Goal: Task Accomplishment & Management: Use online tool/utility

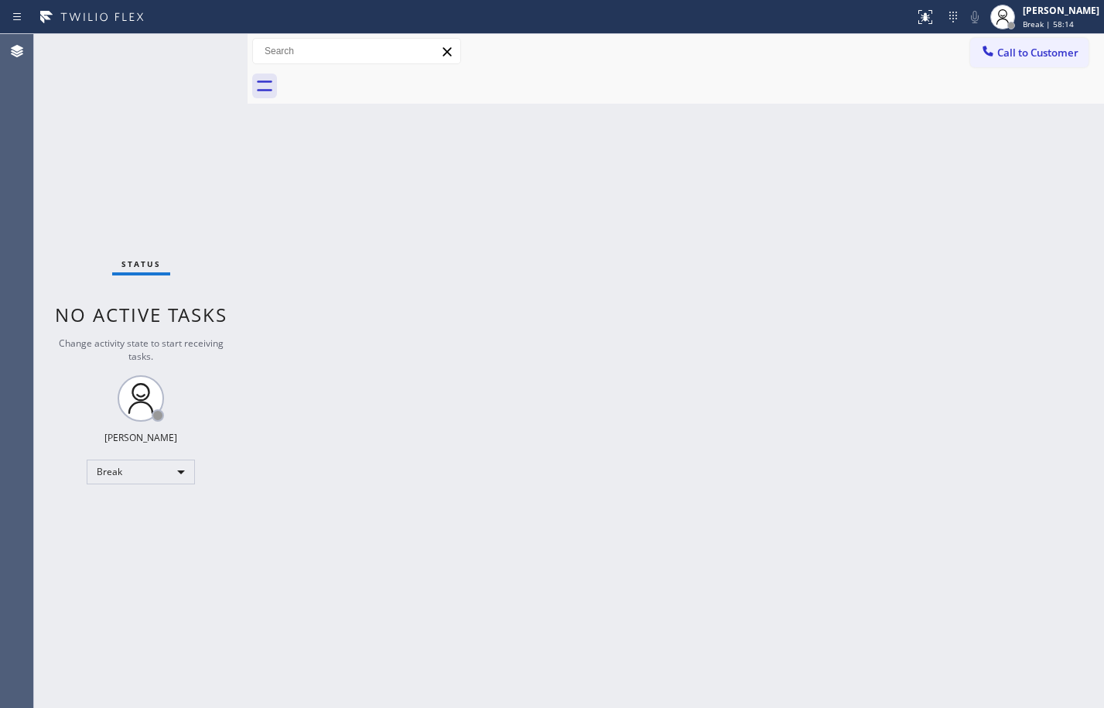
click at [267, 230] on div "Back to Dashboard Change Sender ID Customers Technicians Select a contact Outbo…" at bounding box center [675, 371] width 856 height 674
click at [171, 476] on div "Break" at bounding box center [141, 471] width 108 height 25
click at [148, 516] on li "Available" at bounding box center [139, 512] width 105 height 19
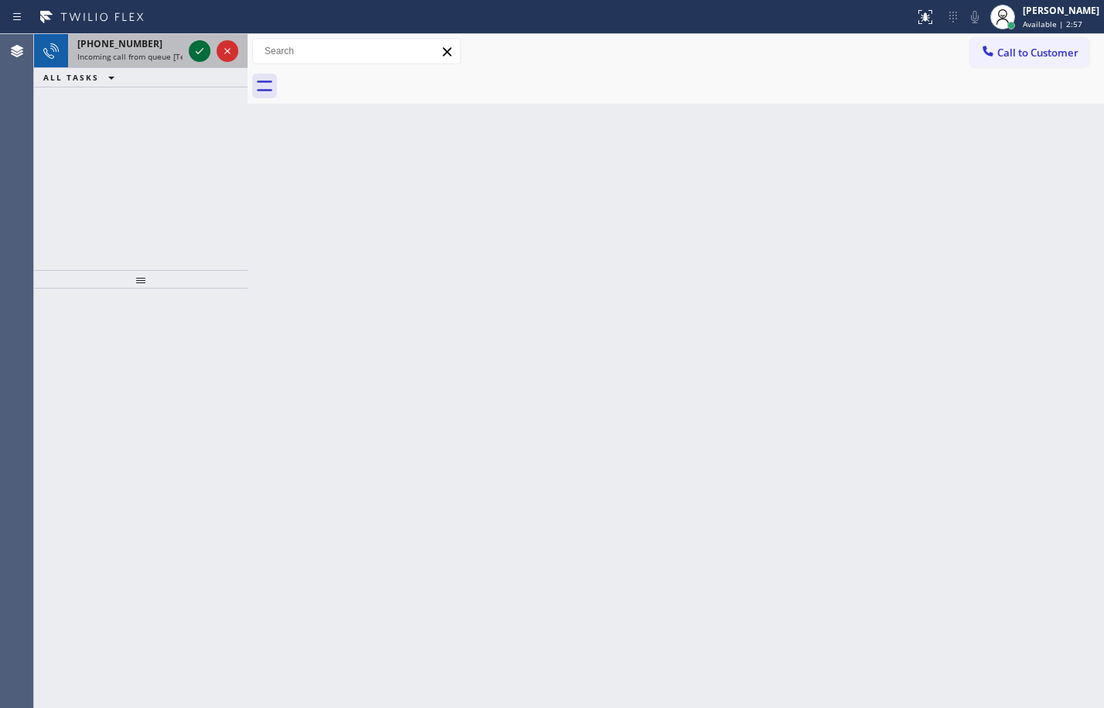
click at [192, 47] on icon at bounding box center [199, 51] width 19 height 19
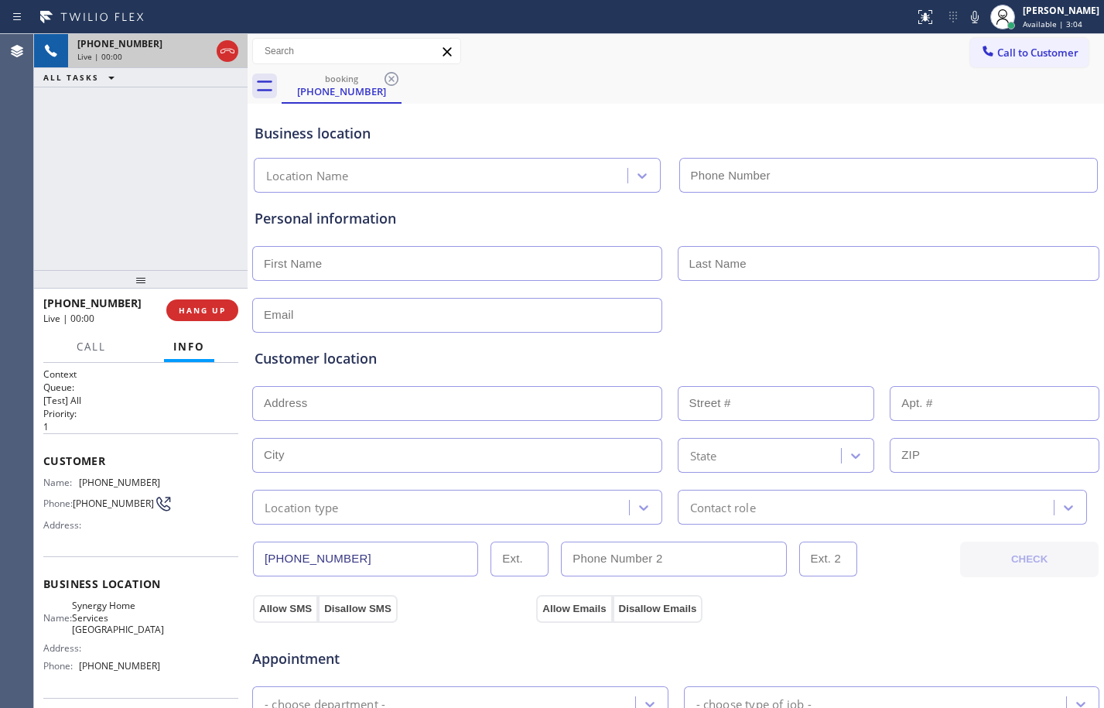
type input "[PHONE_NUMBER]"
click at [203, 302] on button "HANG UP" at bounding box center [202, 310] width 72 height 22
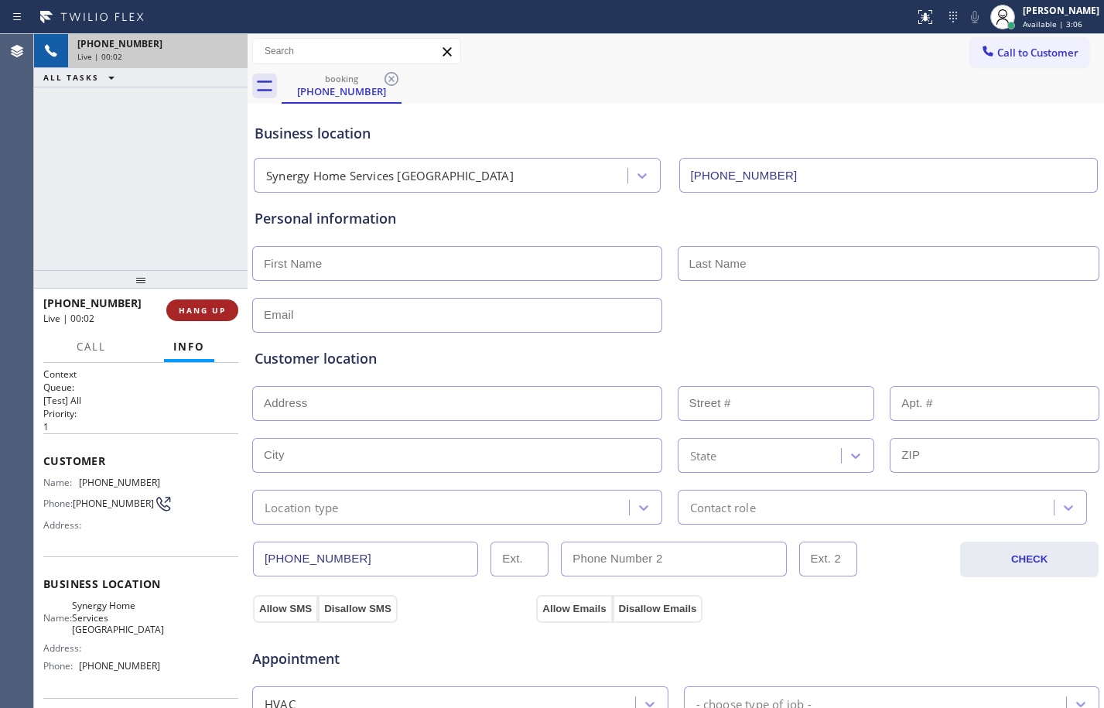
click at [203, 302] on button "HANG UP" at bounding box center [202, 310] width 72 height 22
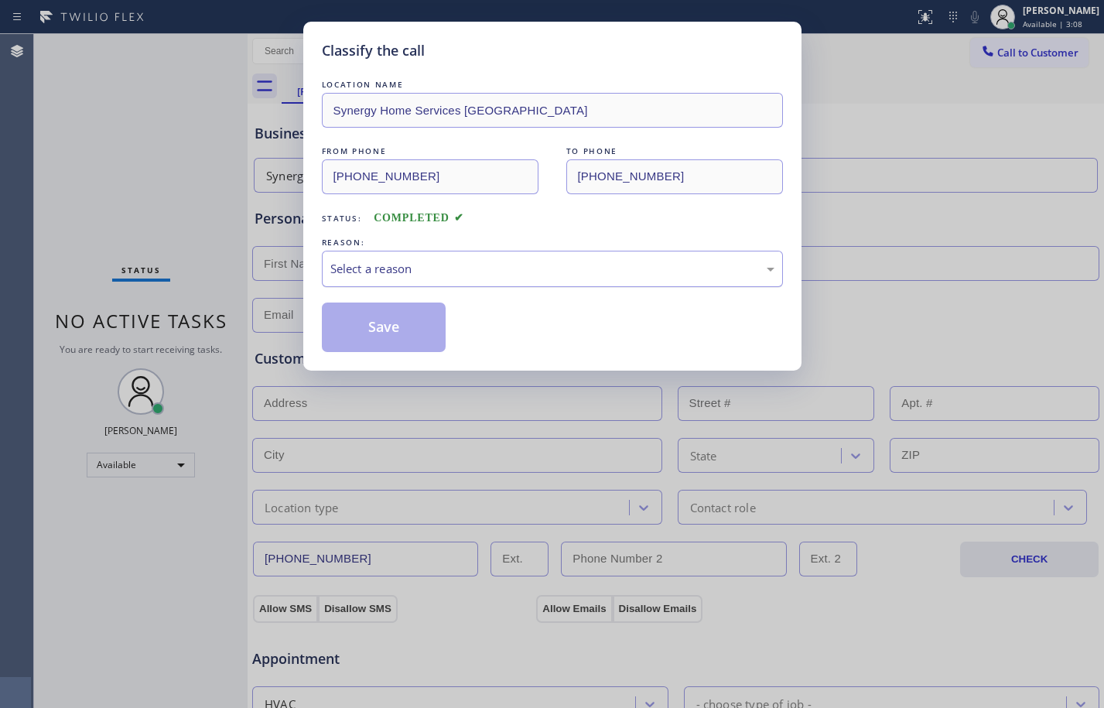
click at [465, 264] on div "Select a reason" at bounding box center [552, 269] width 444 height 18
click at [402, 324] on button "Save" at bounding box center [384, 326] width 125 height 49
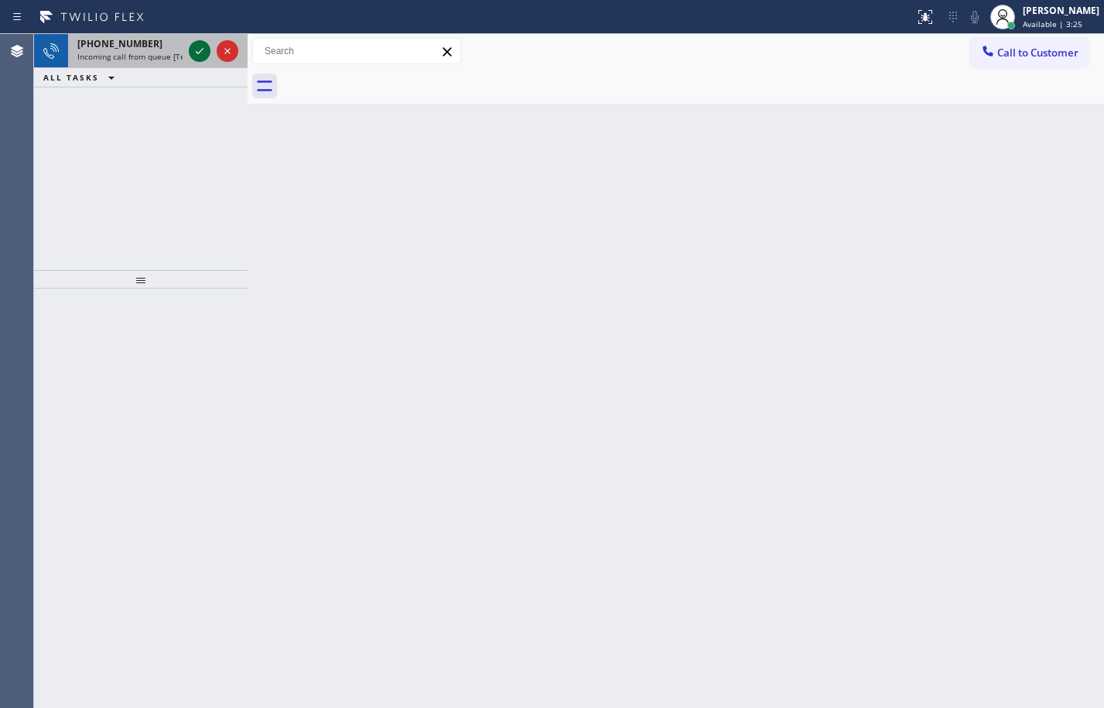
click at [200, 43] on icon at bounding box center [199, 51] width 19 height 19
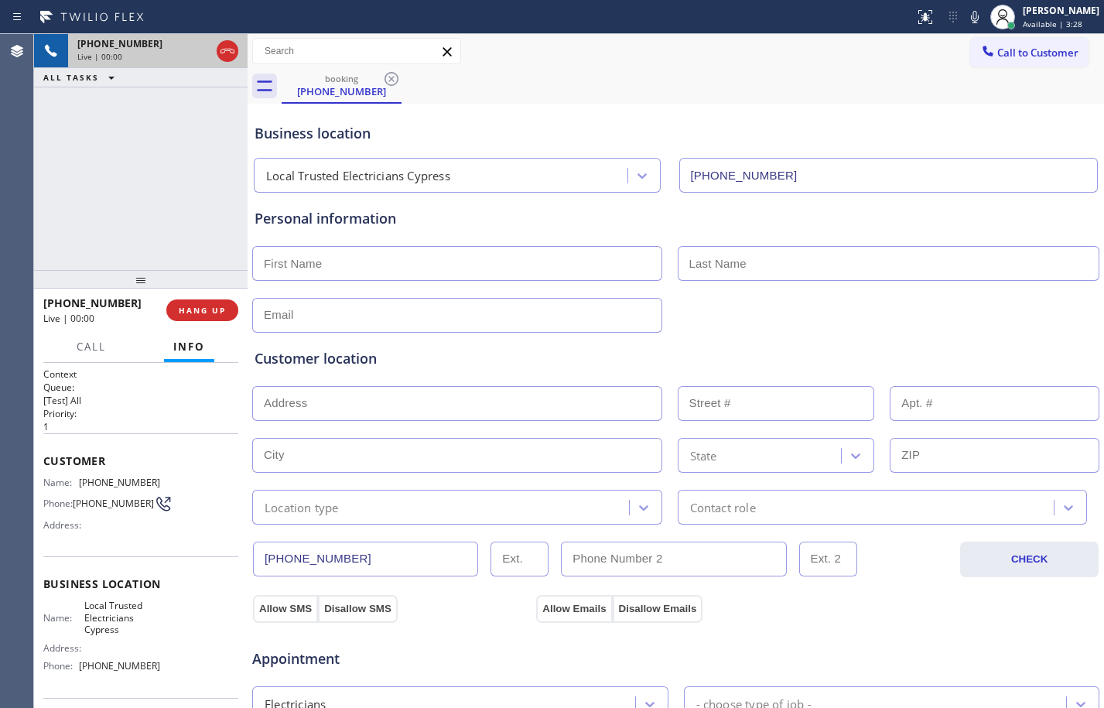
type input "[PHONE_NUMBER]"
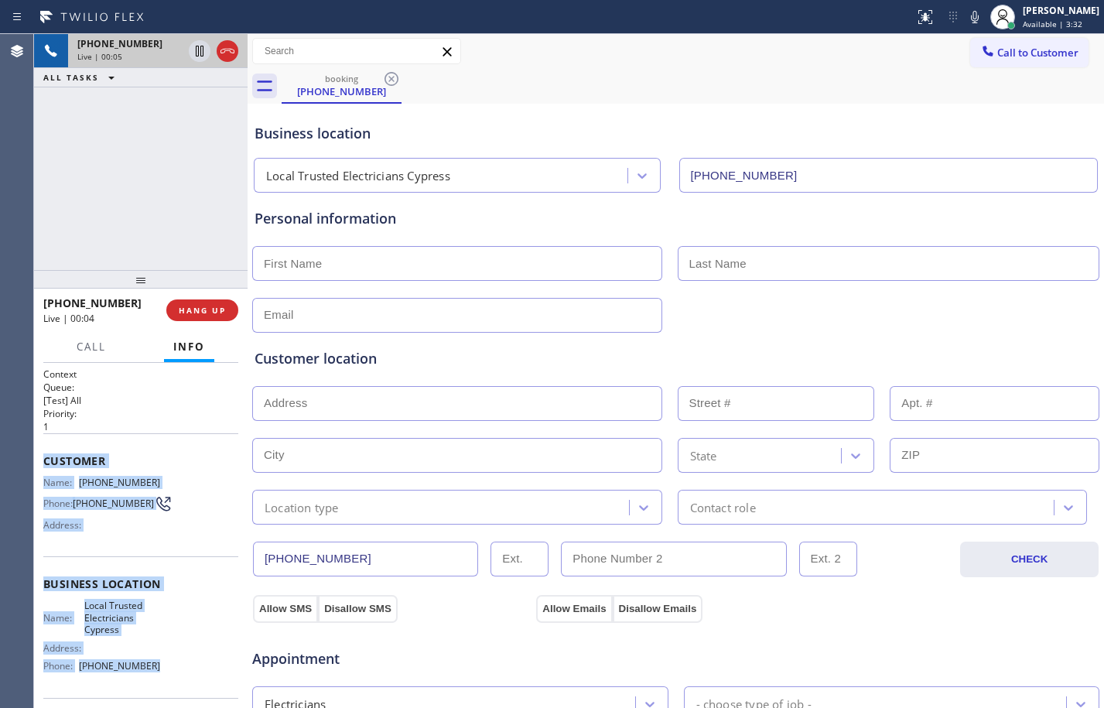
drag, startPoint x: 41, startPoint y: 462, endPoint x: 163, endPoint y: 690, distance: 258.1
click at [163, 690] on div "Context Queue: [Test] All Priority: 1 Customer Name: [PHONE_NUMBER] Phone: [PHO…" at bounding box center [140, 535] width 213 height 345
copy div "Customer Name: [PHONE_NUMBER] Phone: [PHONE_NUMBER] Address: Business location …"
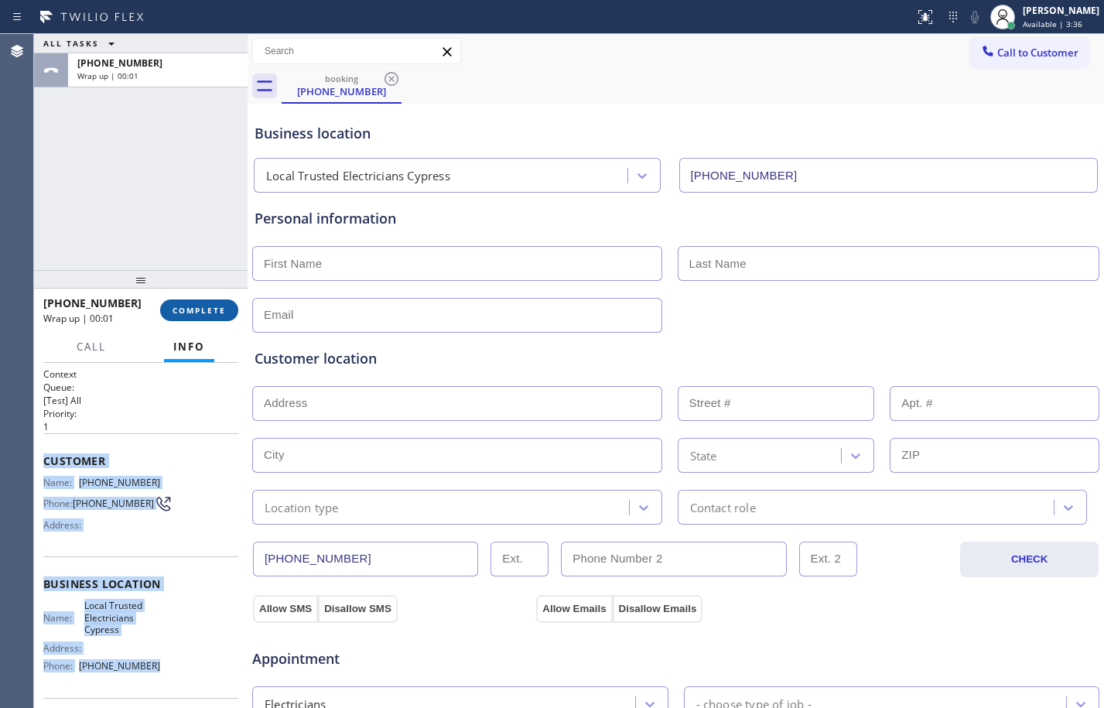
click at [194, 320] on button "COMPLETE" at bounding box center [199, 310] width 78 height 22
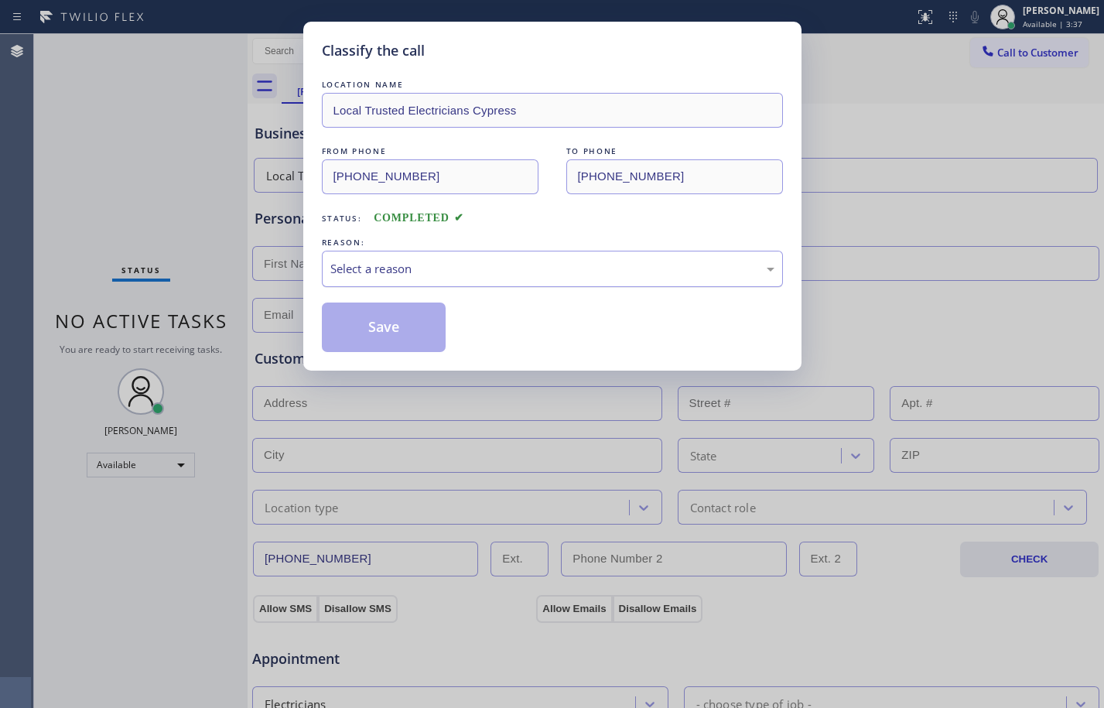
click at [368, 276] on div "Select a reason" at bounding box center [552, 269] width 444 height 18
click at [405, 325] on button "Save" at bounding box center [384, 326] width 125 height 49
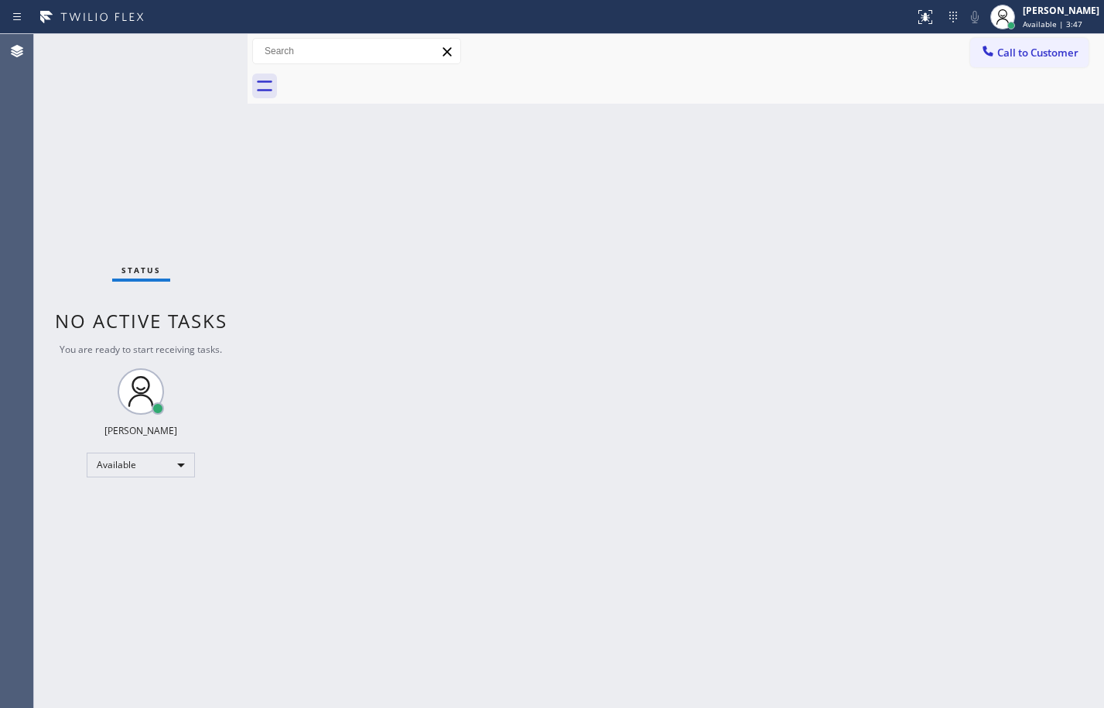
click at [734, 258] on div "Back to Dashboard Change Sender ID Customers Technicians Select a contact Outbo…" at bounding box center [675, 371] width 856 height 674
click at [167, 174] on div "Status No active tasks You are ready to start receiving tasks. [PERSON_NAME] Av…" at bounding box center [140, 371] width 213 height 674
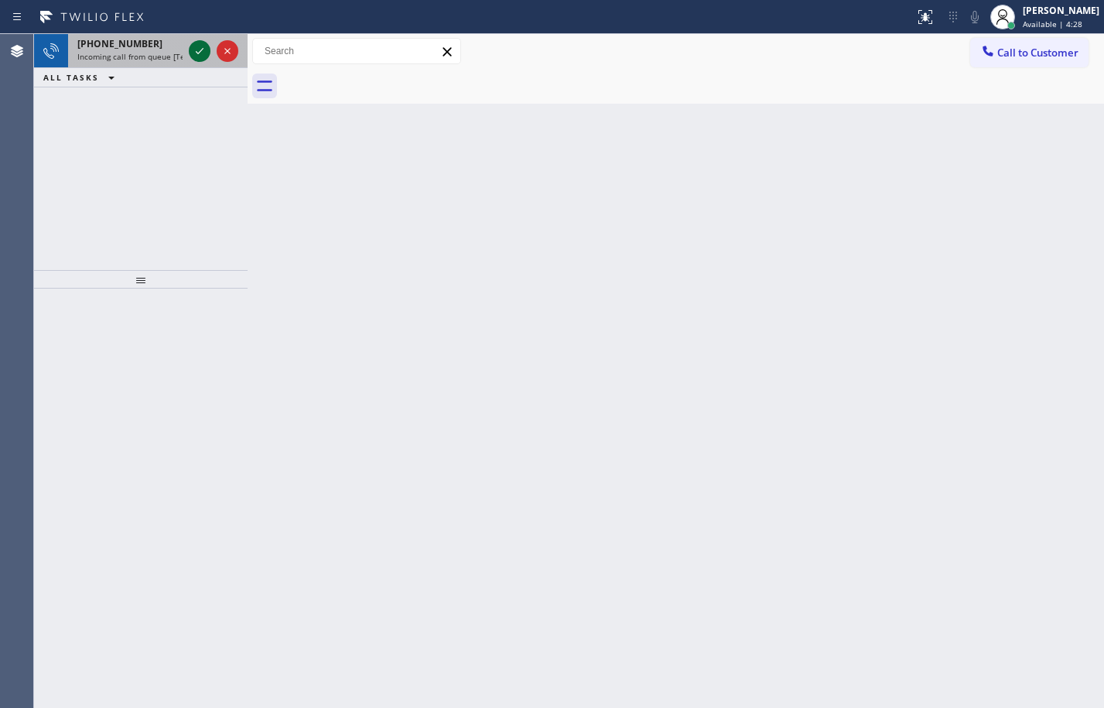
click at [192, 49] on icon at bounding box center [199, 51] width 19 height 19
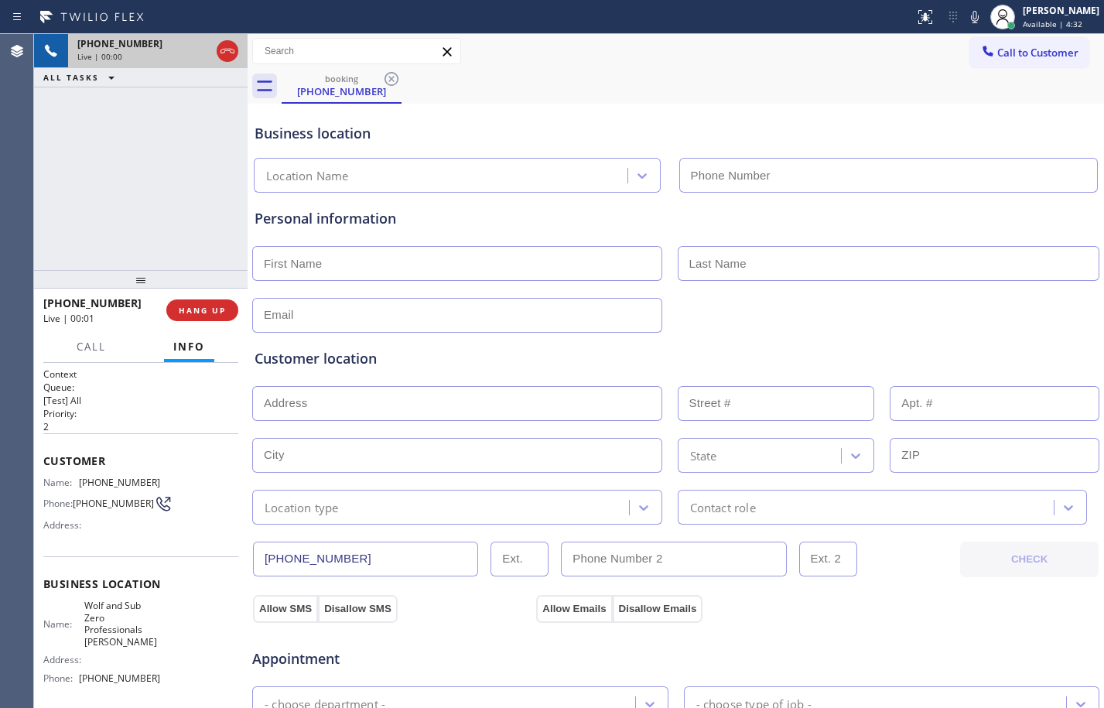
type input "[PHONE_NUMBER]"
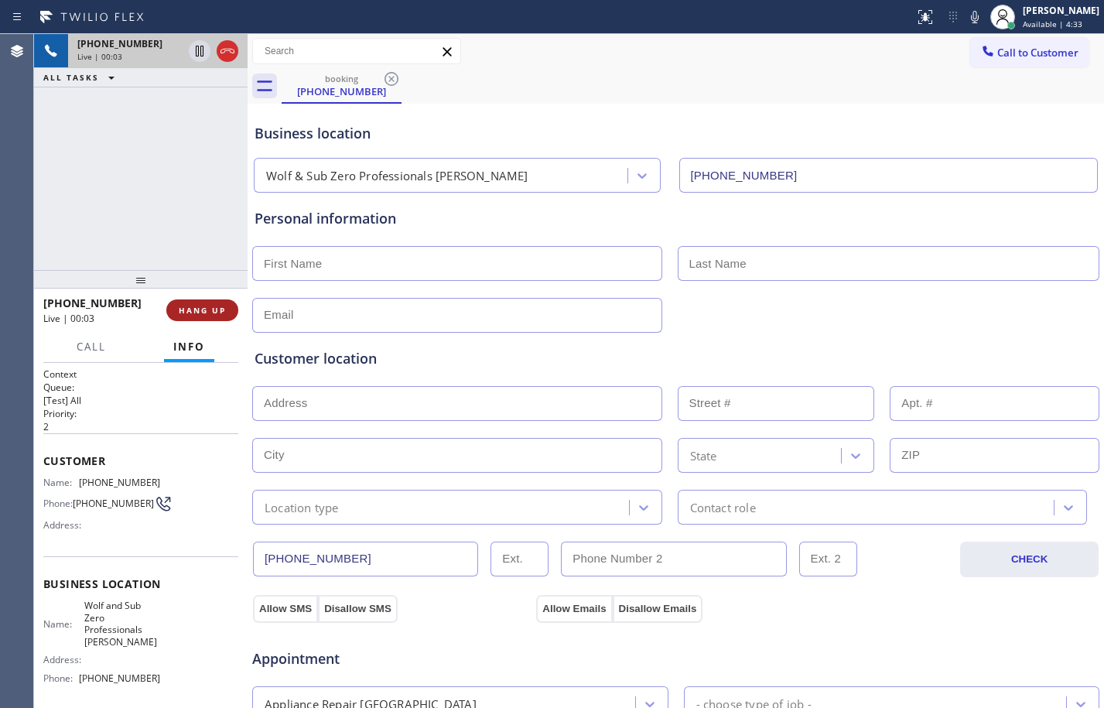
click at [217, 303] on button "HANG UP" at bounding box center [202, 310] width 72 height 22
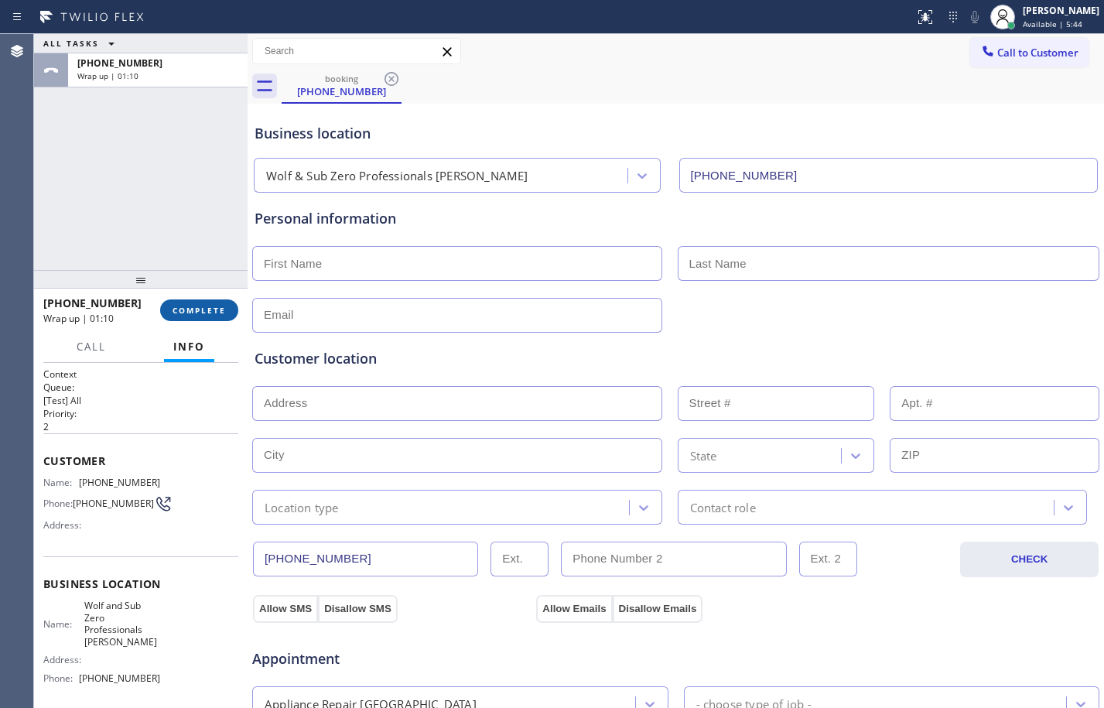
click at [194, 305] on span "COMPLETE" at bounding box center [198, 310] width 53 height 11
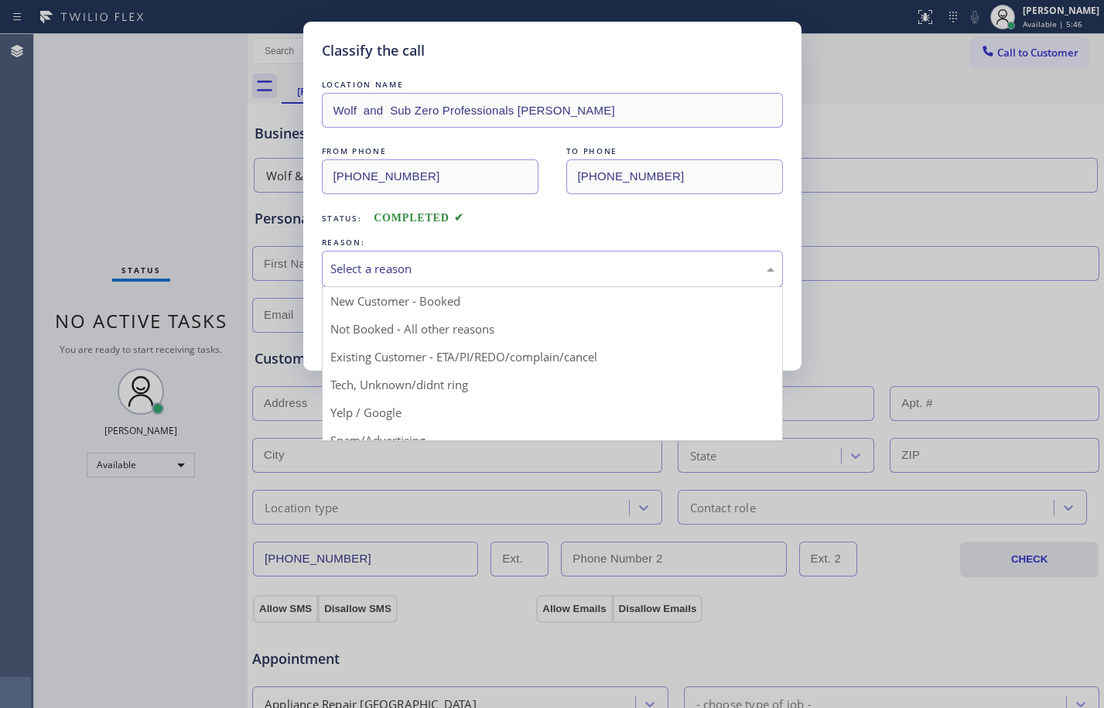
click at [377, 275] on div "Select a reason" at bounding box center [552, 269] width 444 height 18
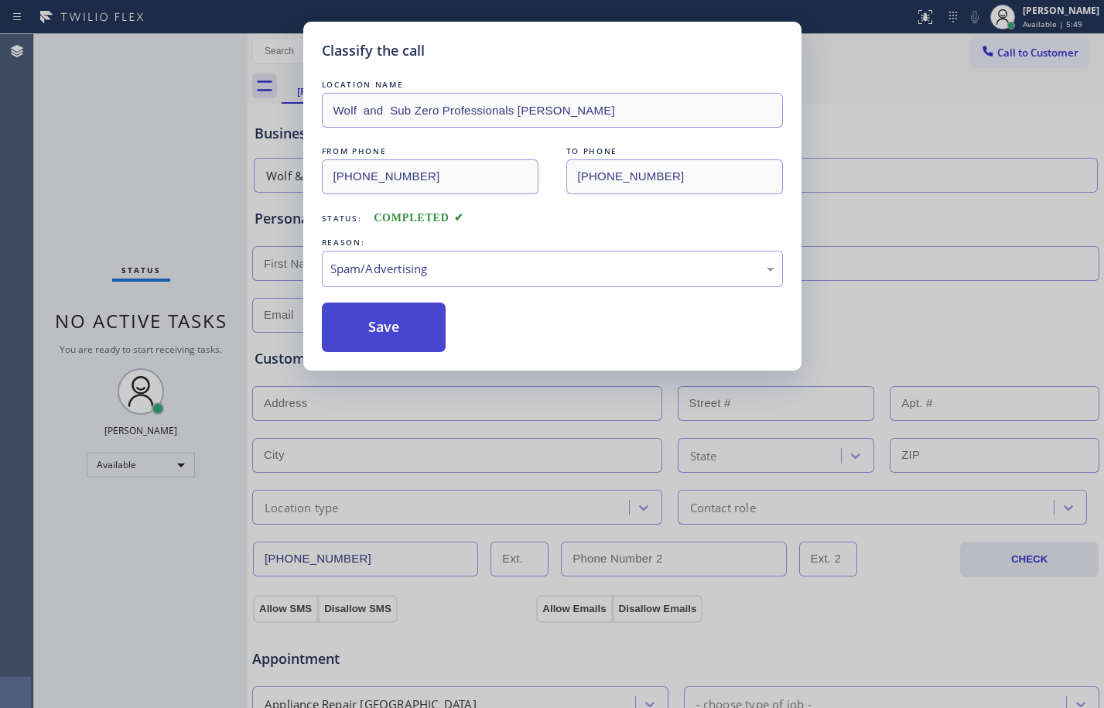
click at [425, 323] on button "Save" at bounding box center [384, 326] width 125 height 49
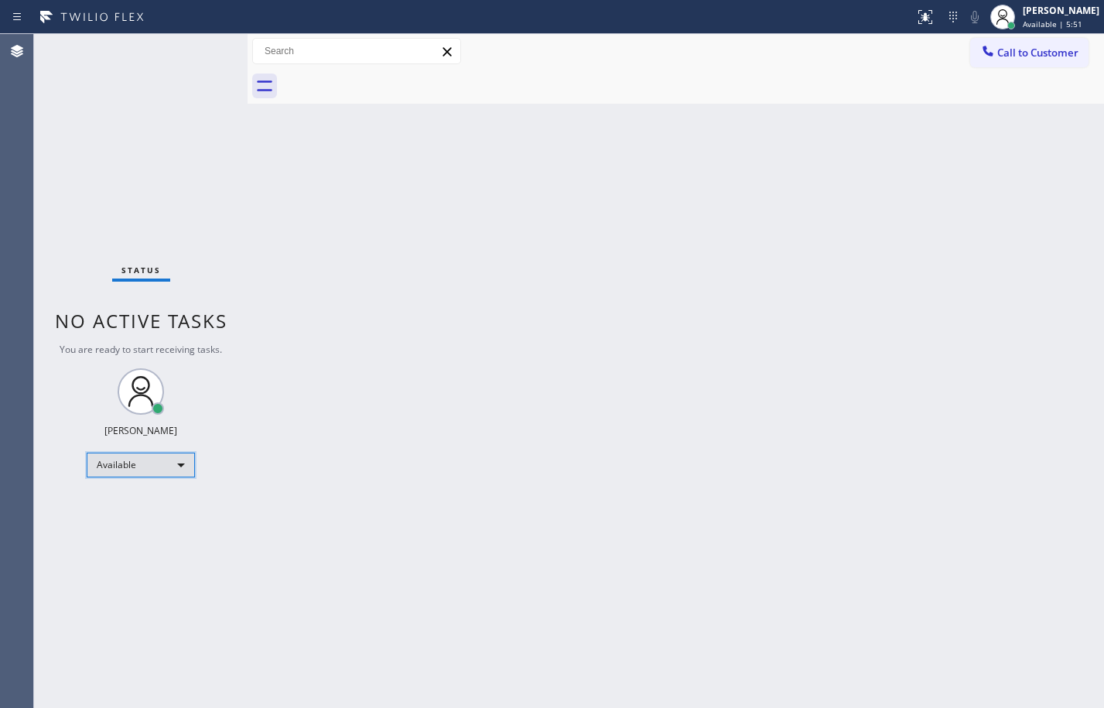
click at [176, 466] on div "Available" at bounding box center [141, 464] width 108 height 25
click at [144, 537] on li "Break" at bounding box center [139, 544] width 105 height 19
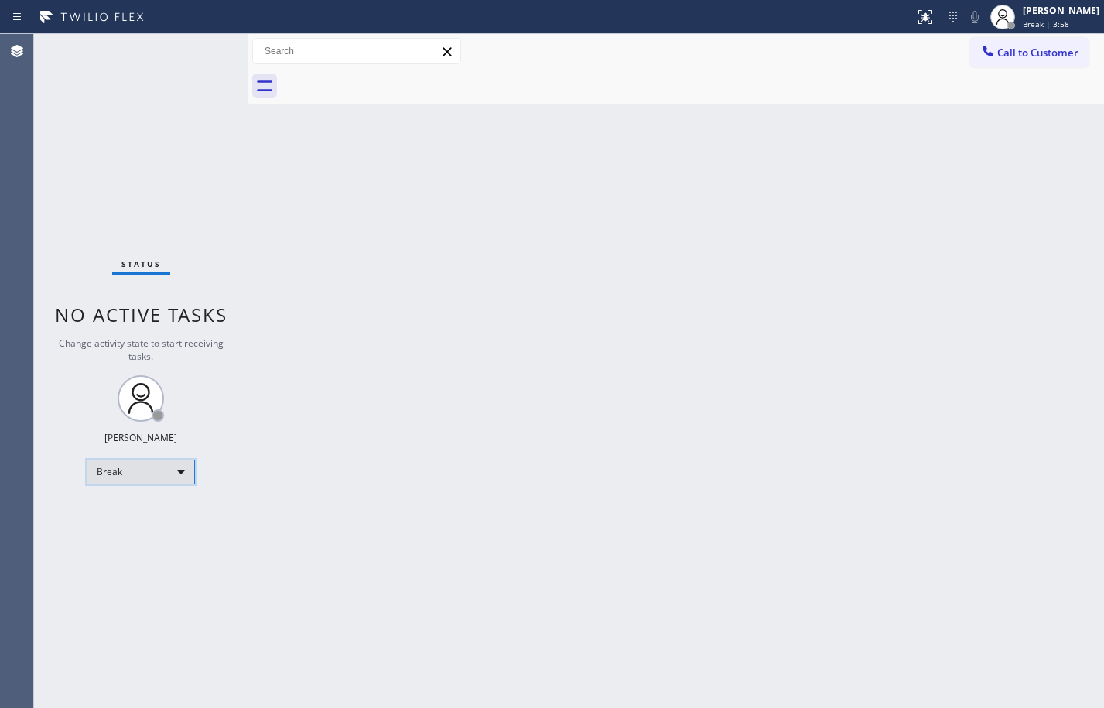
click at [162, 475] on div "Break" at bounding box center [141, 471] width 108 height 25
click at [174, 516] on li "Available" at bounding box center [139, 512] width 105 height 19
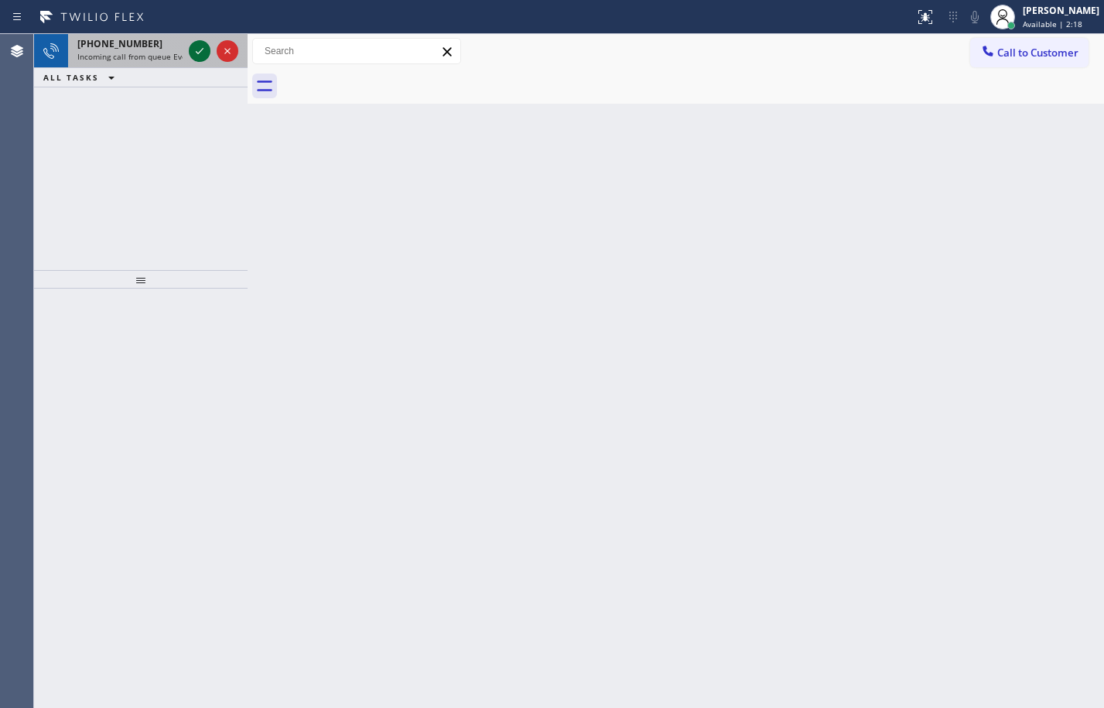
click at [192, 56] on icon at bounding box center [199, 51] width 19 height 19
click at [919, 20] on icon at bounding box center [925, 17] width 19 height 19
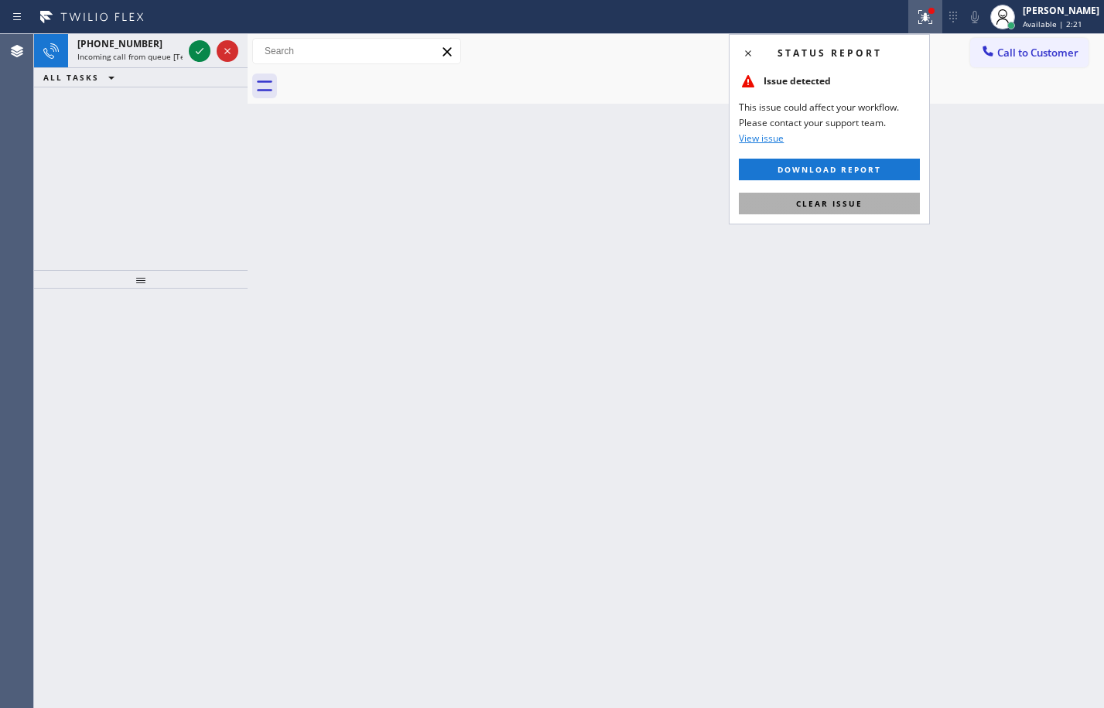
click at [858, 208] on span "Clear issue" at bounding box center [829, 203] width 67 height 11
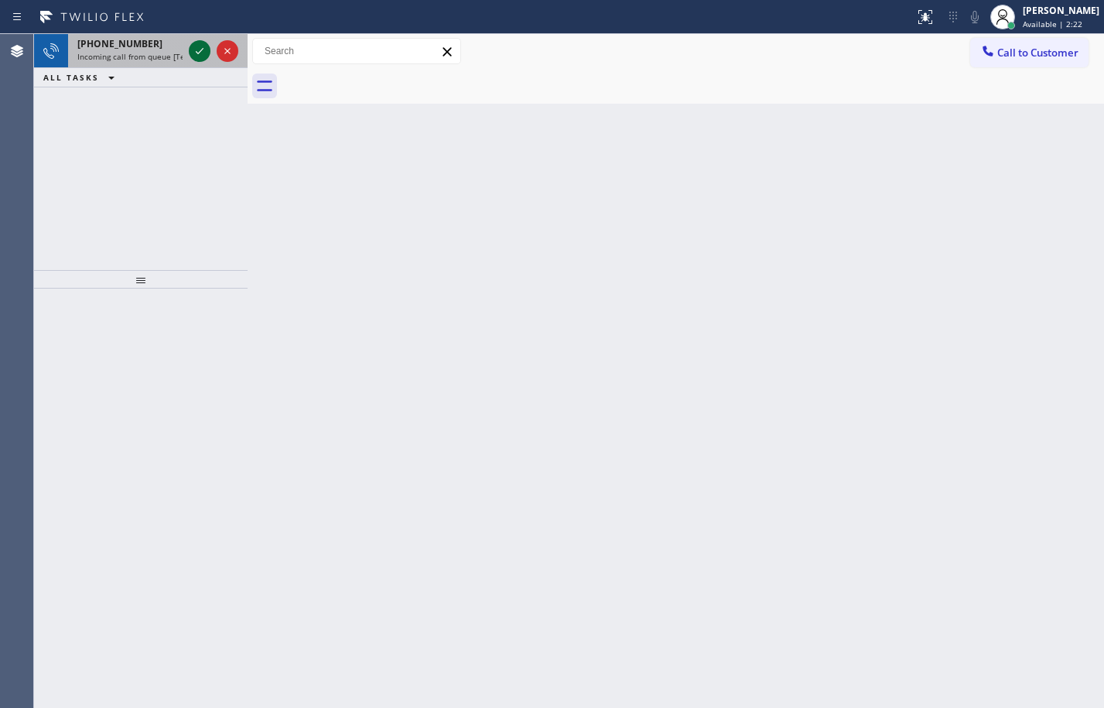
click at [200, 49] on icon at bounding box center [199, 51] width 19 height 19
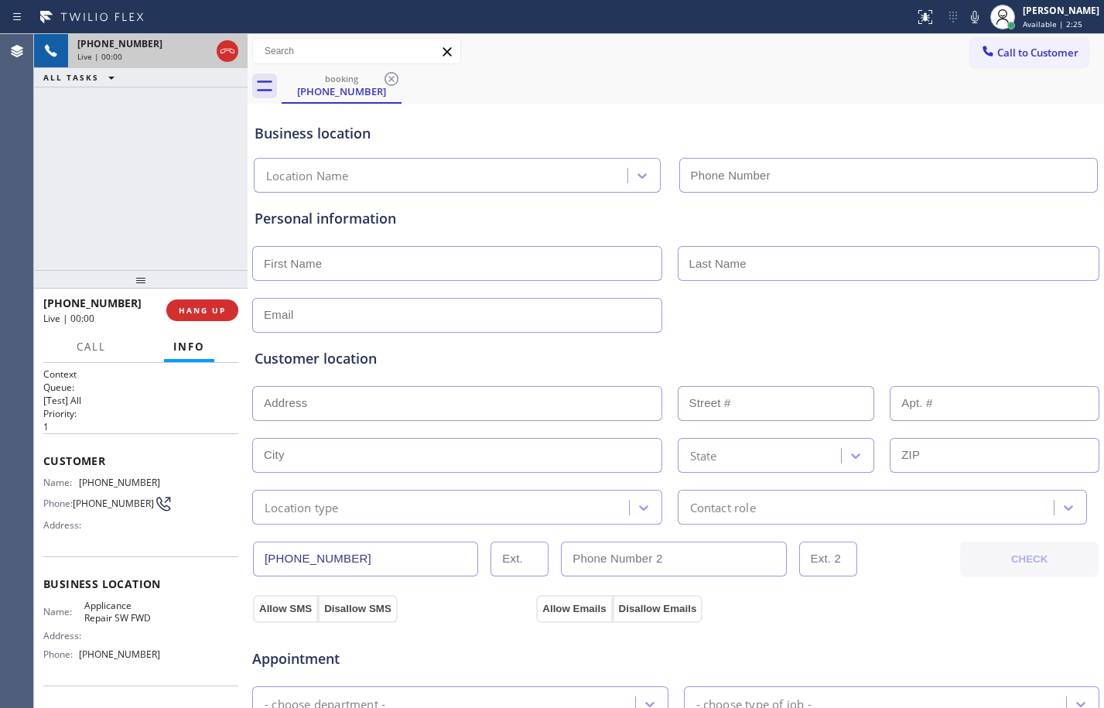
type input "[PHONE_NUMBER]"
click at [206, 316] on button "HANG UP" at bounding box center [202, 310] width 72 height 22
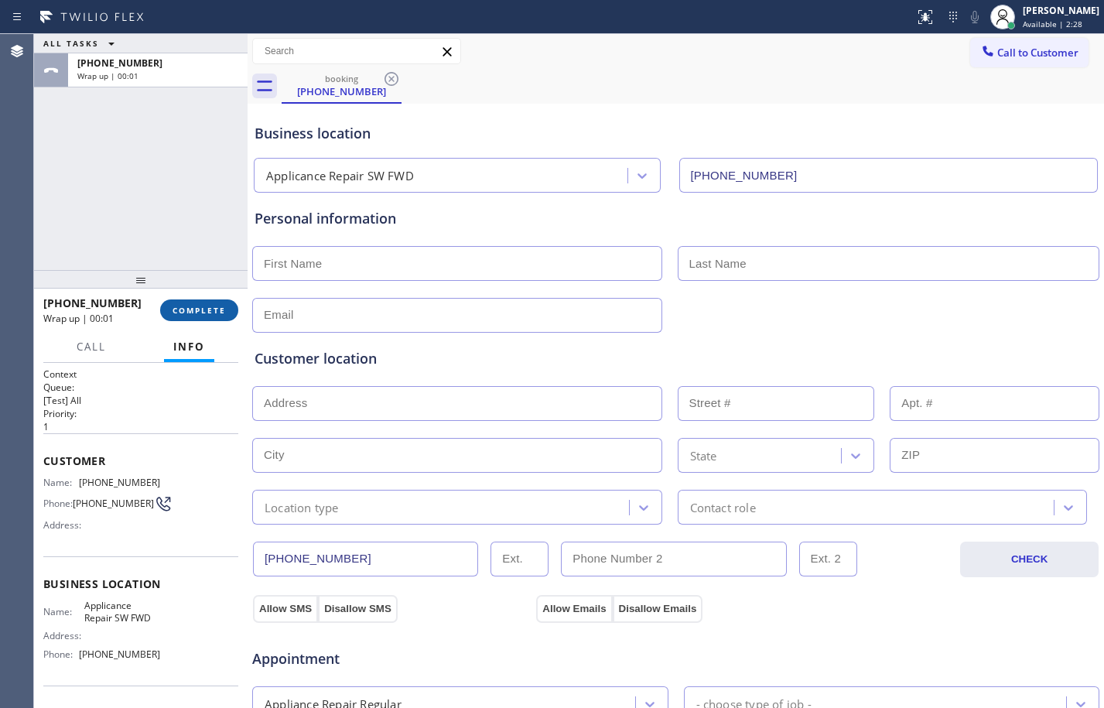
click at [213, 312] on span "COMPLETE" at bounding box center [198, 310] width 53 height 11
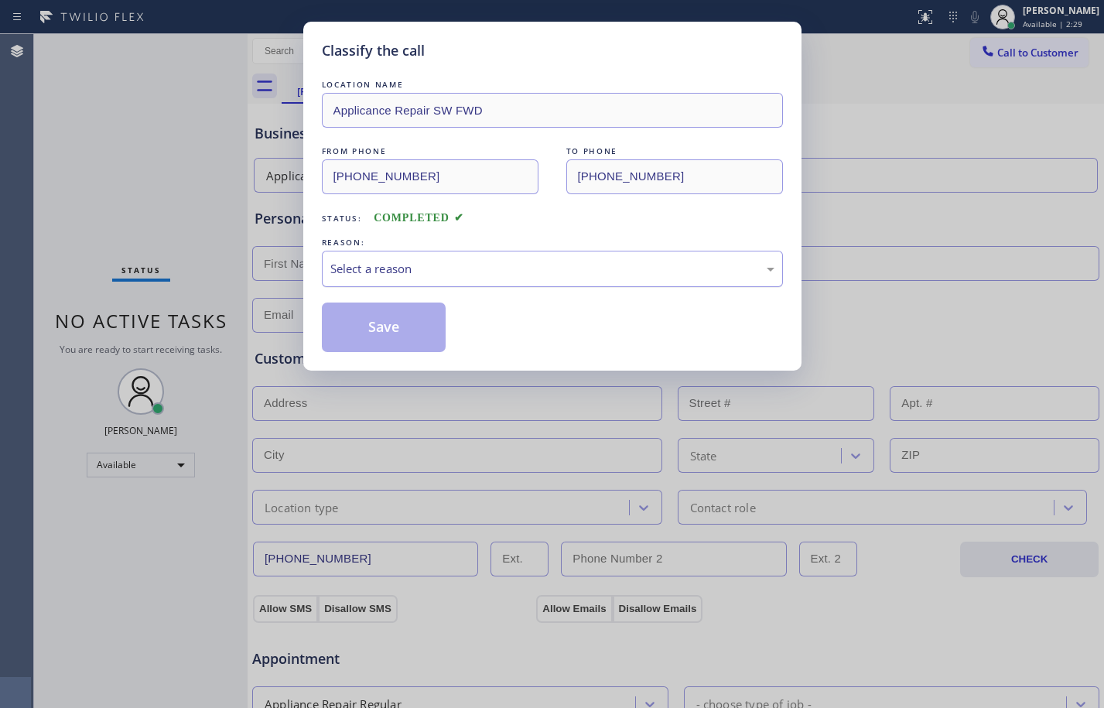
click at [697, 269] on div "Select a reason" at bounding box center [552, 269] width 444 height 18
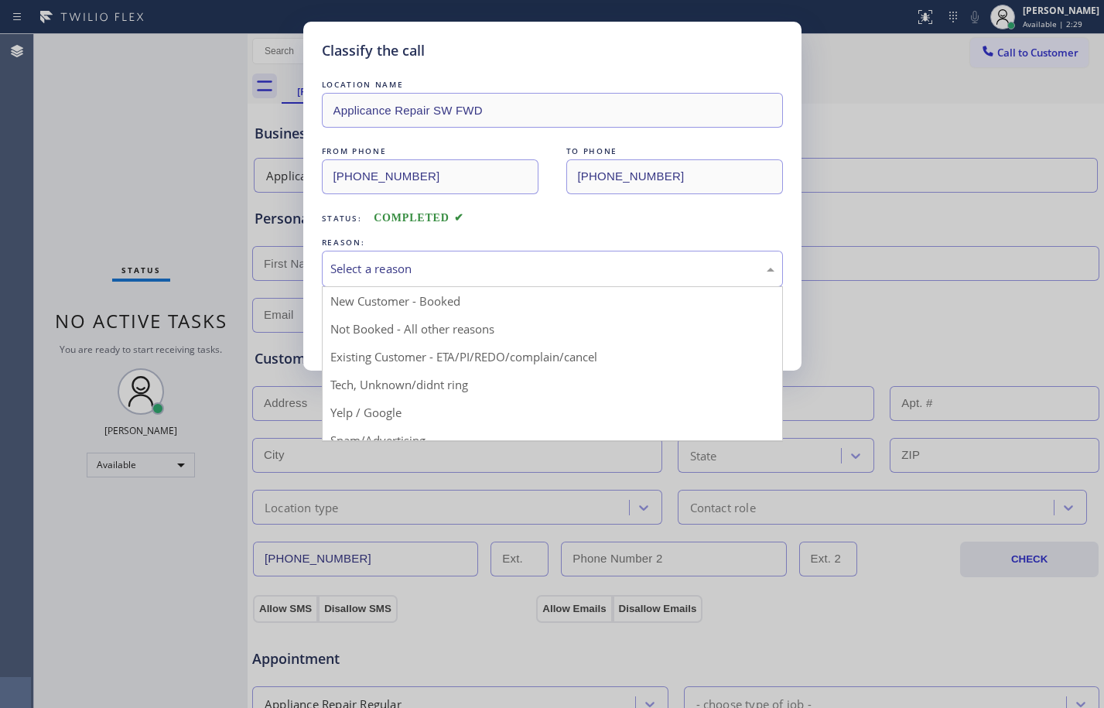
click at [398, 441] on div "Classify the call LOCATION NAME Applicance Repair SW FWD FROM PHONE [PHONE_NUMB…" at bounding box center [552, 354] width 1104 height 708
click at [406, 257] on div "Select a reason" at bounding box center [552, 269] width 461 height 36
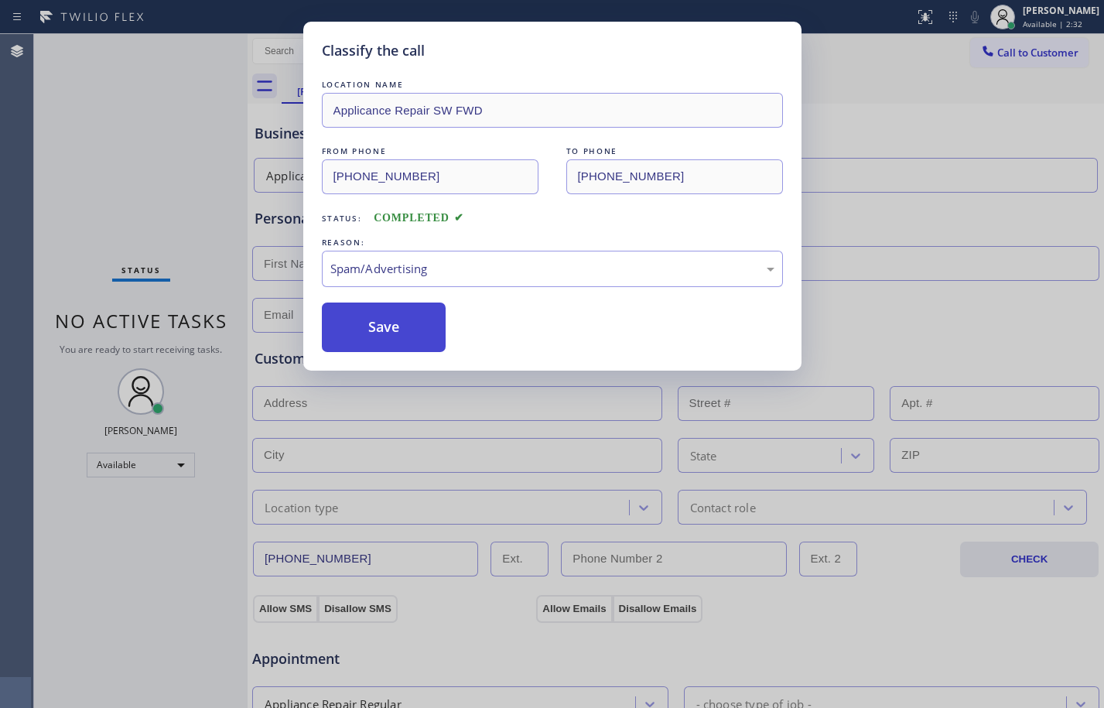
click at [387, 321] on button "Save" at bounding box center [384, 326] width 125 height 49
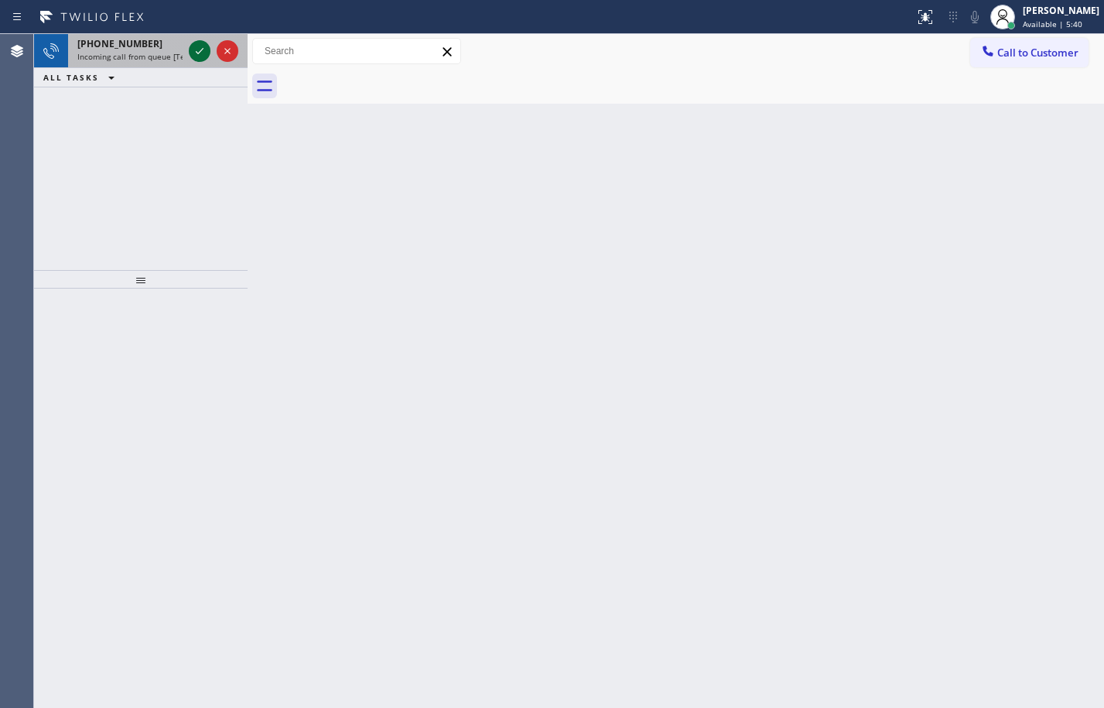
click at [193, 54] on icon at bounding box center [199, 51] width 19 height 19
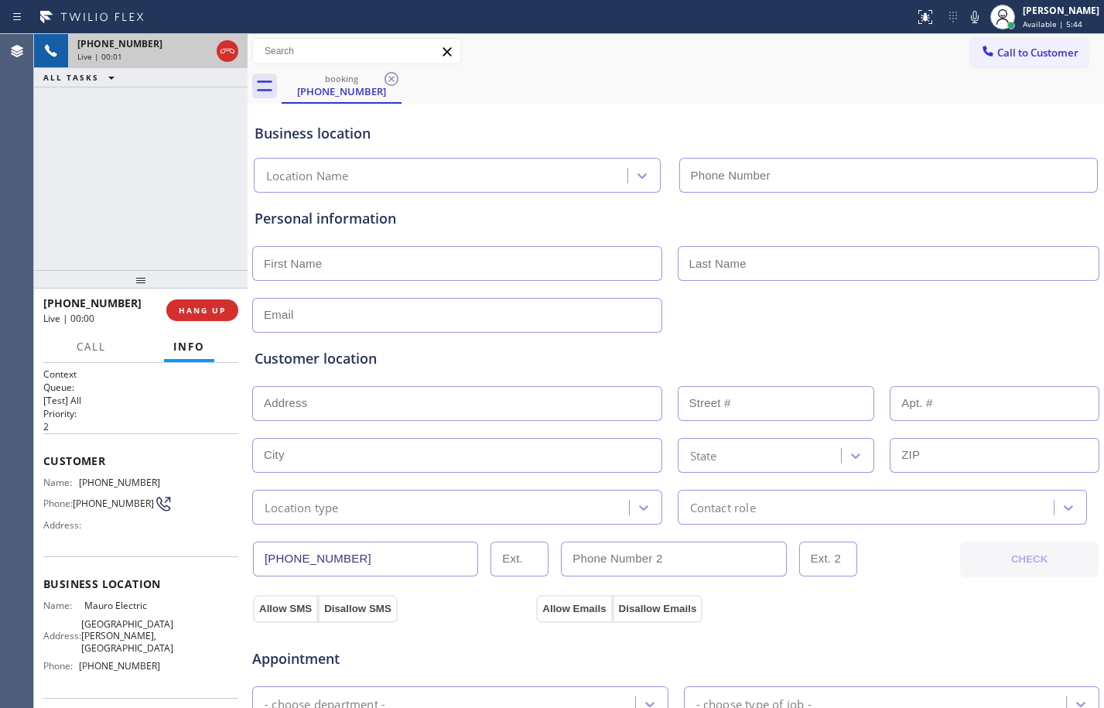
type input "[PHONE_NUMBER]"
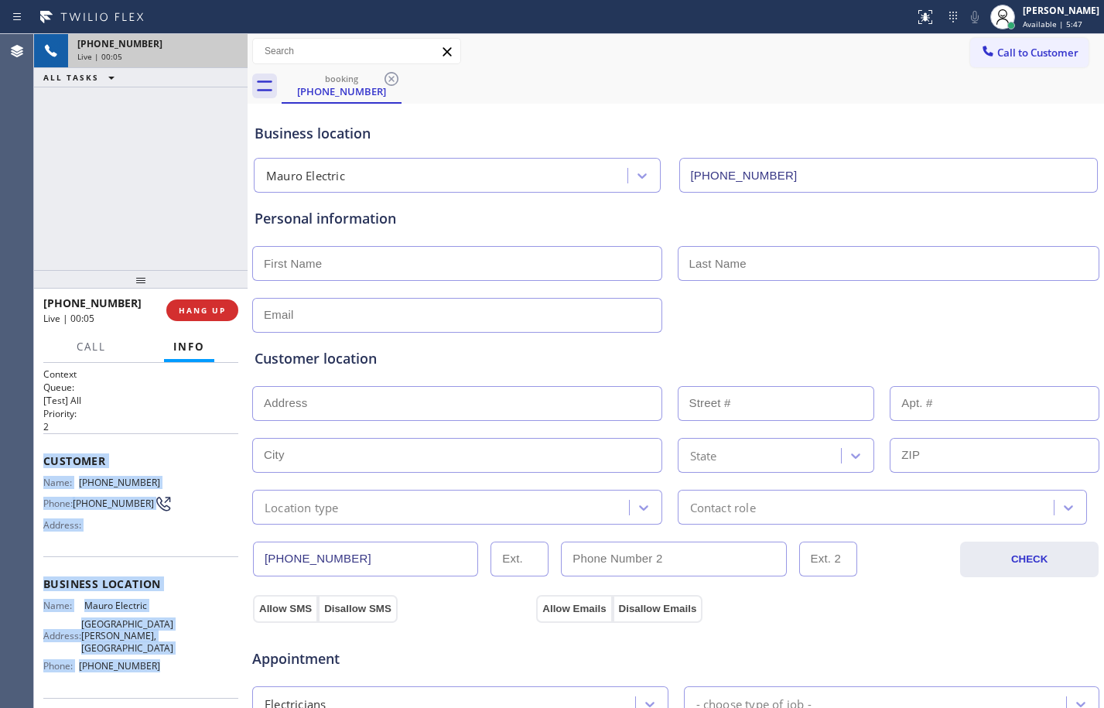
drag, startPoint x: 42, startPoint y: 466, endPoint x: 163, endPoint y: 665, distance: 233.6
click at [163, 665] on div "Context Queue: [Test] All Priority: 2 Customer Name: [PHONE_NUMBER] Phone: [PHO…" at bounding box center [140, 535] width 213 height 345
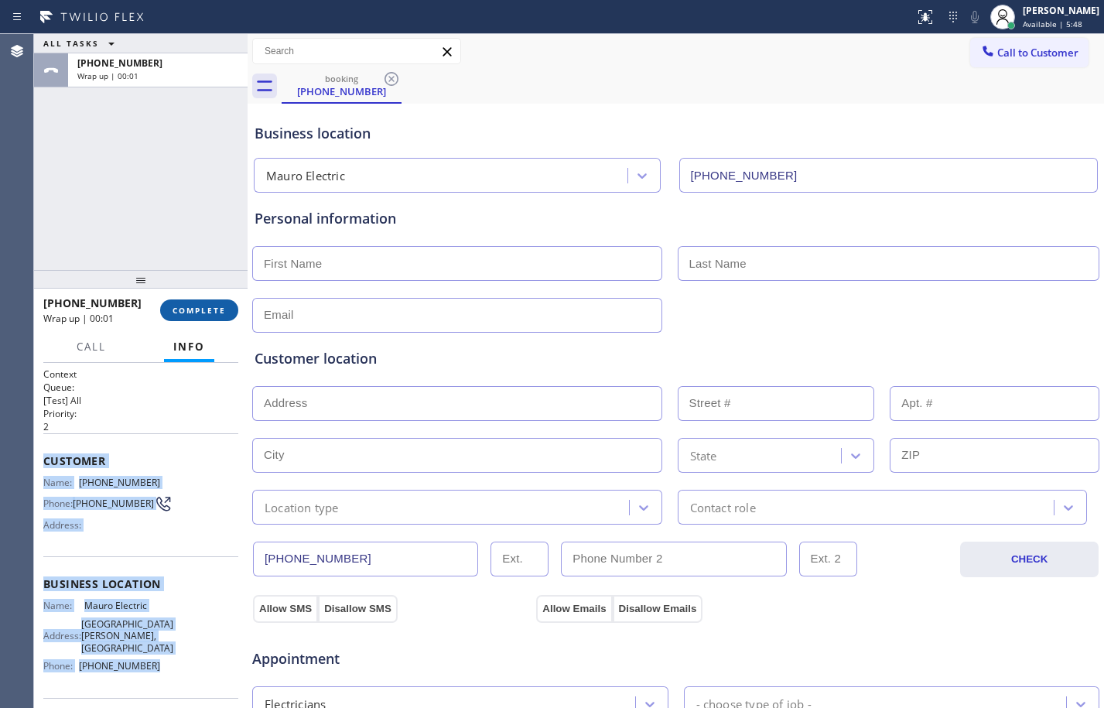
click at [193, 309] on span "COMPLETE" at bounding box center [198, 310] width 53 height 11
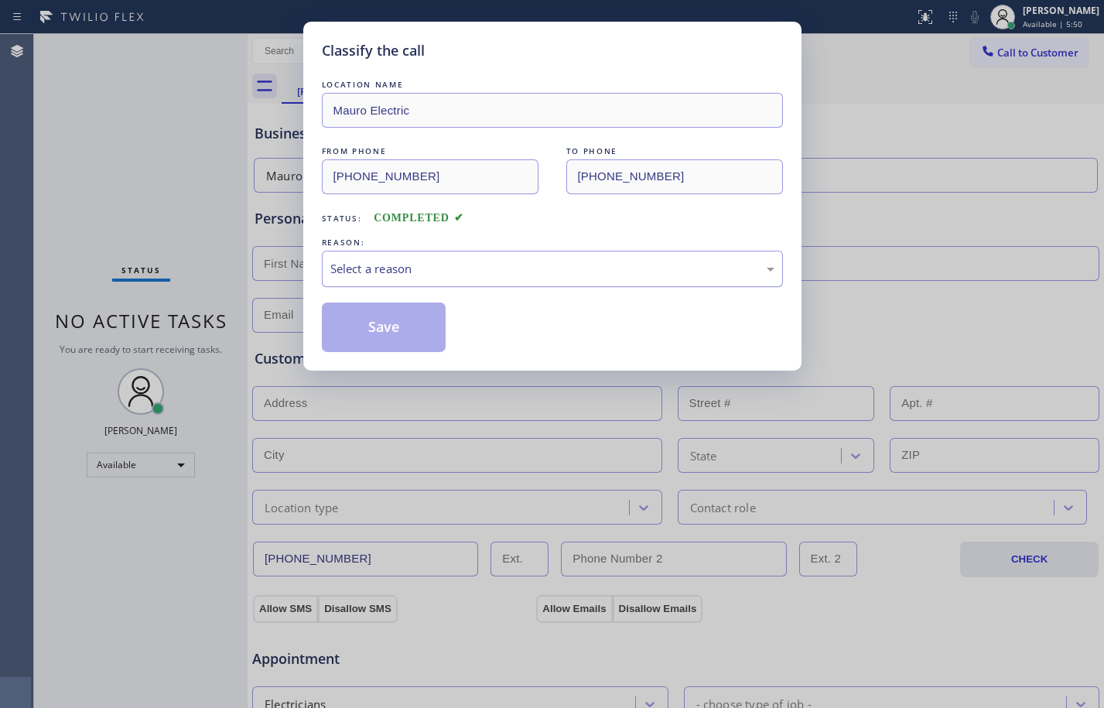
click at [512, 280] on div "Select a reason" at bounding box center [552, 269] width 461 height 36
click at [364, 325] on button "Save" at bounding box center [384, 326] width 125 height 49
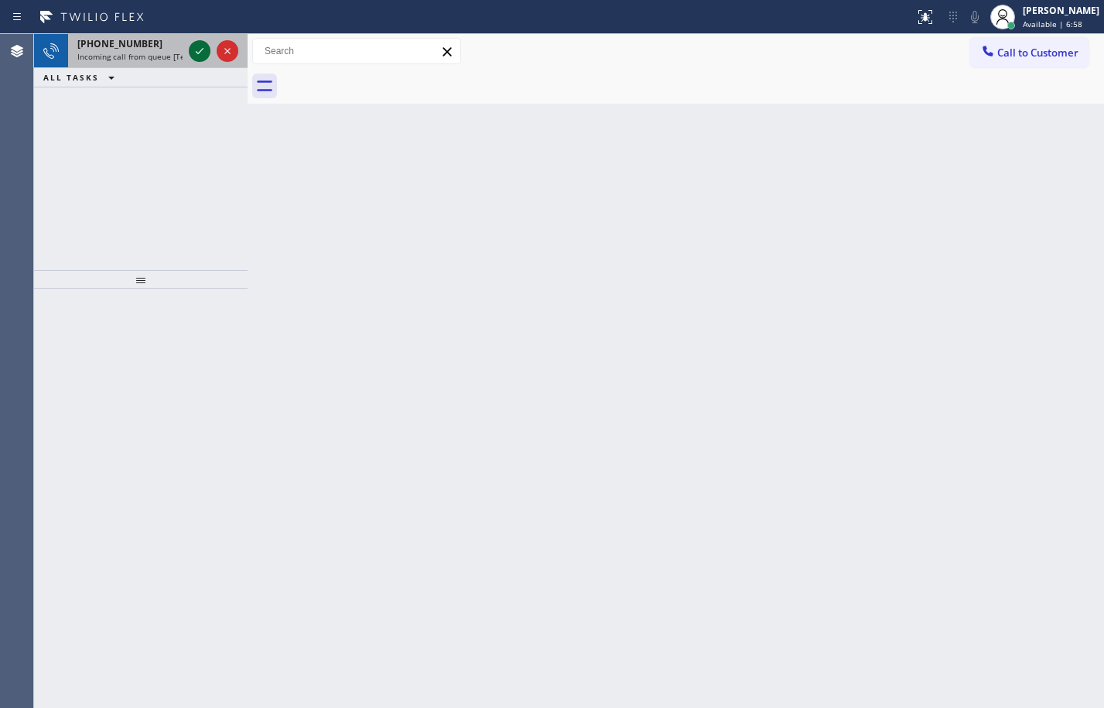
click at [205, 46] on icon at bounding box center [199, 51] width 19 height 19
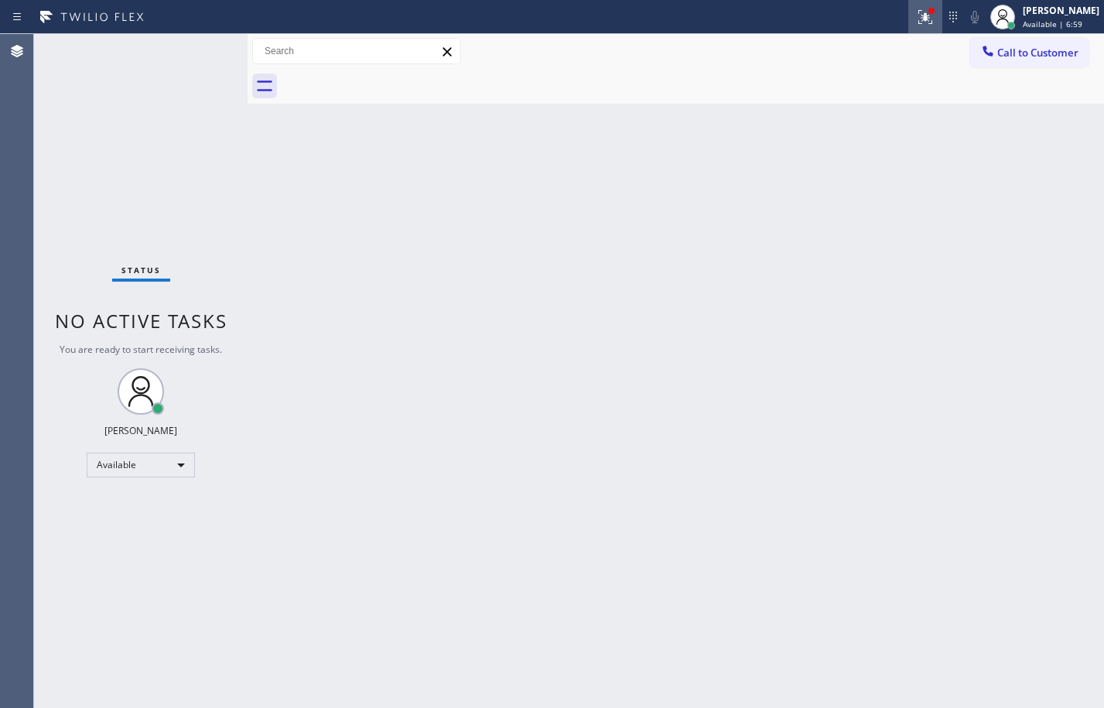
click at [916, 16] on icon at bounding box center [925, 17] width 19 height 19
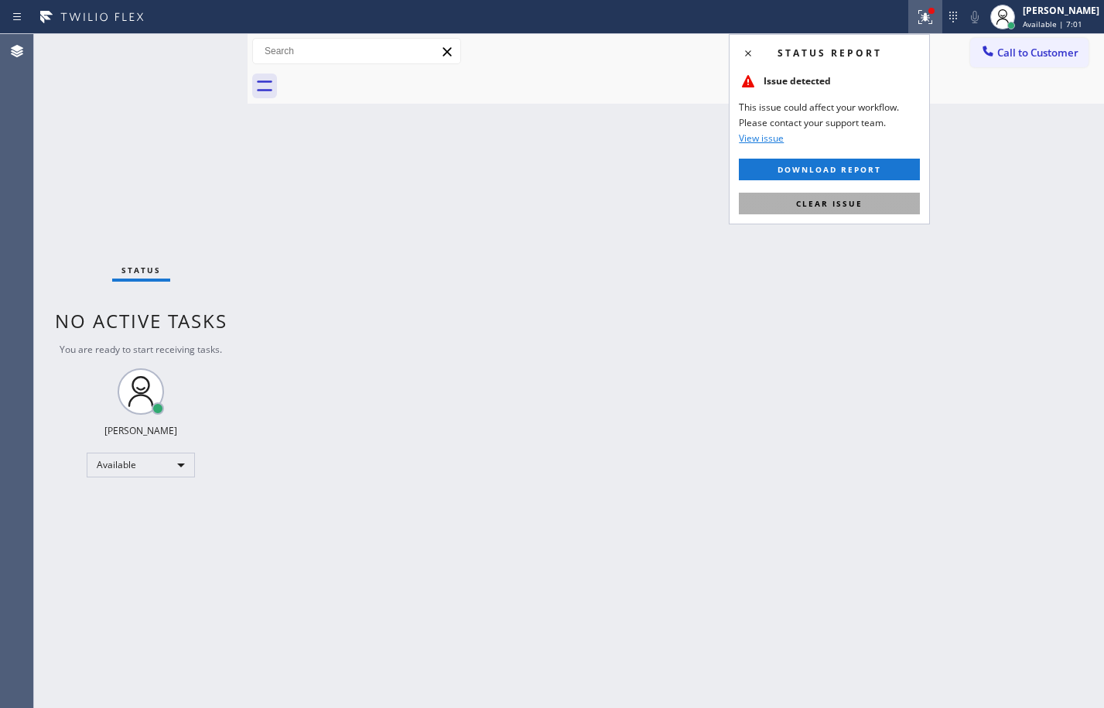
click at [868, 197] on button "Clear issue" at bounding box center [829, 204] width 181 height 22
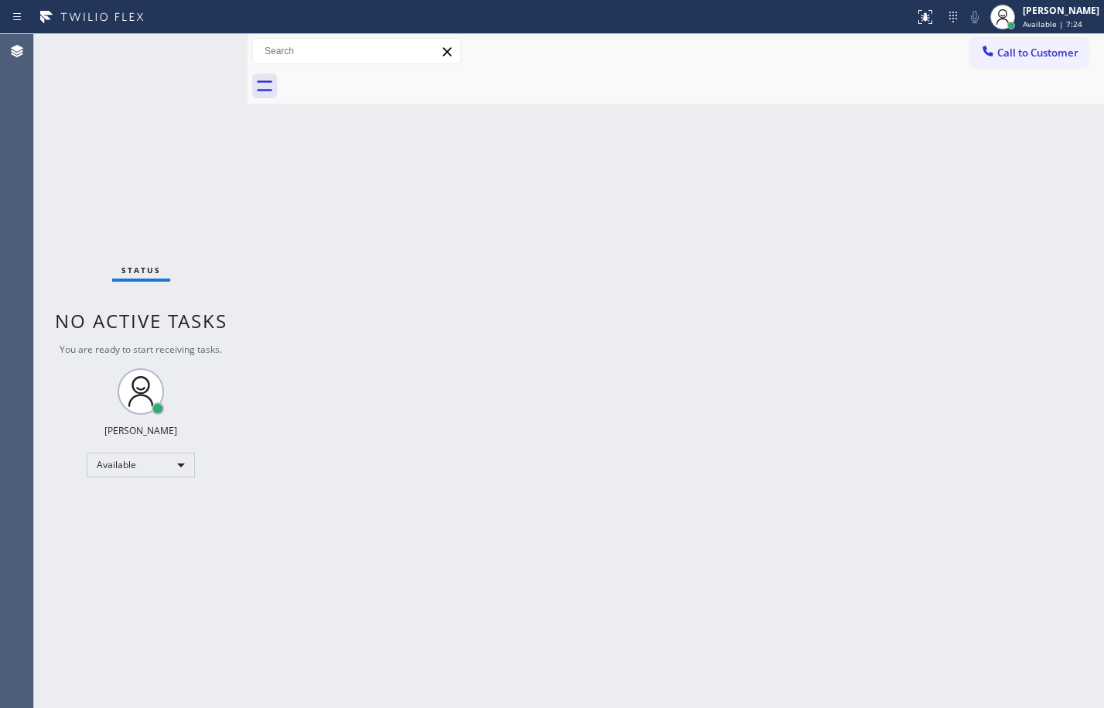
click at [467, 335] on div "Back to Dashboard Change Sender ID Customers Technicians Select a contact Outbo…" at bounding box center [675, 371] width 856 height 674
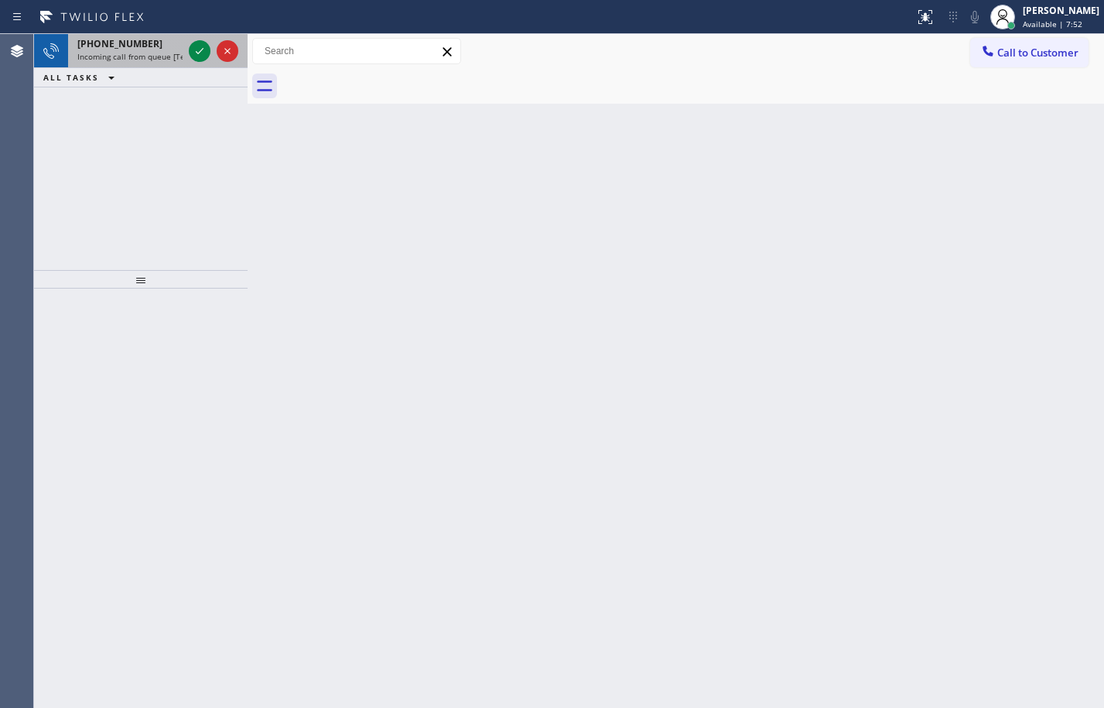
click at [188, 50] on div at bounding box center [214, 51] width 56 height 34
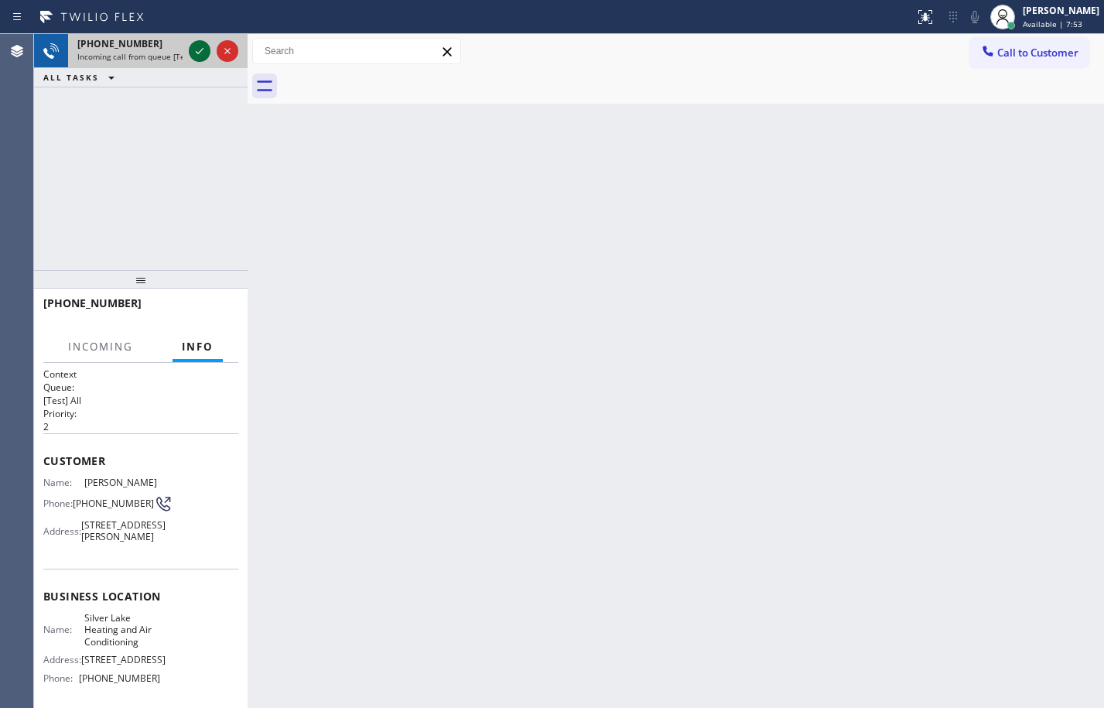
click at [198, 46] on icon at bounding box center [199, 51] width 19 height 19
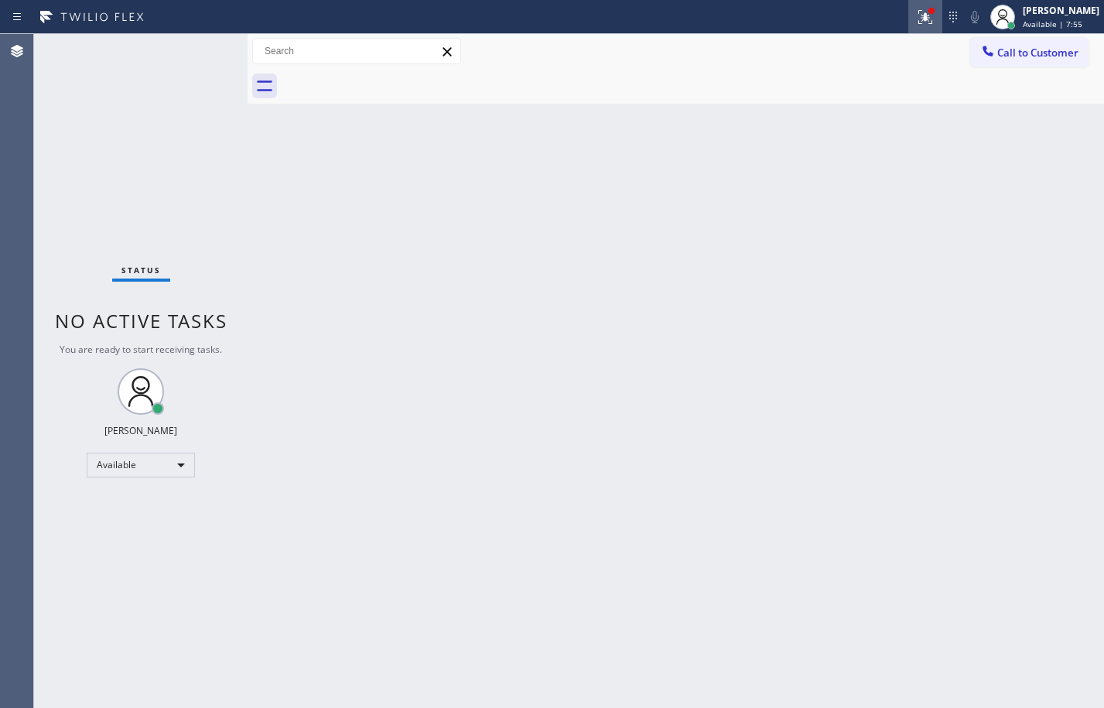
click at [923, 14] on div at bounding box center [925, 17] width 34 height 19
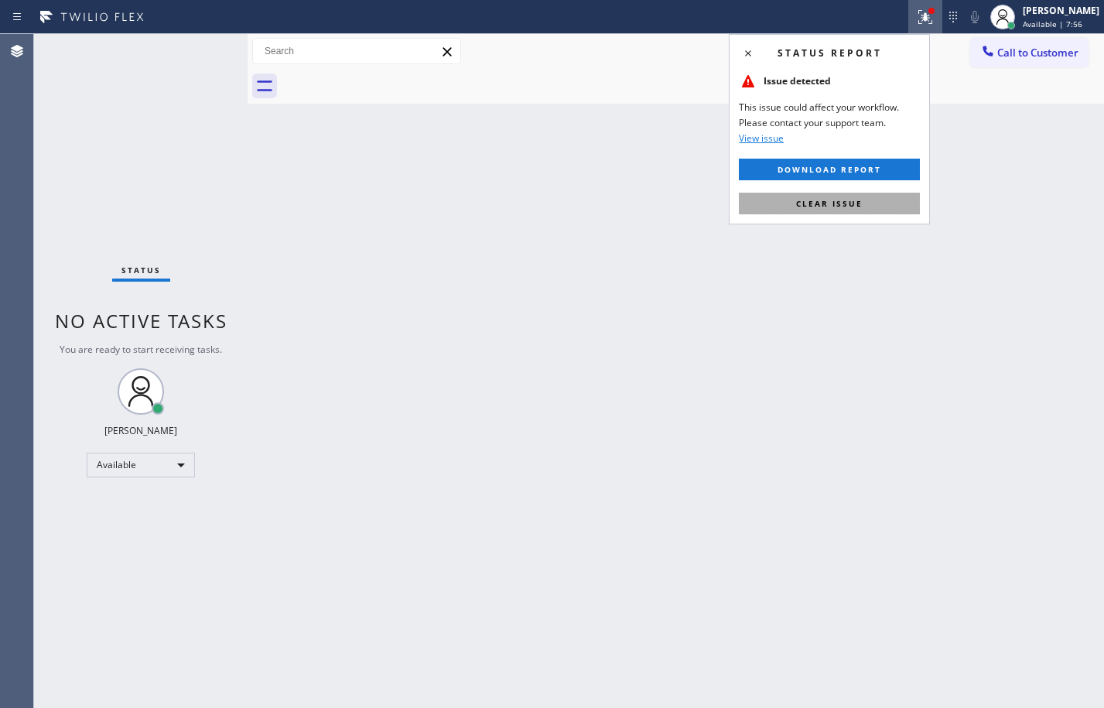
click at [850, 212] on button "Clear issue" at bounding box center [829, 204] width 181 height 22
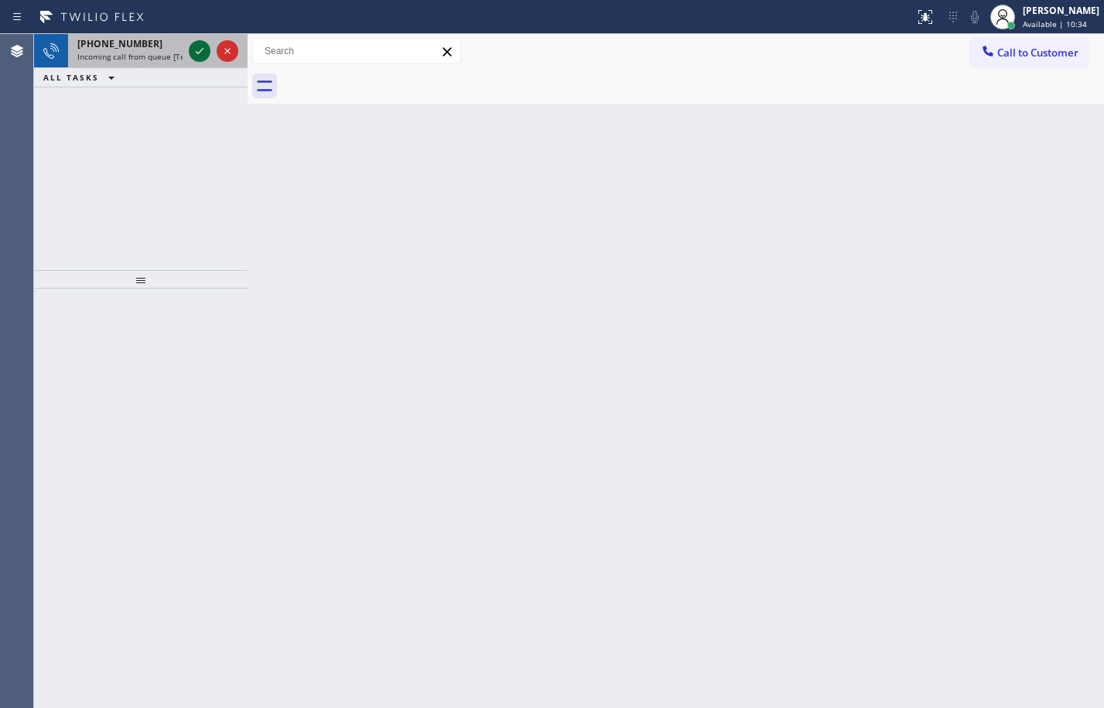
click at [210, 51] on div at bounding box center [200, 51] width 22 height 19
click at [203, 41] on button at bounding box center [200, 51] width 22 height 22
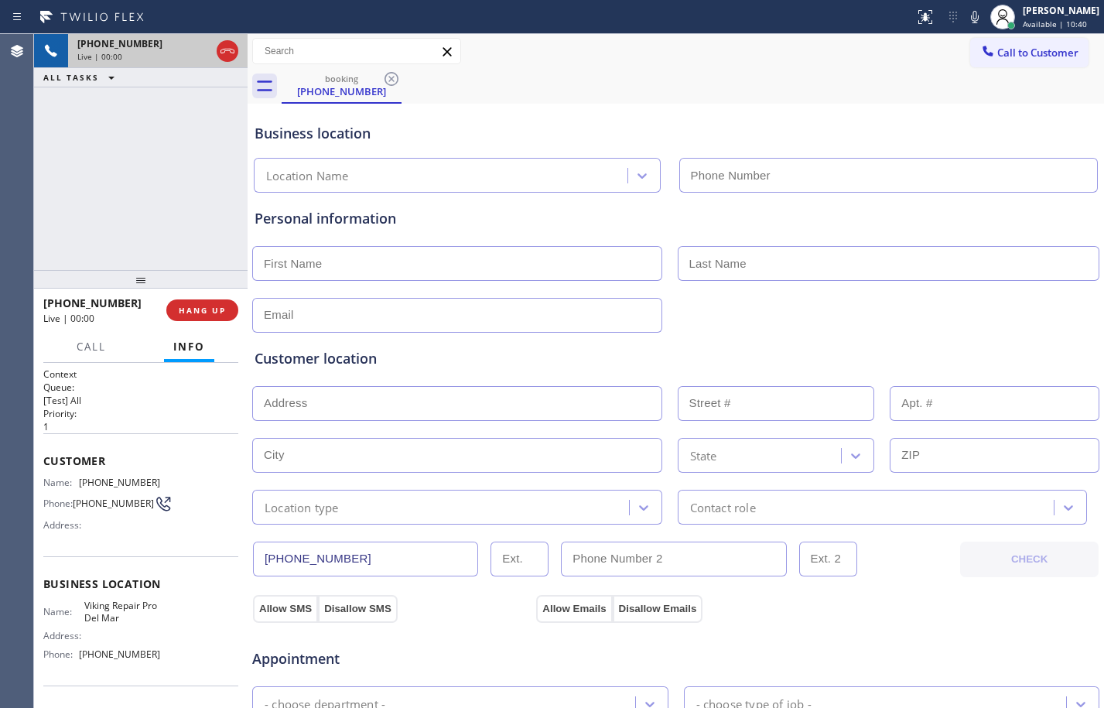
type input "[PHONE_NUMBER]"
click at [213, 305] on span "HANG UP" at bounding box center [202, 310] width 47 height 11
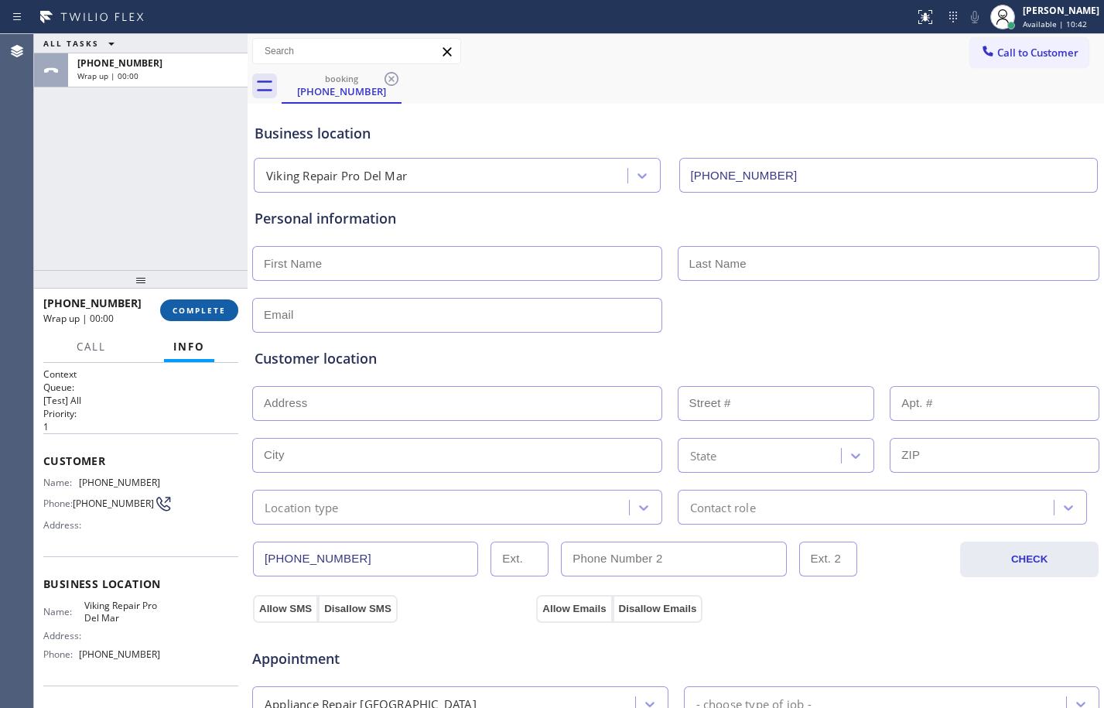
click at [213, 305] on span "COMPLETE" at bounding box center [198, 310] width 53 height 11
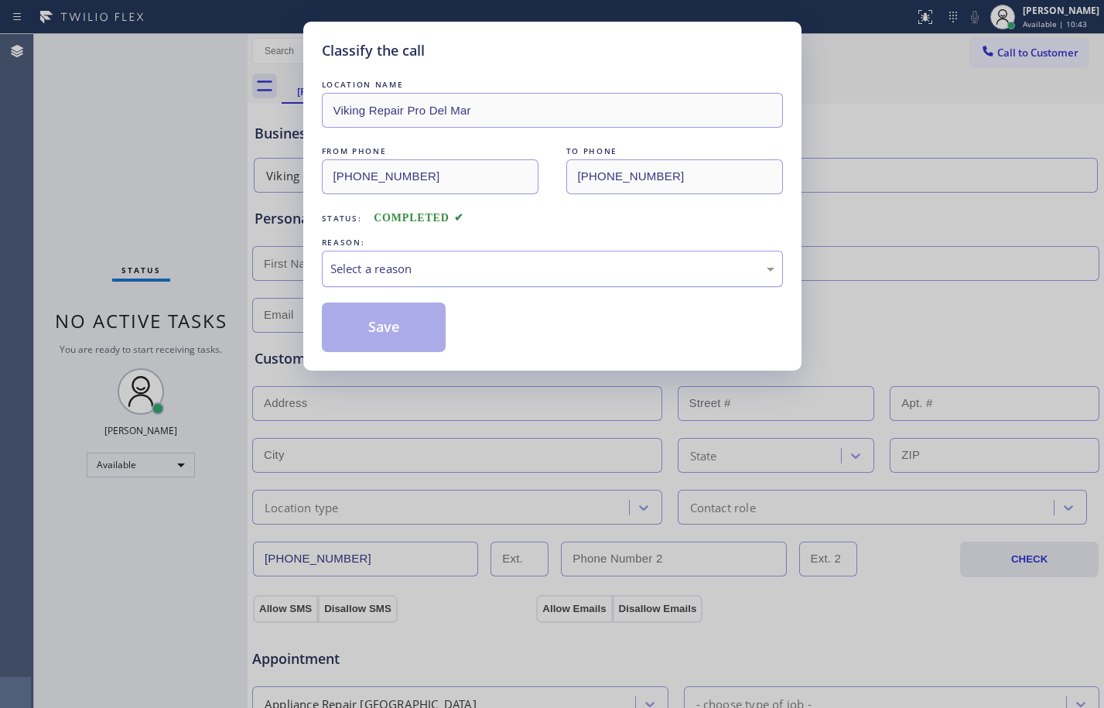
click at [459, 272] on div "Select a reason" at bounding box center [552, 269] width 444 height 18
click at [415, 346] on button "Save" at bounding box center [384, 326] width 125 height 49
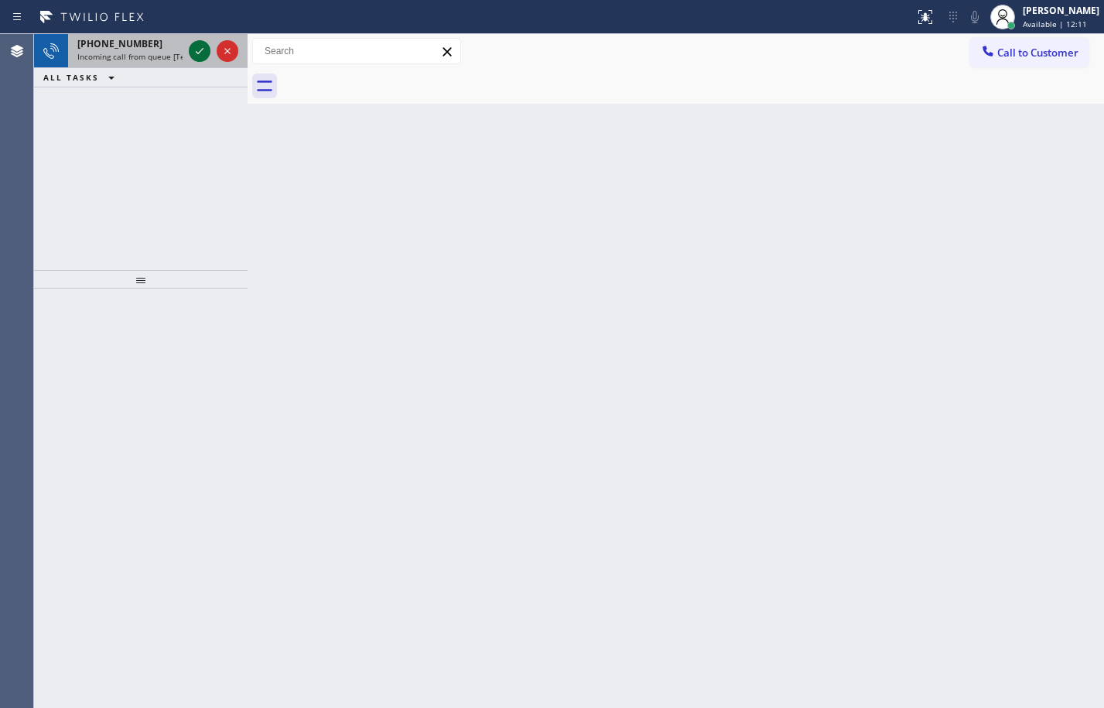
click at [196, 46] on icon at bounding box center [199, 51] width 19 height 19
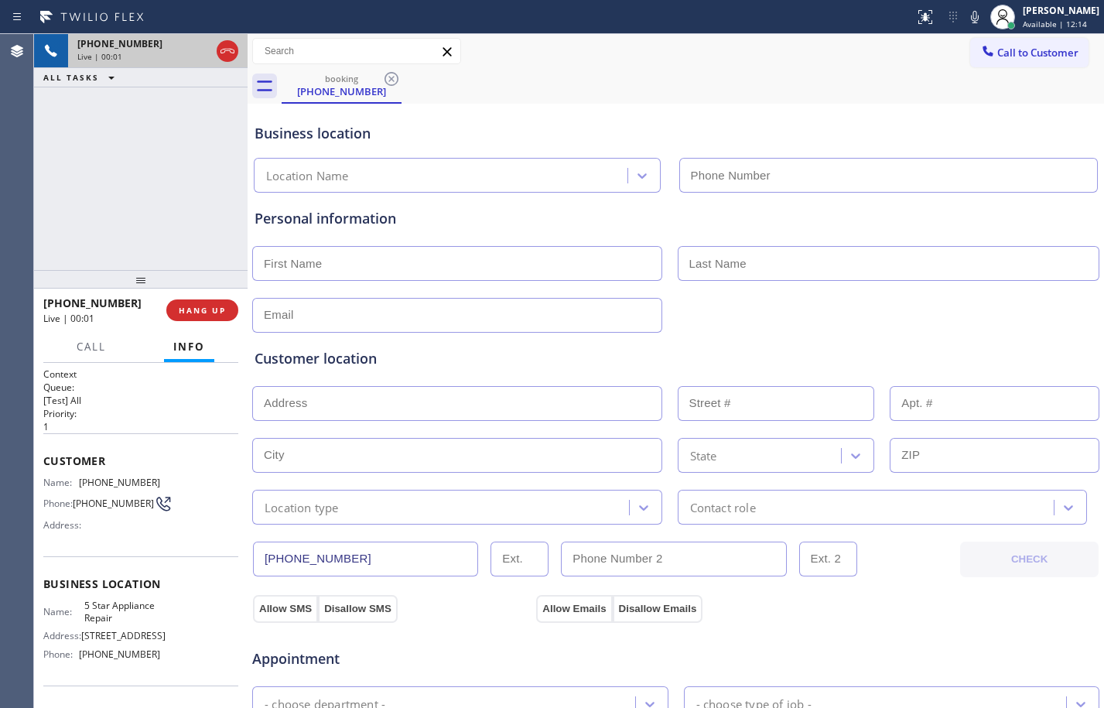
type input "[PHONE_NUMBER]"
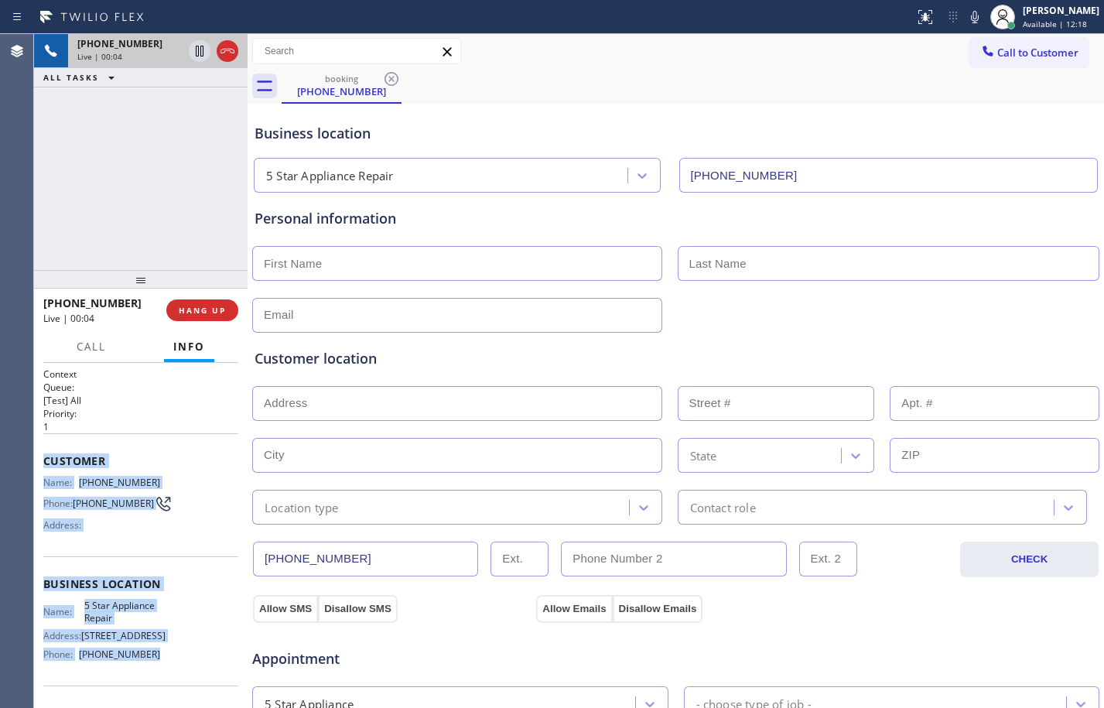
drag, startPoint x: 35, startPoint y: 470, endPoint x: 168, endPoint y: 657, distance: 229.0
click at [168, 657] on div "Context Queue: [Test] All Priority: 1 Customer Name: [PHONE_NUMBER] Phone: [PHO…" at bounding box center [140, 535] width 213 height 345
copy div "Customer Name: [PHONE_NUMBER] Phone: [PHONE_NUMBER] Address: Business location …"
click at [200, 55] on icon at bounding box center [199, 51] width 19 height 19
click at [971, 12] on icon at bounding box center [975, 17] width 8 height 12
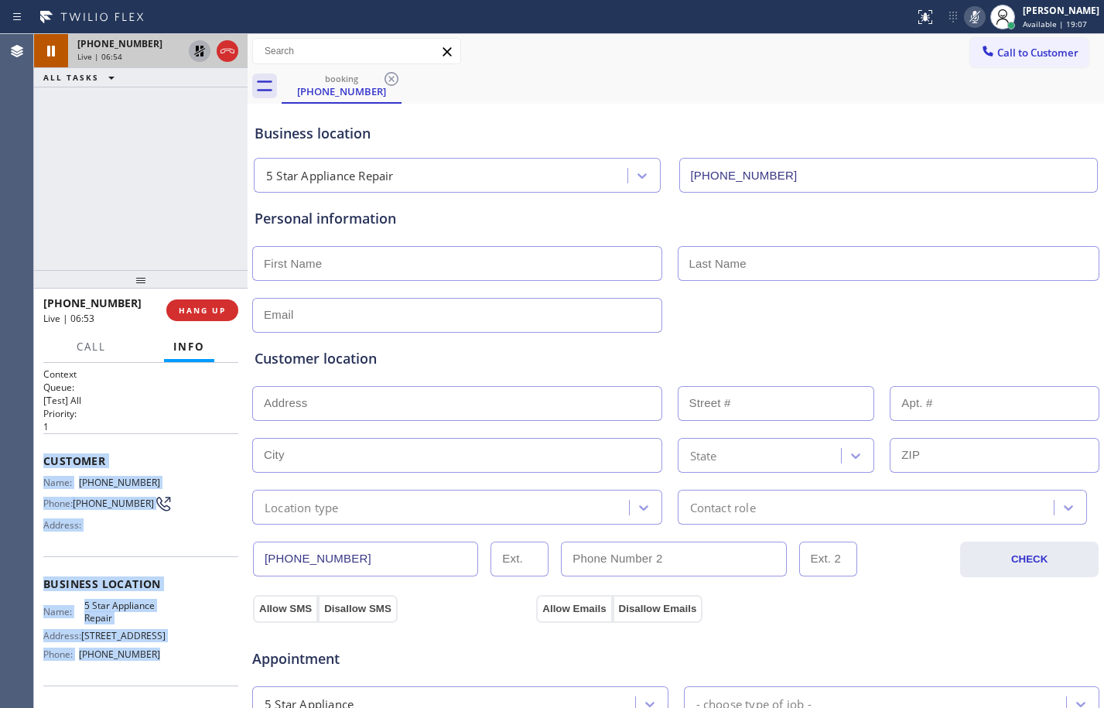
click at [197, 47] on icon at bounding box center [199, 51] width 11 height 11
click at [965, 21] on icon at bounding box center [974, 17] width 19 height 19
click at [81, 353] on button "Call" at bounding box center [91, 347] width 48 height 30
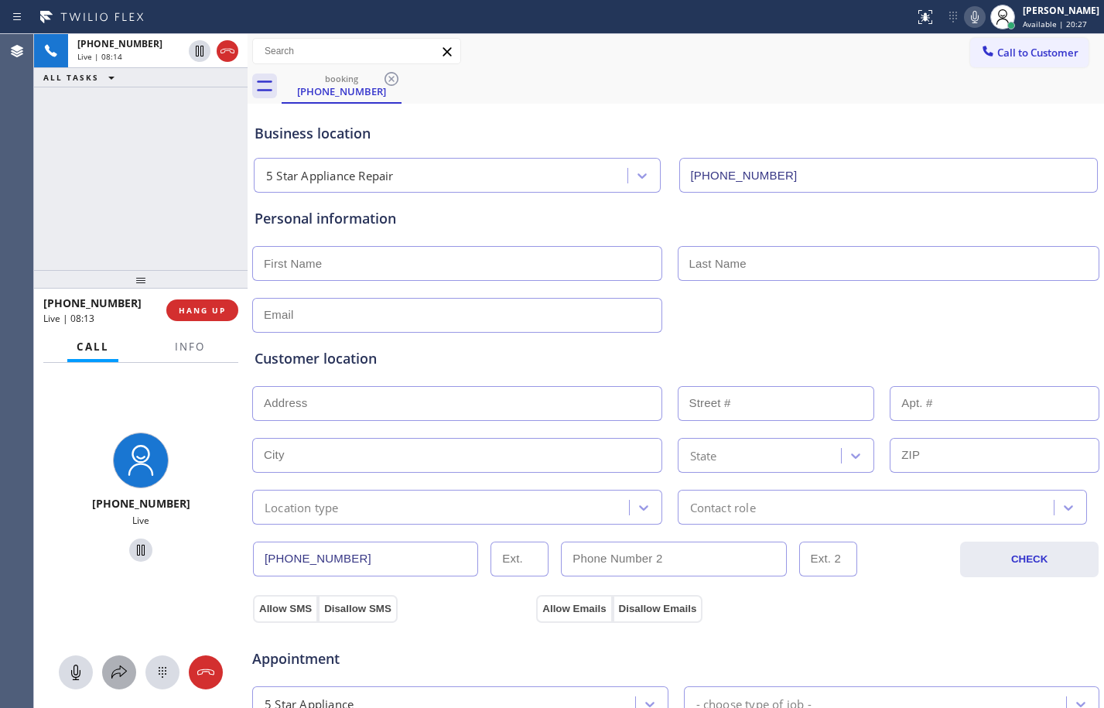
click at [114, 666] on icon at bounding box center [119, 672] width 19 height 19
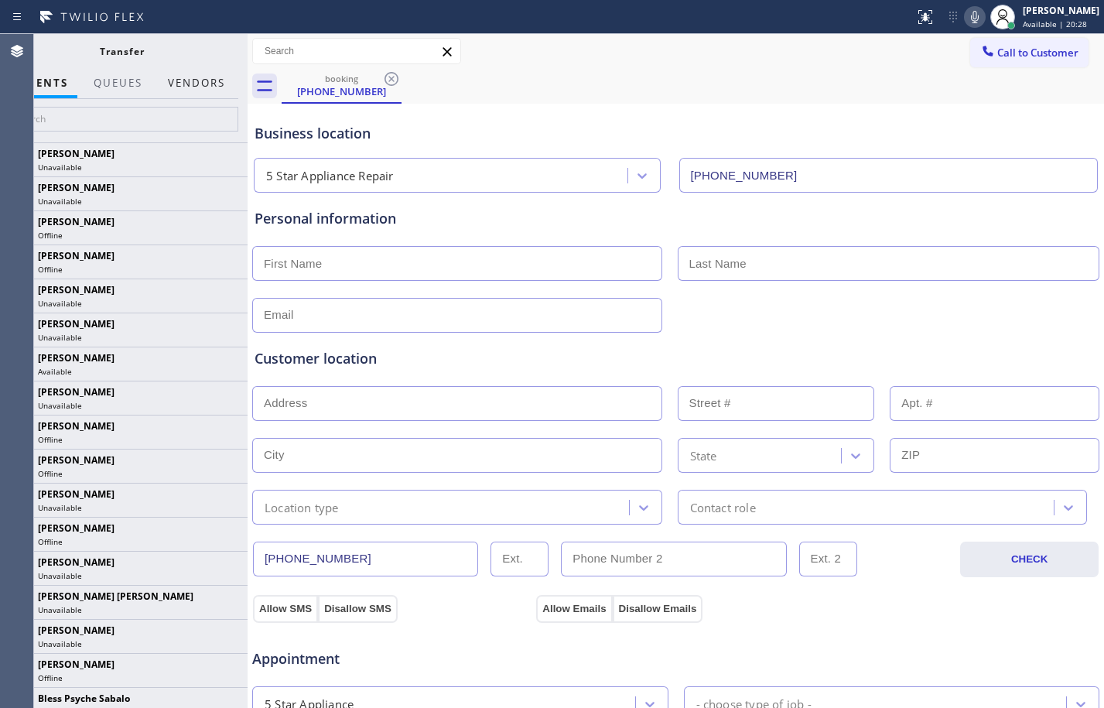
click at [203, 77] on button "Vendors" at bounding box center [197, 83] width 76 height 30
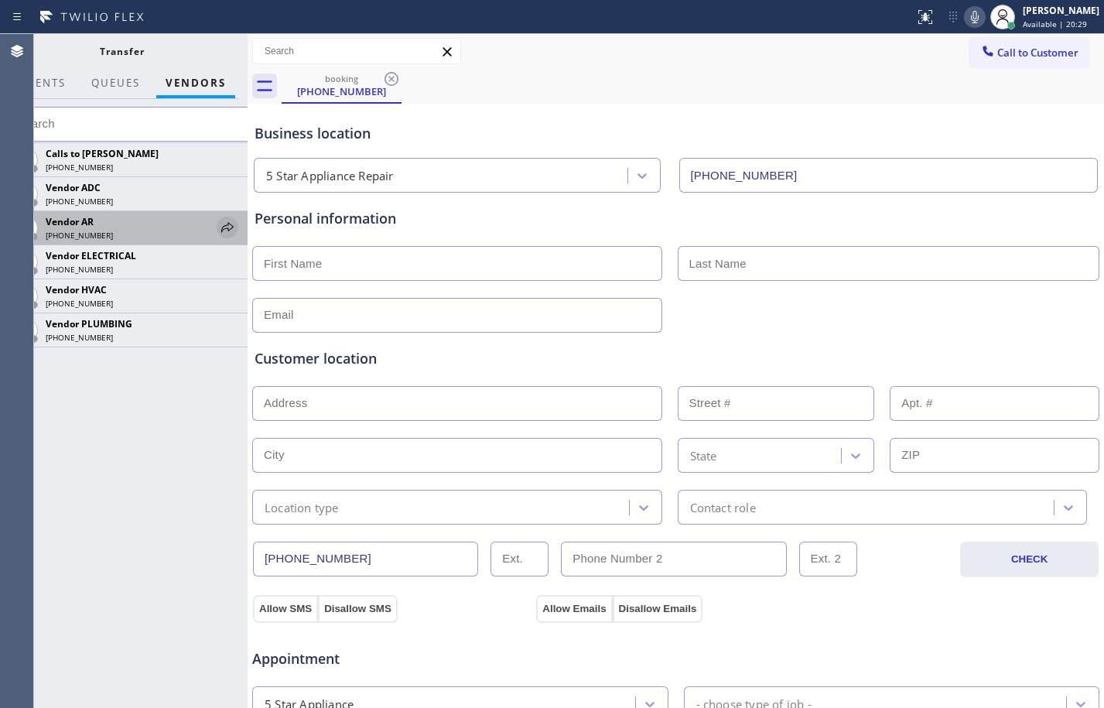
click at [224, 228] on icon at bounding box center [227, 227] width 19 height 19
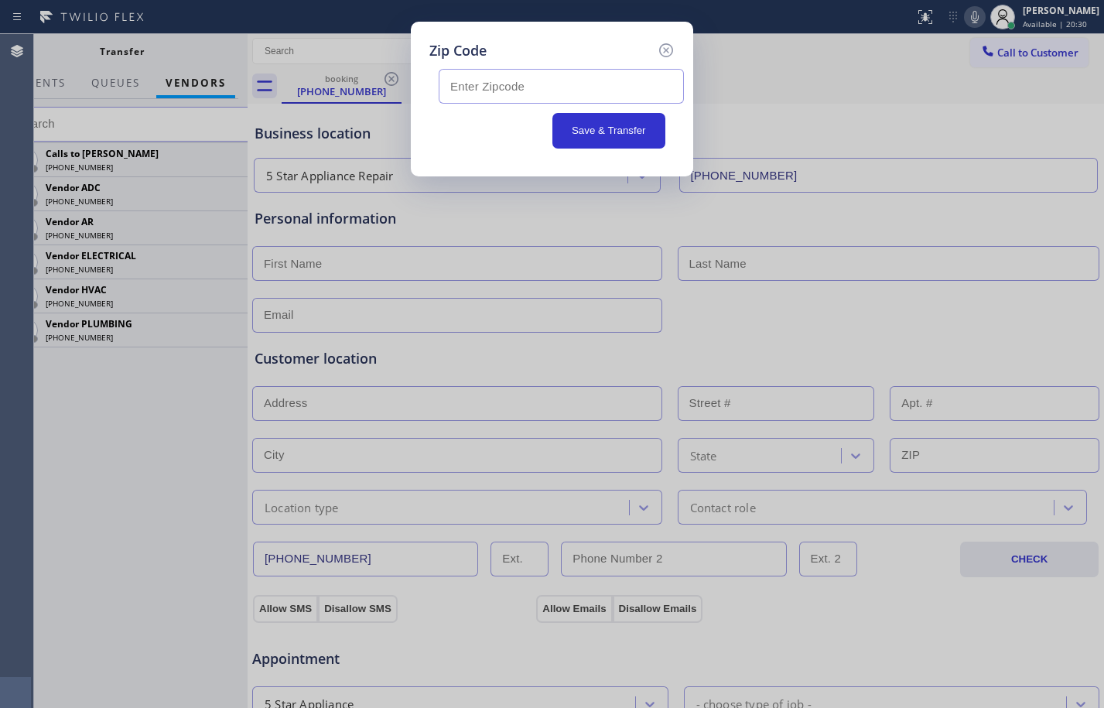
click at [498, 82] on input "text" at bounding box center [560, 86] width 245 height 35
paste input "91773"
type input "91773"
click at [589, 128] on button "Save & Transfer" at bounding box center [609, 131] width 114 height 36
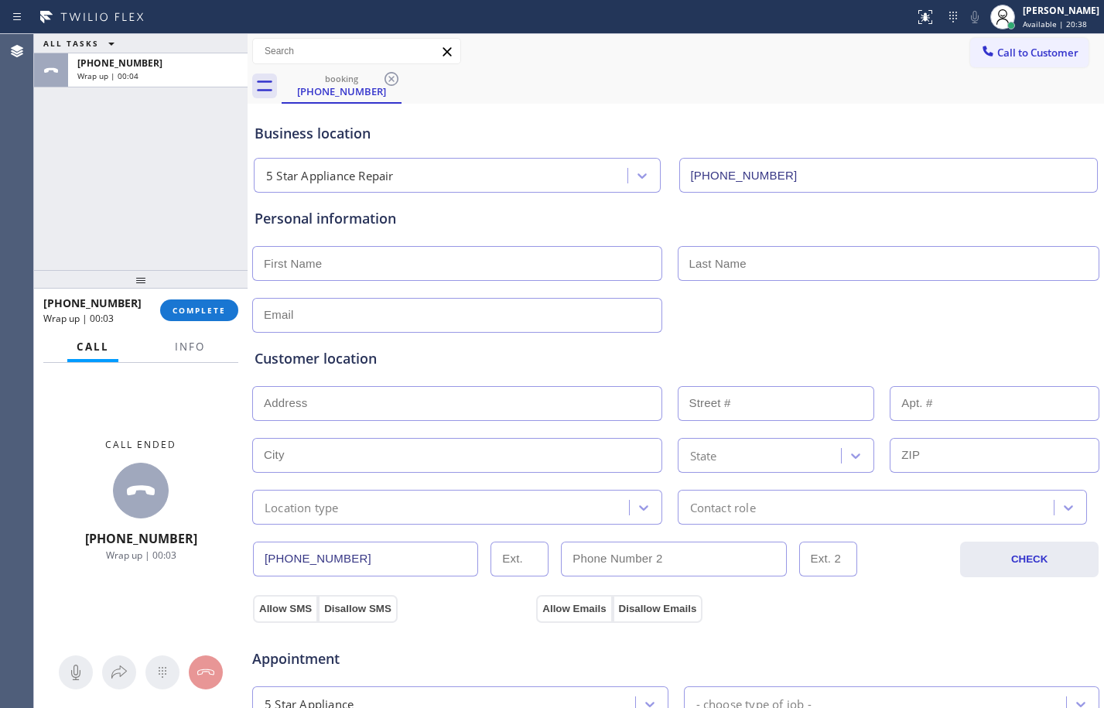
click at [440, 258] on input "text" at bounding box center [457, 263] width 410 height 35
paste input "[PERSON_NAME]"
type input "[PERSON_NAME]"
click at [732, 261] on input "text" at bounding box center [888, 263] width 422 height 35
paste input "[PERSON_NAME]"
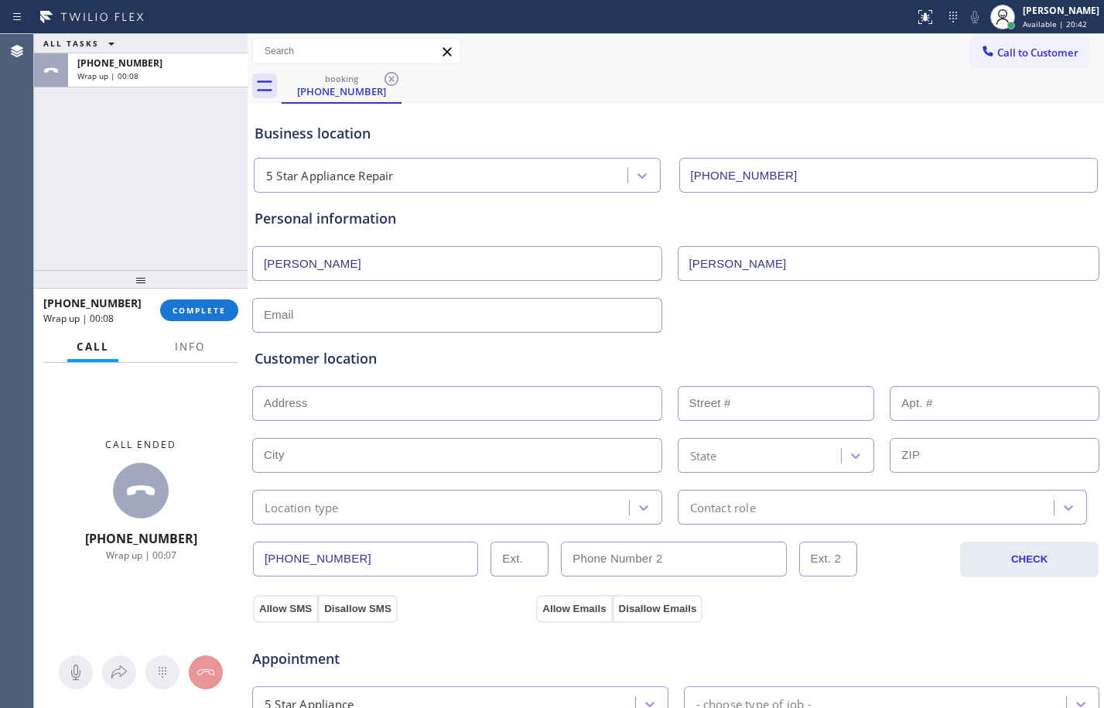
type input "[PERSON_NAME]"
click at [430, 302] on input "text" at bounding box center [457, 315] width 410 height 35
type input "[EMAIL_ADDRESS][DOMAIN_NAME]"
click at [396, 404] on input "text" at bounding box center [457, 403] width 410 height 35
type input "1"
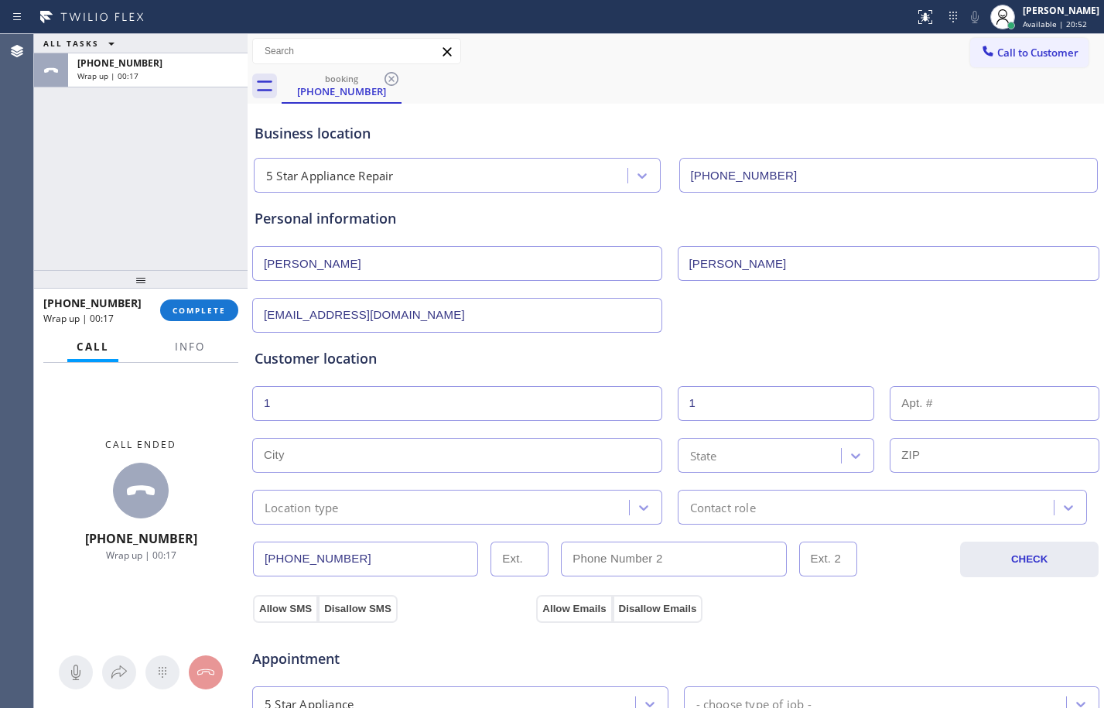
type input "1"
click at [369, 464] on input "text" at bounding box center [457, 455] width 410 height 35
click at [486, 453] on input "text" at bounding box center [457, 455] width 410 height 35
paste input "San Dimas,"
type input "San Dimas"
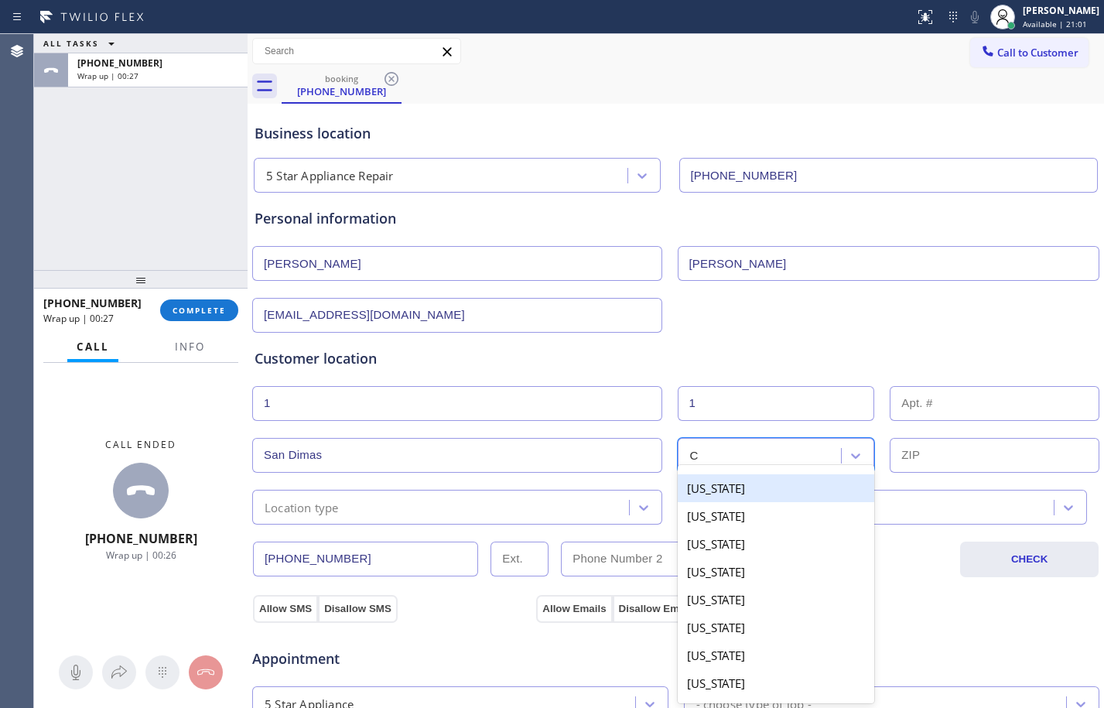
type input "Ca"
click at [766, 479] on div "[US_STATE]" at bounding box center [775, 488] width 197 height 28
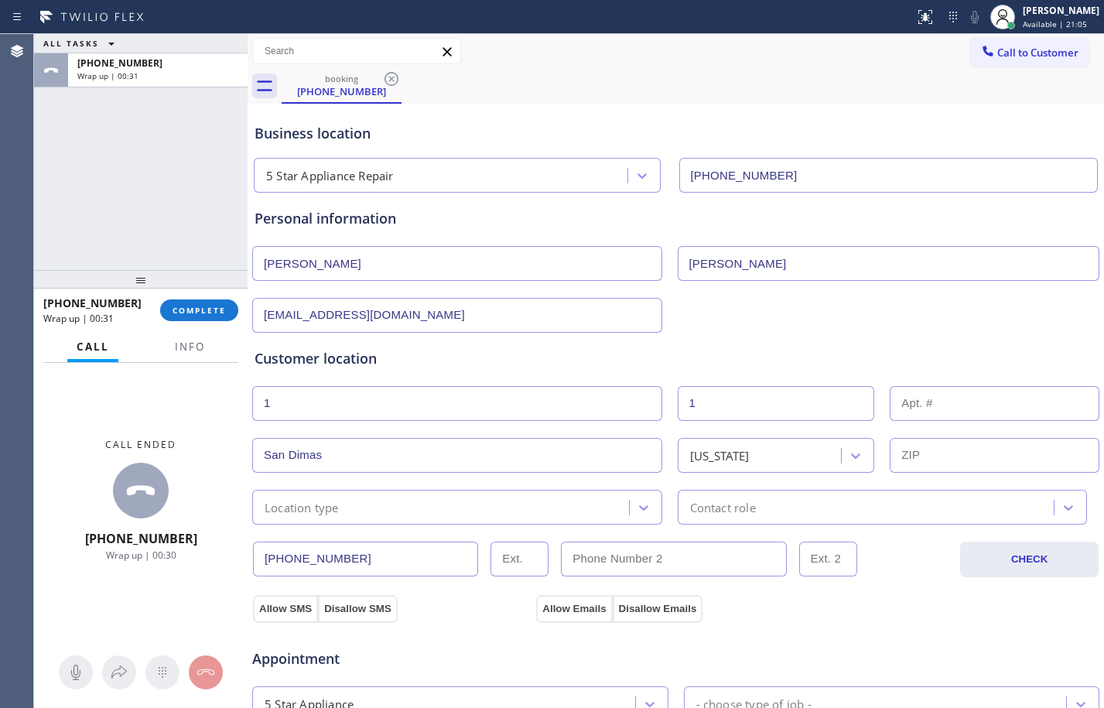
click at [967, 449] on input "text" at bounding box center [994, 455] width 210 height 35
paste input "91773"
type input "91773"
click at [344, 531] on div "[PHONE_NUMBER] CHECK" at bounding box center [675, 550] width 848 height 53
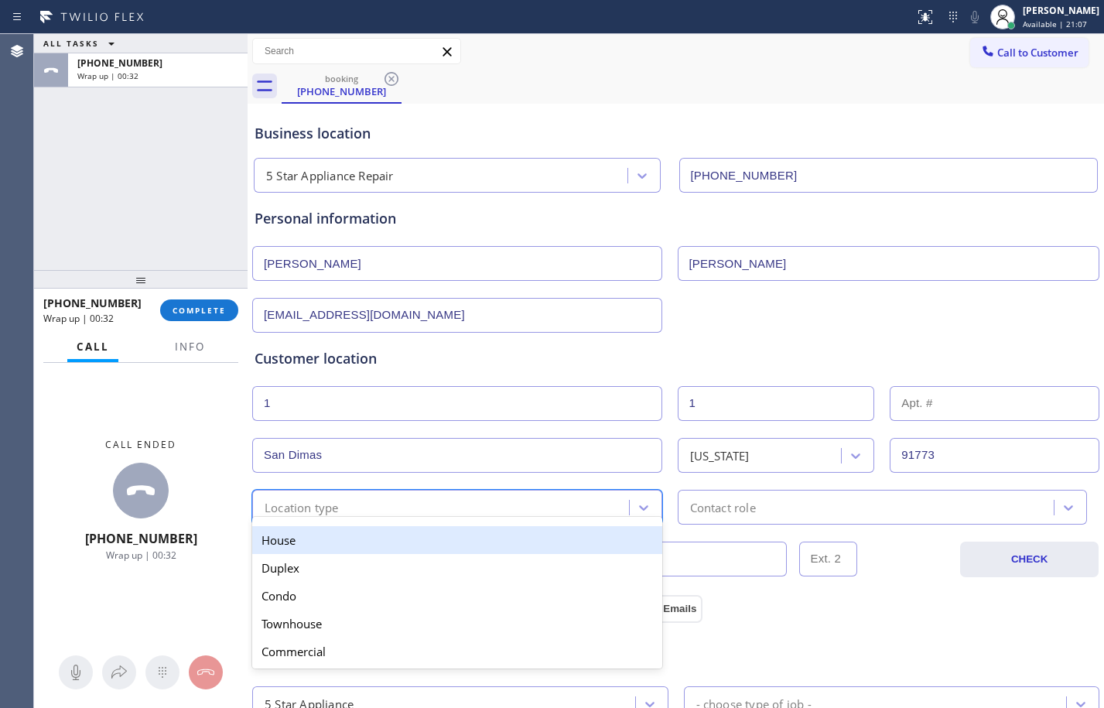
click at [355, 519] on div "option House focused, 1 of 5. 5 results available. Use Up and Down to choose op…" at bounding box center [457, 507] width 410 height 35
click at [330, 541] on div "House" at bounding box center [457, 540] width 410 height 28
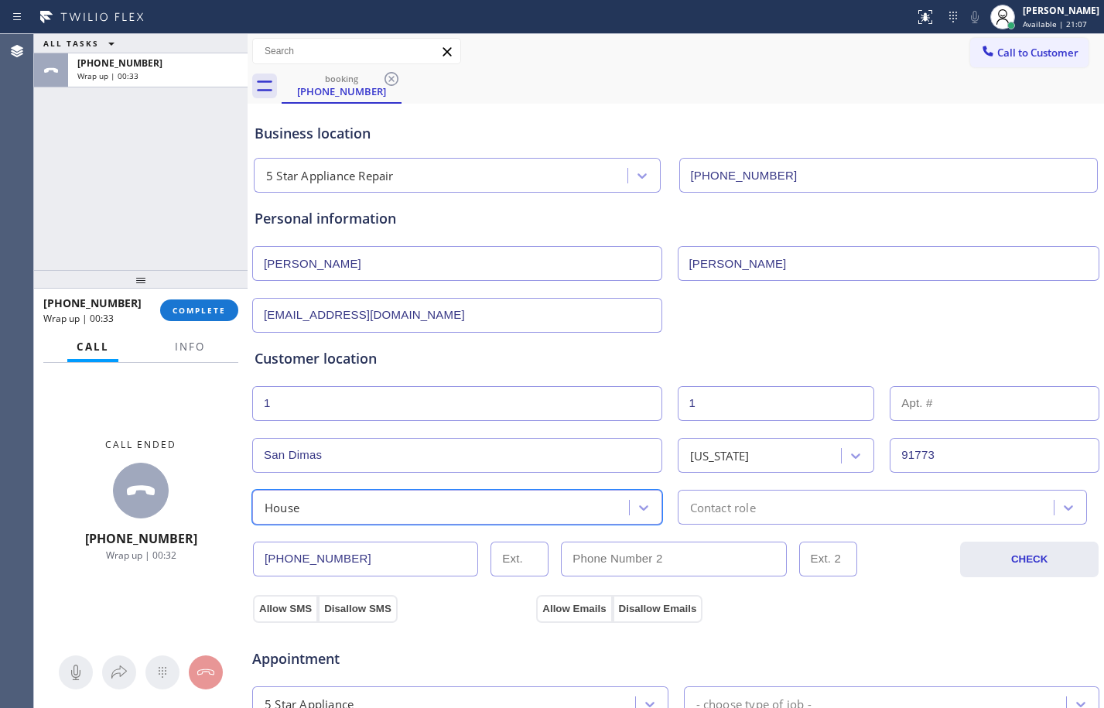
click at [796, 501] on div "Contact role" at bounding box center [868, 506] width 372 height 27
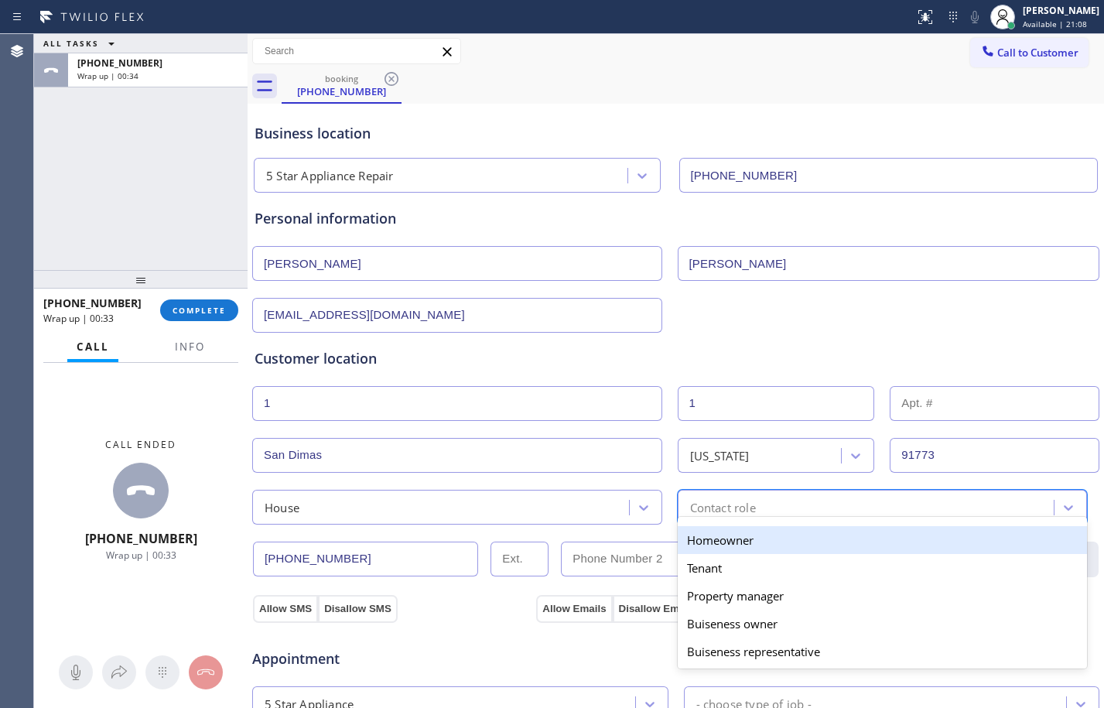
click at [716, 539] on div "Homeowner" at bounding box center [882, 540] width 410 height 28
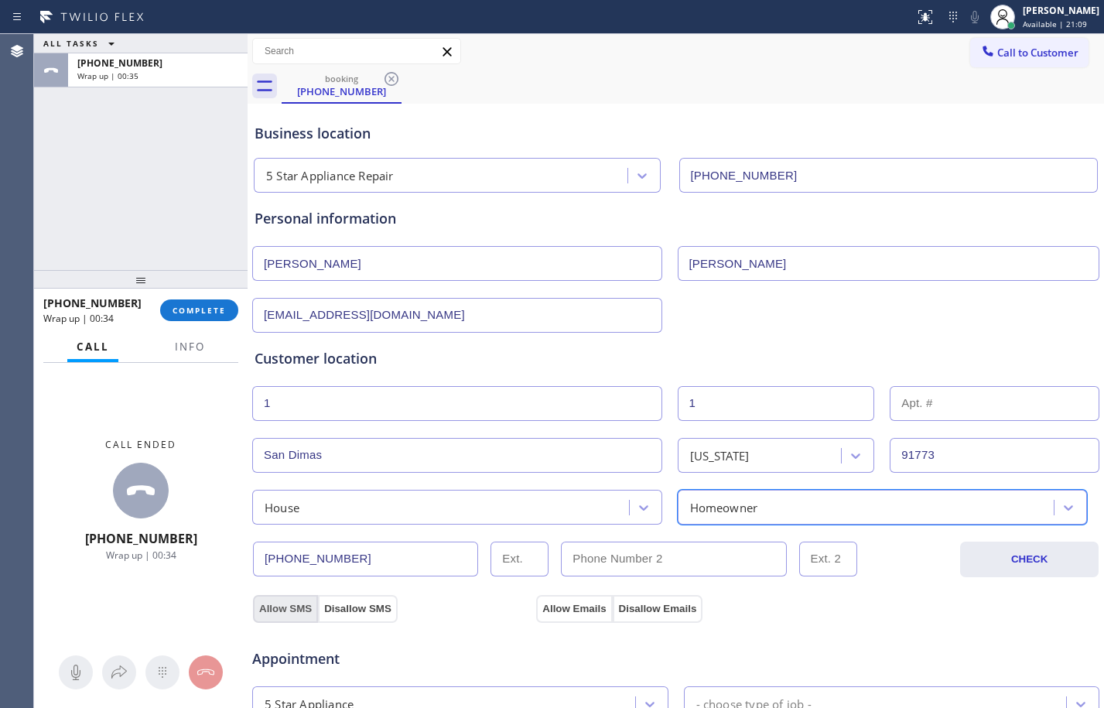
click at [282, 601] on button "Allow SMS" at bounding box center [285, 609] width 65 height 28
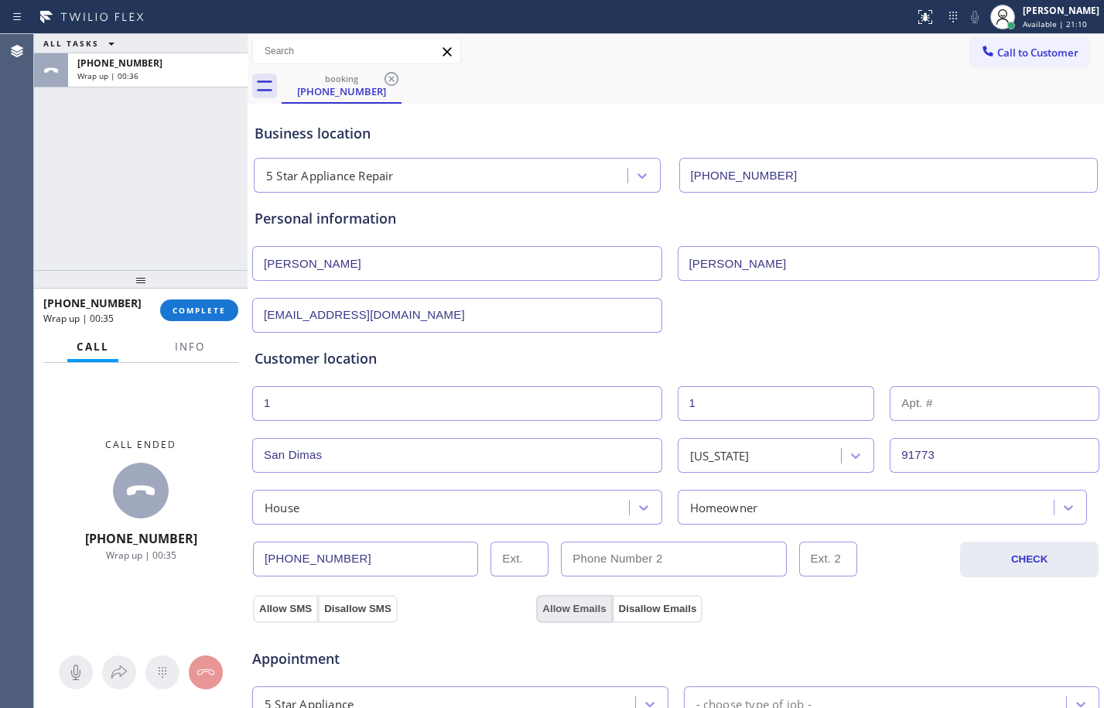
click at [561, 606] on button "Allow Emails" at bounding box center [574, 609] width 76 height 28
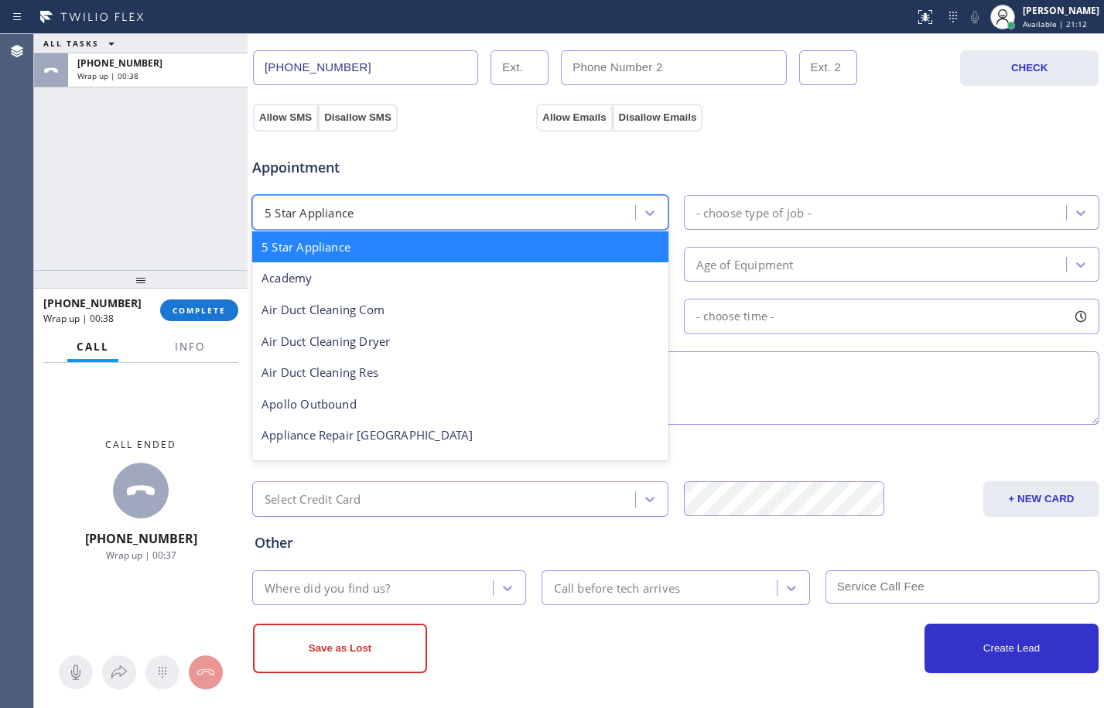
click at [567, 213] on div "5 Star Appliance" at bounding box center [446, 212] width 378 height 27
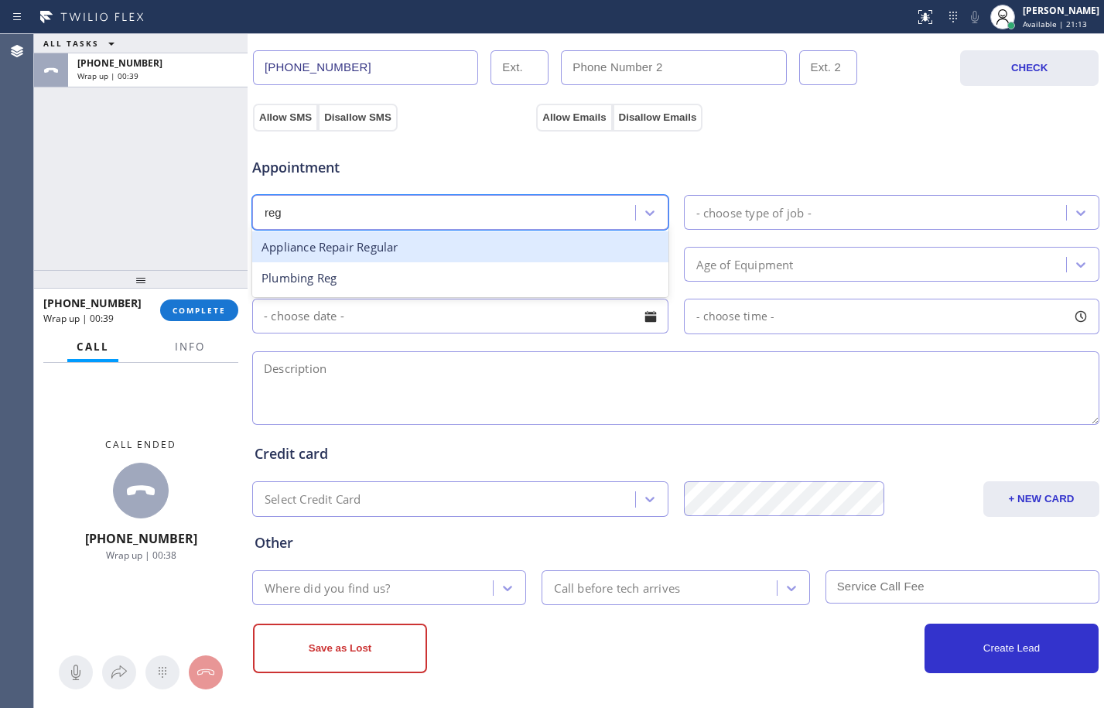
type input "regu"
click at [559, 237] on div "Appliance Repair Regular" at bounding box center [460, 247] width 416 height 32
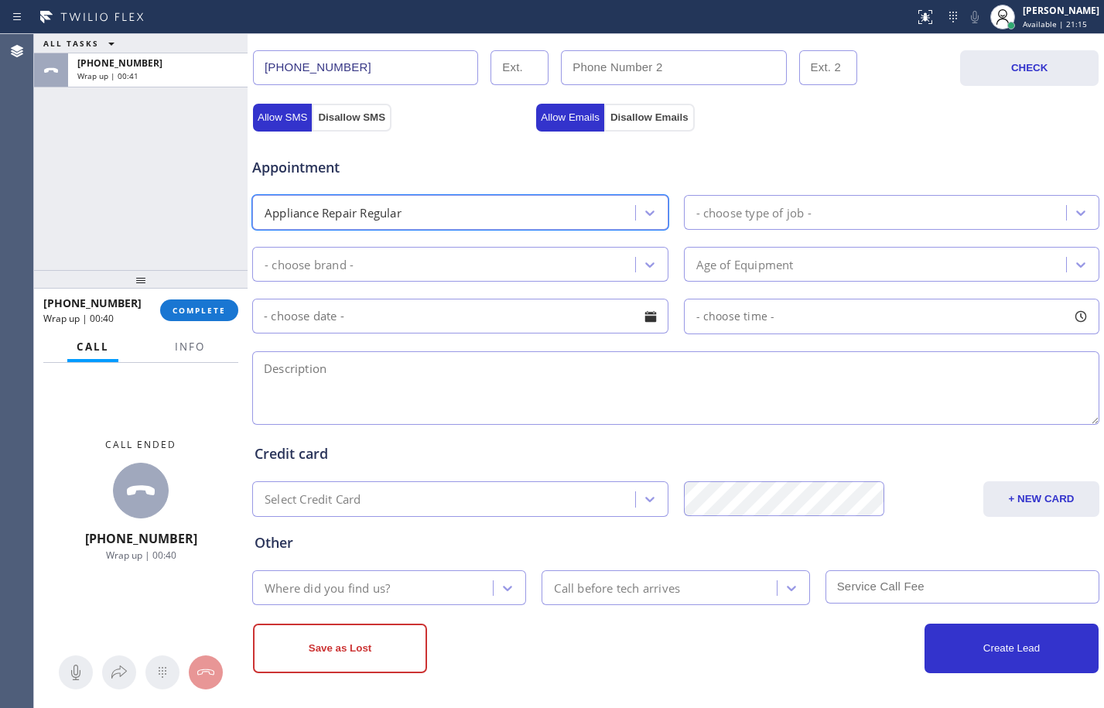
click at [520, 264] on div "- choose brand -" at bounding box center [446, 264] width 378 height 27
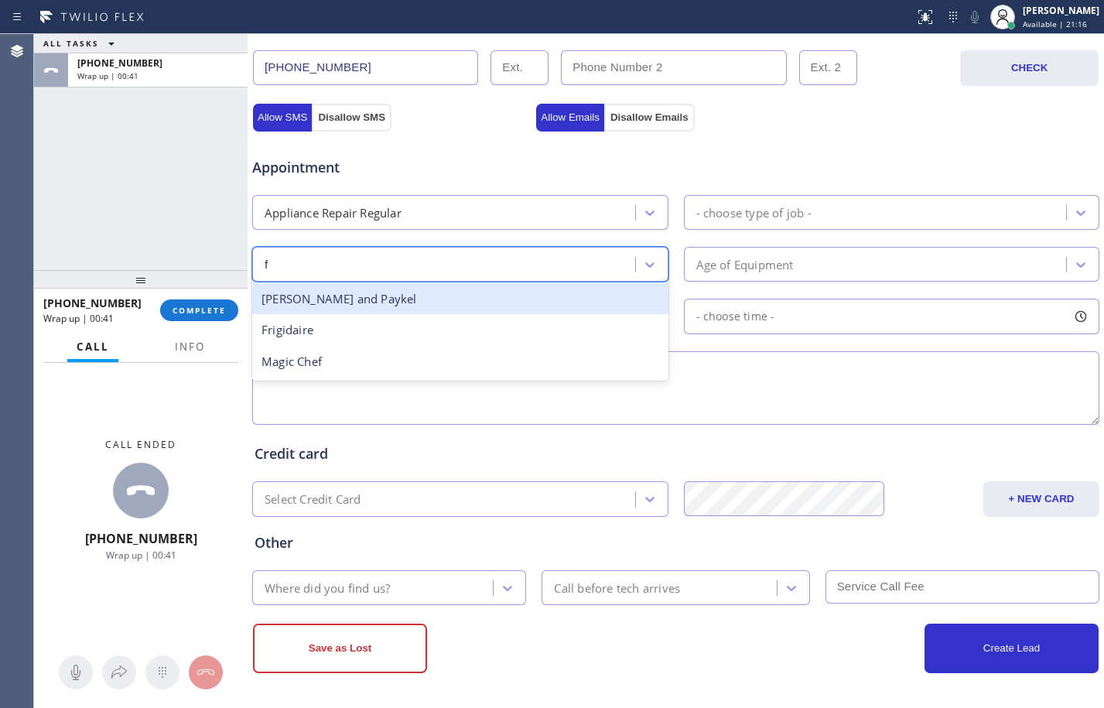
type input "fr"
click at [541, 309] on div "Frigidaire" at bounding box center [460, 299] width 416 height 32
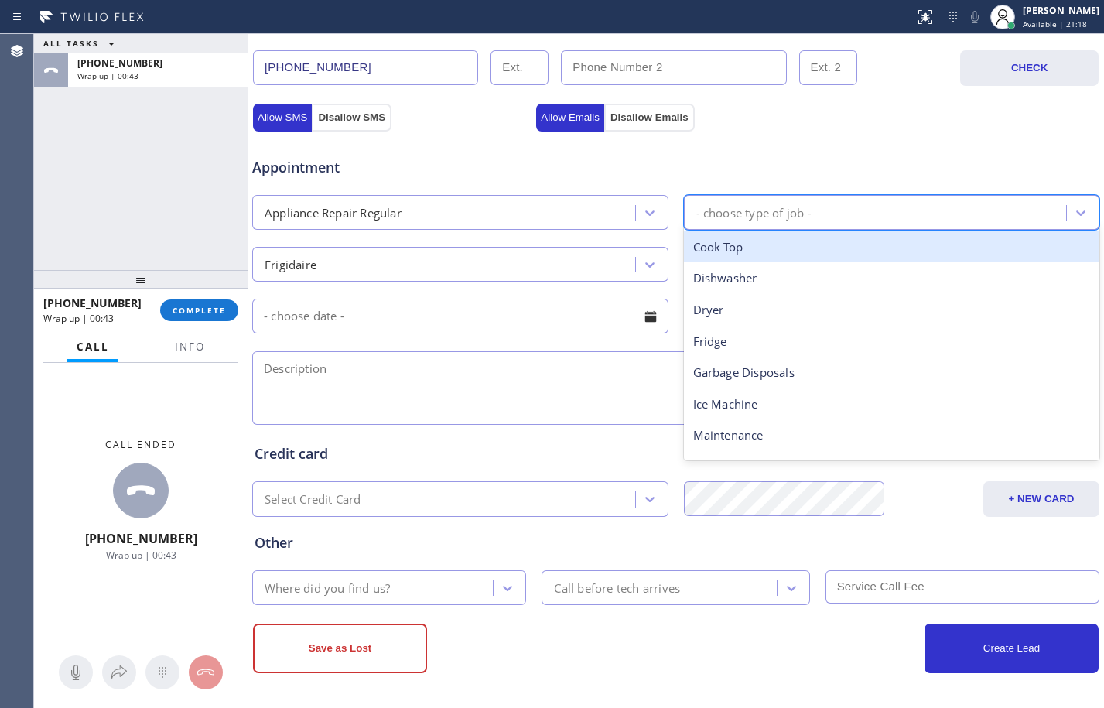
click at [690, 224] on div "- choose type of job -" at bounding box center [877, 212] width 378 height 27
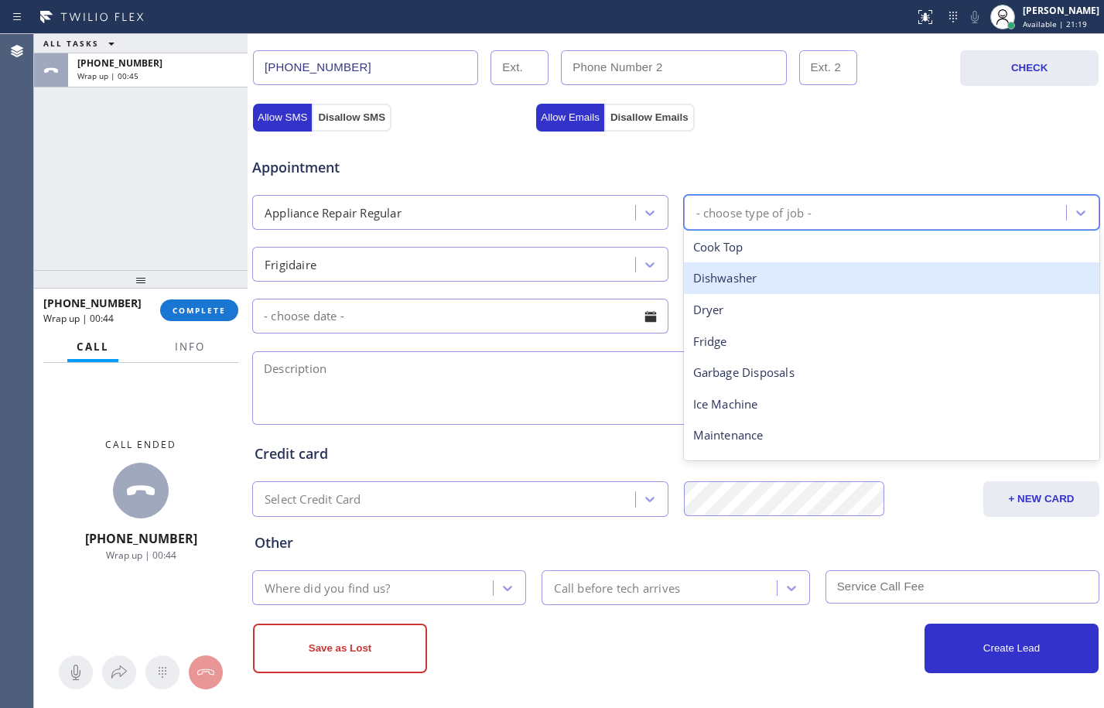
click at [875, 283] on div "Dishwasher" at bounding box center [892, 278] width 416 height 32
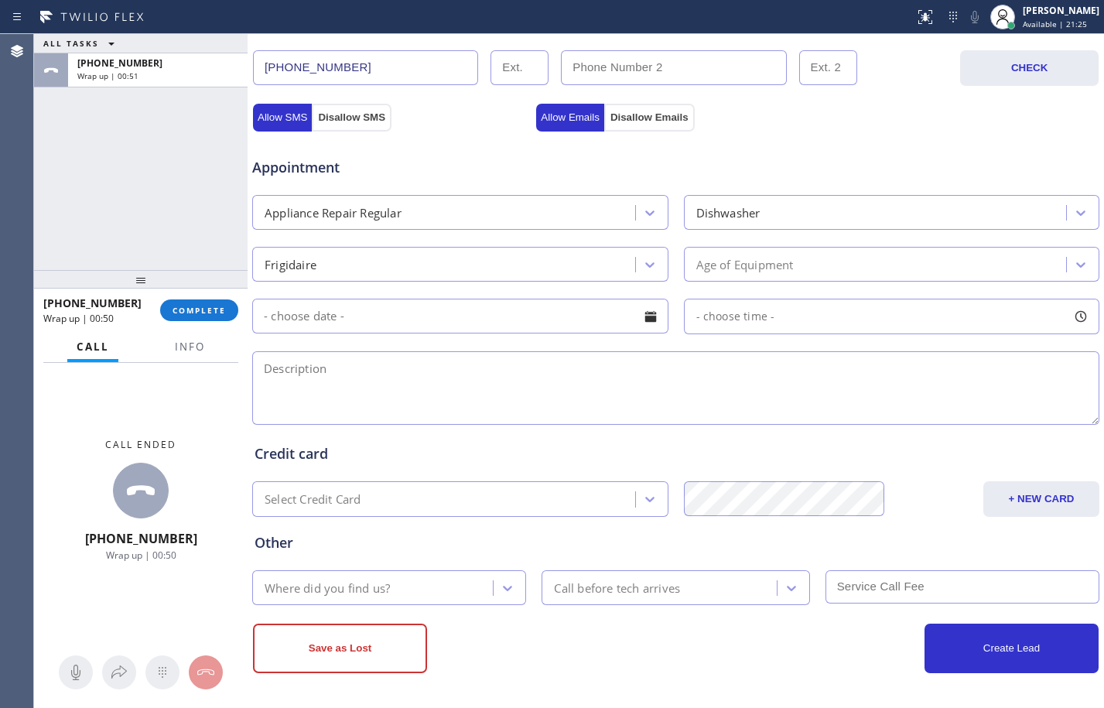
click at [524, 367] on textarea at bounding box center [675, 387] width 847 height 73
paste textarea "Frigidaire/dishwasher/won't drain/about [DEMOGRAPHIC_DATA]/[GEOGRAPHIC_DATA]"
click at [456, 368] on textarea "Frigidaire/dishwasher/won't drain/about [DEMOGRAPHIC_DATA]/[GEOGRAPHIC_DATA]" at bounding box center [675, 387] width 847 height 73
paste textarea "what happen was his plumbing needs a re-plumbed due to earthquake that broke a …"
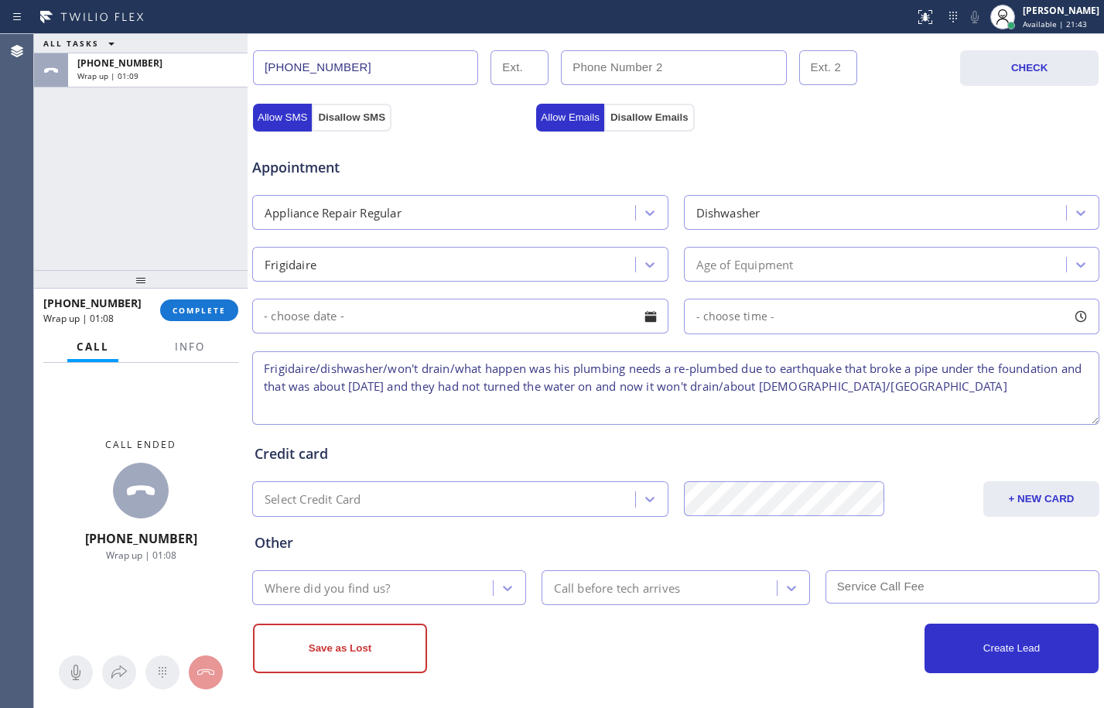
click at [1000, 382] on textarea "Frigidaire/dishwasher/won't drain/what happen was his plumbing needs a re-plumb…" at bounding box center [675, 387] width 847 height 73
click at [1036, 387] on textarea "Frigidaire/dishwasher/won't drain/what happen was his plumbing needs a re-plumb…" at bounding box center [675, 387] width 847 height 73
paste textarea "5 Star Appliance Repair"
paste textarea "VTA Offered- declined"
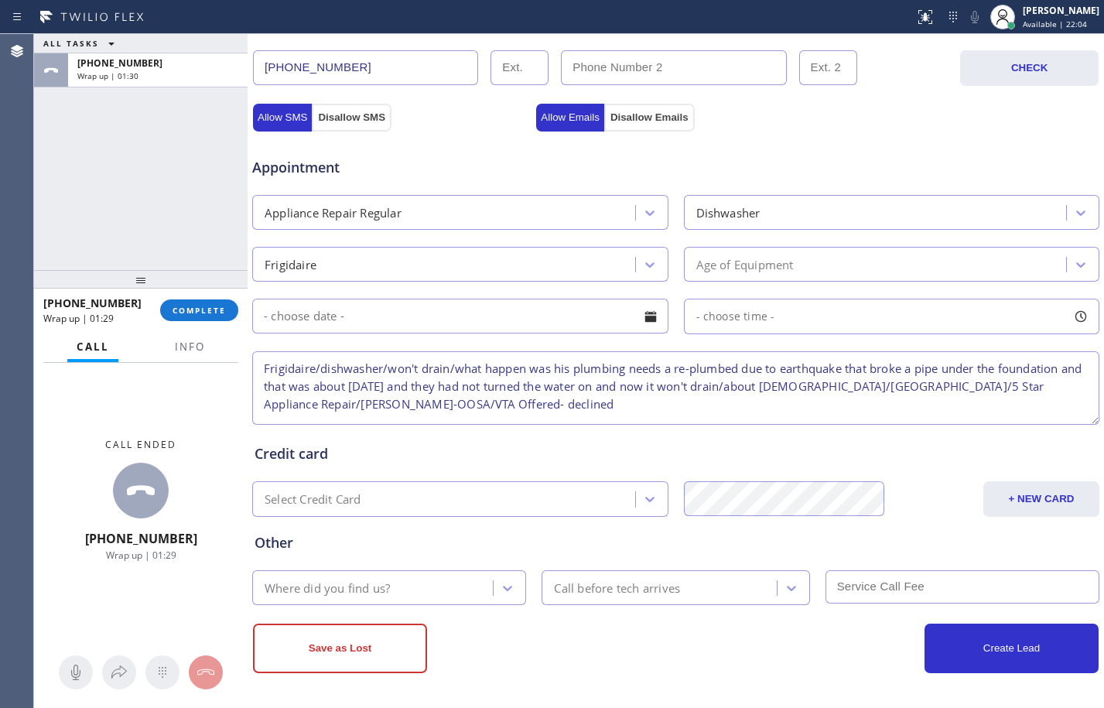
click at [524, 398] on textarea "Frigidaire/dishwasher/won't drain/what happen was his plumbing needs a re-plumb…" at bounding box center [675, 387] width 847 height 73
click at [655, 403] on textarea "Frigidaire/dishwasher/won't drain/what happen was his plumbing needs a re-plumb…" at bounding box center [675, 387] width 847 height 73
paste textarea "Transferred to Regular Vendor"
type textarea "Frigidaire/dishwasher/won't drain/what happen was his plumbing needs a re-plumb…"
click at [446, 585] on div "Where did you find us?" at bounding box center [375, 587] width 236 height 27
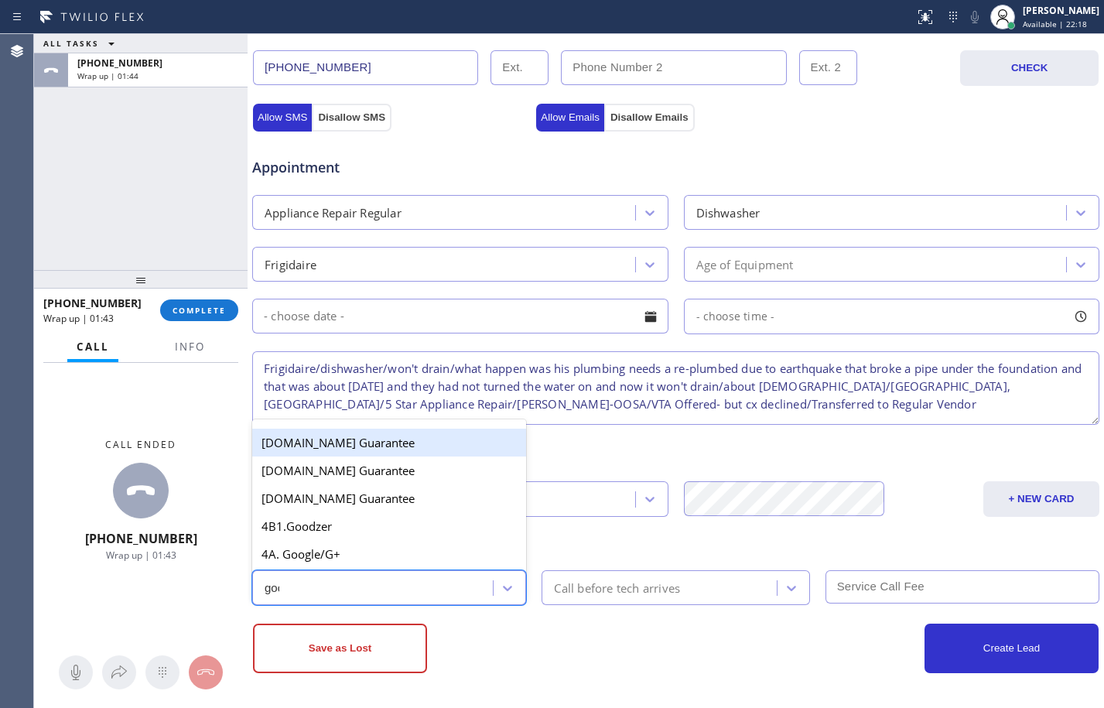
type input "goog"
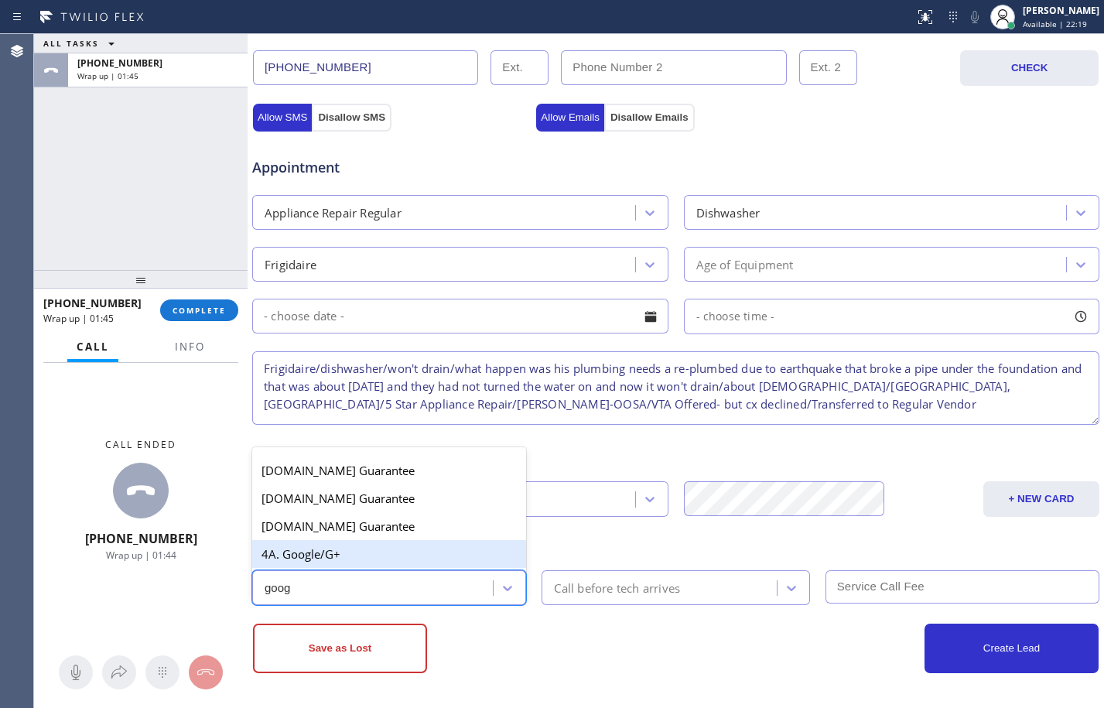
click at [452, 558] on div "4A. Google/G+" at bounding box center [389, 554] width 274 height 28
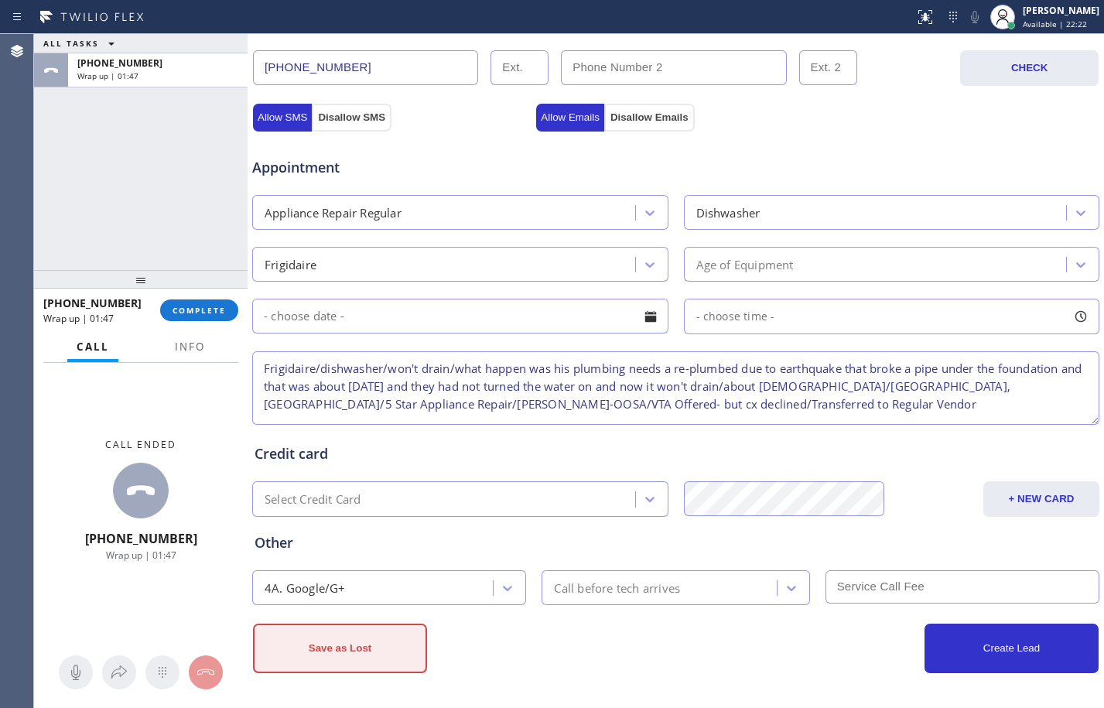
click at [376, 650] on button "Save as Lost" at bounding box center [340, 647] width 174 height 49
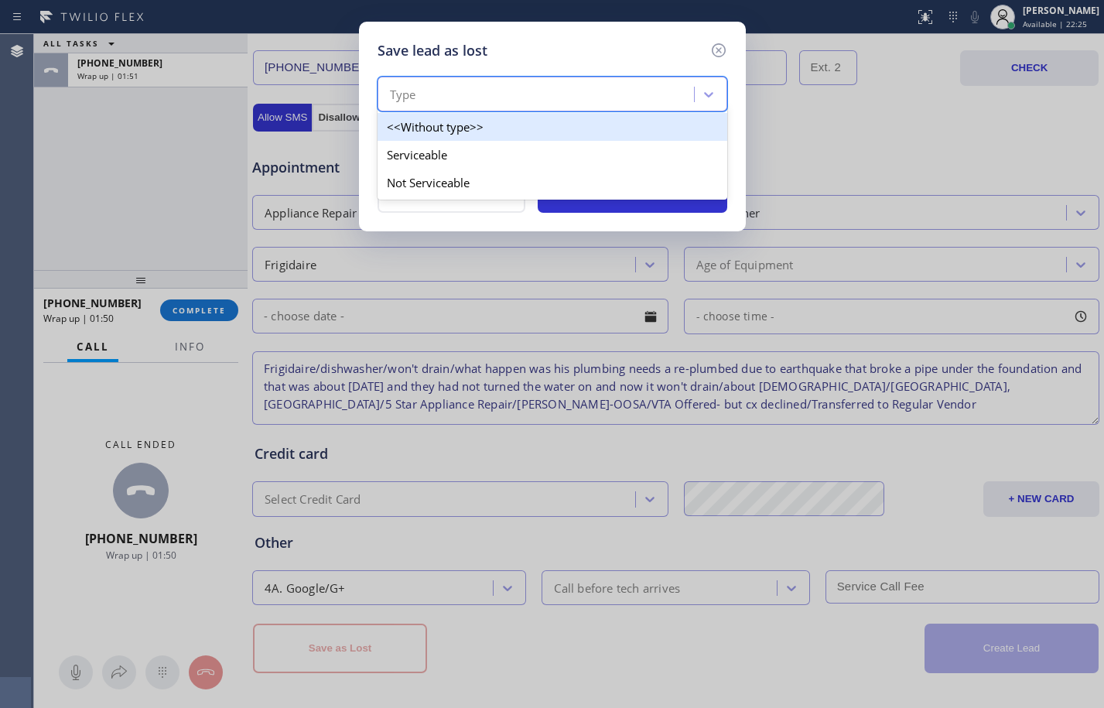
click at [606, 105] on div "Type" at bounding box center [538, 94] width 312 height 27
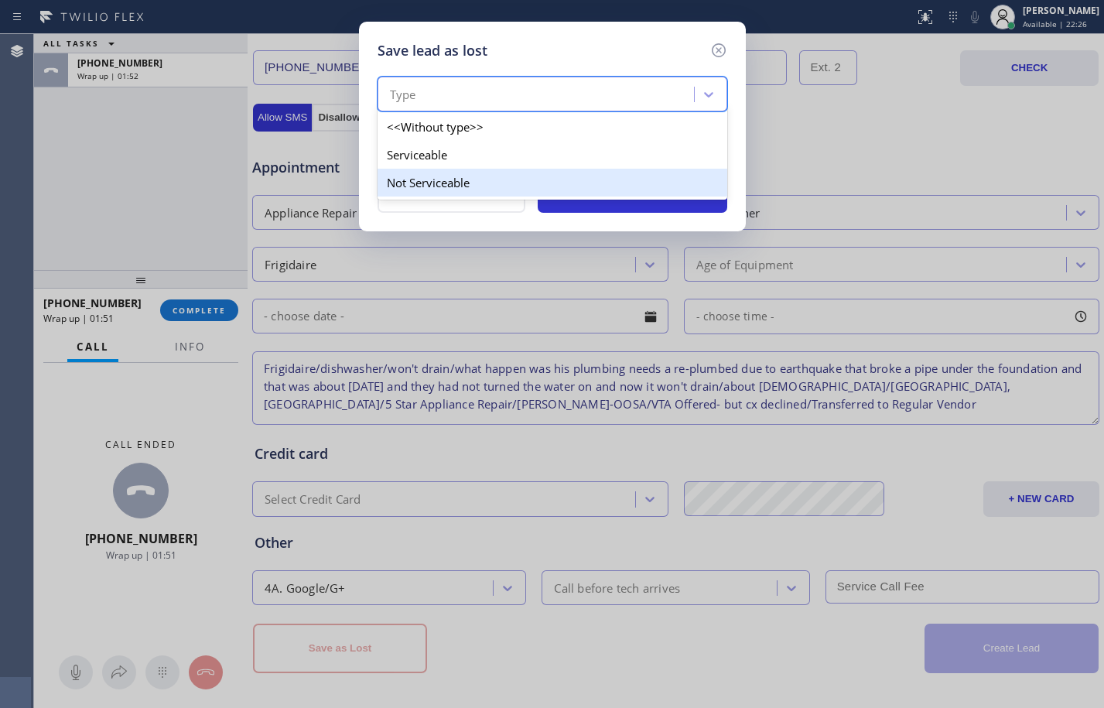
click at [418, 185] on div "Not Serviceable" at bounding box center [552, 183] width 350 height 28
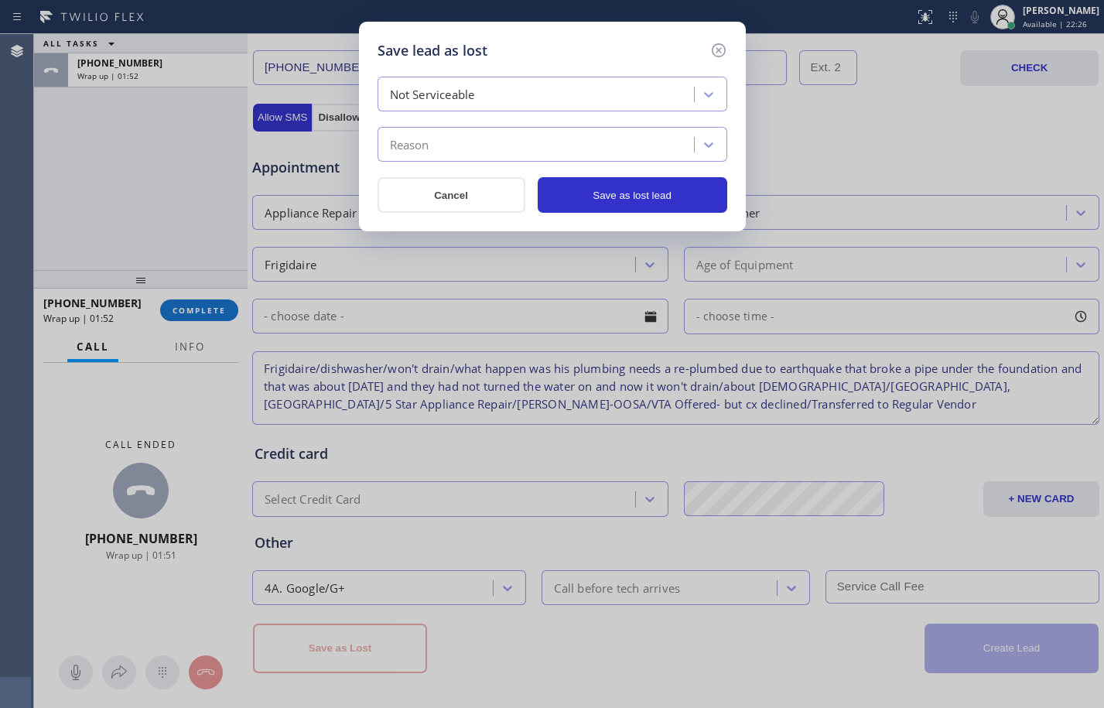
click at [437, 148] on div "Reason" at bounding box center [538, 144] width 312 height 27
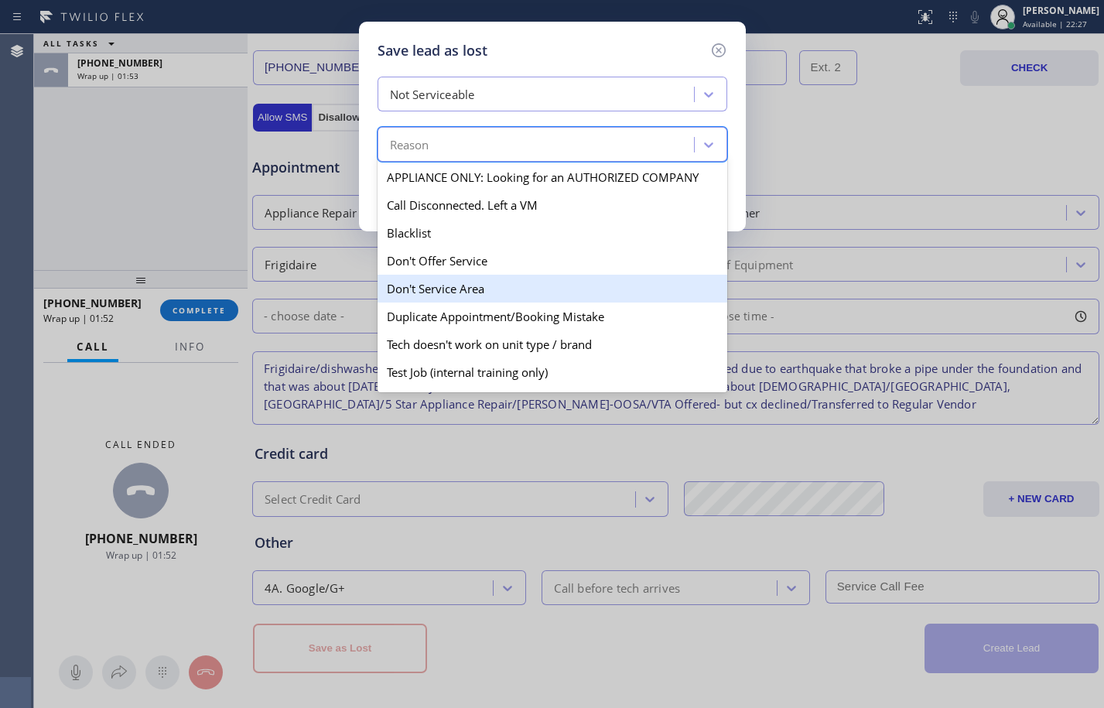
click at [479, 288] on div "Don't Service Area" at bounding box center [552, 289] width 350 height 28
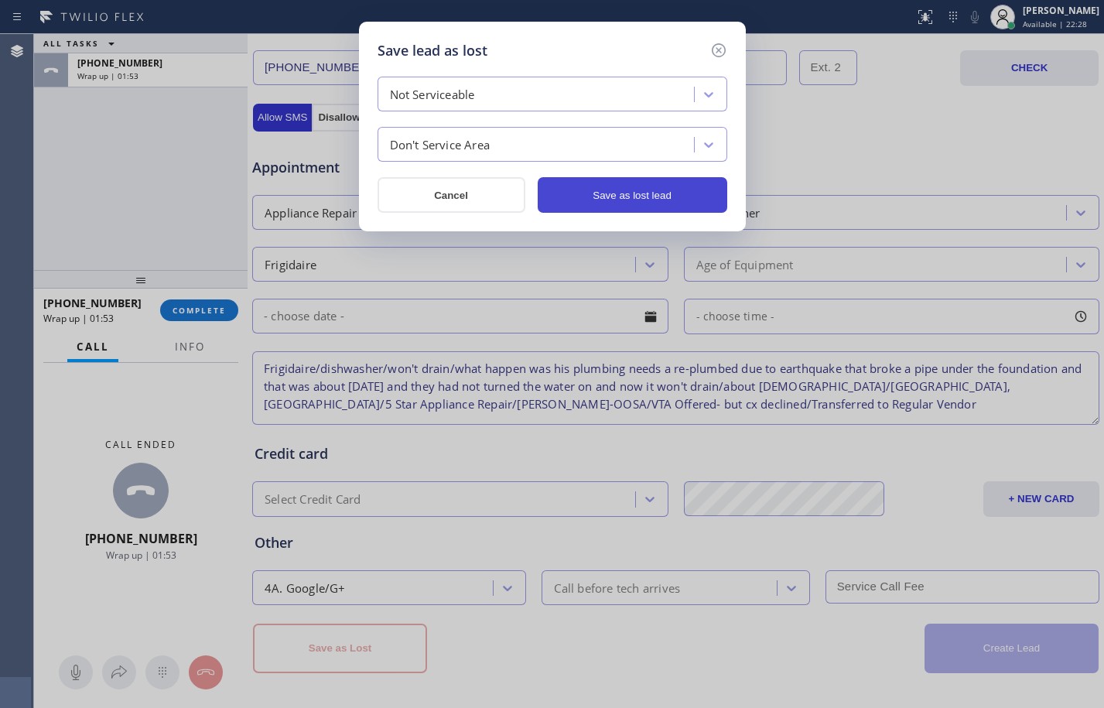
click at [662, 197] on button "Save as lost lead" at bounding box center [631, 195] width 189 height 36
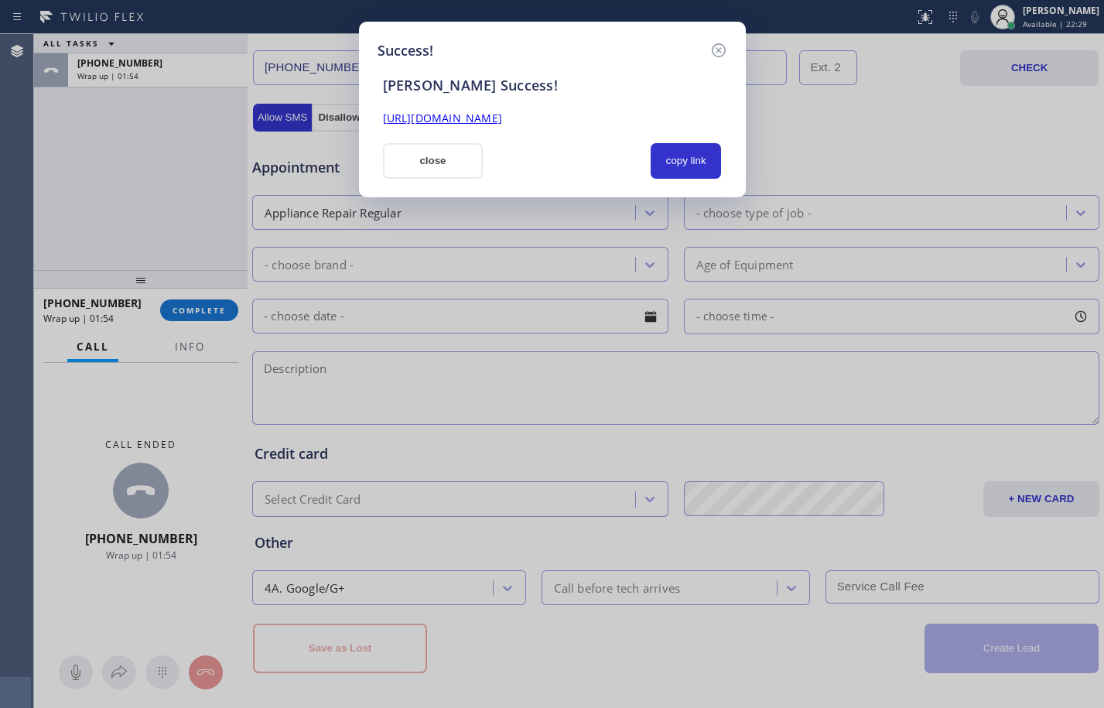
scroll to position [0, 0]
click at [500, 116] on link "[URL][DOMAIN_NAME]" at bounding box center [442, 118] width 119 height 15
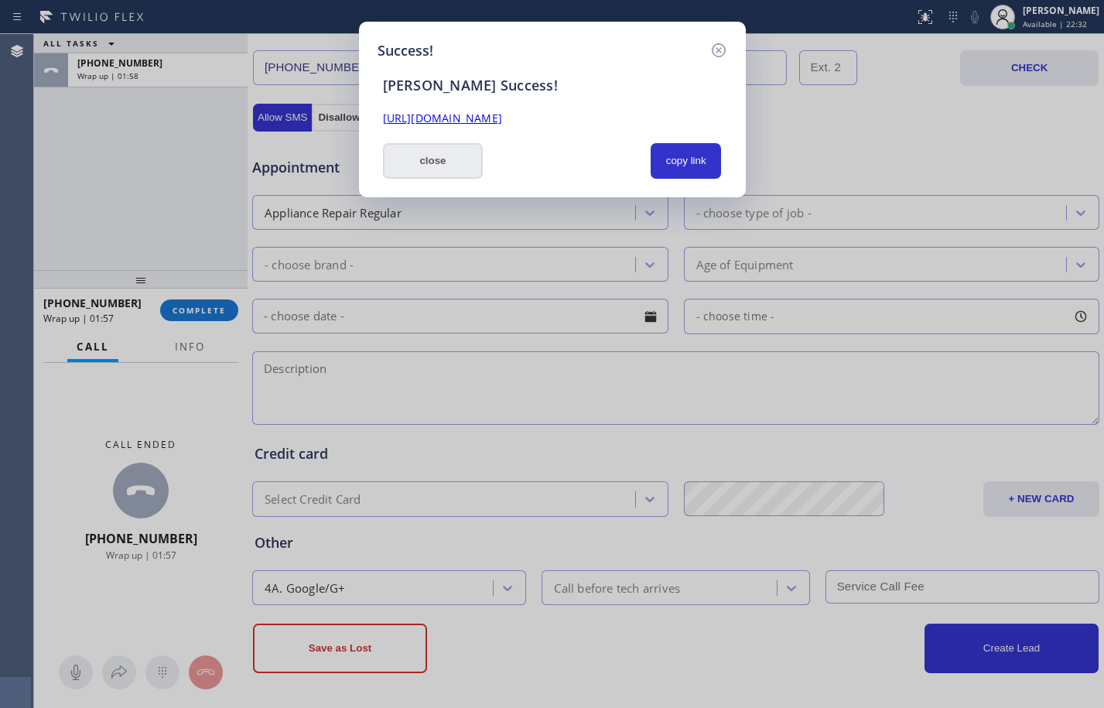
click at [438, 150] on button "close" at bounding box center [433, 161] width 101 height 36
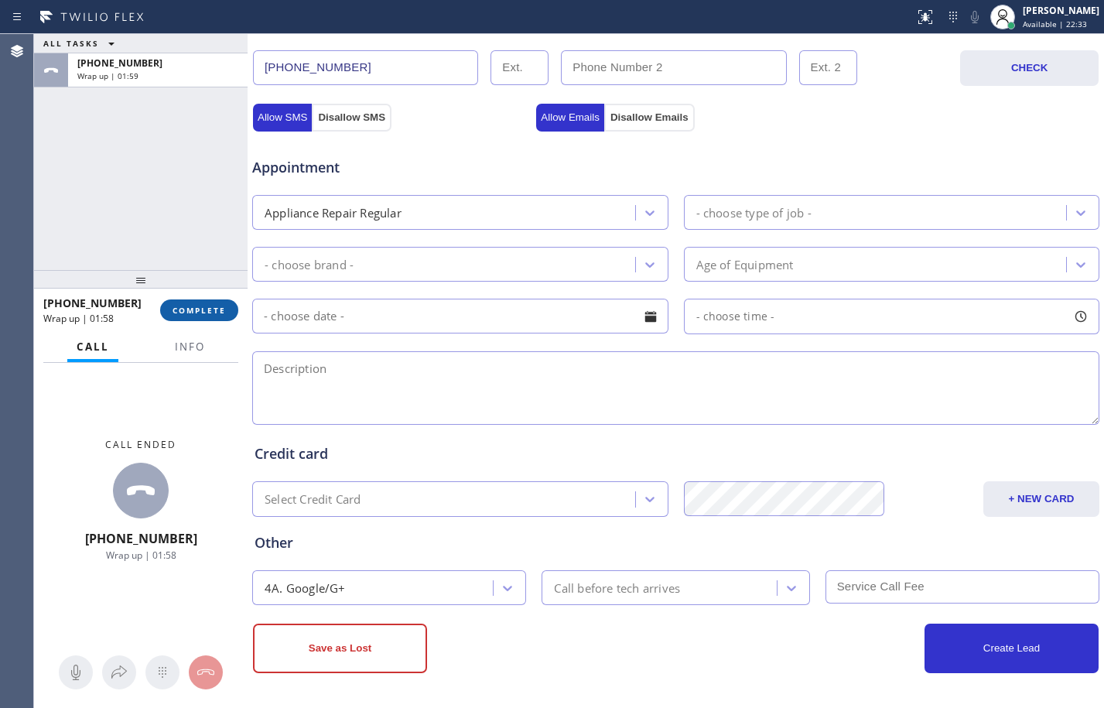
click at [217, 310] on span "COMPLETE" at bounding box center [198, 310] width 53 height 11
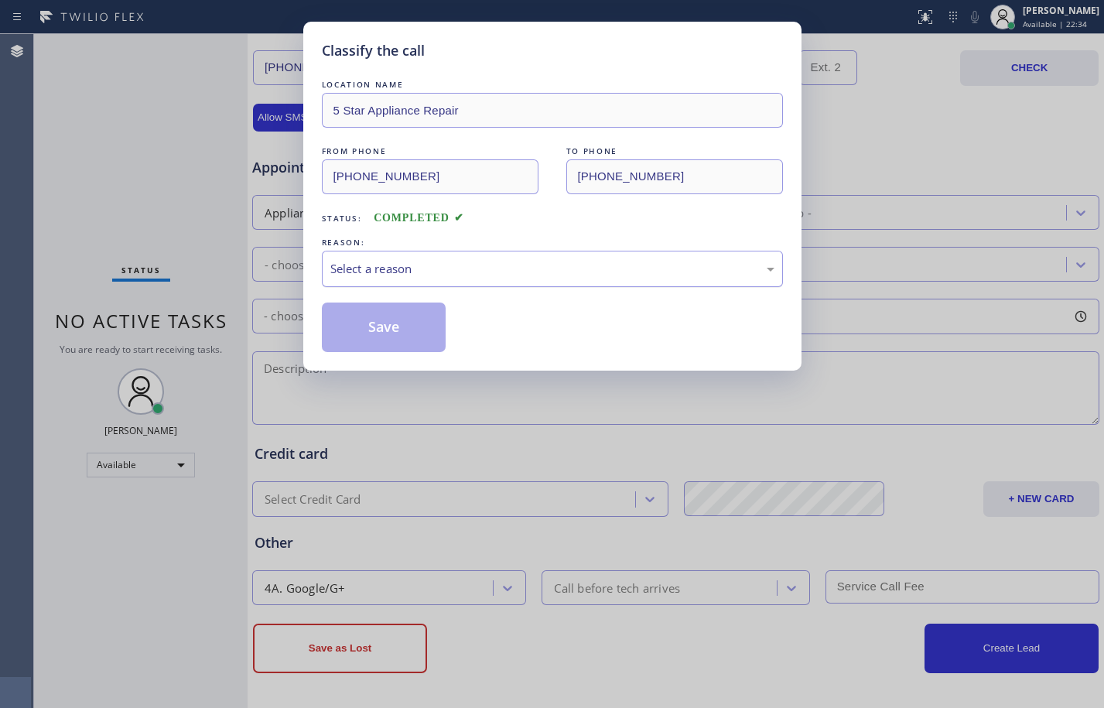
click at [484, 251] on div "Select a reason" at bounding box center [552, 269] width 461 height 36
click at [409, 323] on button "Save" at bounding box center [384, 326] width 125 height 49
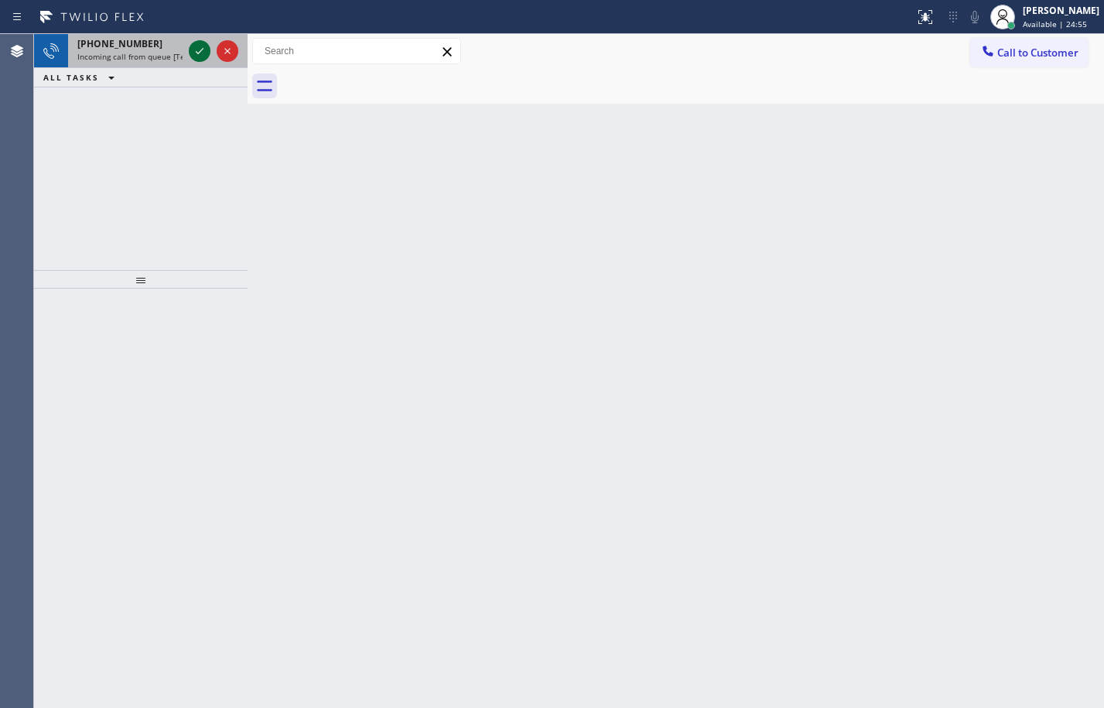
click at [198, 59] on icon at bounding box center [199, 51] width 19 height 19
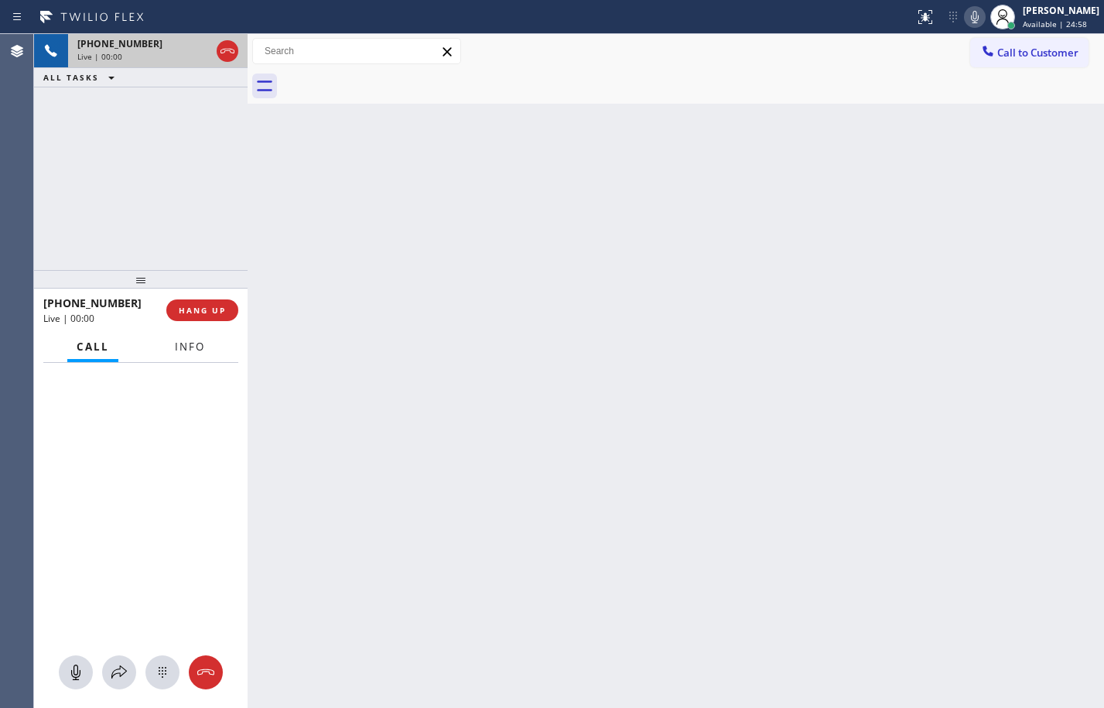
click at [195, 337] on button "Info" at bounding box center [189, 347] width 49 height 30
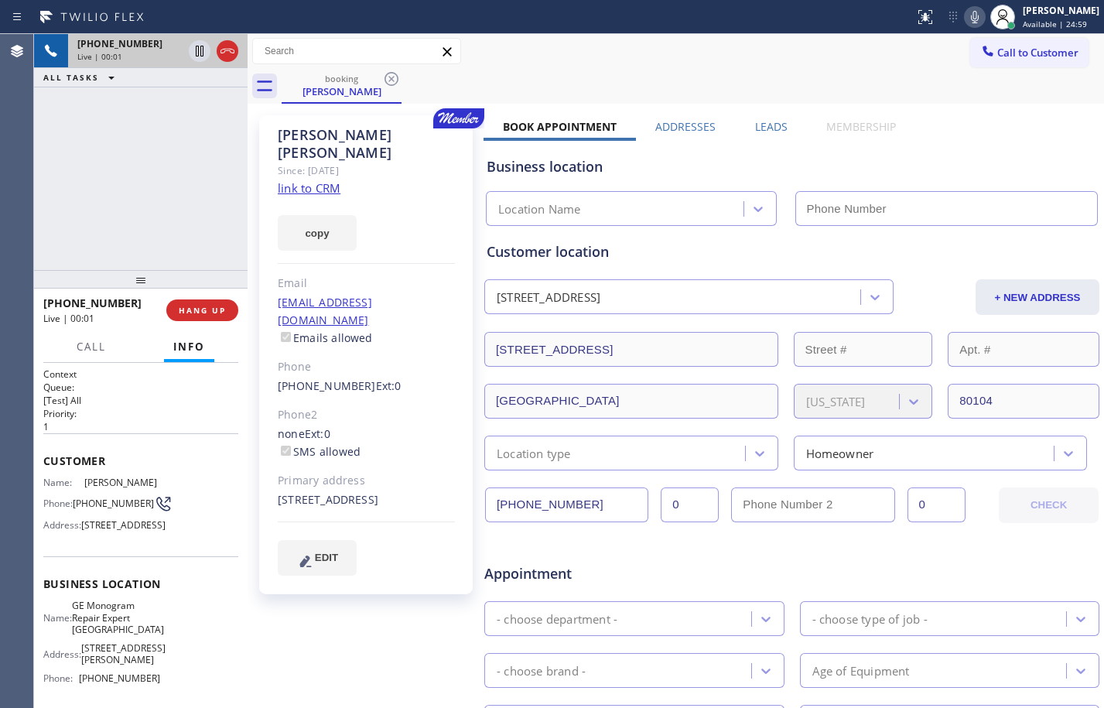
type input "[PHONE_NUMBER]"
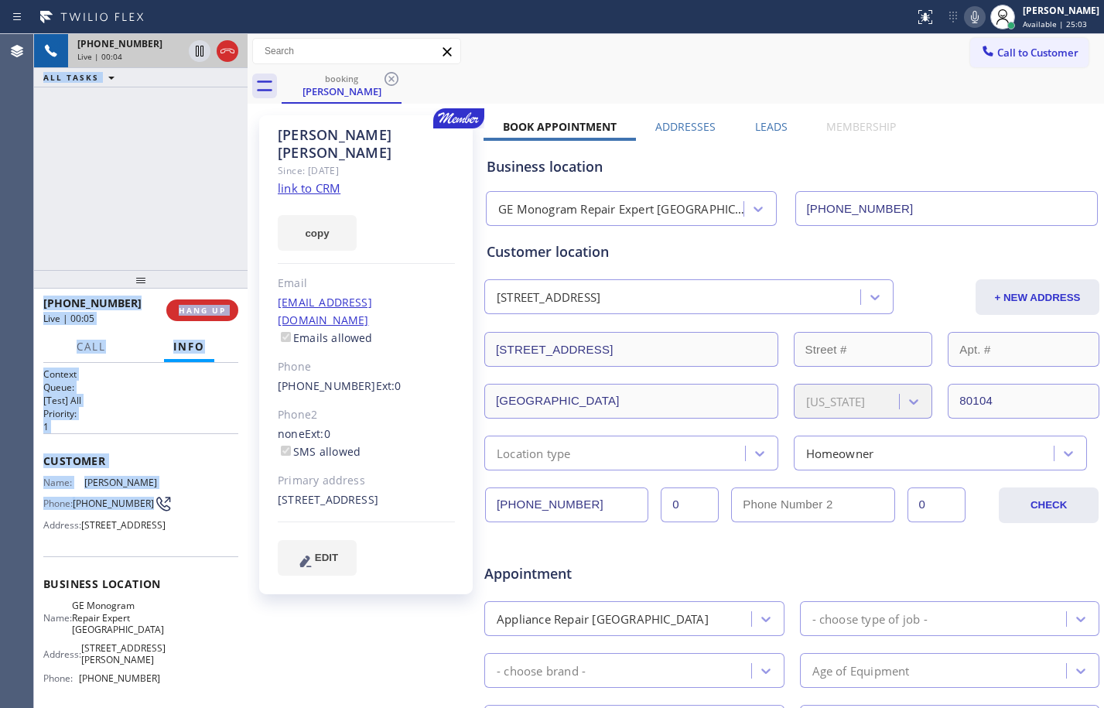
drag, startPoint x: 32, startPoint y: 462, endPoint x: 98, endPoint y: 508, distance: 80.0
click at [98, 508] on div "Agent Desktop Classify the call LOCATION NAME R T Tech Electric Co Inc FROM PHO…" at bounding box center [552, 371] width 1104 height 674
click at [73, 478] on span "Name:" at bounding box center [63, 482] width 41 height 12
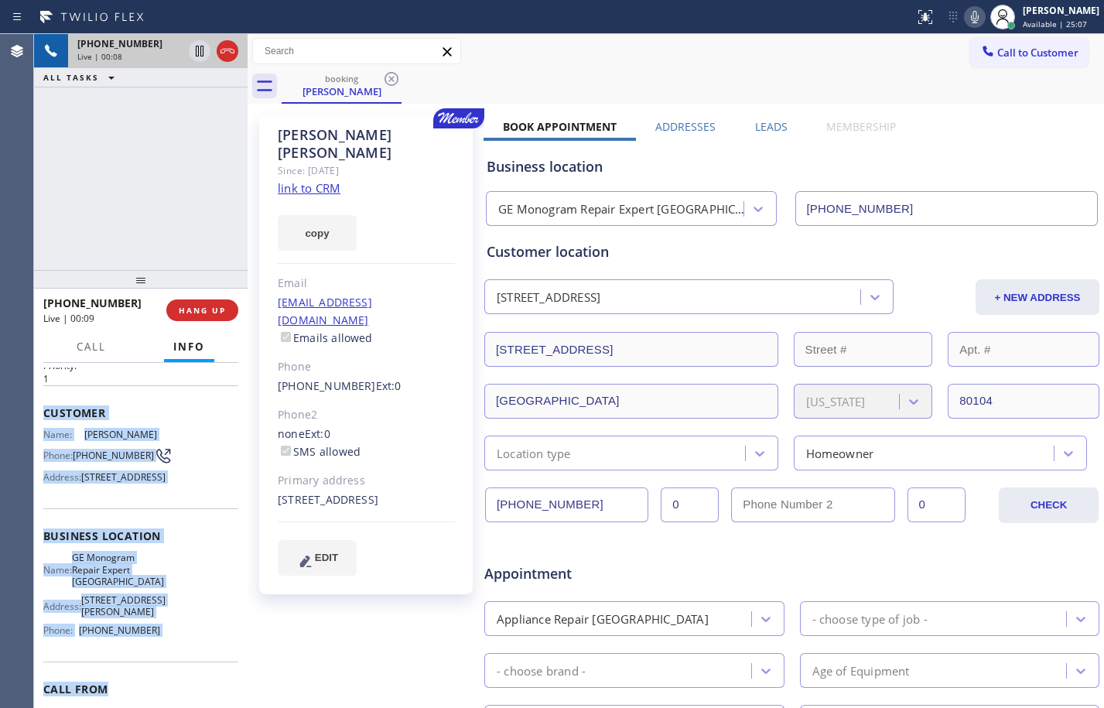
scroll to position [134, 0]
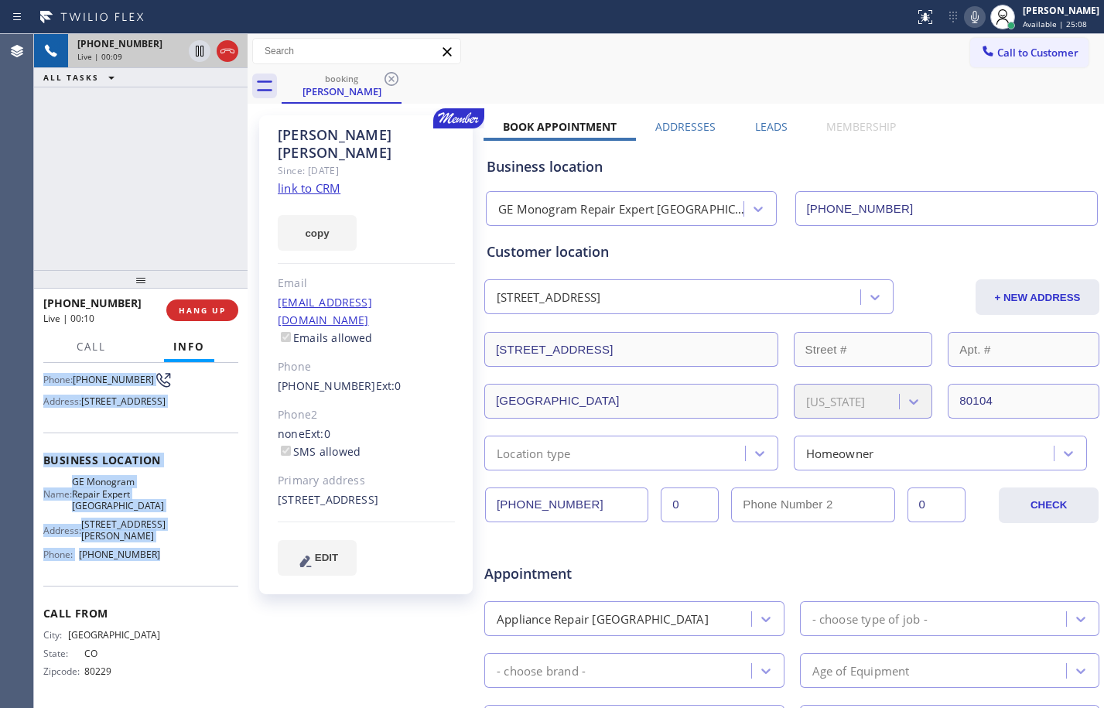
drag, startPoint x: 45, startPoint y: 463, endPoint x: 194, endPoint y: 582, distance: 191.0
click at [194, 582] on div "Context Queue: [Test] All Priority: 1 Customer Name: [PERSON_NAME] Phone: [PHON…" at bounding box center [140, 473] width 195 height 459
copy div "Customer Name: [PERSON_NAME] Phone: [PHONE_NUMBER] Address: [STREET_ADDRESS] Bu…"
click at [292, 180] on link "link to CRM" at bounding box center [309, 187] width 63 height 15
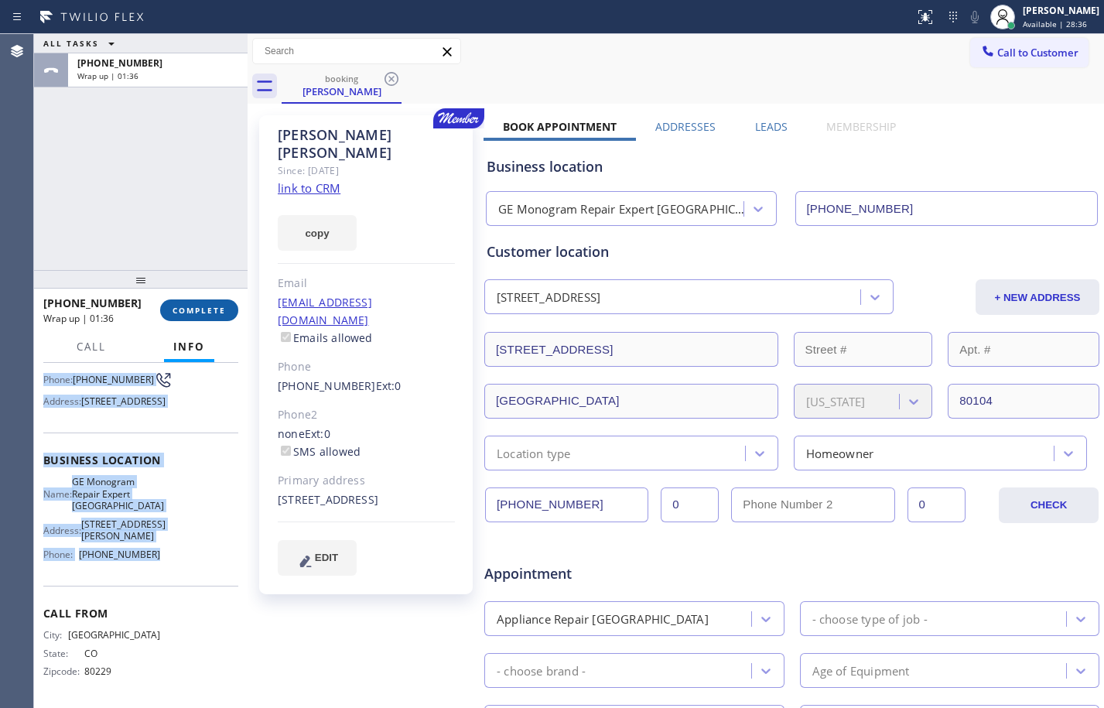
click at [202, 302] on button "COMPLETE" at bounding box center [199, 310] width 78 height 22
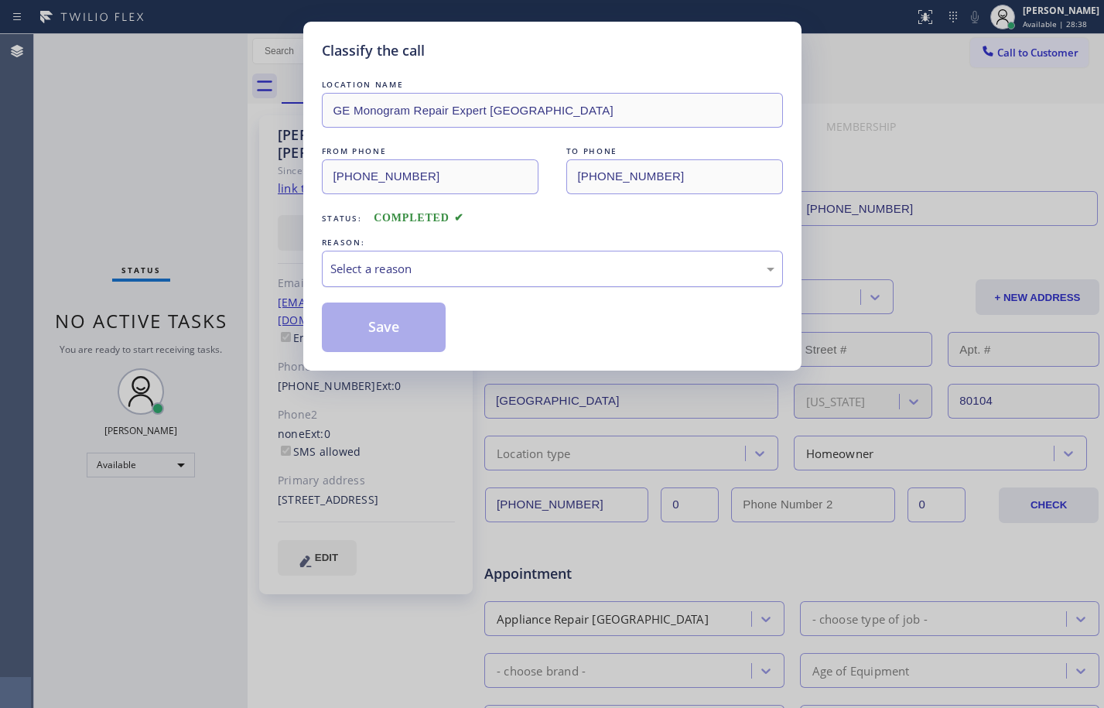
click at [356, 261] on div "Select a reason" at bounding box center [552, 269] width 444 height 18
click at [451, 260] on div "Not Booked - All other reasons" at bounding box center [552, 269] width 444 height 18
click at [392, 327] on button "Save" at bounding box center [384, 326] width 125 height 49
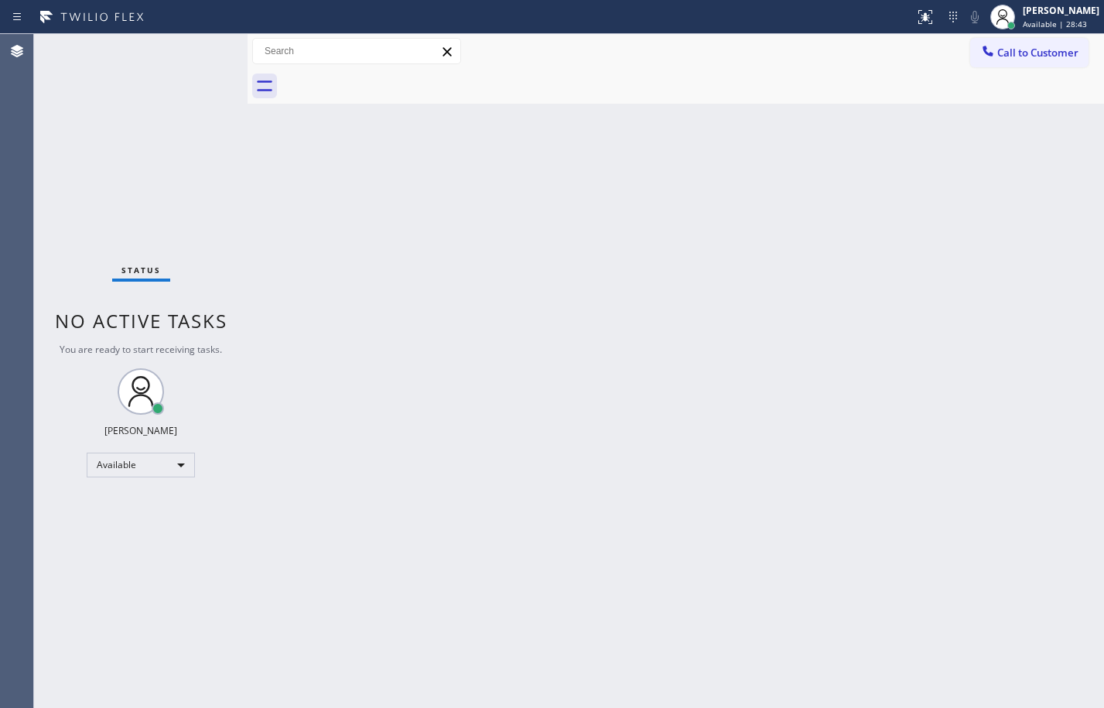
click at [1033, 12] on div "[PERSON_NAME]" at bounding box center [1060, 10] width 77 height 13
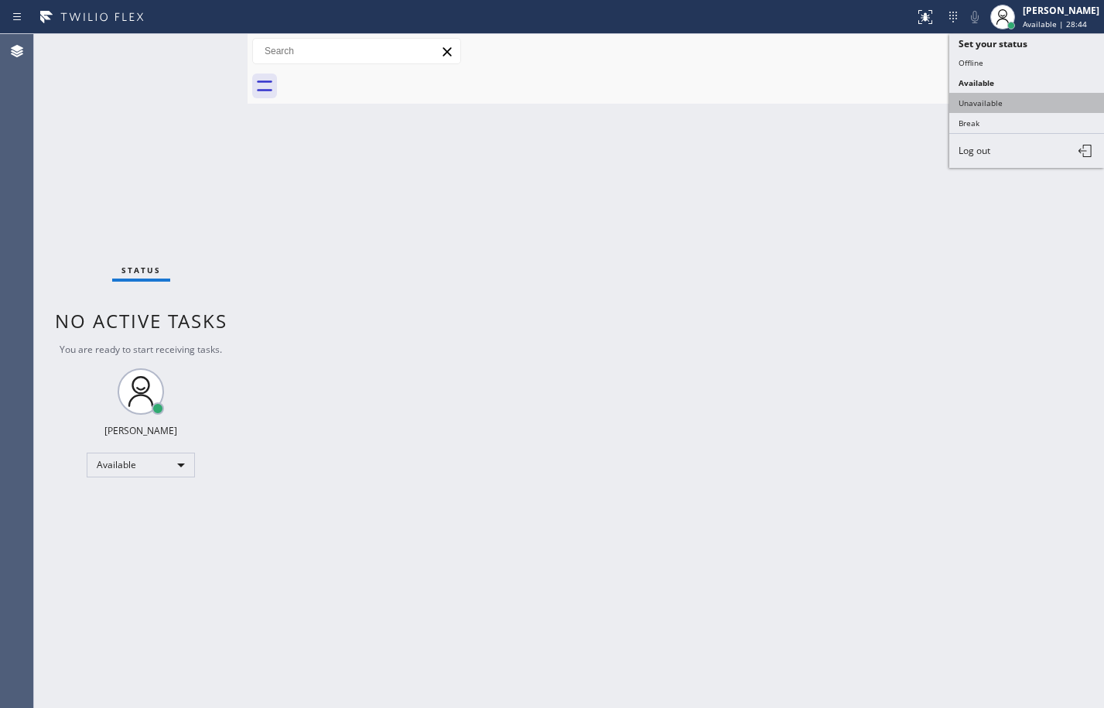
click at [1000, 95] on button "Unavailable" at bounding box center [1026, 103] width 155 height 20
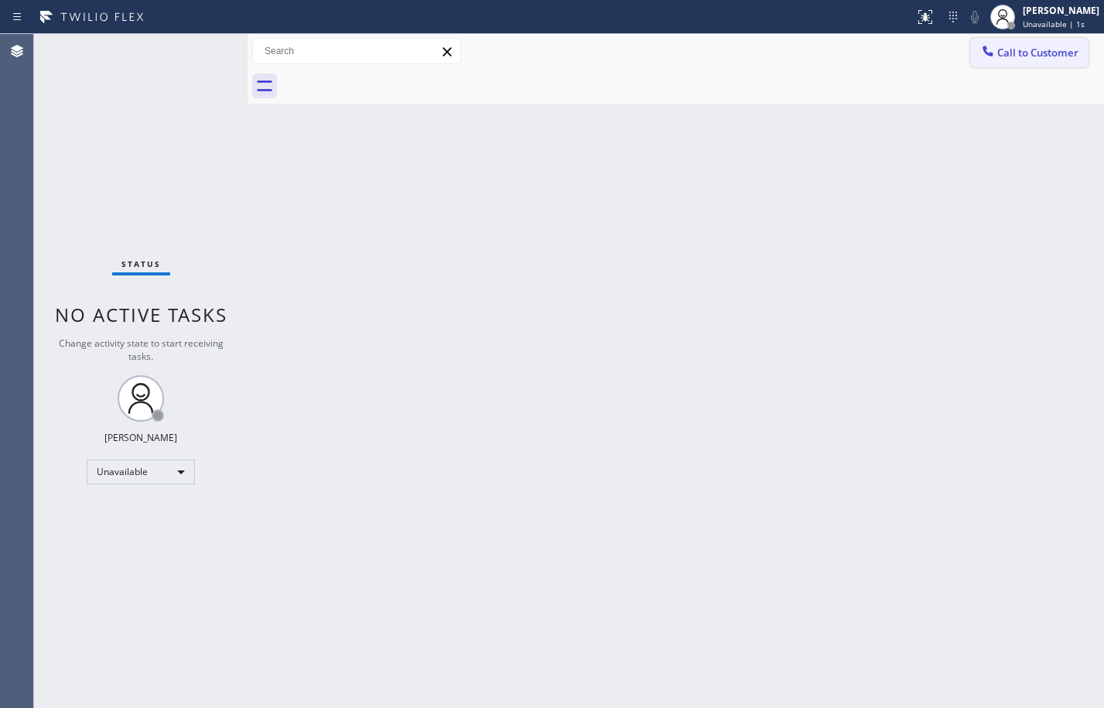
click at [1043, 63] on button "Call to Customer" at bounding box center [1029, 52] width 118 height 29
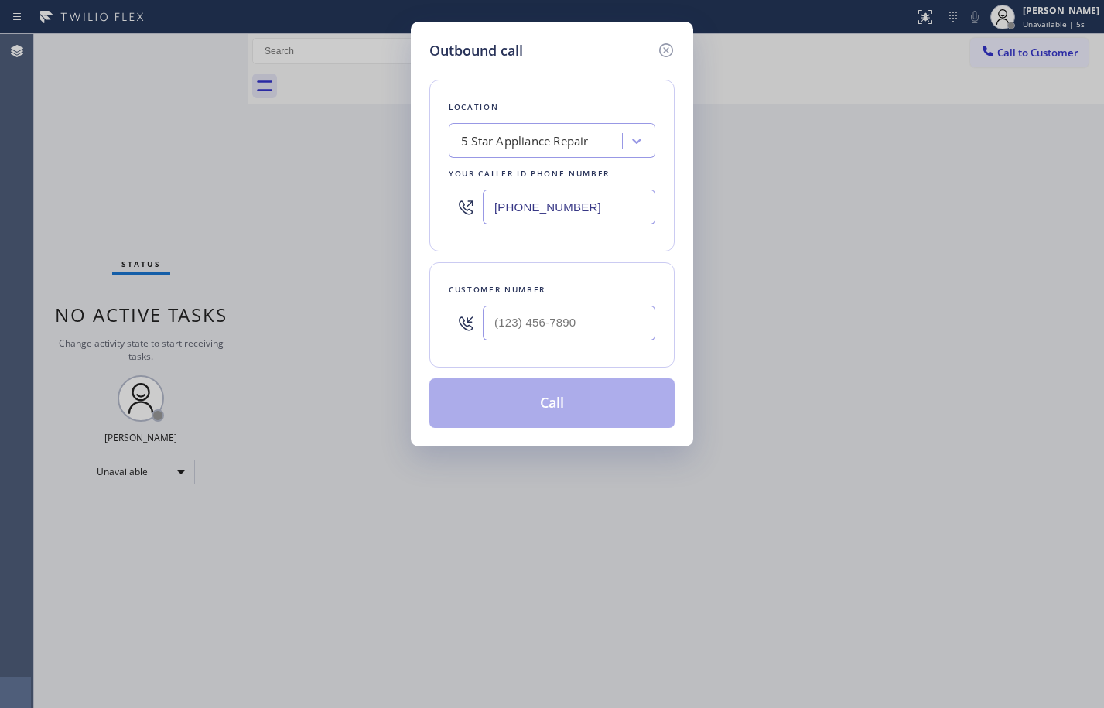
drag, startPoint x: 613, startPoint y: 211, endPoint x: 210, endPoint y: 184, distance: 403.1
click at [213, 185] on div "Outbound call Location 5 Star Appliance Repair Your caller id phone number [PHO…" at bounding box center [552, 354] width 1104 height 708
paste input "720) 307-7285"
type input "[PHONE_NUMBER]"
click at [566, 330] on input "(___) ___-____" at bounding box center [569, 322] width 172 height 35
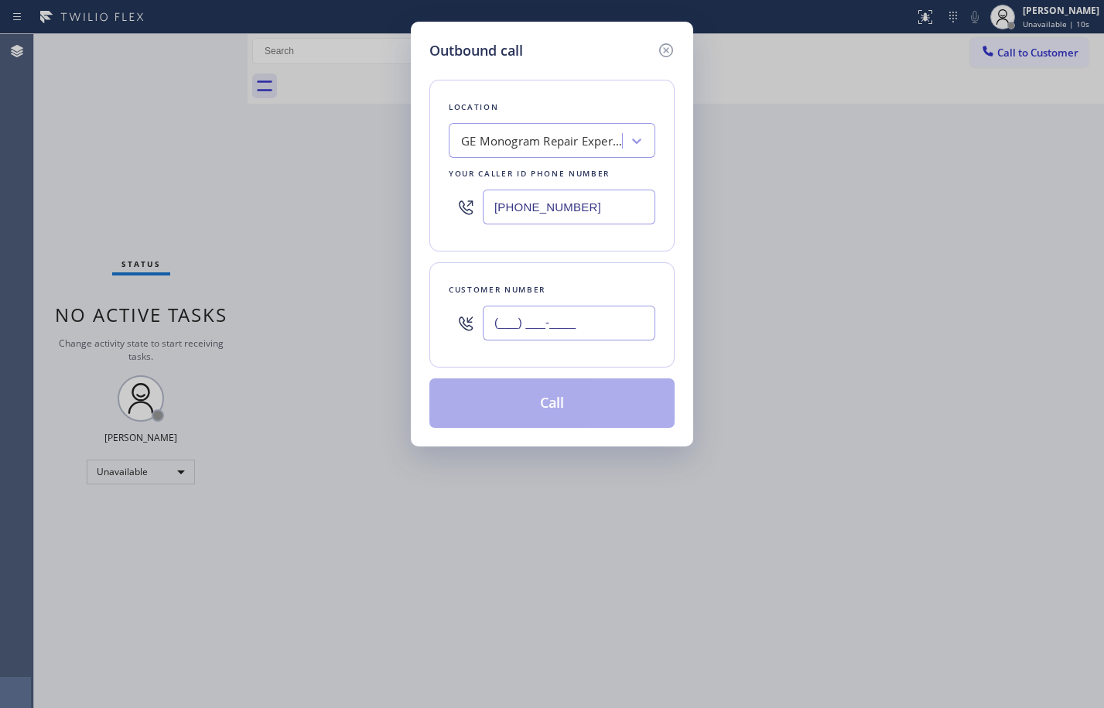
paste input "303) 669-0885"
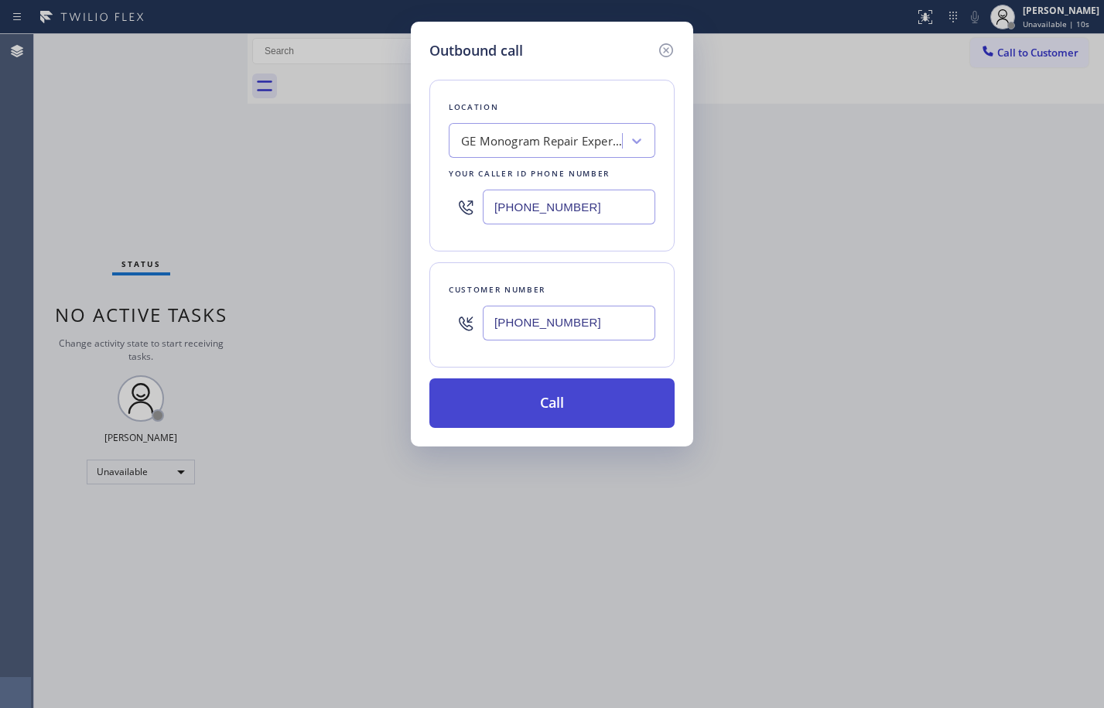
type input "[PHONE_NUMBER]"
click at [564, 394] on button "Call" at bounding box center [551, 402] width 245 height 49
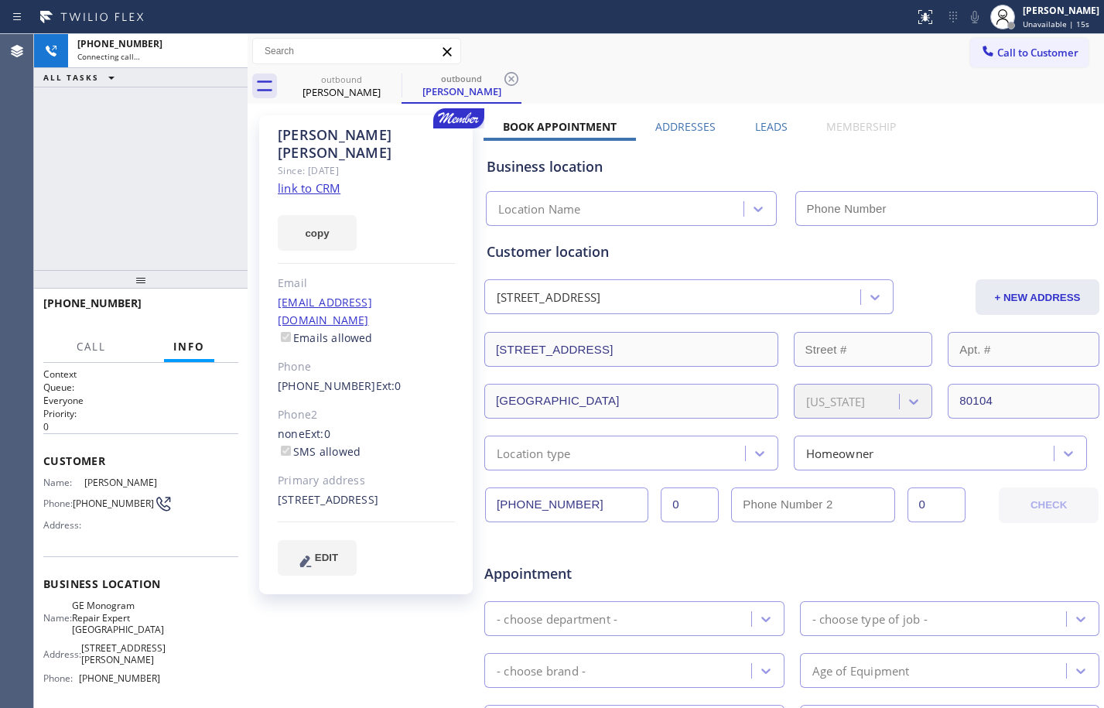
type input "[PHONE_NUMBER]"
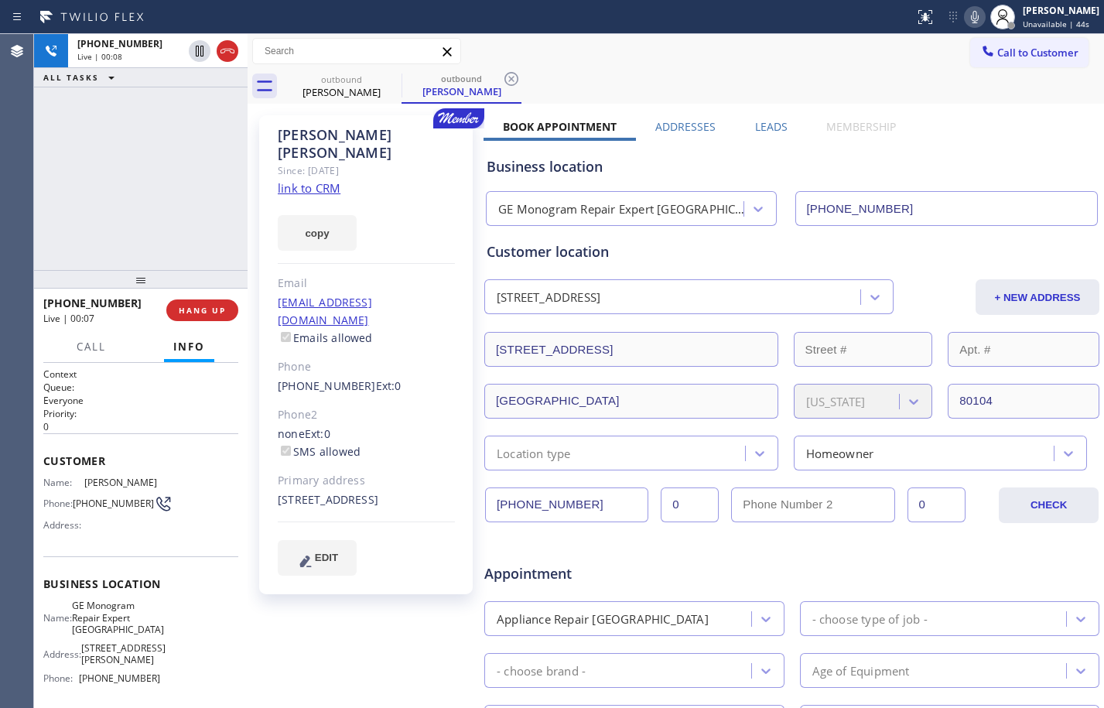
click at [156, 184] on div "[PHONE_NUMBER] Live | 00:08 ALL TASKS ALL TASKS ACTIVE TASKS TASKS IN WRAP UP" at bounding box center [140, 152] width 213 height 236
click at [161, 206] on div "[PHONE_NUMBER] Live | 00:47 ALL TASKS ALL TASKS ACTIVE TASKS TASKS IN WRAP UP" at bounding box center [140, 152] width 213 height 236
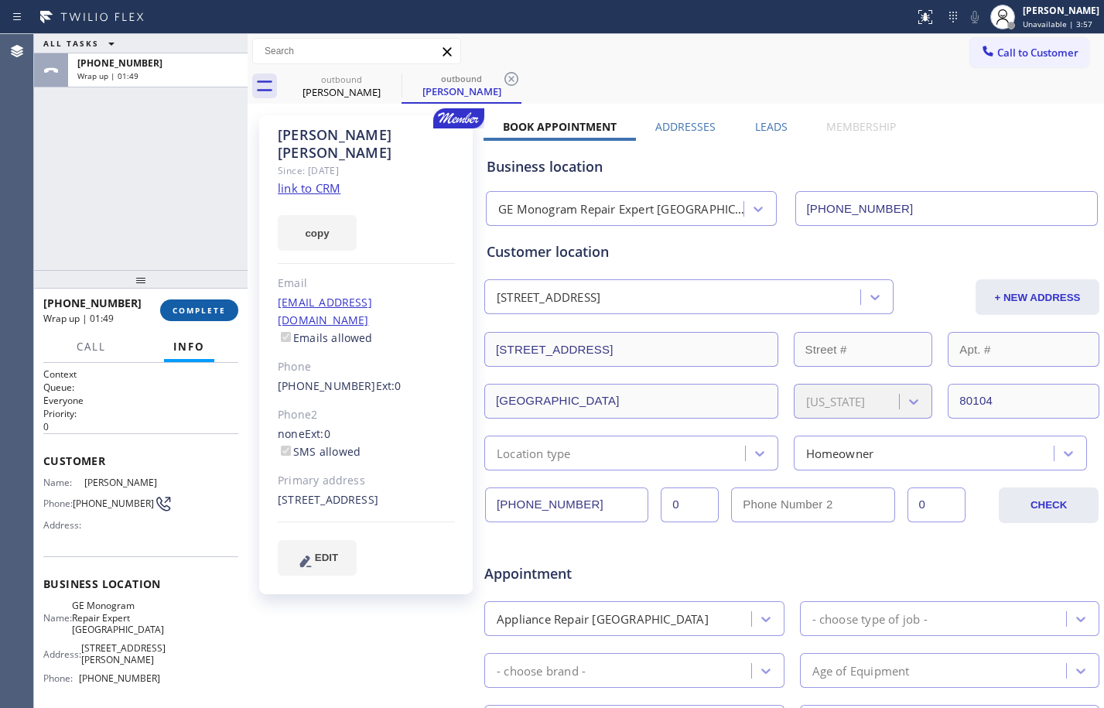
click at [186, 309] on span "COMPLETE" at bounding box center [198, 310] width 53 height 11
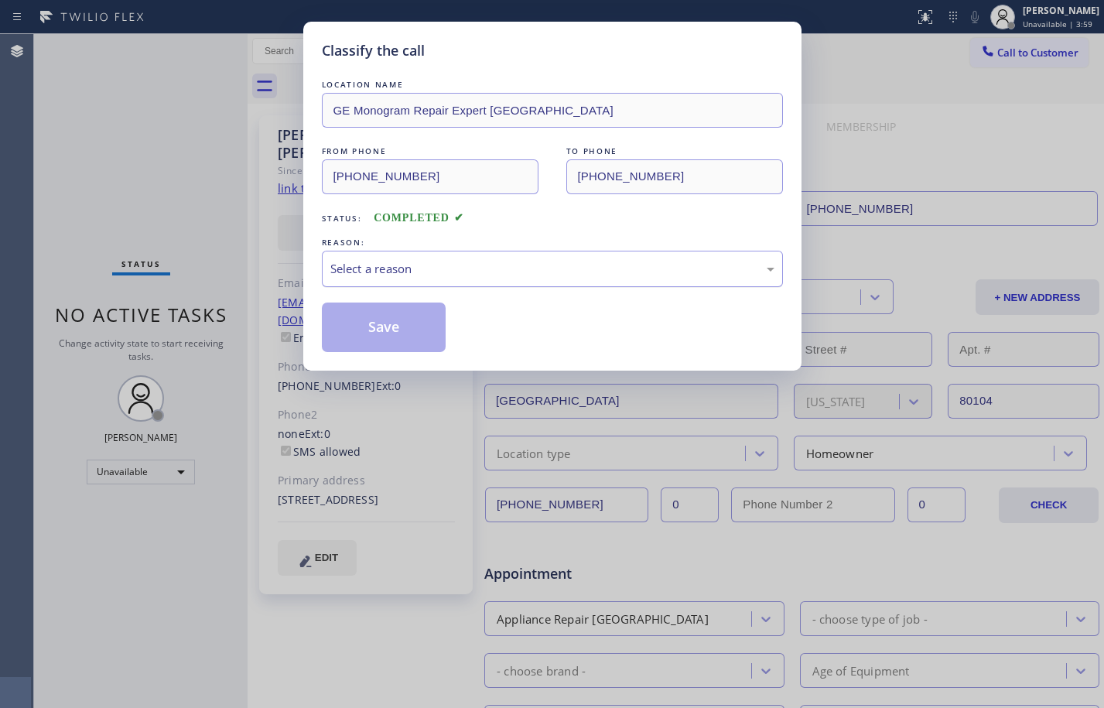
click at [404, 272] on div "Select a reason" at bounding box center [552, 269] width 444 height 18
click at [408, 331] on button "Save" at bounding box center [384, 326] width 125 height 49
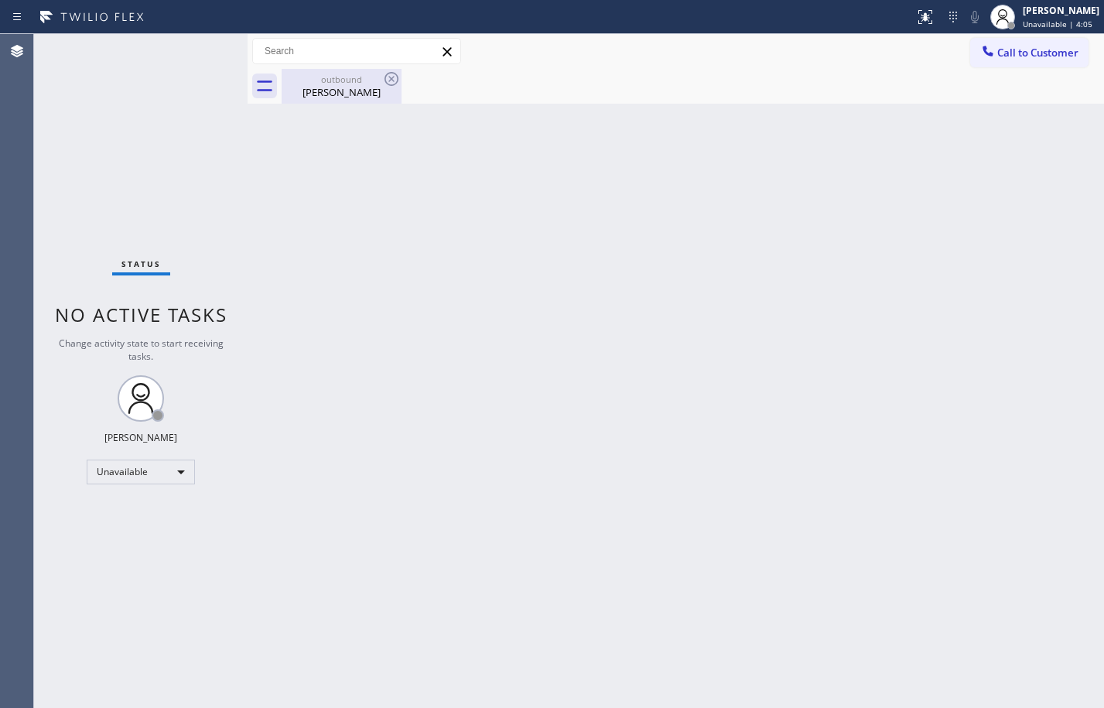
click at [344, 69] on div "outbound [PERSON_NAME]" at bounding box center [341, 86] width 117 height 35
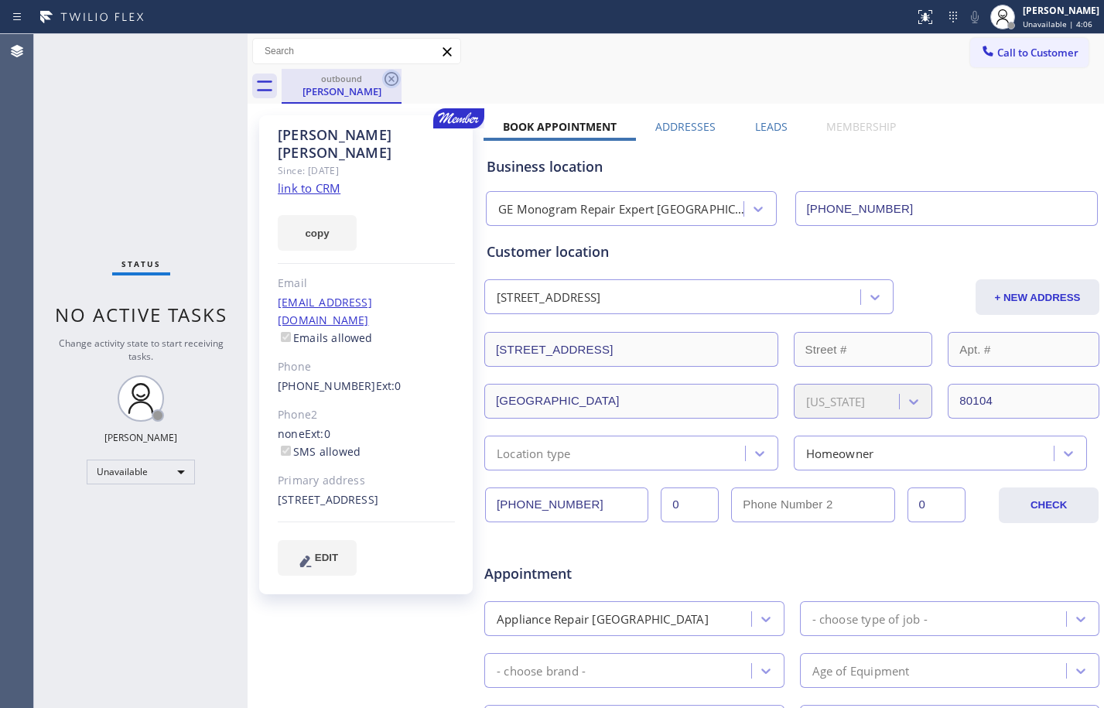
click at [386, 82] on icon at bounding box center [391, 79] width 14 height 14
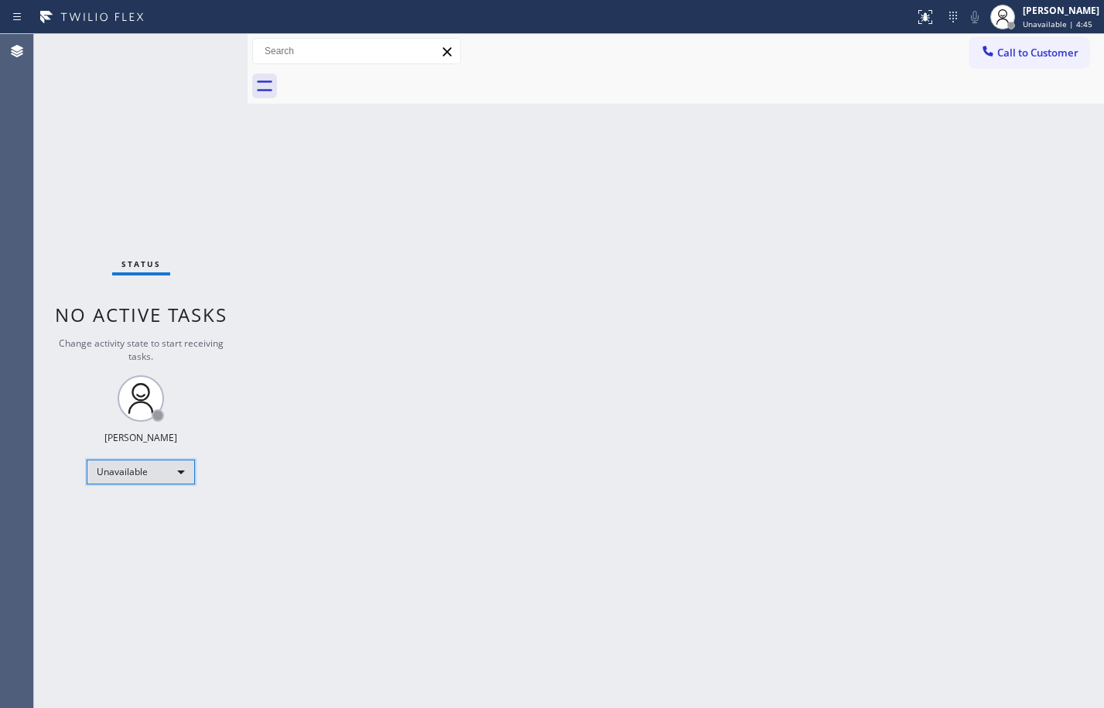
click at [170, 482] on div "Unavailable" at bounding box center [141, 471] width 108 height 25
click at [156, 511] on li "Available" at bounding box center [139, 512] width 105 height 19
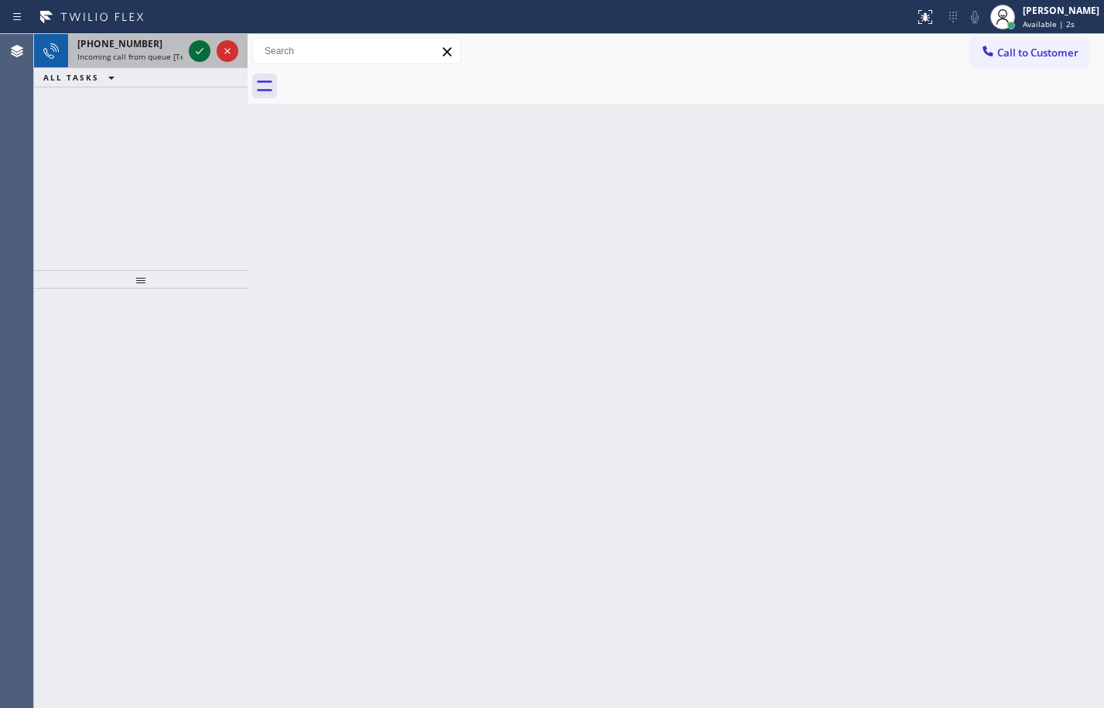
click at [200, 52] on icon at bounding box center [200, 51] width 8 height 6
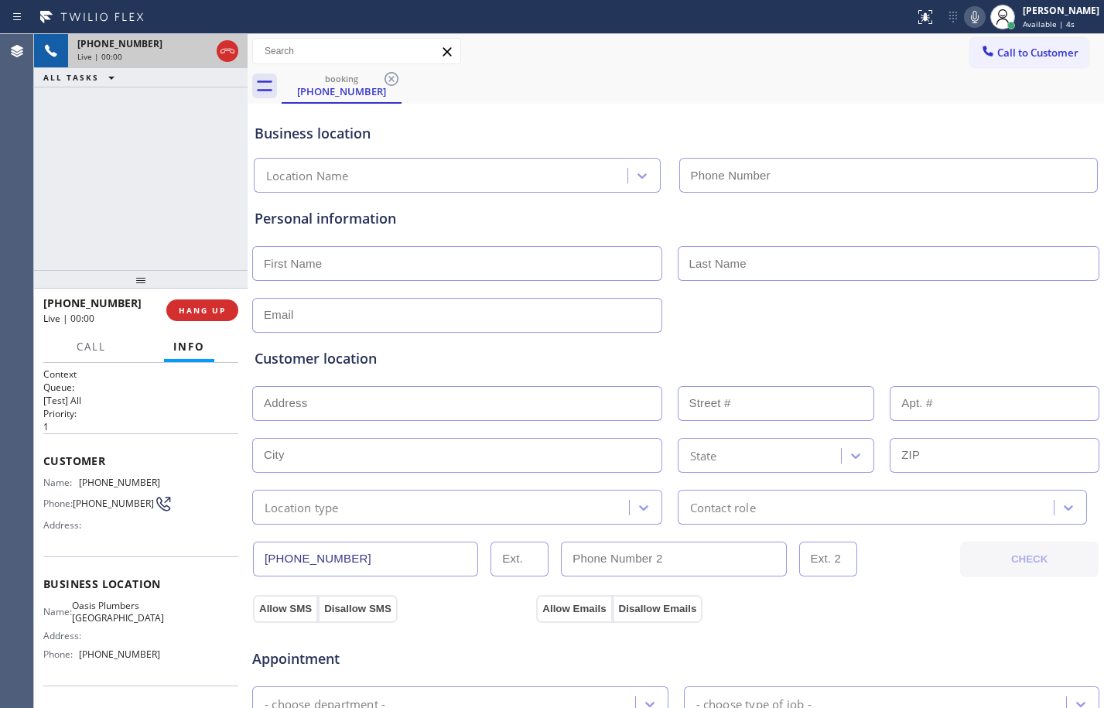
type input "[PHONE_NUMBER]"
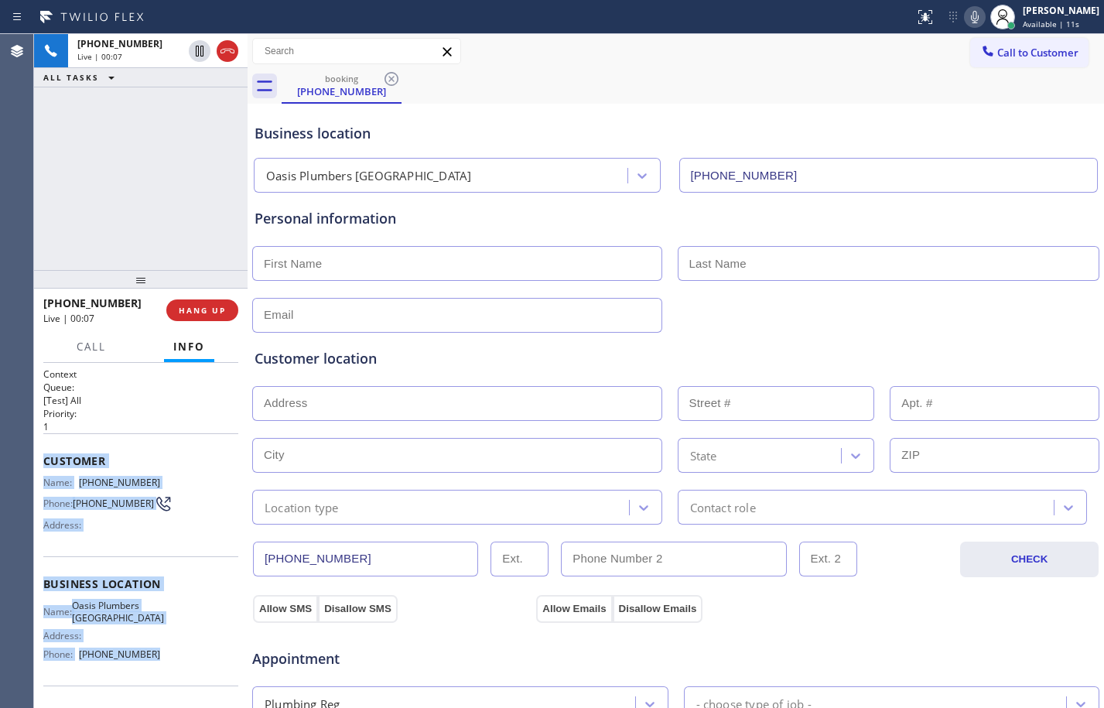
drag, startPoint x: 41, startPoint y: 462, endPoint x: 162, endPoint y: 685, distance: 254.0
click at [162, 685] on div "Context Queue: [Test] All Priority: 1 Customer Name: [PHONE_NUMBER] Phone: [PHO…" at bounding box center [140, 535] width 213 height 345
copy div "Customer Name: [PHONE_NUMBER] Phone: [PHONE_NUMBER] Address: Business location …"
click at [197, 57] on icon at bounding box center [199, 51] width 19 height 19
click at [965, 9] on icon at bounding box center [974, 17] width 19 height 19
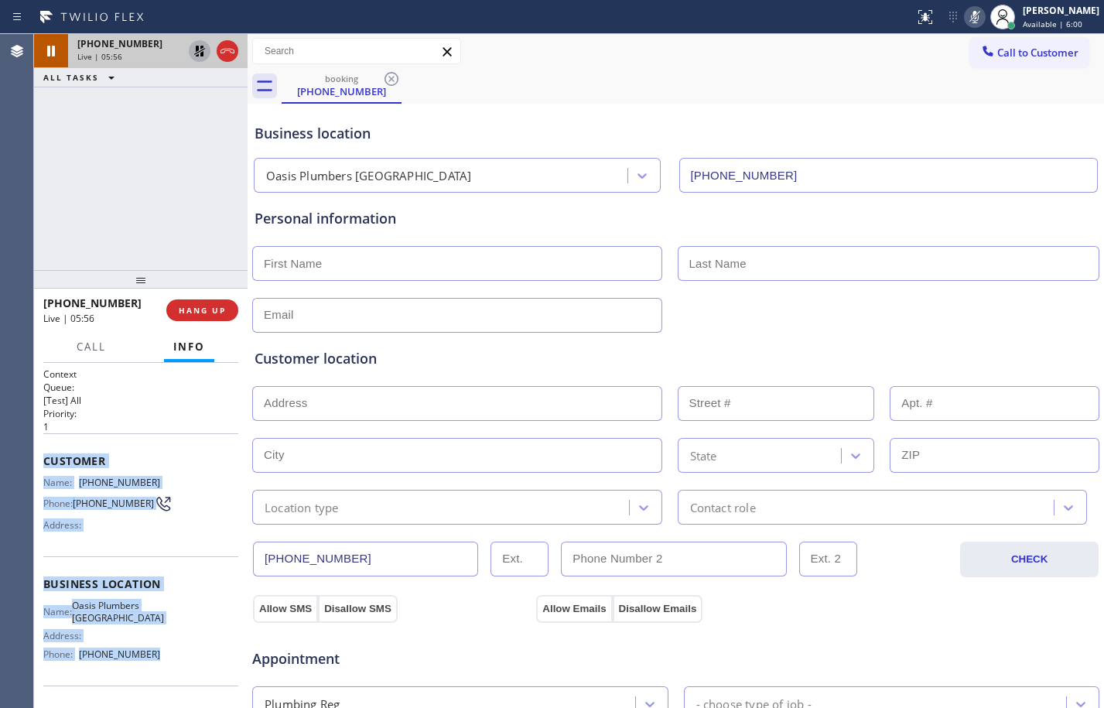
click at [201, 51] on icon at bounding box center [199, 51] width 19 height 19
click at [965, 26] on icon at bounding box center [974, 17] width 19 height 19
drag, startPoint x: 202, startPoint y: 54, endPoint x: 212, endPoint y: 55, distance: 10.1
click at [202, 54] on icon at bounding box center [199, 51] width 19 height 19
click at [964, 6] on button at bounding box center [975, 17] width 22 height 22
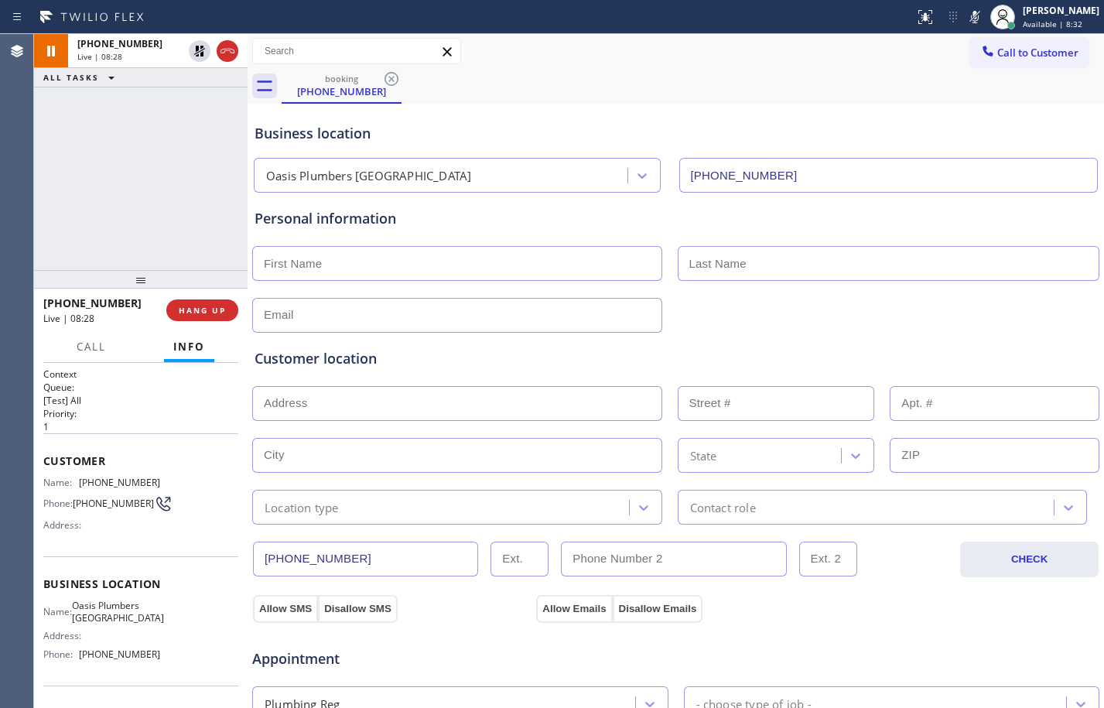
drag, startPoint x: 225, startPoint y: 197, endPoint x: 190, endPoint y: 97, distance: 105.7
click at [224, 198] on div "[PHONE_NUMBER] Live | 08:28 ALL TASKS ALL TASKS ACTIVE TASKS TASKS IN WRAP UP" at bounding box center [140, 152] width 213 height 236
click at [203, 50] on icon at bounding box center [199, 51] width 19 height 19
click at [965, 23] on icon at bounding box center [974, 17] width 19 height 19
click at [159, 151] on div "[PHONE_NUMBER] Live | 14:36 ALL TASKS ALL TASKS ACTIVE TASKS TASKS IN WRAP UP" at bounding box center [140, 152] width 213 height 236
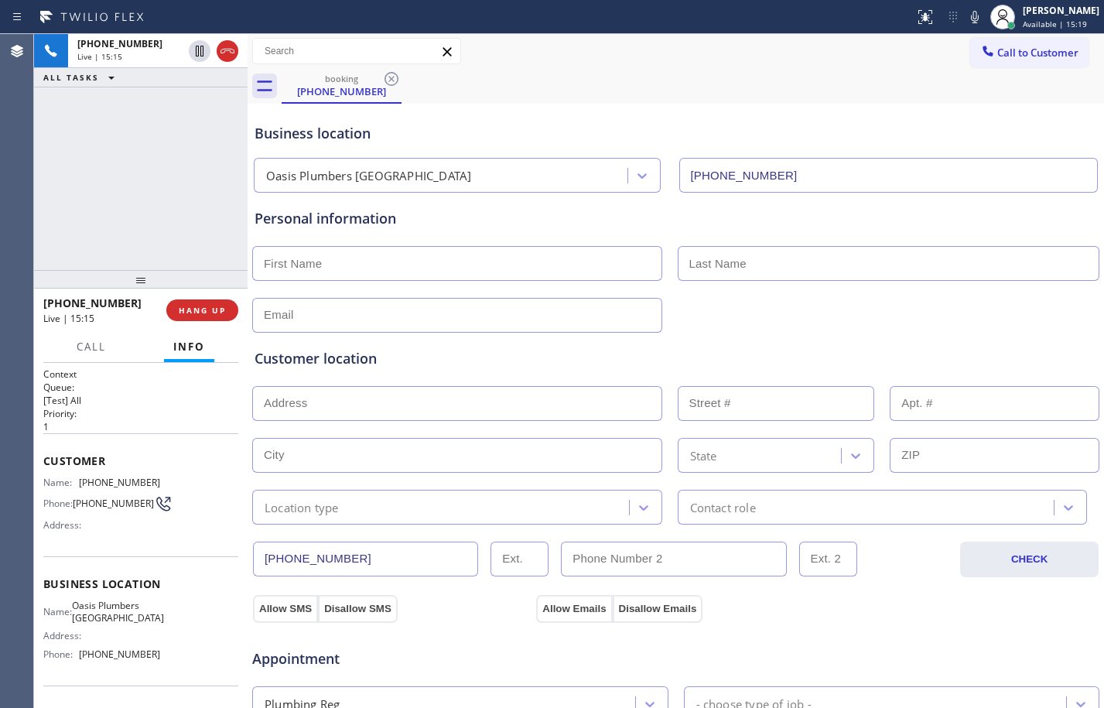
click at [113, 204] on div "[PHONE_NUMBER] Live | 15:15 ALL TASKS ALL TASKS ACTIVE TASKS TASKS IN WRAP UP" at bounding box center [140, 152] width 213 height 236
click at [138, 203] on div "[PHONE_NUMBER] Live | 17:24 ALL TASKS ALL TASKS ACTIVE TASKS TASKS IN WRAP UP" at bounding box center [140, 152] width 213 height 236
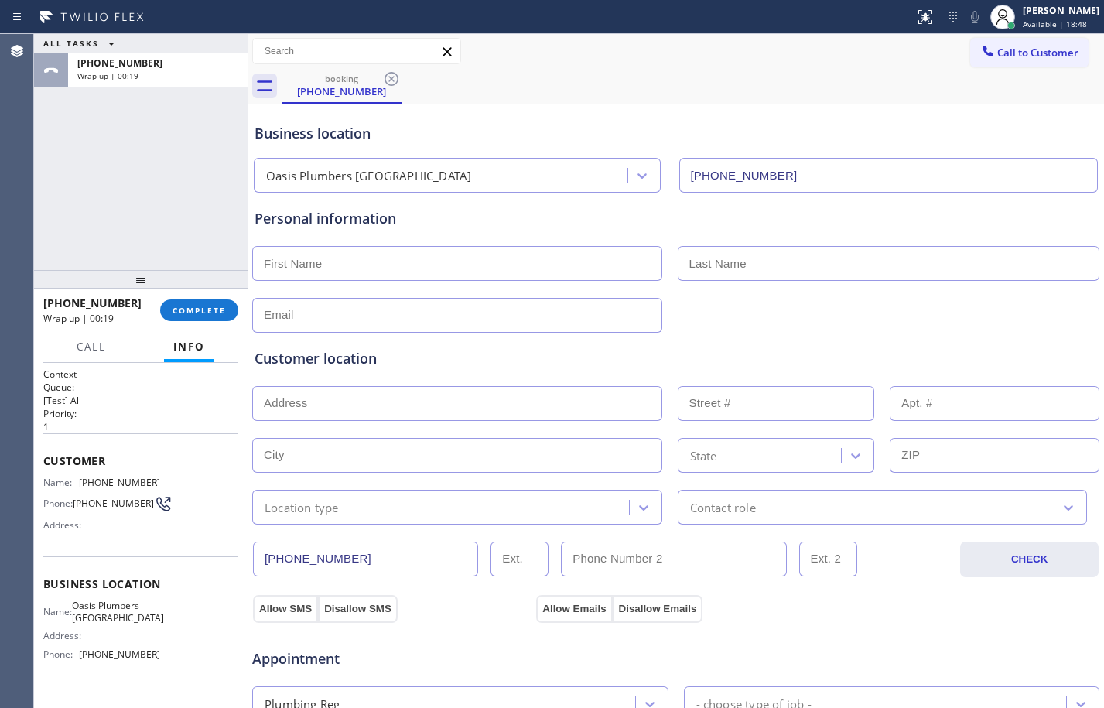
drag, startPoint x: 104, startPoint y: 156, endPoint x: 182, endPoint y: 190, distance: 85.2
click at [104, 156] on div "ALL TASKS ALL TASKS ACTIVE TASKS TASKS IN WRAP UP [PHONE_NUMBER] Wrap up | 00:19" at bounding box center [140, 152] width 213 height 236
click at [318, 260] on input "text" at bounding box center [457, 263] width 410 height 35
type input "Ms."
type input "Catalina"
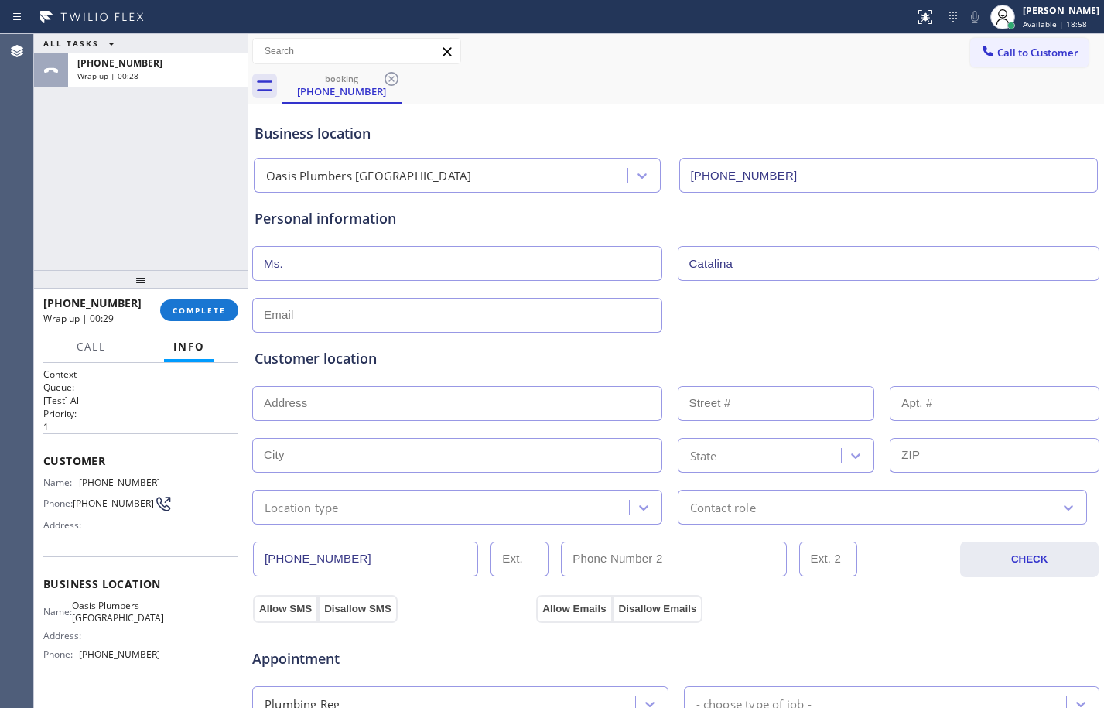
click at [357, 306] on input "text" at bounding box center [457, 315] width 410 height 35
type input "[EMAIL_ADDRESS][DOMAIN_NAME]"
click at [450, 408] on input "text" at bounding box center [457, 403] width 410 height 35
paste input "[STREET_ADDRESS]"
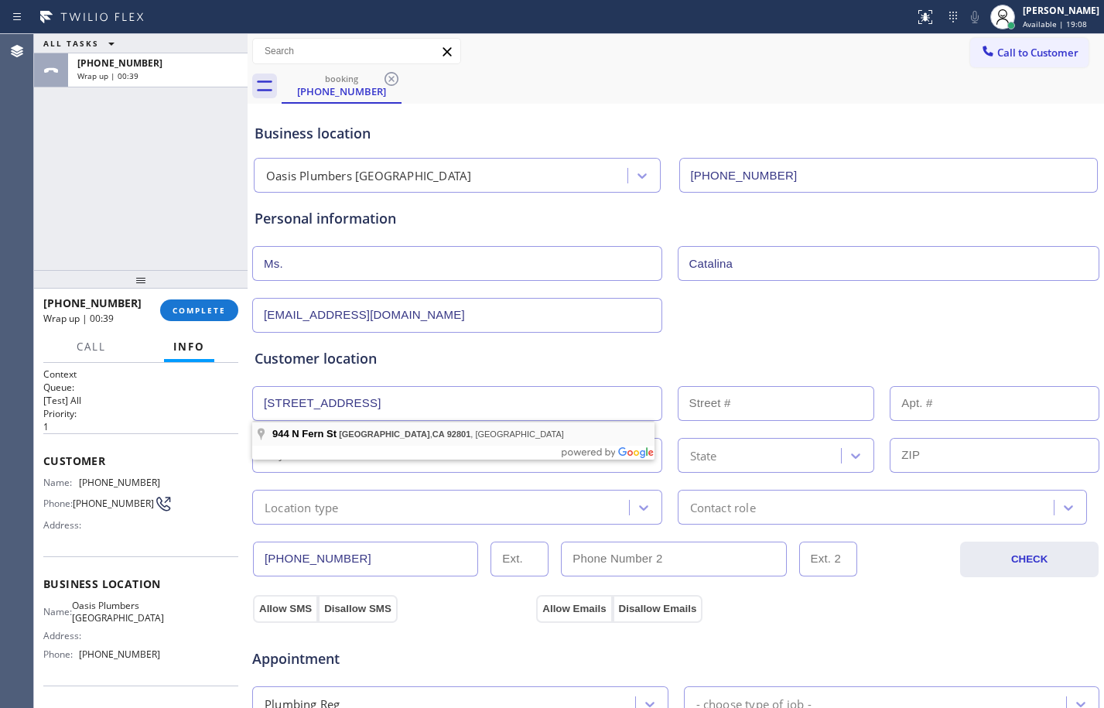
type input "[STREET_ADDRESS]"
type input "944"
type input "[GEOGRAPHIC_DATA]"
type input "92801"
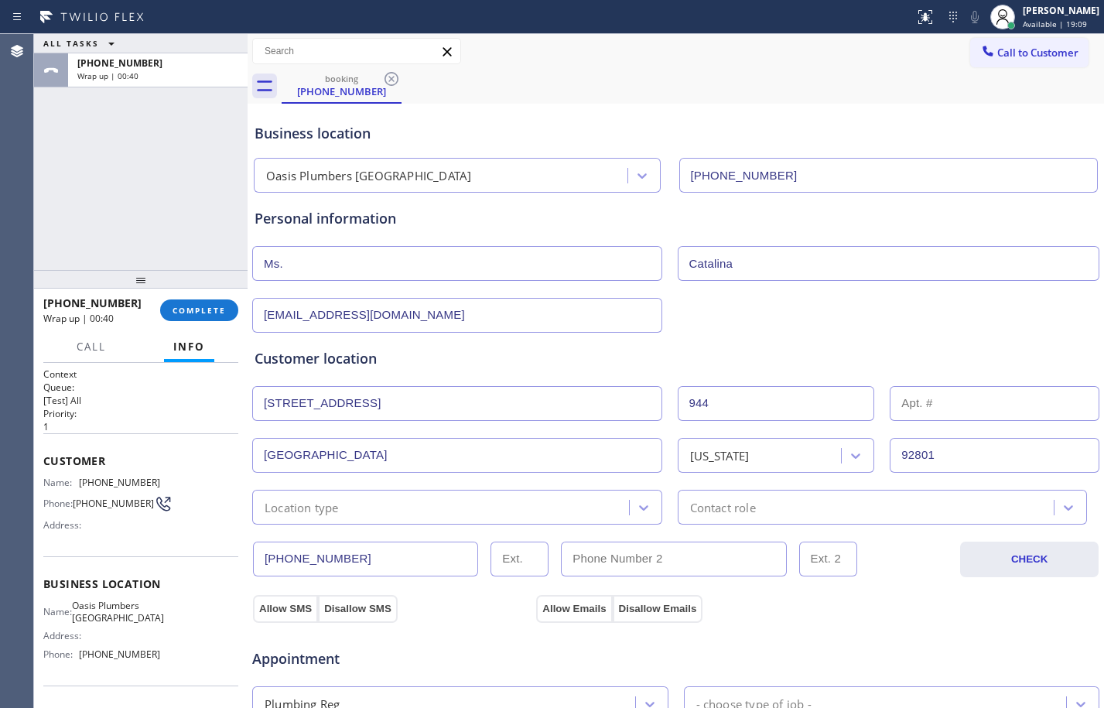
click at [370, 495] on div "Location type" at bounding box center [443, 506] width 372 height 27
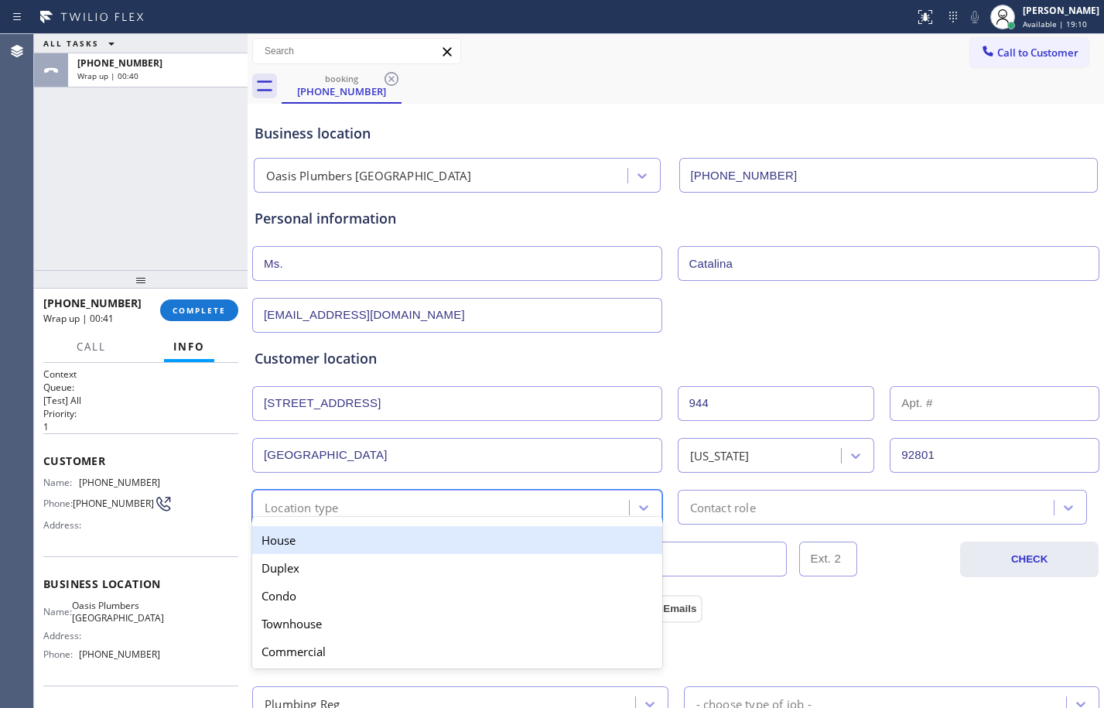
click at [380, 536] on div "House" at bounding box center [457, 540] width 410 height 28
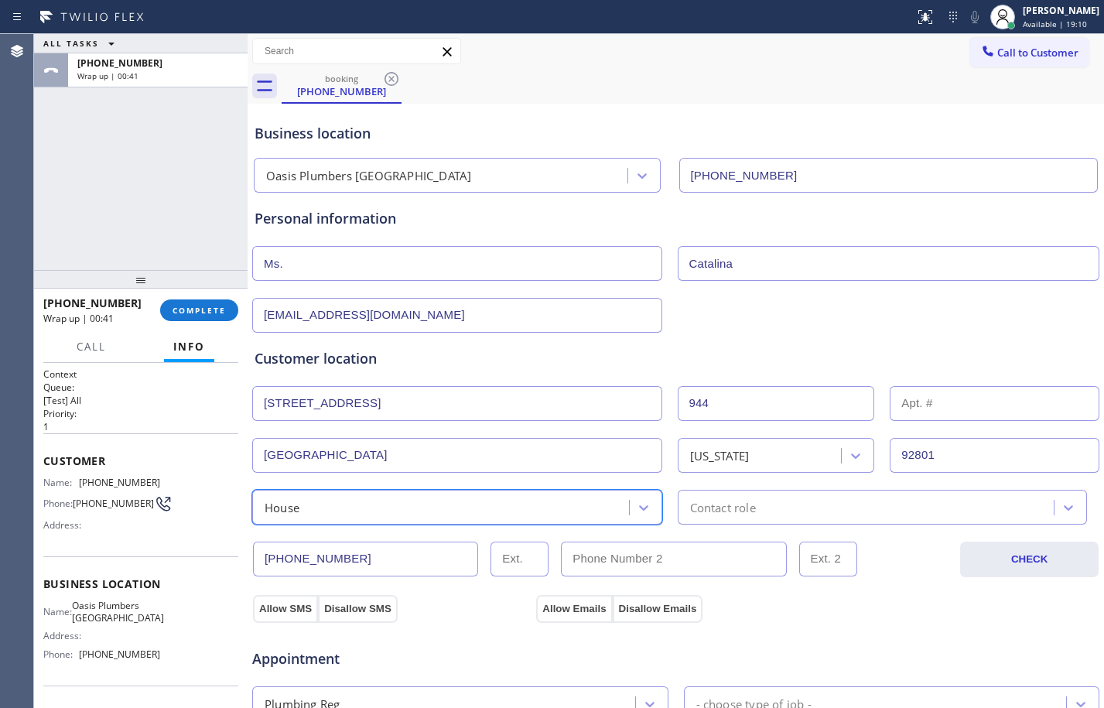
click at [833, 499] on div "Contact role" at bounding box center [868, 506] width 372 height 27
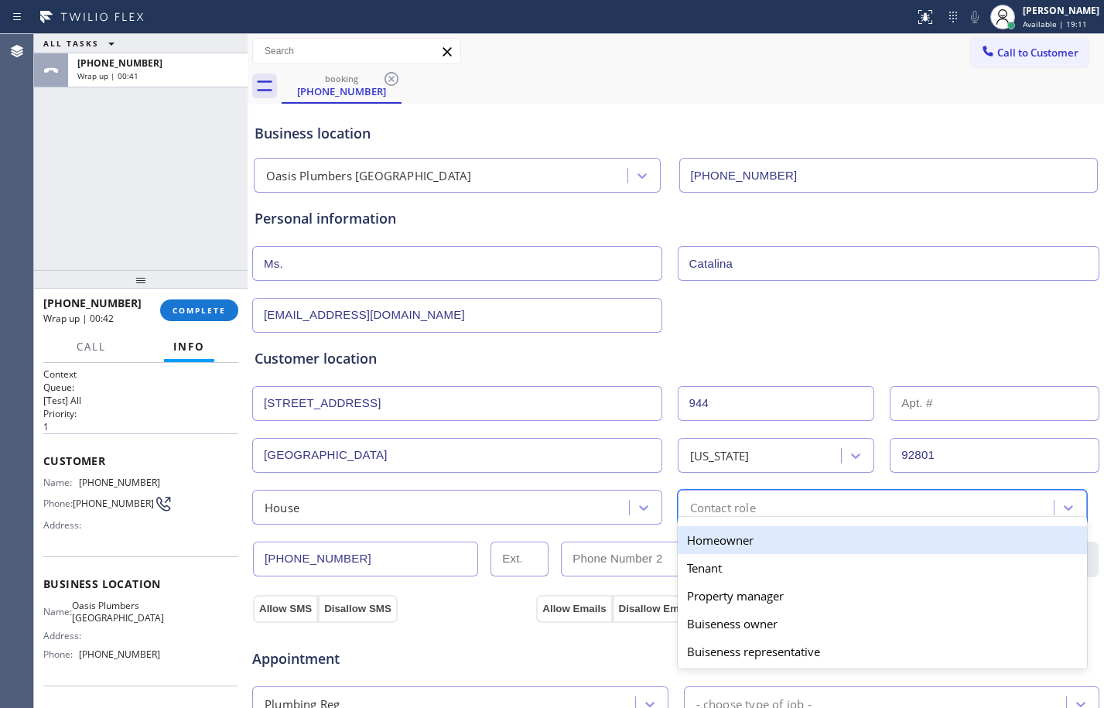
click at [763, 528] on div "Homeowner" at bounding box center [882, 540] width 410 height 28
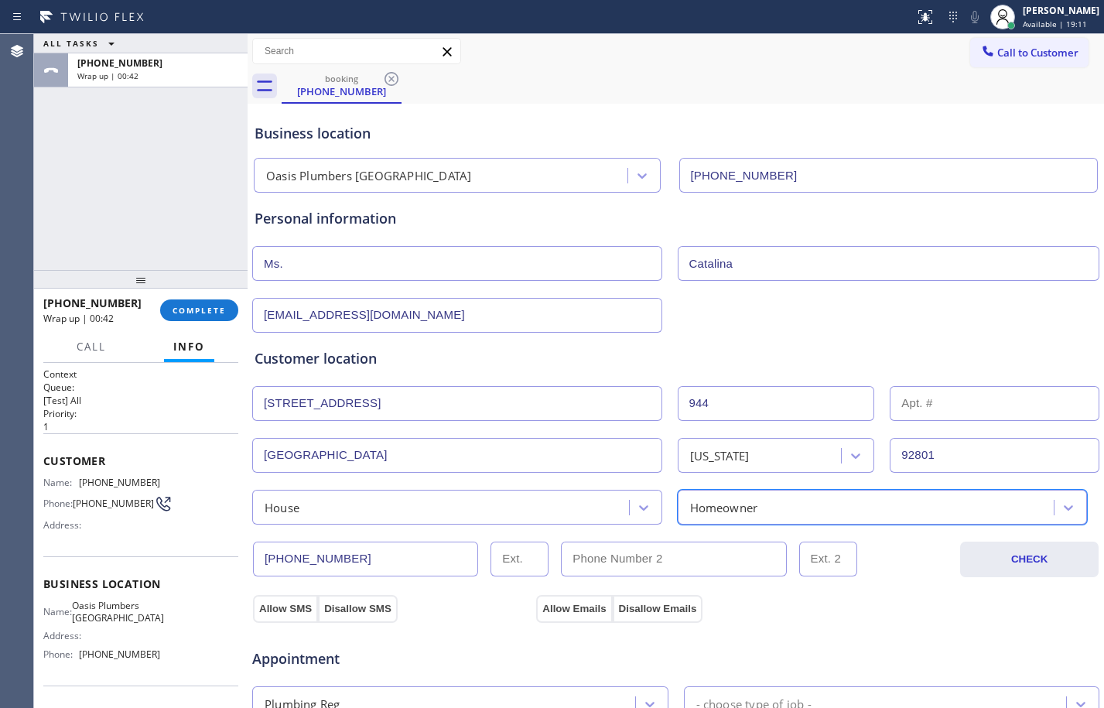
scroll to position [491, 0]
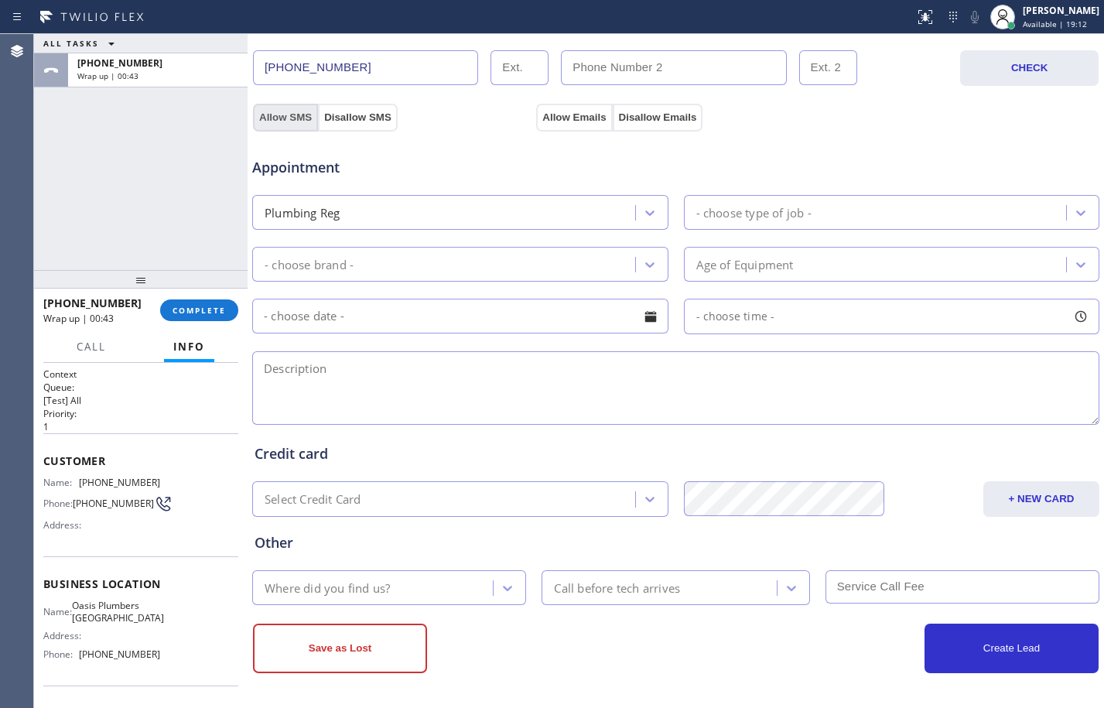
click at [290, 115] on button "Allow SMS" at bounding box center [285, 118] width 65 height 28
click at [562, 113] on button "Allow Emails" at bounding box center [574, 118] width 76 height 28
click at [748, 222] on div "- choose type of job -" at bounding box center [877, 212] width 378 height 27
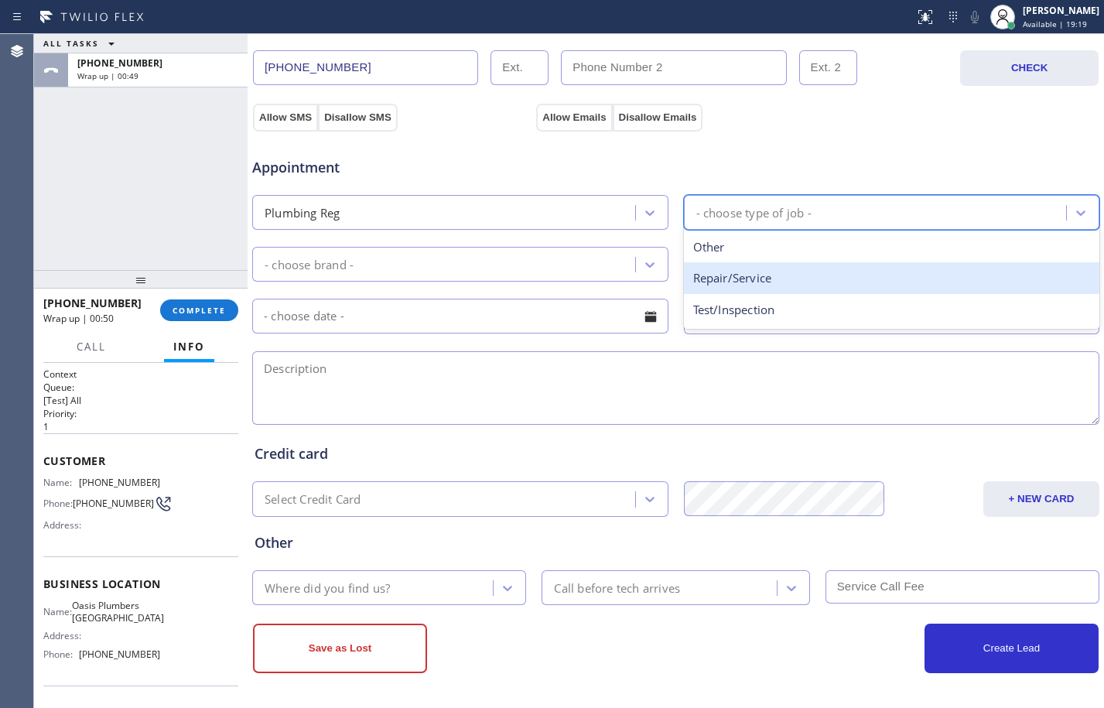
click at [743, 271] on div "Repair/Service" at bounding box center [892, 278] width 416 height 32
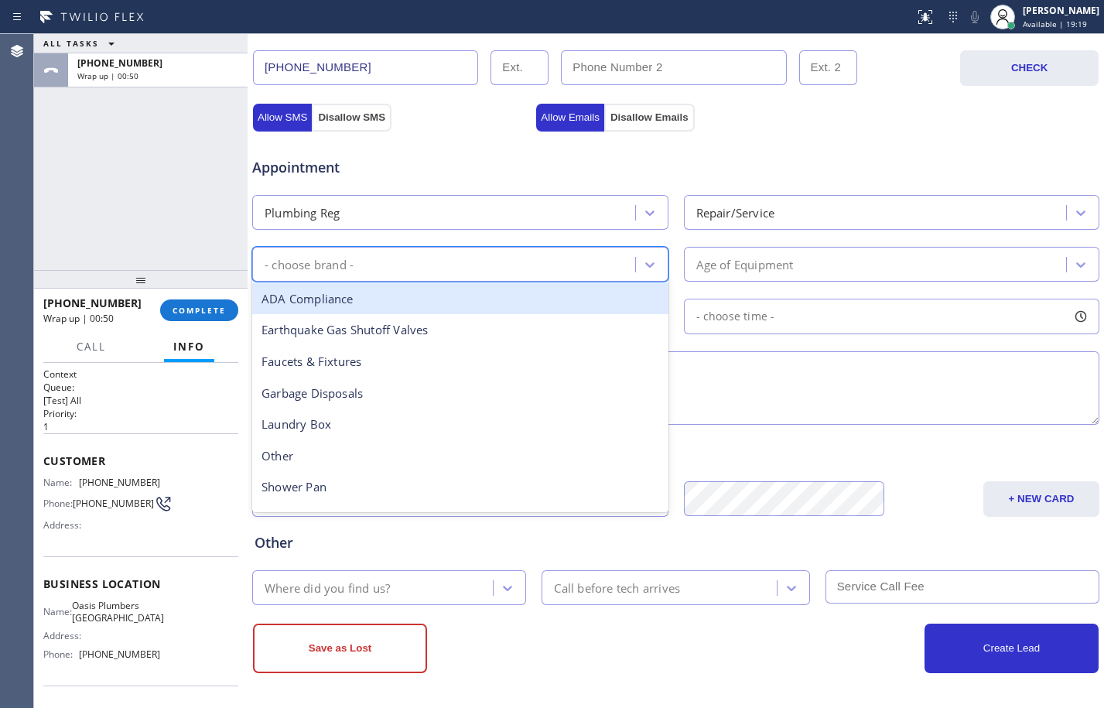
click at [516, 260] on div "- choose brand -" at bounding box center [446, 264] width 378 height 27
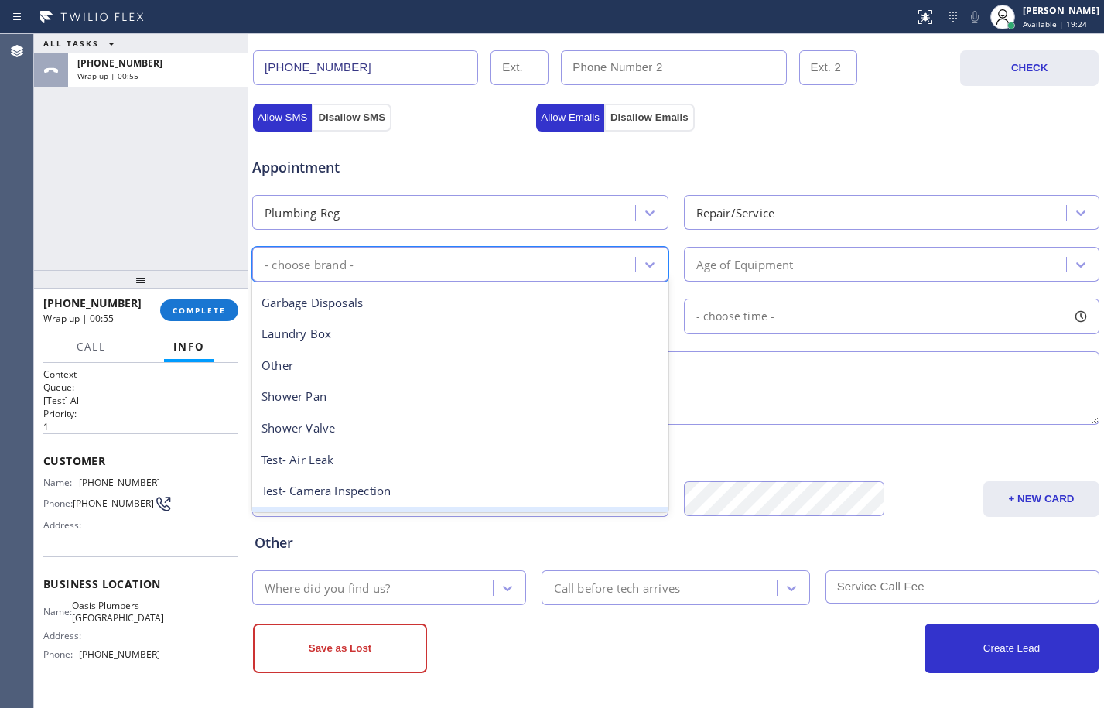
scroll to position [0, 0]
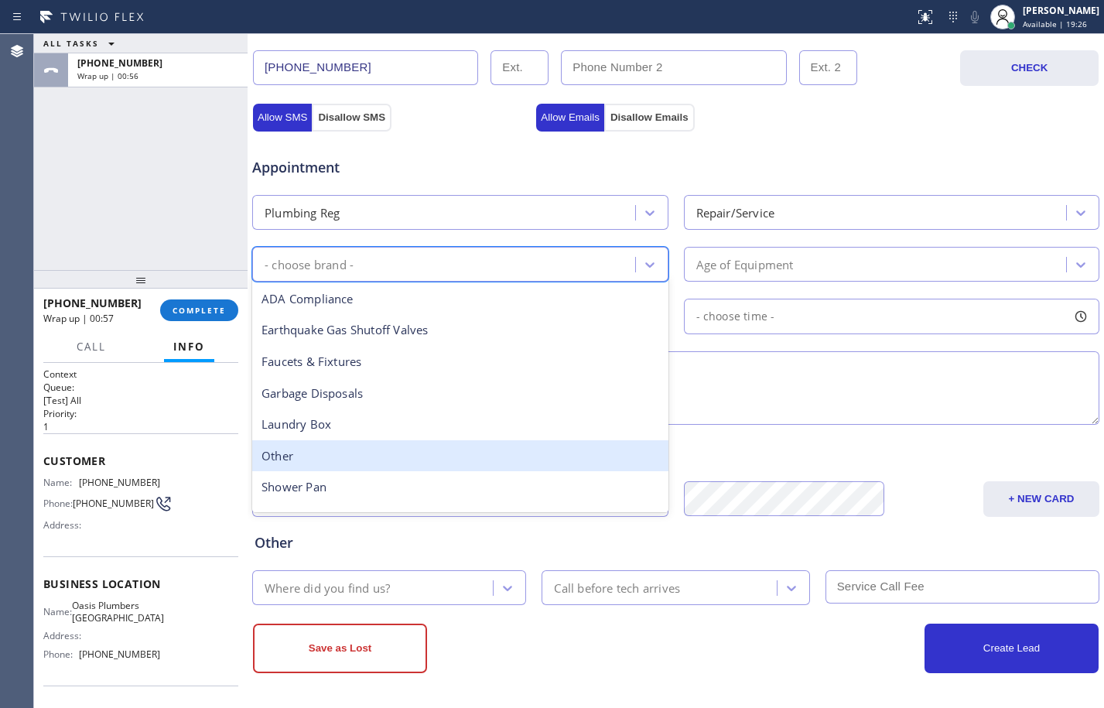
click at [349, 449] on div "Other" at bounding box center [460, 456] width 416 height 32
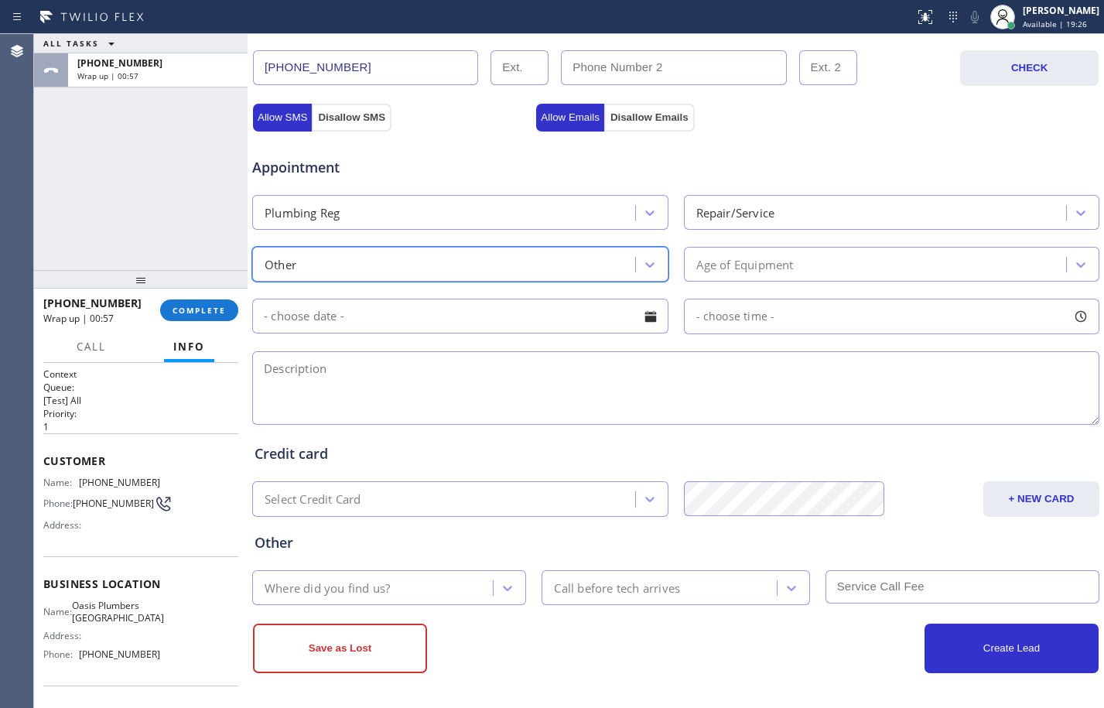
click at [800, 268] on div "Age of Equipment" at bounding box center [877, 264] width 378 height 27
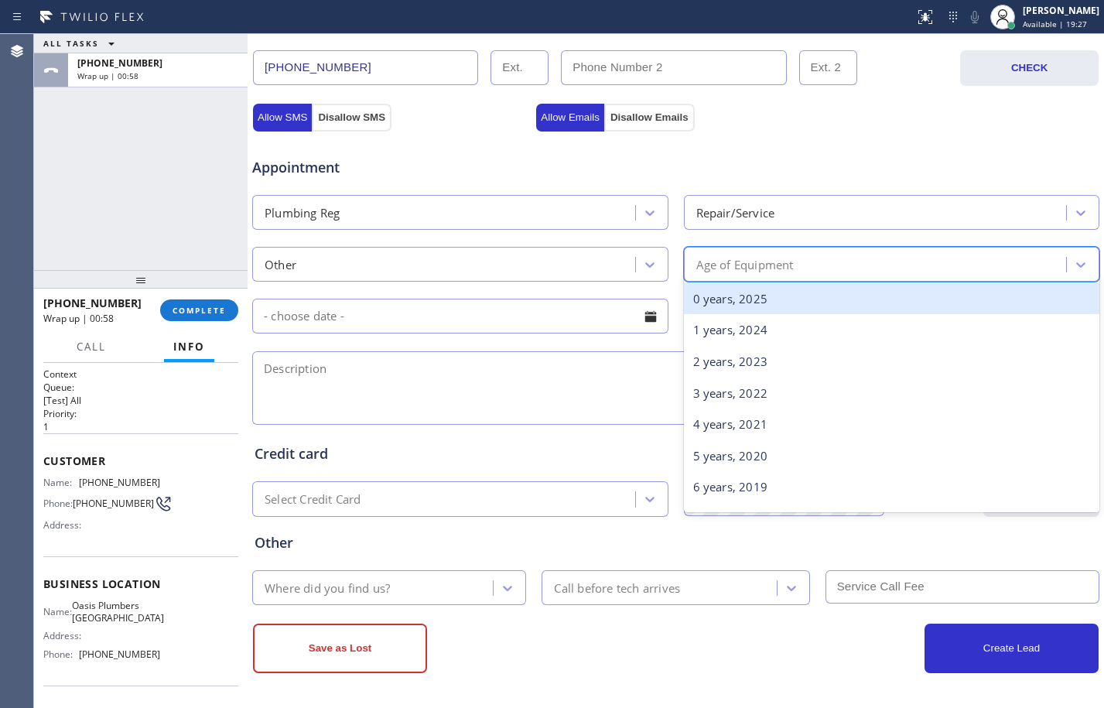
click at [739, 290] on div "0 years, 2025" at bounding box center [892, 299] width 416 height 32
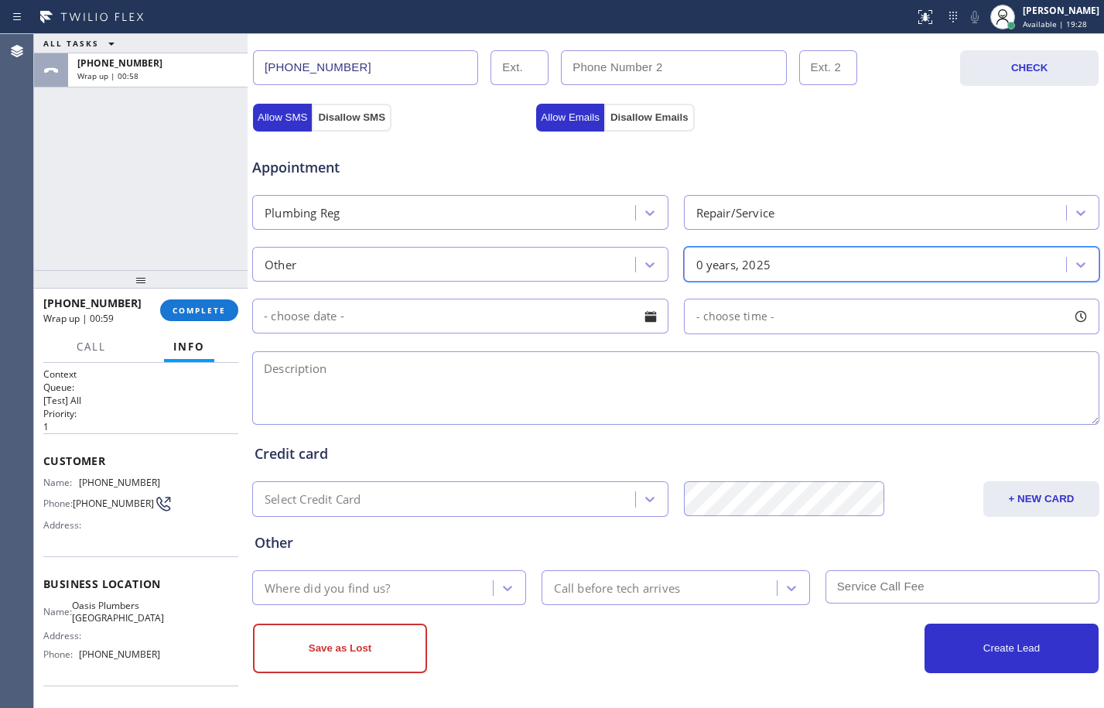
drag, startPoint x: 401, startPoint y: 398, endPoint x: 428, endPoint y: 406, distance: 28.4
click at [411, 398] on textarea at bounding box center [675, 387] width 847 height 73
click at [478, 384] on textarea at bounding box center [675, 387] width 847 height 73
paste textarea "in the restroom the bathtub clogged in the bottom or something like there's wat…"
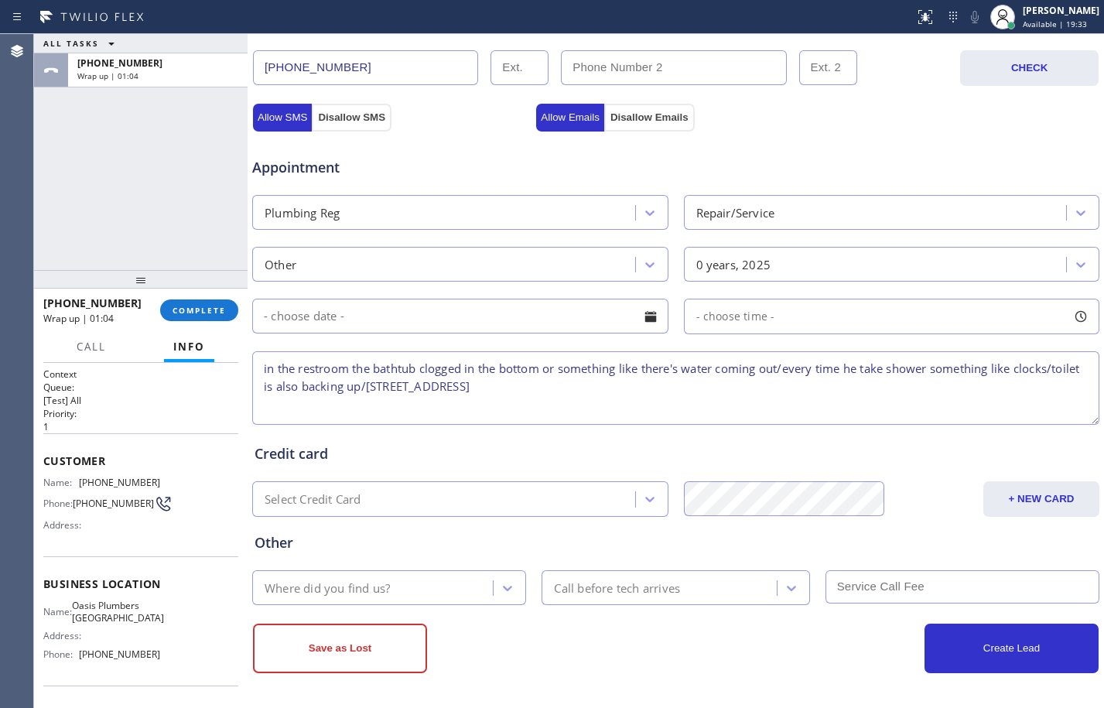
click at [650, 387] on textarea "in the restroom the bathtub clogged in the bottom or something like there's wat…" at bounding box center [675, 387] width 847 height 73
click at [684, 384] on textarea "in the restroom the bathtub clogged in the bottom or something like there's wat…" at bounding box center [675, 387] width 847 height 73
paste textarea "Oasis Plumbers [GEOGRAPHIC_DATA]"
click at [814, 398] on textarea "in the restroom the bathtub clogged in the bottom or something like there's wat…" at bounding box center [675, 387] width 847 height 73
click at [821, 380] on textarea "in the restroom the bathtub clogged in the bottom or something like there's wat…" at bounding box center [675, 387] width 847 height 73
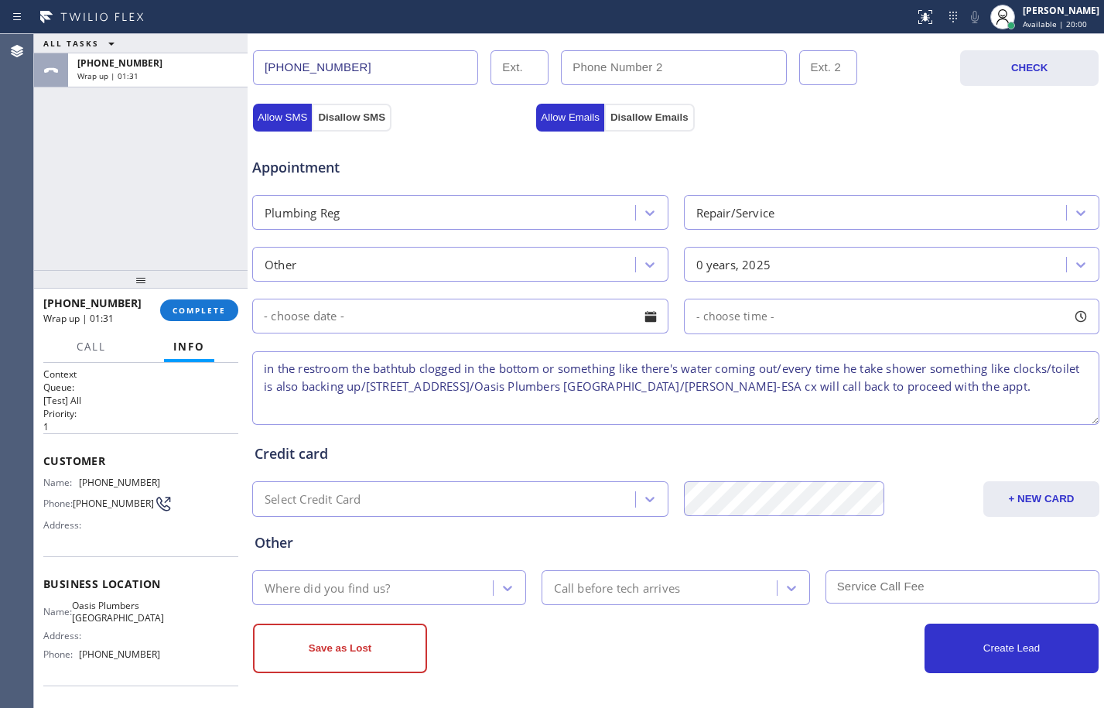
type textarea "in the restroom the bathtub clogged in the bottom or something like there's wat…"
click at [346, 575] on div "Where did you find us?" at bounding box center [375, 587] width 236 height 27
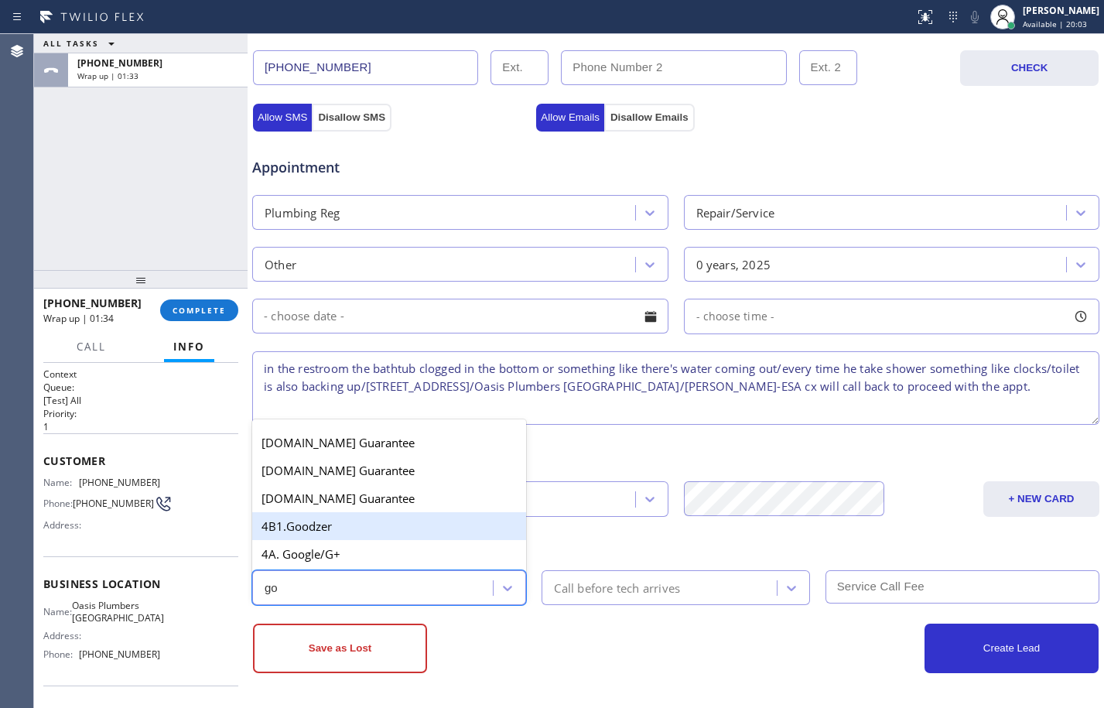
type input "goo"
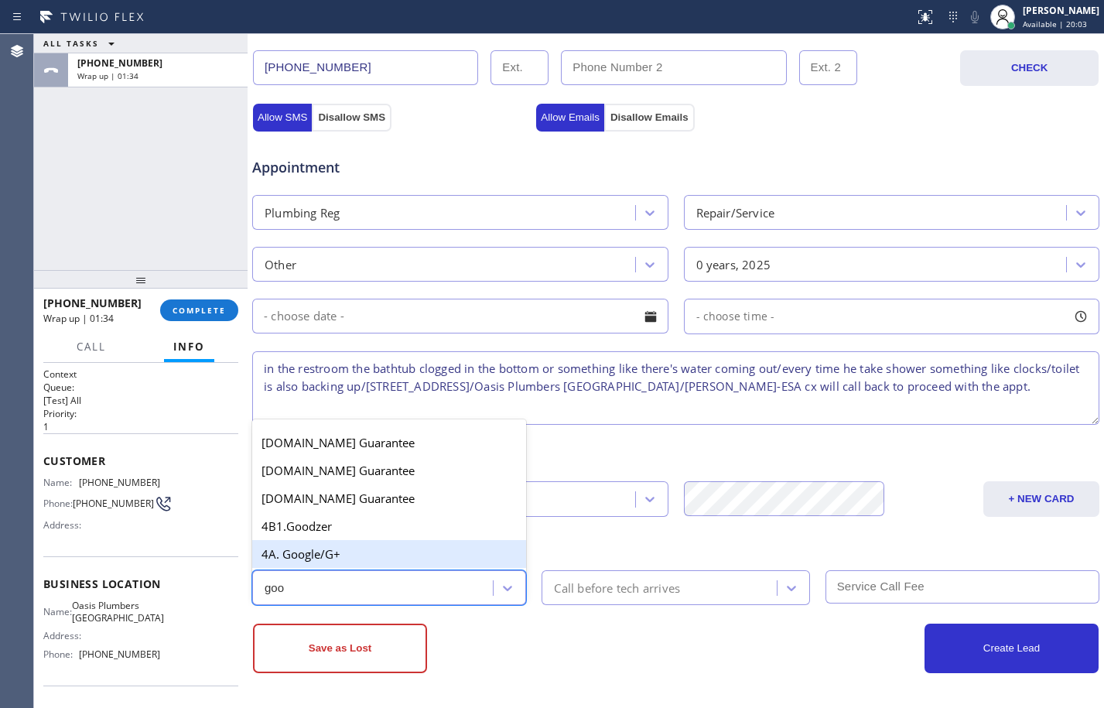
click at [329, 558] on div "4A. Google/G+" at bounding box center [389, 554] width 274 height 28
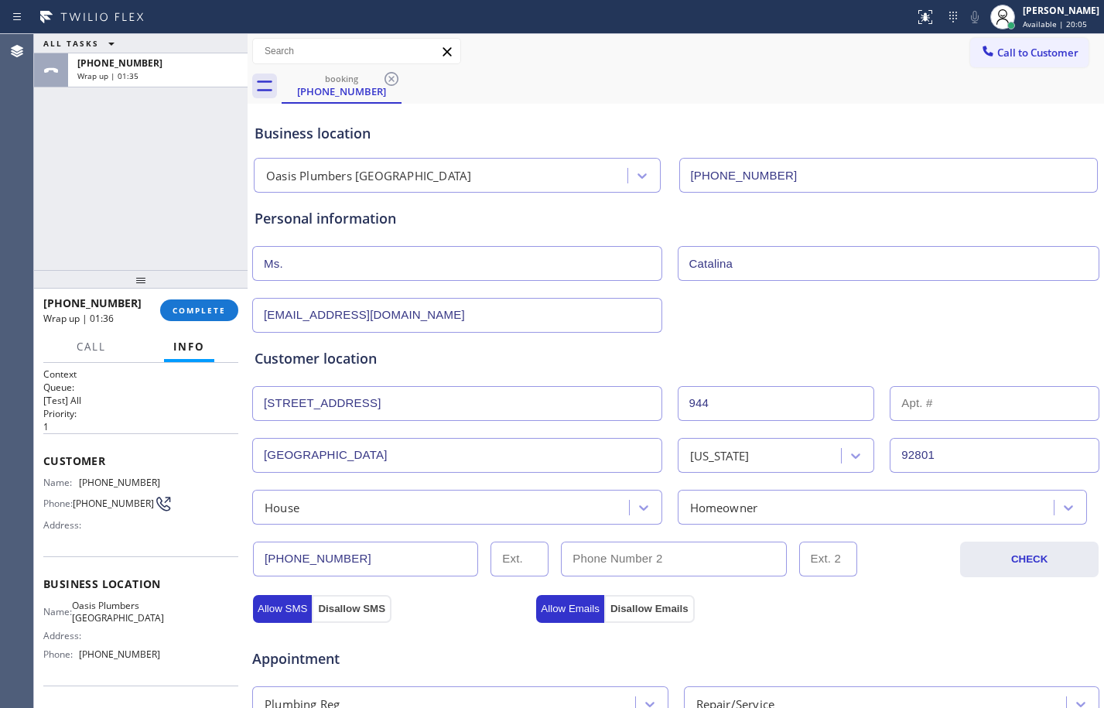
scroll to position [491, 0]
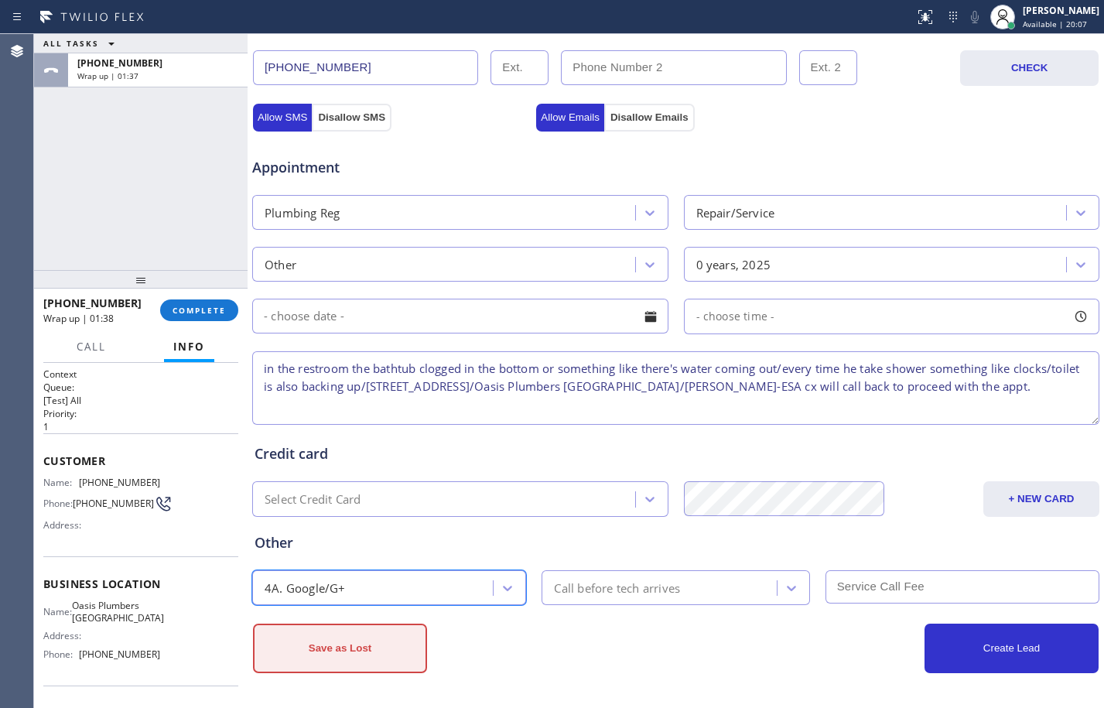
click at [367, 641] on button "Save as Lost" at bounding box center [340, 647] width 174 height 49
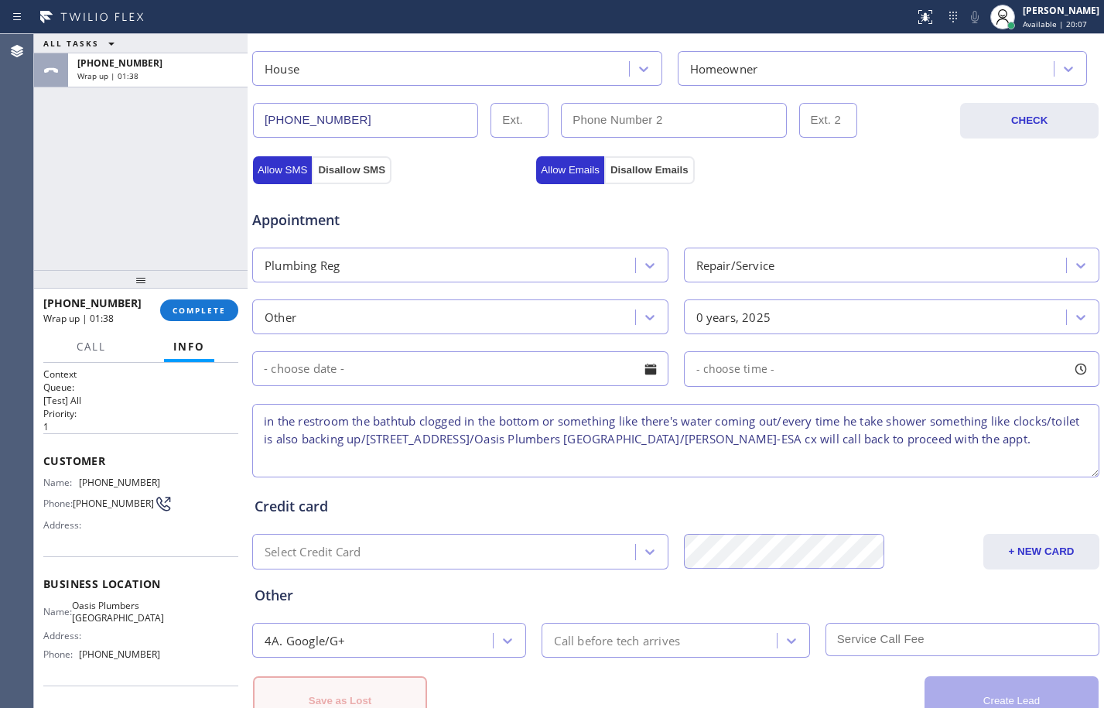
scroll to position [544, 0]
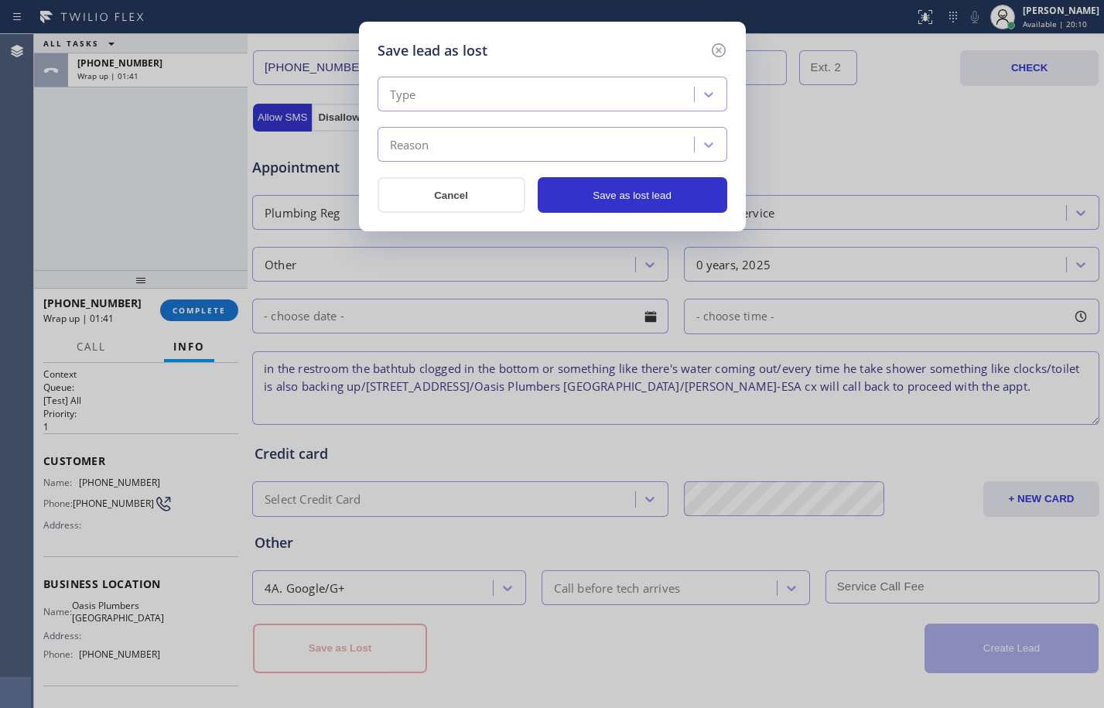
click at [485, 96] on div "Type" at bounding box center [538, 94] width 312 height 27
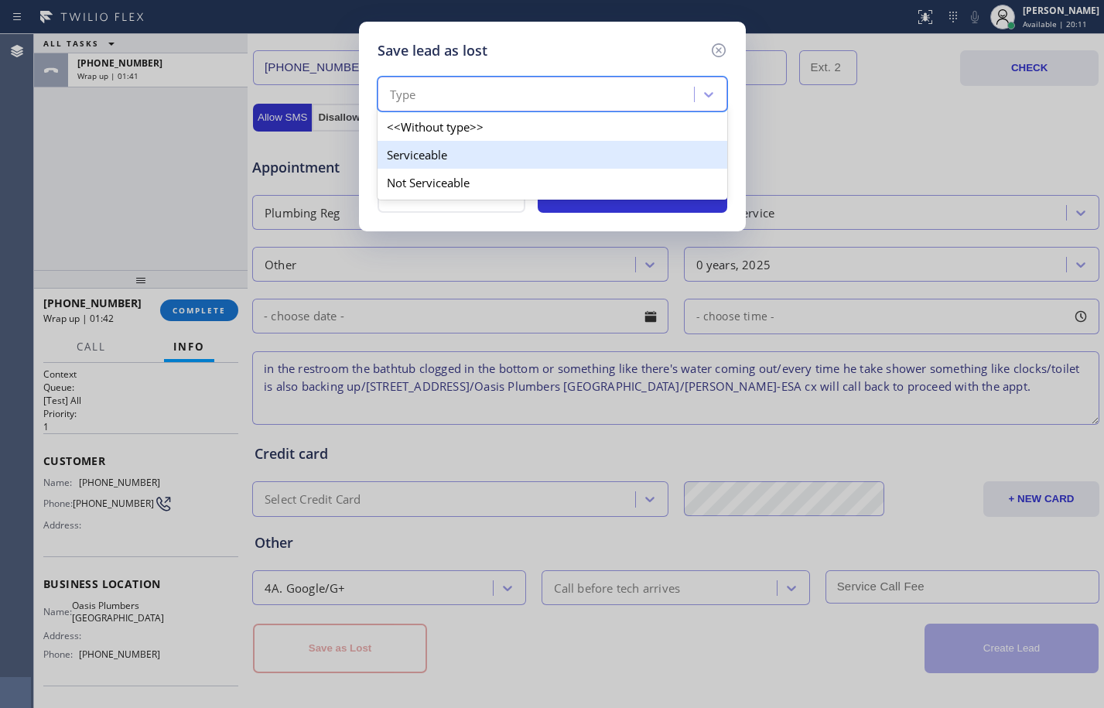
click at [471, 155] on div "Serviceable" at bounding box center [552, 155] width 350 height 28
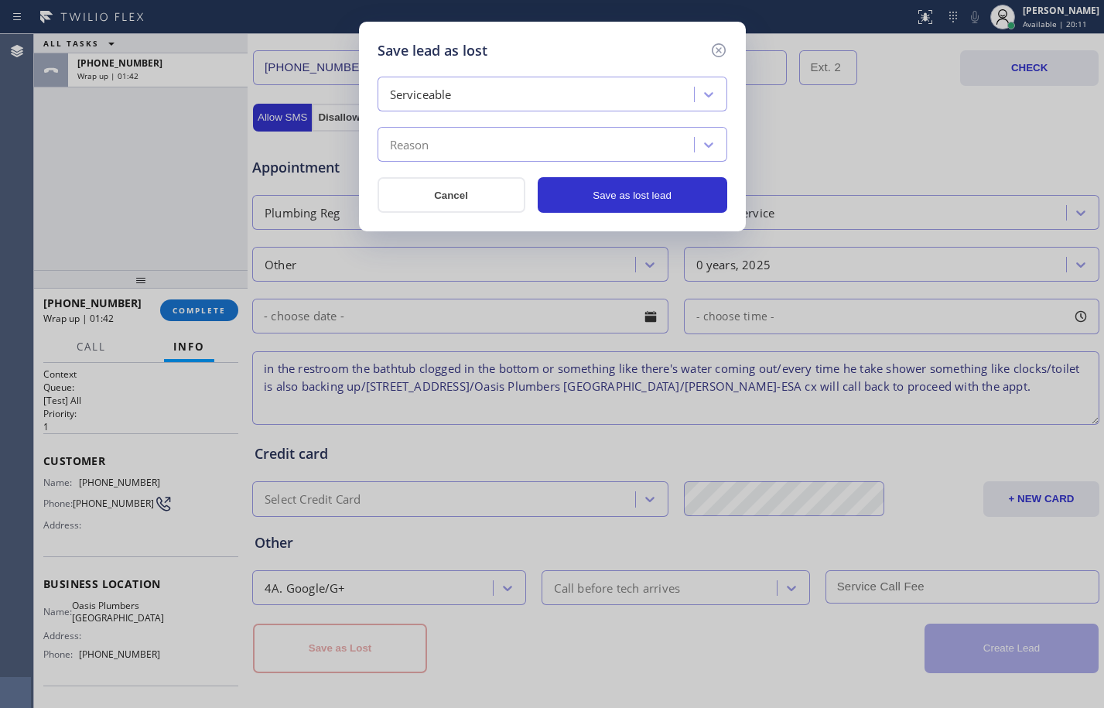
click at [473, 147] on div "Reason" at bounding box center [538, 144] width 312 height 27
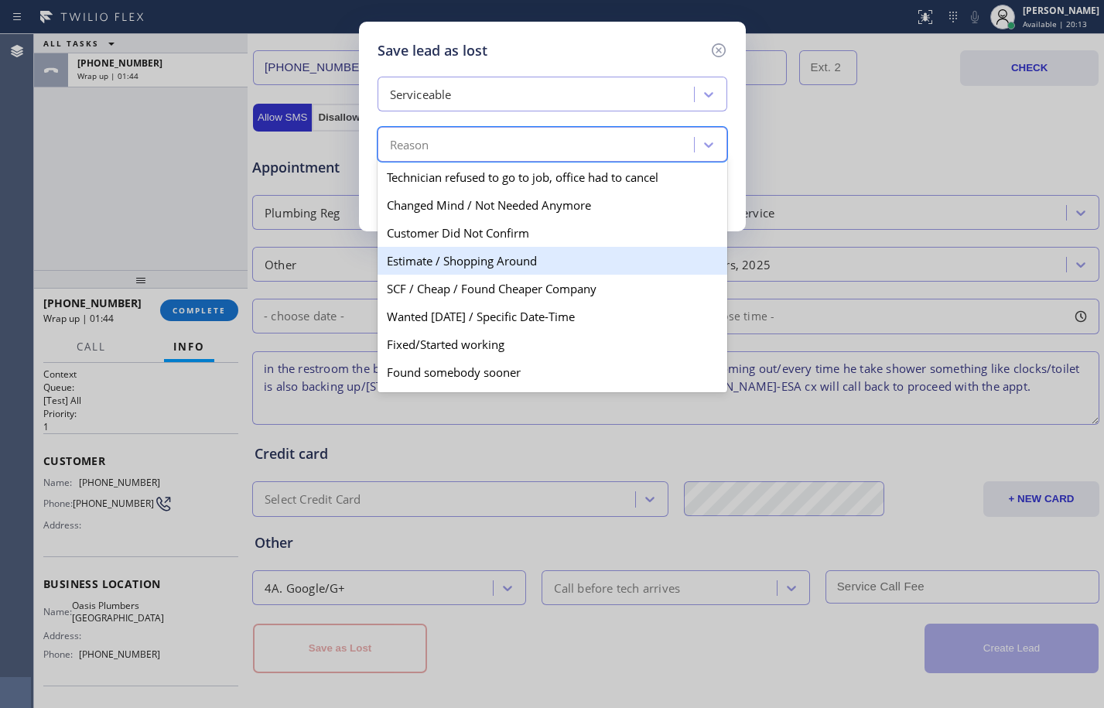
click at [457, 262] on div "Estimate / Shopping Around" at bounding box center [552, 261] width 350 height 28
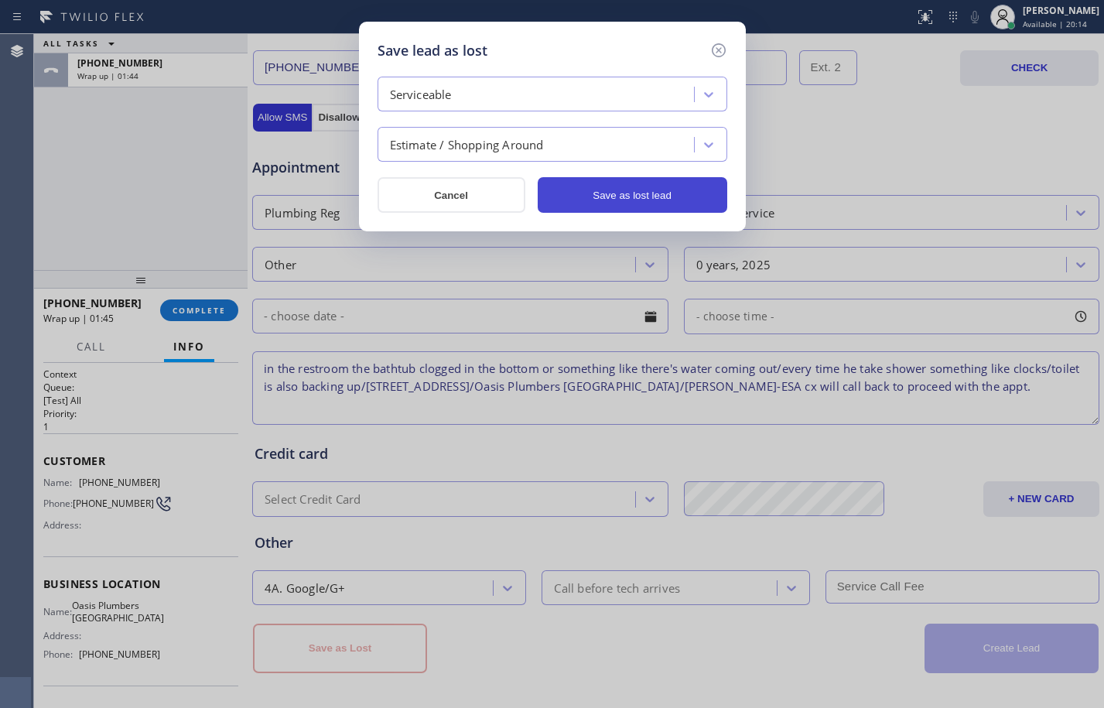
click at [617, 189] on button "Save as lost lead" at bounding box center [631, 195] width 189 height 36
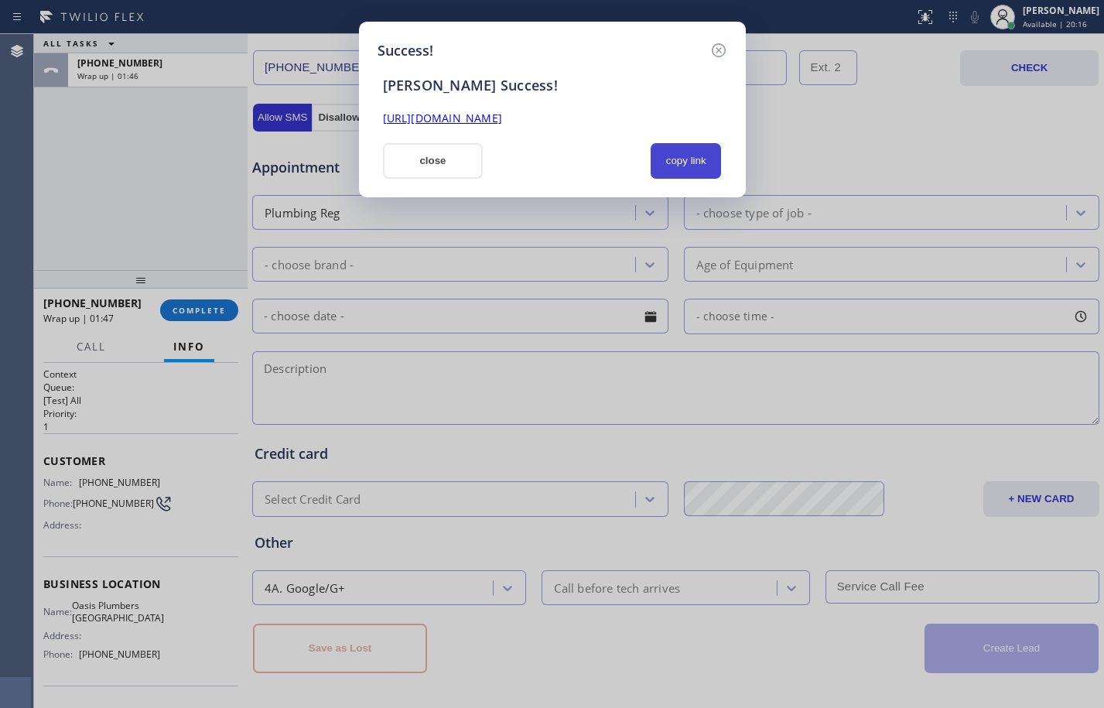
click at [682, 162] on button "copy link" at bounding box center [685, 161] width 71 height 36
click at [502, 120] on link "[URL][DOMAIN_NAME]" at bounding box center [442, 118] width 119 height 15
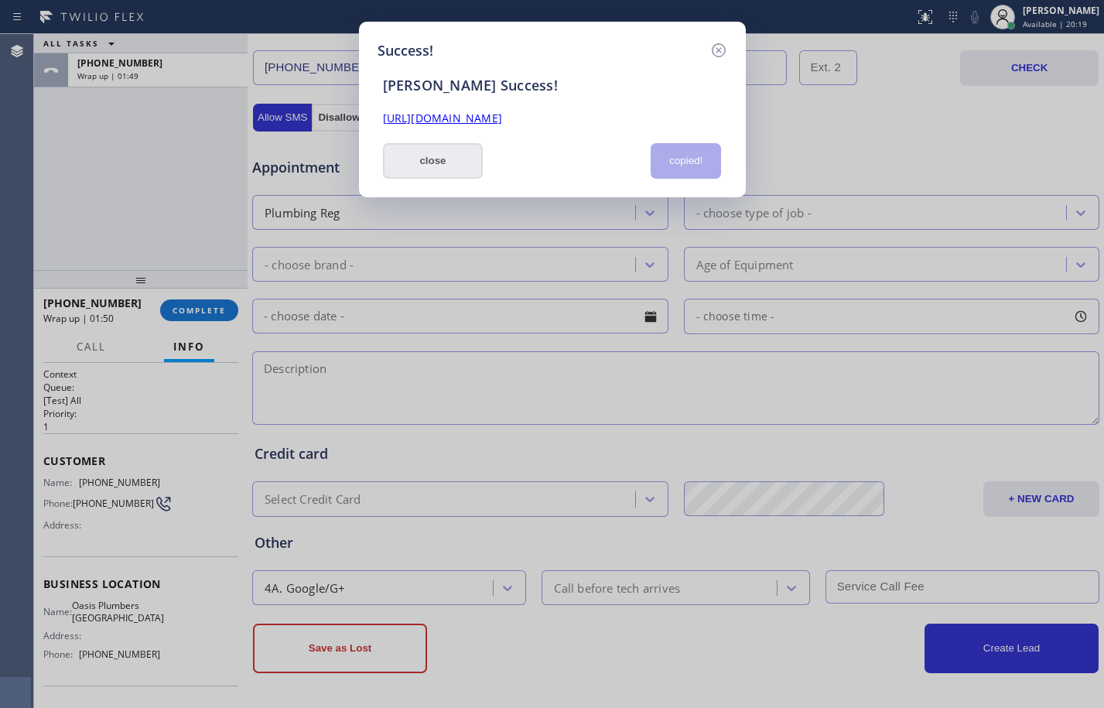
click at [414, 158] on button "close" at bounding box center [433, 161] width 101 height 36
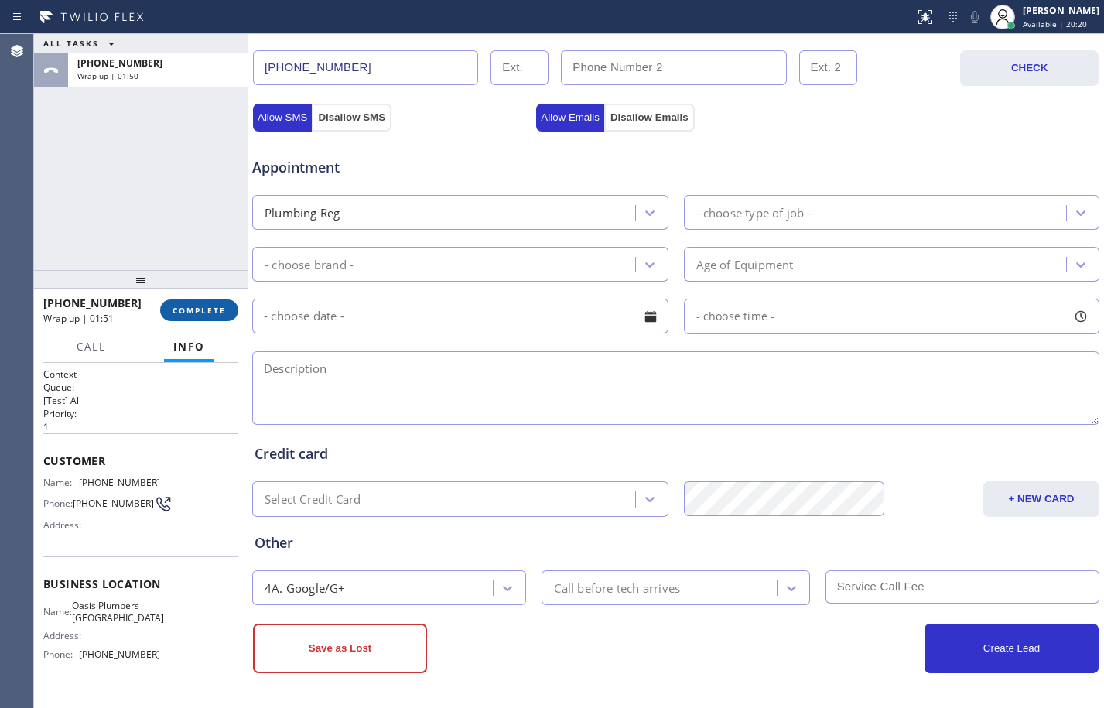
click at [204, 319] on button "COMPLETE" at bounding box center [199, 310] width 78 height 22
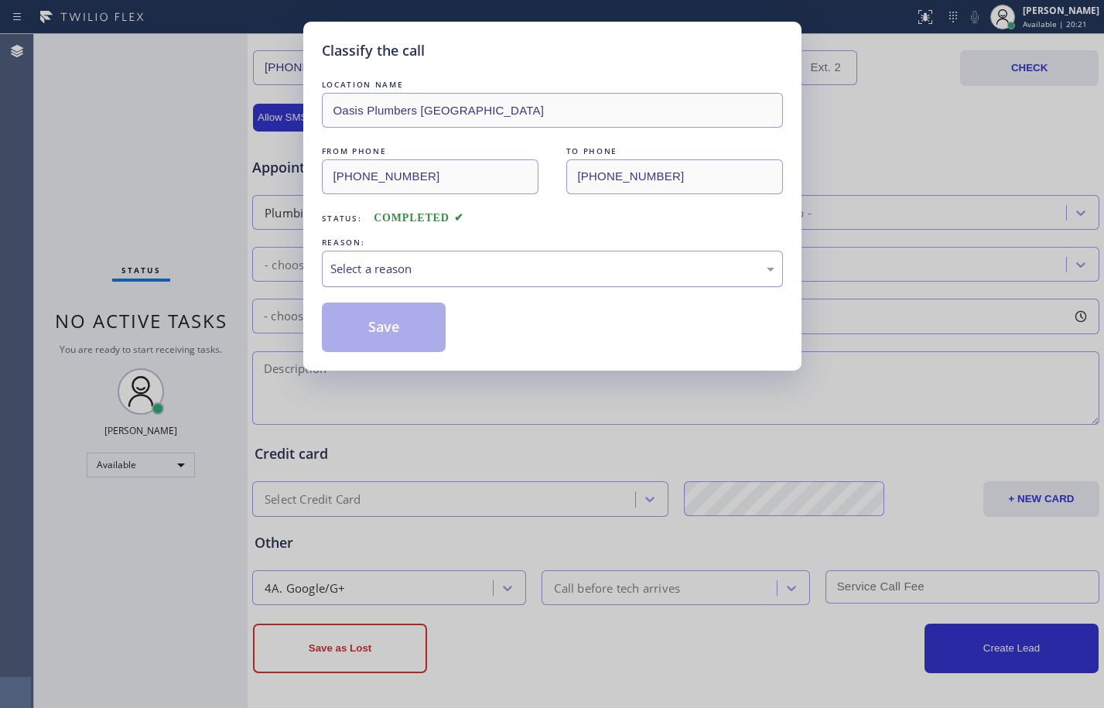
click at [510, 253] on div "Select a reason" at bounding box center [552, 269] width 461 height 36
click at [404, 322] on button "Save" at bounding box center [384, 326] width 125 height 49
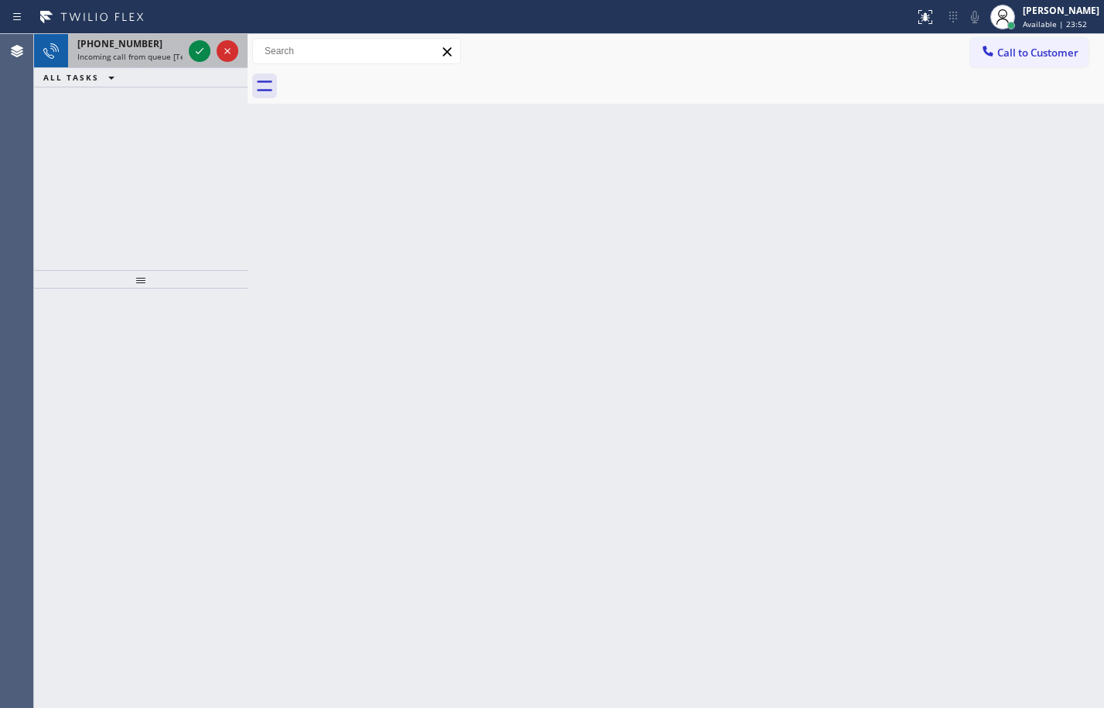
click at [96, 64] on div "[PHONE_NUMBER] Incoming call from queue [Test] All" at bounding box center [127, 51] width 118 height 34
click at [204, 58] on icon at bounding box center [199, 51] width 19 height 19
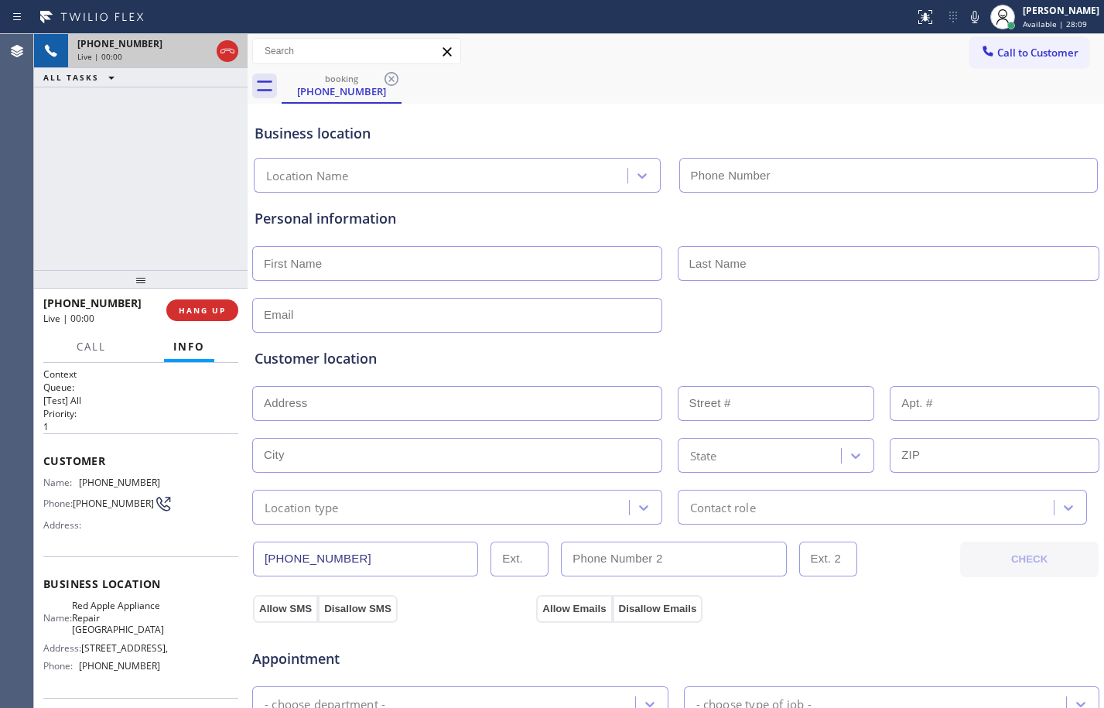
type input "[PHONE_NUMBER]"
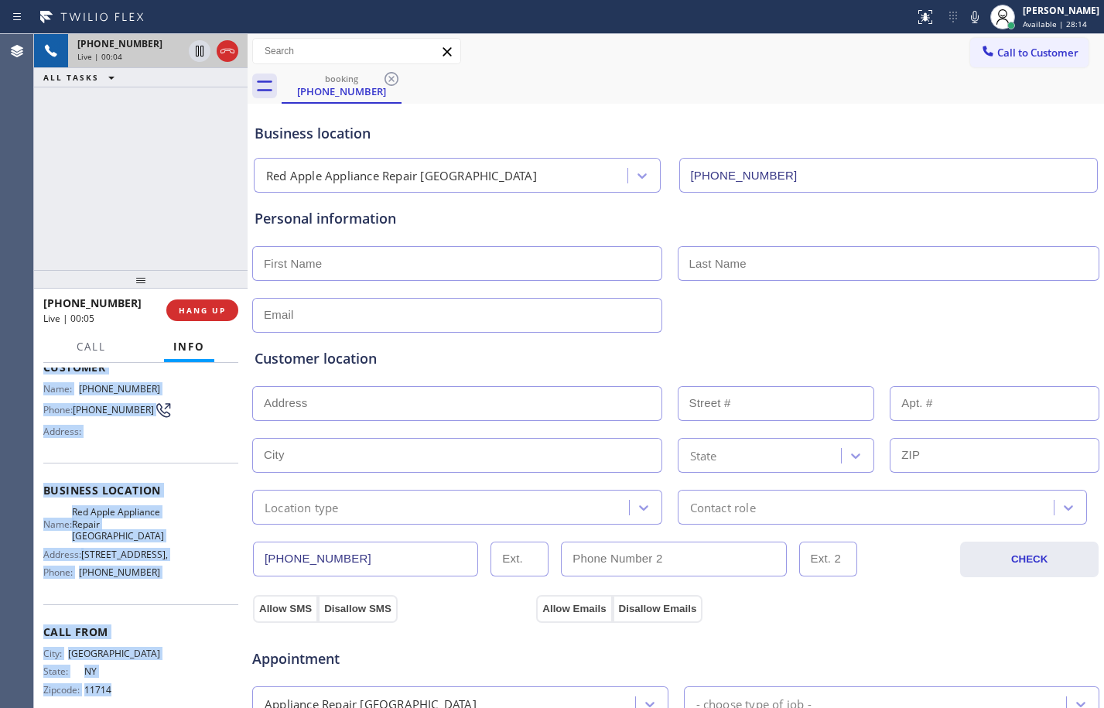
scroll to position [128, 0]
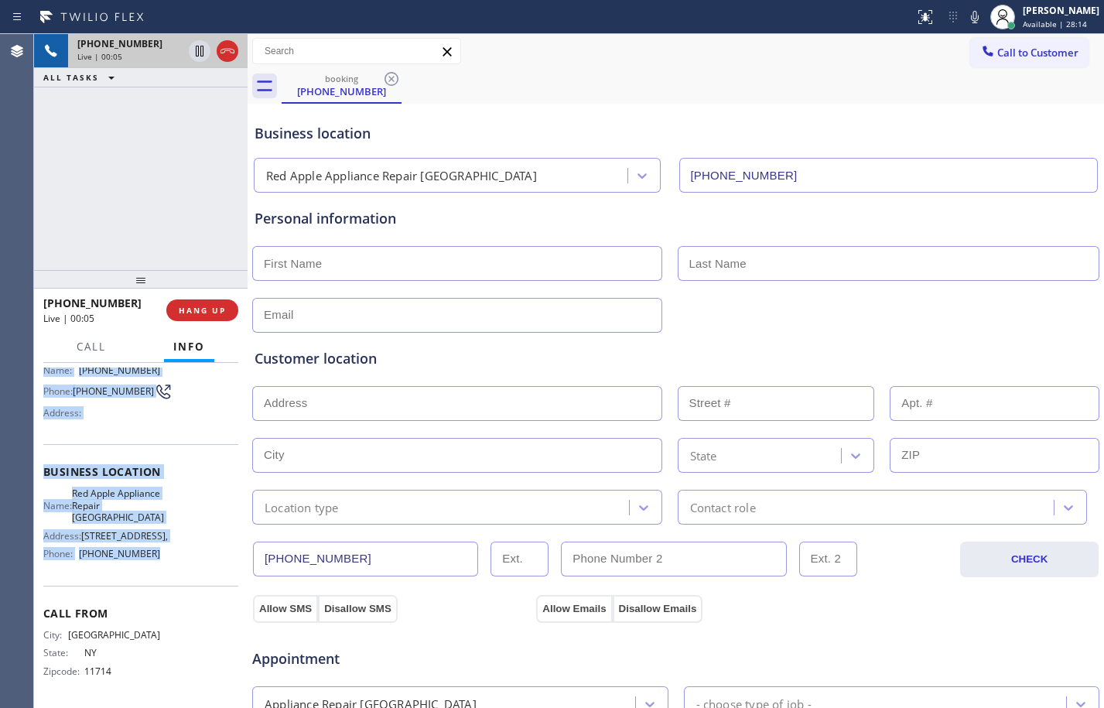
drag, startPoint x: 39, startPoint y: 462, endPoint x: 197, endPoint y: 593, distance: 204.9
click at [197, 593] on div "Context Queue: [Test] All Priority: 1 Customer Name: [PHONE_NUMBER] Phone: [PHO…" at bounding box center [140, 535] width 213 height 345
copy div "Customer Name: [PHONE_NUMBER] Phone: [PHONE_NUMBER] Address: Business location …"
click at [196, 56] on icon at bounding box center [200, 51] width 8 height 11
click at [971, 20] on icon at bounding box center [974, 17] width 19 height 19
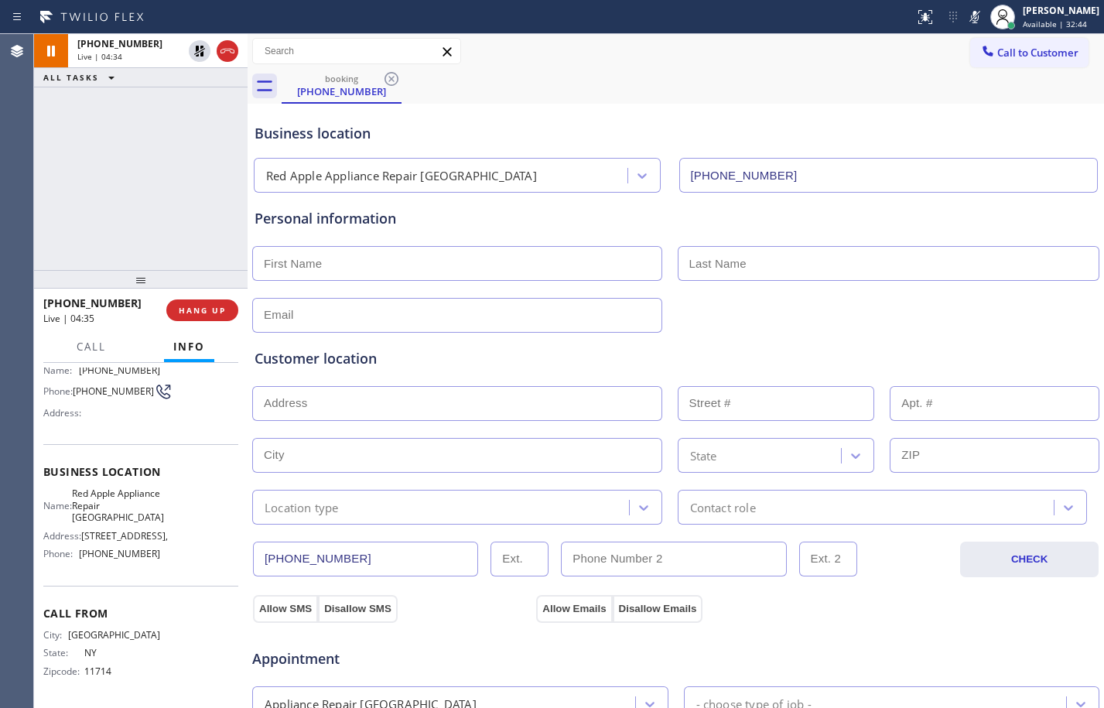
click at [156, 201] on div "[PHONE_NUMBER] Live | 04:34 ALL TASKS ALL TASKS ACTIVE TASKS TASKS IN WRAP UP" at bounding box center [140, 152] width 213 height 236
click at [197, 57] on icon at bounding box center [199, 51] width 19 height 19
click at [965, 10] on icon at bounding box center [974, 17] width 19 height 19
click at [94, 351] on span "Call" at bounding box center [91, 347] width 29 height 14
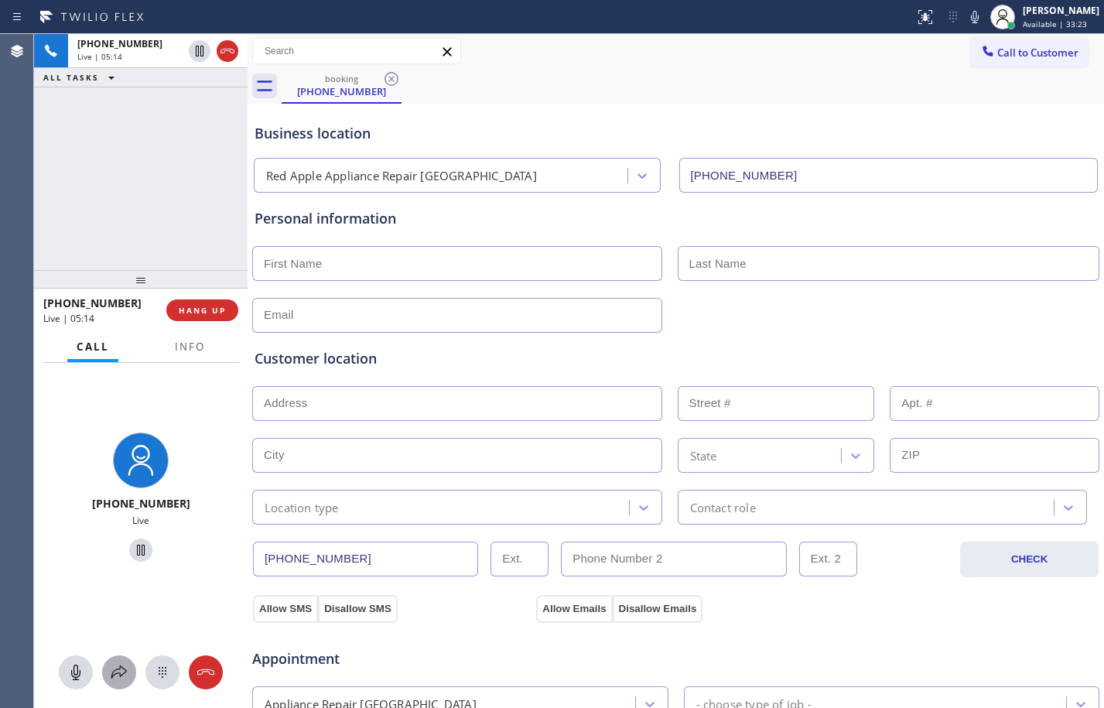
click at [118, 667] on icon at bounding box center [119, 672] width 19 height 19
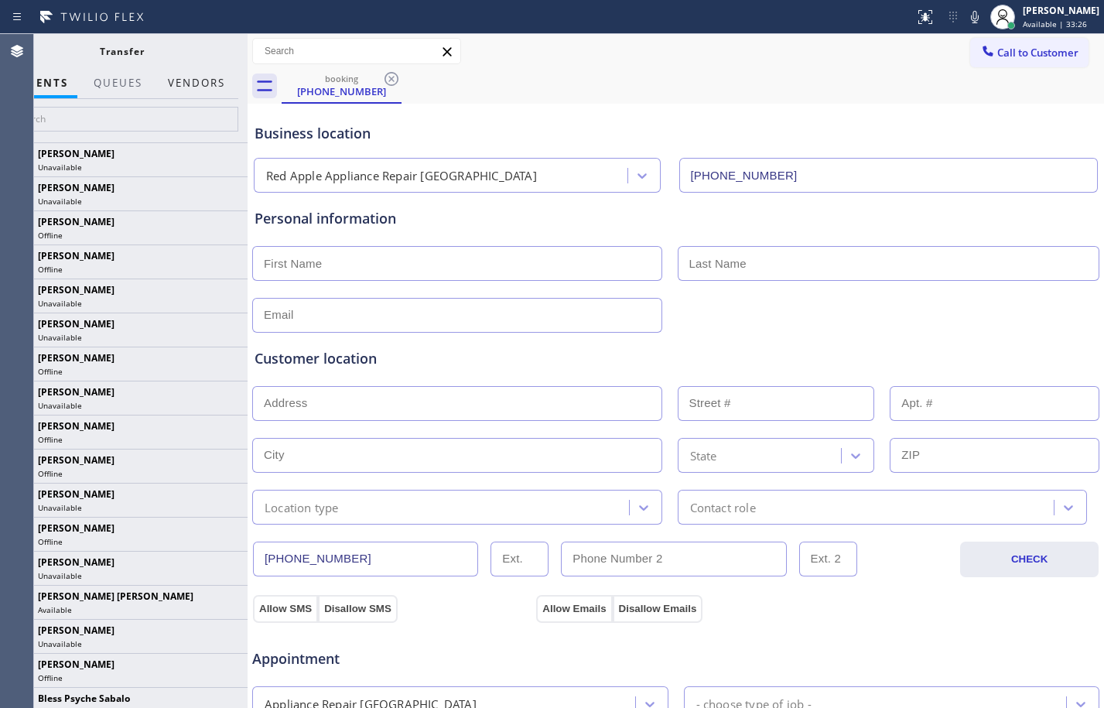
click at [201, 83] on button "Vendors" at bounding box center [197, 83] width 76 height 30
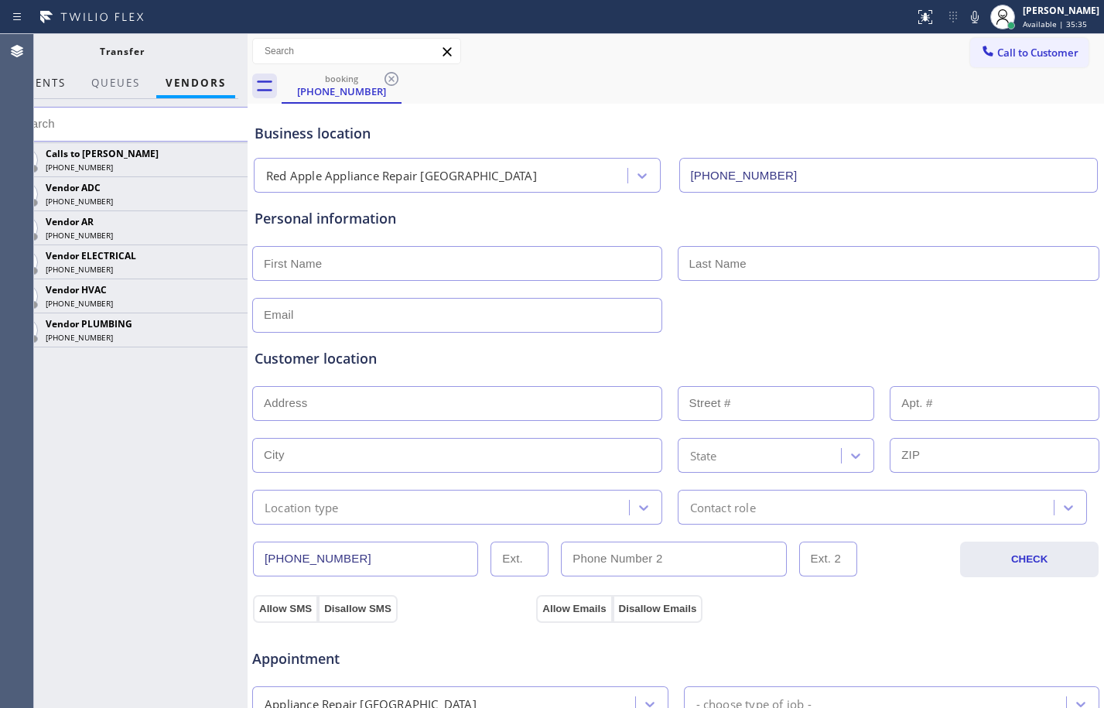
click at [42, 80] on span "AGENTS" at bounding box center [42, 83] width 47 height 14
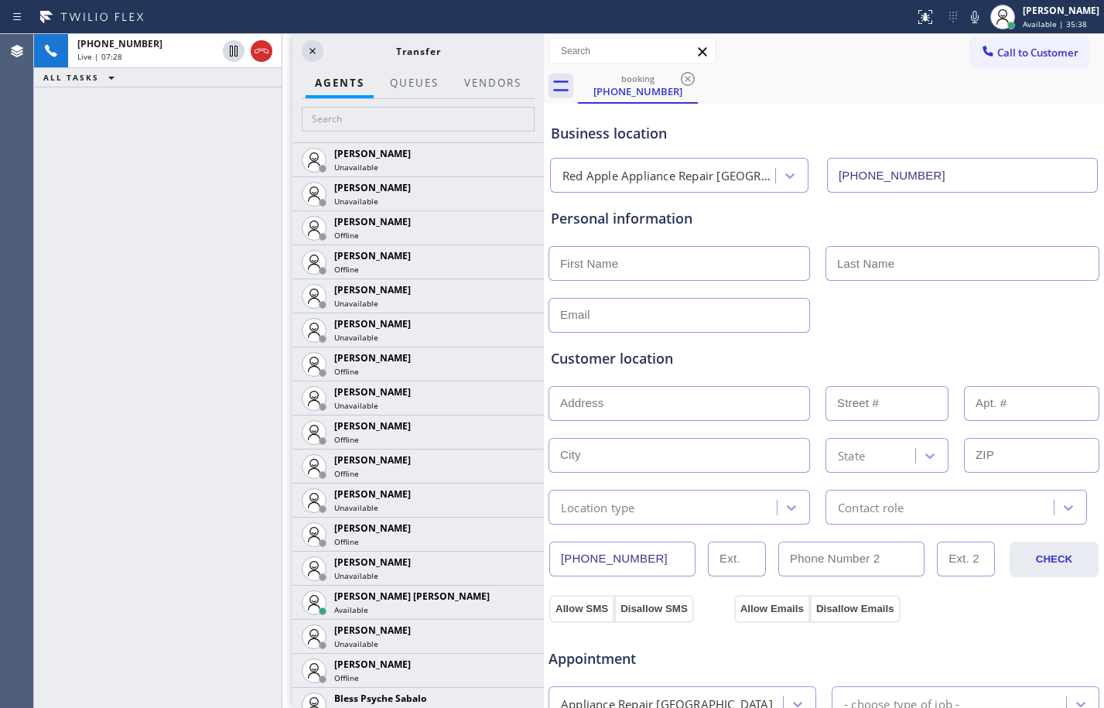
scroll to position [0, 0]
drag, startPoint x: 247, startPoint y: 103, endPoint x: 544, endPoint y: 156, distance: 301.0
click at [544, 156] on div at bounding box center [544, 371] width 0 height 674
click at [193, 162] on div "[PHONE_NUMBER] Live | 07:31 ALL TASKS ALL TASKS ACTIVE TASKS TASKS IN WRAP UP" at bounding box center [157, 371] width 247 height 674
drag, startPoint x: 510, startPoint y: 112, endPoint x: 342, endPoint y: 127, distance: 168.5
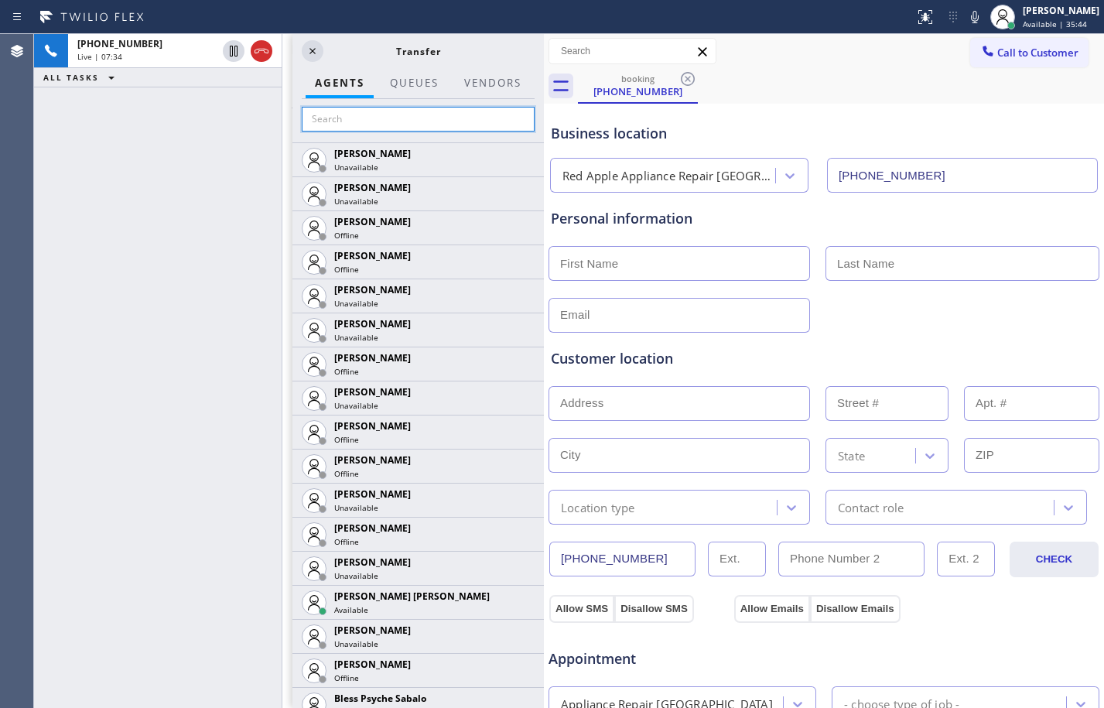
click at [342, 127] on input "text" at bounding box center [418, 119] width 233 height 25
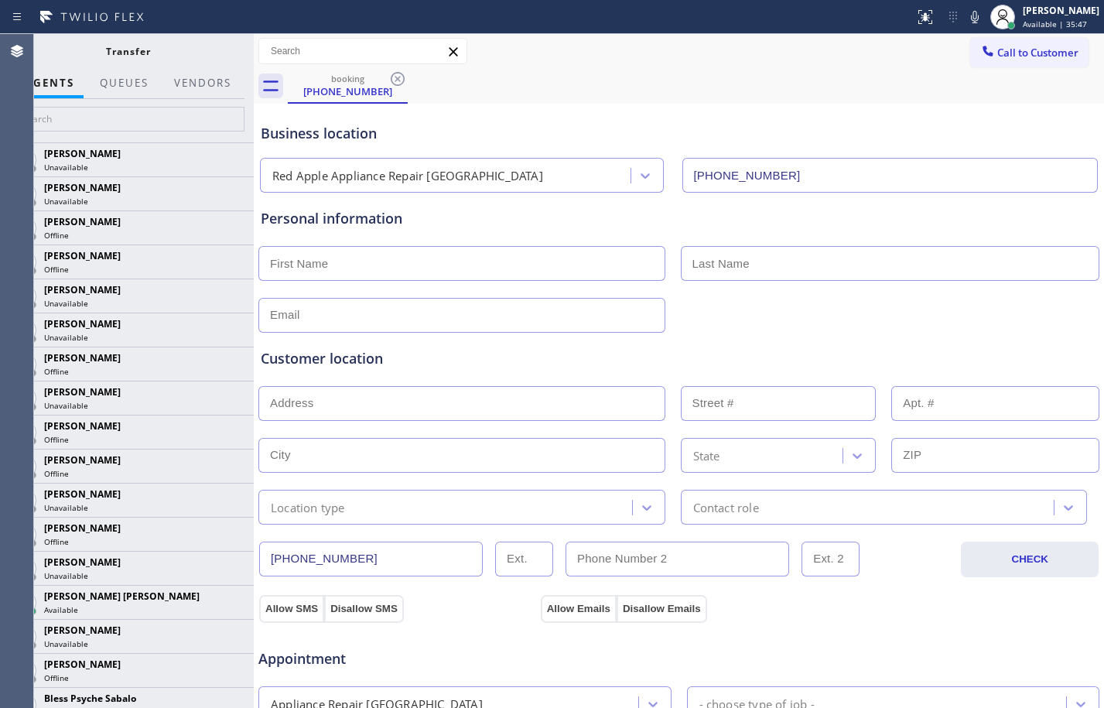
drag, startPoint x: 547, startPoint y: 112, endPoint x: 253, endPoint y: 167, distance: 299.0
click at [254, 167] on div at bounding box center [254, 371] width 0 height 674
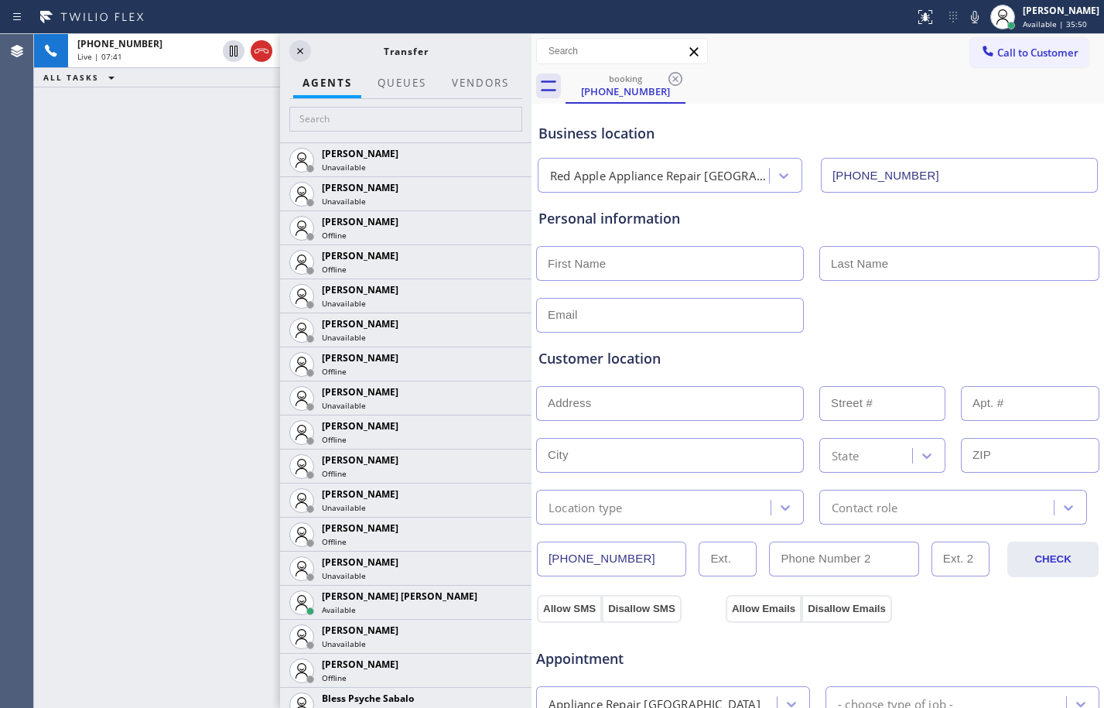
drag, startPoint x: 251, startPoint y: 110, endPoint x: 533, endPoint y: 154, distance: 284.9
click at [531, 154] on div at bounding box center [531, 371] width 0 height 674
click at [176, 142] on div "[PHONE_NUMBER] Live | 07:42 ALL TASKS ALL TASKS ACTIVE TASKS TASKS IN WRAP UP" at bounding box center [157, 371] width 247 height 674
click at [108, 59] on span "Live | 07:48" at bounding box center [99, 56] width 45 height 11
click at [105, 220] on div "[PHONE_NUMBER] Live | 07:51 ALL TASKS ALL TASKS ACTIVE TASKS TASKS IN WRAP UP" at bounding box center [157, 371] width 247 height 674
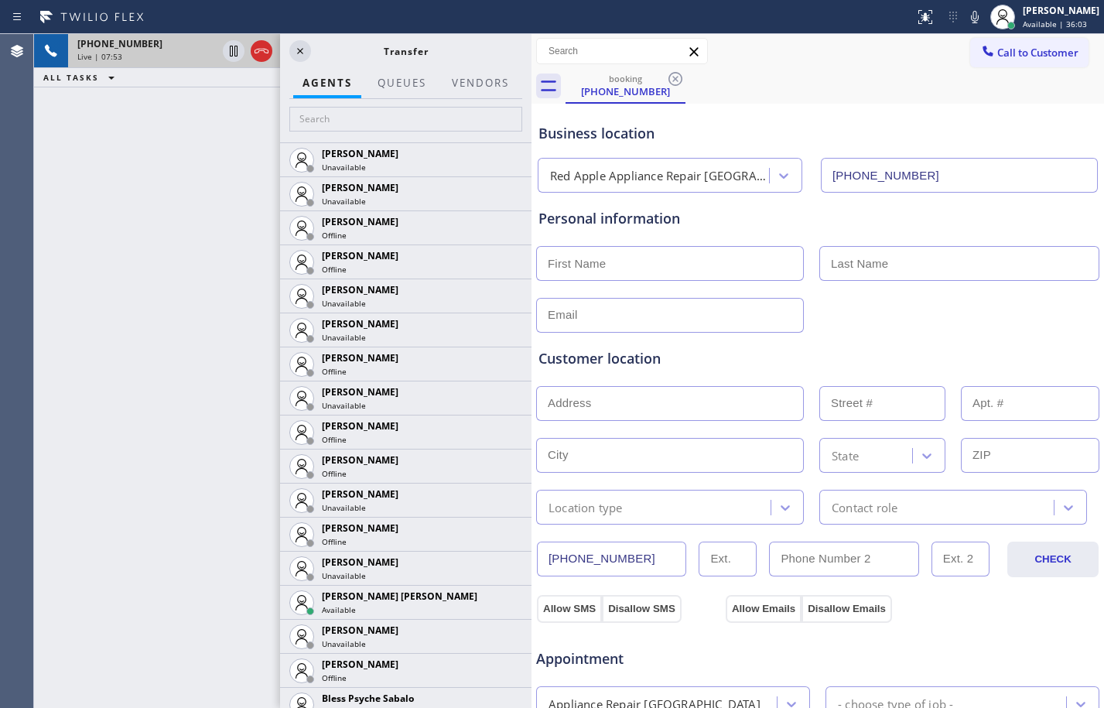
click at [125, 40] on span "[PHONE_NUMBER]" at bounding box center [119, 43] width 85 height 13
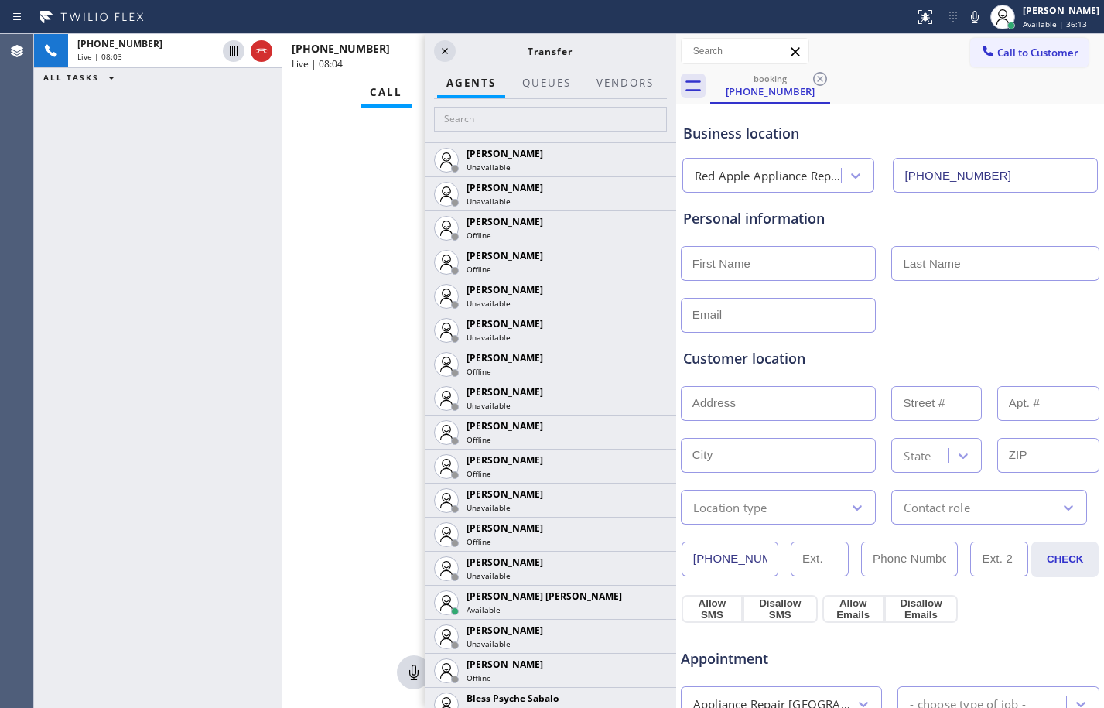
drag, startPoint x: 534, startPoint y: 98, endPoint x: 694, endPoint y: 273, distance: 237.0
click at [694, 273] on div "[PHONE_NUMBER] Live | 08:03 ALL TASKS ALL TASKS ACTIVE TASKS TASKS IN WRAP UP […" at bounding box center [569, 371] width 1070 height 674
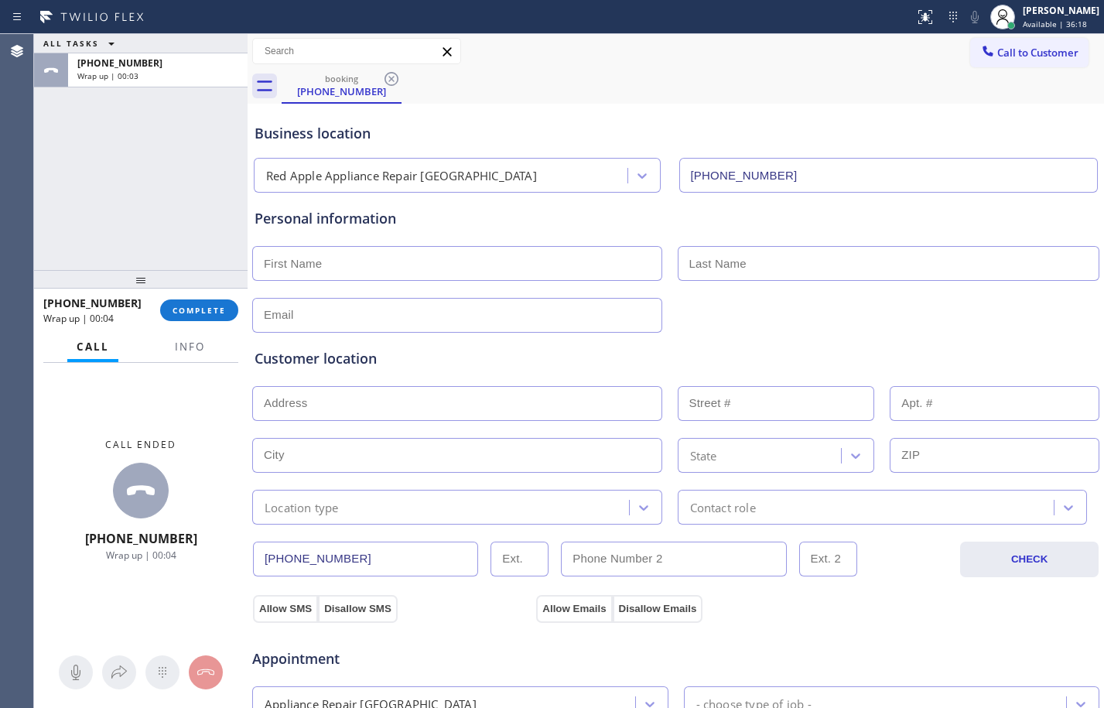
drag, startPoint x: 679, startPoint y: 119, endPoint x: 168, endPoint y: 205, distance: 518.4
click at [168, 205] on div "ALL TASKS ALL TASKS ACTIVE TASKS TASKS IN WRAP UP [PHONE_NUMBER] Wrap up | 00:0…" at bounding box center [569, 371] width 1070 height 674
drag, startPoint x: 170, startPoint y: 180, endPoint x: 305, endPoint y: 215, distance: 139.0
click at [170, 180] on div "ALL TASKS ALL TASKS ACTIVE TASKS TASKS IN WRAP UP [PHONE_NUMBER] Wrap up | 00:20" at bounding box center [140, 152] width 213 height 236
click at [348, 251] on input "text" at bounding box center [457, 263] width 410 height 35
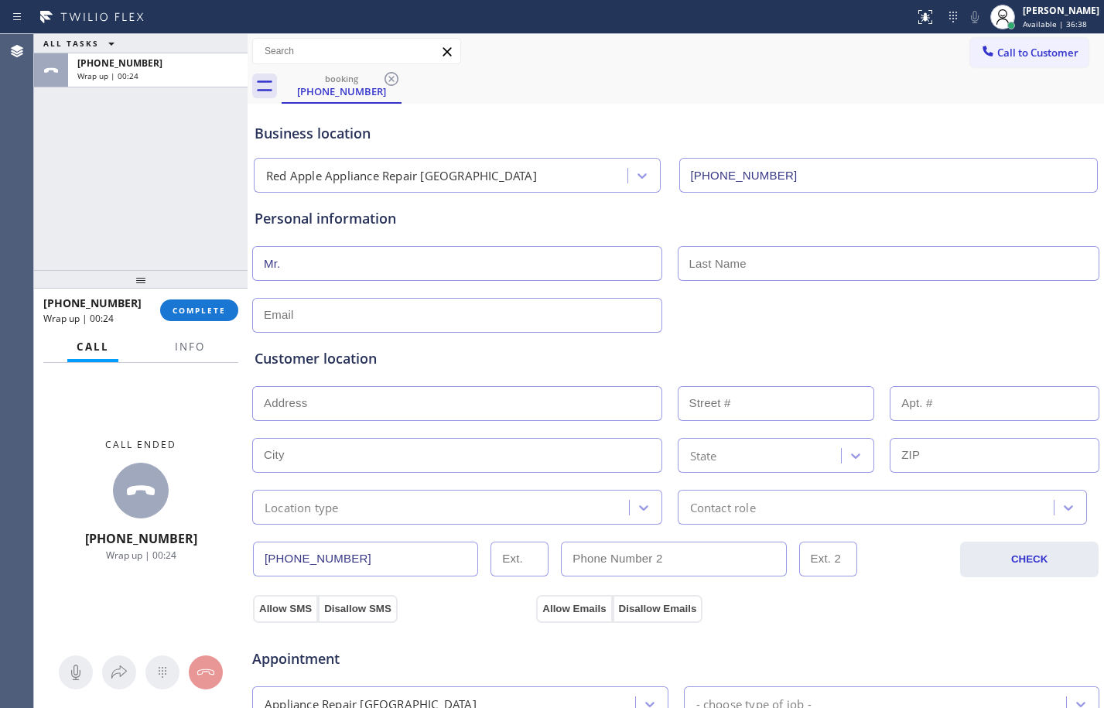
type input "Mr."
type input "[PERSON_NAME]"
click at [315, 321] on input "text" at bounding box center [457, 315] width 410 height 35
type input "[EMAIL_ADDRESS][DOMAIN_NAME]"
click at [388, 404] on input "text" at bounding box center [457, 403] width 410 height 35
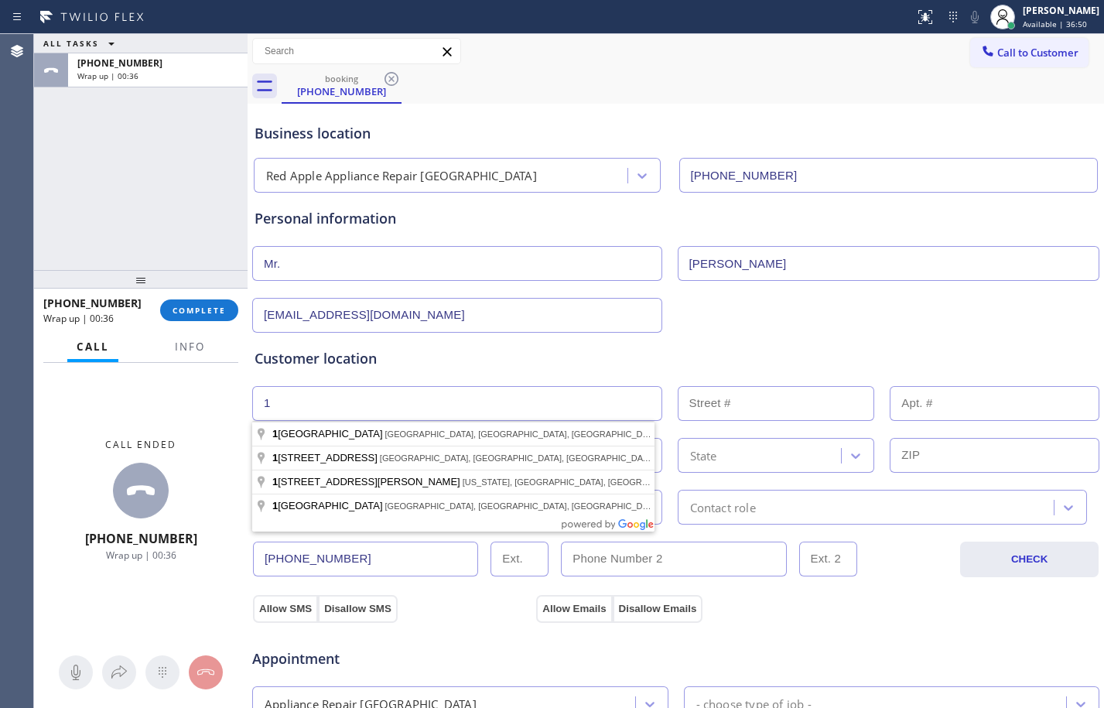
type input "1"
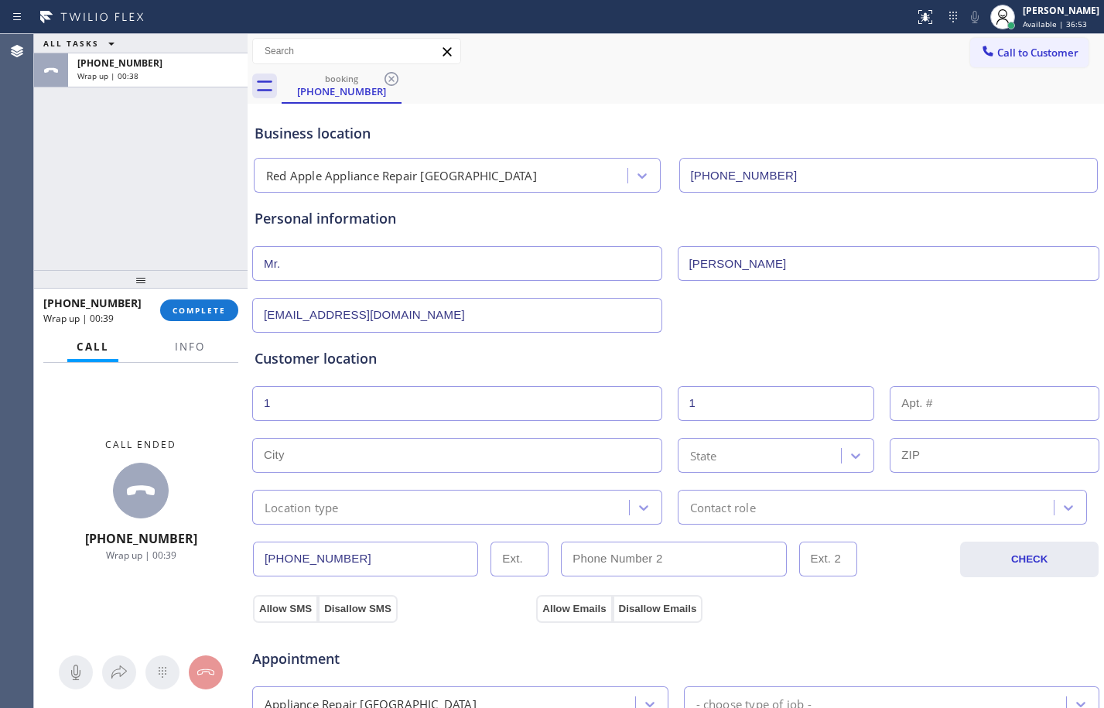
type input "1"
click at [340, 455] on input "text" at bounding box center [457, 455] width 410 height 35
paste input "Commack"
type input "Commack"
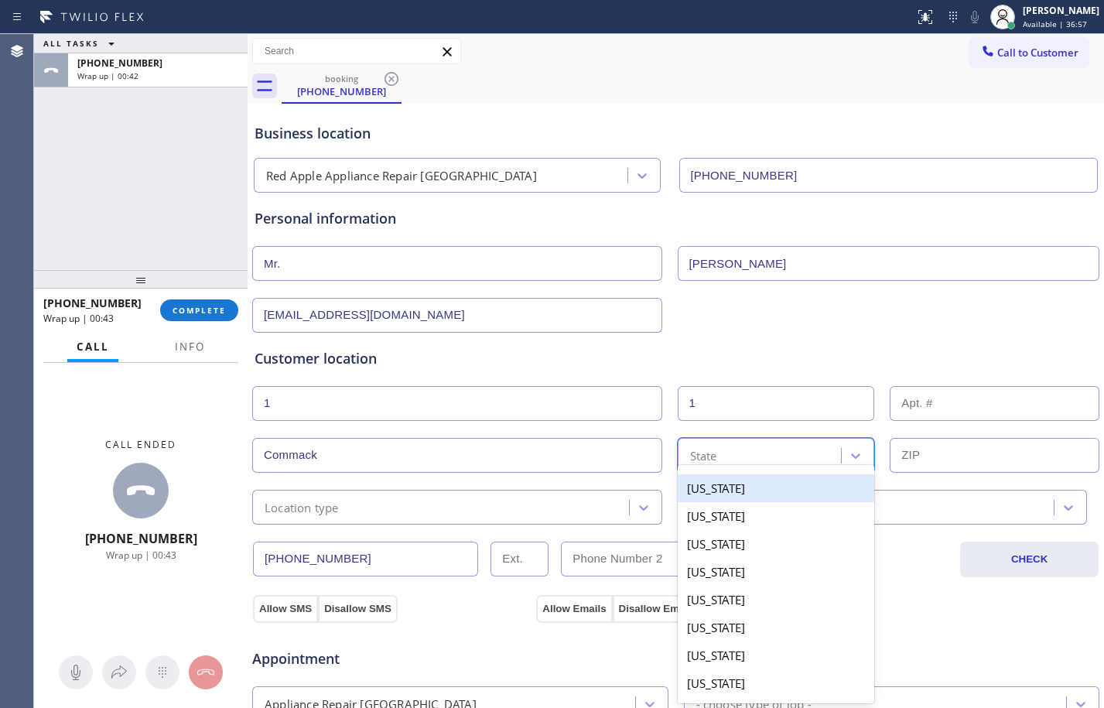
click at [754, 442] on div "State" at bounding box center [761, 455] width 159 height 27
type input "new"
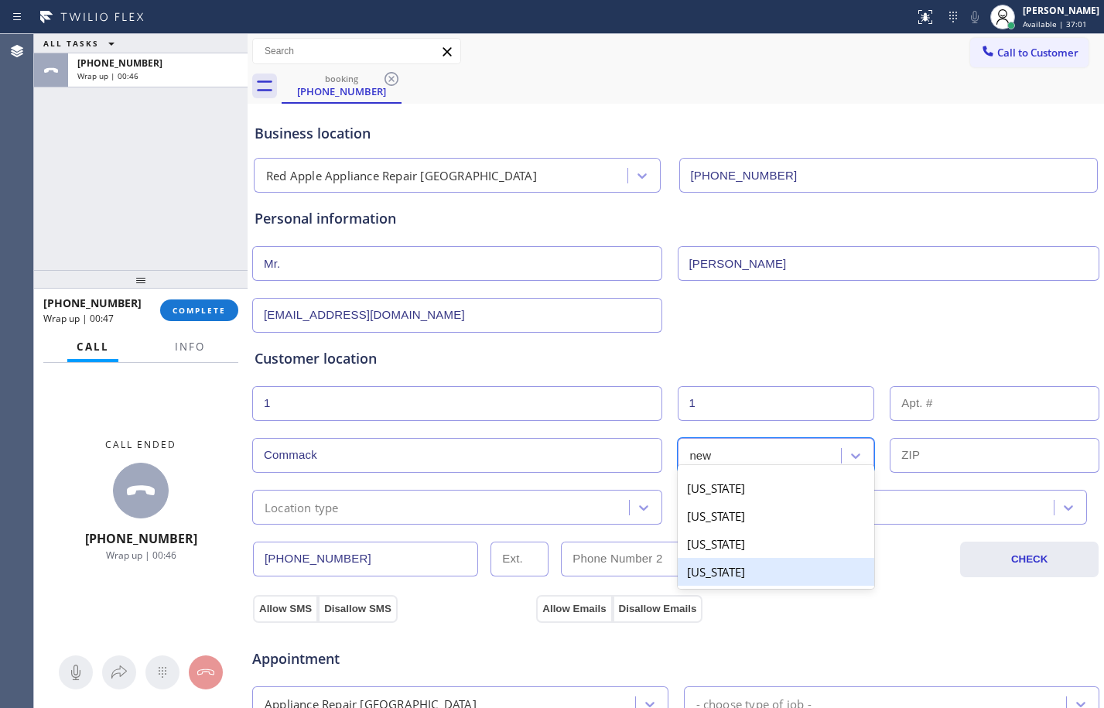
click at [732, 567] on div "[US_STATE]" at bounding box center [775, 572] width 197 height 28
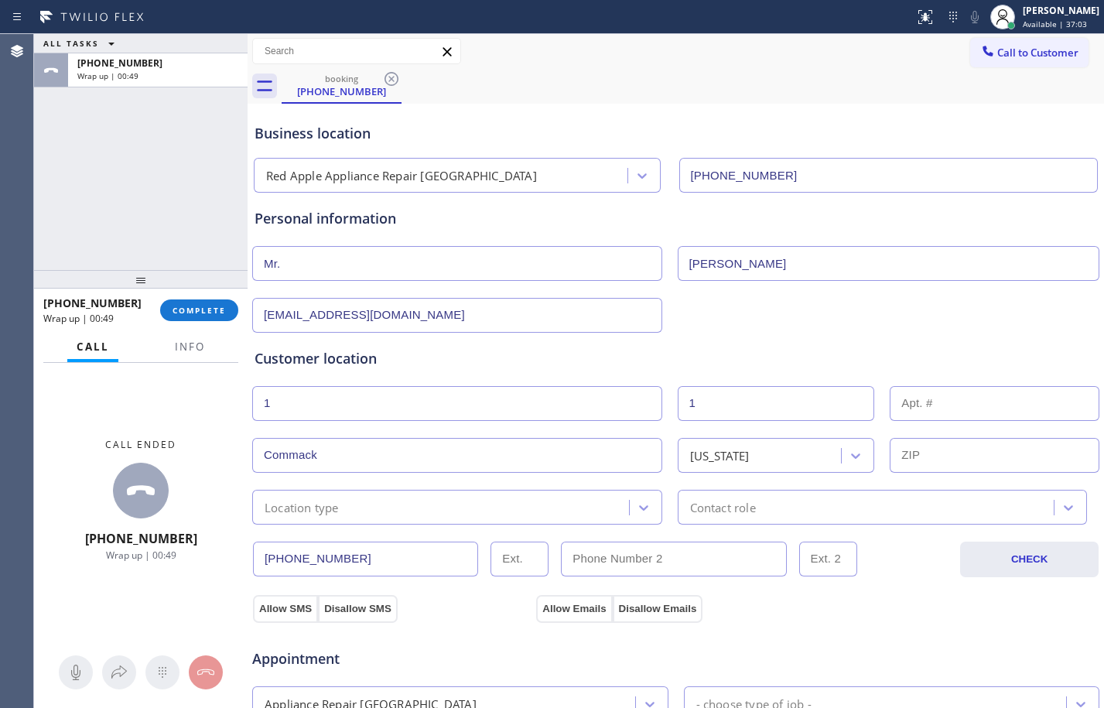
click at [961, 462] on input "text" at bounding box center [994, 455] width 210 height 35
paste input "11725"
type input "11725"
click at [449, 500] on div "Location type" at bounding box center [443, 506] width 372 height 27
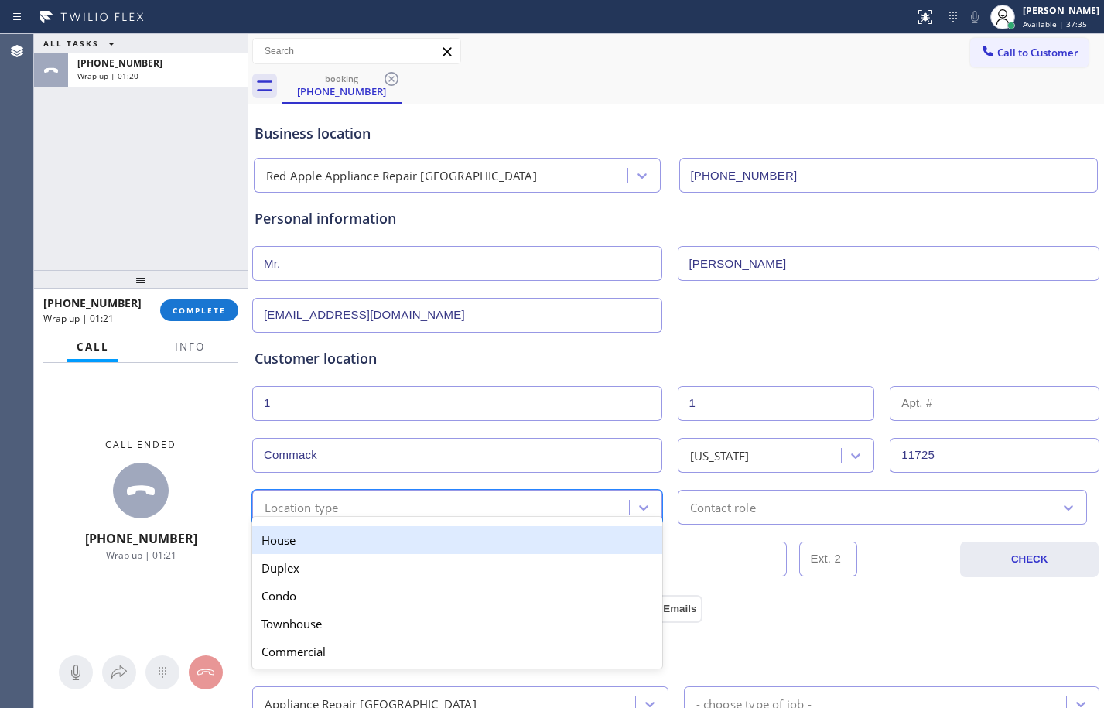
click at [391, 535] on div "House" at bounding box center [457, 540] width 410 height 28
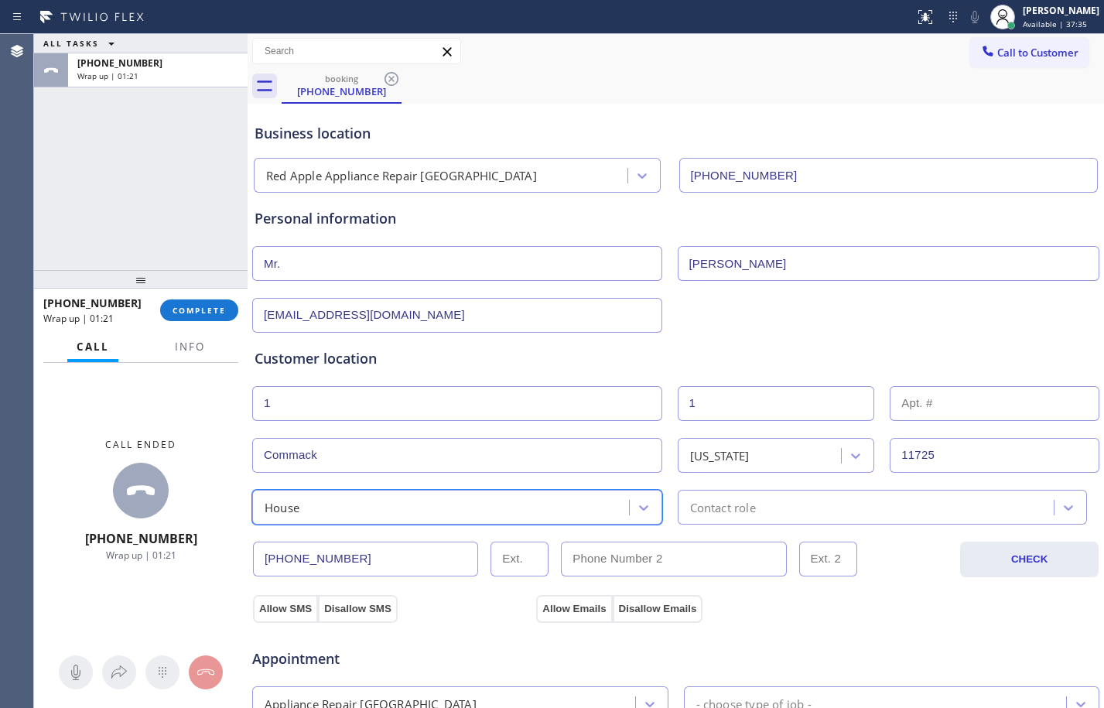
click at [690, 508] on div "Contact role" at bounding box center [723, 507] width 66 height 18
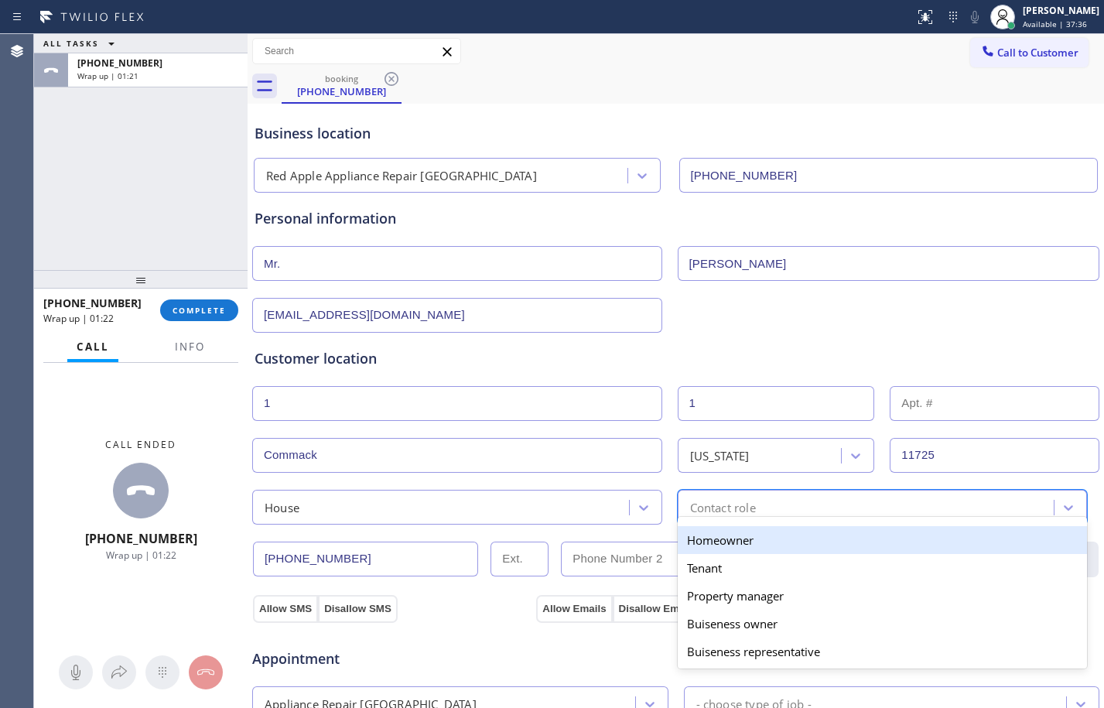
click at [712, 541] on div "Homeowner" at bounding box center [882, 540] width 410 height 28
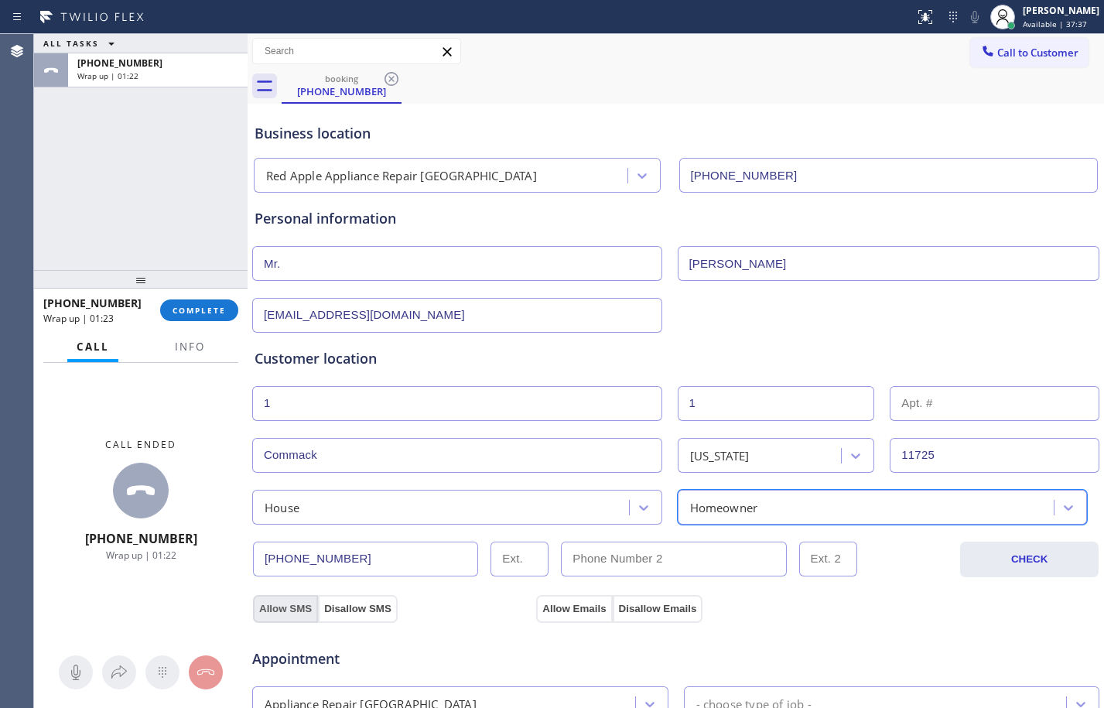
click at [274, 606] on button "Allow SMS" at bounding box center [285, 609] width 65 height 28
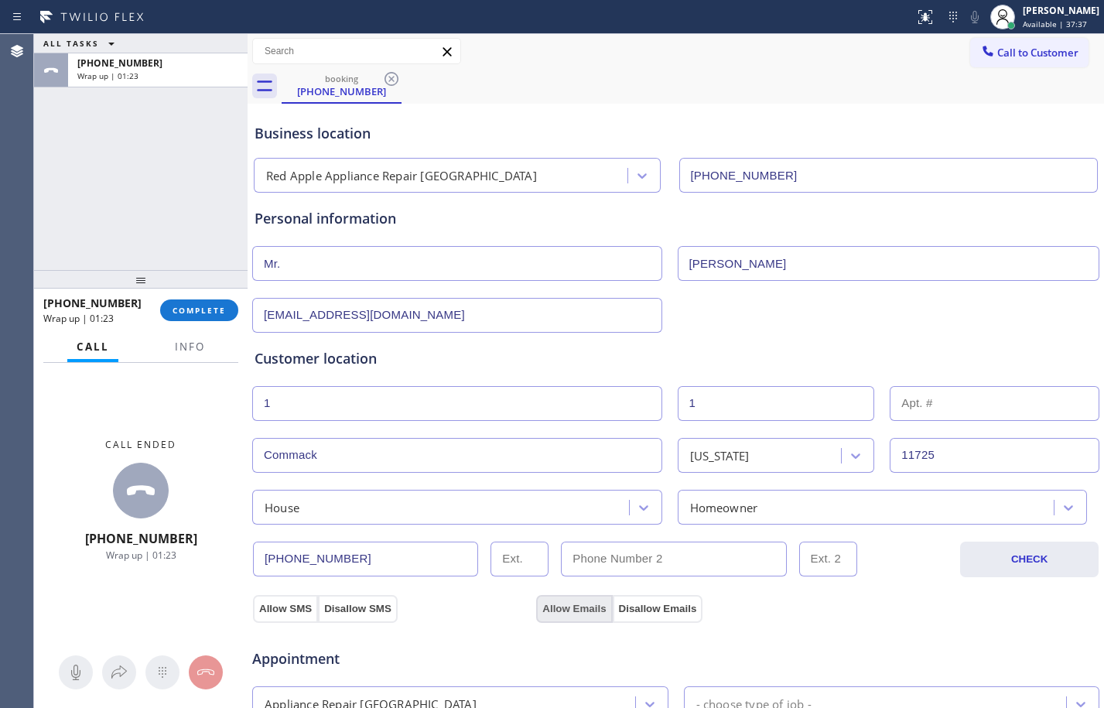
click at [592, 612] on button "Allow Emails" at bounding box center [574, 609] width 76 height 28
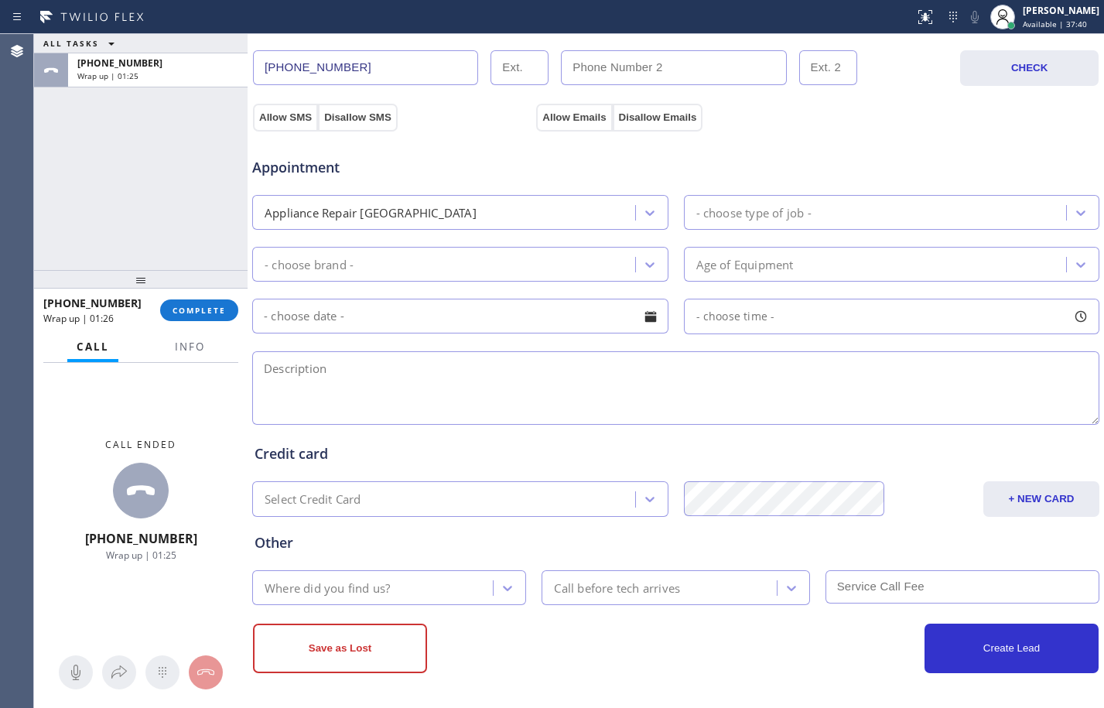
click at [464, 207] on div "Appliance Repair [GEOGRAPHIC_DATA]" at bounding box center [446, 212] width 378 height 27
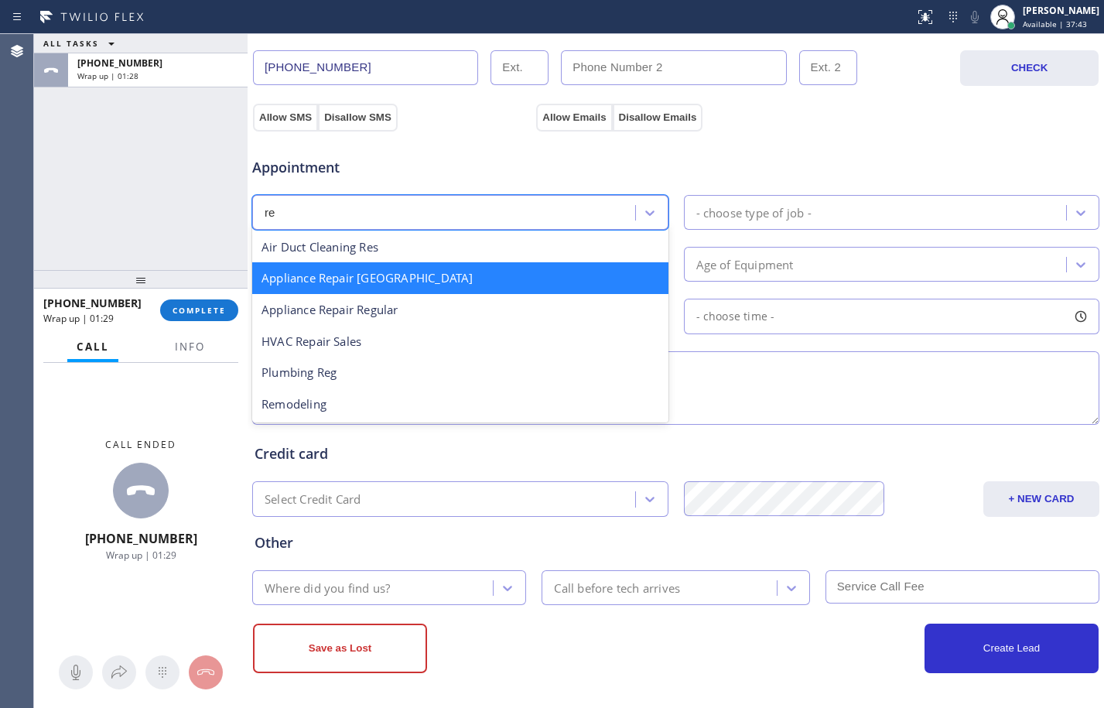
scroll to position [0, 0]
type input "reg"
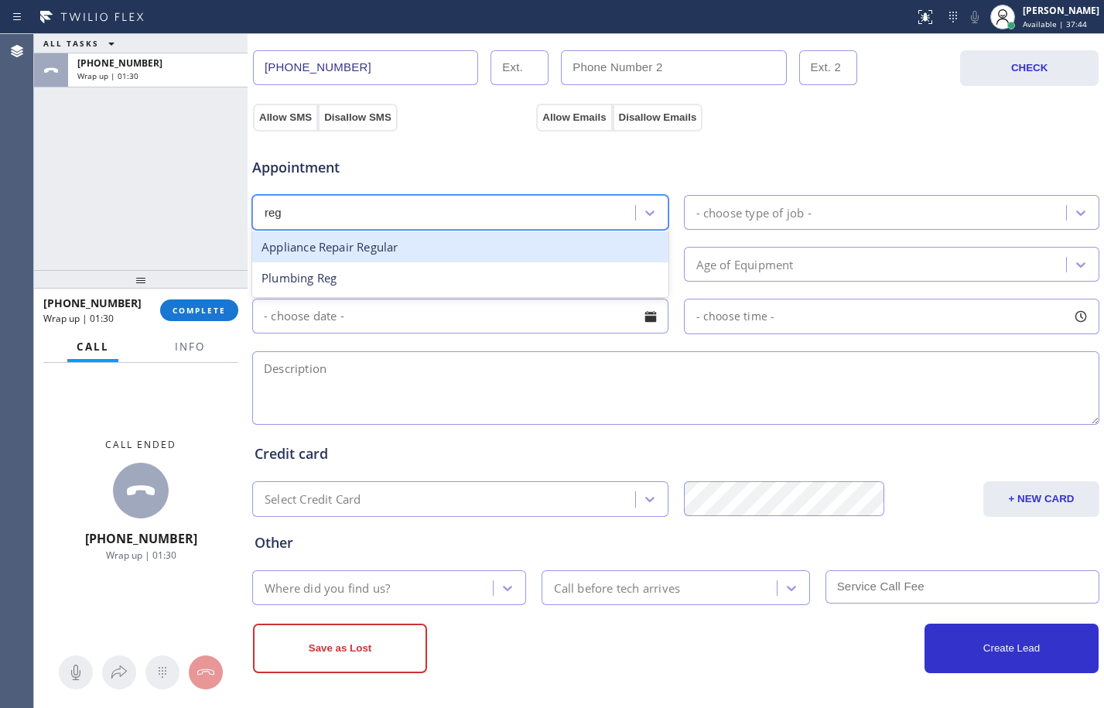
click at [482, 233] on div "Appliance Repair Regular" at bounding box center [460, 247] width 416 height 32
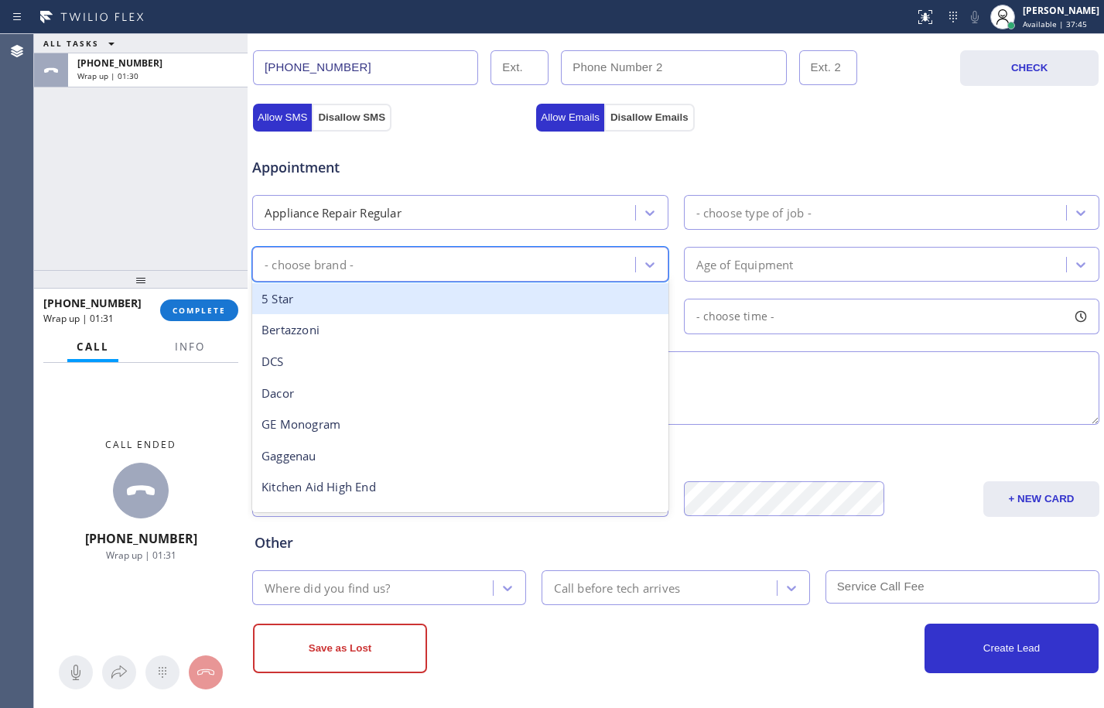
click at [479, 254] on div "- choose brand -" at bounding box center [446, 264] width 378 height 27
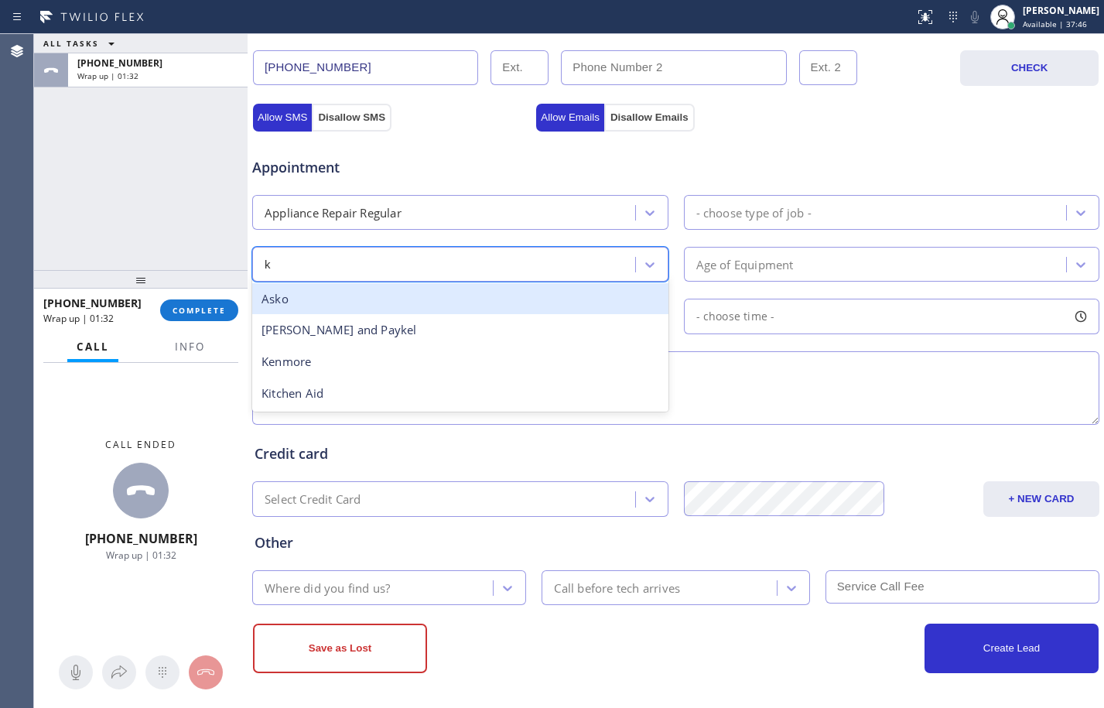
type input "ke"
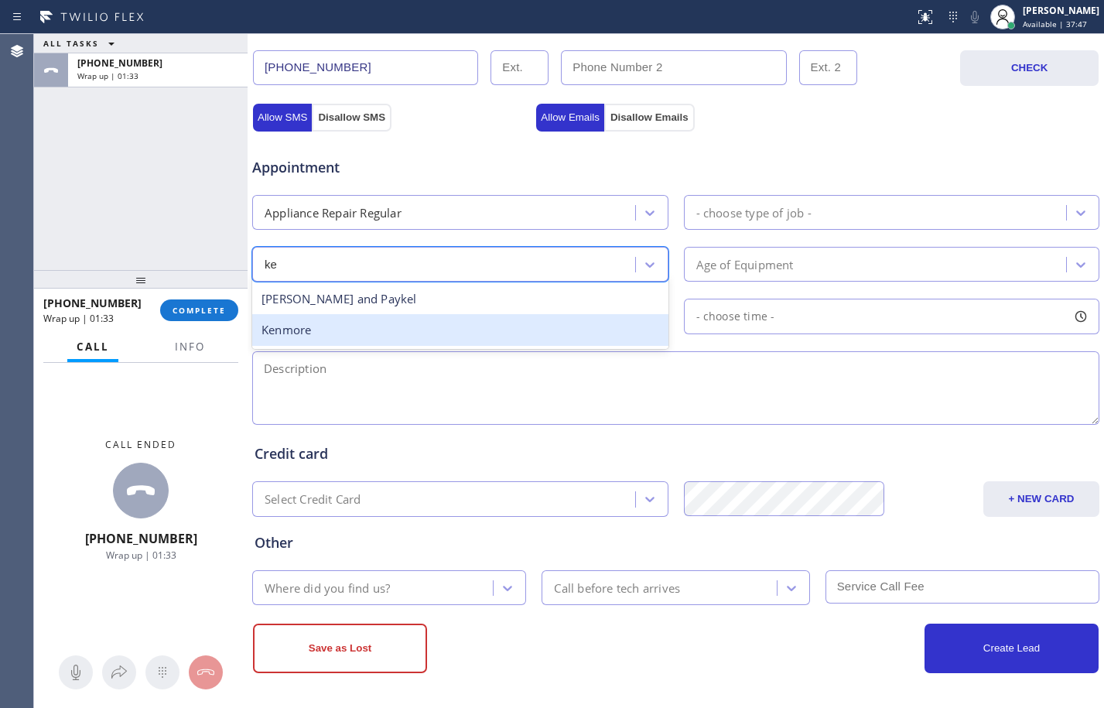
click at [409, 316] on div "Kenmore" at bounding box center [460, 330] width 416 height 32
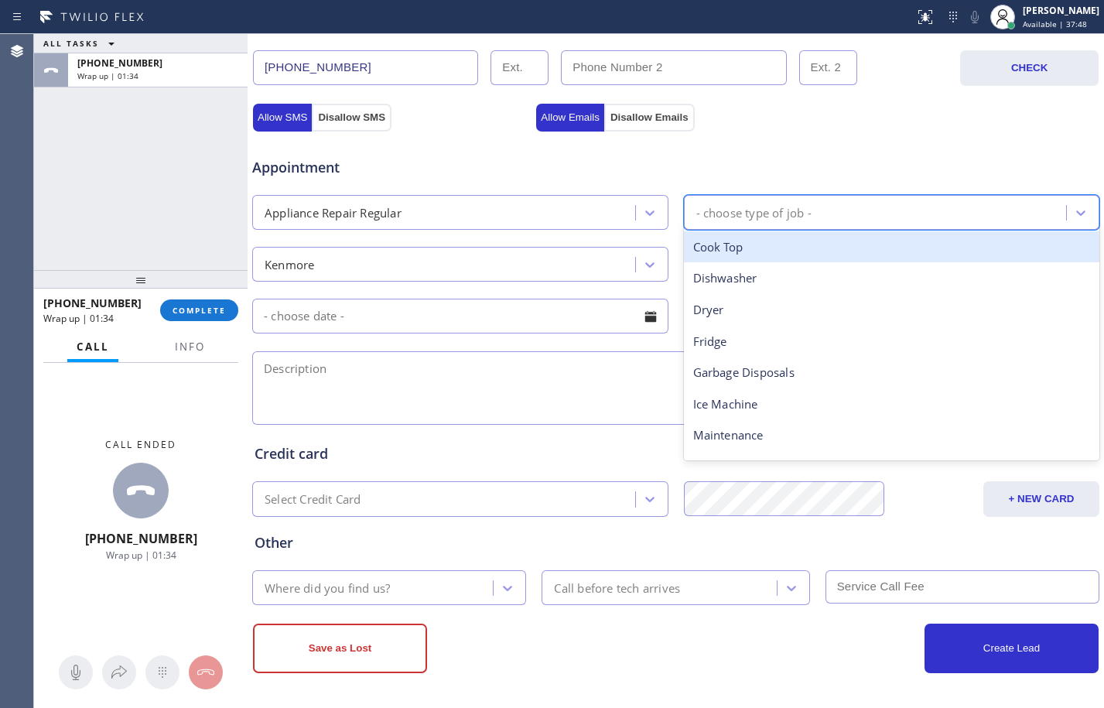
click at [713, 220] on div "- choose type of job -" at bounding box center [753, 212] width 115 height 18
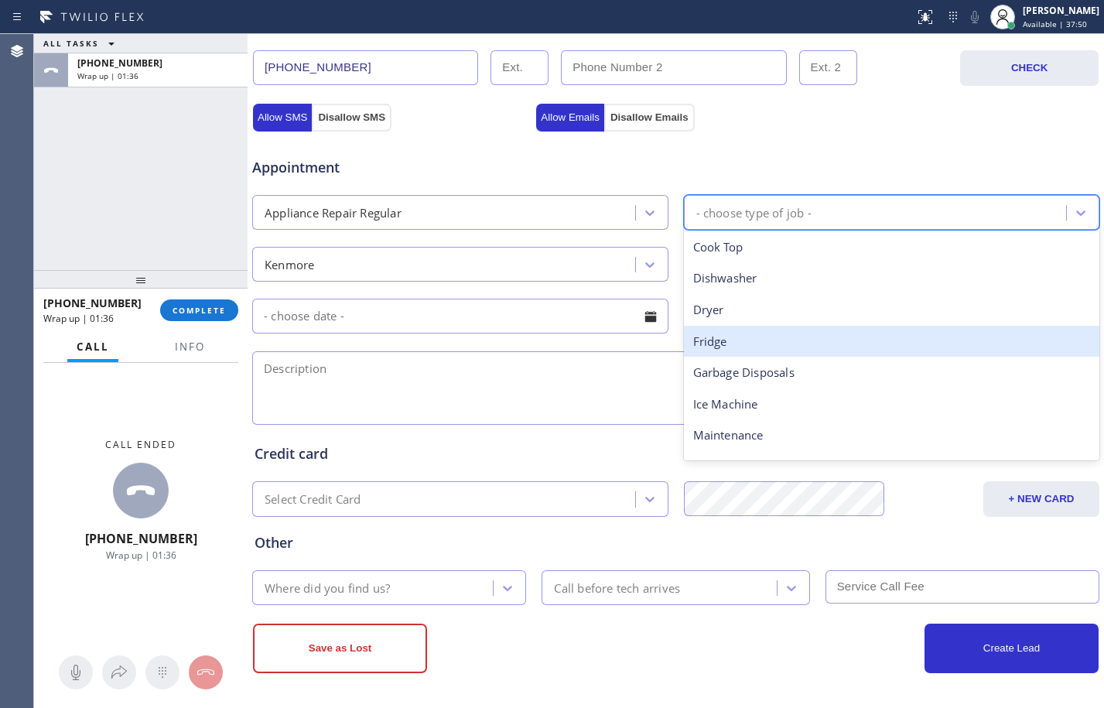
type input "w"
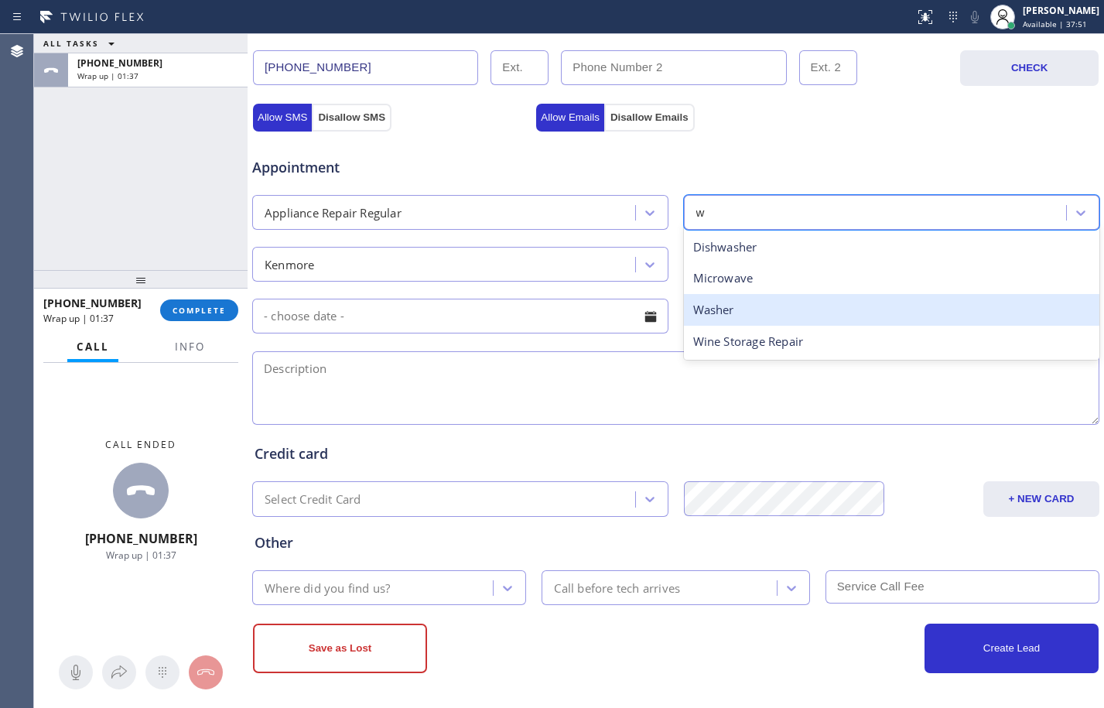
click at [720, 309] on div "Washer" at bounding box center [892, 310] width 416 height 32
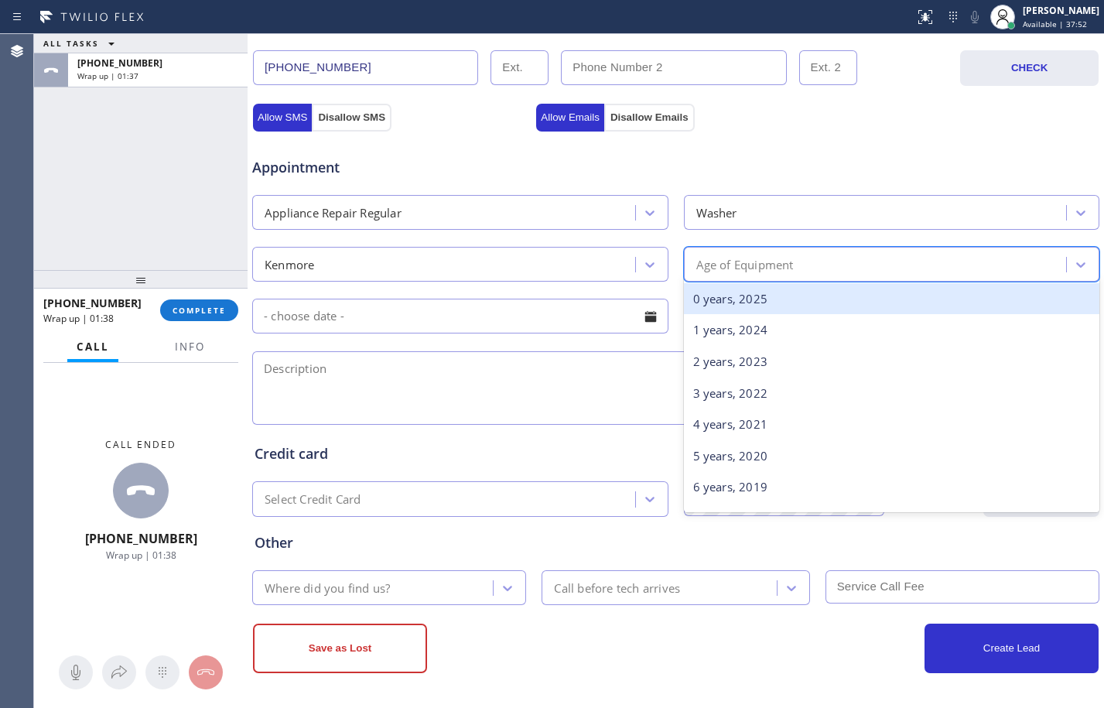
click at [739, 264] on div "Age of Equipment" at bounding box center [744, 264] width 97 height 18
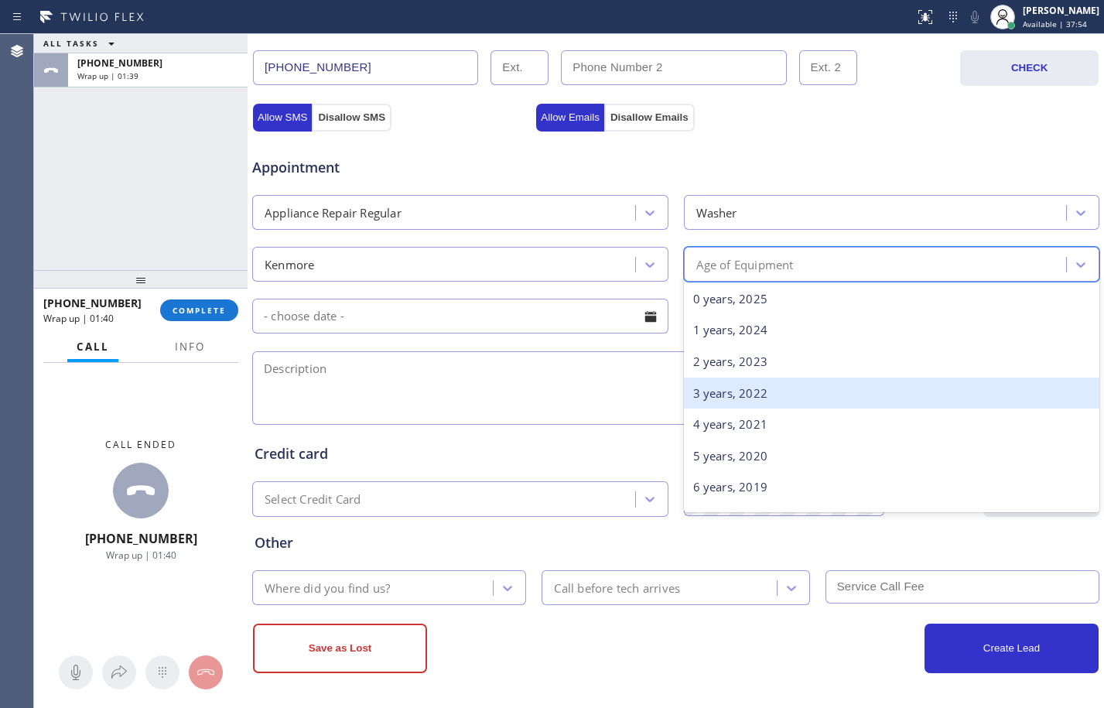
click at [739, 390] on div "3 years, 2022" at bounding box center [892, 393] width 416 height 32
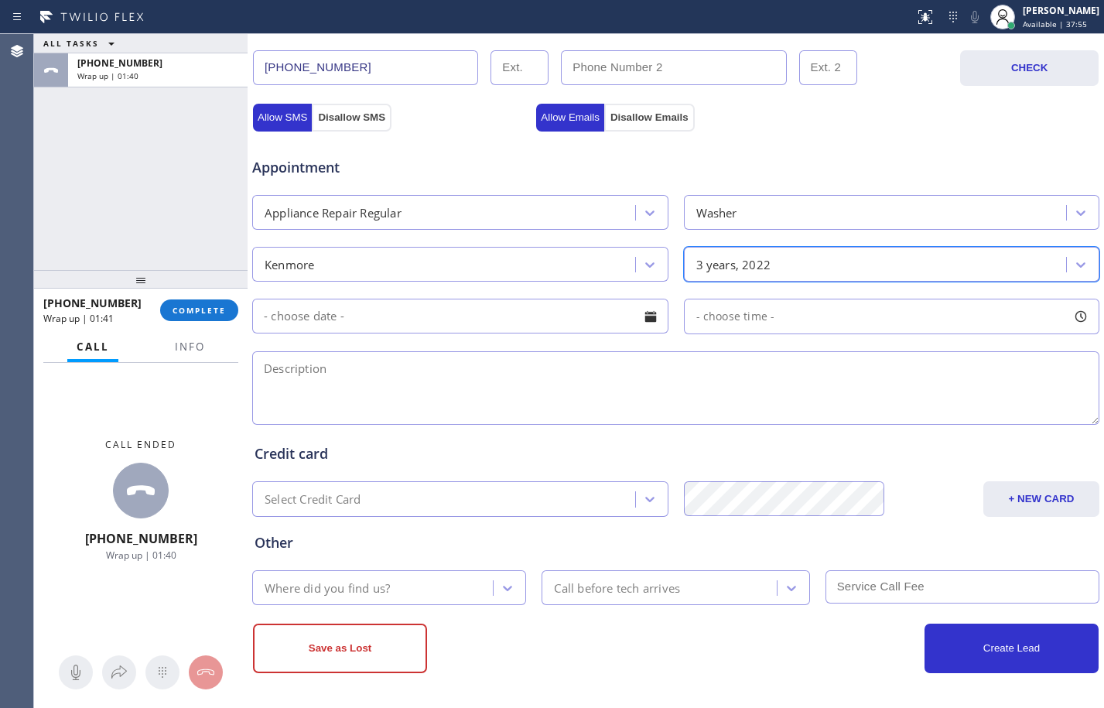
click at [496, 371] on textarea at bounding box center [675, 387] width 847 height 73
click at [378, 374] on textarea at bounding box center [675, 387] width 847 height 73
paste textarea "Kenmore/standalone/washer/spinning cycle stop/not sure but not under warranty/C…"
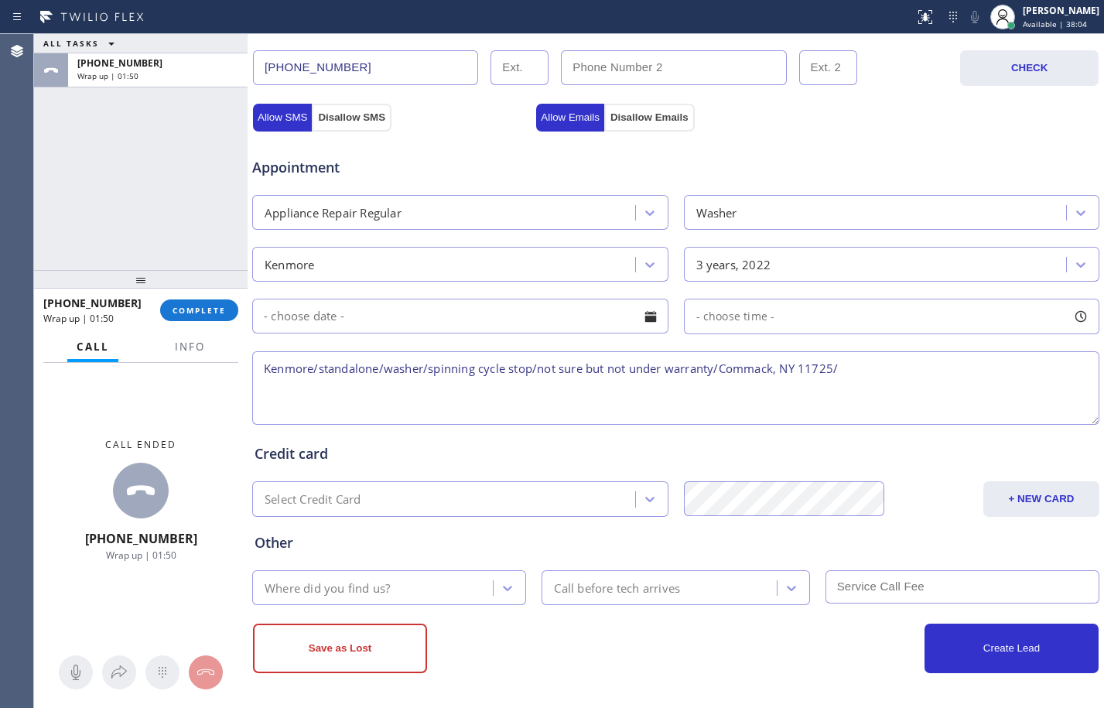
click at [916, 346] on div "Appointment Appliance Repair Regular Washer Kenmore 3 years, 2022 - choose time…" at bounding box center [675, 282] width 842 height 289
click at [907, 359] on textarea "Kenmore/standalone/washer/spinning cycle stop/not sure but not under warranty/C…" at bounding box center [675, 387] width 847 height 73
paste textarea "Red Apple Appliance Repair [GEOGRAPHIC_DATA]"
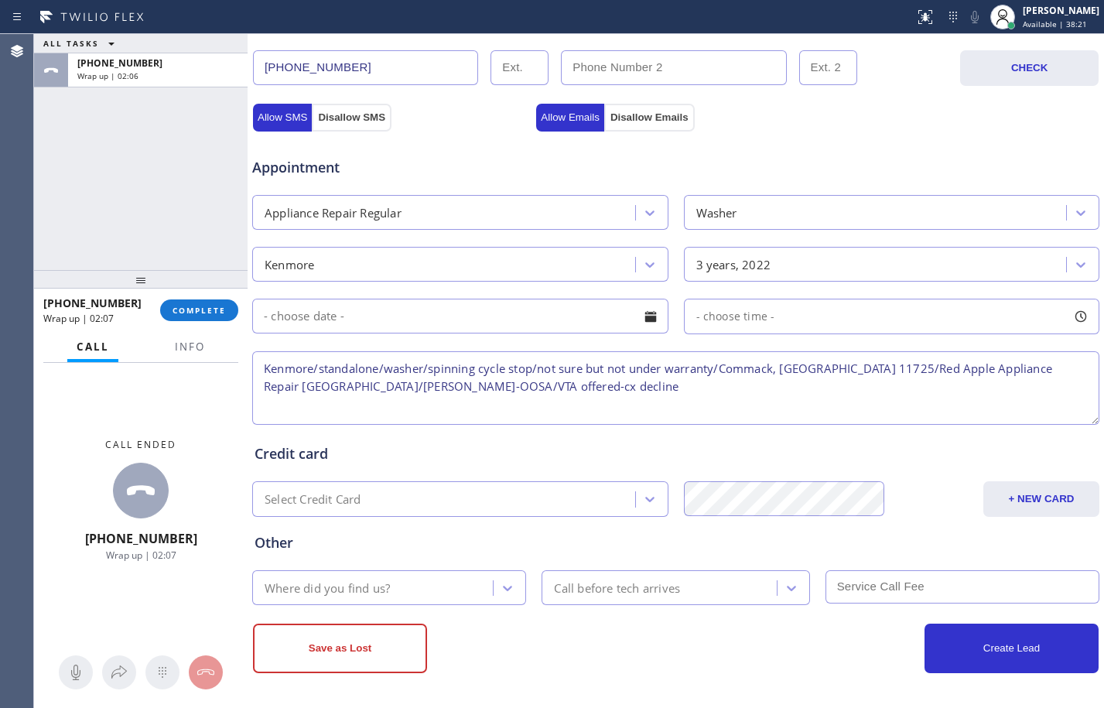
type textarea "Kenmore/standalone/washer/spinning cycle stop/not sure but not under warranty/C…"
click at [422, 597] on div "Where did you find us?" at bounding box center [375, 587] width 236 height 27
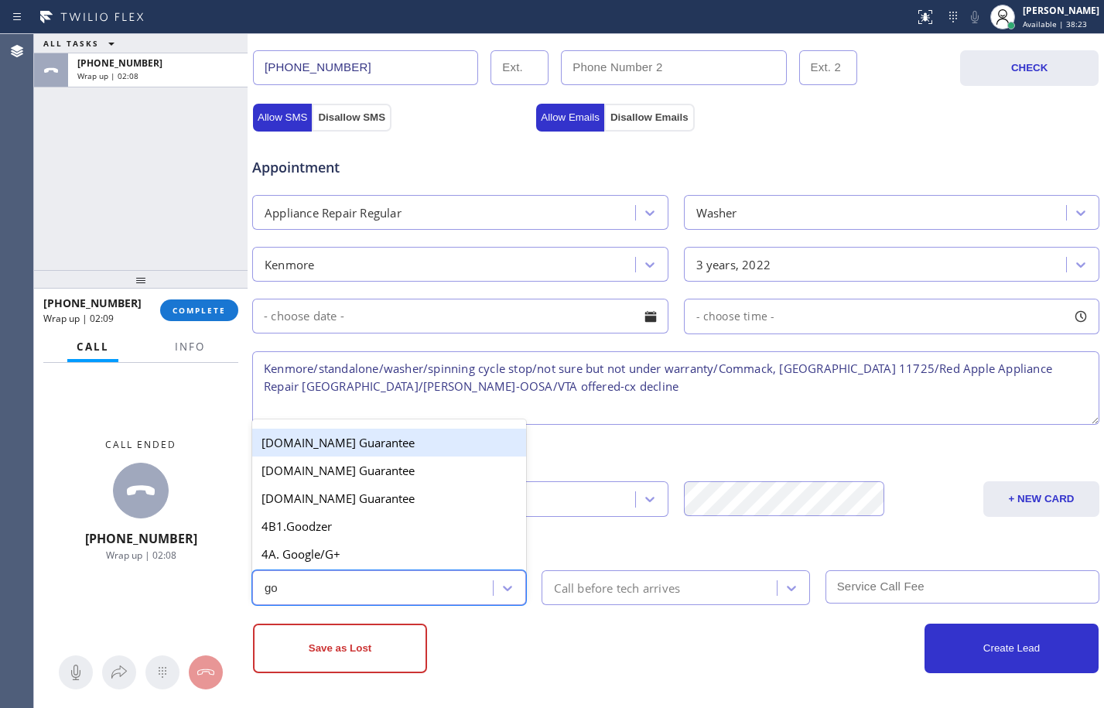
type input "goo"
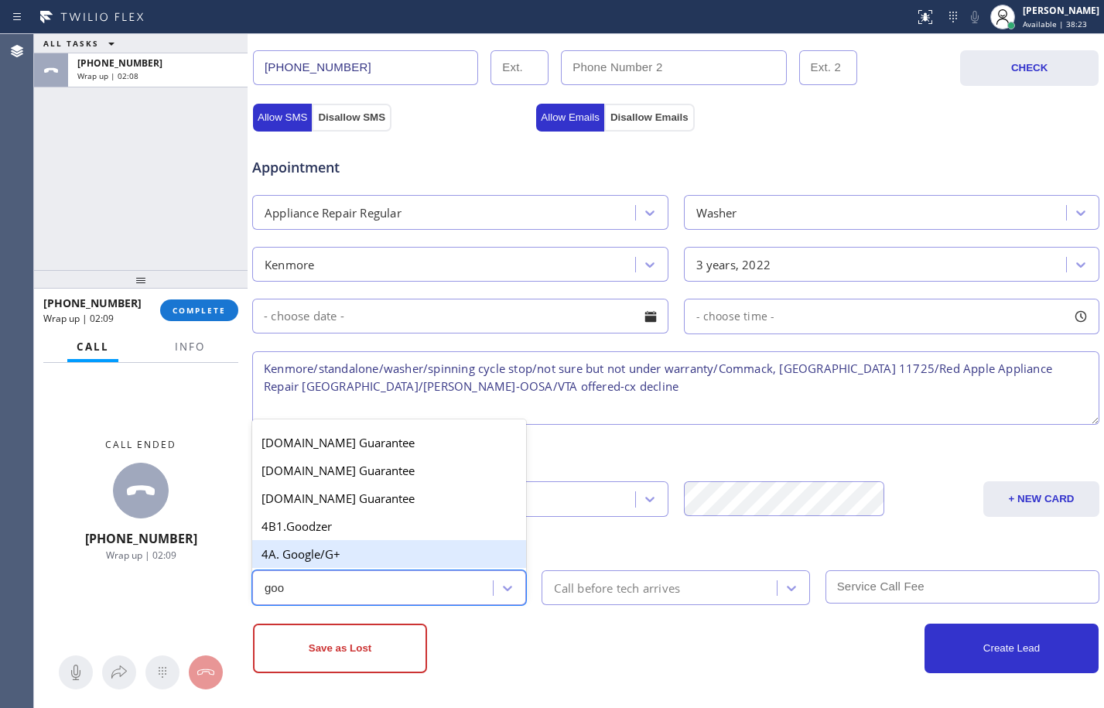
click at [368, 553] on div "4A. Google/G+" at bounding box center [389, 554] width 274 height 28
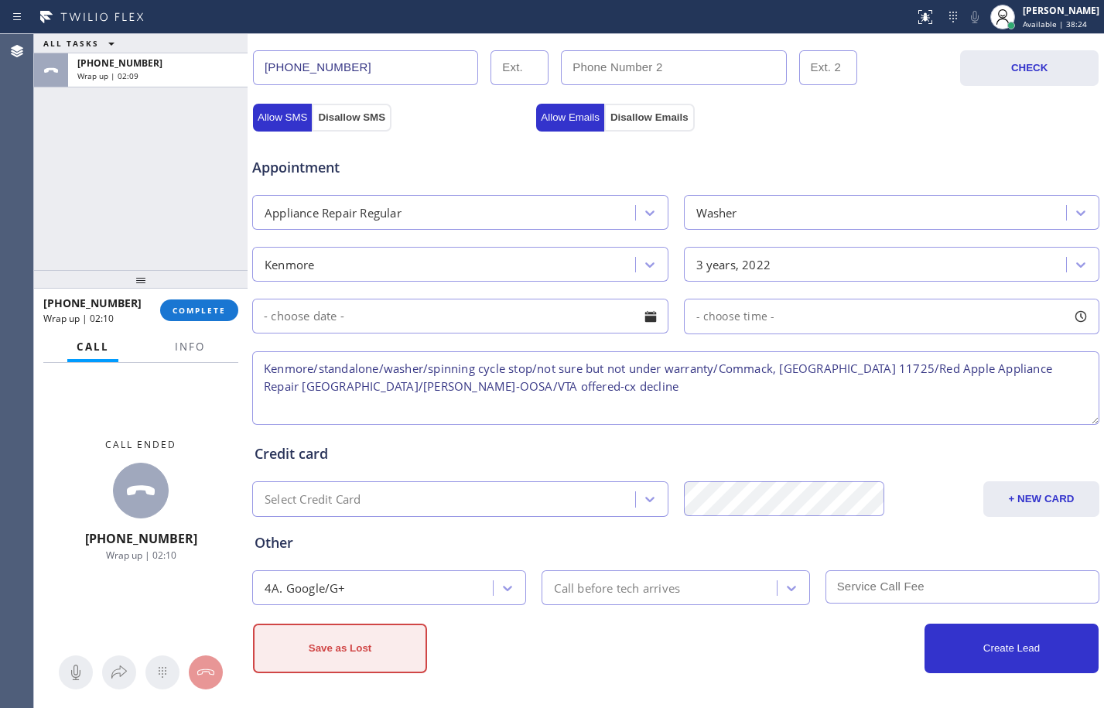
click at [378, 636] on button "Save as Lost" at bounding box center [340, 647] width 174 height 49
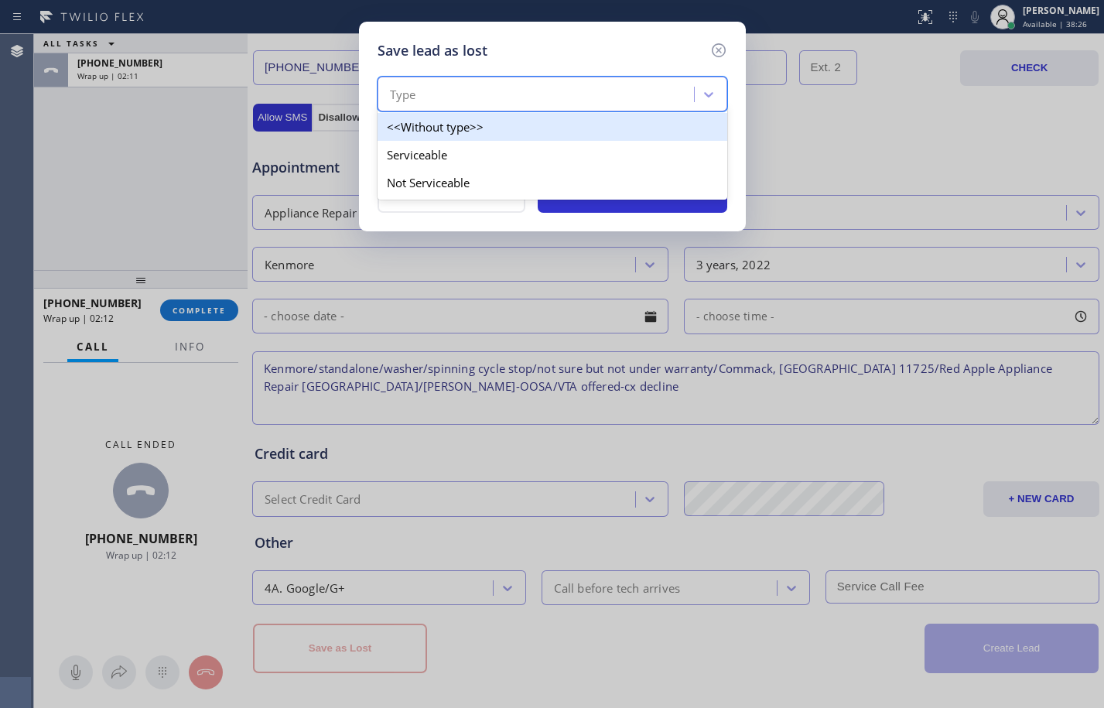
click at [642, 96] on div "Type" at bounding box center [538, 94] width 312 height 27
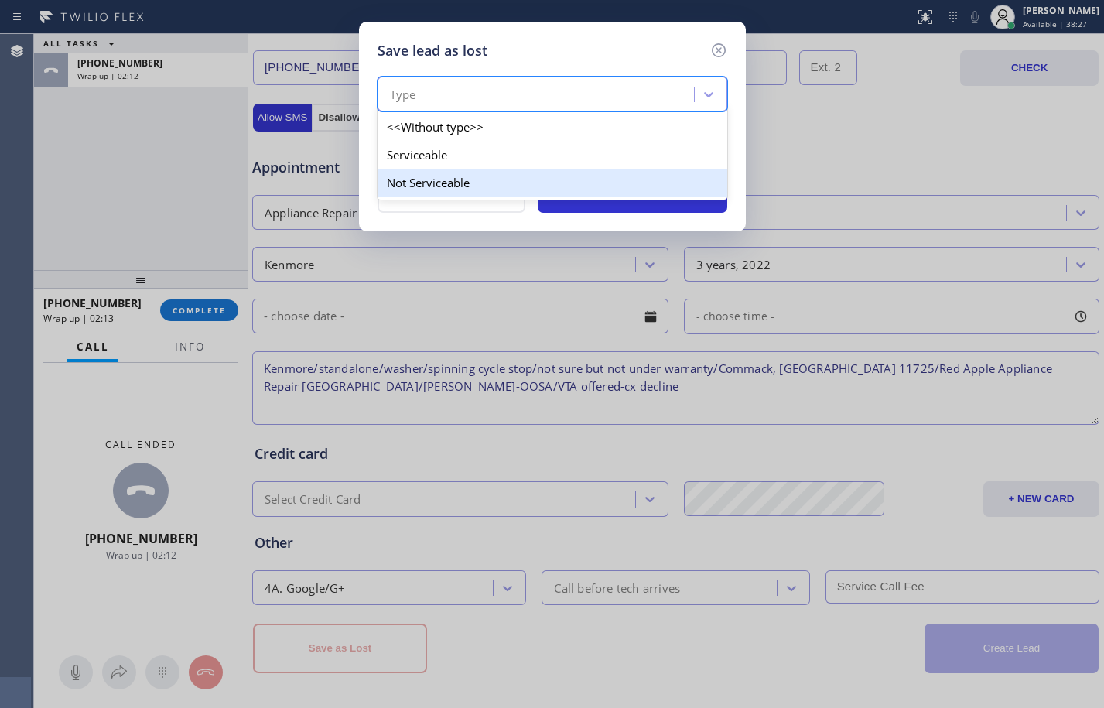
click at [446, 186] on div "Not Serviceable" at bounding box center [552, 183] width 350 height 28
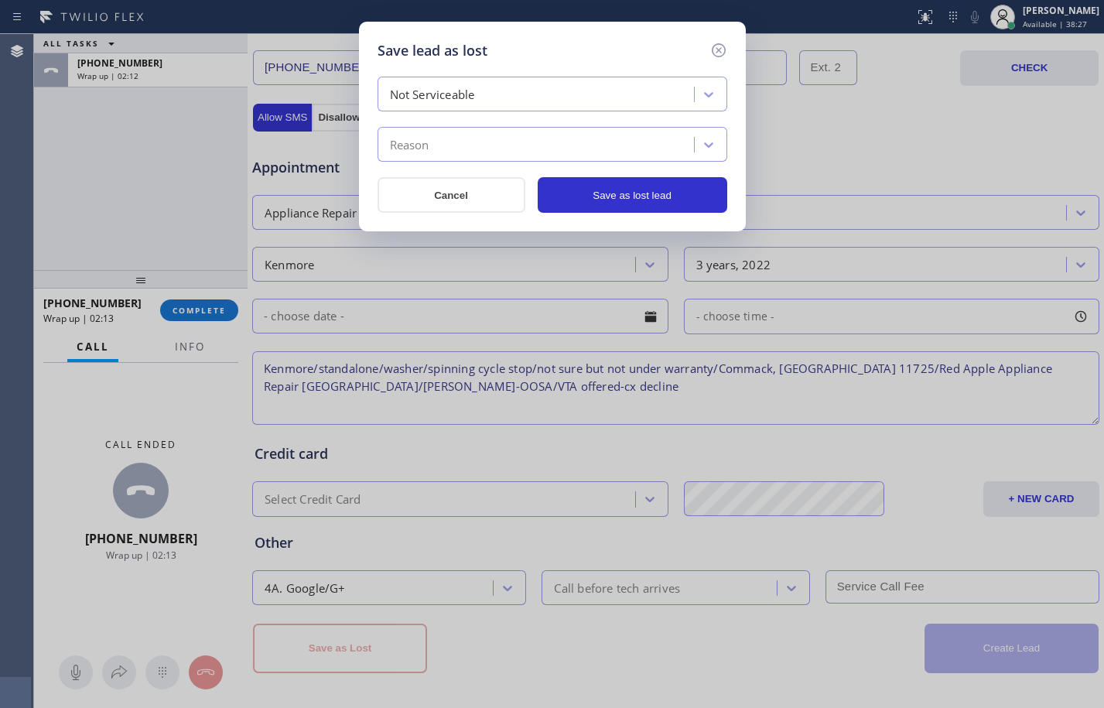
click at [464, 144] on div "Reason" at bounding box center [538, 144] width 312 height 27
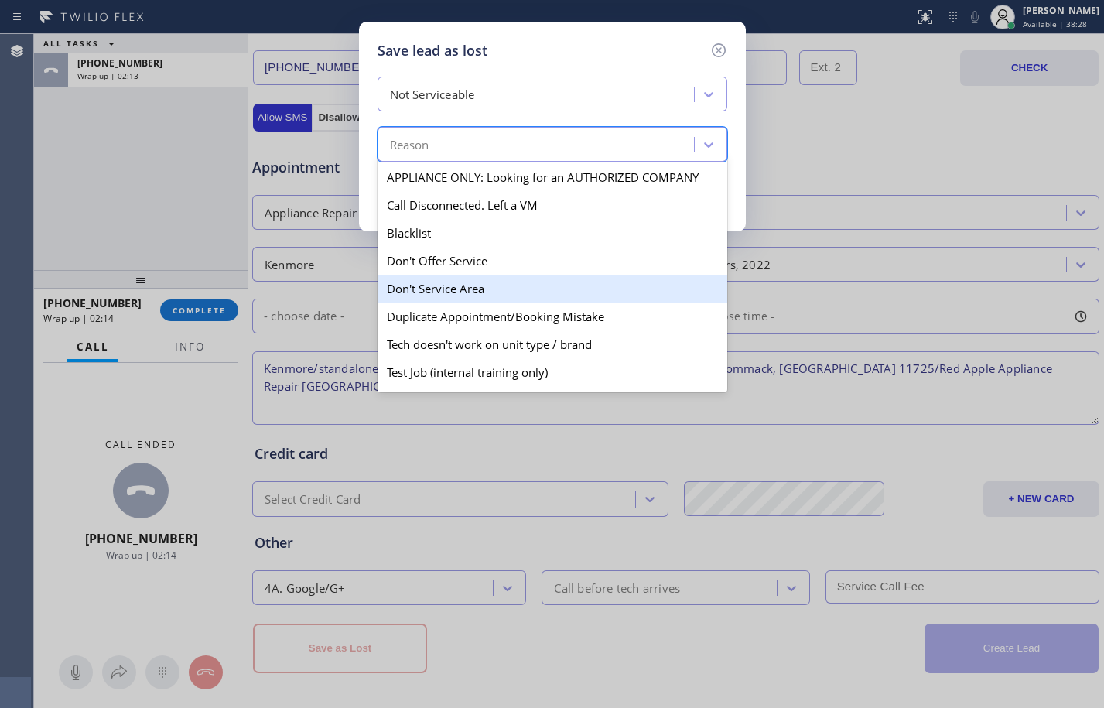
click at [479, 281] on div "Don't Service Area" at bounding box center [552, 289] width 350 height 28
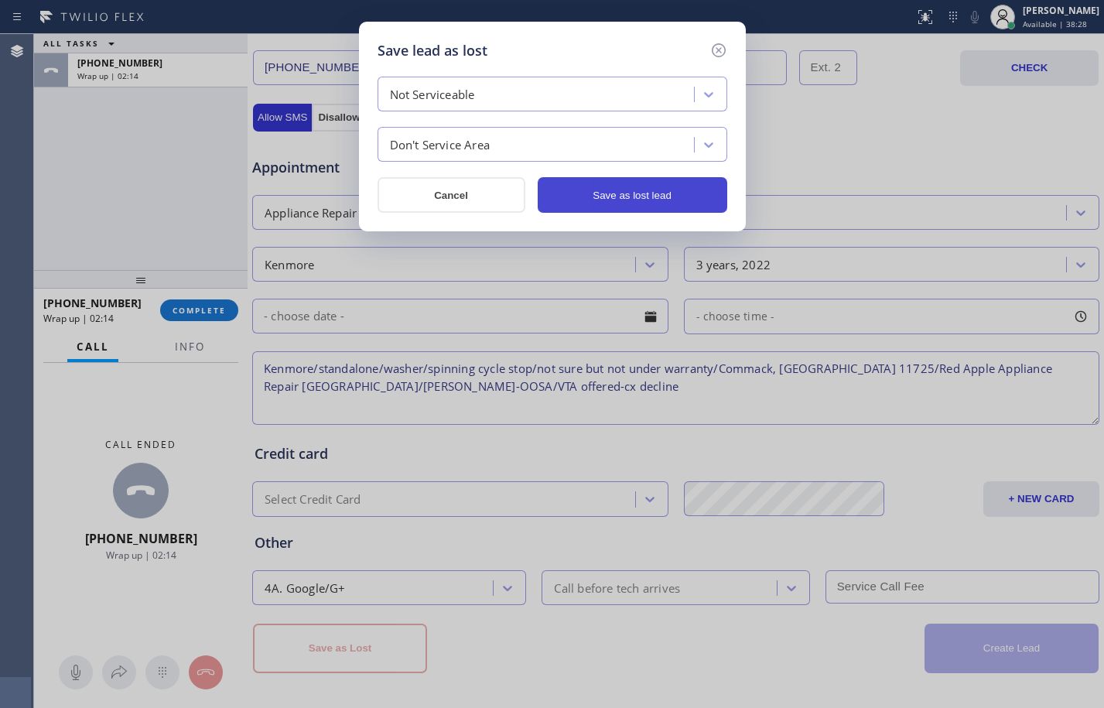
click at [591, 196] on button "Save as lost lead" at bounding box center [631, 195] width 189 height 36
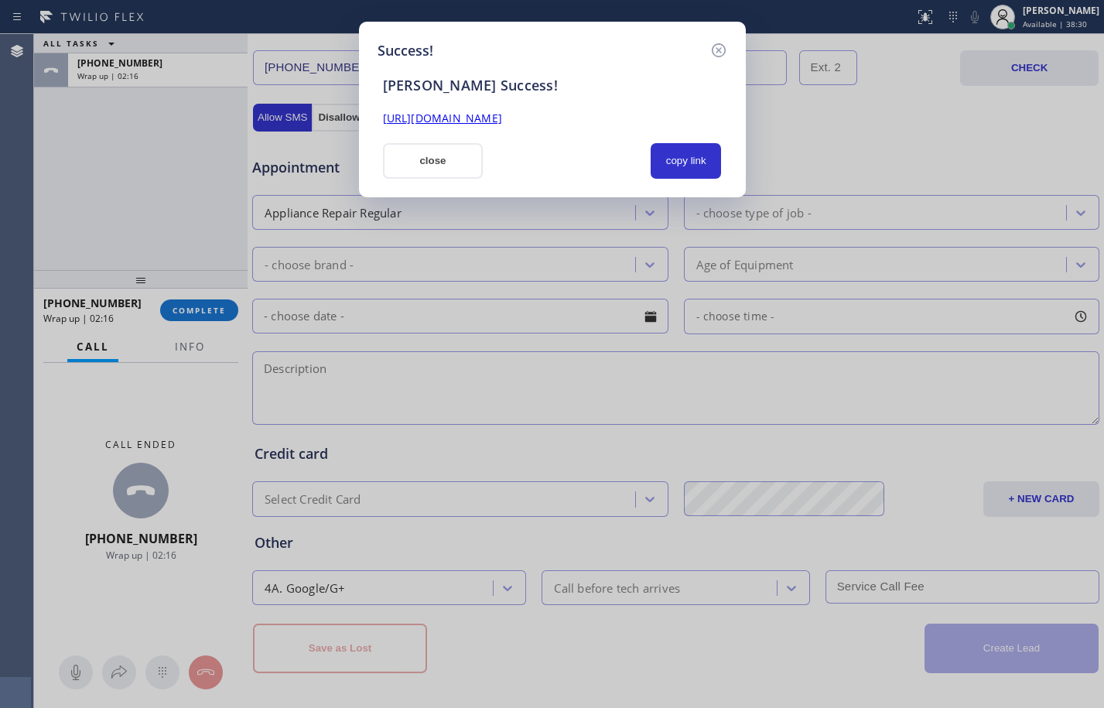
click at [502, 124] on link "[URL][DOMAIN_NAME]" at bounding box center [442, 118] width 119 height 15
click at [442, 155] on button "close" at bounding box center [433, 161] width 101 height 36
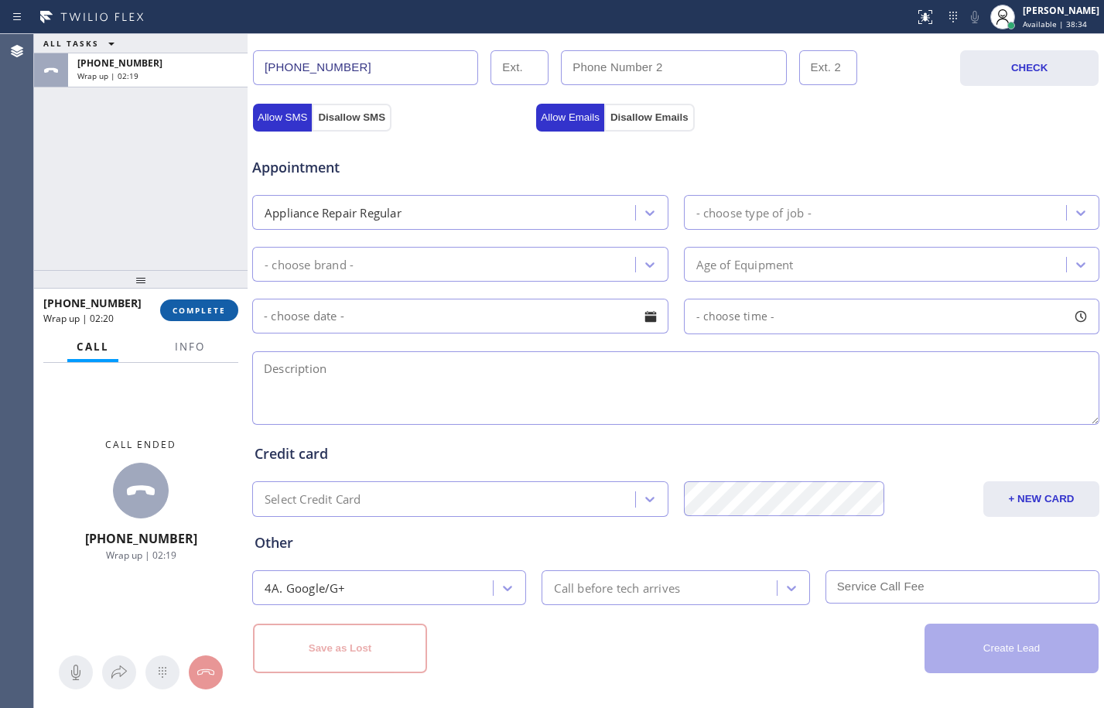
click at [207, 315] on span "COMPLETE" at bounding box center [198, 310] width 53 height 11
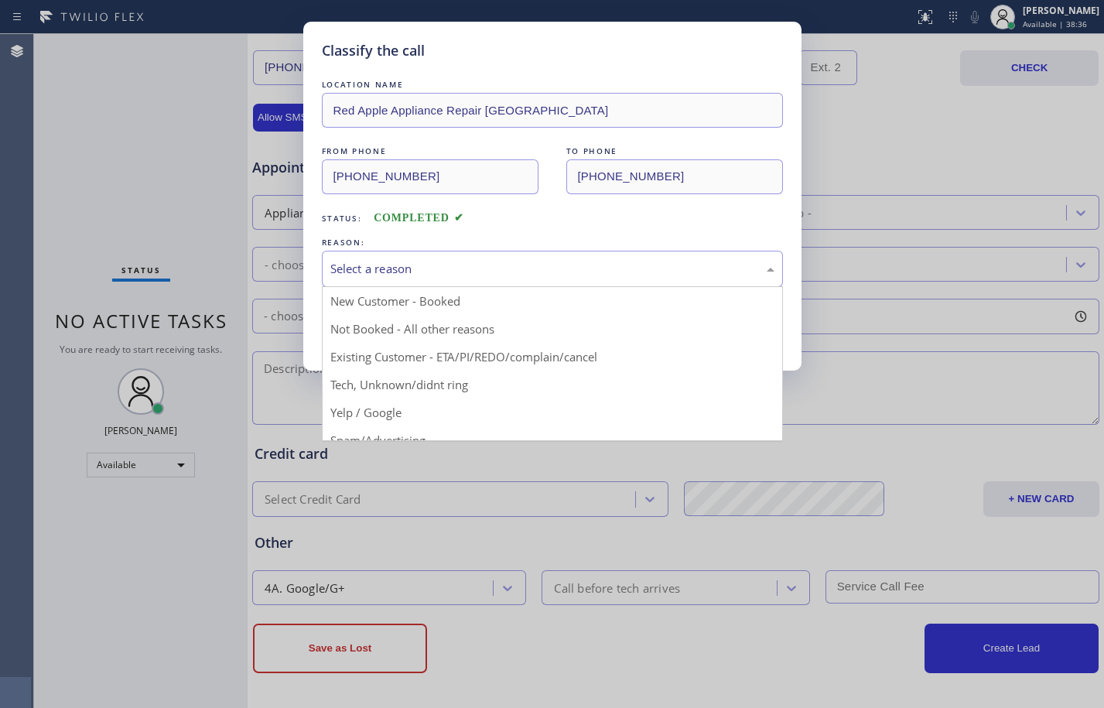
click at [472, 263] on div "Select a reason" at bounding box center [552, 269] width 444 height 18
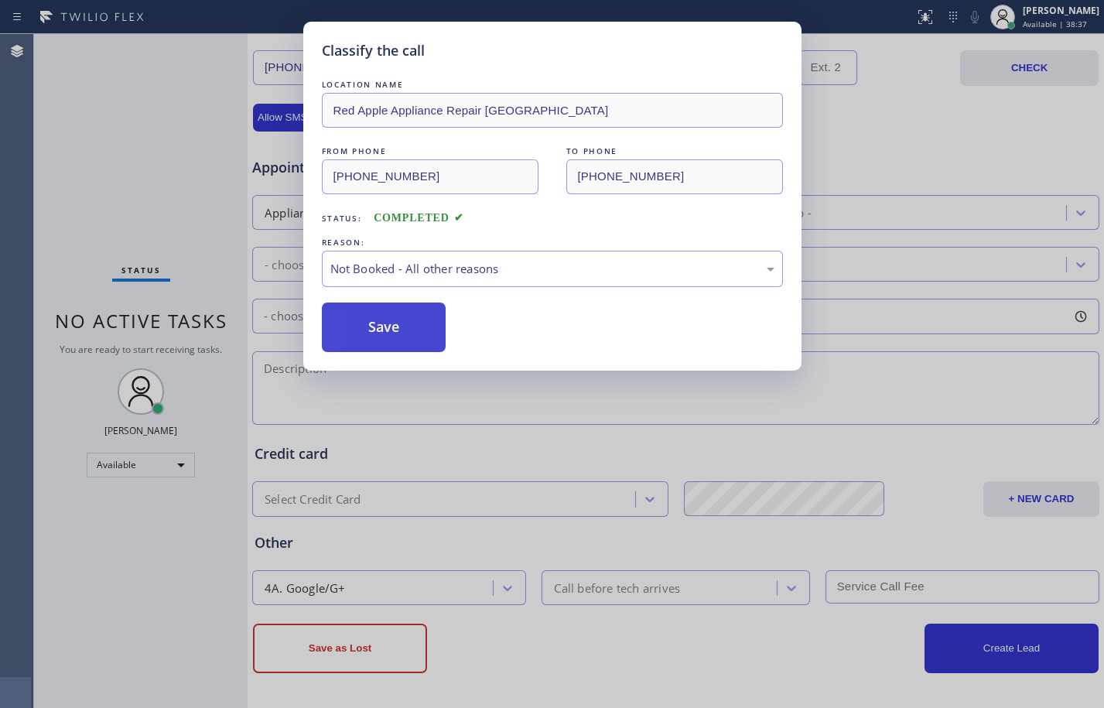
click at [404, 322] on button "Save" at bounding box center [384, 326] width 125 height 49
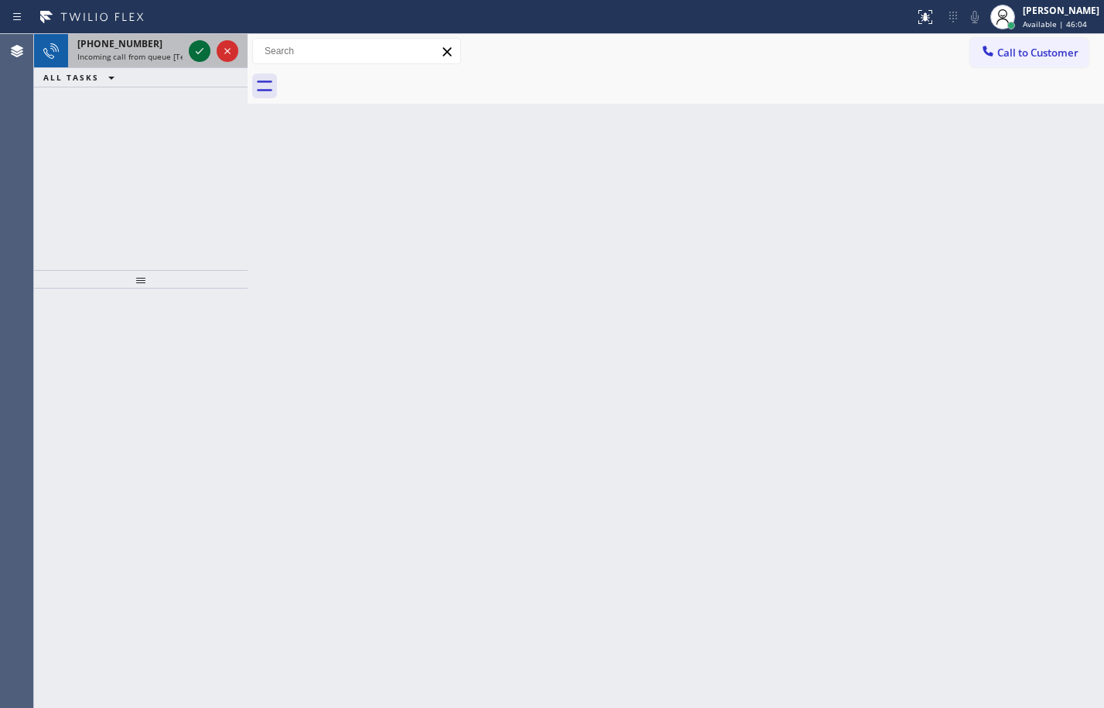
click at [204, 50] on icon at bounding box center [199, 51] width 19 height 19
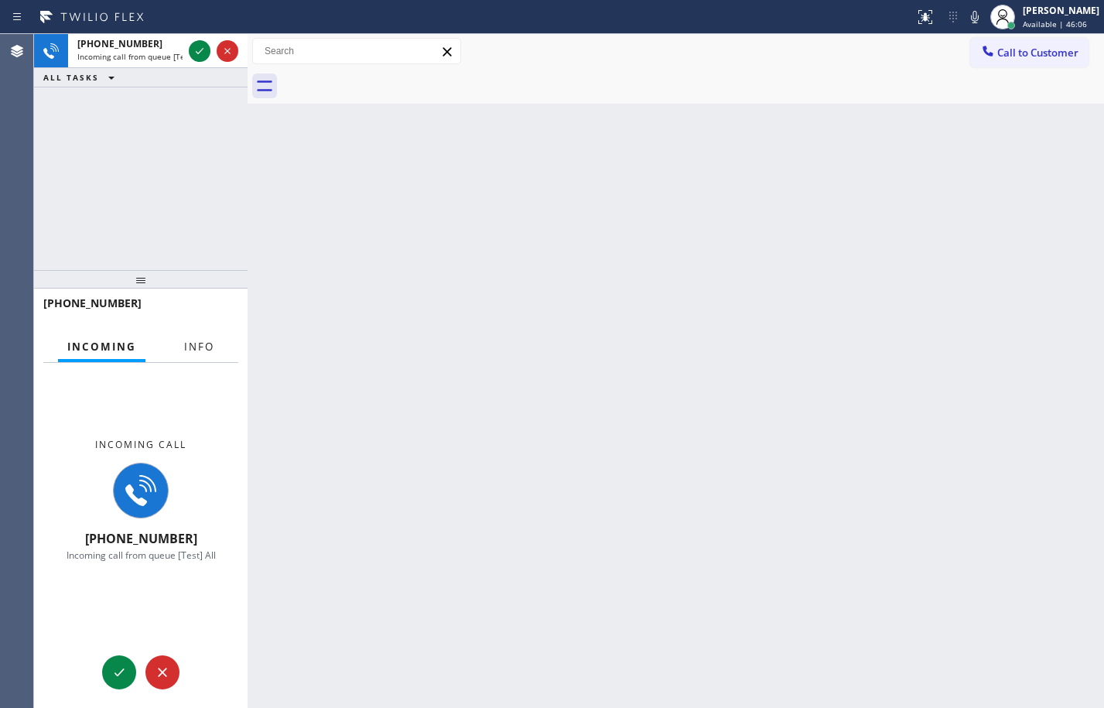
click at [195, 338] on button "Info" at bounding box center [199, 347] width 49 height 30
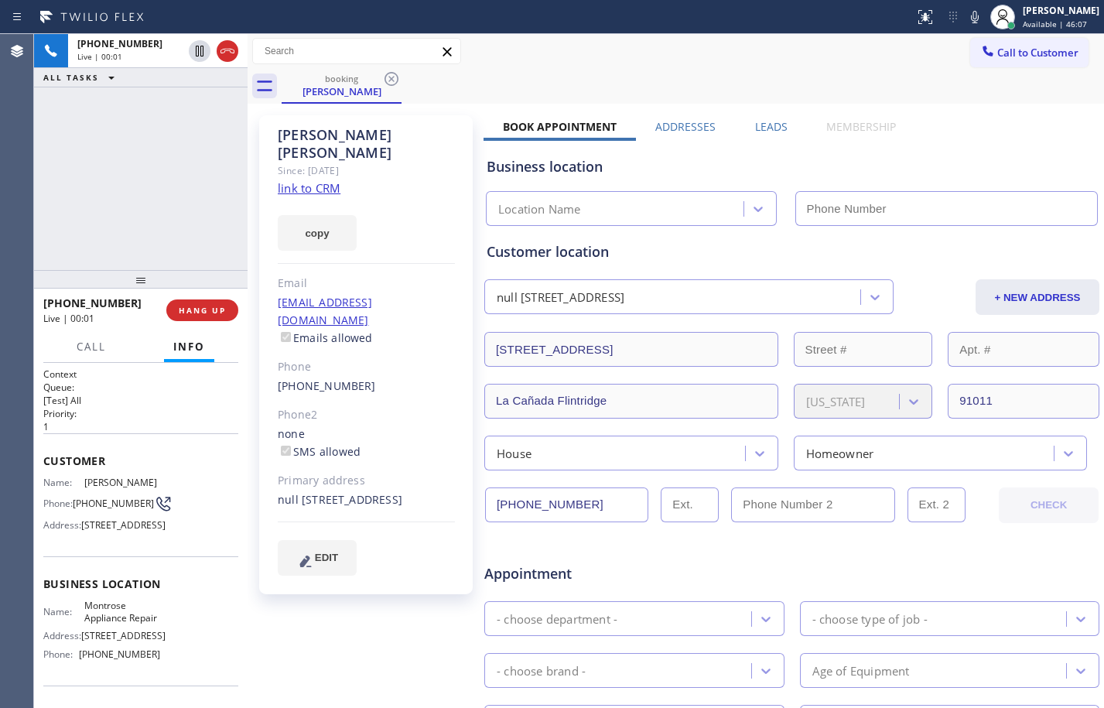
type input "[PHONE_NUMBER]"
click at [316, 180] on link "link to CRM" at bounding box center [309, 187] width 63 height 15
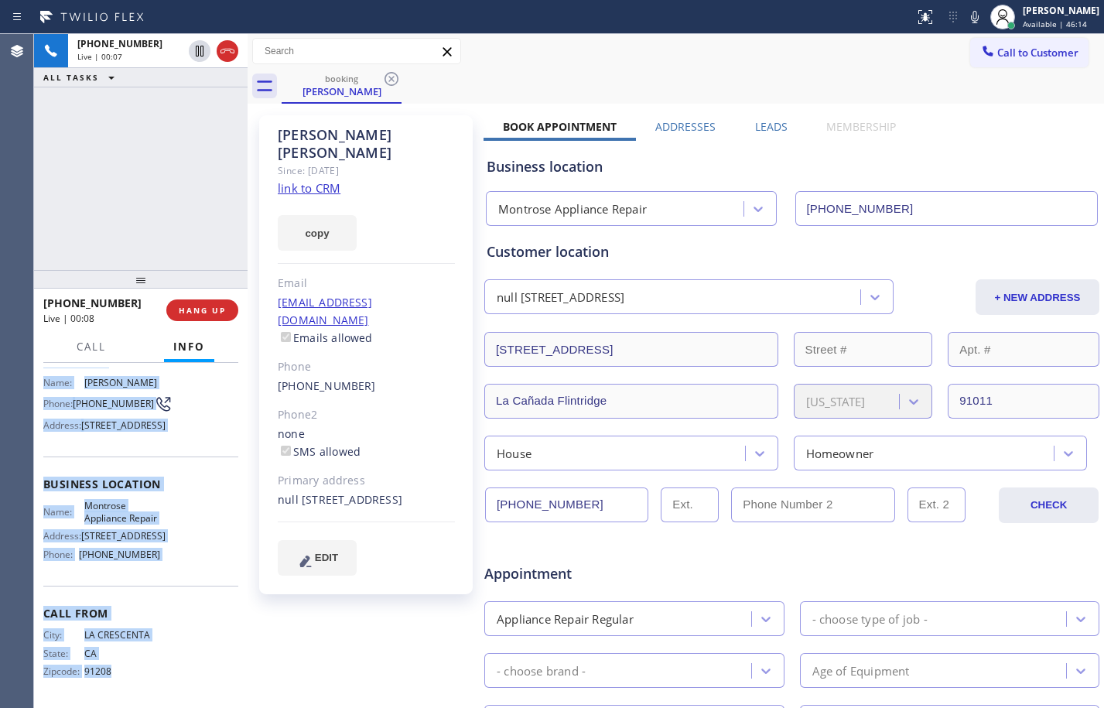
scroll to position [173, 0]
drag, startPoint x: 43, startPoint y: 455, endPoint x: 193, endPoint y: 578, distance: 194.0
click at [193, 578] on div "Context Queue: [Test] All Priority: 1 Customer Name: [PERSON_NAME] Phone: [PHON…" at bounding box center [140, 485] width 195 height 435
copy div "Customer Name: [PERSON_NAME] Phone: [PHONE_NUMBER] Address: [STREET_ADDRESS] Bu…"
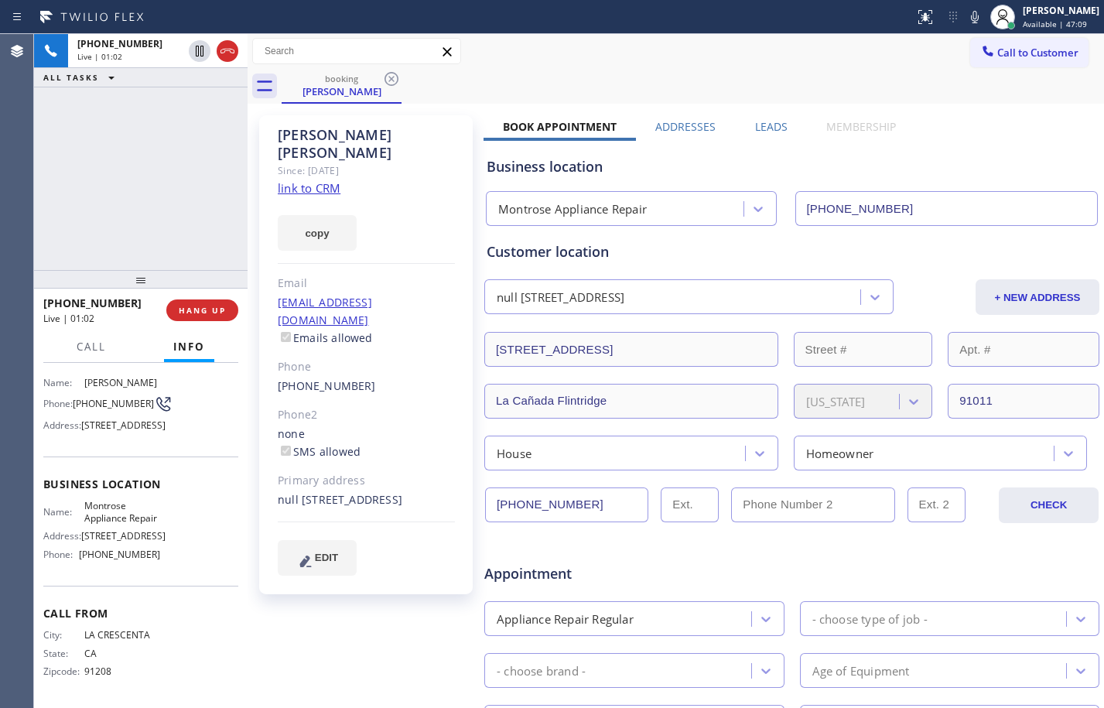
click at [137, 206] on div "[PHONE_NUMBER] Live | 01:02 ALL TASKS ALL TASKS ACTIVE TASKS TASKS IN WRAP UP" at bounding box center [140, 152] width 213 height 236
drag, startPoint x: 196, startPoint y: 50, endPoint x: 754, endPoint y: 100, distance: 559.8
click at [196, 50] on icon at bounding box center [200, 51] width 8 height 11
click at [965, 8] on icon at bounding box center [974, 17] width 19 height 19
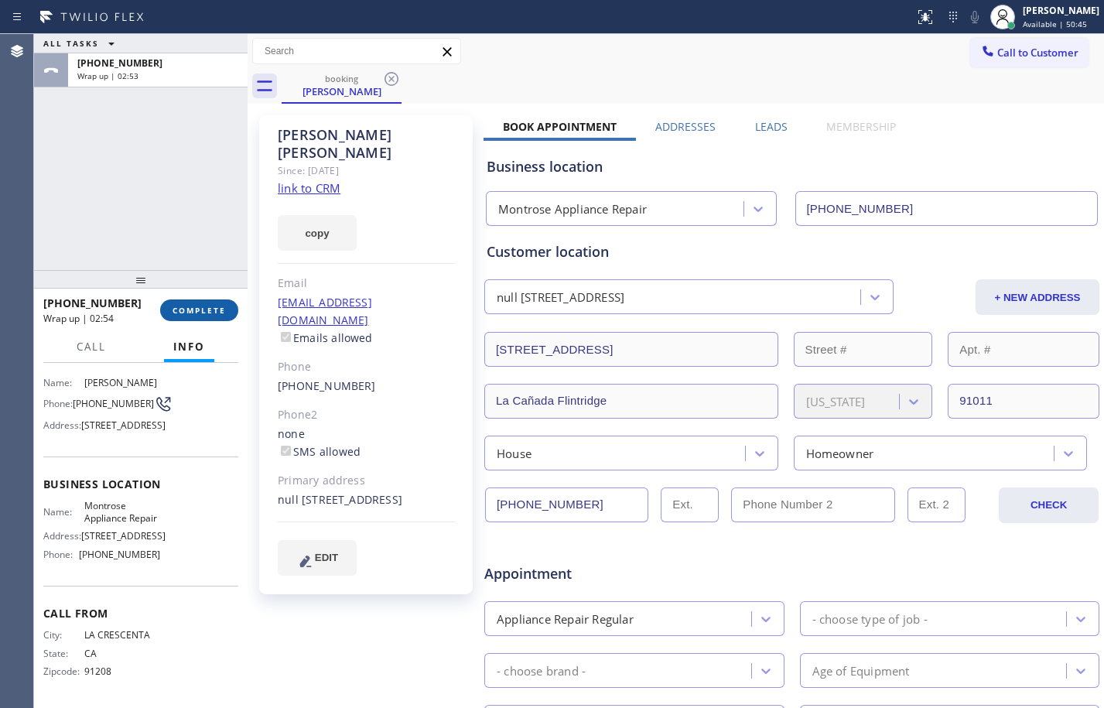
click at [198, 317] on button "COMPLETE" at bounding box center [199, 310] width 78 height 22
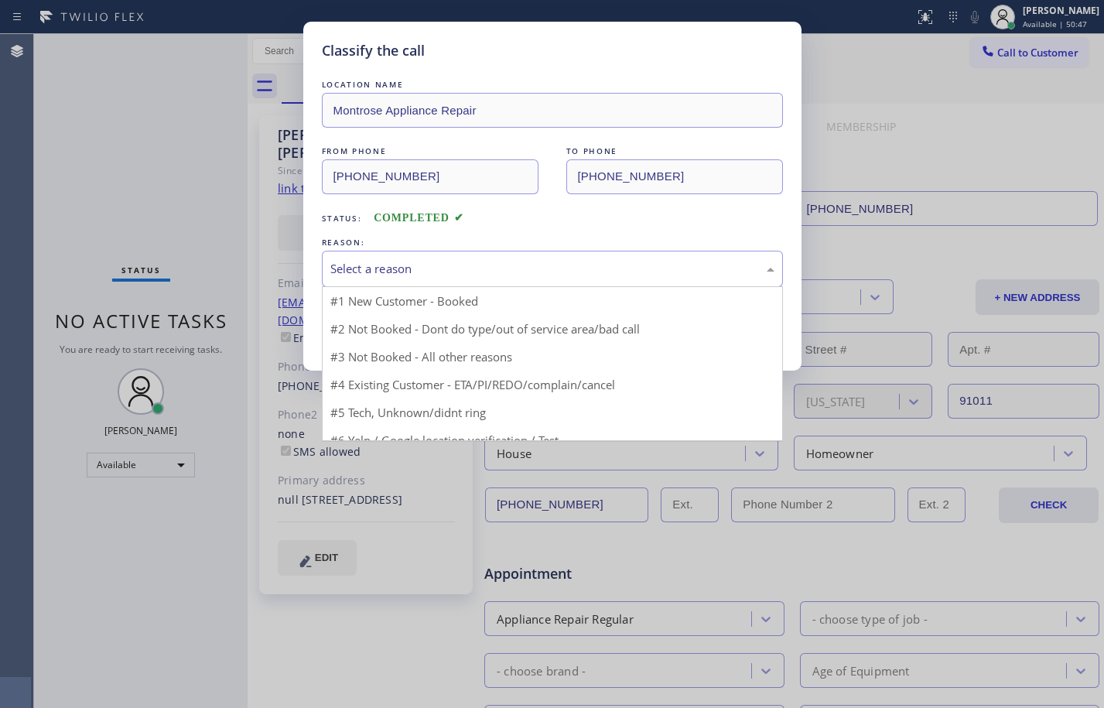
click at [547, 266] on div "Select a reason" at bounding box center [552, 269] width 444 height 18
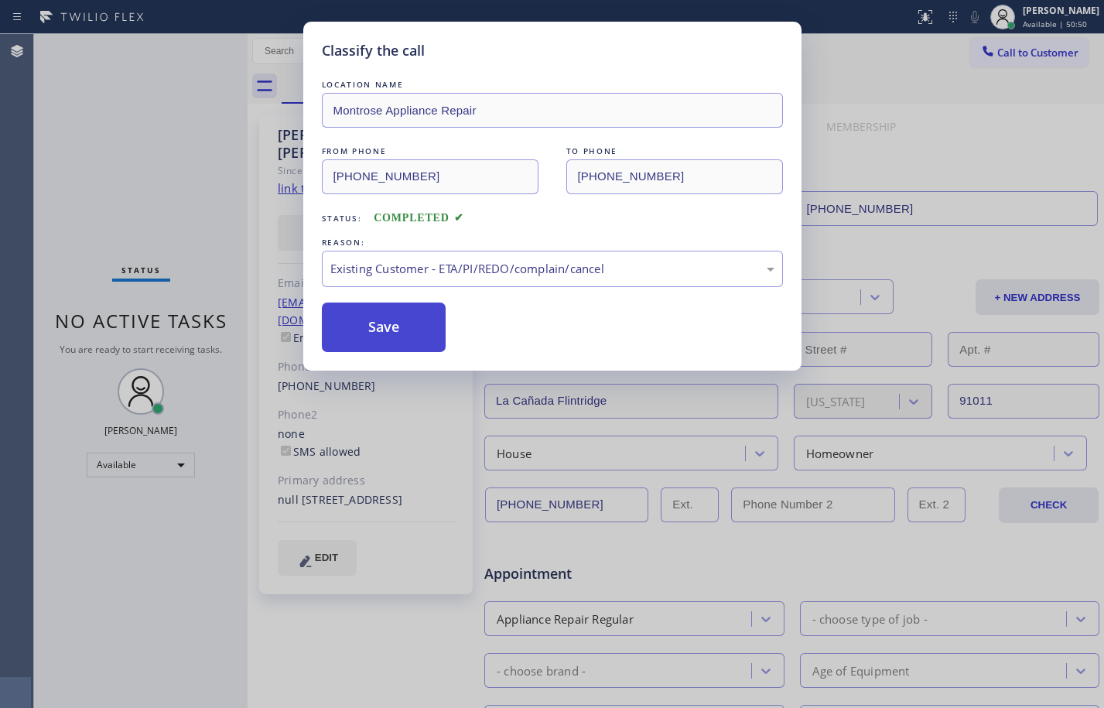
click at [377, 343] on button "Save" at bounding box center [384, 326] width 125 height 49
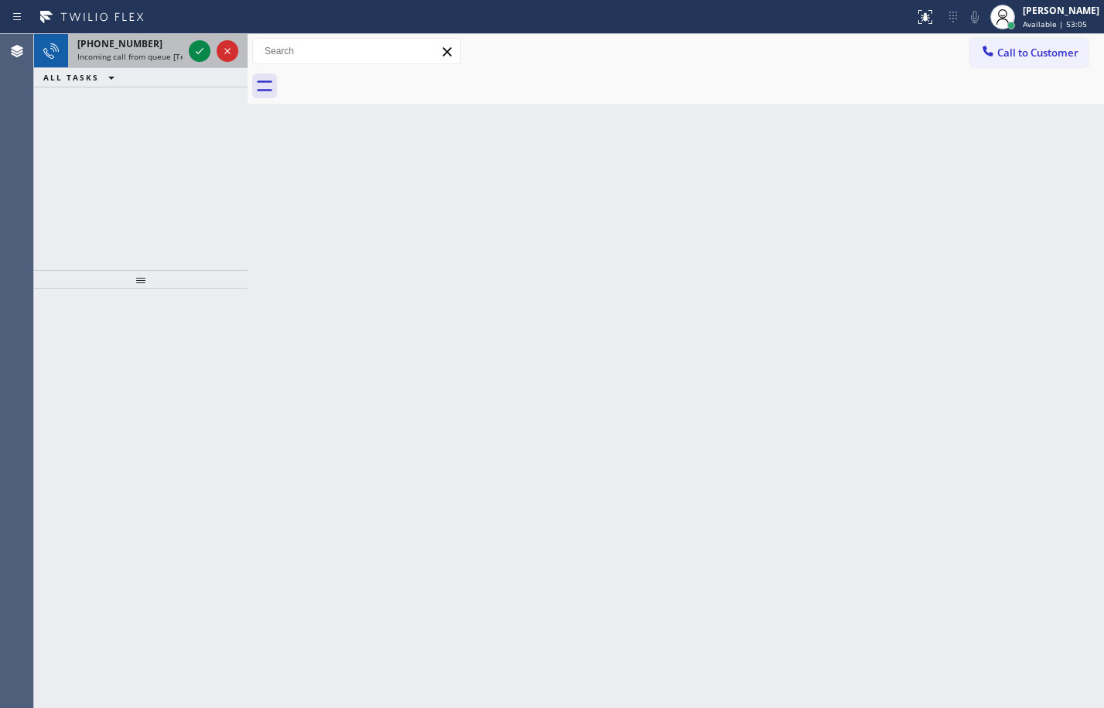
click at [121, 56] on span "Incoming call from queue [Test] All" at bounding box center [141, 56] width 128 height 11
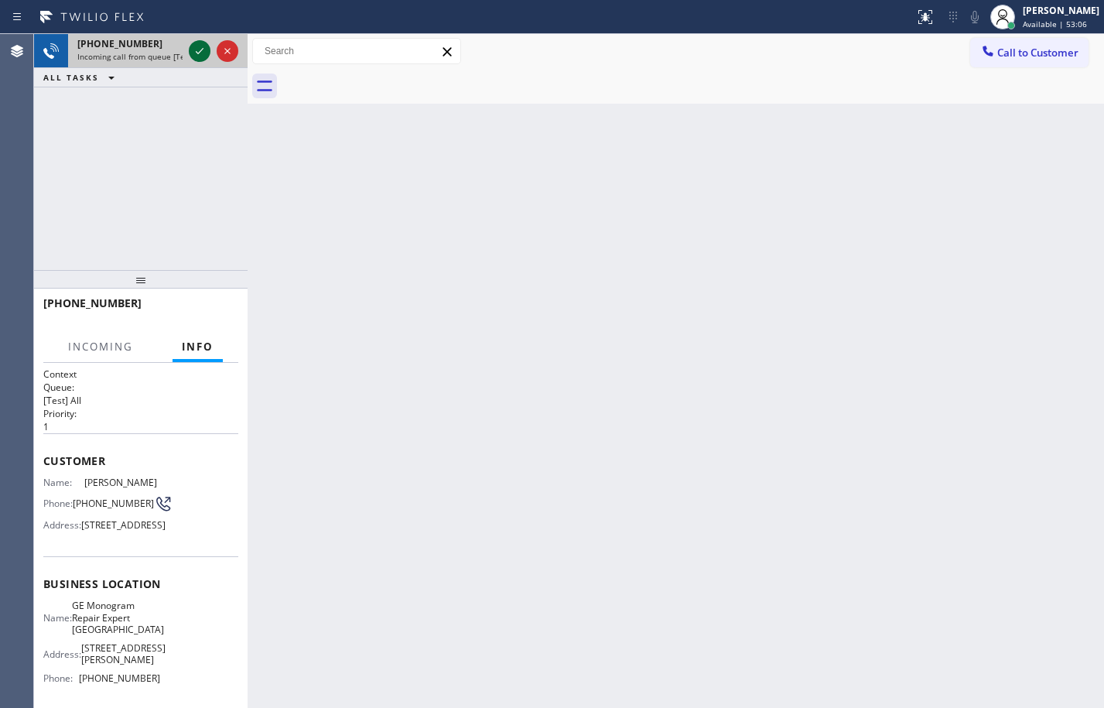
click at [205, 44] on icon at bounding box center [199, 51] width 19 height 19
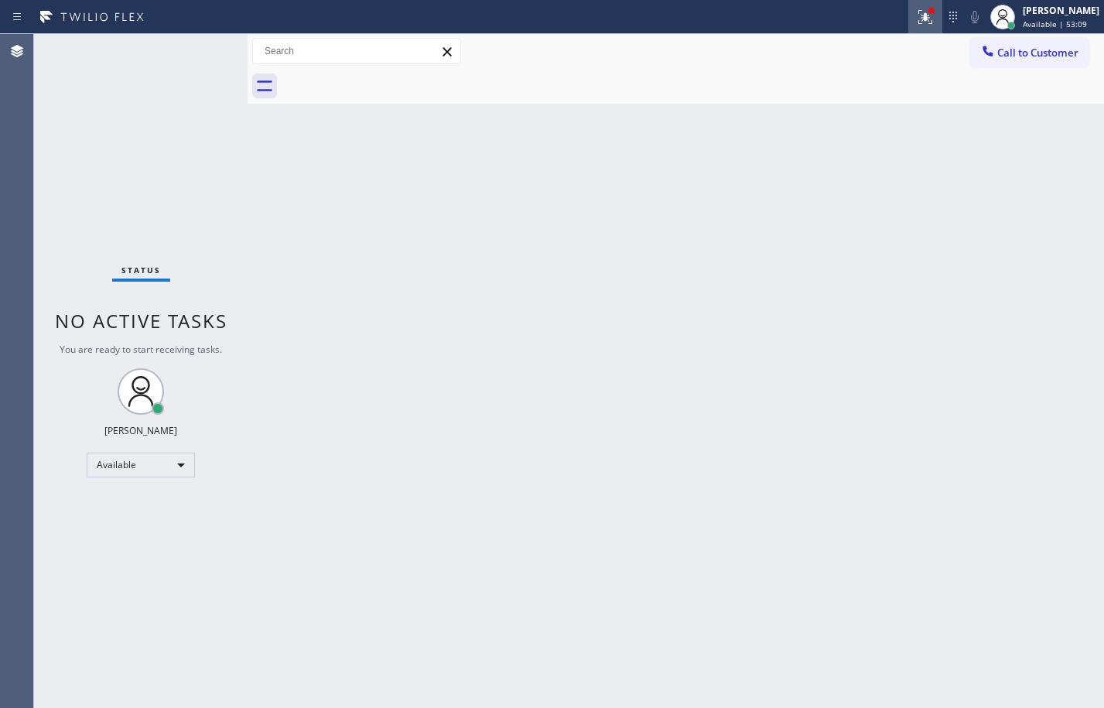
click at [916, 17] on icon at bounding box center [925, 17] width 19 height 19
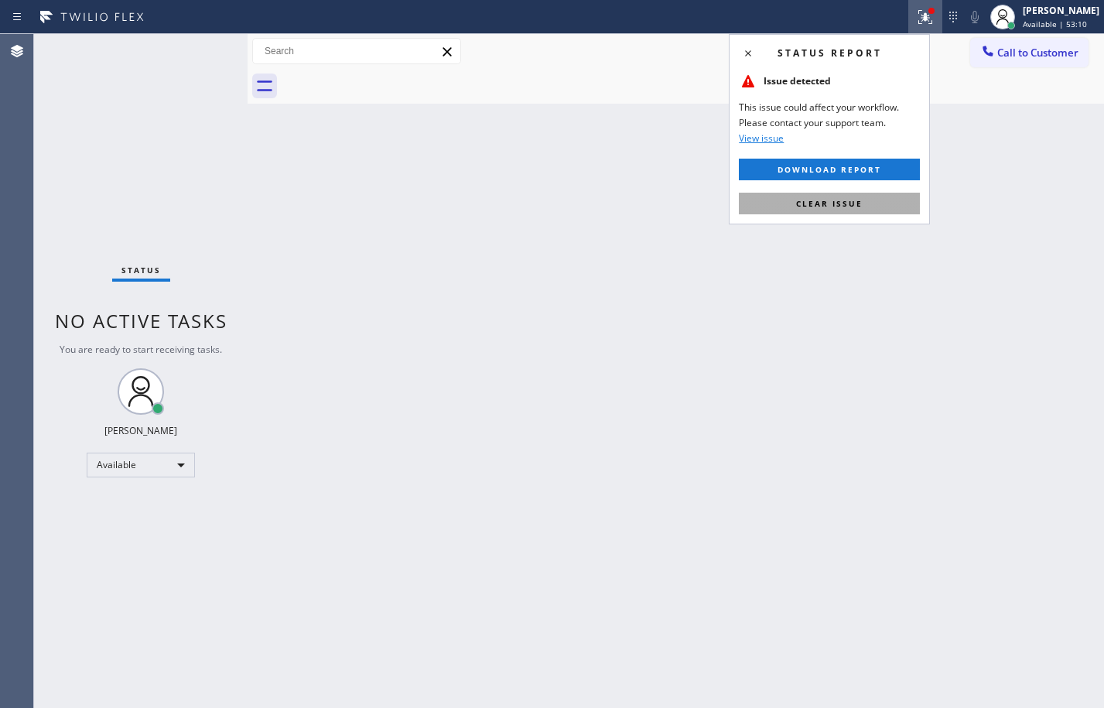
click at [802, 209] on button "Clear issue" at bounding box center [829, 204] width 181 height 22
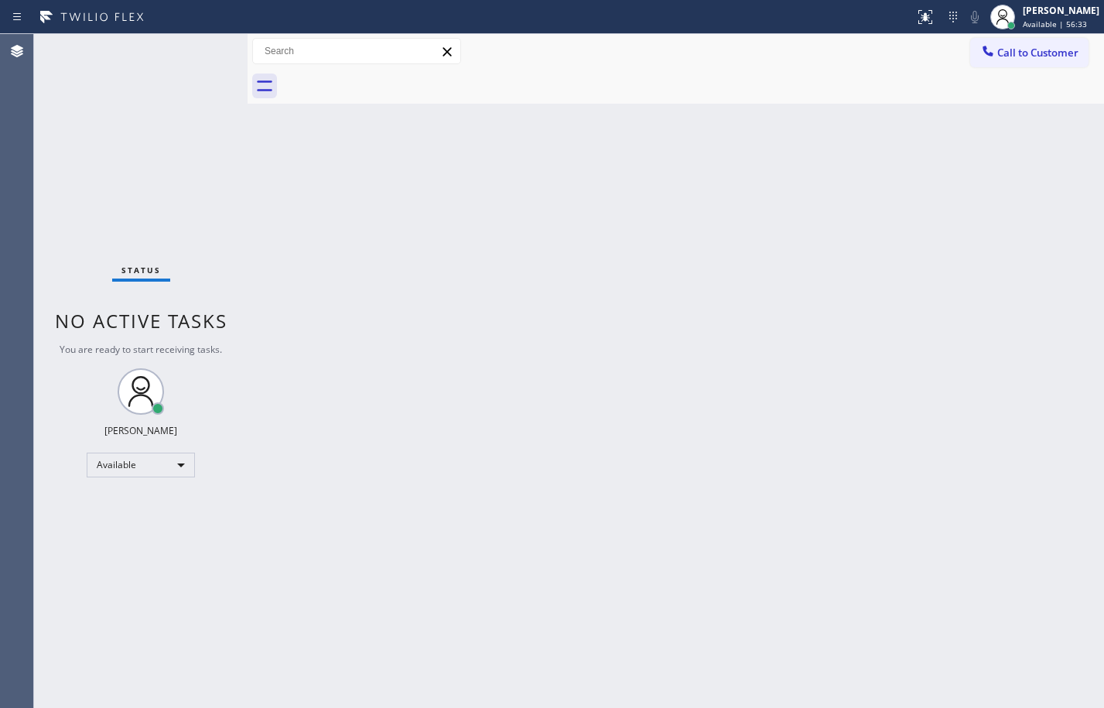
click at [479, 486] on div "Back to Dashboard Change Sender ID Customers Technicians Select a contact Outbo…" at bounding box center [675, 371] width 856 height 674
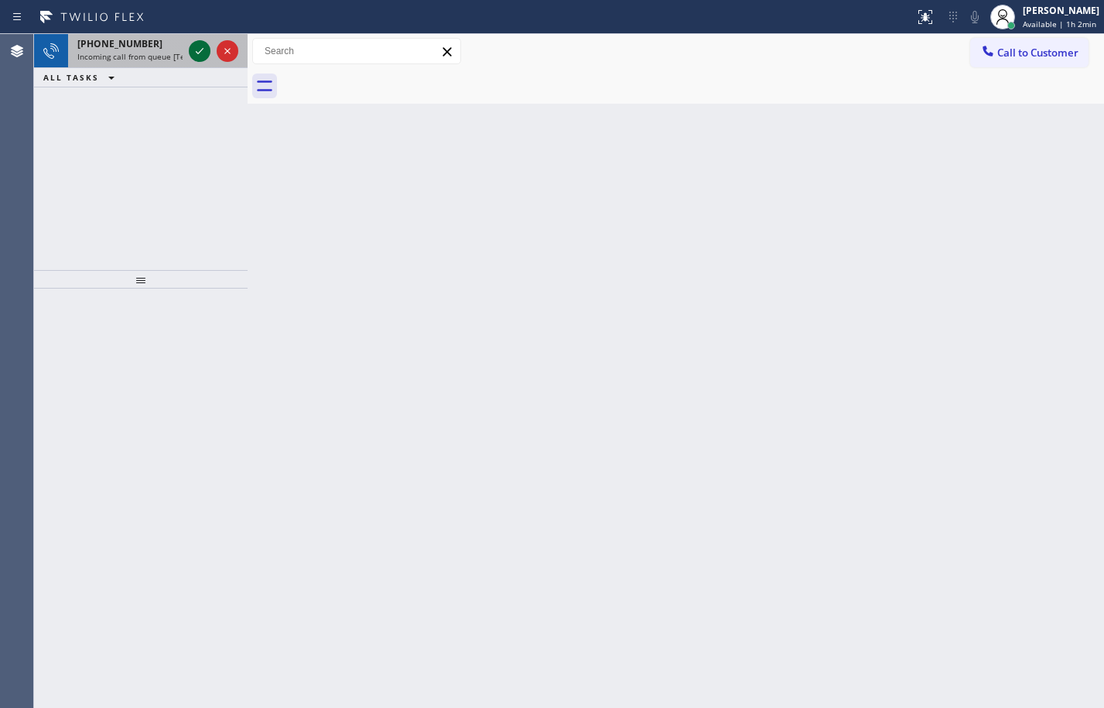
click at [203, 49] on icon at bounding box center [199, 51] width 19 height 19
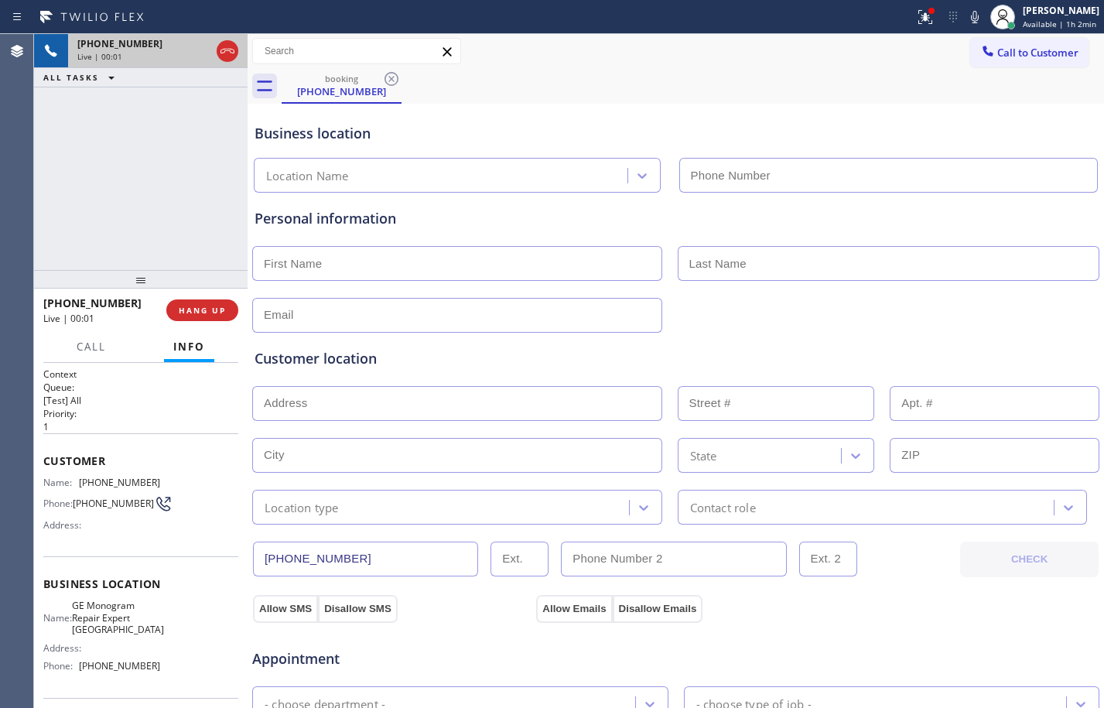
type input "[PHONE_NUMBER]"
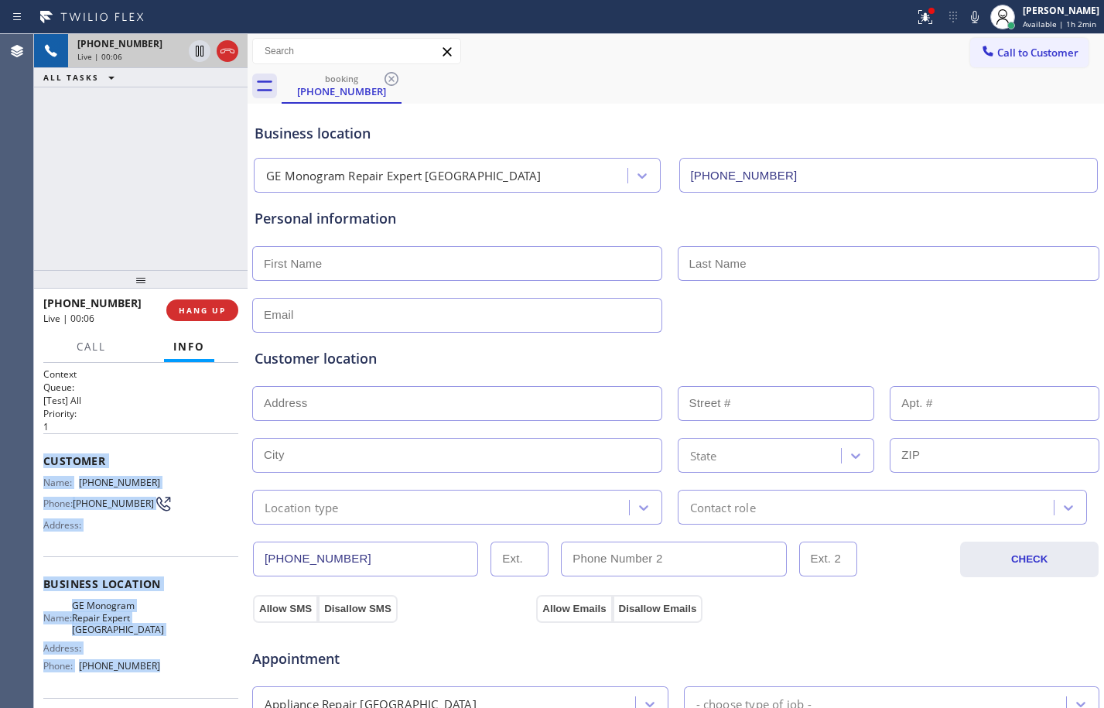
drag, startPoint x: 42, startPoint y: 461, endPoint x: 176, endPoint y: 663, distance: 242.6
click at [176, 663] on div "Context Queue: [Test] All Priority: 1 Customer Name: [PHONE_NUMBER] Phone: [PHO…" at bounding box center [140, 535] width 213 height 345
copy div "Customer Name: [PHONE_NUMBER] Phone: [PHONE_NUMBER] Address: Business location …"
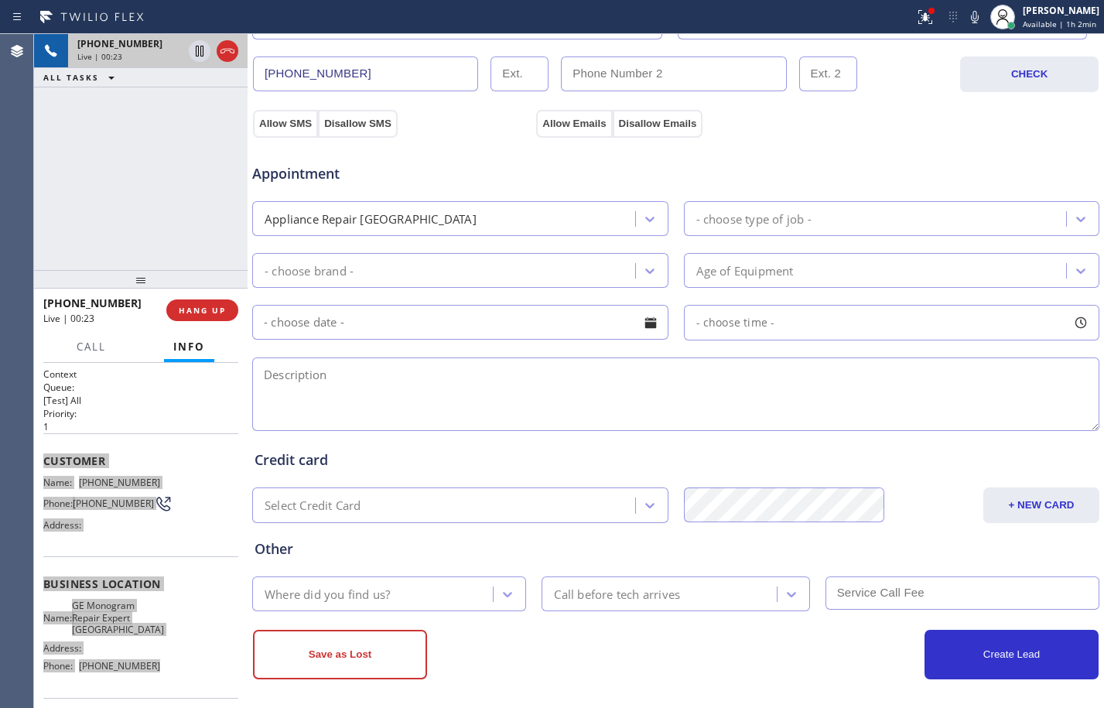
scroll to position [491, 0]
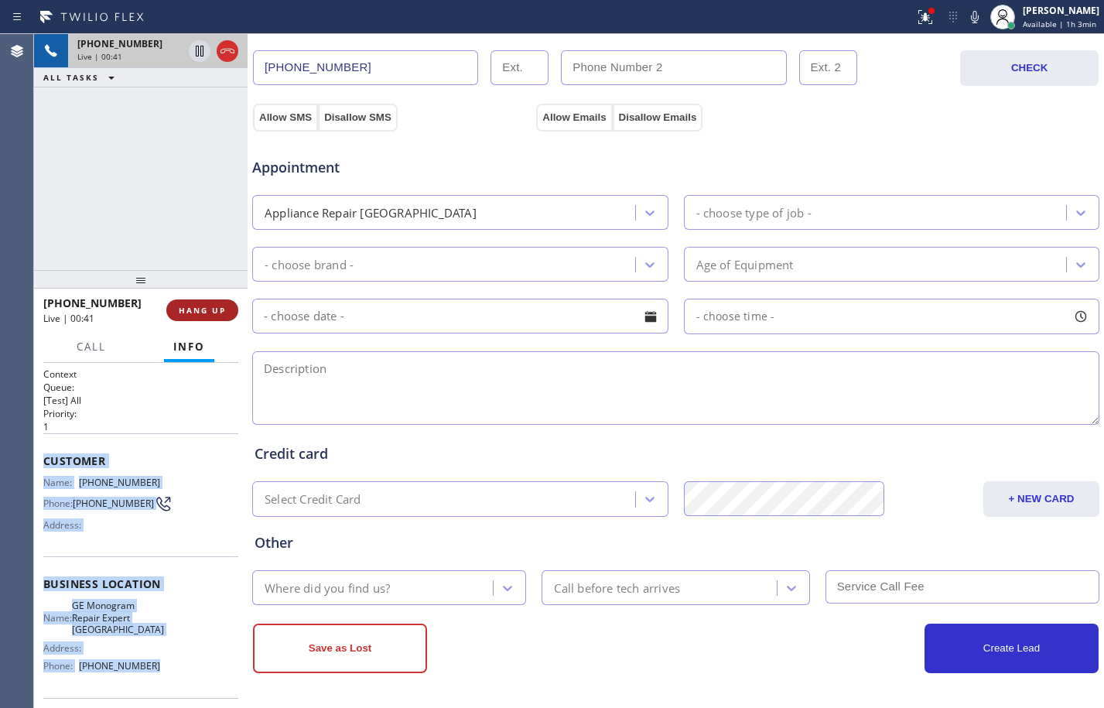
click at [208, 299] on button "HANG UP" at bounding box center [202, 310] width 72 height 22
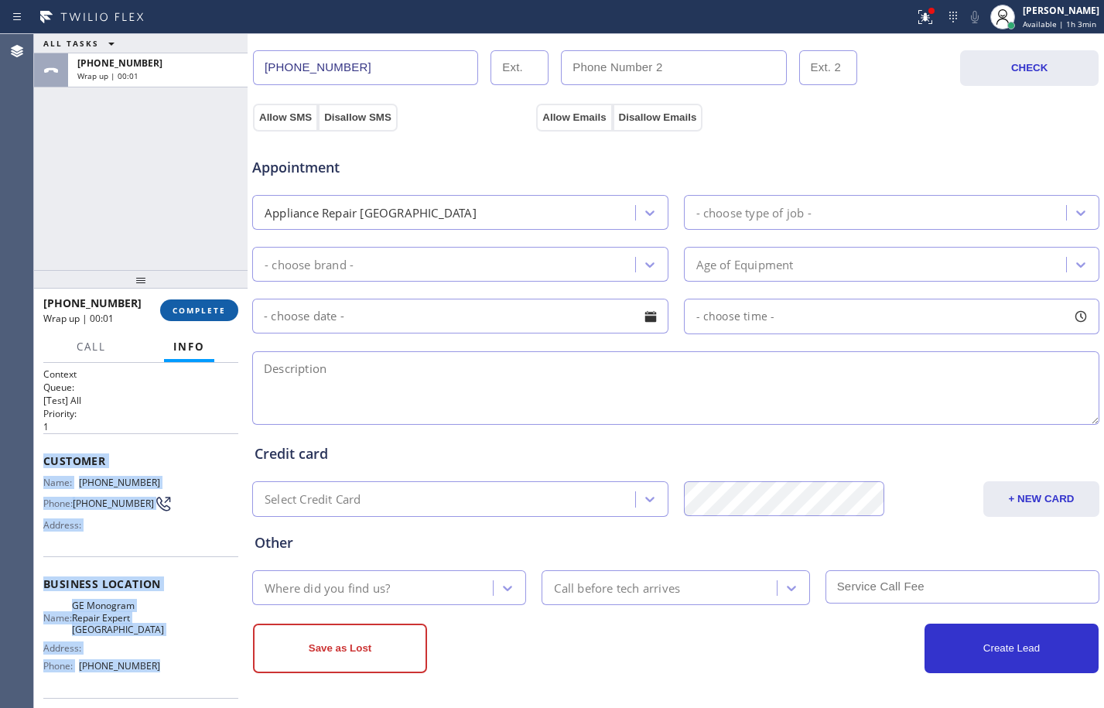
click at [207, 309] on span "COMPLETE" at bounding box center [198, 310] width 53 height 11
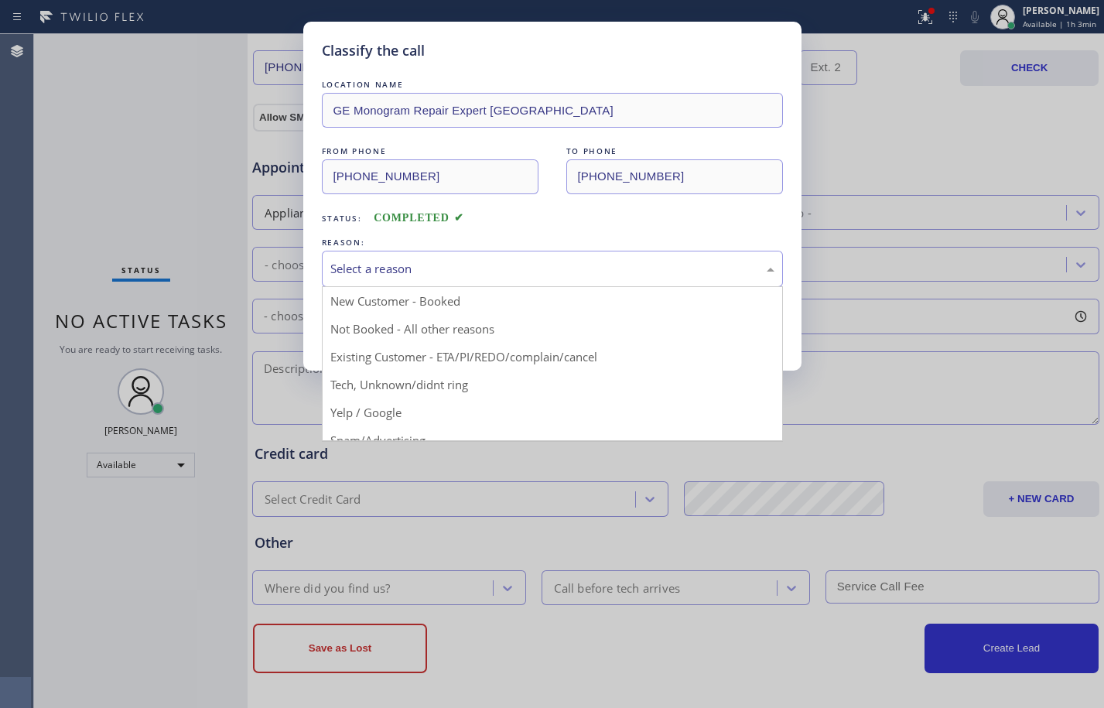
click at [549, 268] on div "Select a reason" at bounding box center [552, 269] width 444 height 18
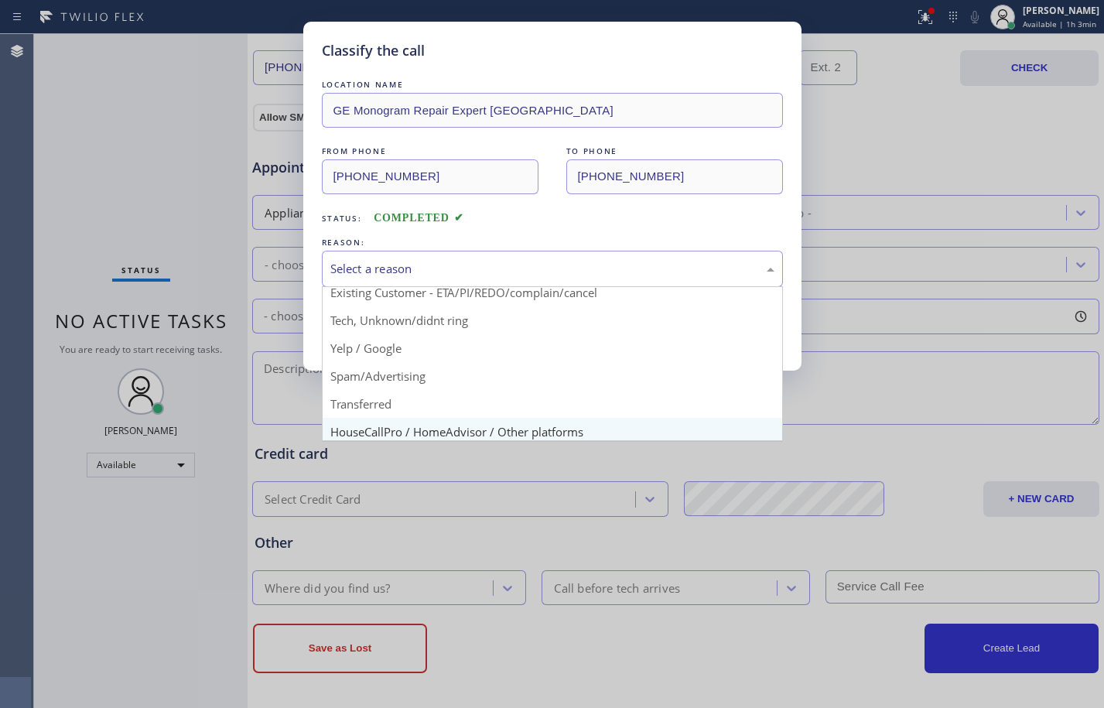
scroll to position [97, 0]
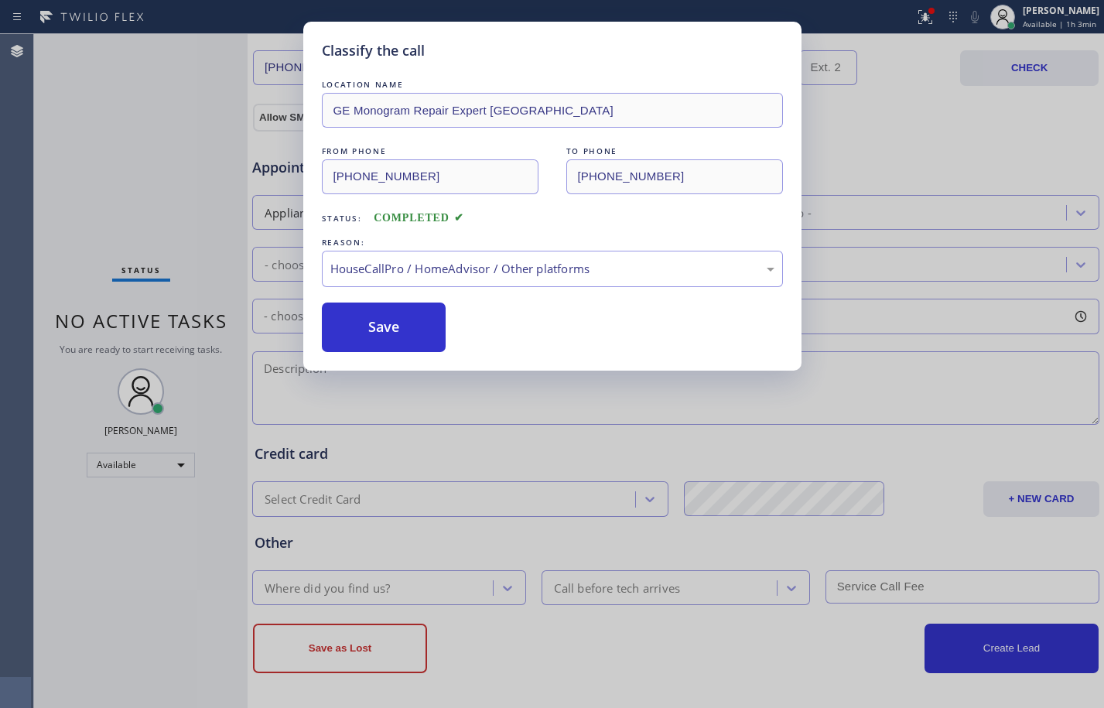
drag, startPoint x: 400, startPoint y: 336, endPoint x: 569, endPoint y: 357, distance: 170.6
click at [404, 335] on button "Save" at bounding box center [384, 326] width 125 height 49
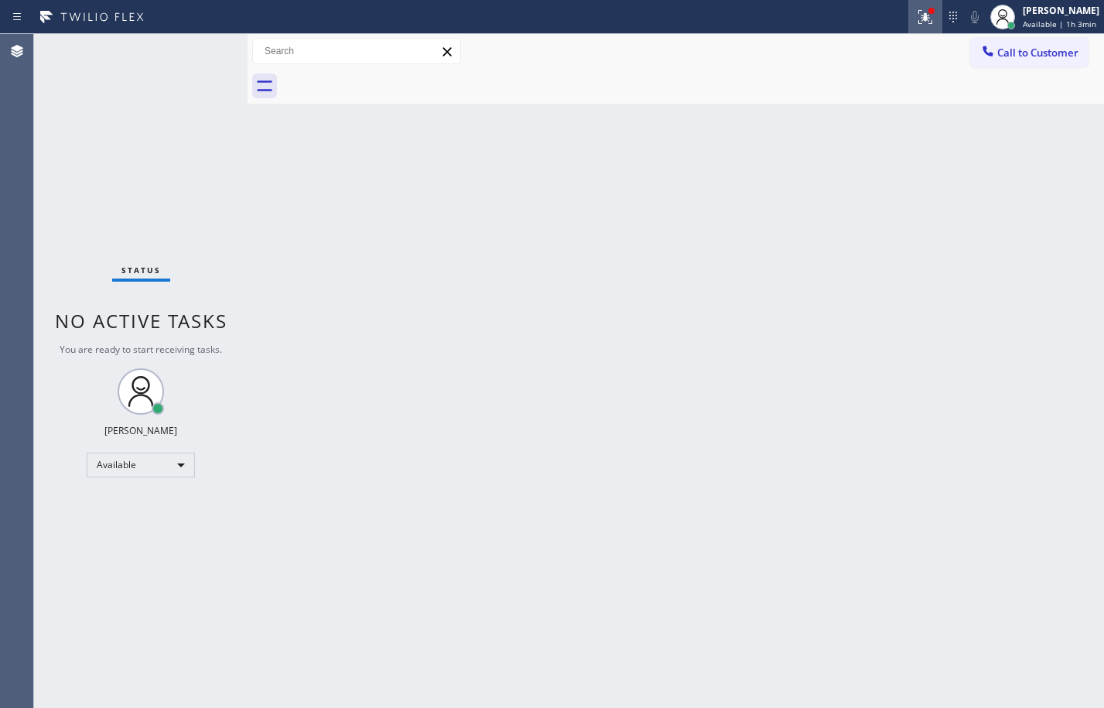
click at [916, 13] on icon at bounding box center [925, 17] width 19 height 19
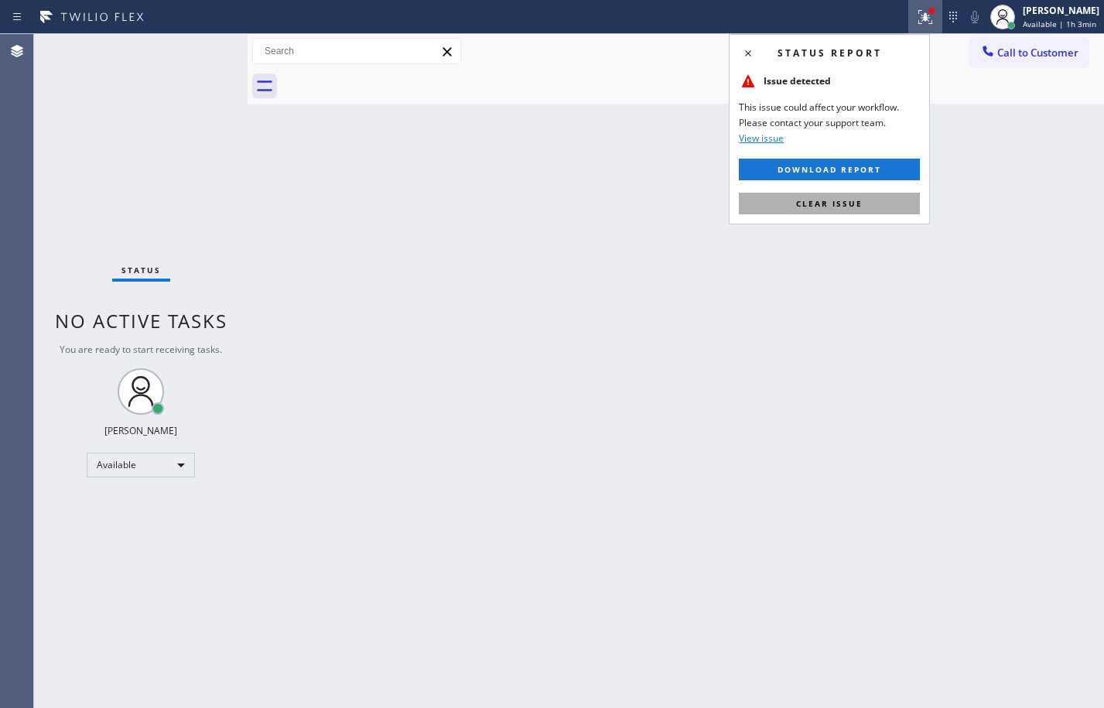
click at [845, 200] on span "Clear issue" at bounding box center [829, 203] width 67 height 11
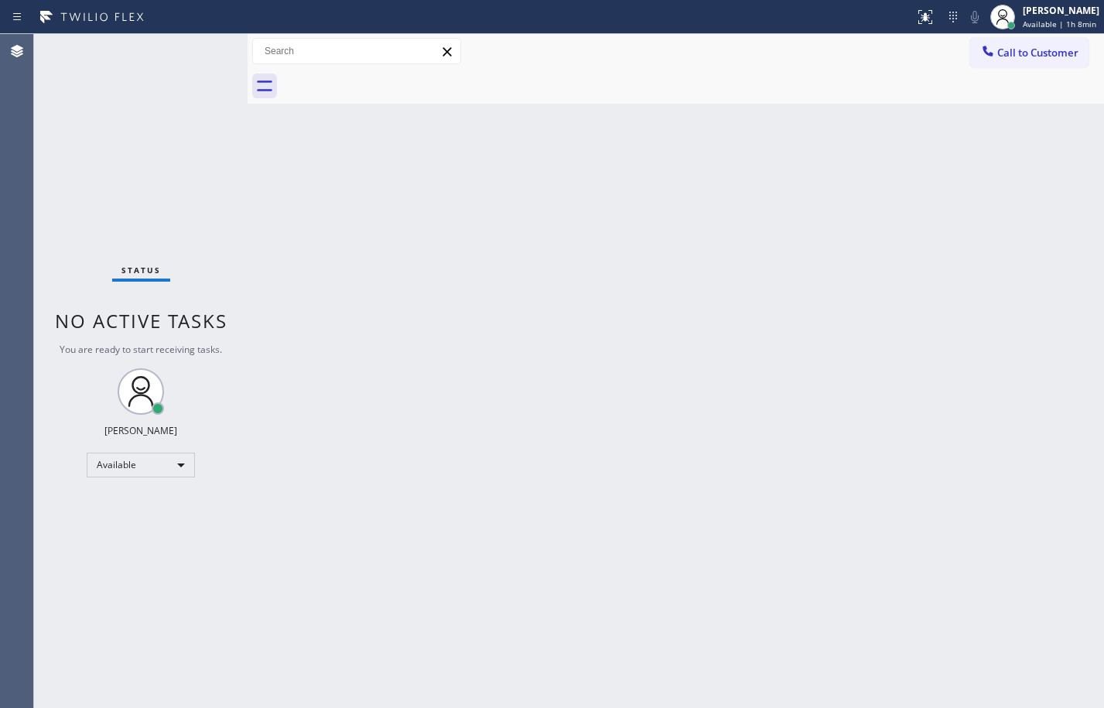
click at [192, 171] on div "Status No active tasks You are ready to start receiving tasks. [PERSON_NAME] Av…" at bounding box center [140, 371] width 213 height 674
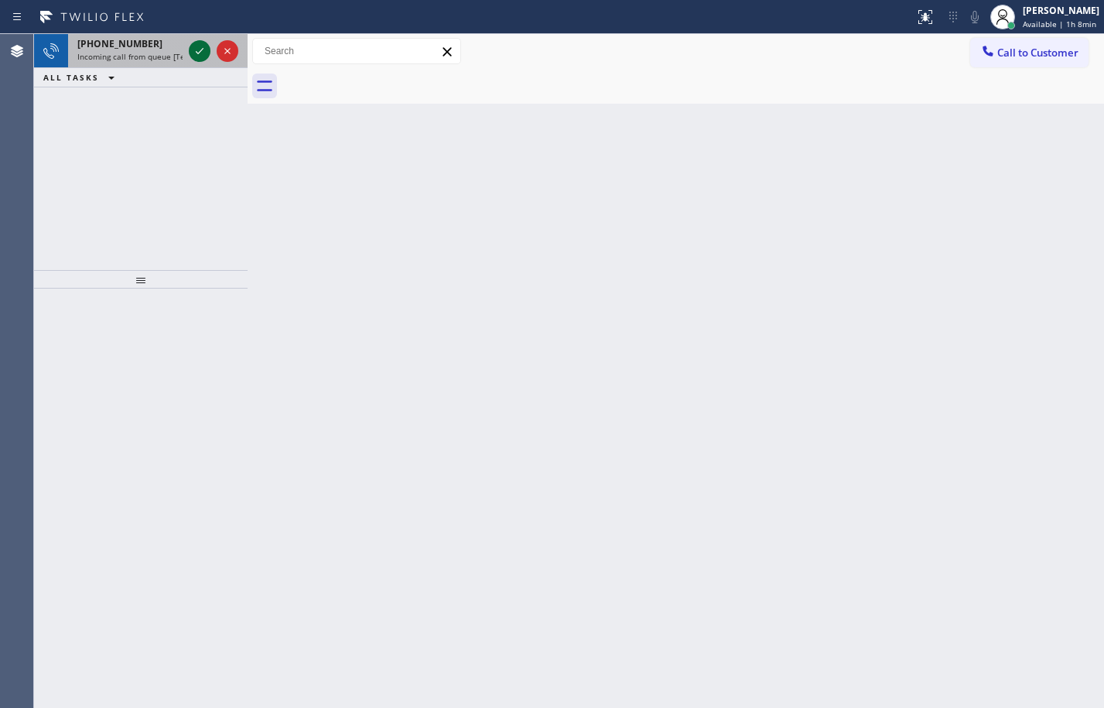
click at [196, 49] on icon at bounding box center [199, 51] width 19 height 19
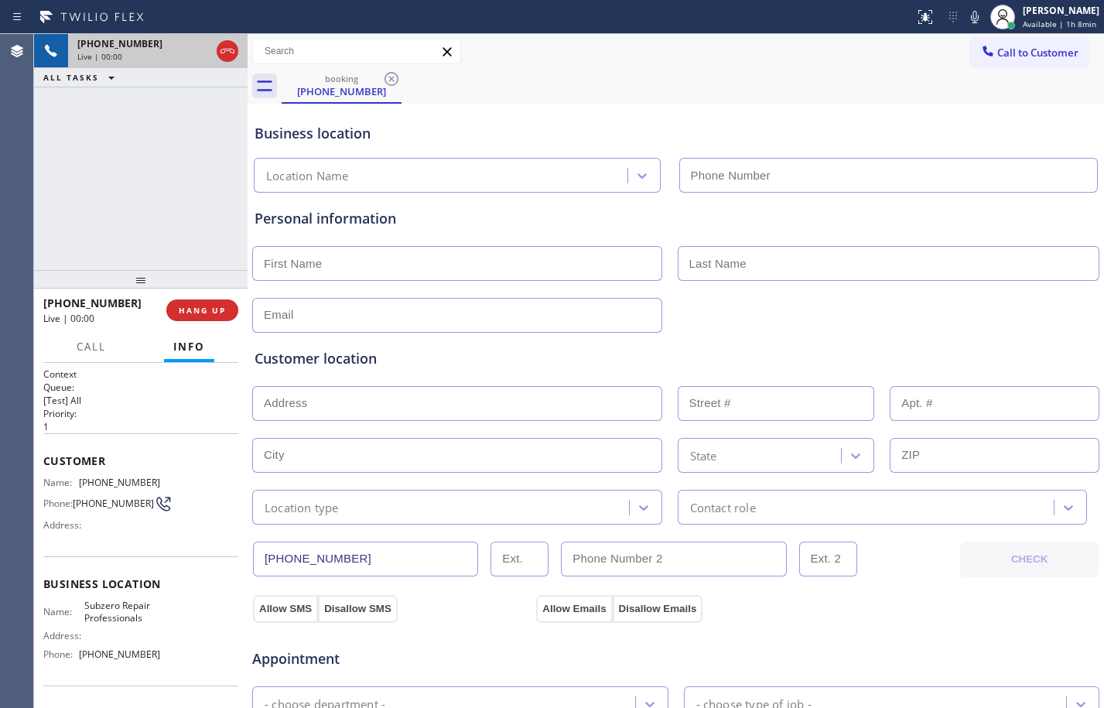
type input "[PHONE_NUMBER]"
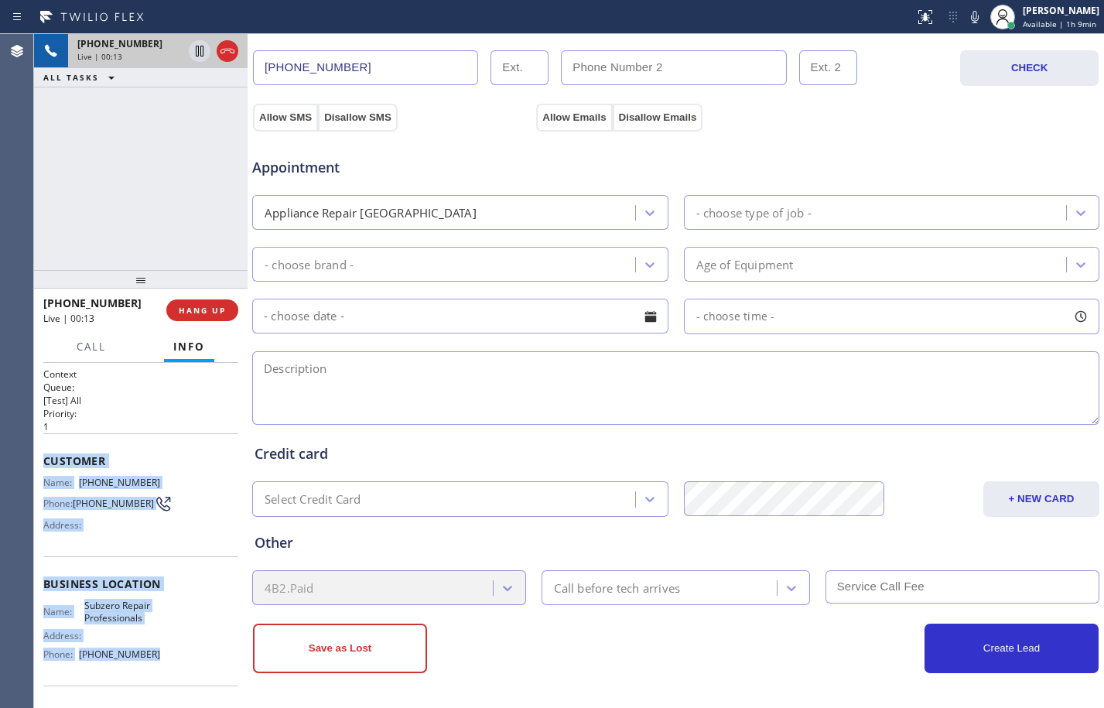
drag, startPoint x: 37, startPoint y: 459, endPoint x: 173, endPoint y: 660, distance: 242.8
click at [173, 660] on div "Context Queue: [Test] All Priority: 1 Customer Name: [PHONE_NUMBER] Phone: [PHO…" at bounding box center [140, 535] width 213 height 345
copy div "Customer Name: [PHONE_NUMBER] Phone: [PHONE_NUMBER] Address: Business location …"
click at [211, 311] on span "HANG UP" at bounding box center [202, 310] width 47 height 11
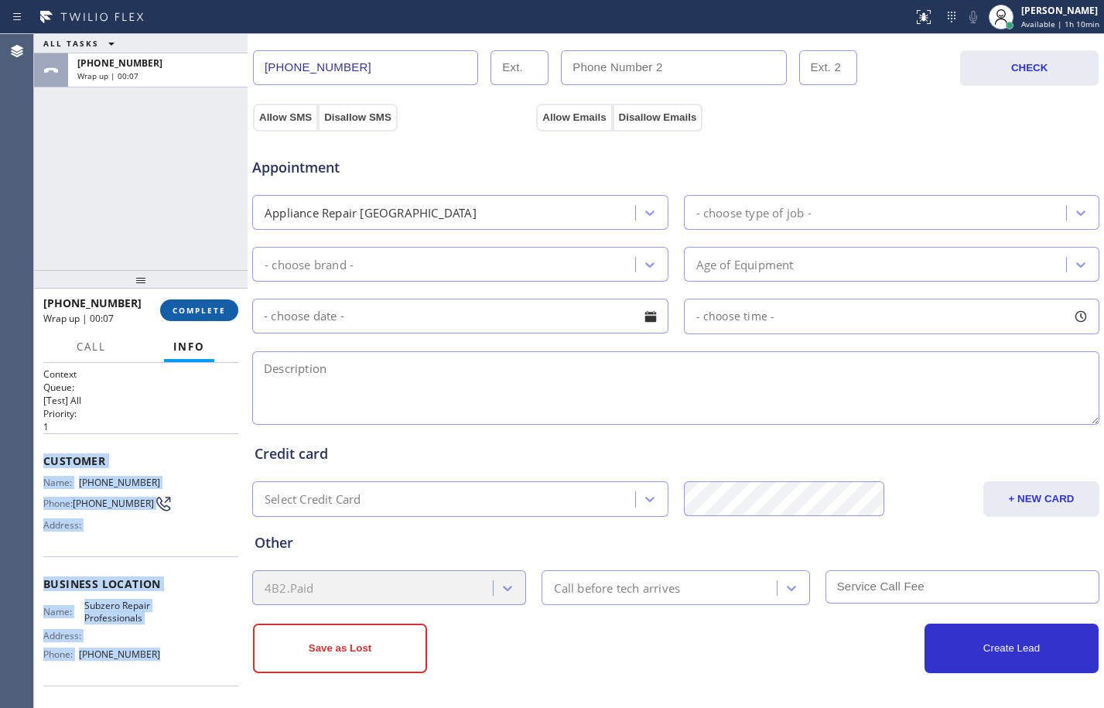
click at [211, 311] on span "COMPLETE" at bounding box center [198, 310] width 53 height 11
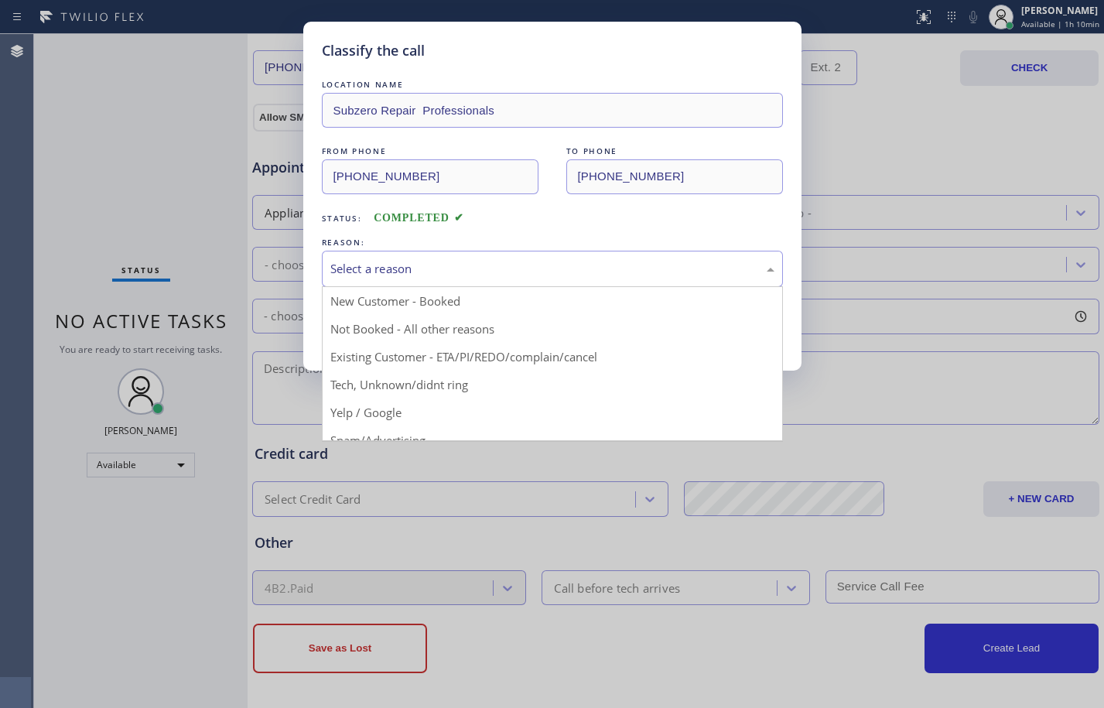
click at [443, 277] on div "Select a reason" at bounding box center [552, 269] width 444 height 18
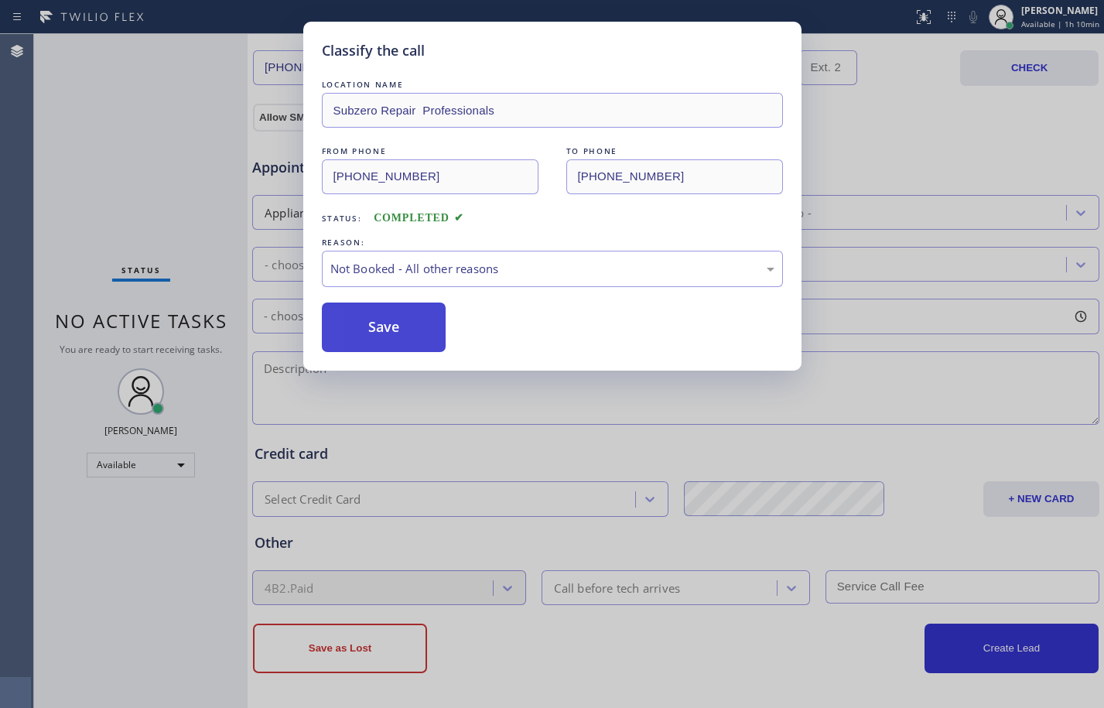
click at [380, 322] on button "Save" at bounding box center [384, 326] width 125 height 49
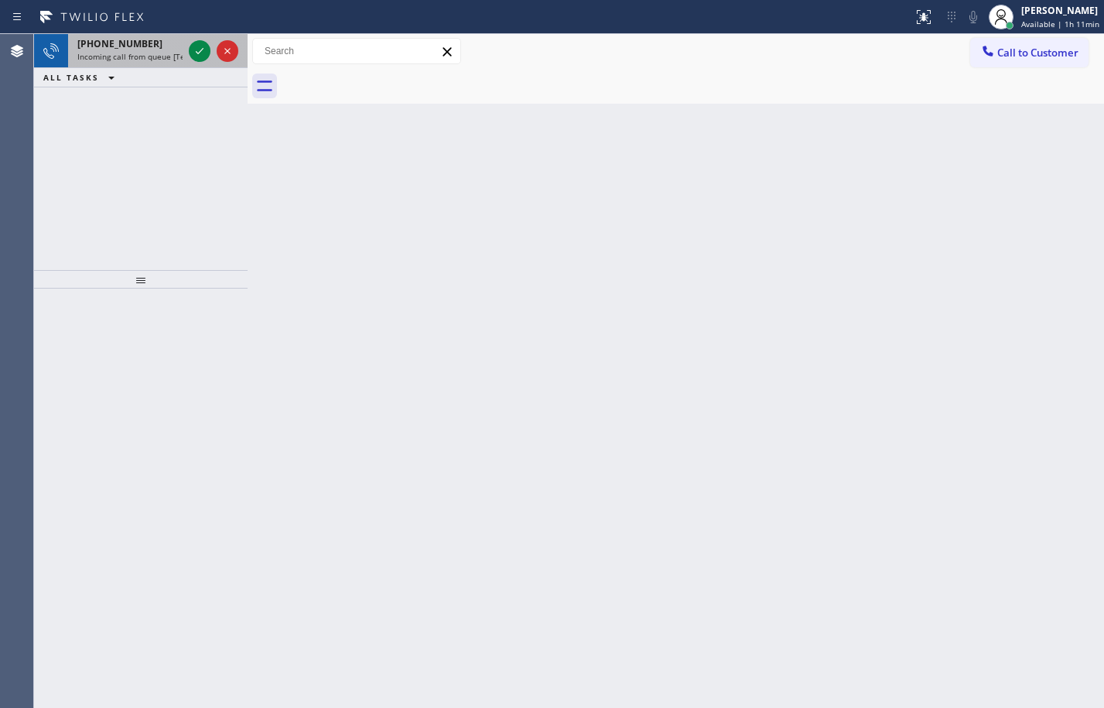
drag, startPoint x: 126, startPoint y: 53, endPoint x: 151, endPoint y: 58, distance: 25.3
click at [126, 53] on span "Incoming call from queue [Test] All" at bounding box center [141, 56] width 128 height 11
click at [199, 59] on icon at bounding box center [199, 51] width 19 height 19
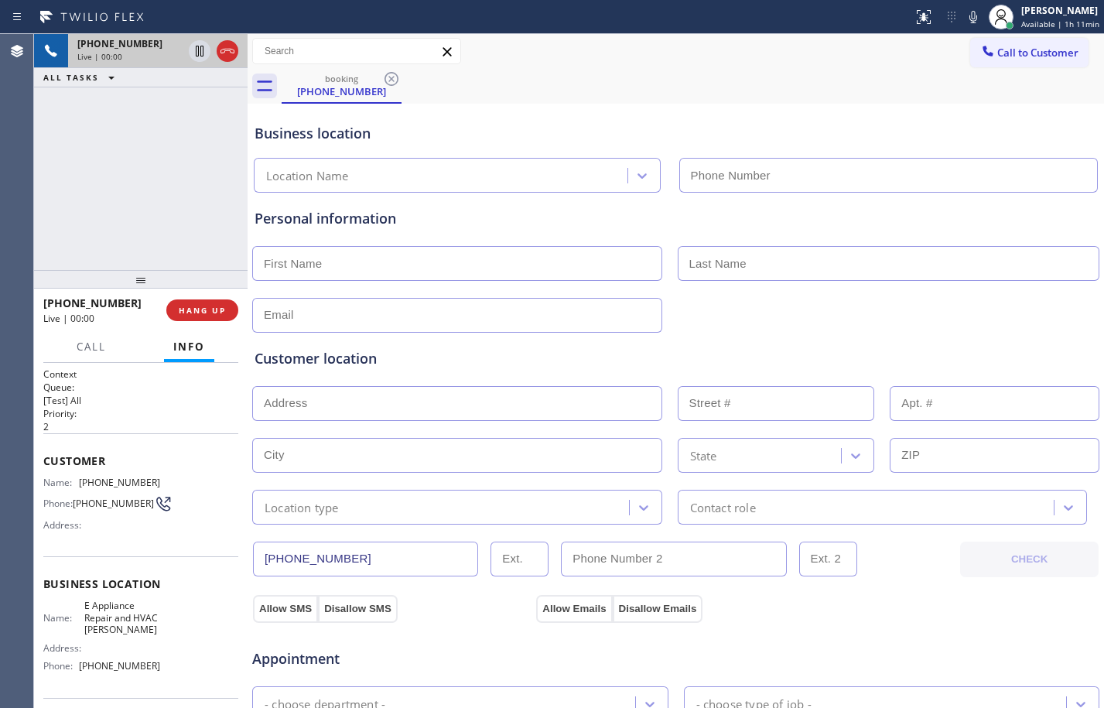
type input "[PHONE_NUMBER]"
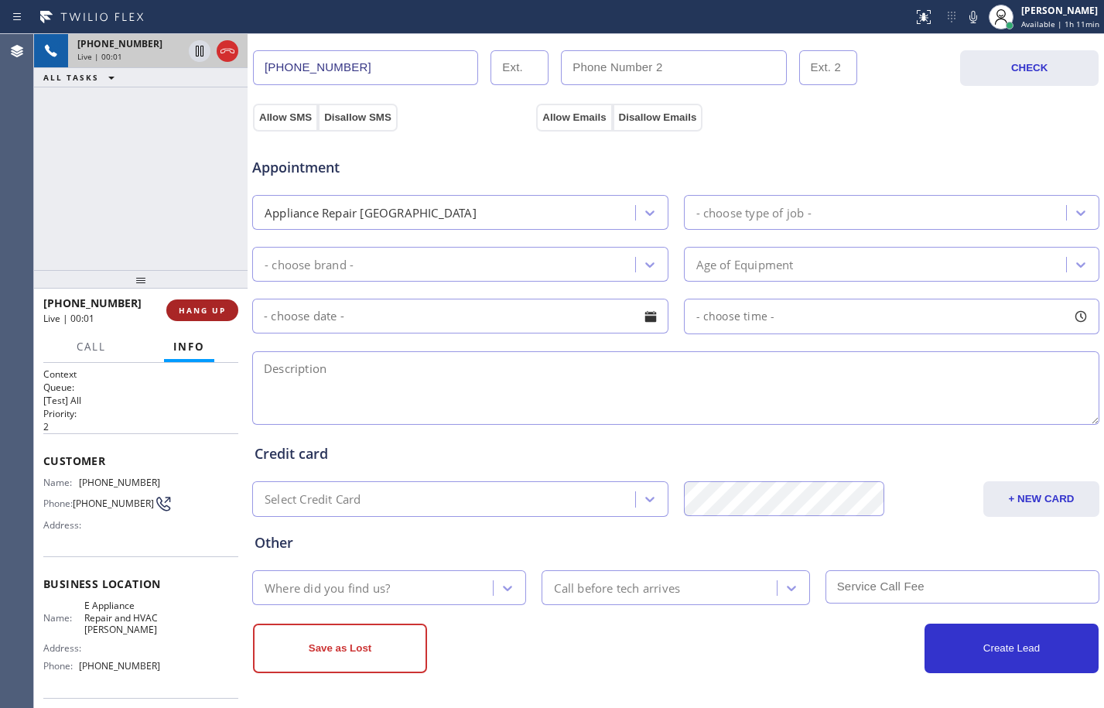
click at [203, 312] on span "HANG UP" at bounding box center [202, 310] width 47 height 11
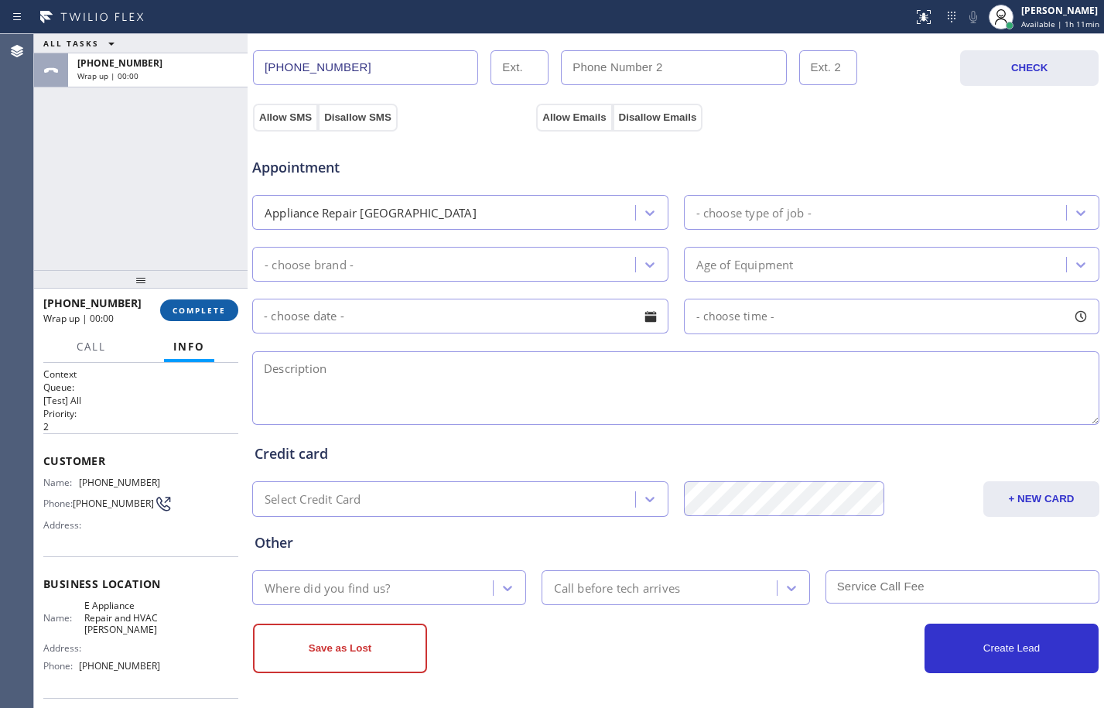
click at [203, 312] on span "COMPLETE" at bounding box center [198, 310] width 53 height 11
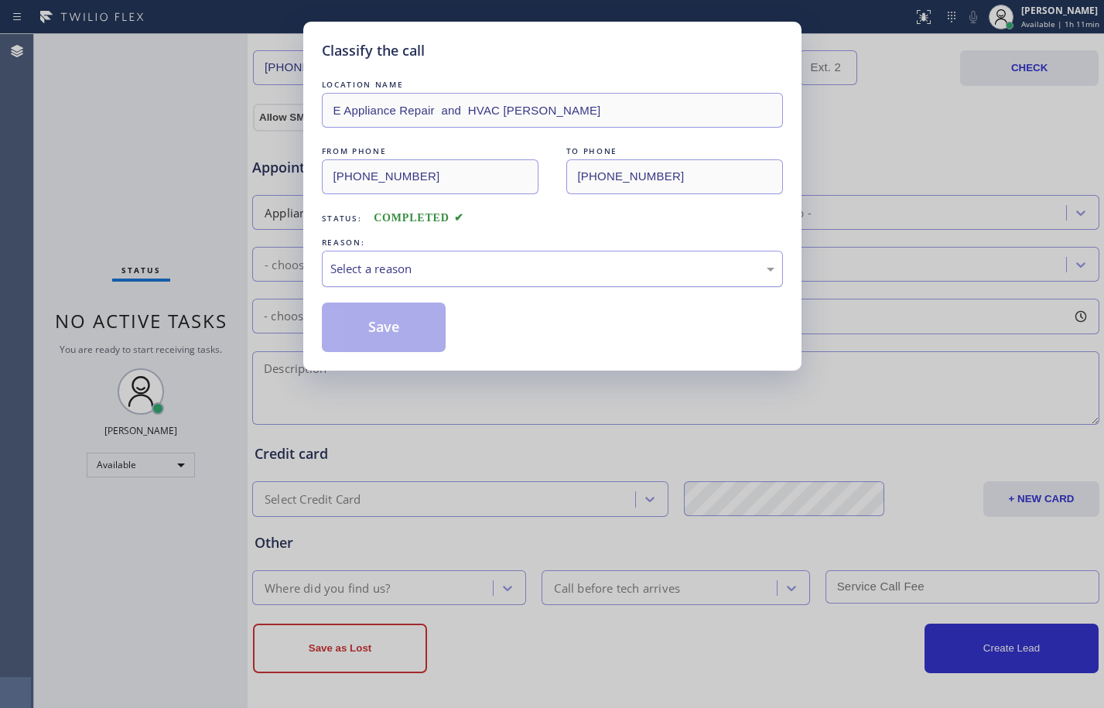
click at [385, 270] on div "Select a reason" at bounding box center [552, 269] width 444 height 18
click at [356, 327] on button "Save" at bounding box center [384, 326] width 125 height 49
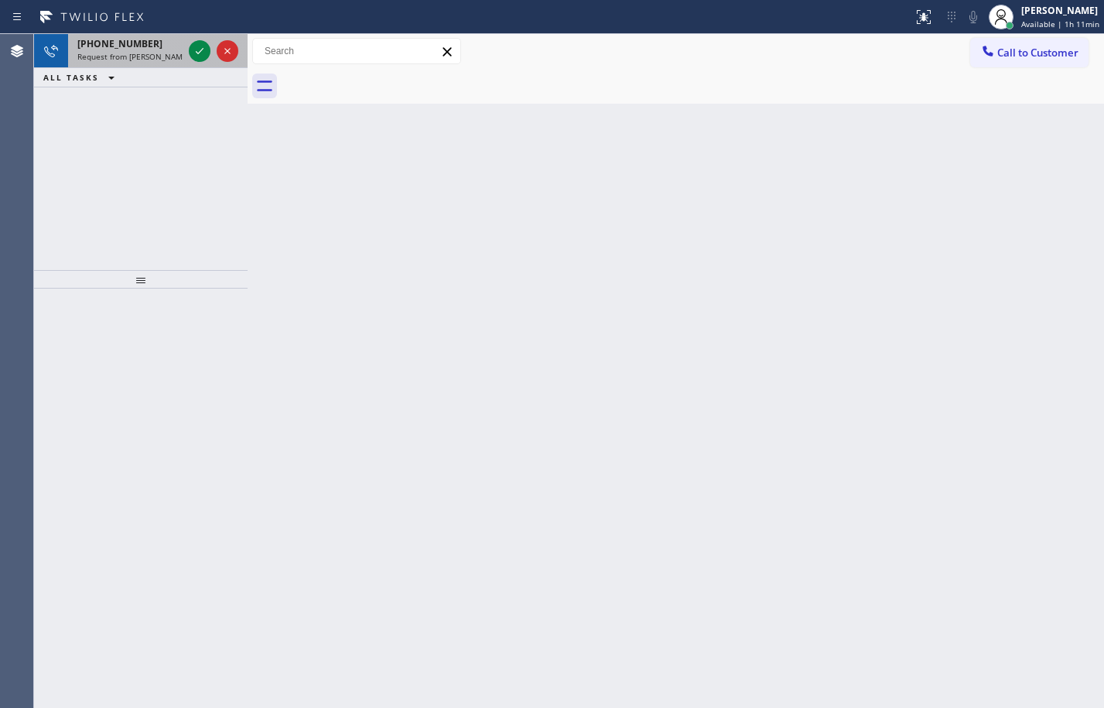
click at [121, 63] on div "[PHONE_NUMBER] Request from [PERSON_NAME] (direct)" at bounding box center [127, 51] width 118 height 34
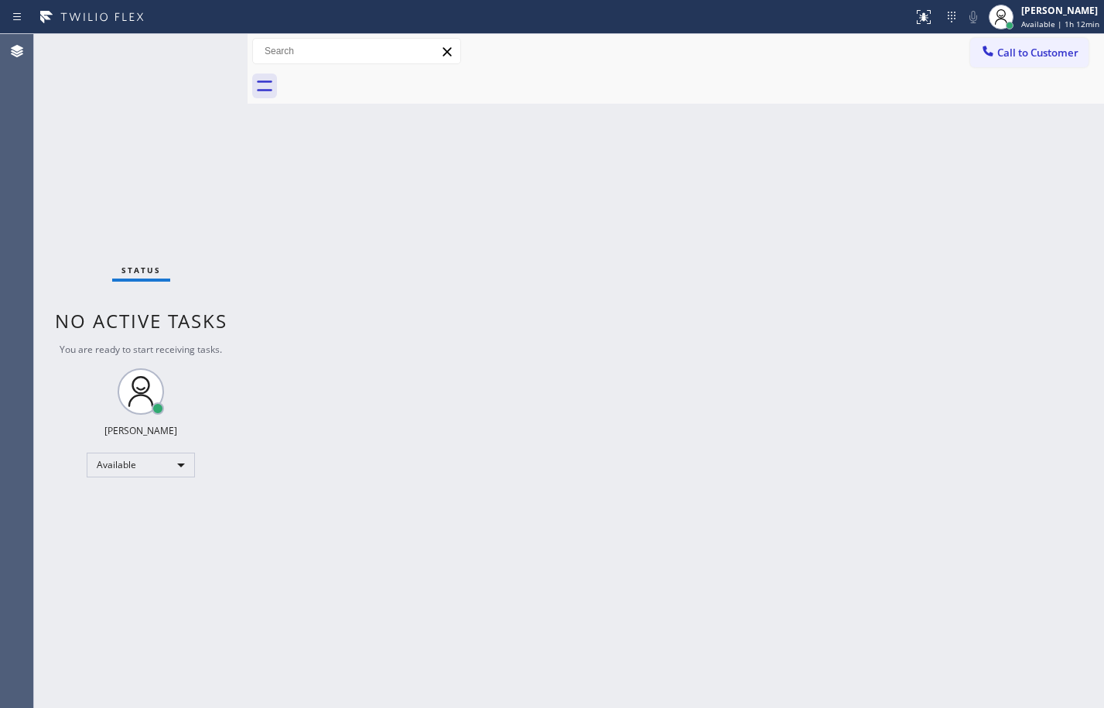
click at [165, 127] on div "Status No active tasks You are ready to start receiving tasks. [PERSON_NAME] Av…" at bounding box center [140, 371] width 213 height 674
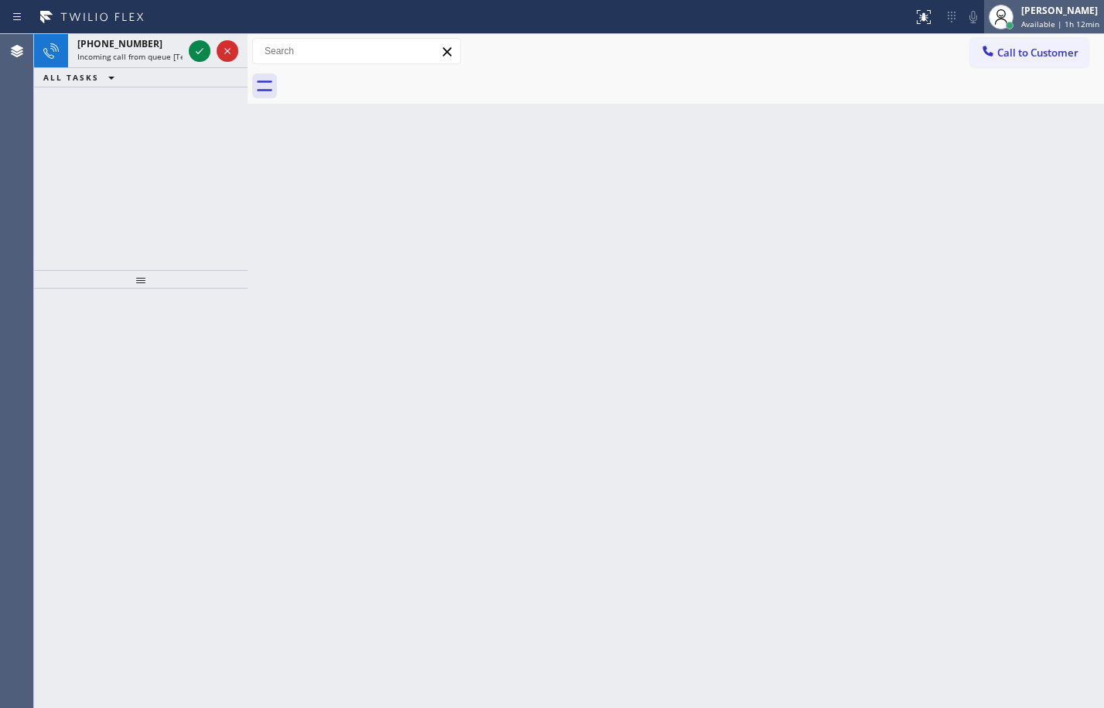
click at [1043, 12] on div "[PERSON_NAME]" at bounding box center [1060, 10] width 78 height 13
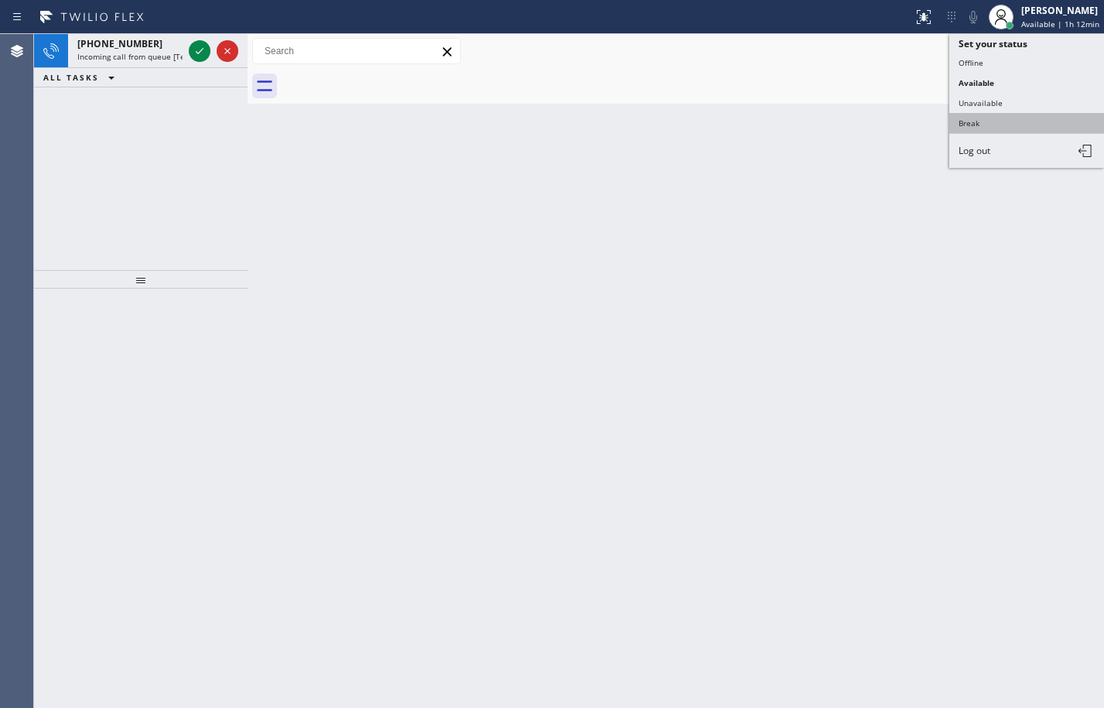
click at [992, 121] on button "Break" at bounding box center [1026, 123] width 155 height 20
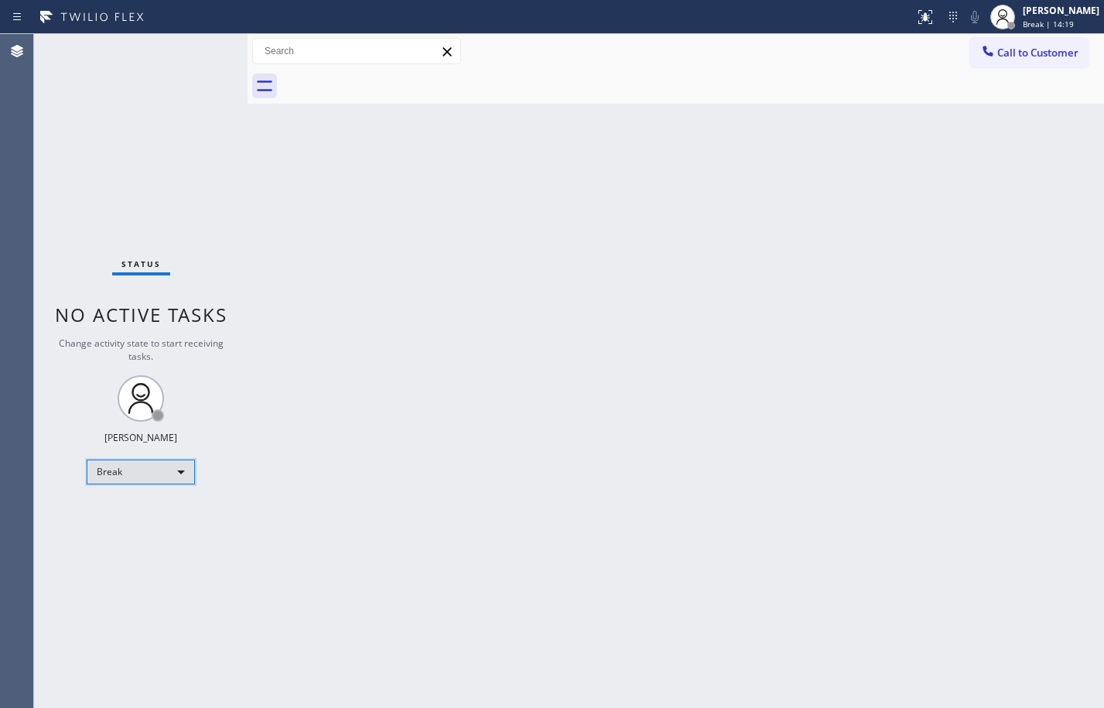
click at [165, 474] on div "Break" at bounding box center [141, 471] width 108 height 25
click at [138, 506] on li "Available" at bounding box center [139, 512] width 105 height 19
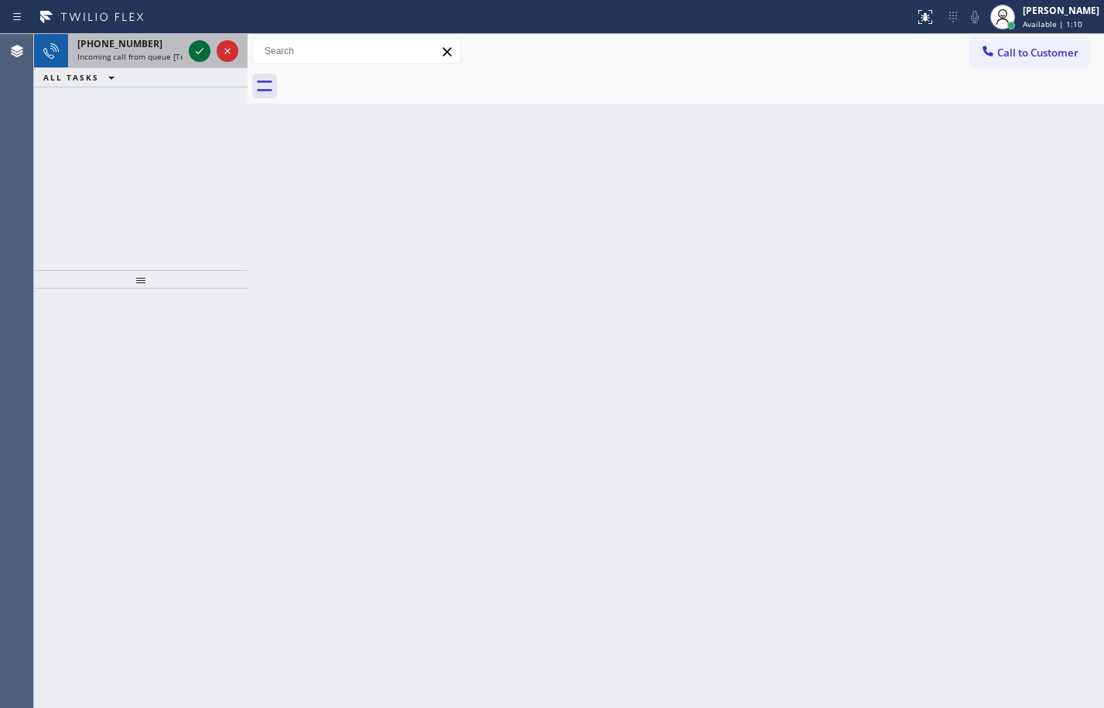
click at [205, 56] on icon at bounding box center [199, 51] width 19 height 19
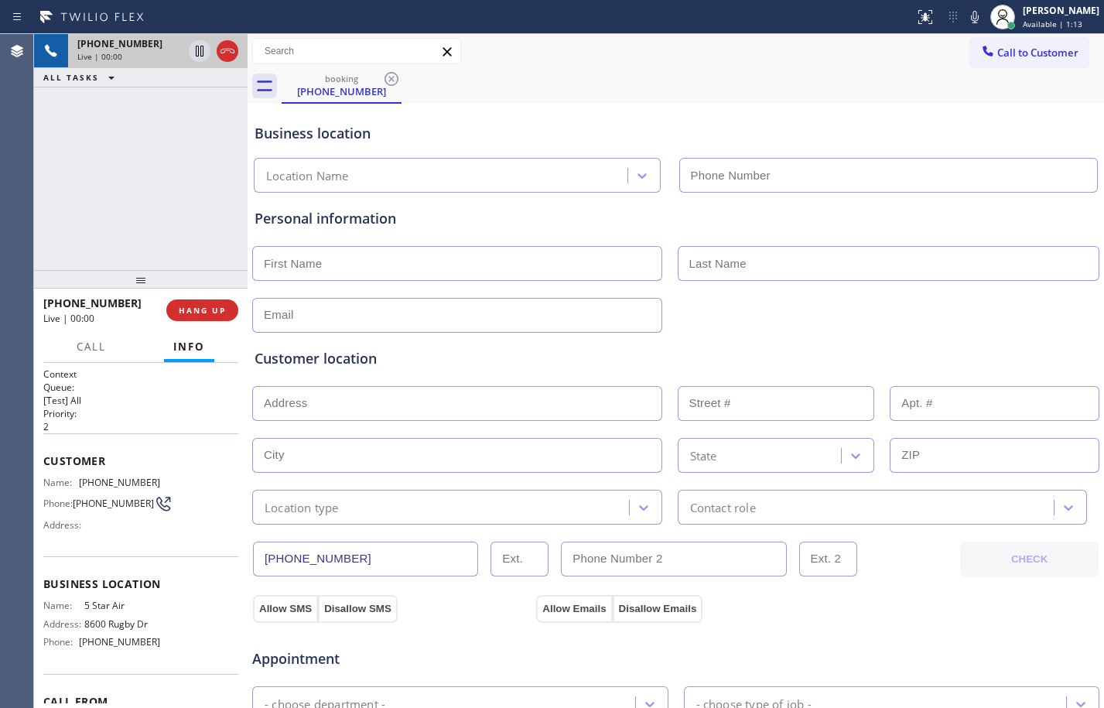
type input "[PHONE_NUMBER]"
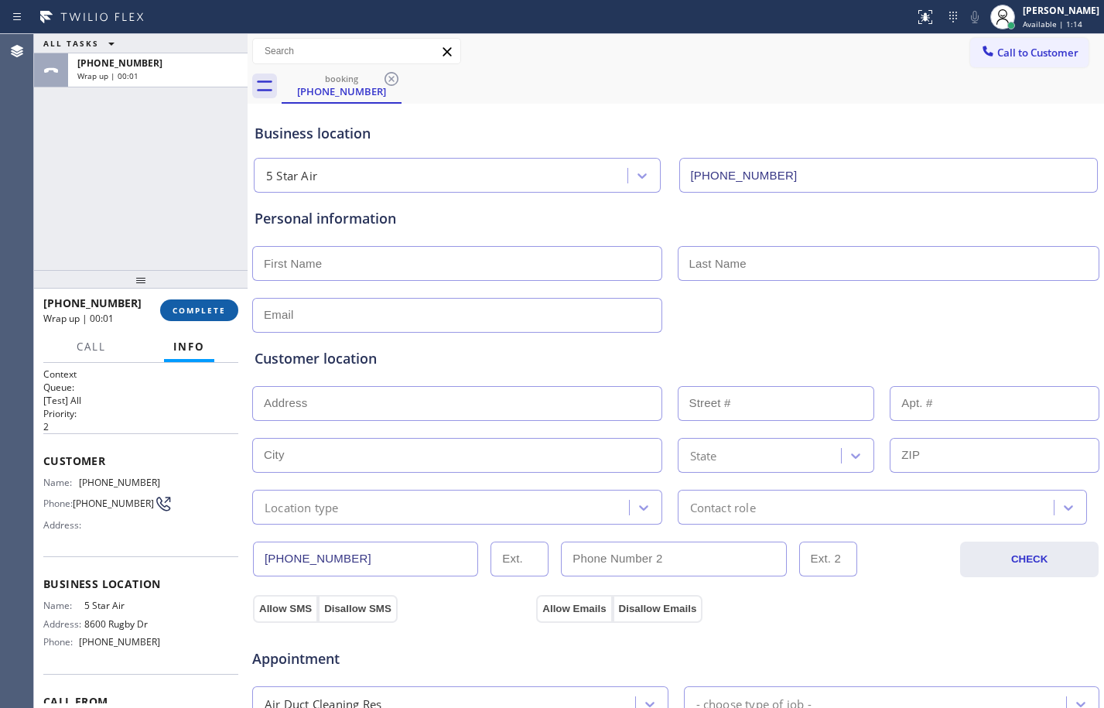
click at [184, 305] on span "COMPLETE" at bounding box center [198, 310] width 53 height 11
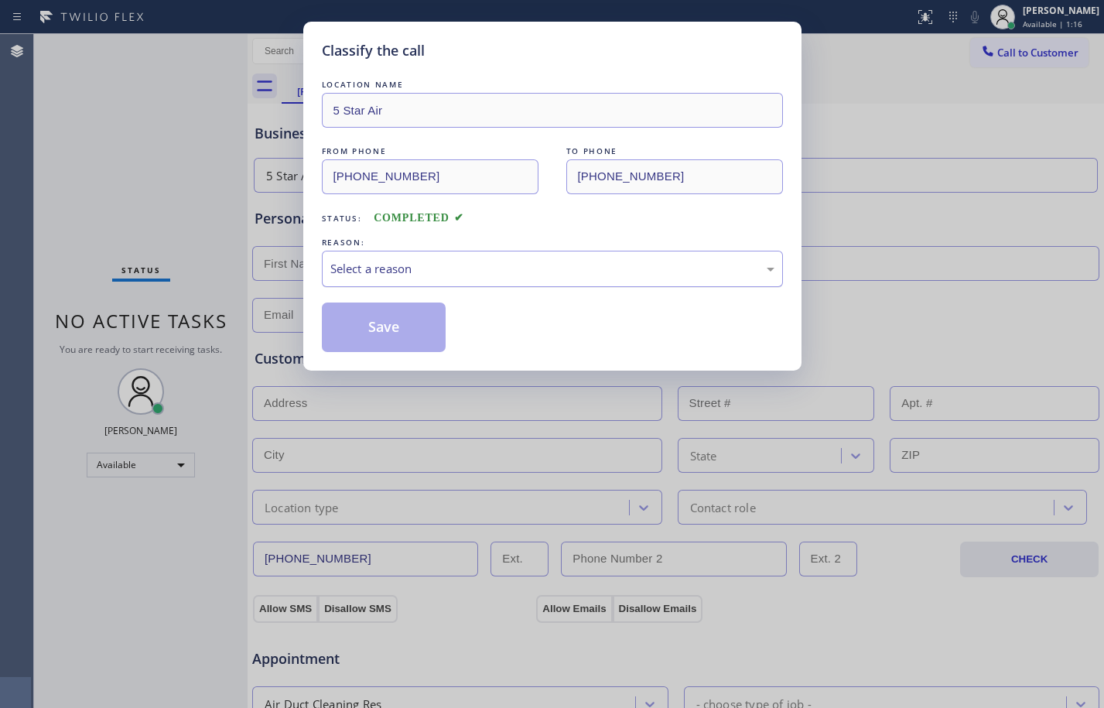
click at [357, 265] on div "Select a reason" at bounding box center [552, 269] width 444 height 18
click at [390, 314] on button "Save" at bounding box center [384, 326] width 125 height 49
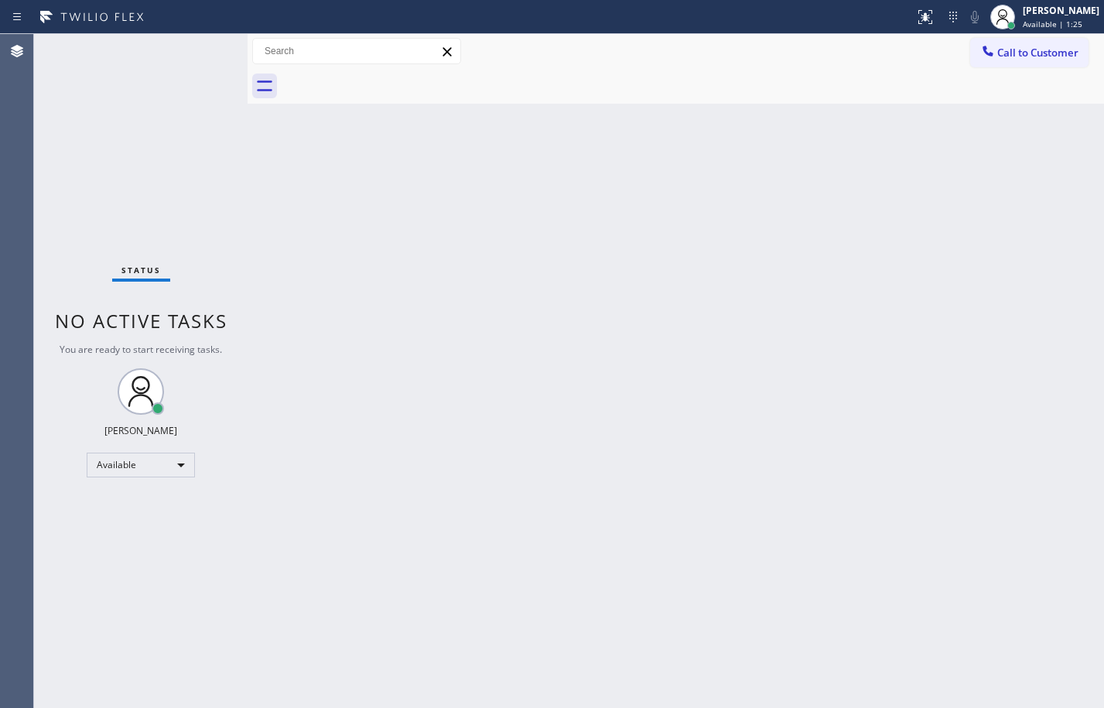
click at [247, 170] on div at bounding box center [247, 371] width 0 height 674
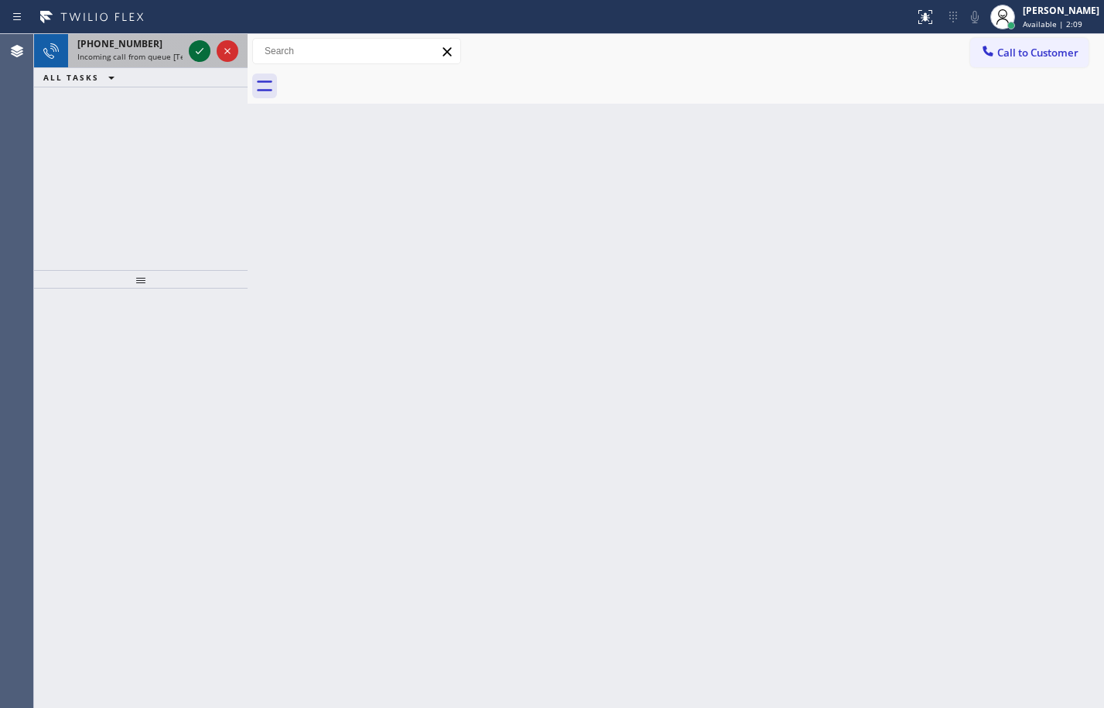
click at [196, 49] on icon at bounding box center [199, 51] width 19 height 19
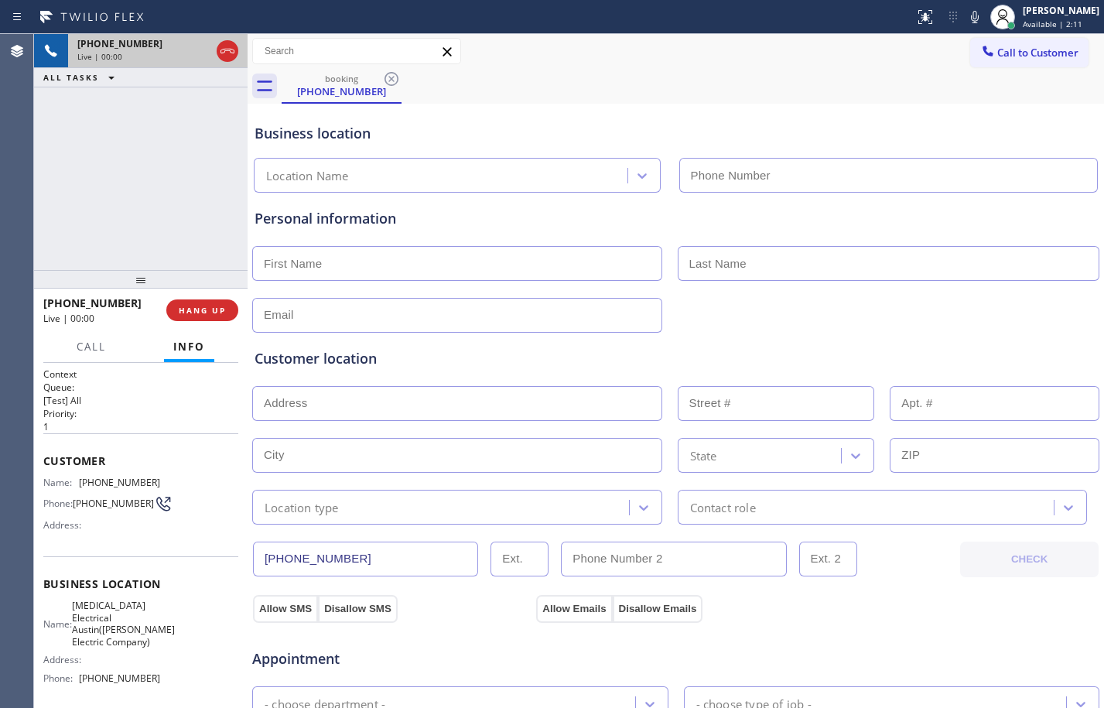
type input "[PHONE_NUMBER]"
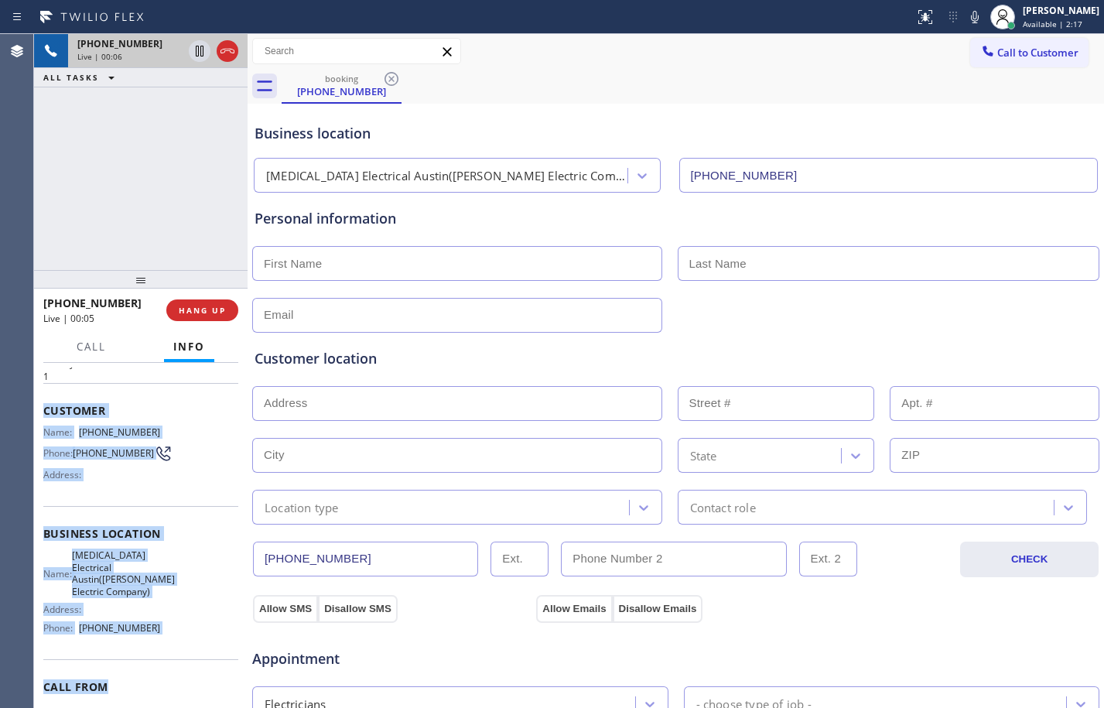
scroll to position [141, 0]
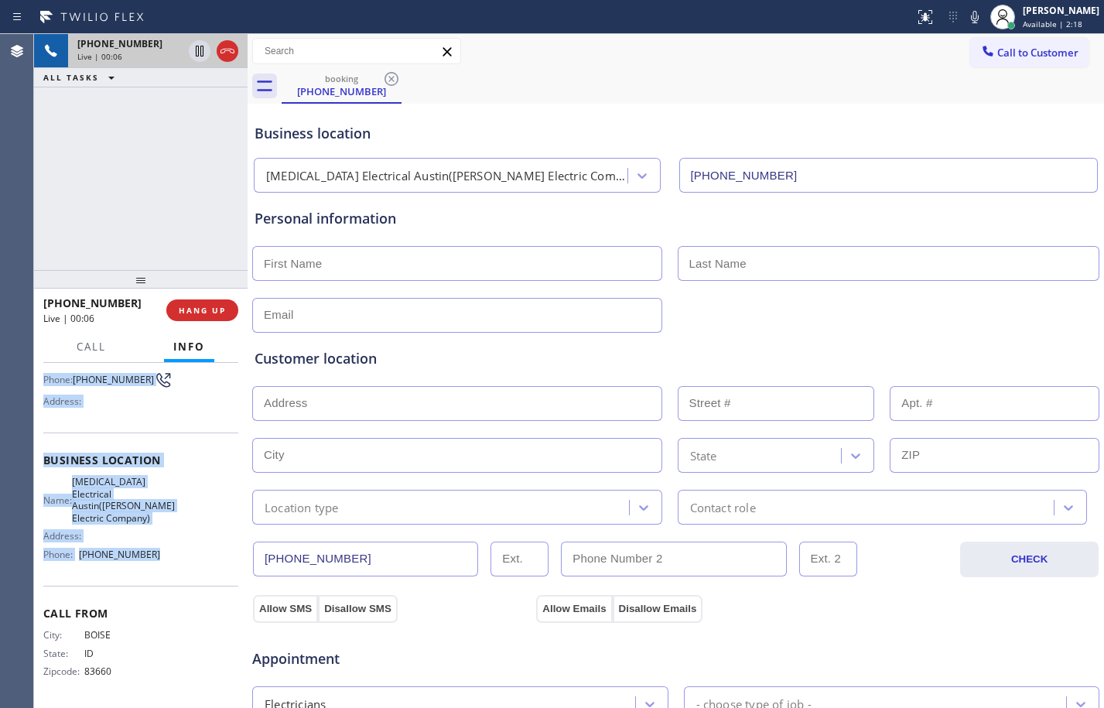
drag, startPoint x: 49, startPoint y: 473, endPoint x: 215, endPoint y: 578, distance: 196.1
click at [215, 578] on div "Context Queue: [Test] All Priority: 1 Customer Name: [PHONE_NUMBER] Phone: [PHO…" at bounding box center [140, 535] width 213 height 345
copy div "Customer Name: [PHONE_NUMBER] Phone: [PHONE_NUMBER] Address: Business location …"
drag, startPoint x: 200, startPoint y: 52, endPoint x: 522, endPoint y: 24, distance: 323.7
click at [200, 52] on icon at bounding box center [199, 51] width 19 height 19
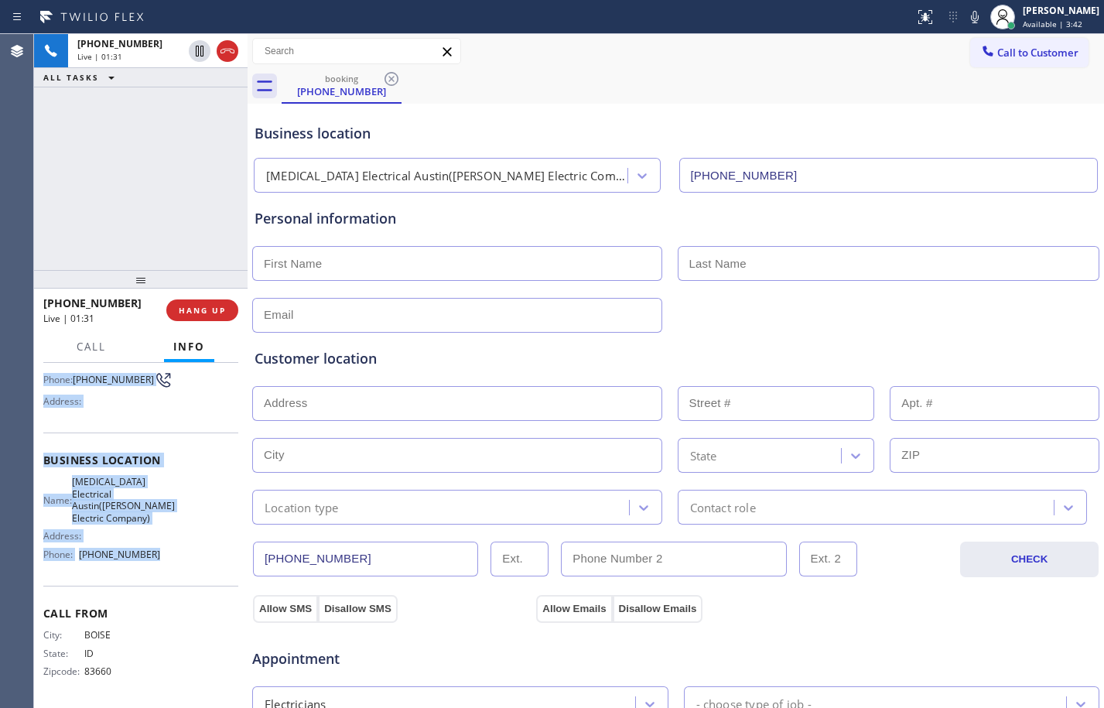
click at [965, 12] on icon at bounding box center [974, 17] width 19 height 19
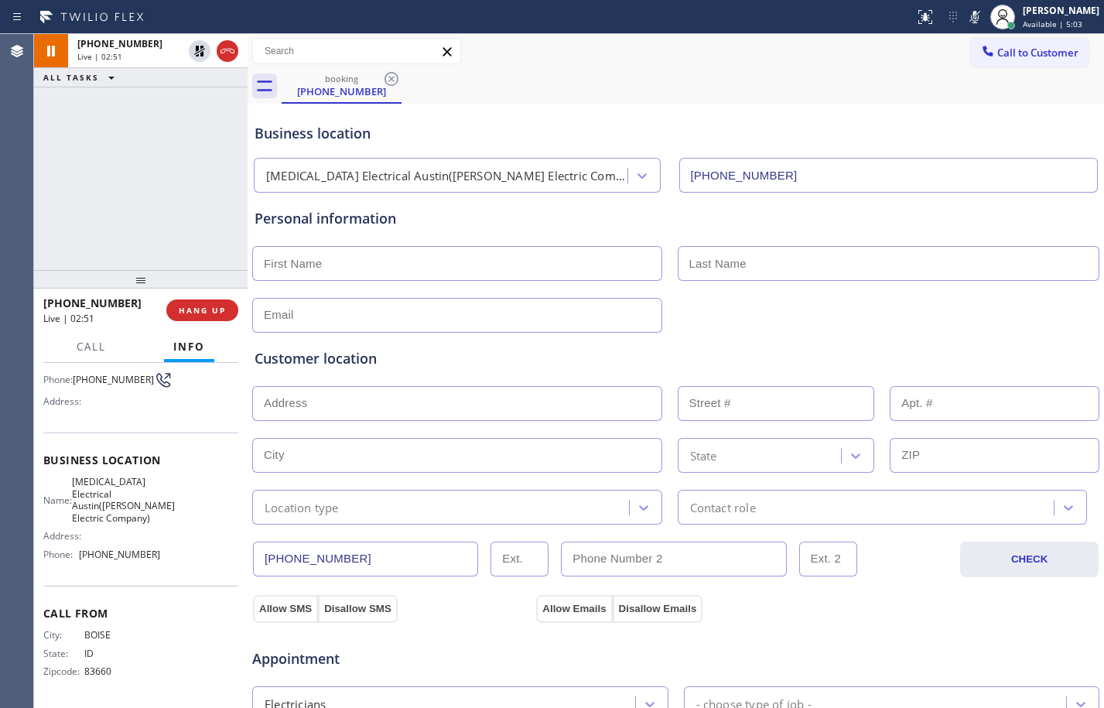
click at [218, 146] on div "[PHONE_NUMBER] Live | 02:51 ALL TASKS ALL TASKS ACTIVE TASKS TASKS IN WRAP UP" at bounding box center [140, 152] width 213 height 236
drag, startPoint x: 203, startPoint y: 49, endPoint x: 275, endPoint y: 47, distance: 71.9
click at [203, 49] on icon at bounding box center [199, 51] width 19 height 19
click at [965, 17] on icon at bounding box center [974, 17] width 19 height 19
click at [92, 351] on span "Call" at bounding box center [91, 347] width 29 height 14
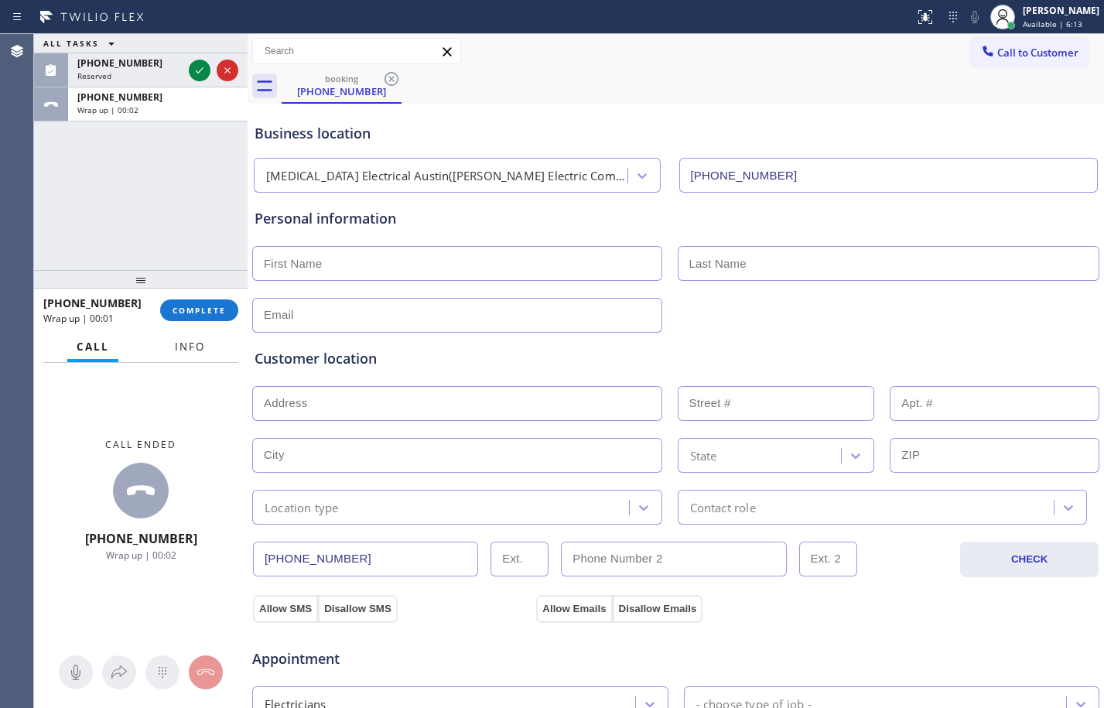
click at [173, 353] on button "Info" at bounding box center [189, 347] width 49 height 30
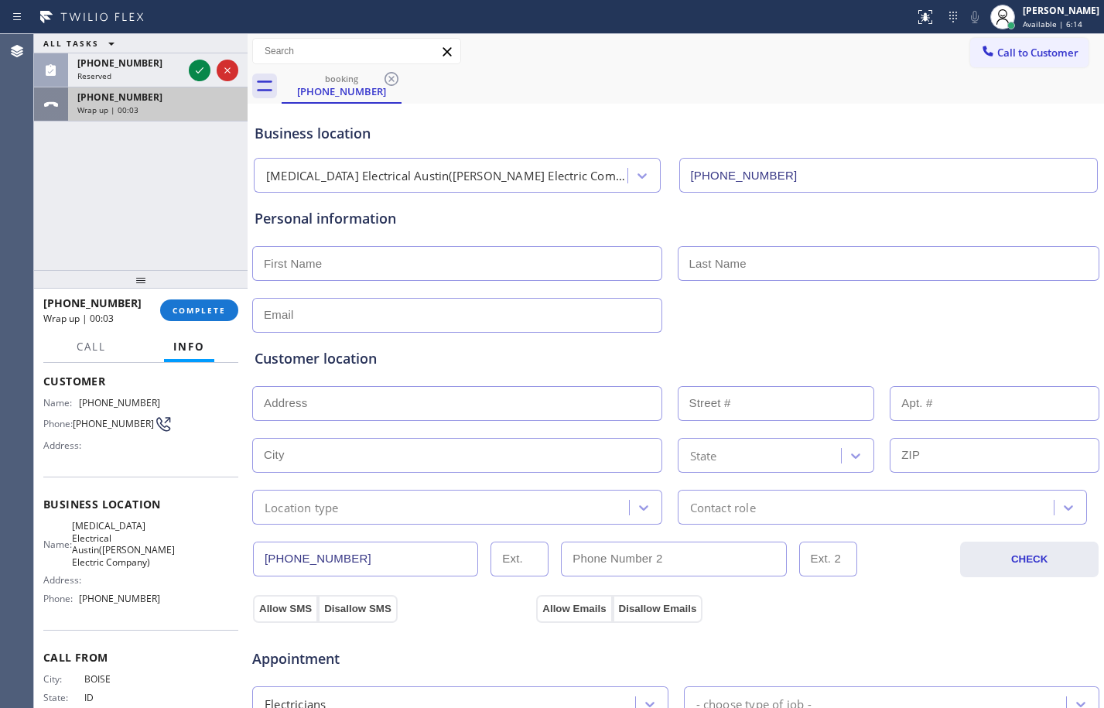
scroll to position [0, 0]
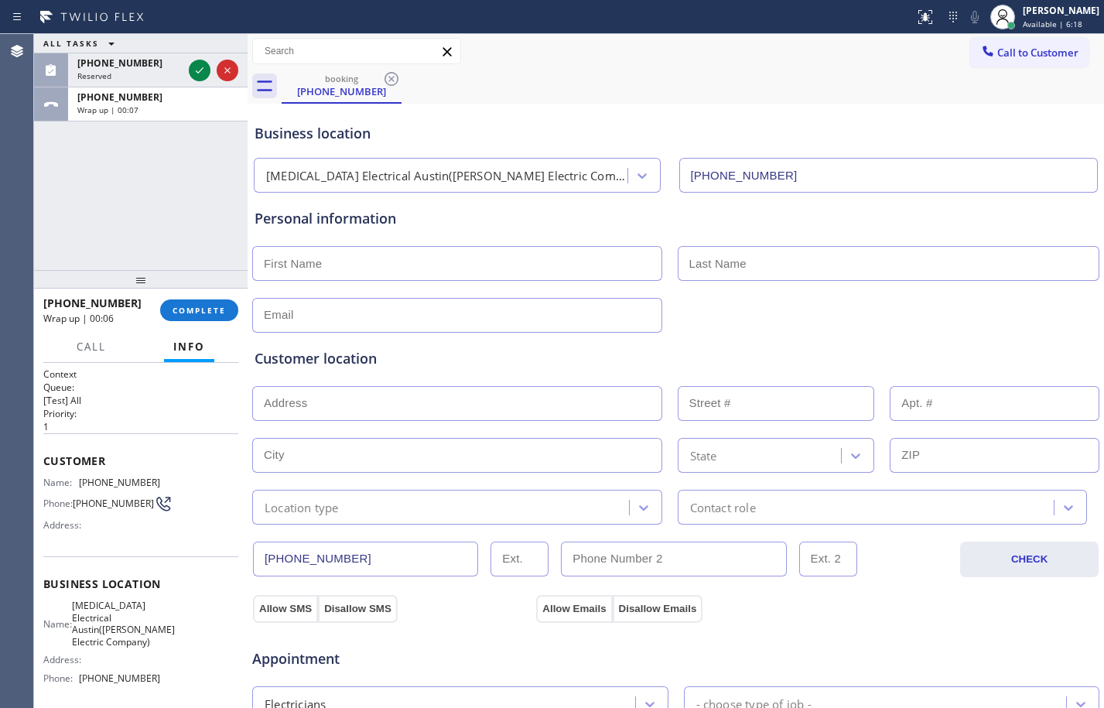
click at [520, 278] on input "text" at bounding box center [457, 263] width 410 height 35
type input "[PERSON_NAME]"
type input "w"
type input "[PERSON_NAME]"
click at [553, 321] on input "text" at bounding box center [457, 315] width 410 height 35
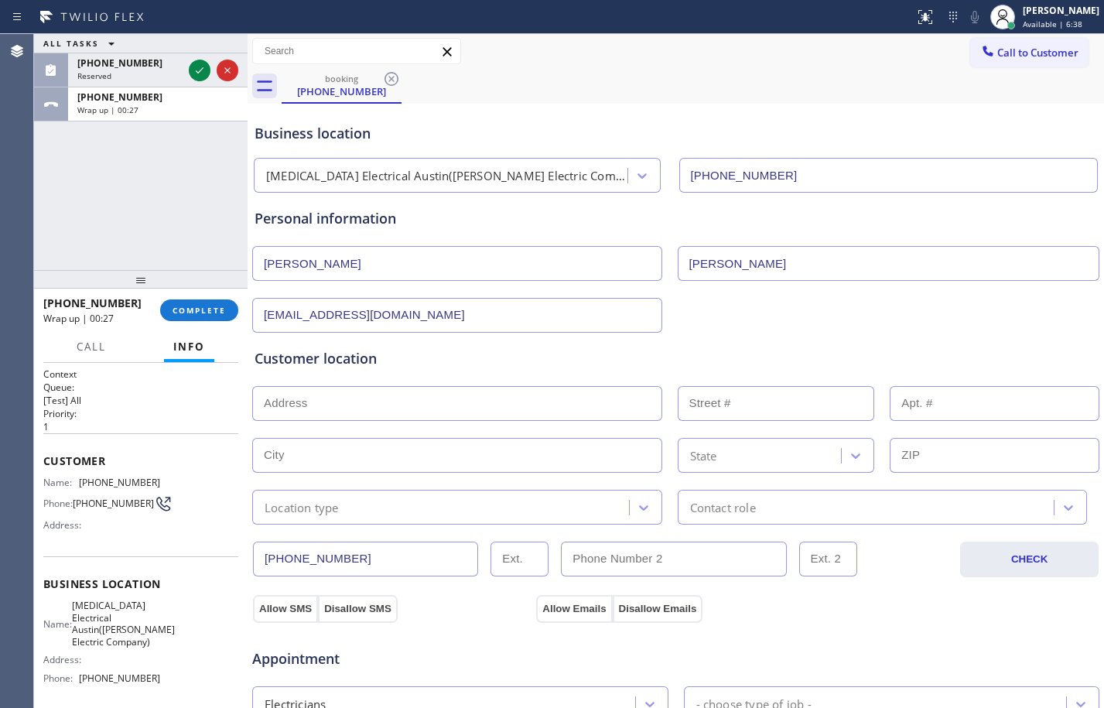
type input "[EMAIL_ADDRESS][DOMAIN_NAME]"
click at [635, 404] on input "text" at bounding box center [457, 403] width 410 height 35
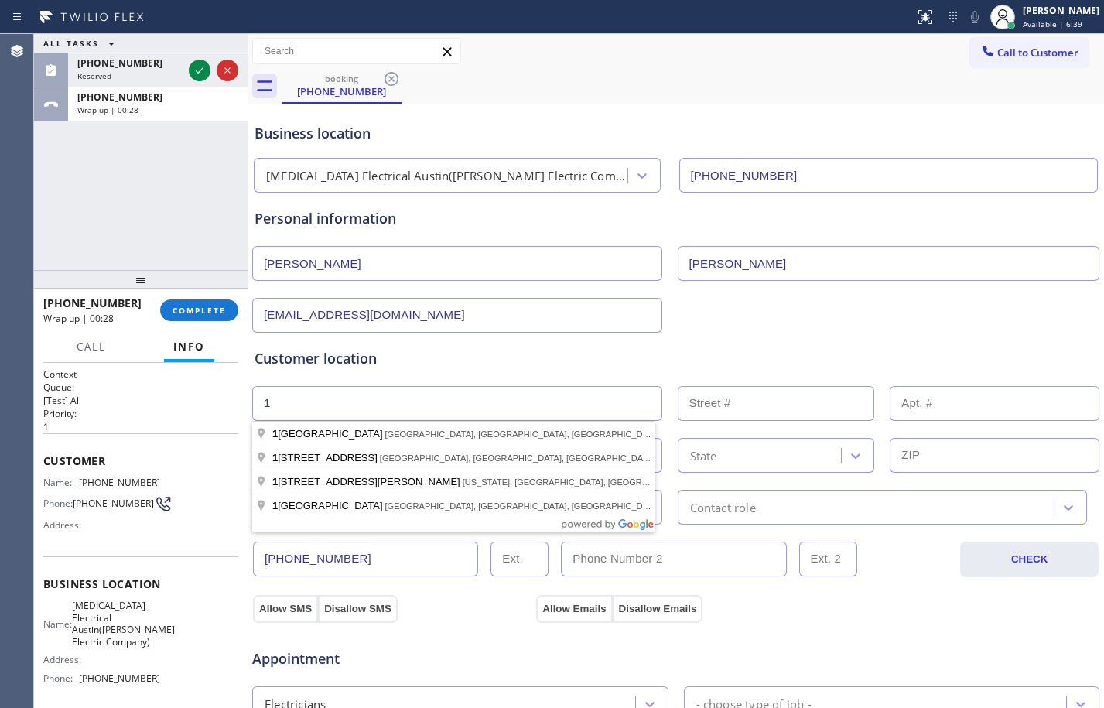
type input "1"
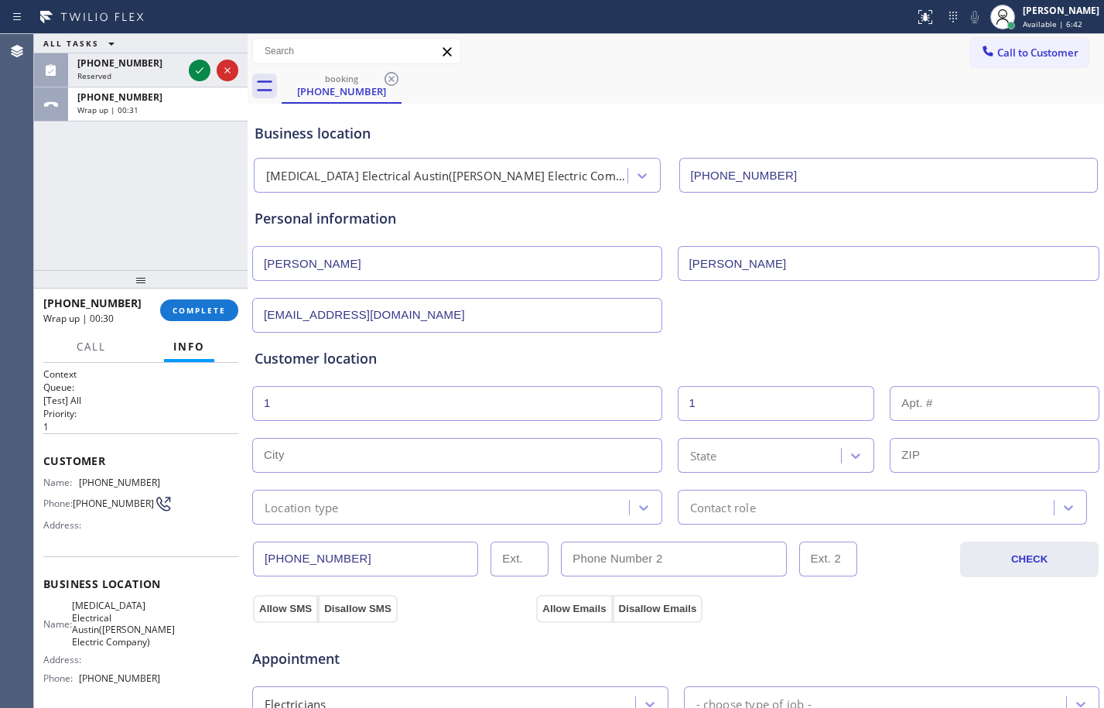
type input "1"
click at [374, 459] on input "text" at bounding box center [457, 455] width 410 height 35
paste input "Austin"
type input "Austin"
click at [773, 459] on div "State" at bounding box center [761, 455] width 159 height 27
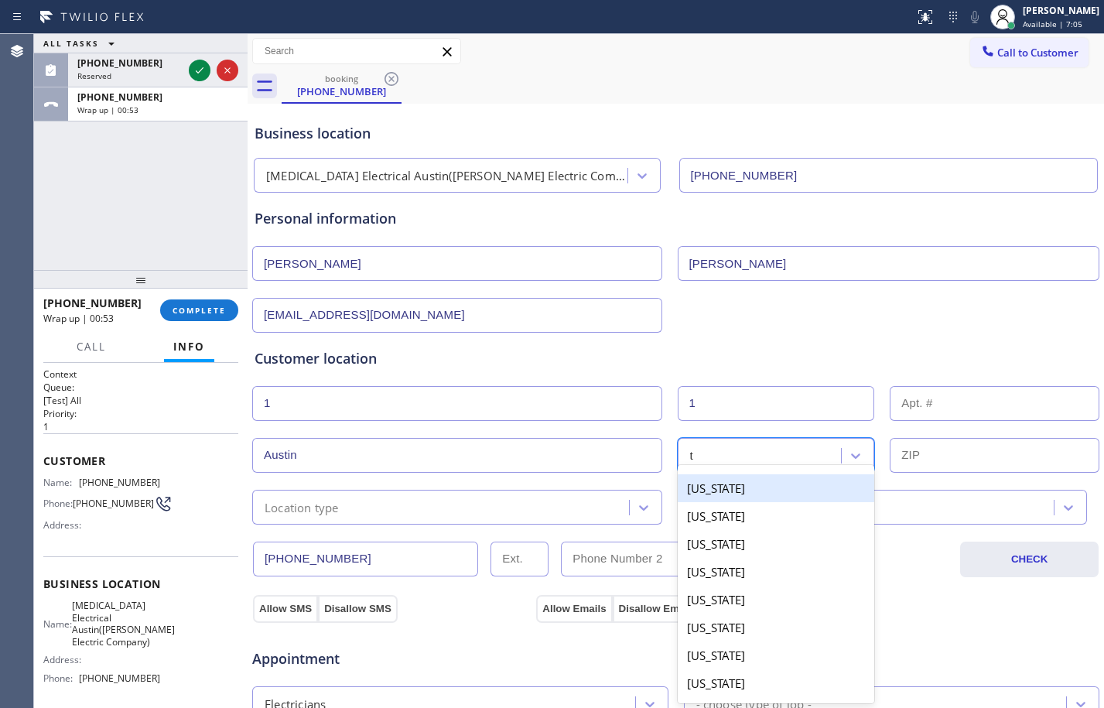
type input "tx"
click at [783, 490] on div "[US_STATE]" at bounding box center [775, 488] width 197 height 28
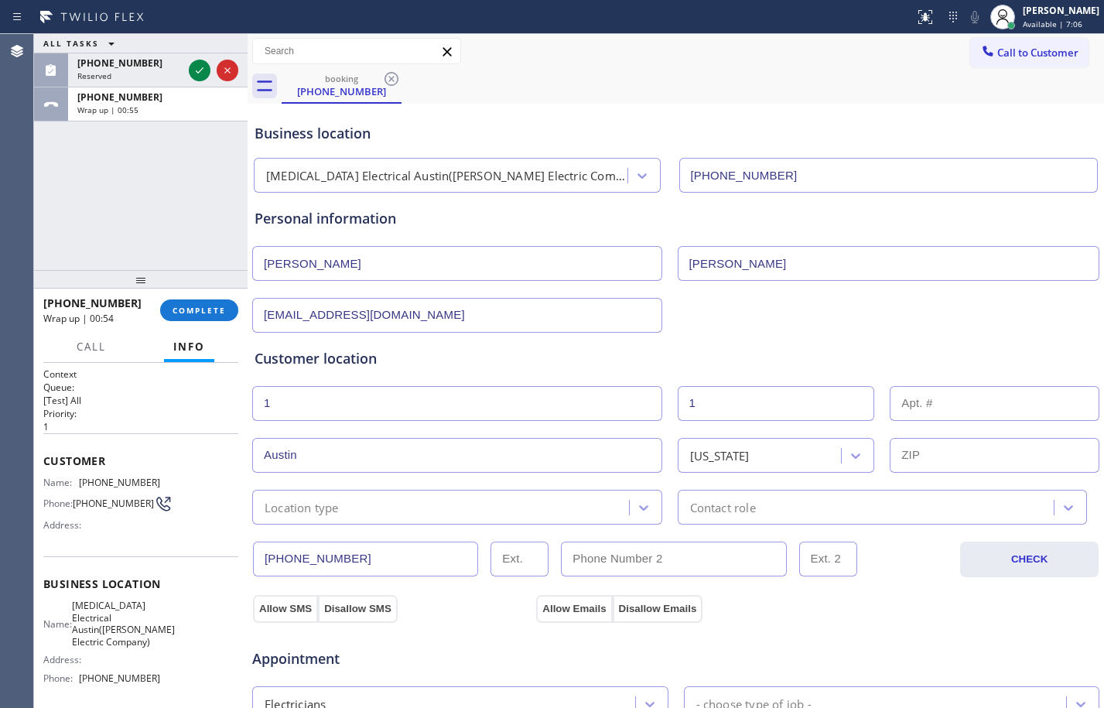
click at [936, 462] on input "text" at bounding box center [994, 455] width 210 height 35
type input "78758"
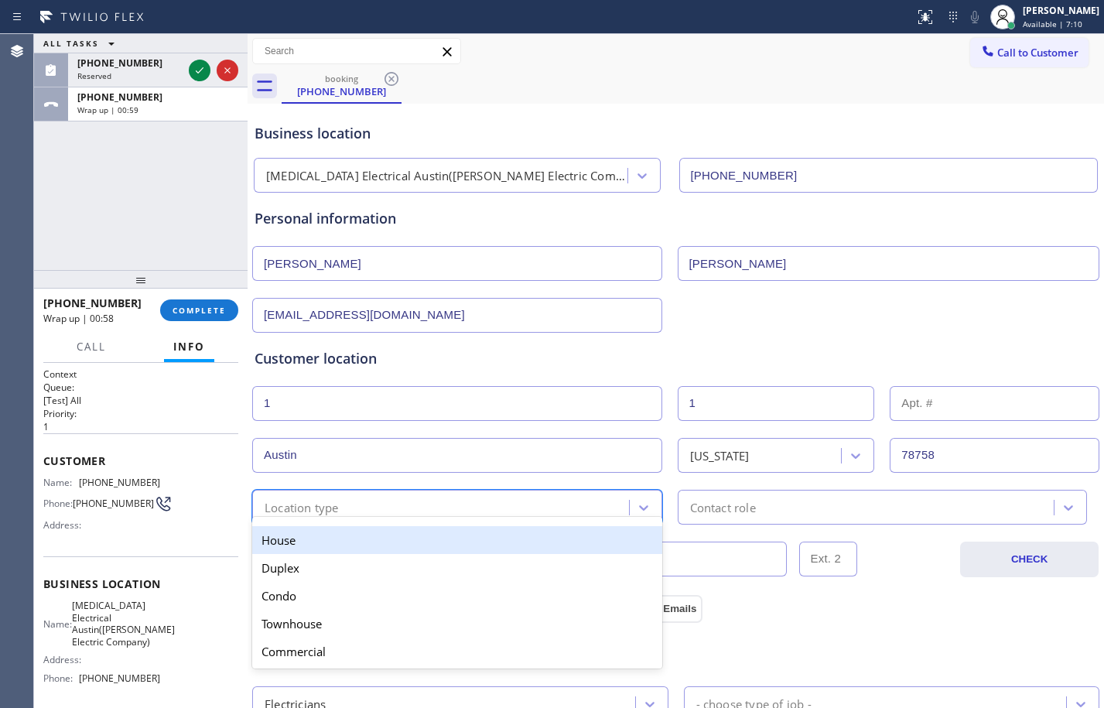
click at [559, 510] on div "Location type" at bounding box center [443, 506] width 372 height 27
click at [406, 534] on div "House" at bounding box center [457, 540] width 410 height 28
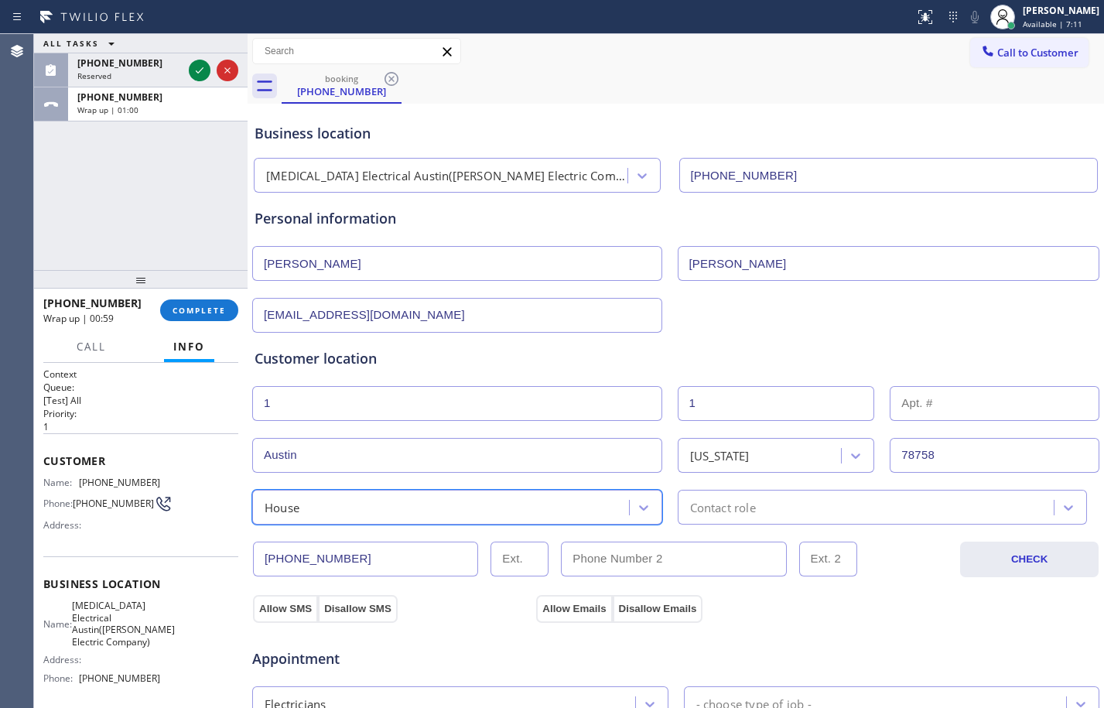
click at [827, 519] on div "Contact role" at bounding box center [882, 507] width 410 height 35
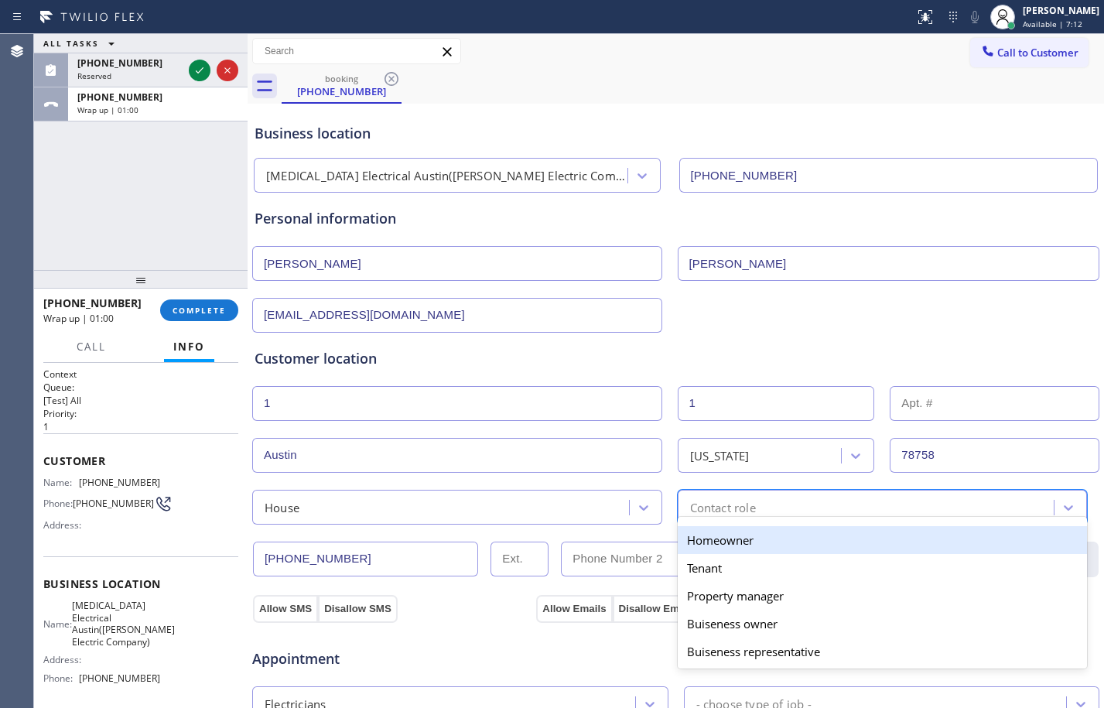
click at [752, 545] on div "Homeowner" at bounding box center [882, 540] width 410 height 28
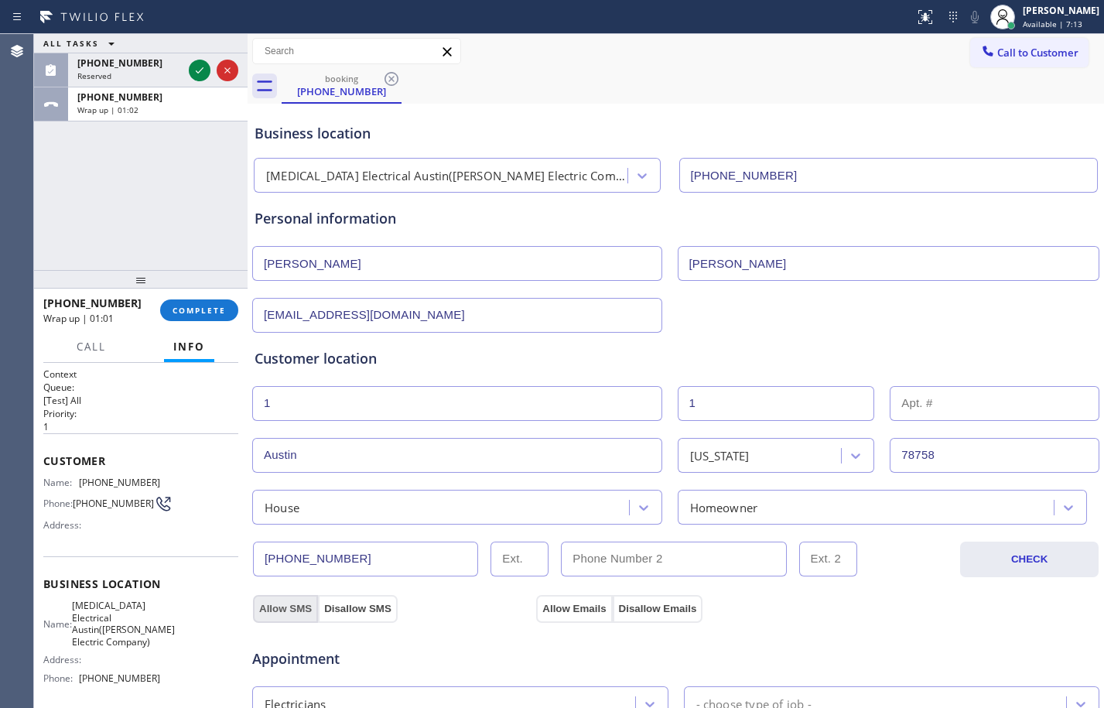
click at [300, 614] on button "Allow SMS" at bounding box center [285, 609] width 65 height 28
click at [559, 603] on button "Allow Emails" at bounding box center [574, 609] width 76 height 28
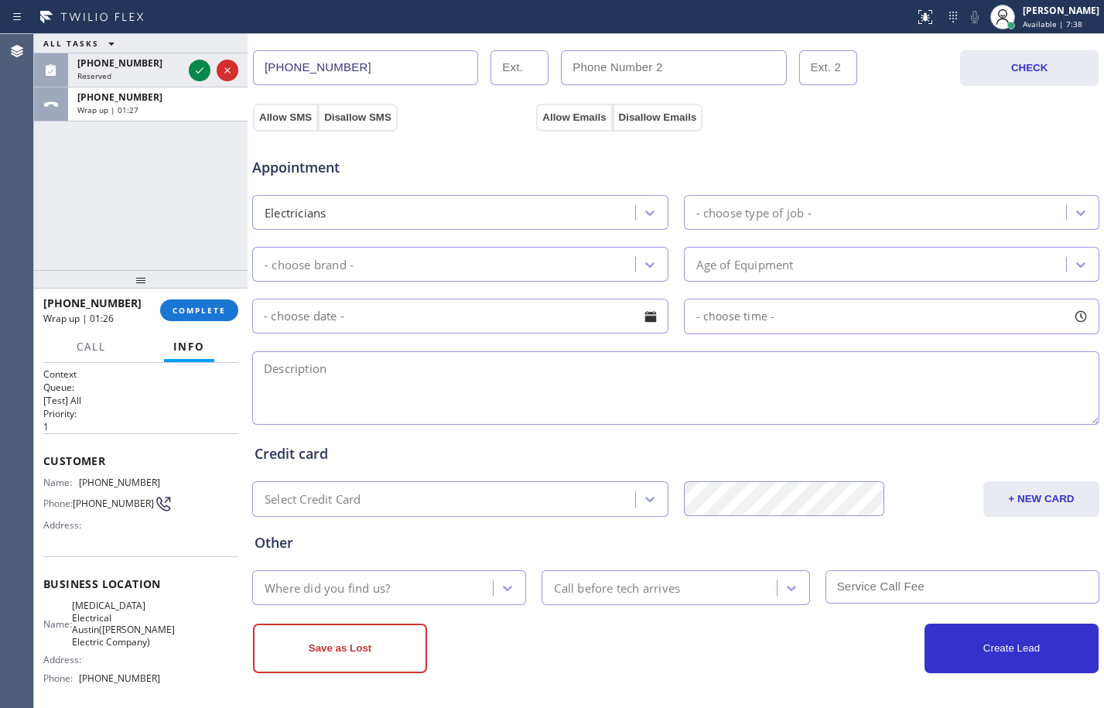
click at [142, 198] on div "ALL TASKS ALL TASKS ACTIVE TASKS TASKS IN WRAP UP [PHONE_NUMBER] Reserved [PHON…" at bounding box center [140, 152] width 213 height 236
click at [906, 232] on div "Appointment Electricians - choose type of job - - choose brand - Age of Equipme…" at bounding box center [675, 282] width 842 height 289
click at [903, 215] on div "- choose type of job -" at bounding box center [877, 212] width 378 height 27
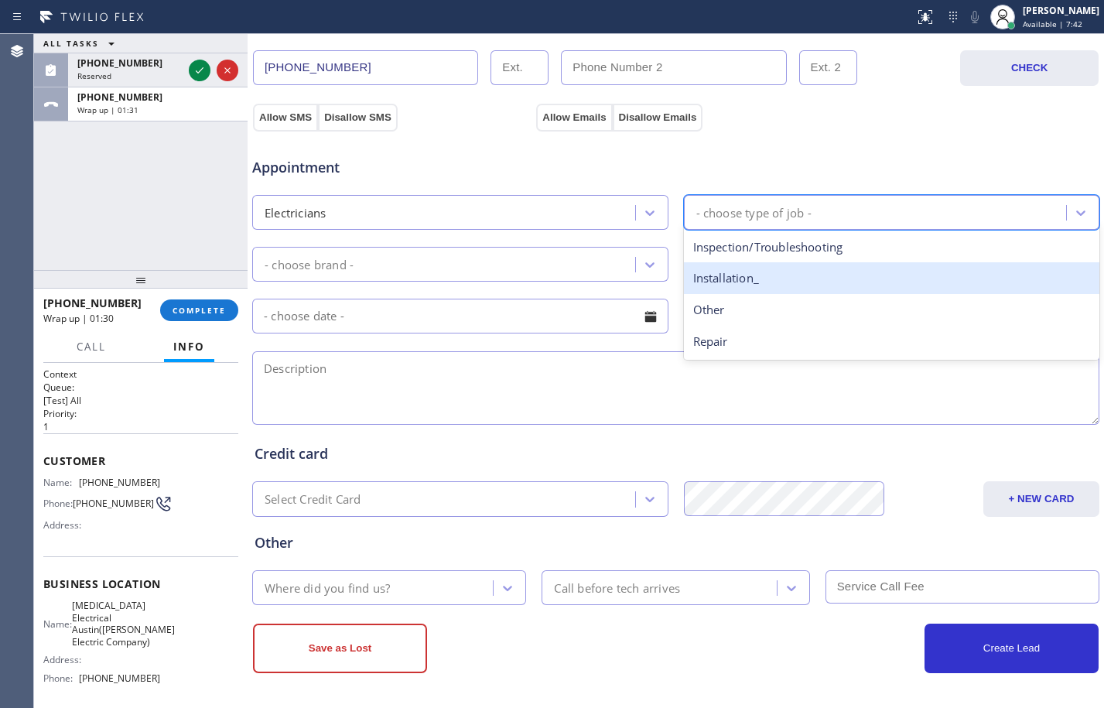
click at [748, 281] on div "Installation_" at bounding box center [892, 278] width 416 height 32
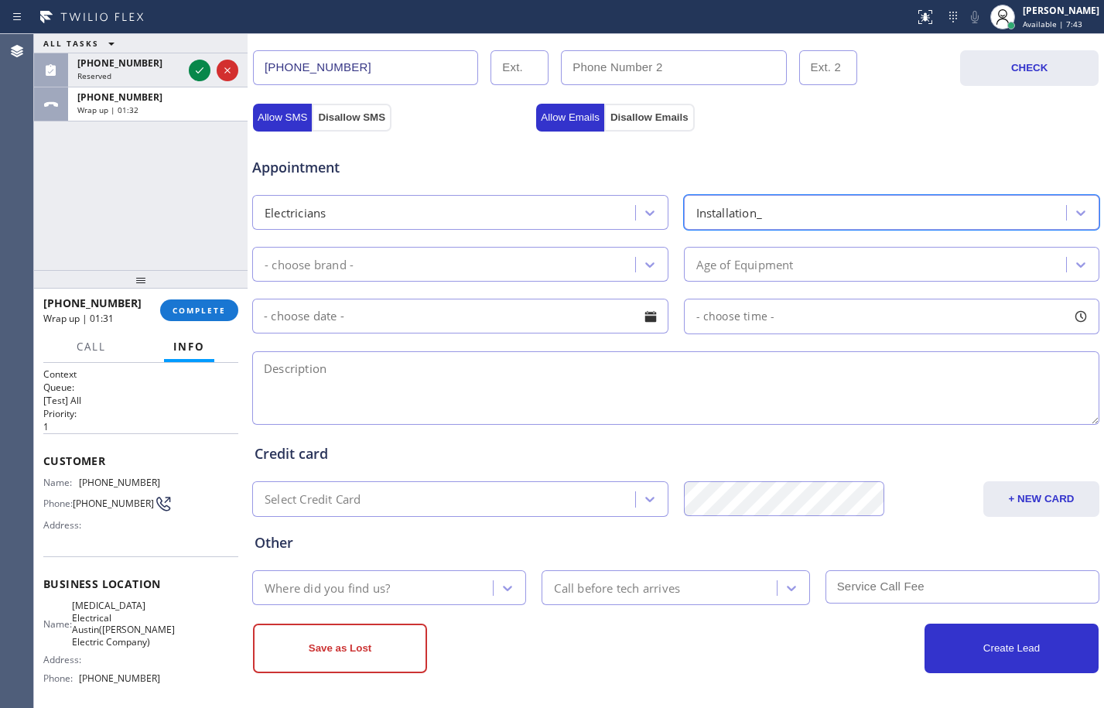
click at [406, 260] on div "- choose brand -" at bounding box center [446, 264] width 378 height 27
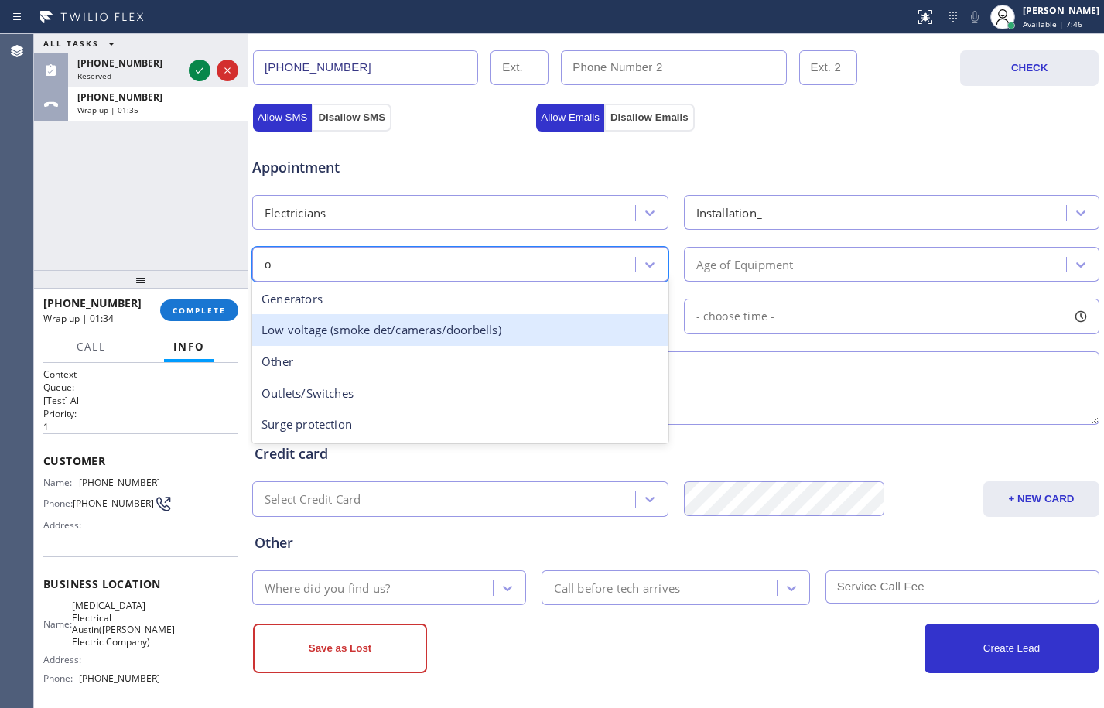
type input "ou"
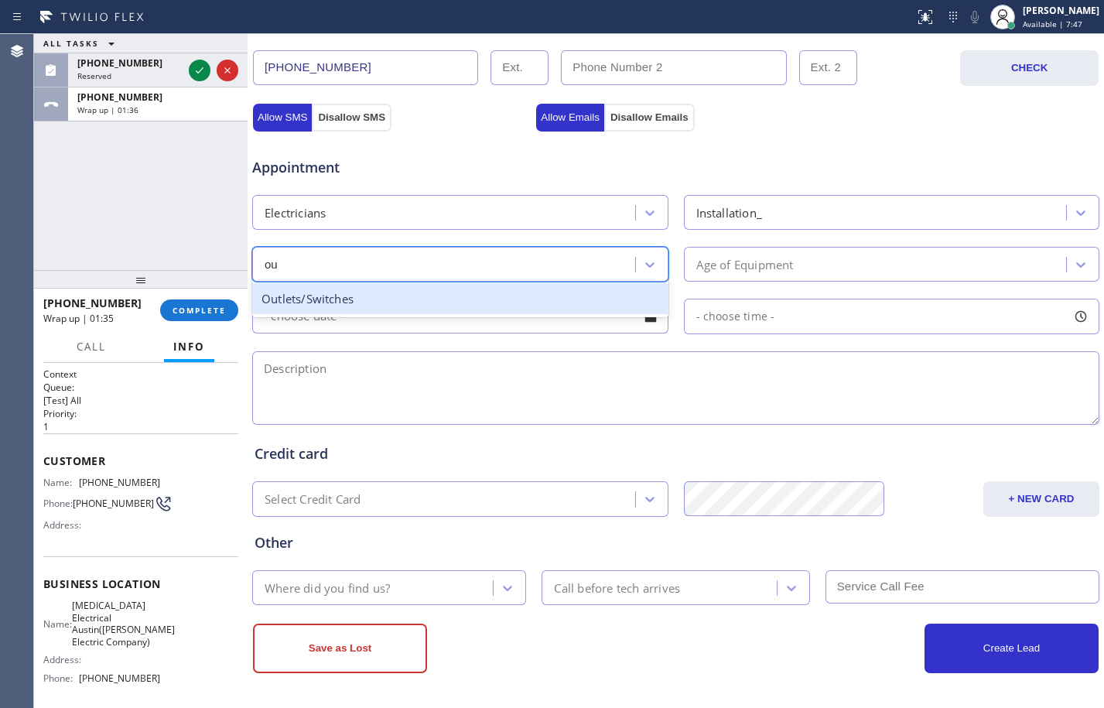
click at [436, 301] on div "Outlets/Switches" at bounding box center [460, 299] width 416 height 32
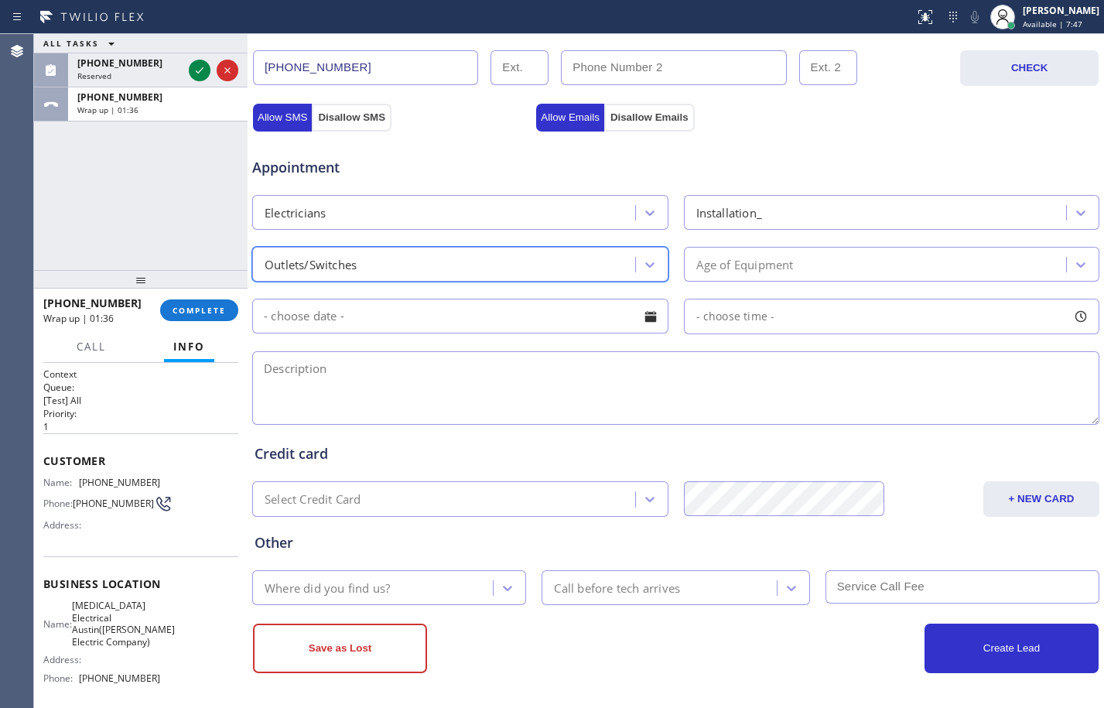
click at [785, 248] on div "Age of Equipment" at bounding box center [892, 264] width 416 height 35
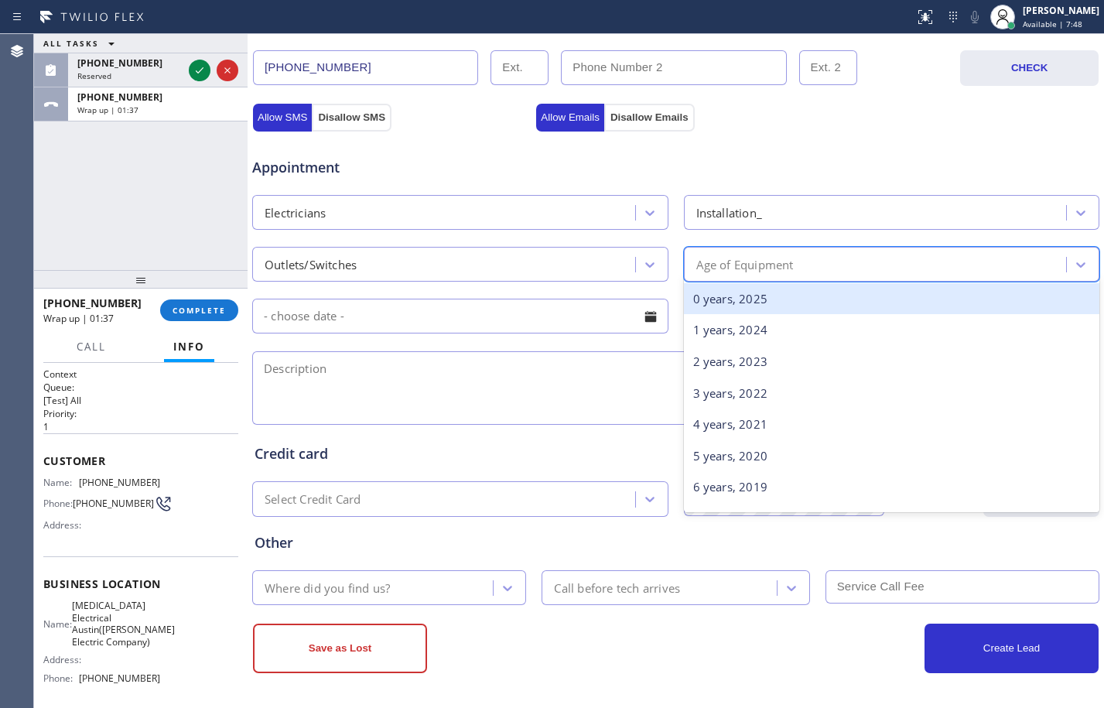
click at [736, 287] on div "0 years, 2025" at bounding box center [892, 299] width 416 height 32
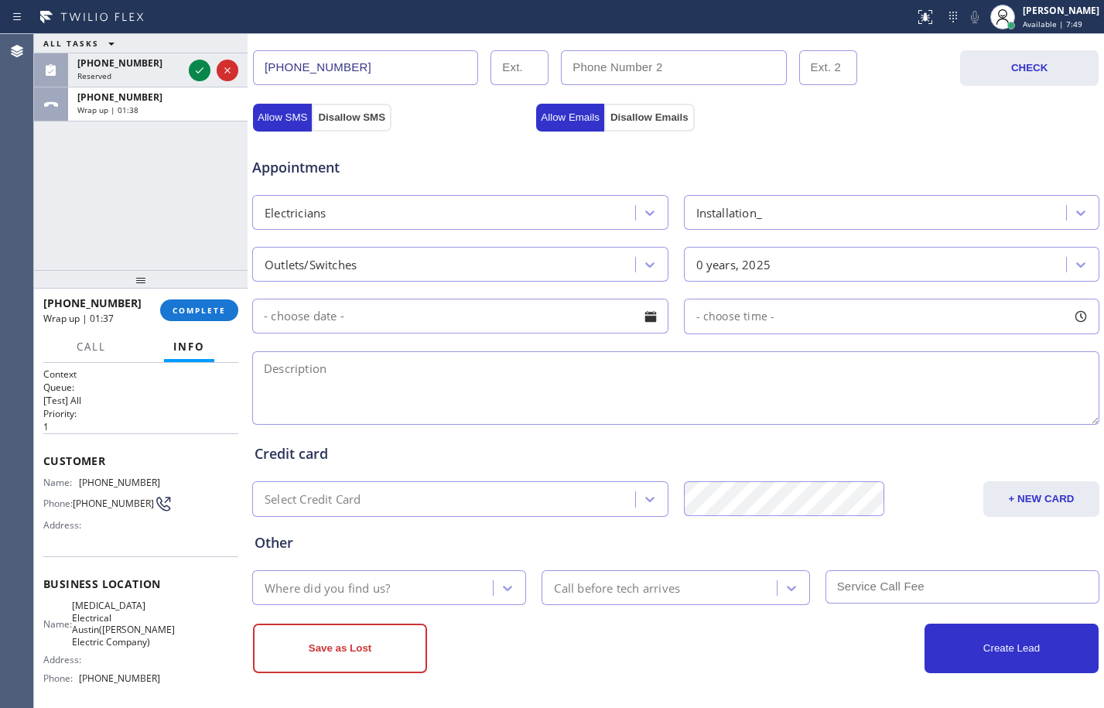
click at [595, 363] on textarea at bounding box center [675, 387] width 847 height 73
click at [295, 408] on textarea at bounding box center [675, 387] width 847 height 73
paste textarea "replace 2 outlets and add one/[GEOGRAPHIC_DATA]"
click at [266, 372] on textarea "replace 2 outlets and add one/[GEOGRAPHIC_DATA]" at bounding box center [675, 387] width 847 height 73
click at [479, 367] on textarea "needs to replace 2 outlets and add one/[GEOGRAPHIC_DATA]" at bounding box center [675, 387] width 847 height 73
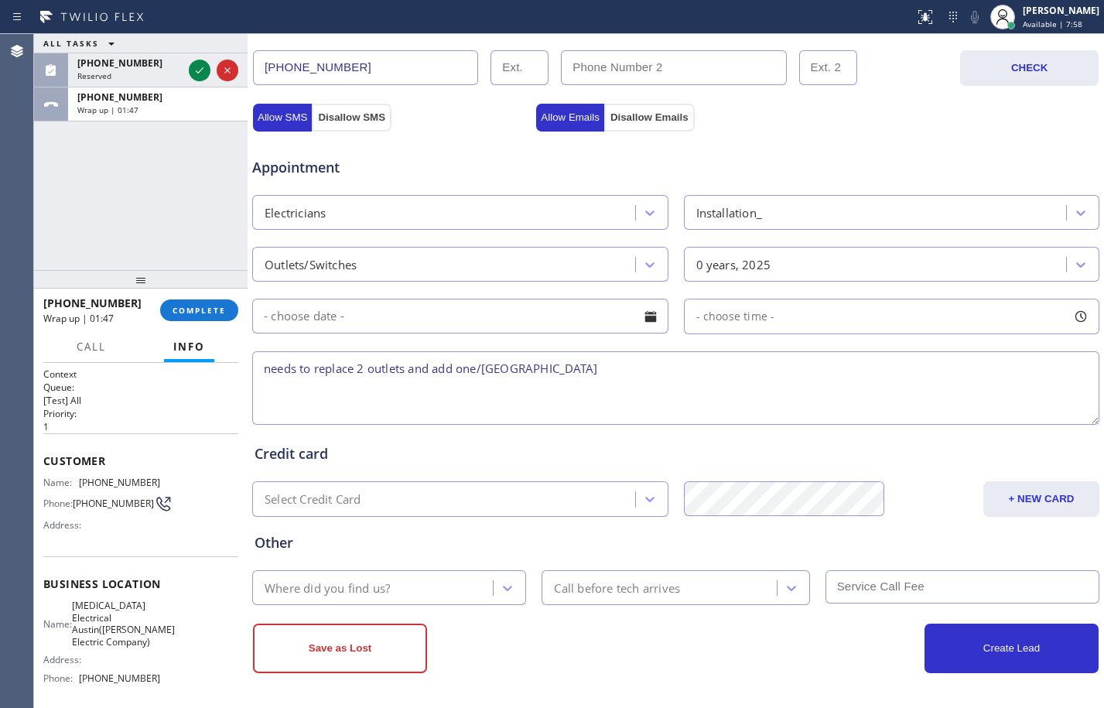
click at [723, 379] on textarea "needs to replace 2 outlets and add one/[GEOGRAPHIC_DATA]" at bounding box center [675, 387] width 847 height 73
click at [640, 375] on textarea "needs to replace 2 outlets and add one/[GEOGRAPHIC_DATA]" at bounding box center [675, 387] width 847 height 73
click at [677, 373] on textarea "needs to replace 2 outlets and add one/[GEOGRAPHIC_DATA]/" at bounding box center [675, 387] width 847 height 73
paste textarea "[MEDICAL_DATA] Electrical Austin([PERSON_NAME] Electric Company)"
click at [908, 375] on textarea "needs to replace 2 outlets and add one/[GEOGRAPHIC_DATA]/High Voltage Electrica…" at bounding box center [675, 387] width 847 height 73
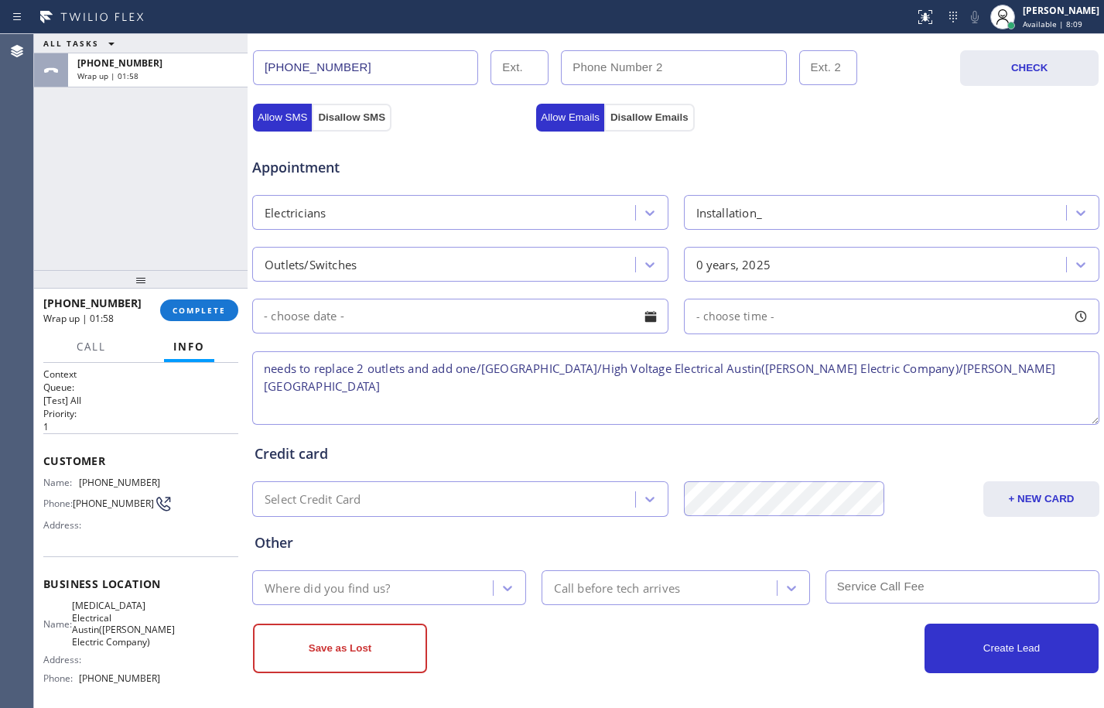
type textarea "needs to replace 2 outlets and add one/[GEOGRAPHIC_DATA]/High Voltage Electrica…"
click at [439, 602] on div "Where did you find us?" at bounding box center [389, 587] width 274 height 35
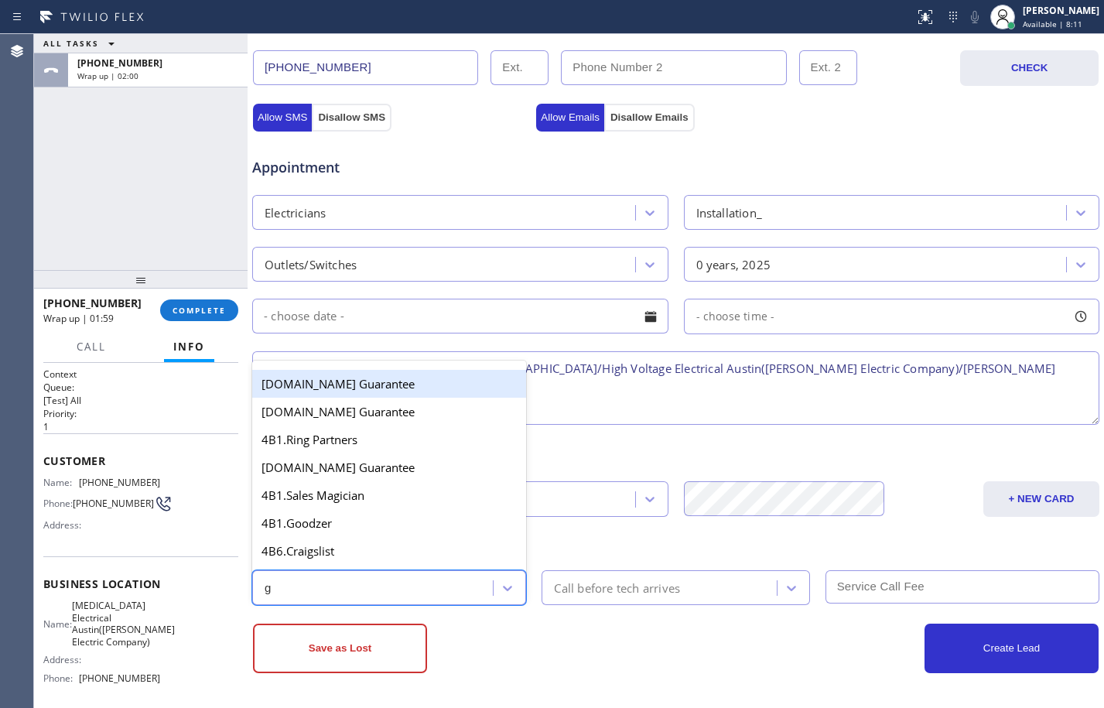
type input "go"
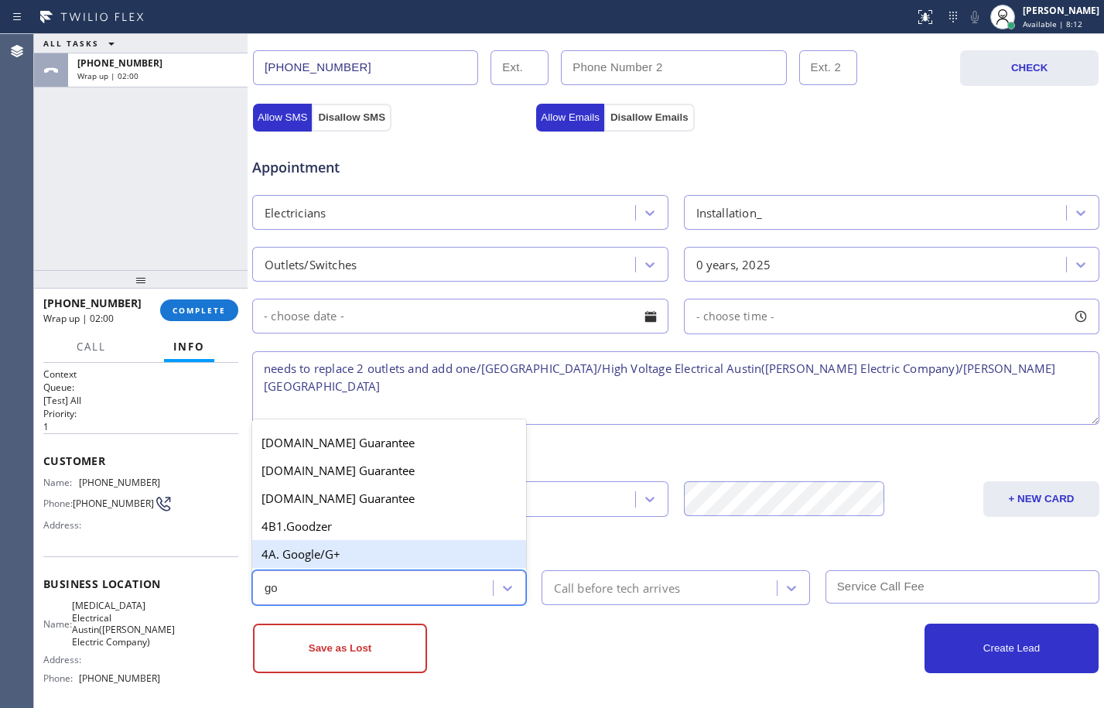
click at [373, 549] on div "4A. Google/G+" at bounding box center [389, 554] width 274 height 28
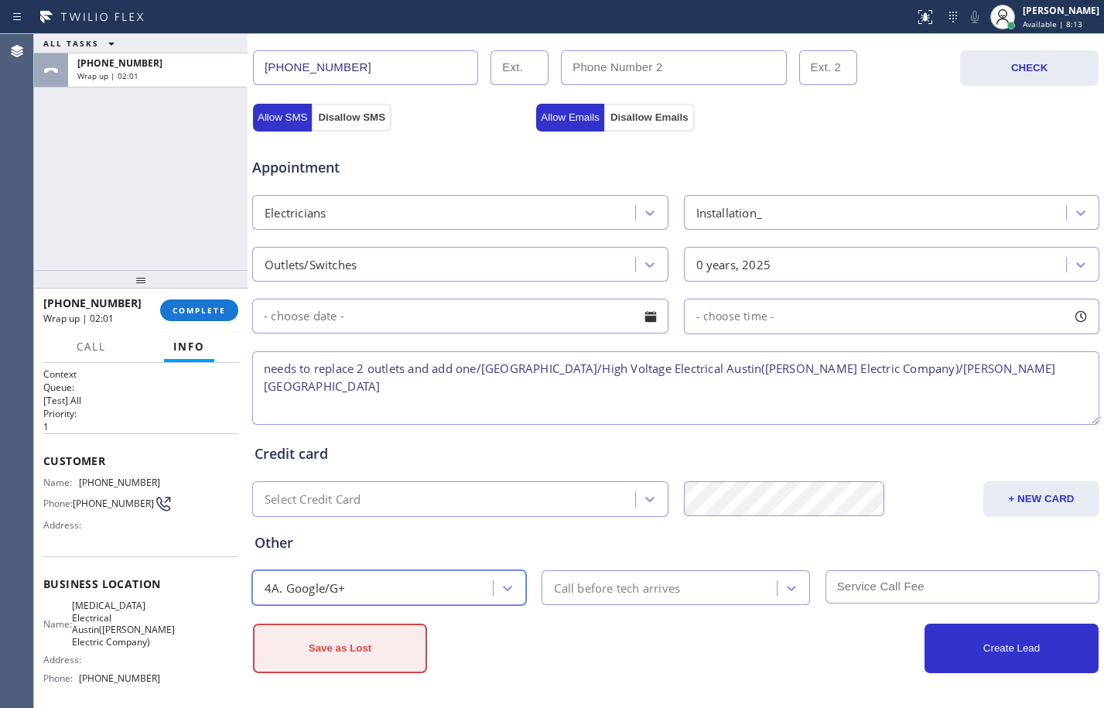
click at [371, 630] on button "Save as Lost" at bounding box center [340, 647] width 174 height 49
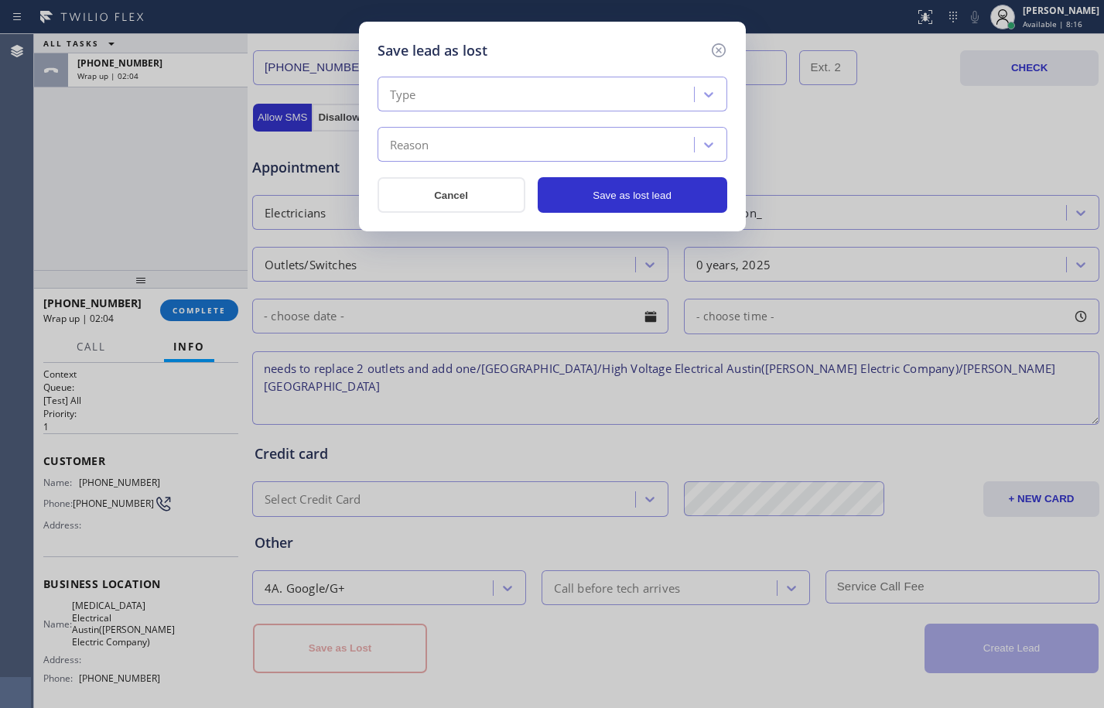
click at [490, 81] on div "Type" at bounding box center [538, 94] width 312 height 27
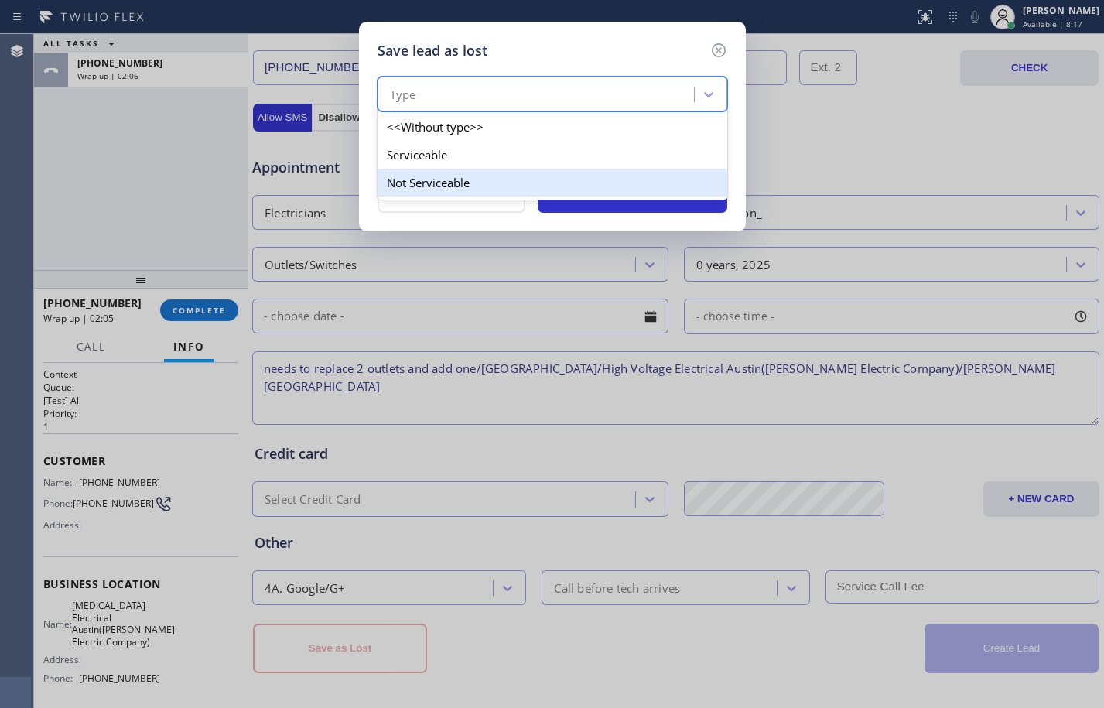
click at [443, 172] on div "Not Serviceable" at bounding box center [552, 183] width 350 height 28
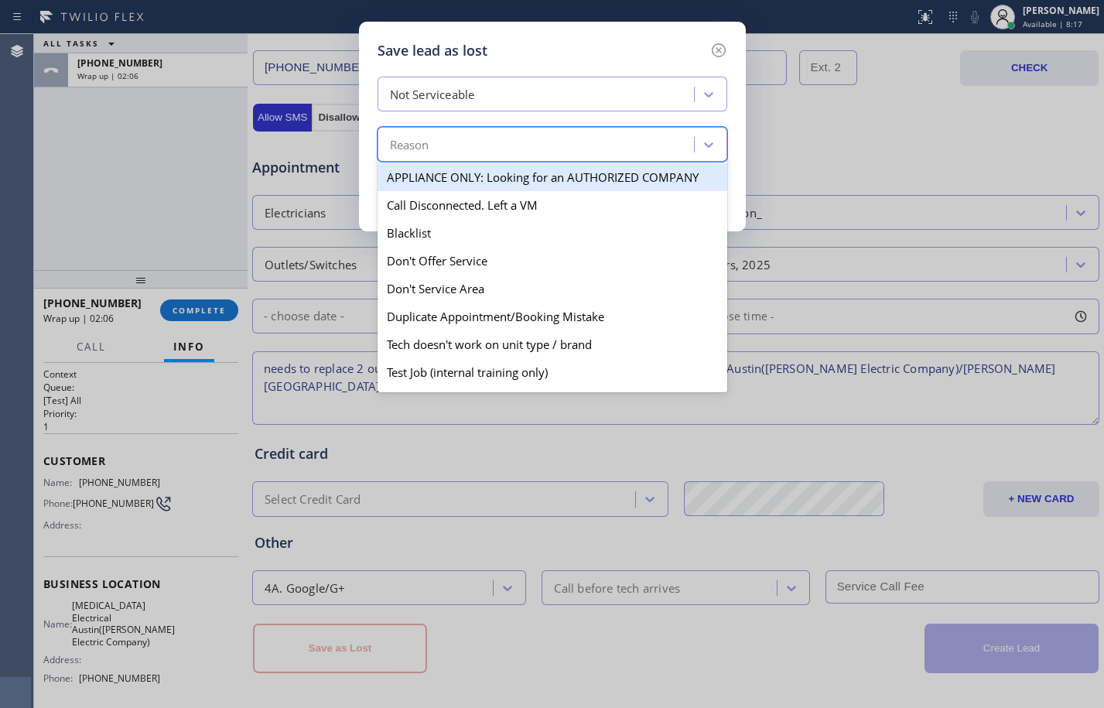
click at [465, 137] on div "Reason" at bounding box center [538, 144] width 312 height 27
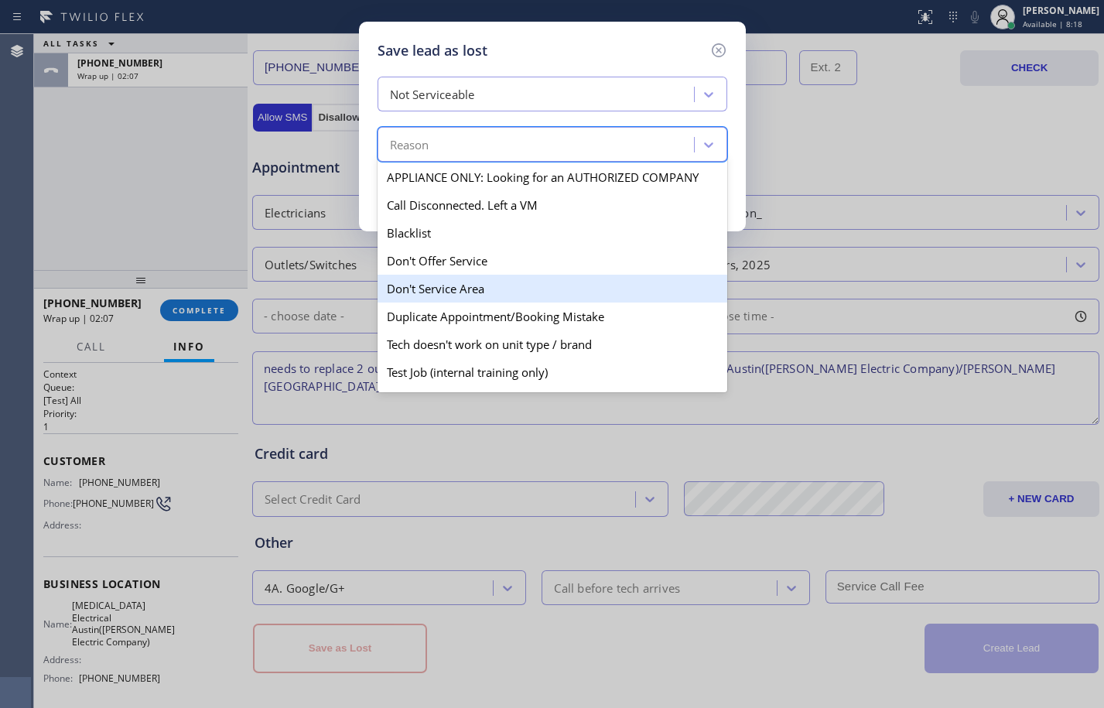
click at [469, 288] on div "Don't Service Area" at bounding box center [552, 289] width 350 height 28
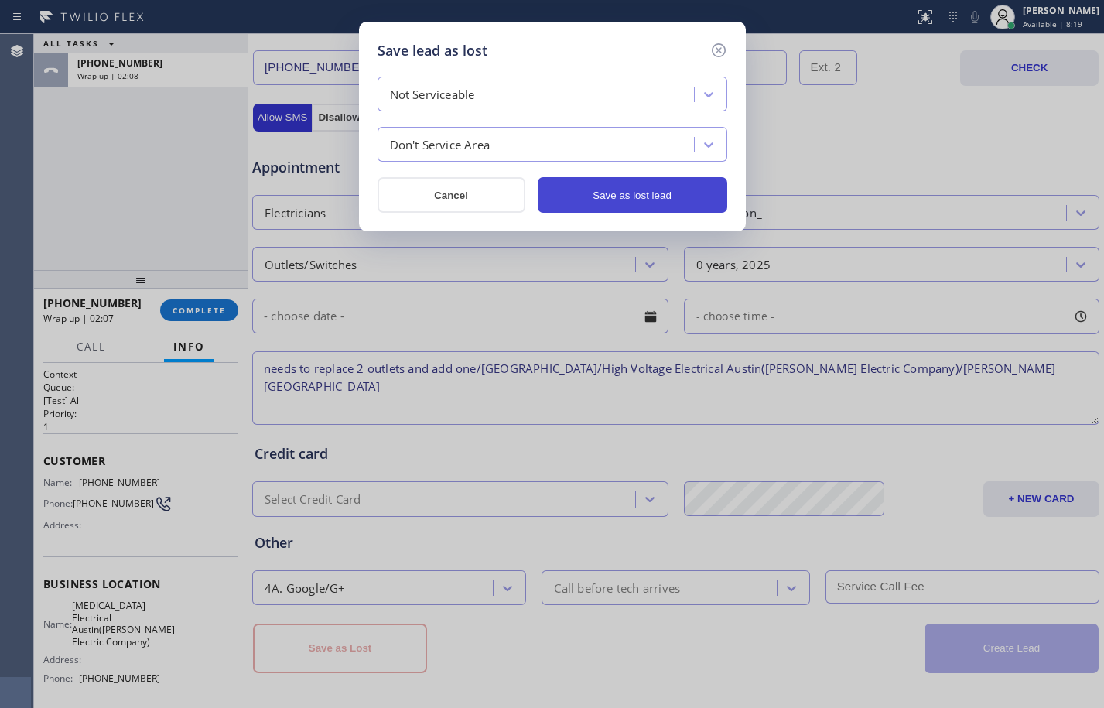
click at [633, 200] on button "Save as lost lead" at bounding box center [631, 195] width 189 height 36
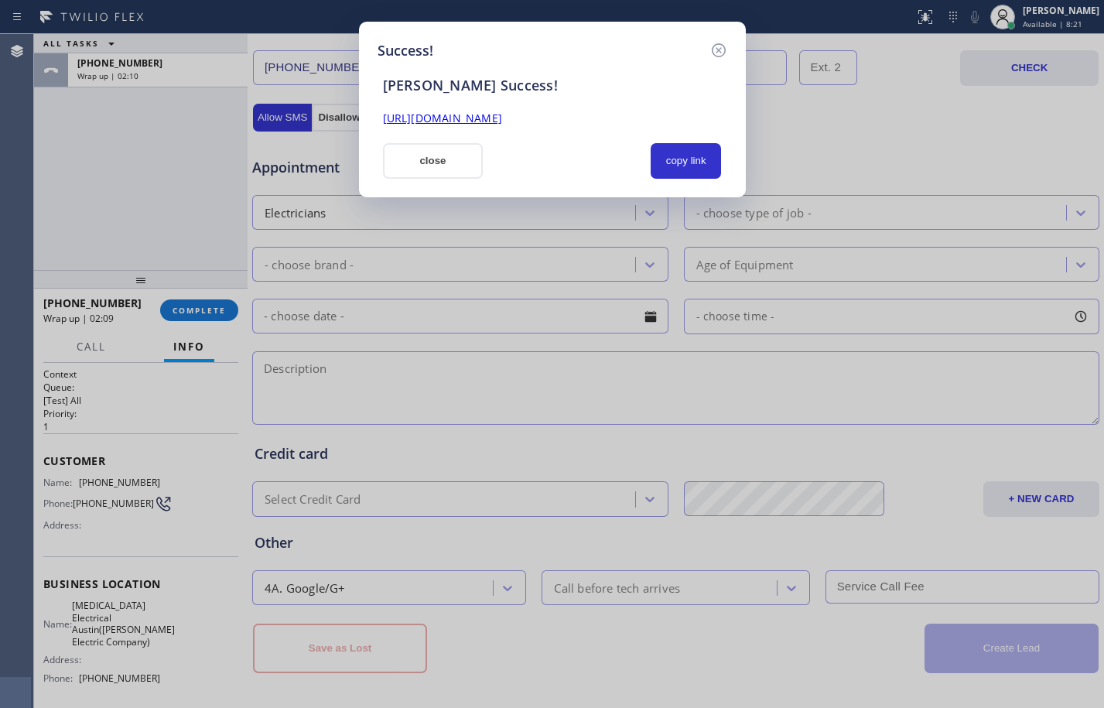
click at [502, 118] on link "[URL][DOMAIN_NAME]" at bounding box center [442, 118] width 119 height 15
click at [447, 162] on button "close" at bounding box center [433, 161] width 101 height 36
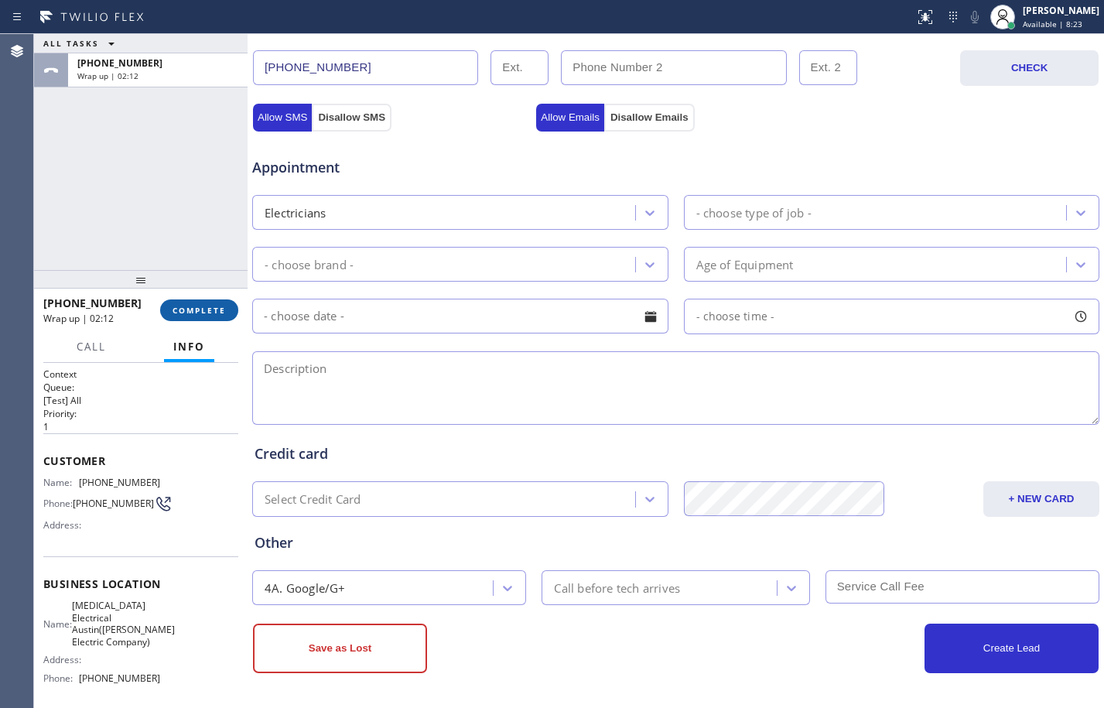
click at [221, 310] on span "COMPLETE" at bounding box center [198, 310] width 53 height 11
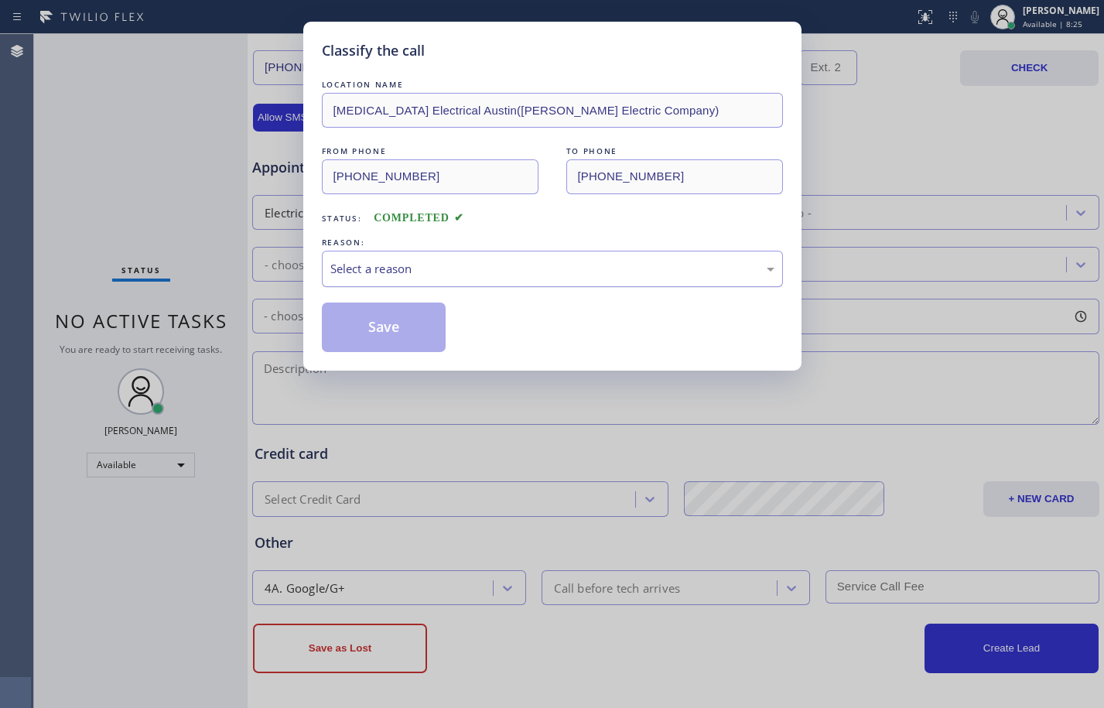
click at [446, 261] on div "Select a reason" at bounding box center [552, 269] width 444 height 18
click at [419, 319] on button "Save" at bounding box center [384, 326] width 125 height 49
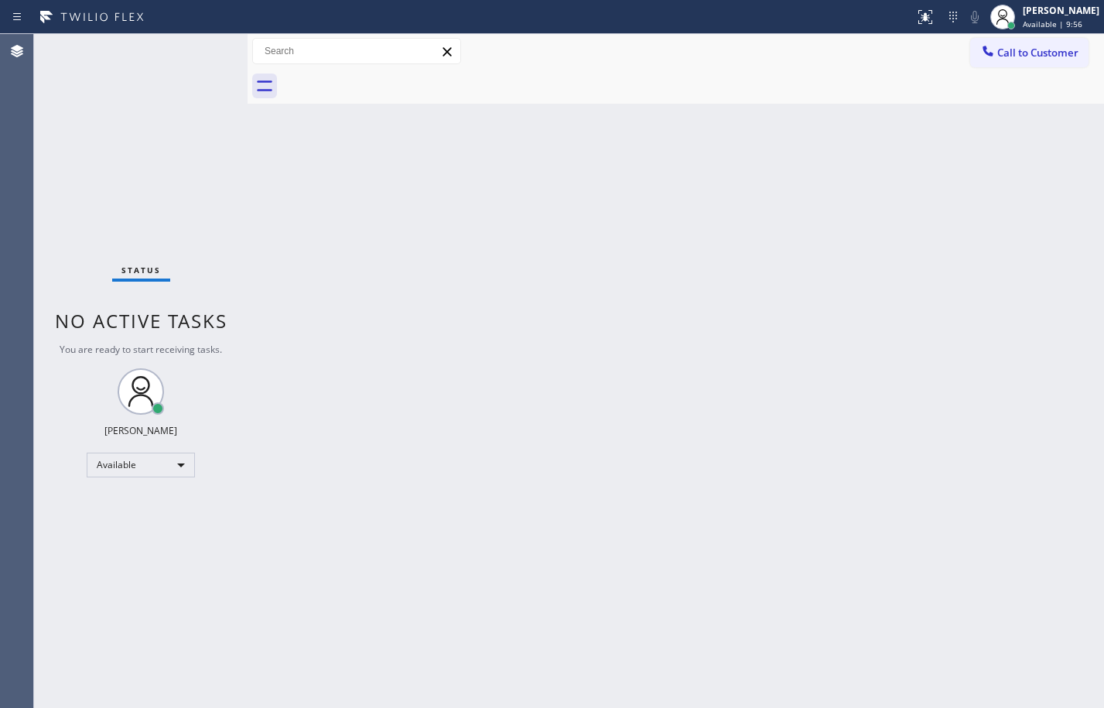
click at [608, 281] on div "Back to Dashboard Change Sender ID Customers Technicians Select a contact Outbo…" at bounding box center [675, 371] width 856 height 674
click at [268, 301] on div "Back to Dashboard Change Sender ID Customers Technicians Select a contact Outbo…" at bounding box center [675, 371] width 856 height 674
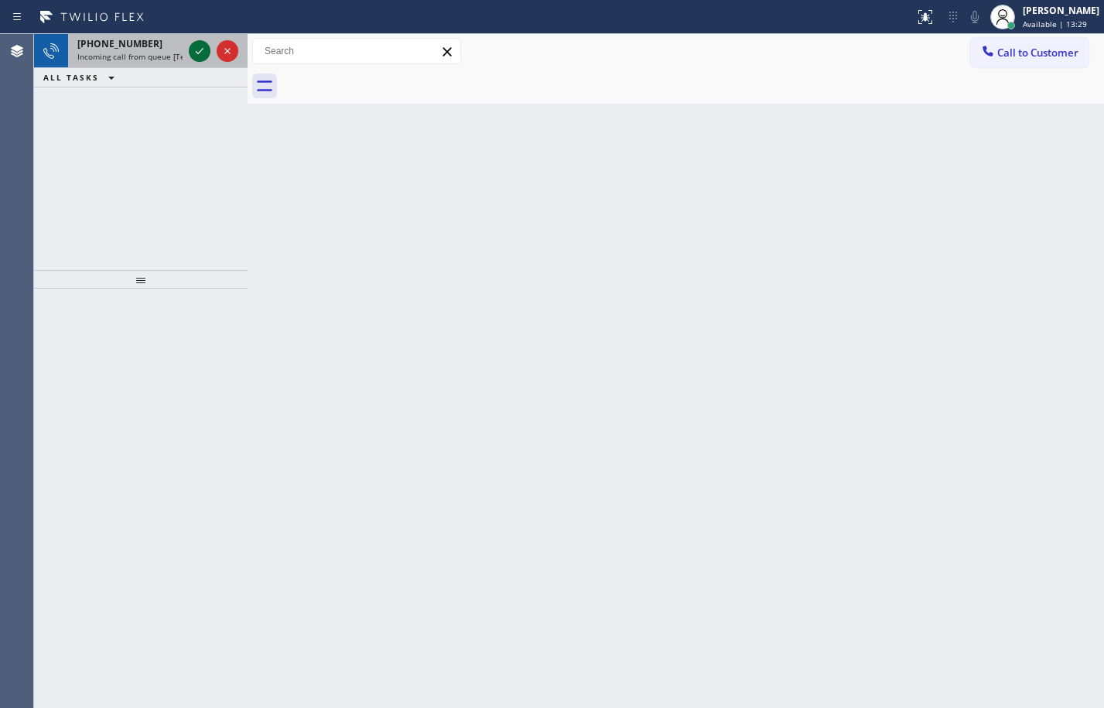
click at [189, 55] on div at bounding box center [200, 51] width 22 height 19
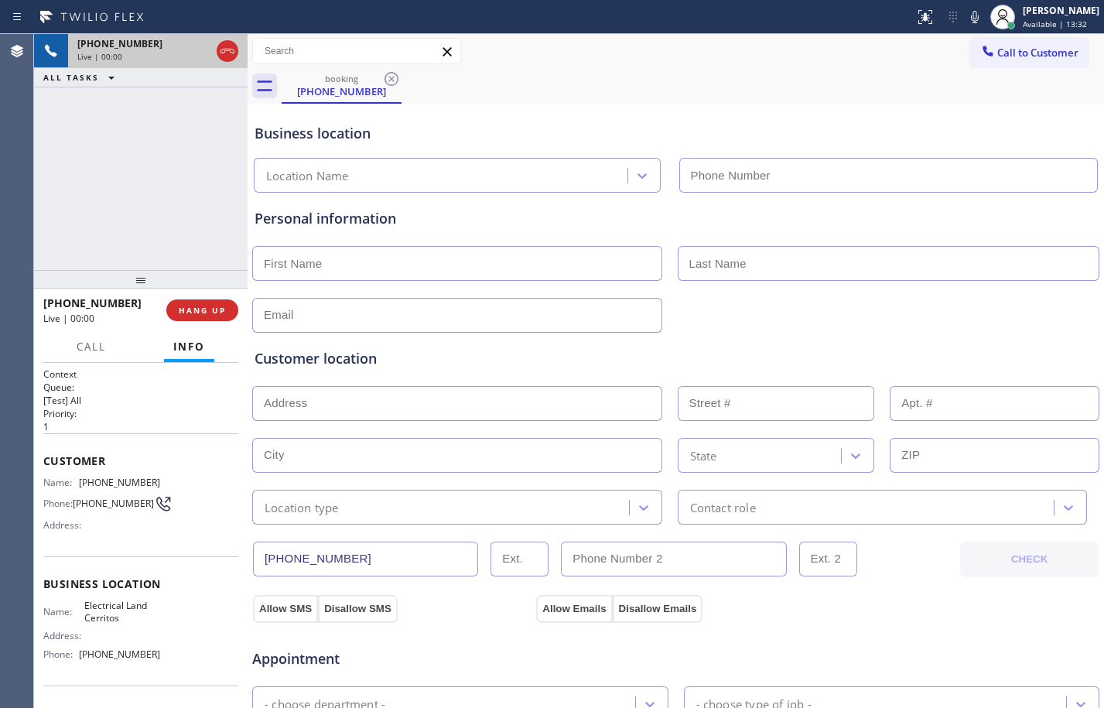
type input "[PHONE_NUMBER]"
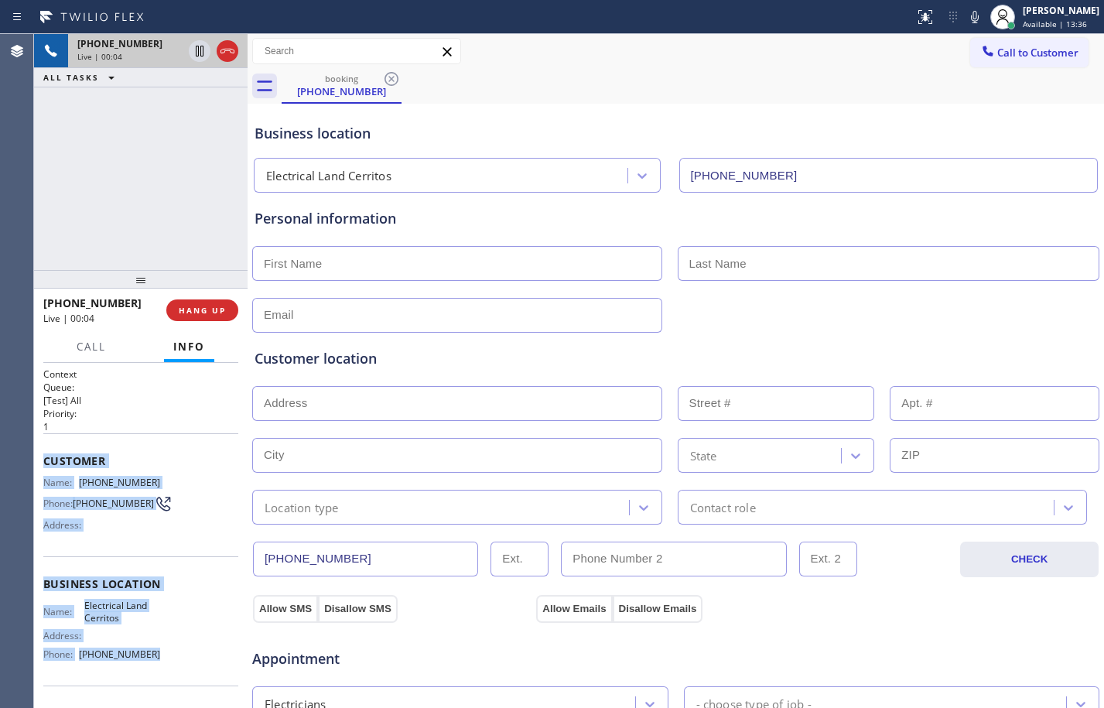
drag, startPoint x: 46, startPoint y: 461, endPoint x: 157, endPoint y: 657, distance: 225.1
click at [157, 657] on div "Context Queue: [Test] All Priority: 1 Customer Name: [PHONE_NUMBER] Phone: [PHO…" at bounding box center [140, 584] width 195 height 435
copy div "Customer Name: [PHONE_NUMBER] Phone: [PHONE_NUMBER] Address: Business location …"
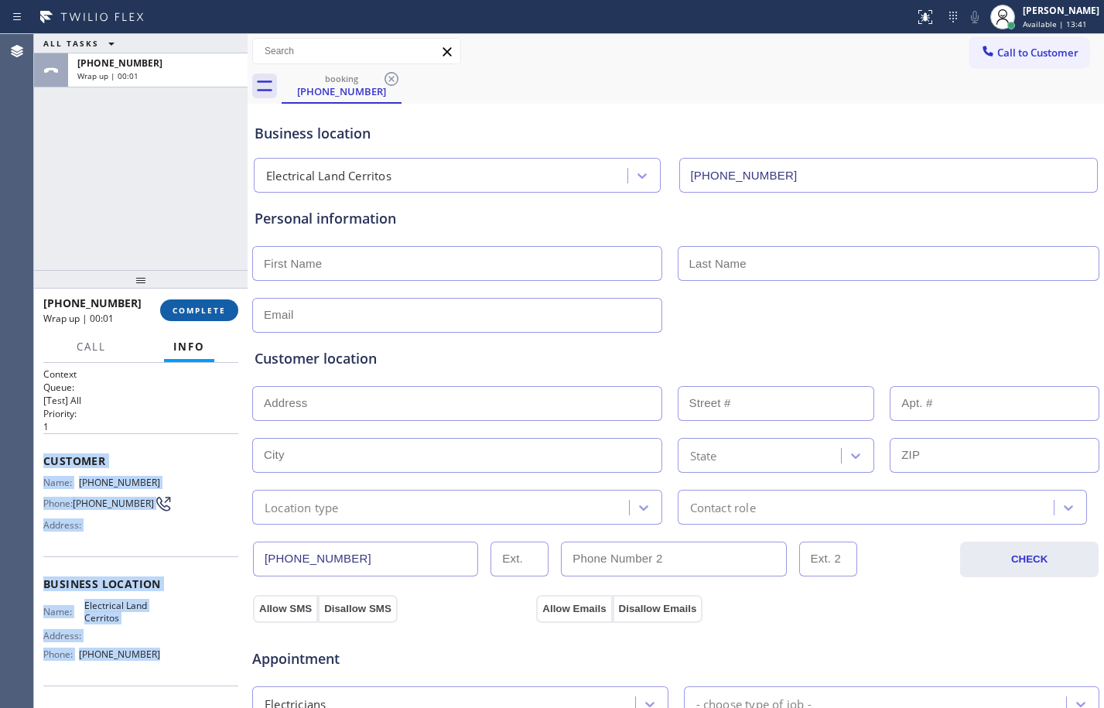
click at [199, 307] on span "COMPLETE" at bounding box center [198, 310] width 53 height 11
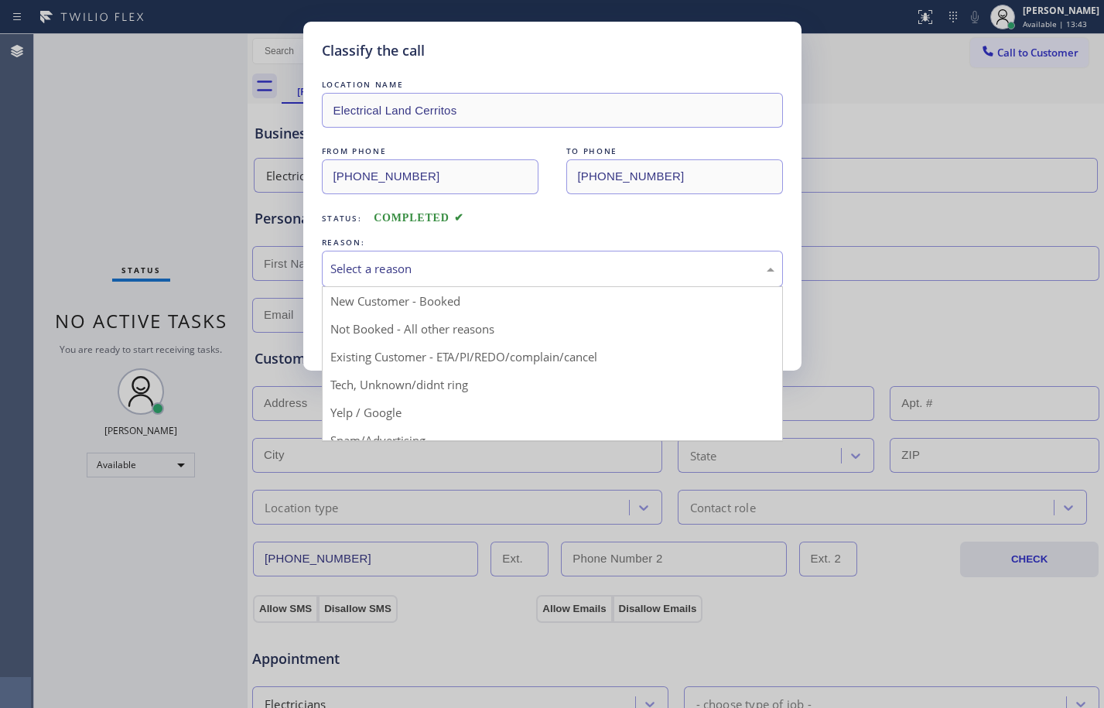
click at [374, 254] on div "Select a reason" at bounding box center [552, 269] width 461 height 36
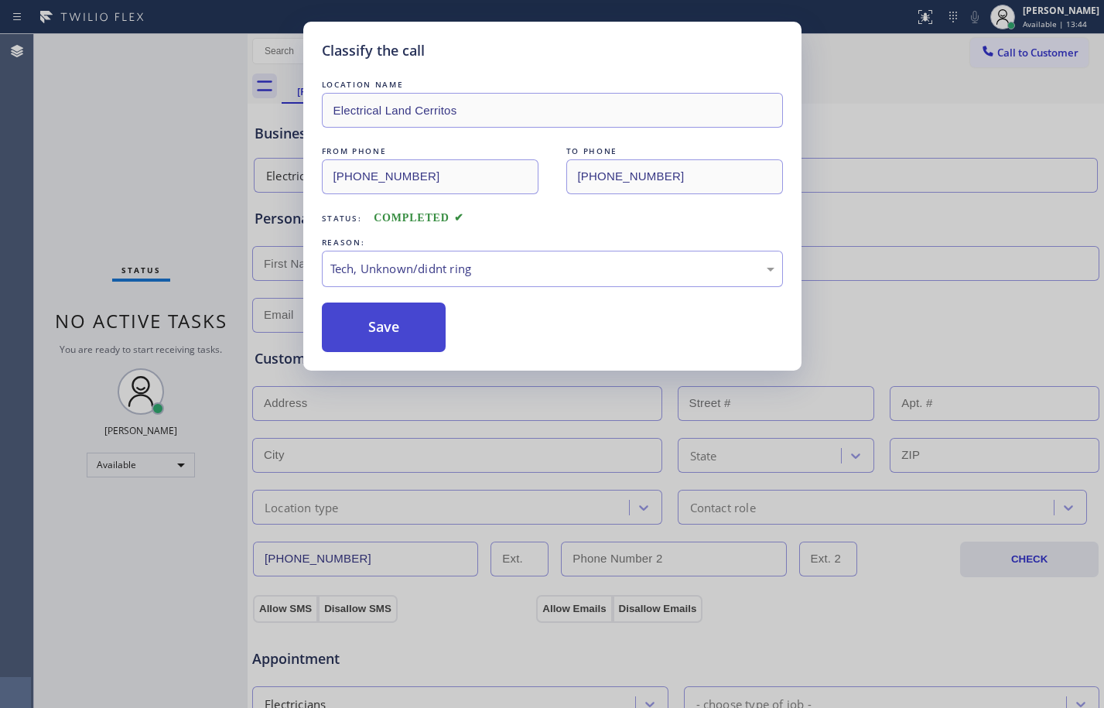
click at [404, 333] on button "Save" at bounding box center [384, 326] width 125 height 49
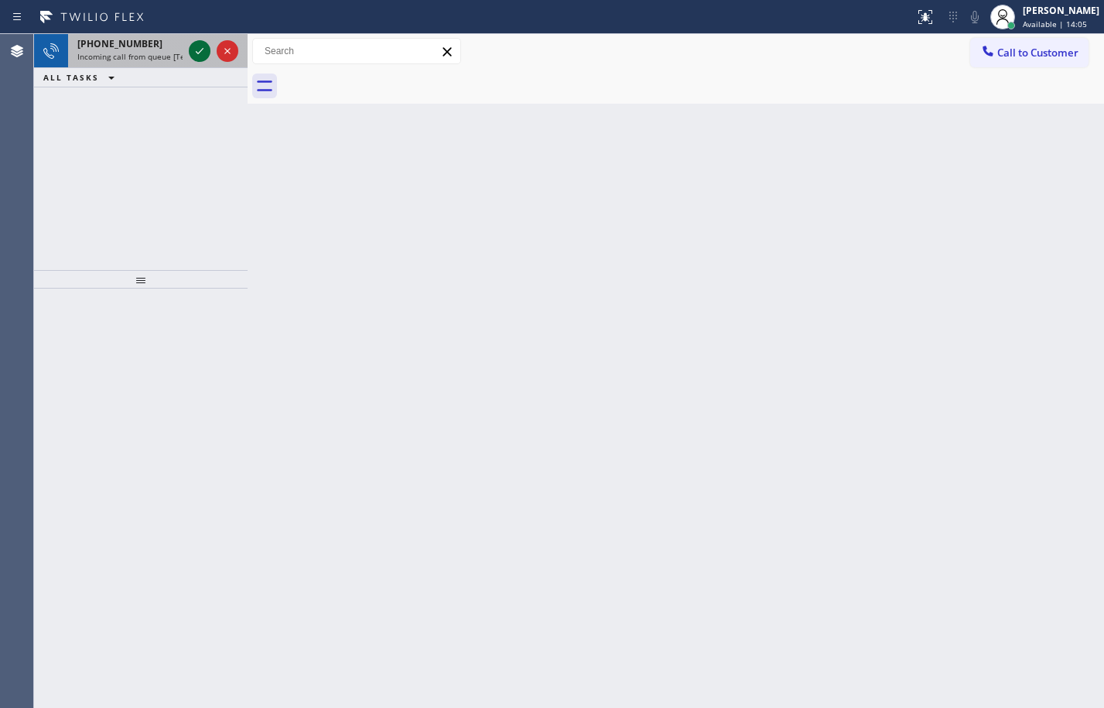
click at [197, 45] on icon at bounding box center [199, 51] width 19 height 19
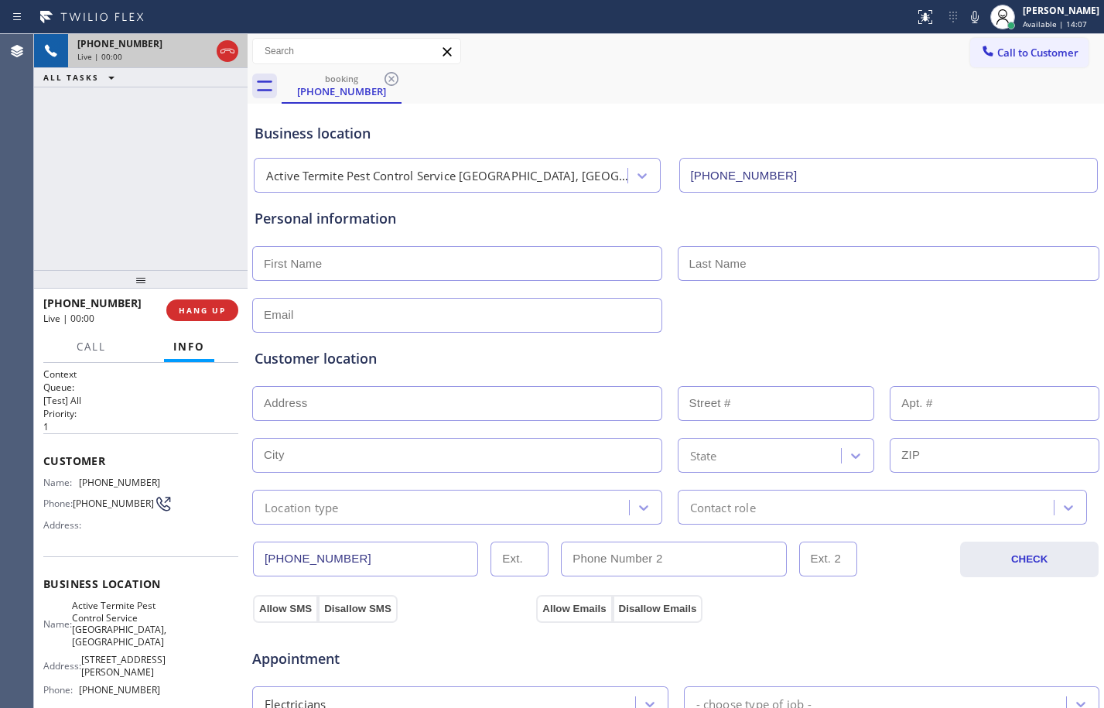
type input "[PHONE_NUMBER]"
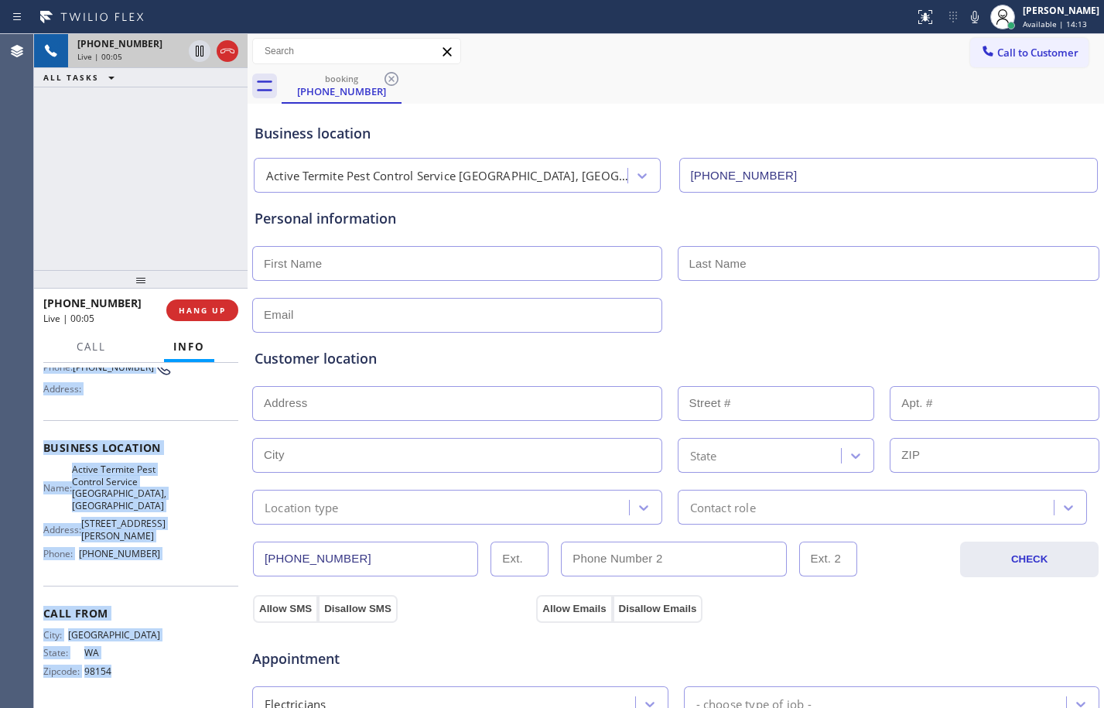
scroll to position [165, 0]
drag, startPoint x: 40, startPoint y: 448, endPoint x: 193, endPoint y: 551, distance: 184.5
click at [193, 551] on div "Context Queue: [Test] All Priority: 1 Customer Name: [PHONE_NUMBER] Phone: [PHO…" at bounding box center [140, 535] width 213 height 345
click at [196, 312] on span "HANG UP" at bounding box center [202, 310] width 47 height 11
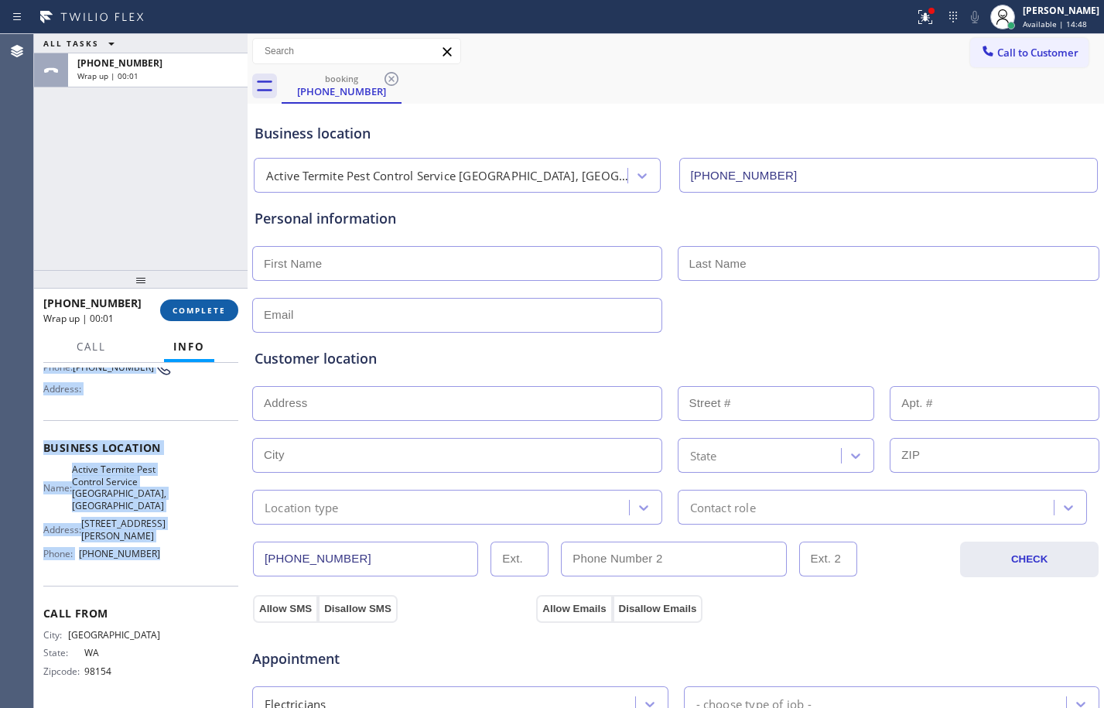
click at [197, 312] on span "COMPLETE" at bounding box center [198, 310] width 53 height 11
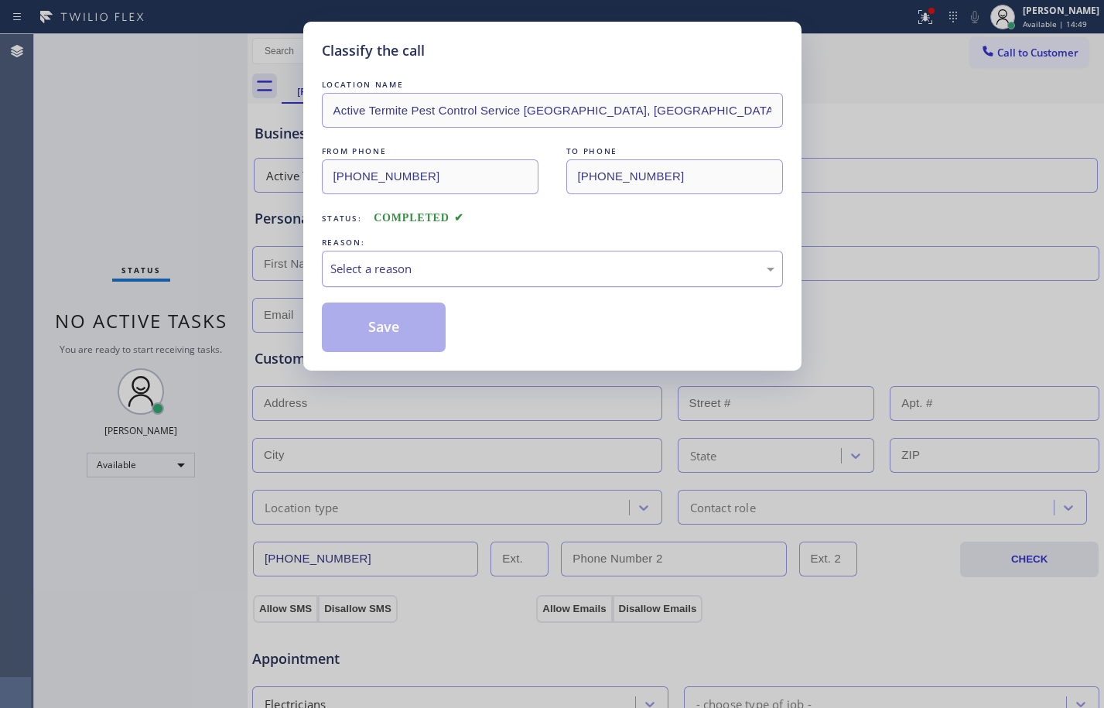
click at [562, 269] on div "Select a reason" at bounding box center [552, 269] width 444 height 18
click at [374, 325] on button "Save" at bounding box center [384, 326] width 125 height 49
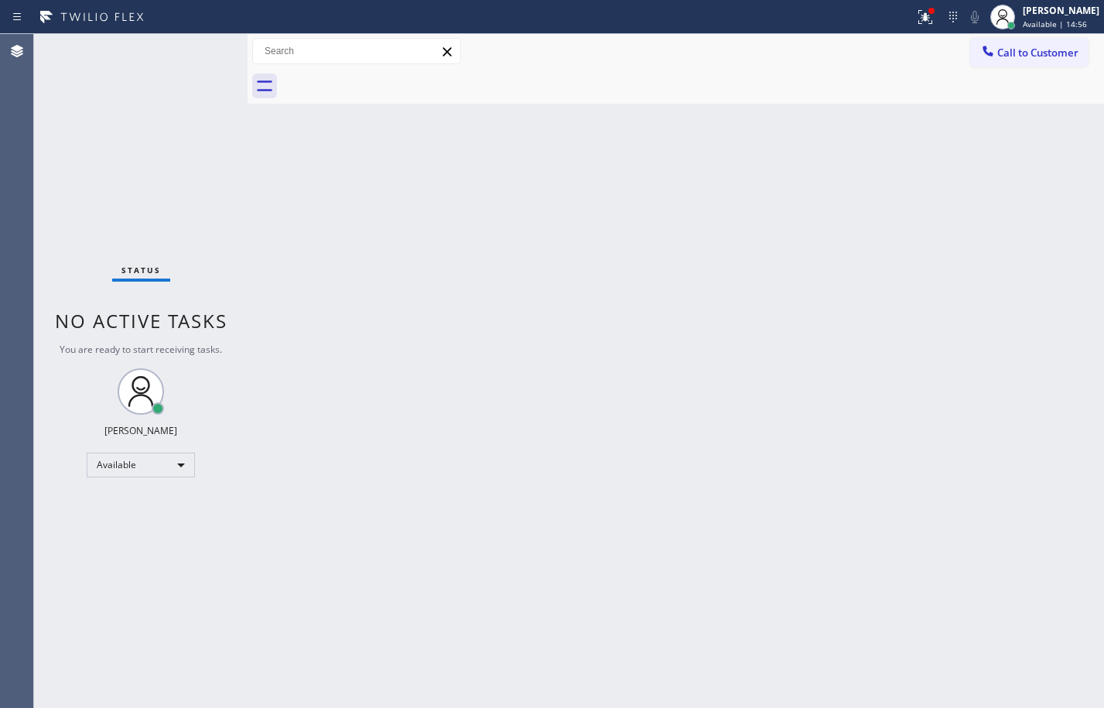
click at [202, 69] on div "Status No active tasks You are ready to start receiving tasks. [PERSON_NAME] Av…" at bounding box center [140, 371] width 213 height 674
click at [122, 188] on div "Status No active tasks You are ready to start receiving tasks. [PERSON_NAME] Av…" at bounding box center [140, 371] width 213 height 674
click at [908, 16] on div at bounding box center [925, 17] width 34 height 19
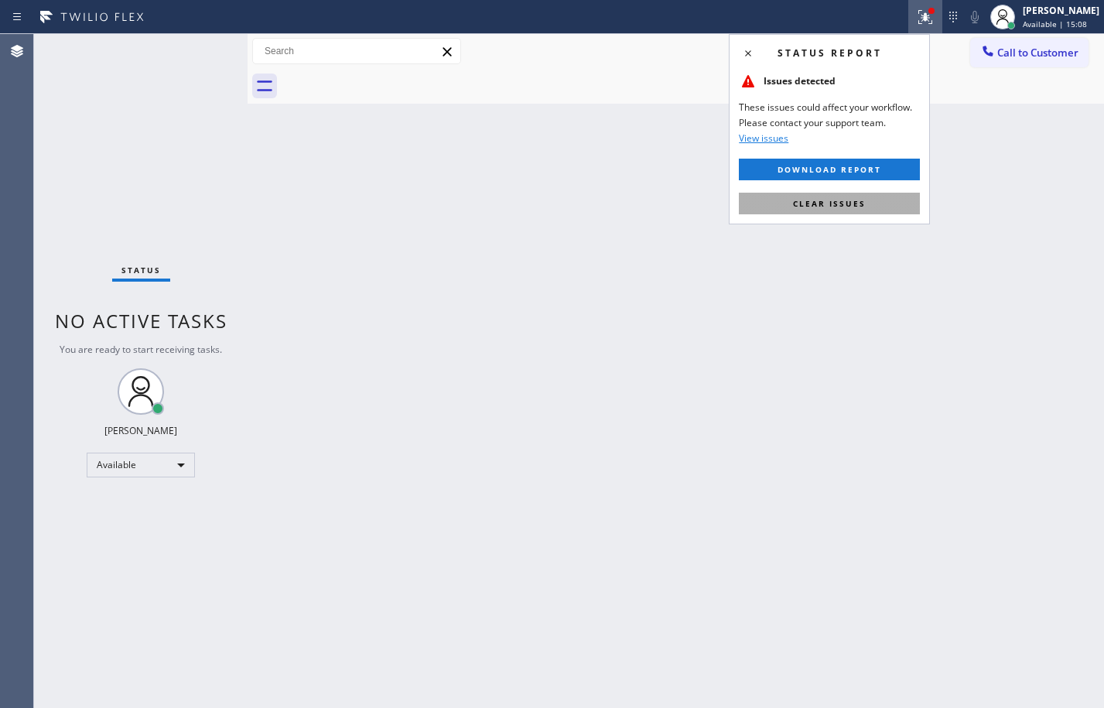
click at [859, 213] on button "Clear issues" at bounding box center [829, 204] width 181 height 22
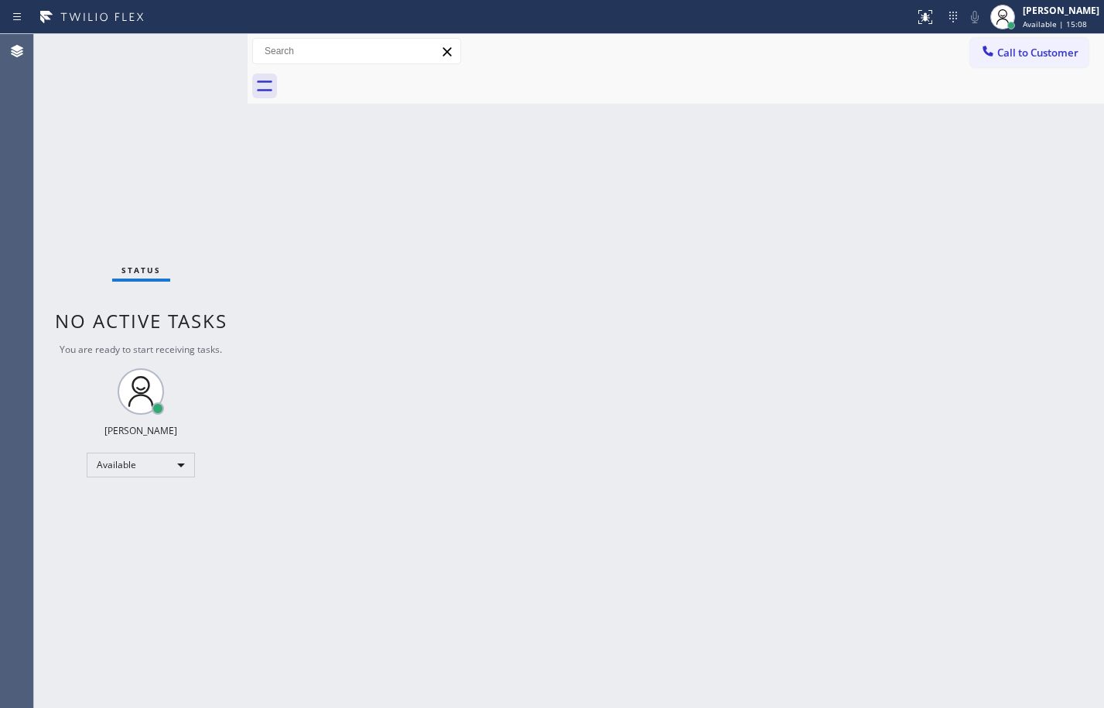
click at [419, 225] on div "Back to Dashboard Change Sender ID Customers Technicians Select a contact Outbo…" at bounding box center [675, 371] width 856 height 674
click at [164, 188] on div "Status No active tasks You are ready to start receiving tasks. [PERSON_NAME] Av…" at bounding box center [140, 371] width 213 height 674
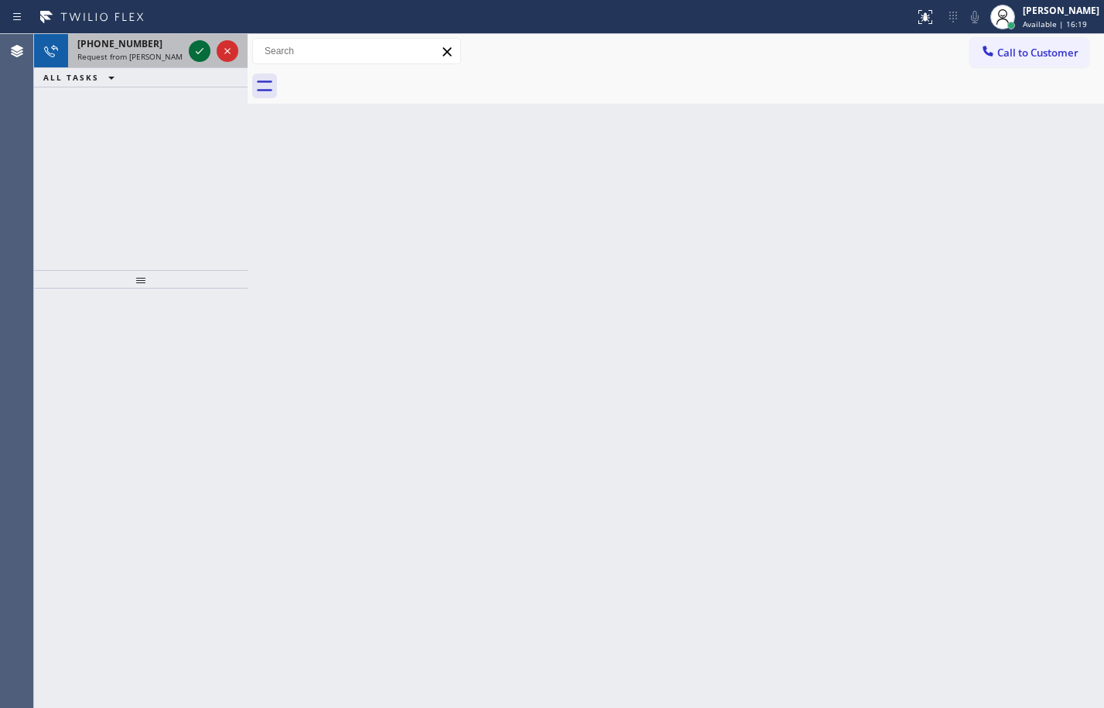
click at [204, 43] on icon at bounding box center [199, 51] width 19 height 19
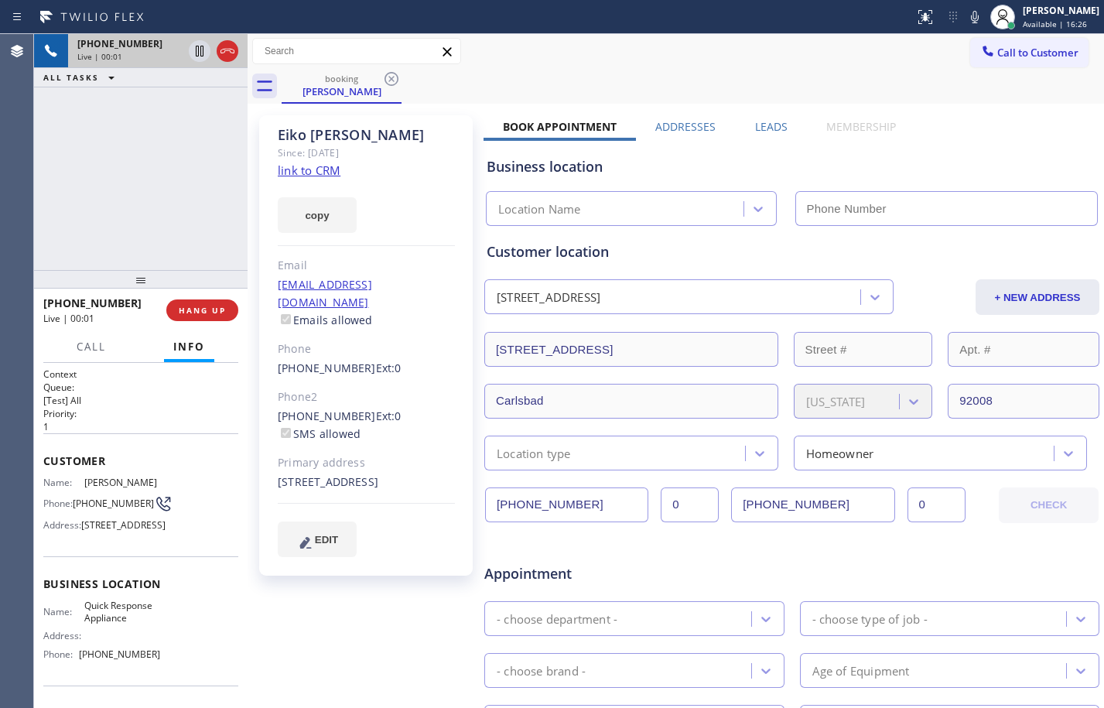
type input "[PHONE_NUMBER]"
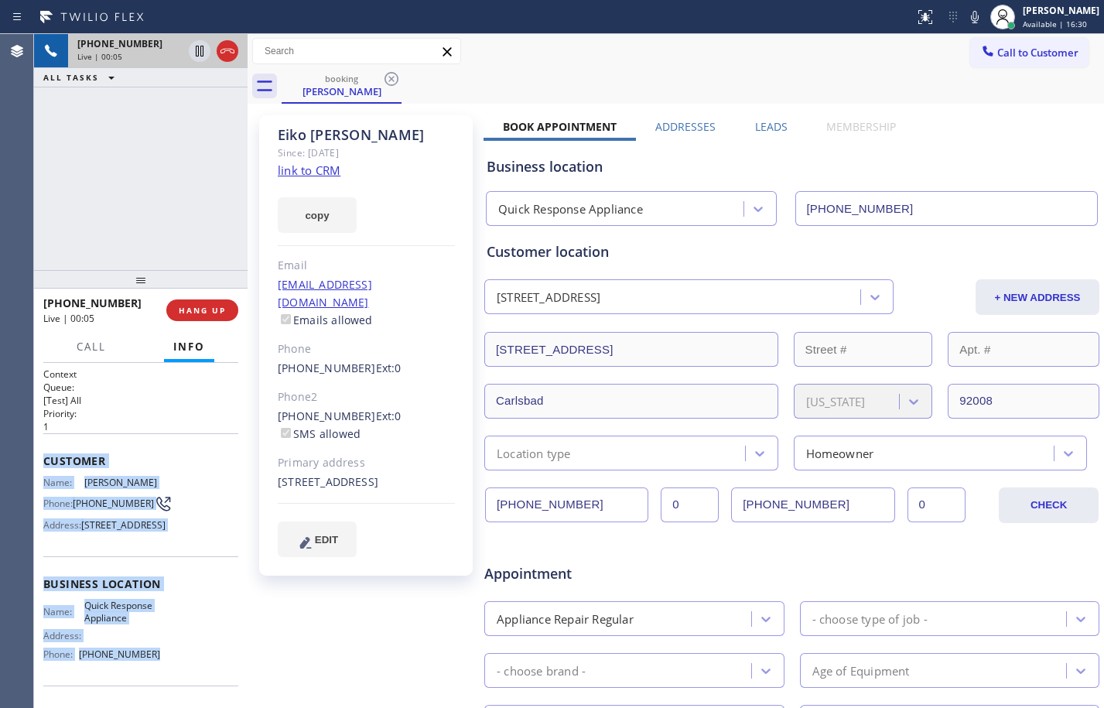
drag, startPoint x: 46, startPoint y: 463, endPoint x: 188, endPoint y: 684, distance: 262.6
click at [188, 684] on div "Context Queue: [Test] All Priority: 1 Customer Name: [PERSON_NAME] Phone: [PHON…" at bounding box center [140, 584] width 195 height 435
click at [330, 172] on link "link to CRM" at bounding box center [309, 169] width 63 height 15
drag, startPoint x: 200, startPoint y: 56, endPoint x: 531, endPoint y: 94, distance: 333.9
click at [200, 56] on icon at bounding box center [199, 51] width 19 height 19
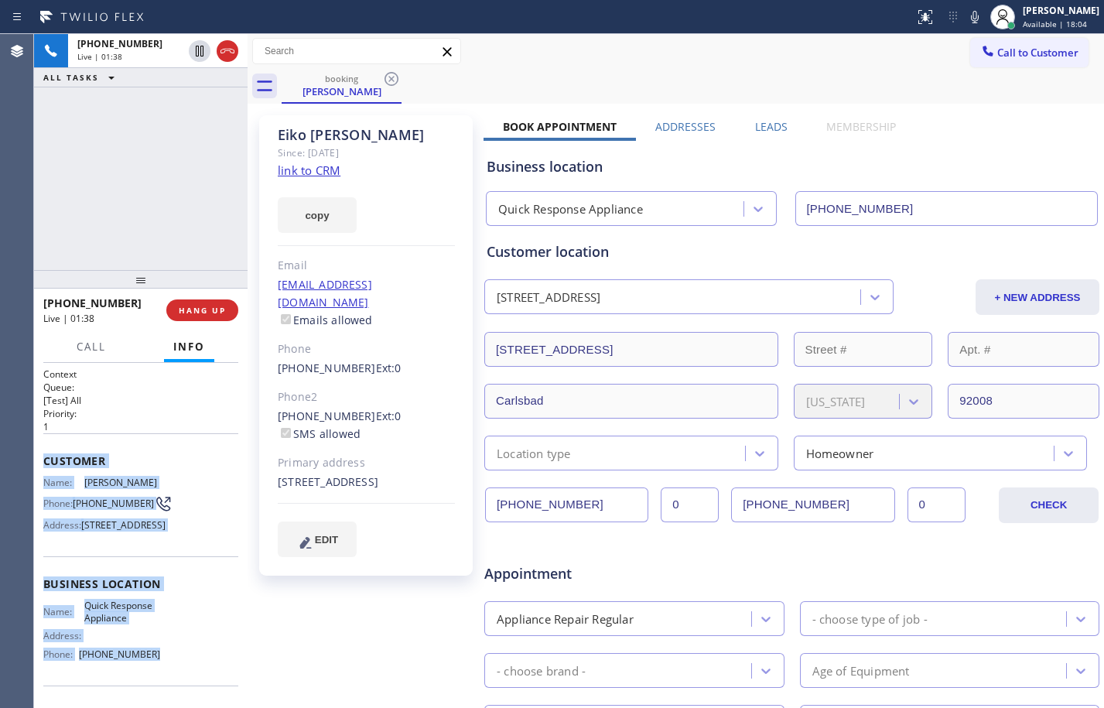
click at [965, 16] on icon at bounding box center [974, 17] width 19 height 19
click at [208, 43] on icon at bounding box center [199, 51] width 19 height 19
click at [198, 58] on icon at bounding box center [199, 51] width 19 height 19
click at [966, 22] on icon at bounding box center [974, 17] width 19 height 19
click at [918, 20] on icon at bounding box center [925, 17] width 14 height 14
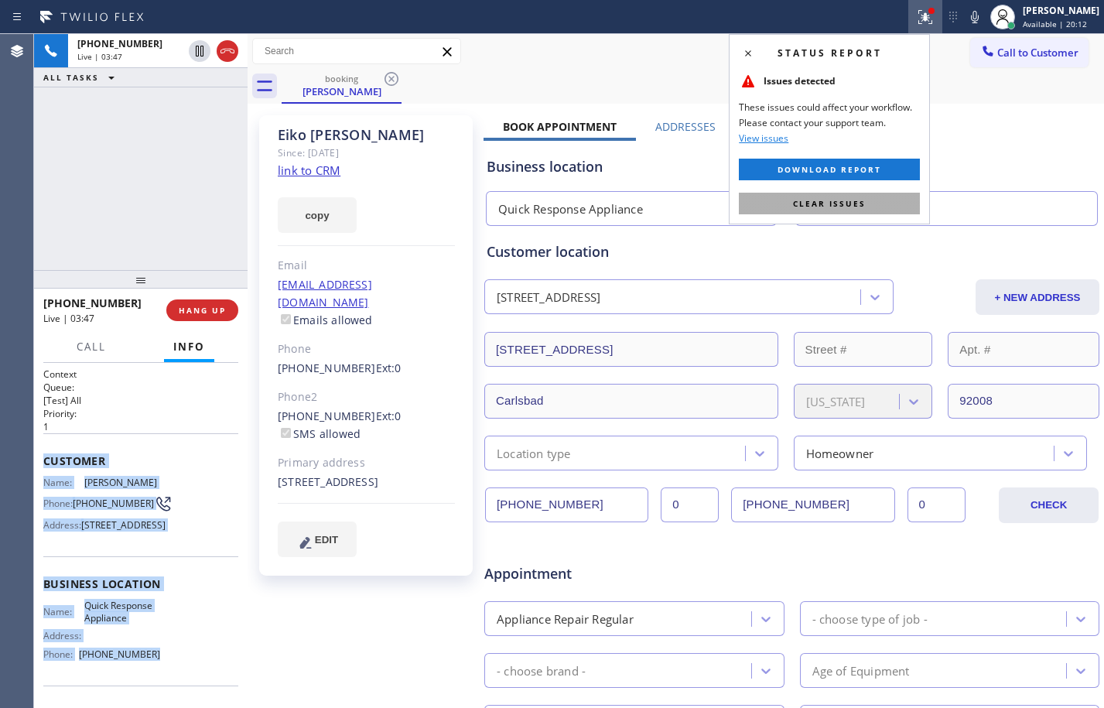
click at [850, 207] on span "Clear issues" at bounding box center [829, 203] width 73 height 11
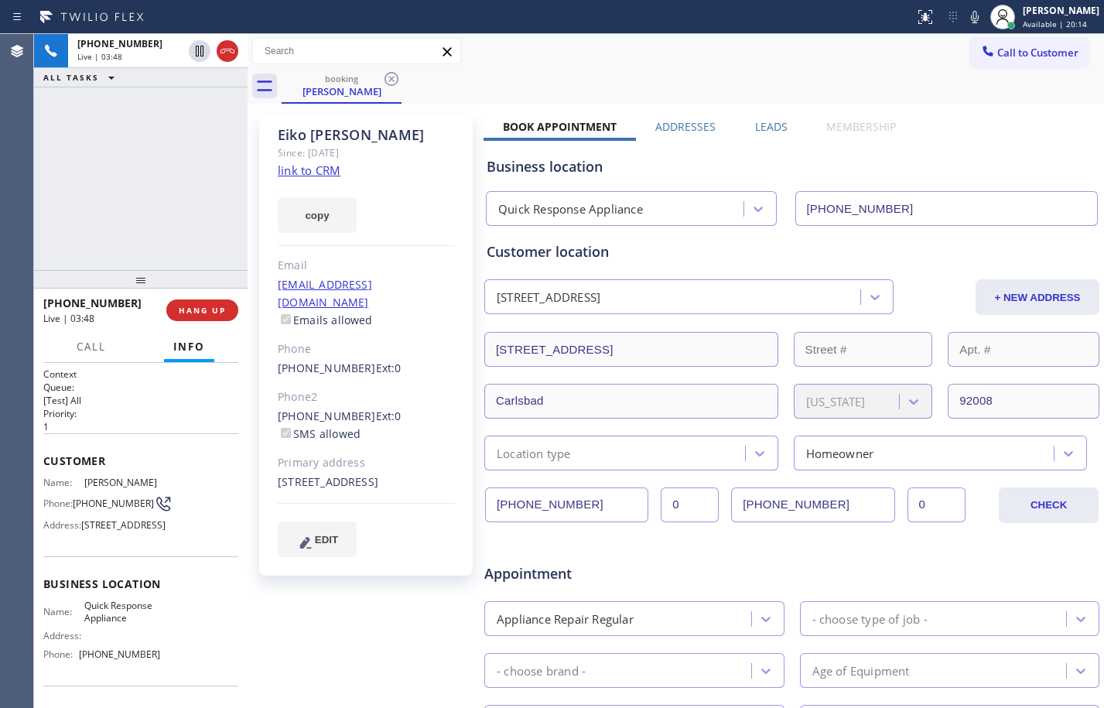
click at [133, 210] on div "[PHONE_NUMBER] Live | 03:48 ALL TASKS ALL TASKS ACTIVE TASKS TASKS IN WRAP UP" at bounding box center [140, 152] width 213 height 236
click at [206, 311] on span "HANG UP" at bounding box center [202, 310] width 47 height 11
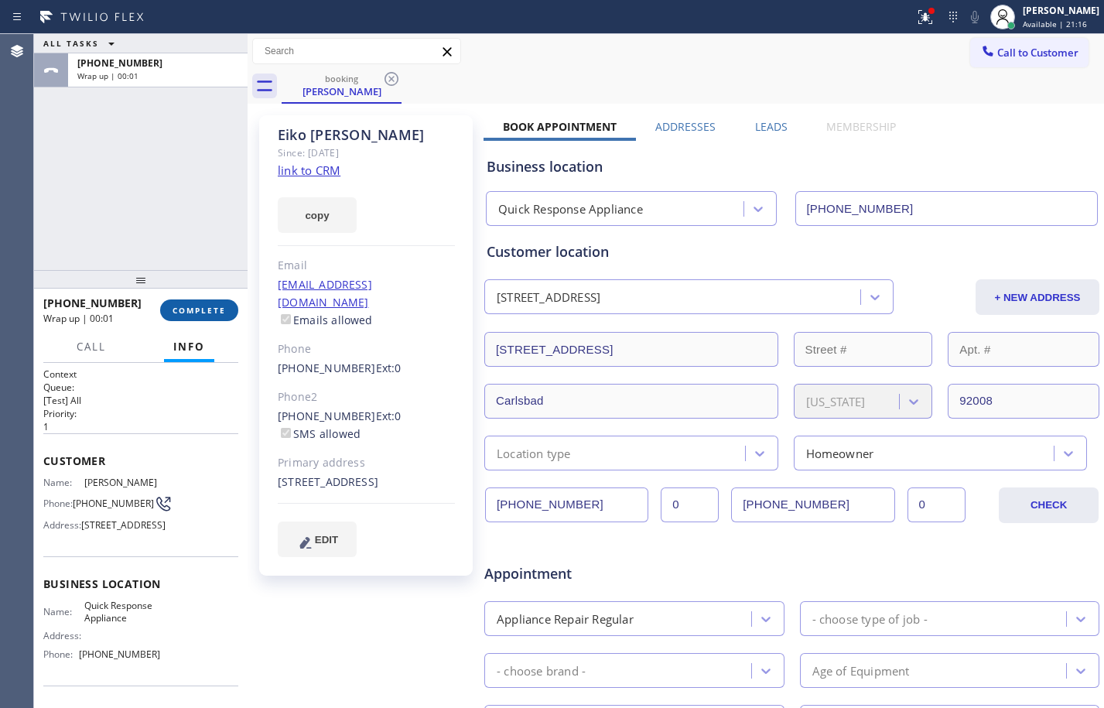
click at [206, 311] on span "COMPLETE" at bounding box center [198, 310] width 53 height 11
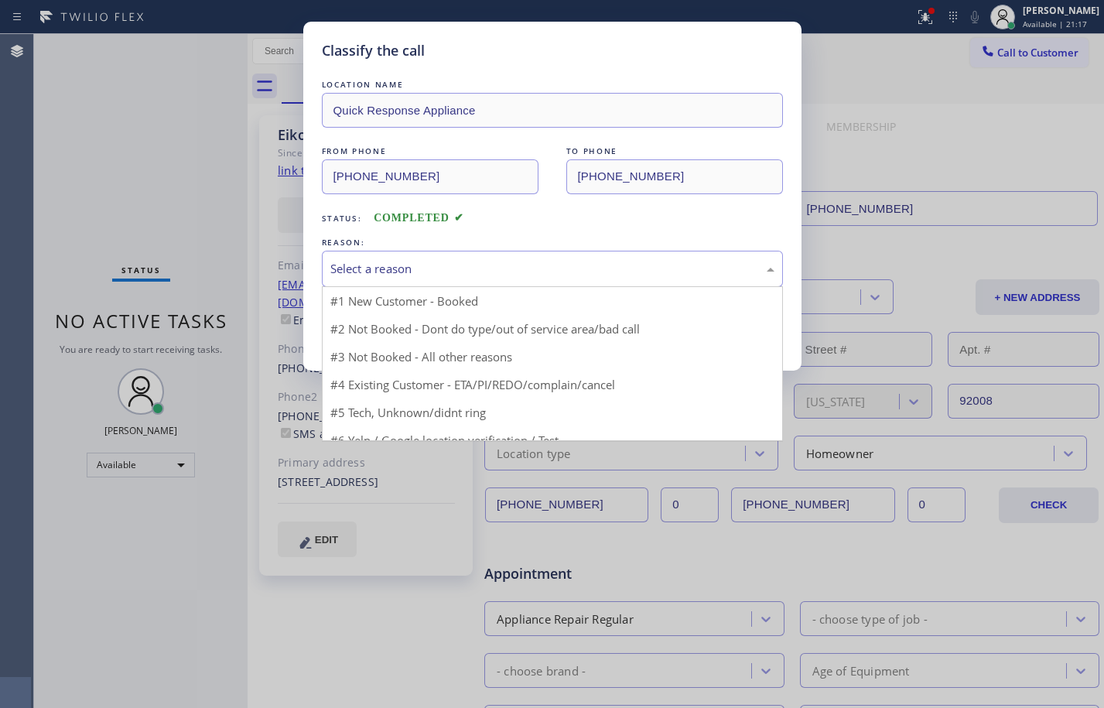
click at [535, 266] on div "Select a reason" at bounding box center [552, 269] width 444 height 18
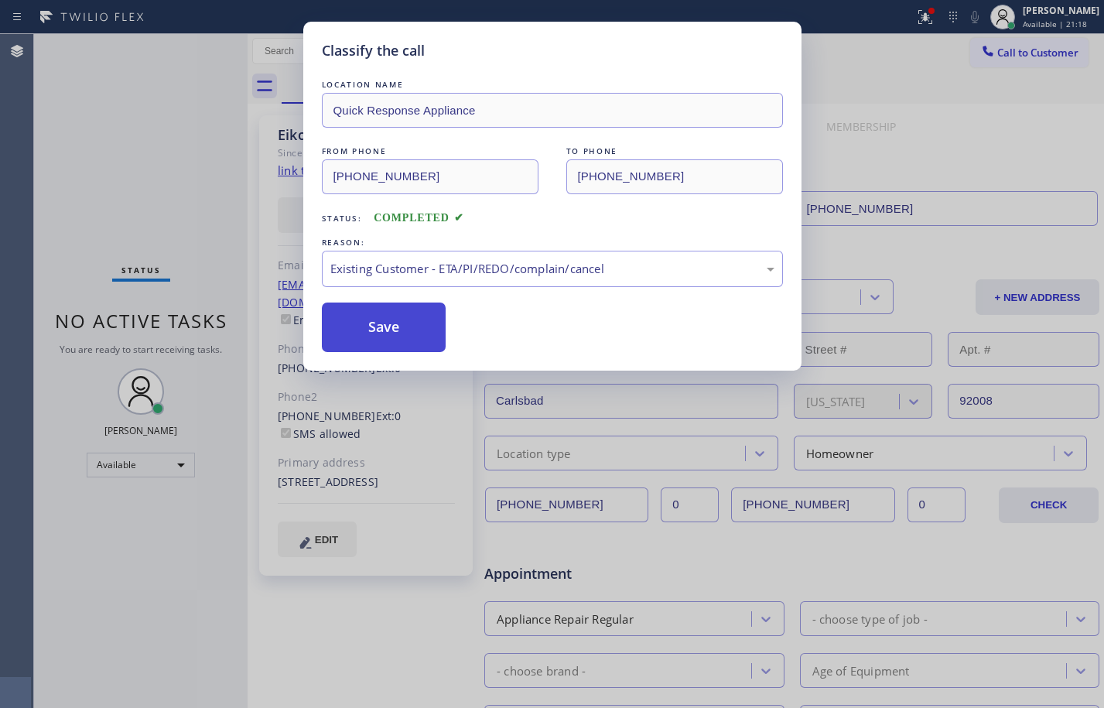
click at [374, 312] on button "Save" at bounding box center [384, 326] width 125 height 49
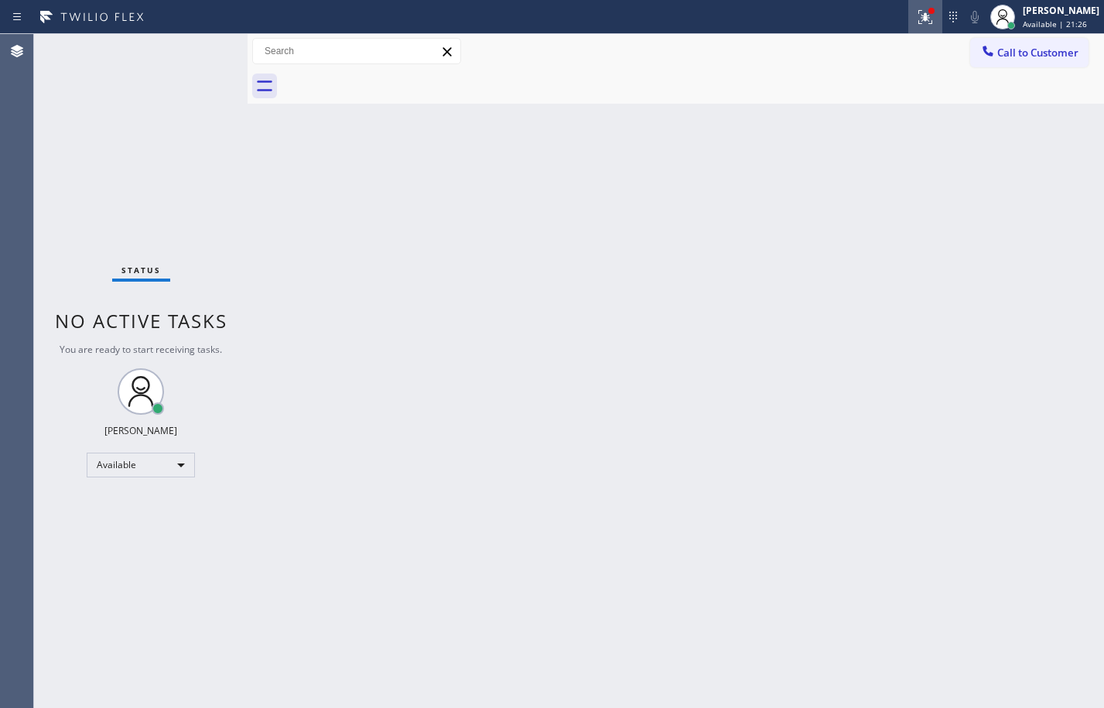
click at [916, 13] on icon at bounding box center [925, 17] width 19 height 19
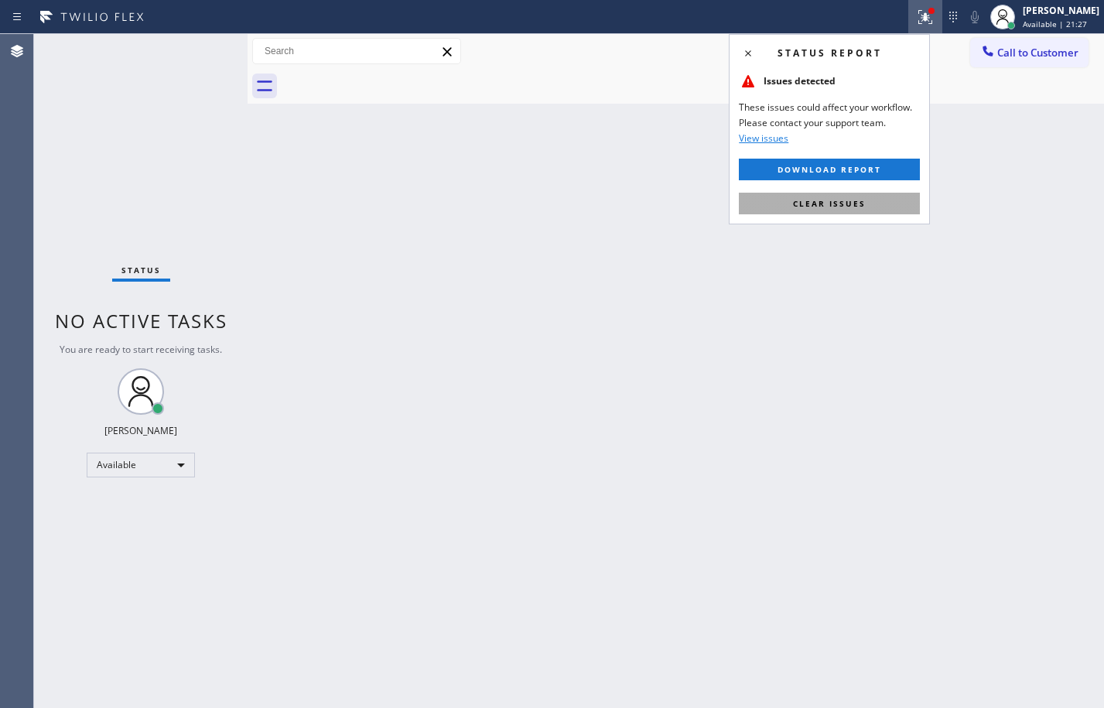
click at [810, 196] on button "Clear issues" at bounding box center [829, 204] width 181 height 22
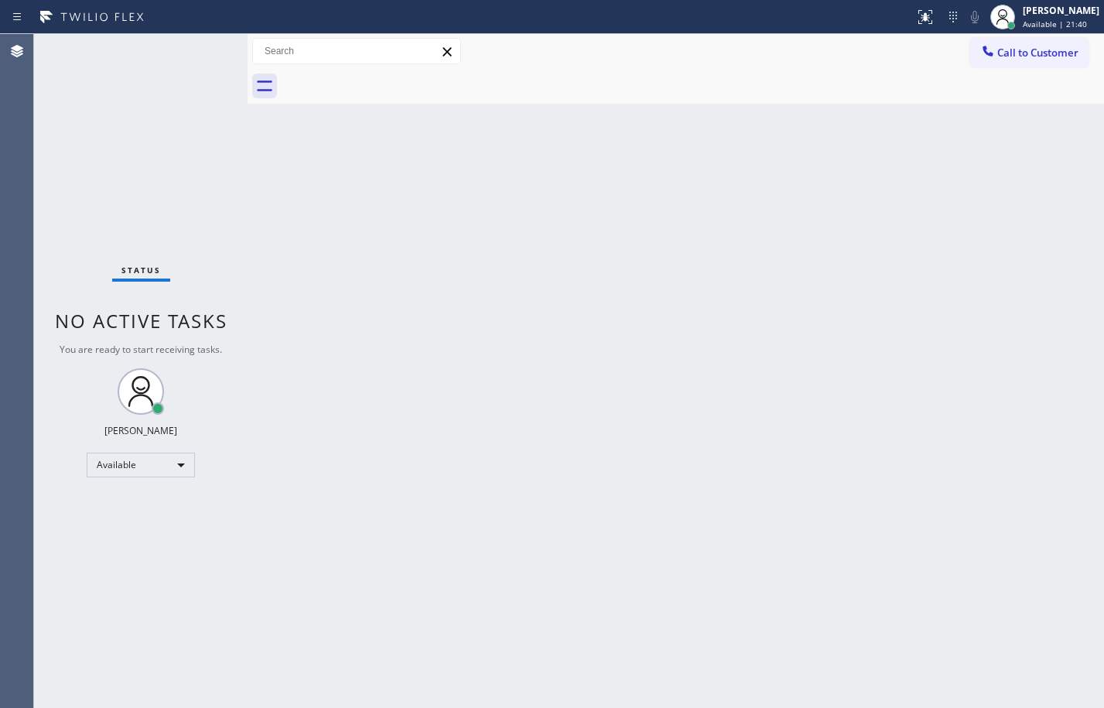
click at [121, 132] on div "Status No active tasks You are ready to start receiving tasks. [PERSON_NAME] Av…" at bounding box center [140, 371] width 213 height 674
click at [273, 258] on div "Back to Dashboard Change Sender ID Customers Technicians Select a contact Outbo…" at bounding box center [675, 371] width 856 height 674
click at [219, 147] on div "Status No active tasks You are ready to start receiving tasks. [PERSON_NAME] Av…" at bounding box center [140, 371] width 213 height 674
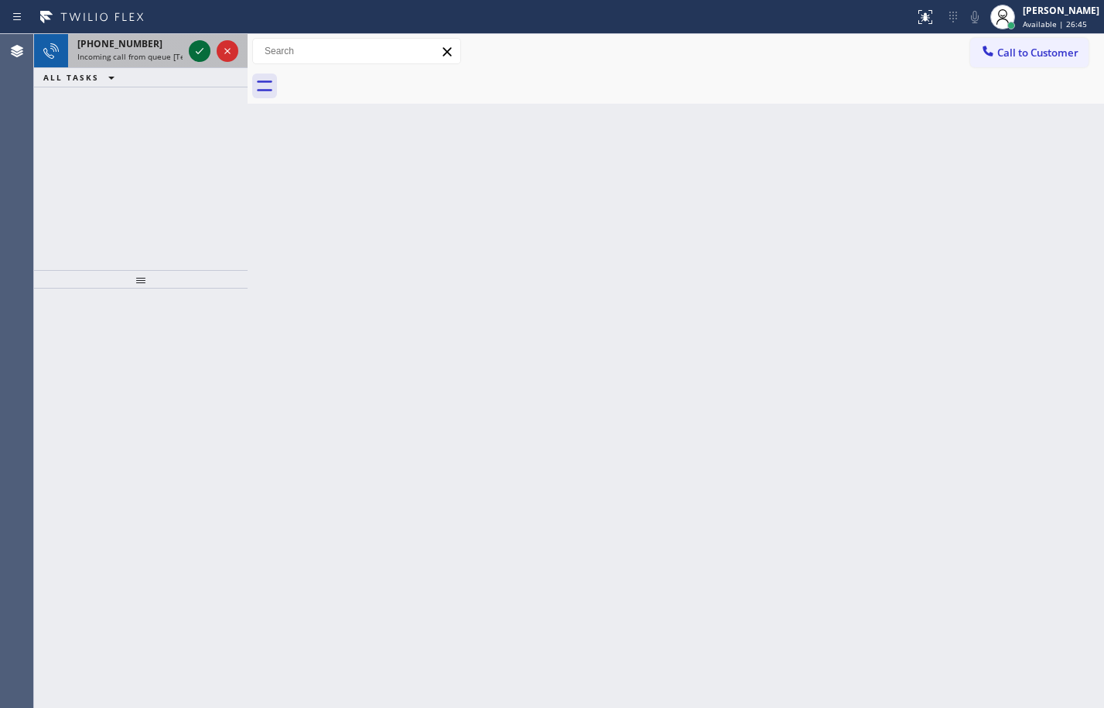
click at [202, 50] on icon at bounding box center [200, 51] width 8 height 6
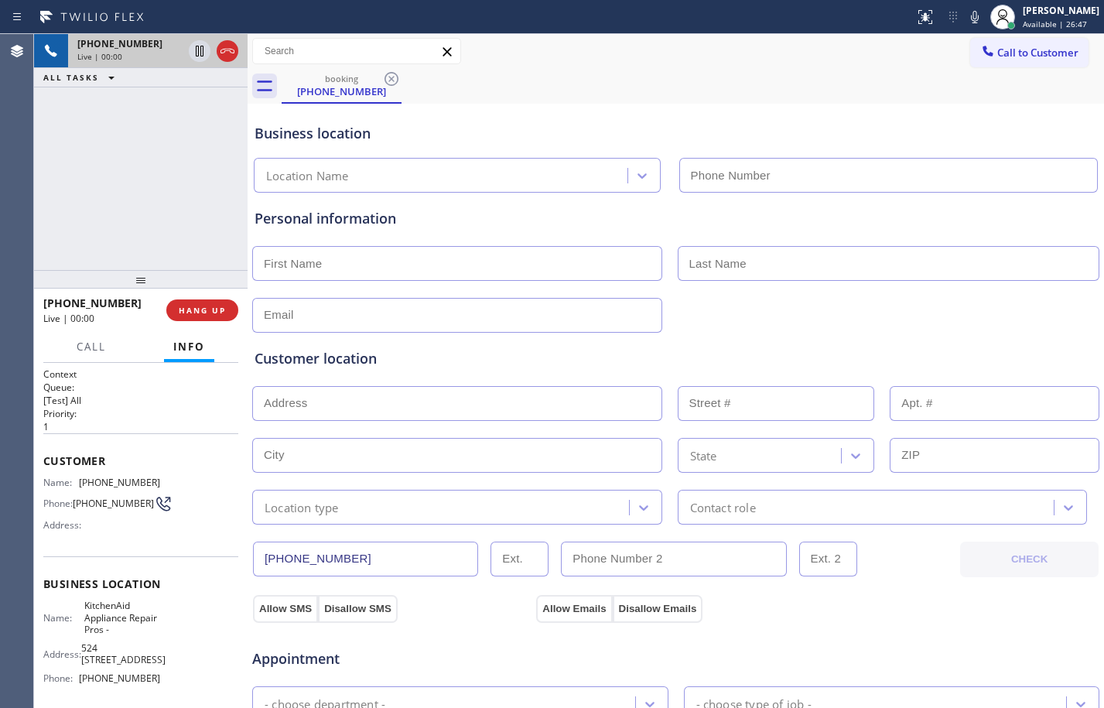
type input "[PHONE_NUMBER]"
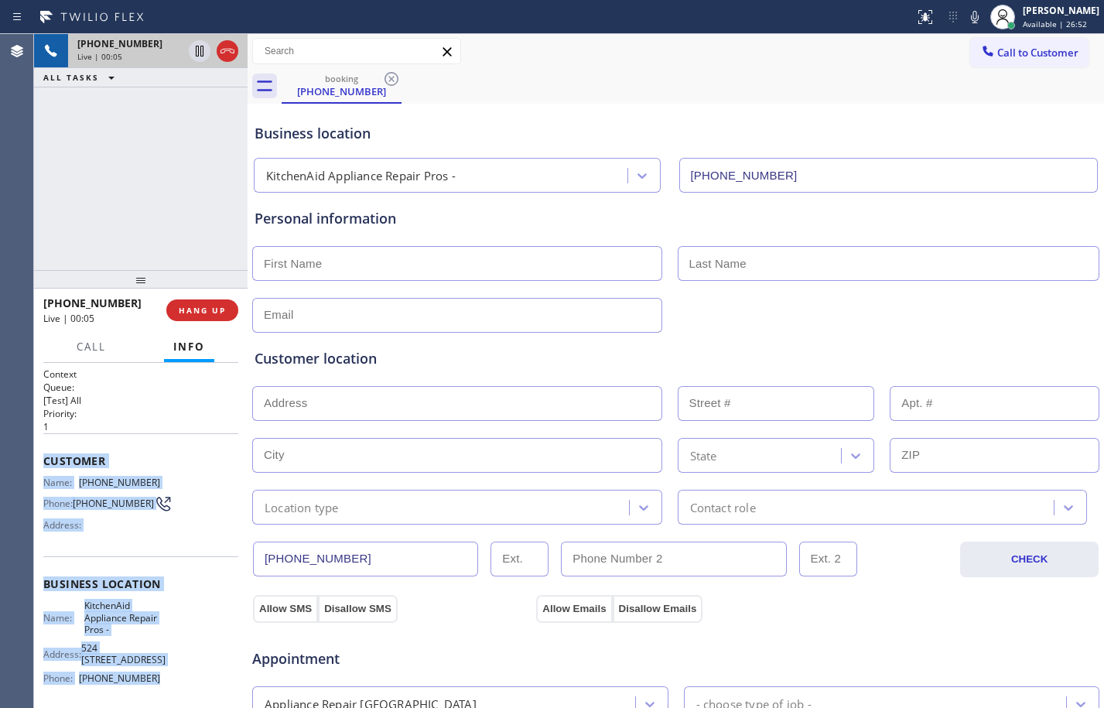
drag, startPoint x: 41, startPoint y: 456, endPoint x: 162, endPoint y: 677, distance: 252.3
click at [162, 677] on div "Context Queue: [Test] All Priority: 1 Customer Name: [PHONE_NUMBER] Phone: [PHO…" at bounding box center [140, 535] width 213 height 345
drag, startPoint x: 200, startPoint y: 52, endPoint x: 465, endPoint y: 90, distance: 268.1
click at [200, 52] on icon at bounding box center [199, 51] width 19 height 19
click at [965, 15] on icon at bounding box center [974, 17] width 19 height 19
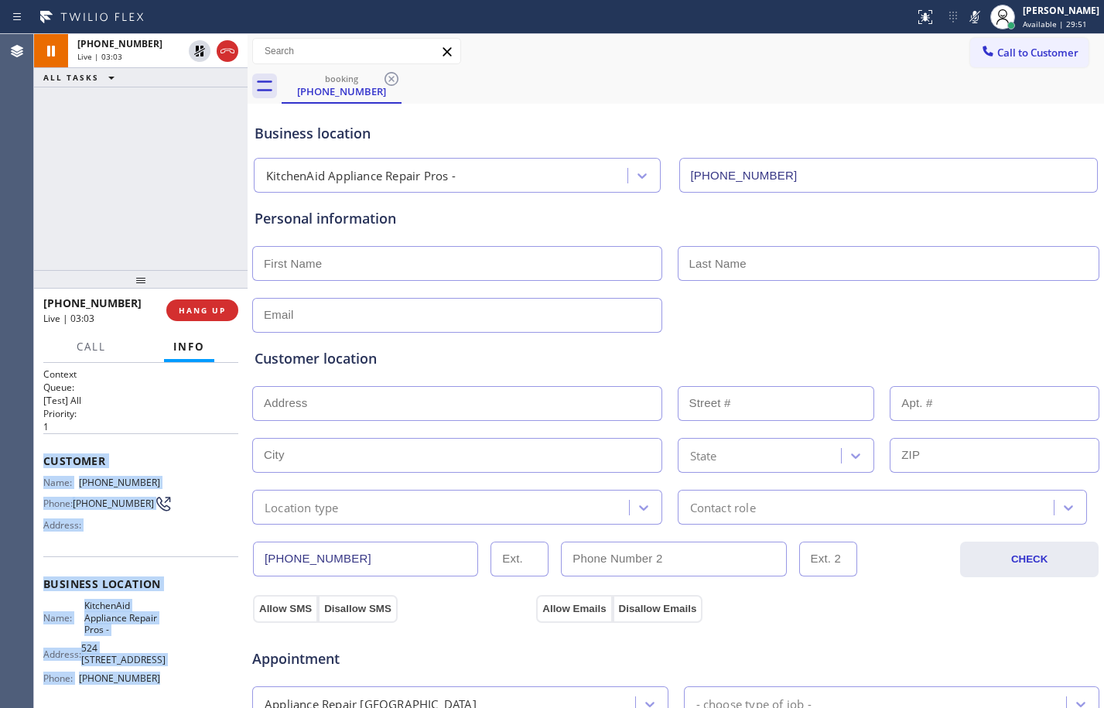
click at [202, 54] on icon at bounding box center [199, 51] width 11 height 11
click at [965, 19] on icon at bounding box center [974, 17] width 19 height 19
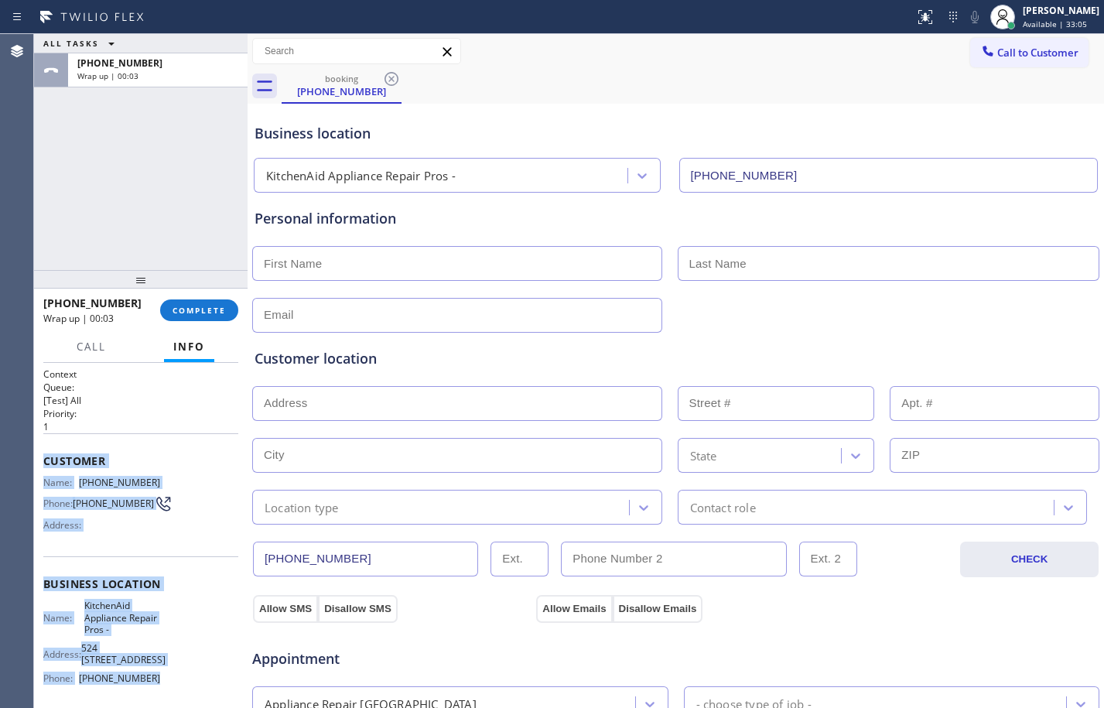
click at [397, 263] on input "text" at bounding box center [457, 263] width 410 height 35
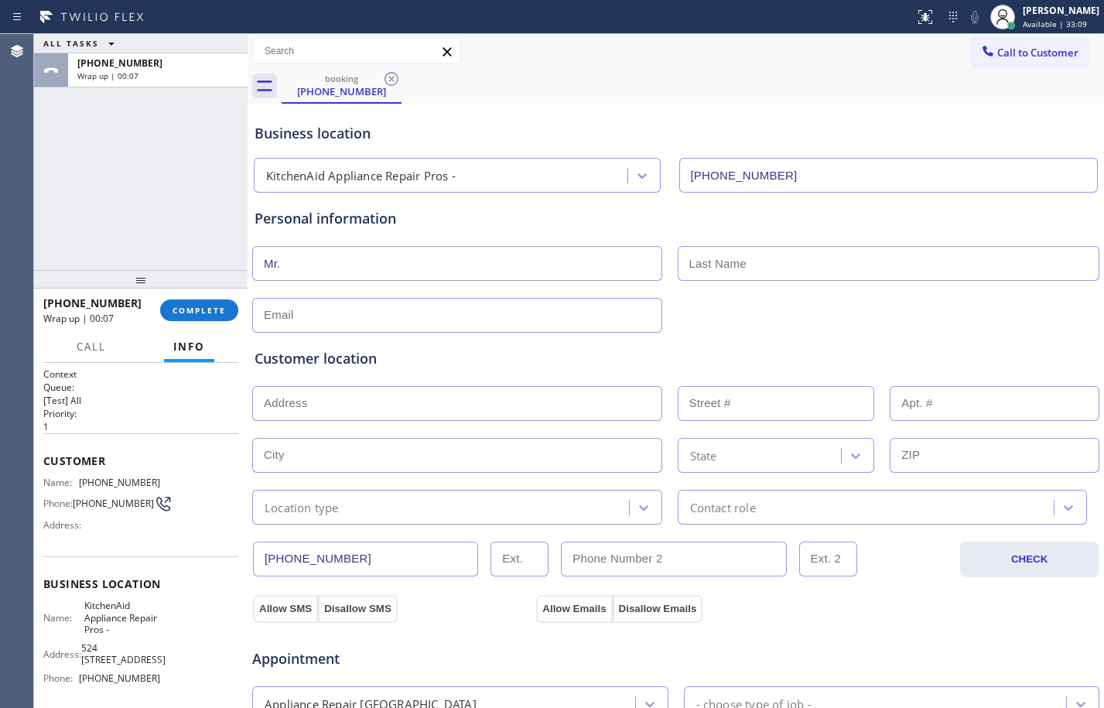
type input "Mr."
type input "[PERSON_NAME]"
click at [350, 326] on div "Customer location >> ADD NEW ADDRESS << + NEW ADDRESS State Location type Conta…" at bounding box center [675, 425] width 848 height 198
click at [363, 305] on input "text" at bounding box center [457, 315] width 410 height 35
type input "[EMAIL_ADDRESS][DOMAIN_NAME]"
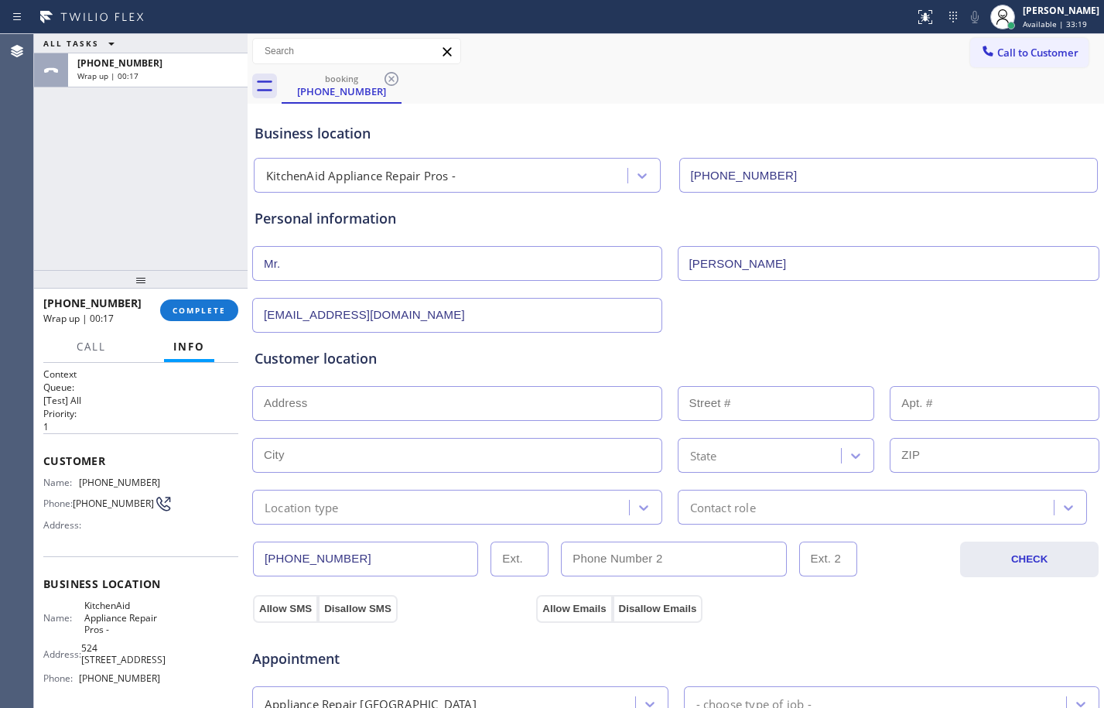
click at [409, 394] on input "text" at bounding box center [457, 403] width 410 height 35
type input "1"
click at [347, 456] on input "text" at bounding box center [457, 455] width 410 height 35
paste input "[GEOGRAPHIC_DATA],"
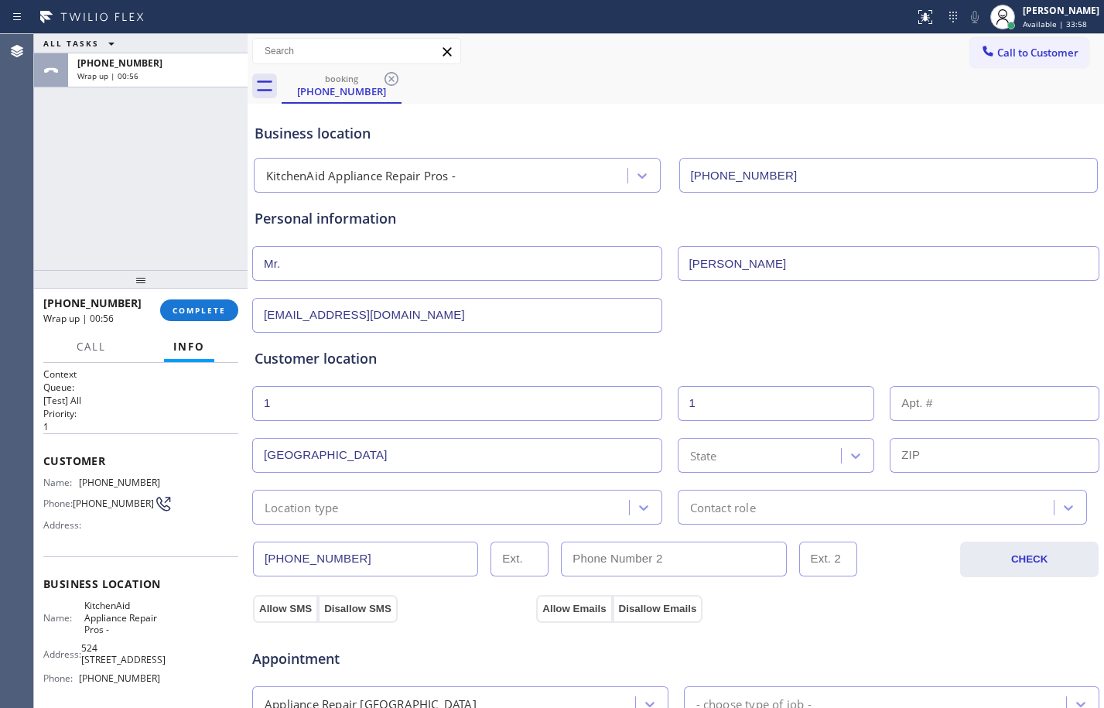
type input "[GEOGRAPHIC_DATA]"
click at [722, 445] on div "State" at bounding box center [761, 455] width 159 height 27
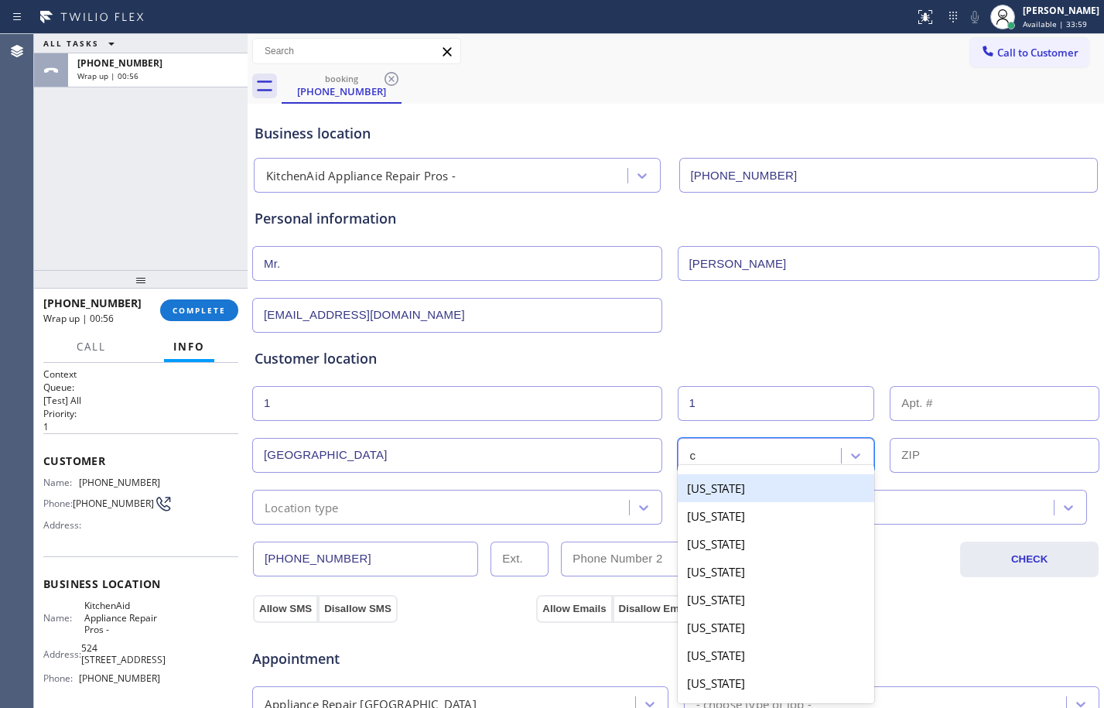
type input "ca"
click at [758, 493] on div "[US_STATE]" at bounding box center [775, 488] width 197 height 28
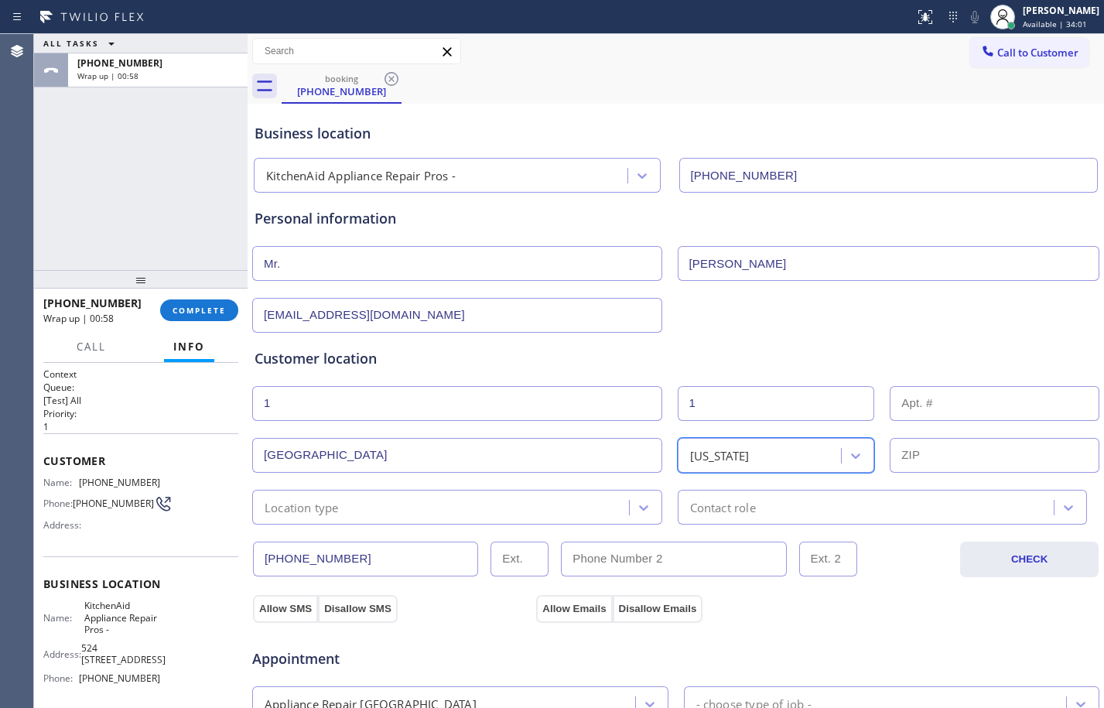
click at [922, 448] on input "text" at bounding box center [994, 455] width 210 height 35
click at [954, 466] on input "text" at bounding box center [994, 455] width 210 height 35
paste input "90094"
type input "90094"
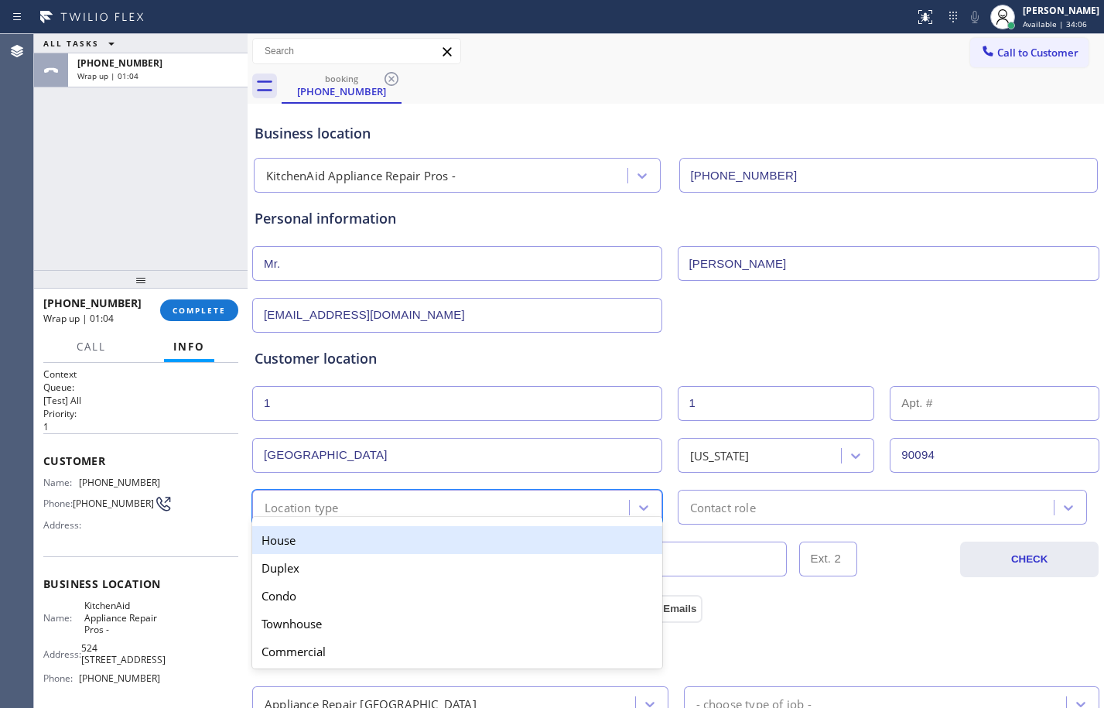
click at [332, 498] on div "Location type" at bounding box center [301, 507] width 74 height 18
drag, startPoint x: 316, startPoint y: 536, endPoint x: 474, endPoint y: 547, distance: 158.9
click at [326, 537] on div "House" at bounding box center [457, 540] width 410 height 28
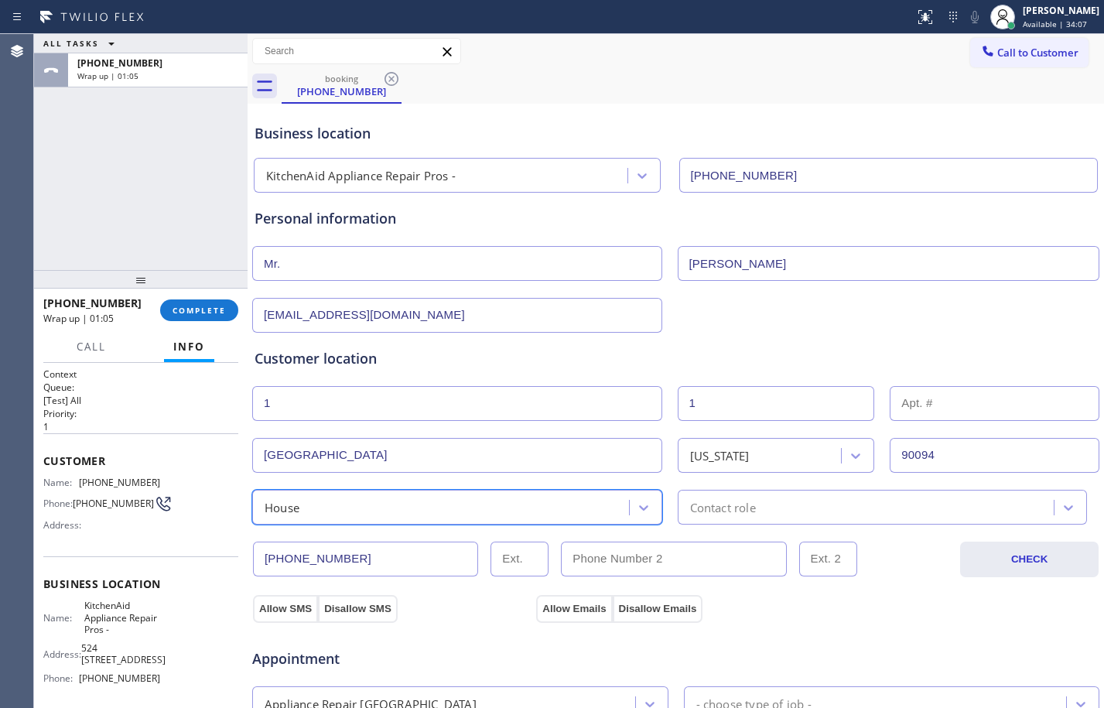
click at [762, 521] on div "Contact role" at bounding box center [882, 507] width 410 height 35
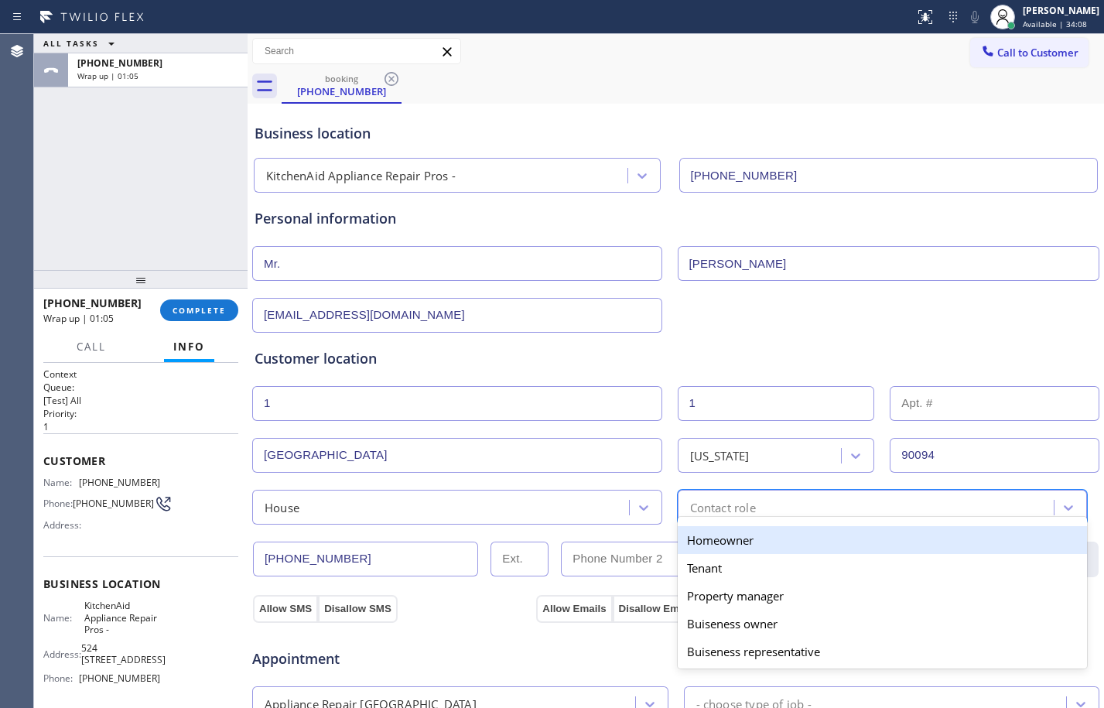
click at [752, 542] on div "Homeowner" at bounding box center [882, 540] width 410 height 28
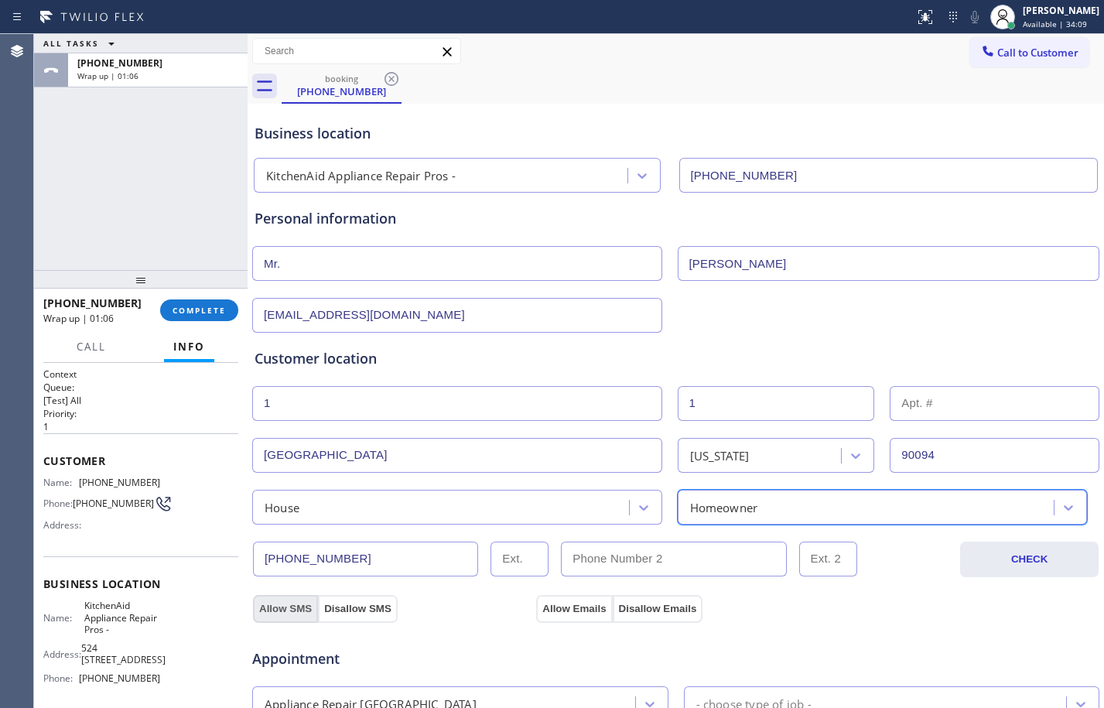
click at [285, 607] on button "Allow SMS" at bounding box center [285, 609] width 65 height 28
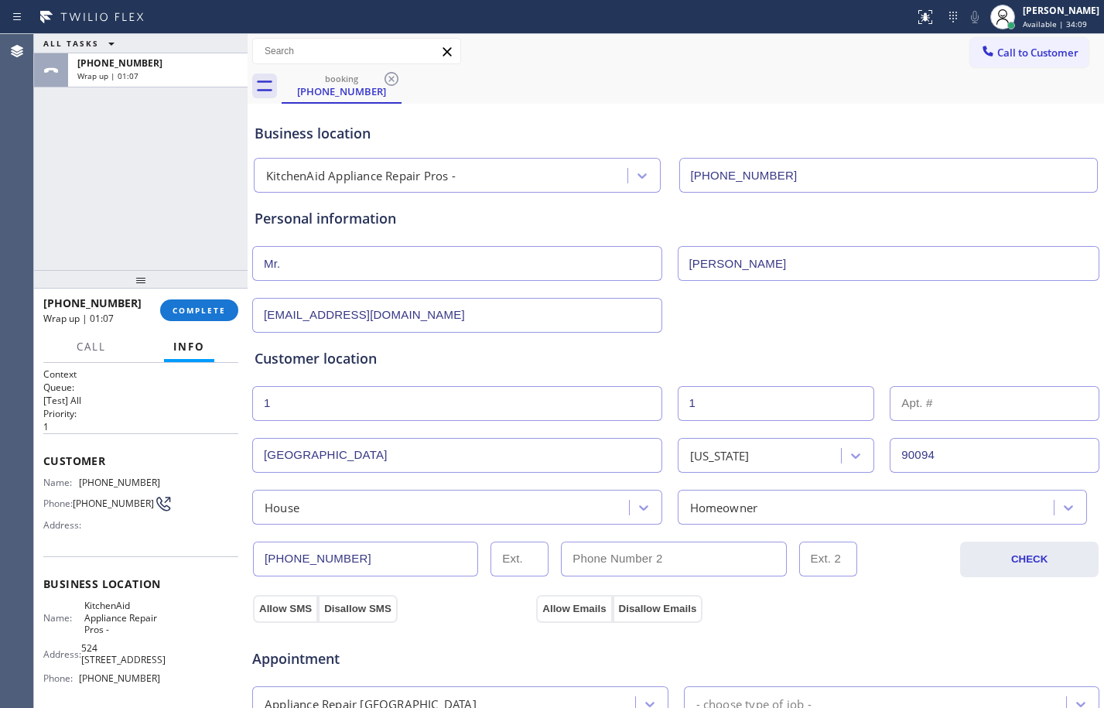
click at [582, 602] on button "Allow Emails" at bounding box center [574, 609] width 76 height 28
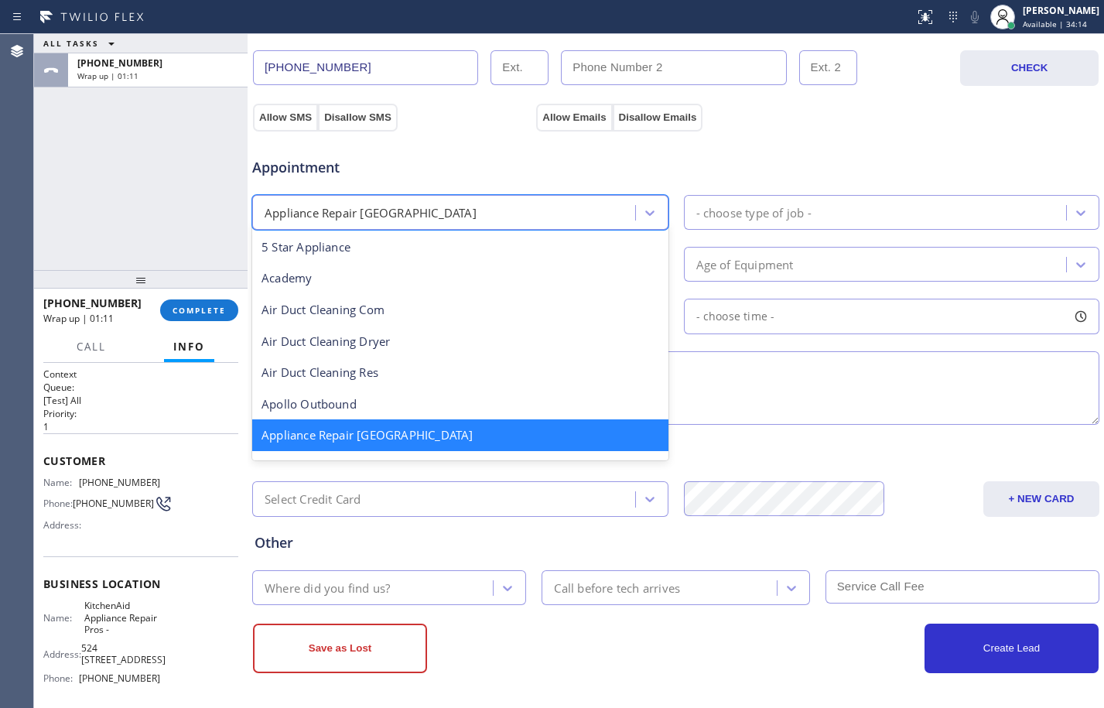
click at [572, 212] on div "Appliance Repair [GEOGRAPHIC_DATA]" at bounding box center [446, 212] width 378 height 27
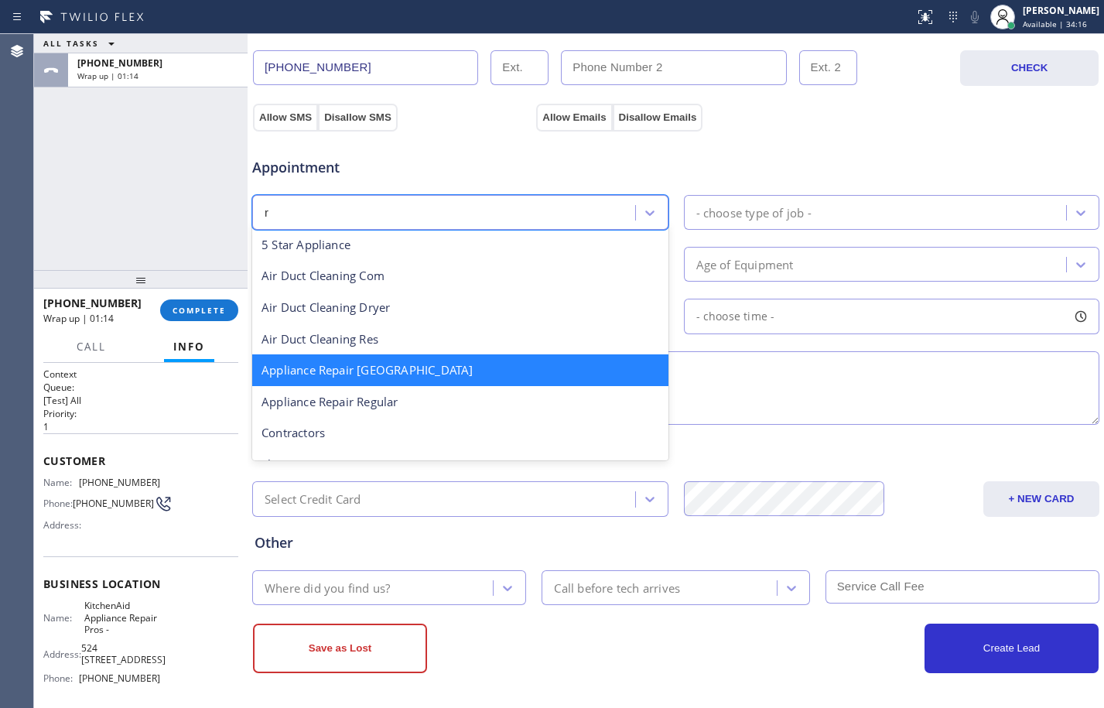
type input "re"
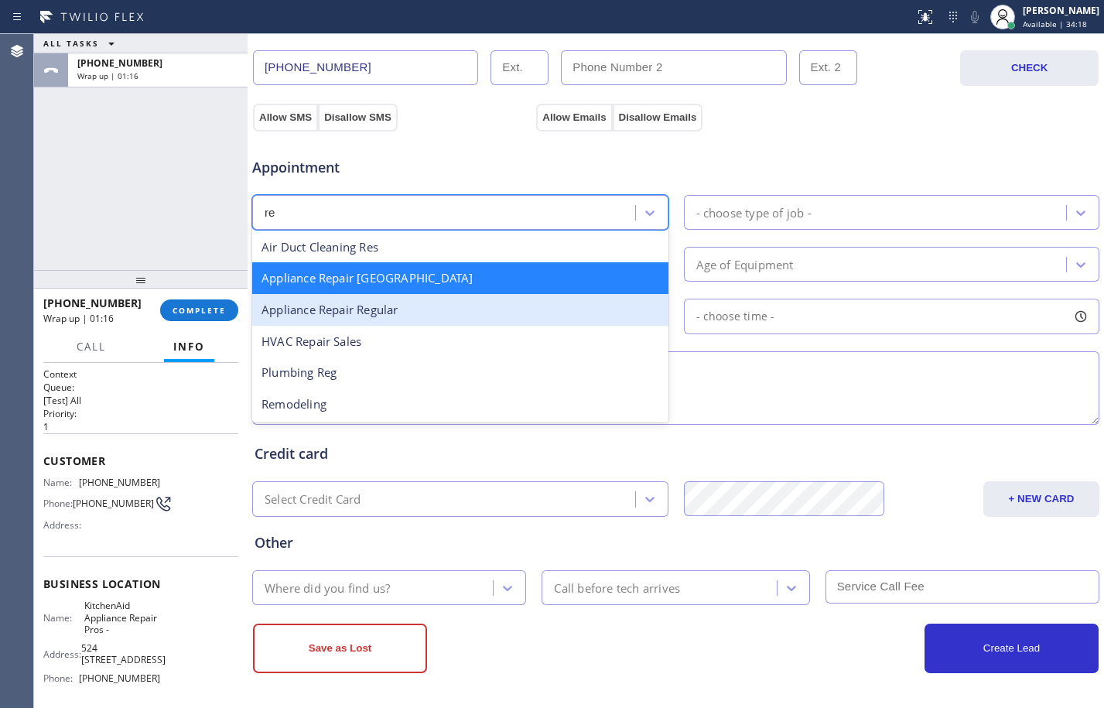
click at [409, 316] on div "Appliance Repair Regular" at bounding box center [460, 310] width 416 height 32
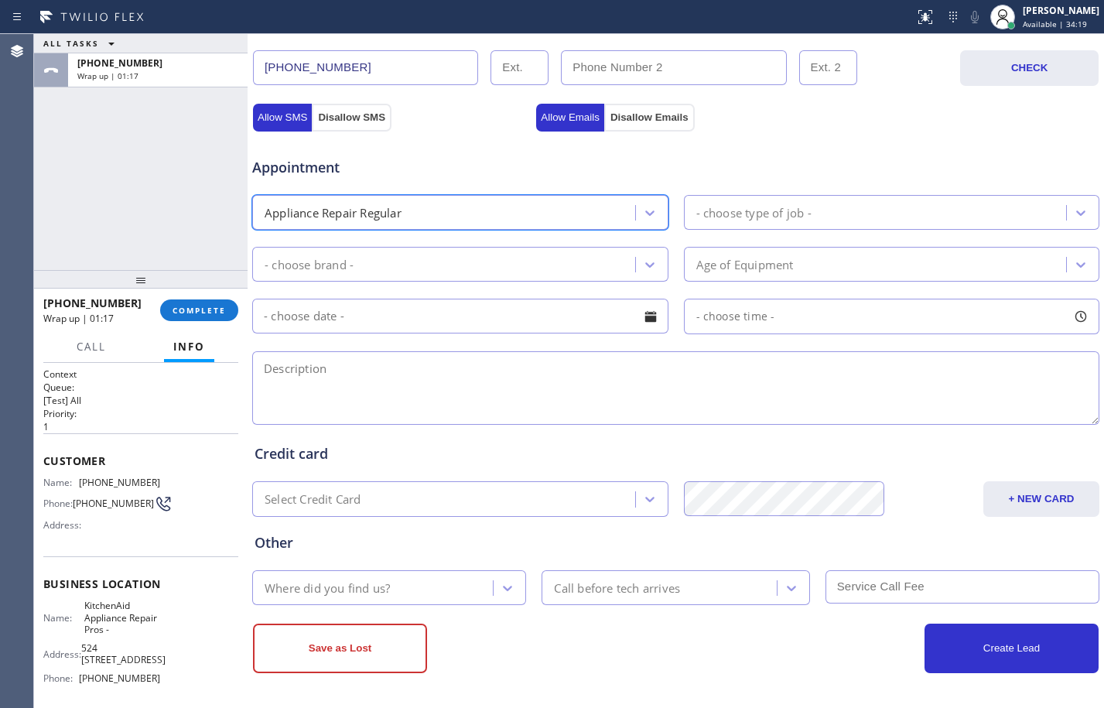
click at [739, 206] on div "- choose type of job -" at bounding box center [753, 212] width 115 height 18
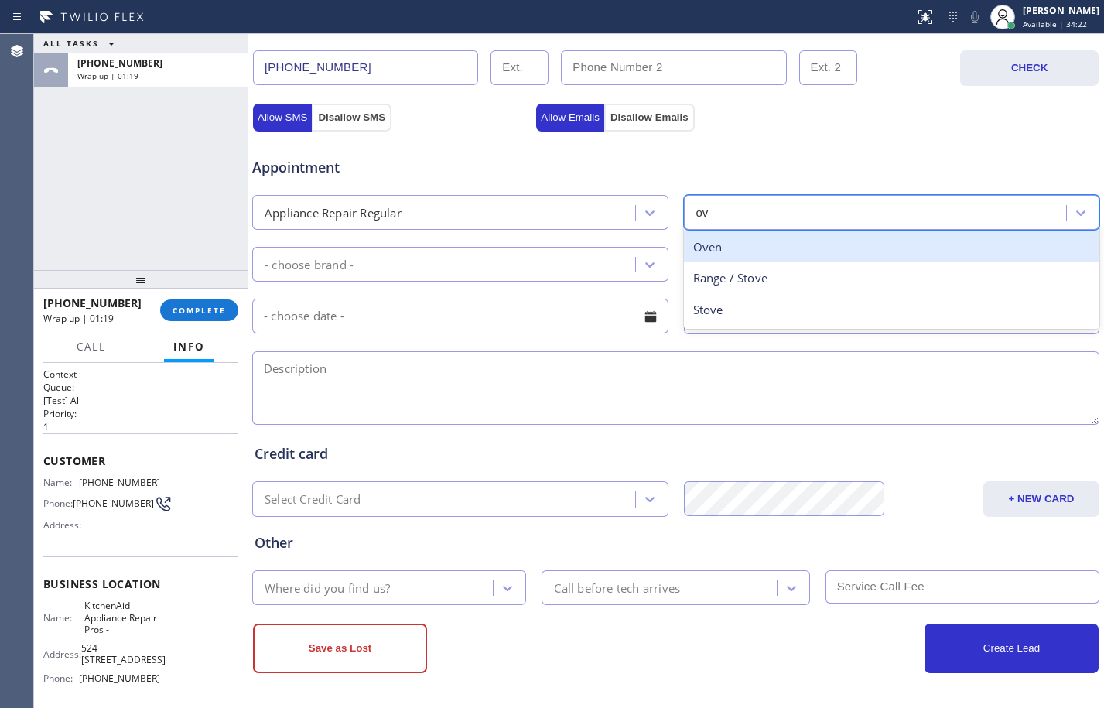
type input "ove"
click at [747, 251] on div "Oven" at bounding box center [892, 247] width 416 height 32
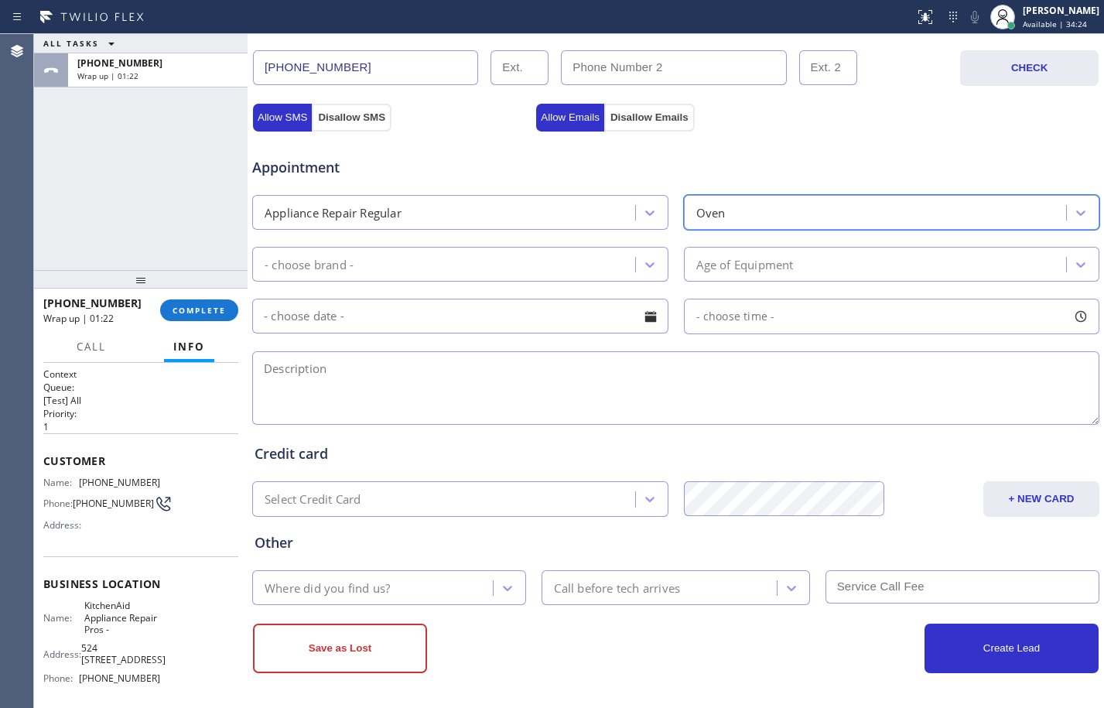
click at [510, 262] on div "- choose brand -" at bounding box center [446, 264] width 378 height 27
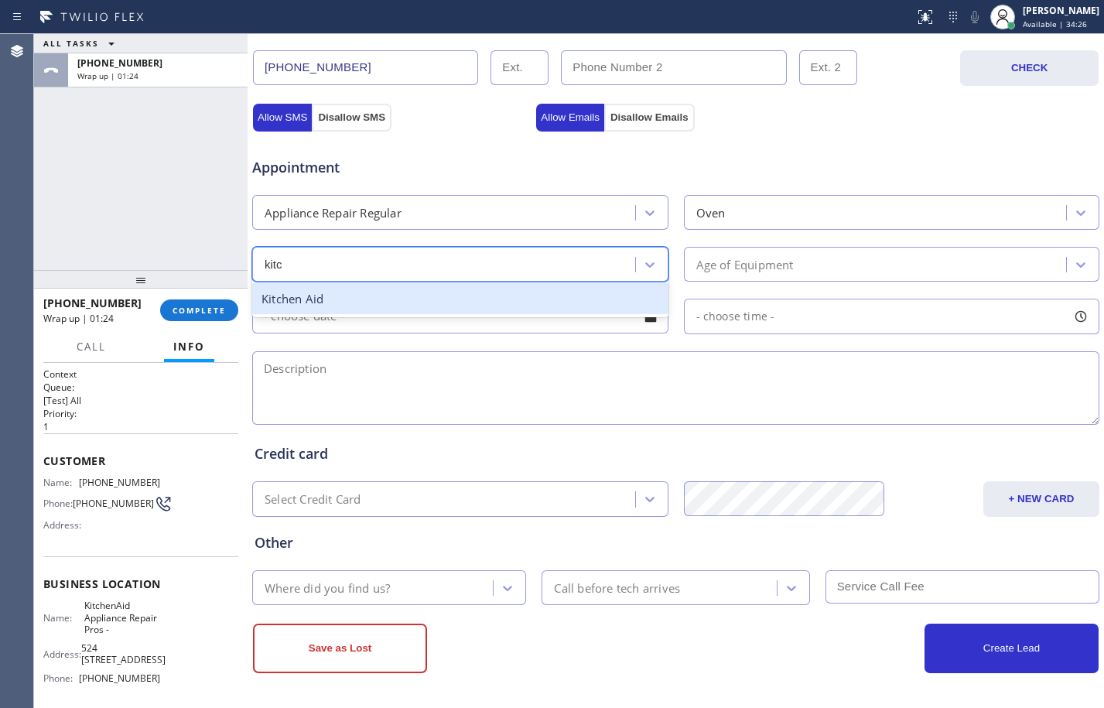
type input "kitch"
click at [541, 307] on div "Kitchen Aid" at bounding box center [460, 299] width 416 height 32
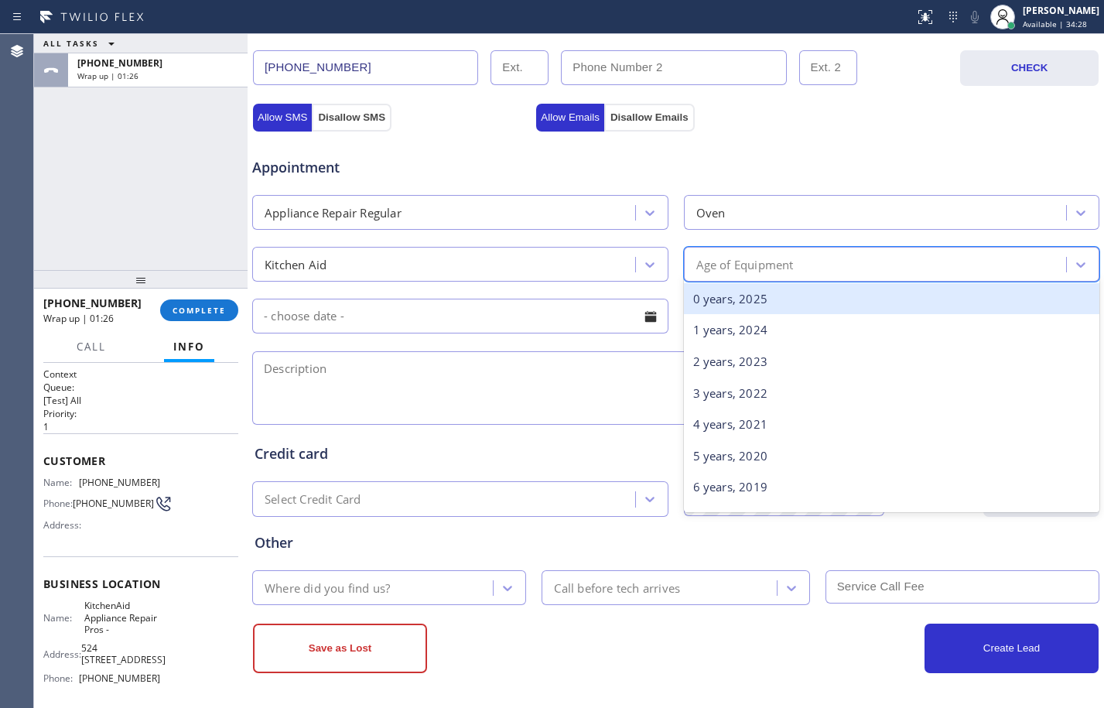
click at [704, 278] on div "Age of Equipment" at bounding box center [877, 264] width 378 height 27
type input "10"
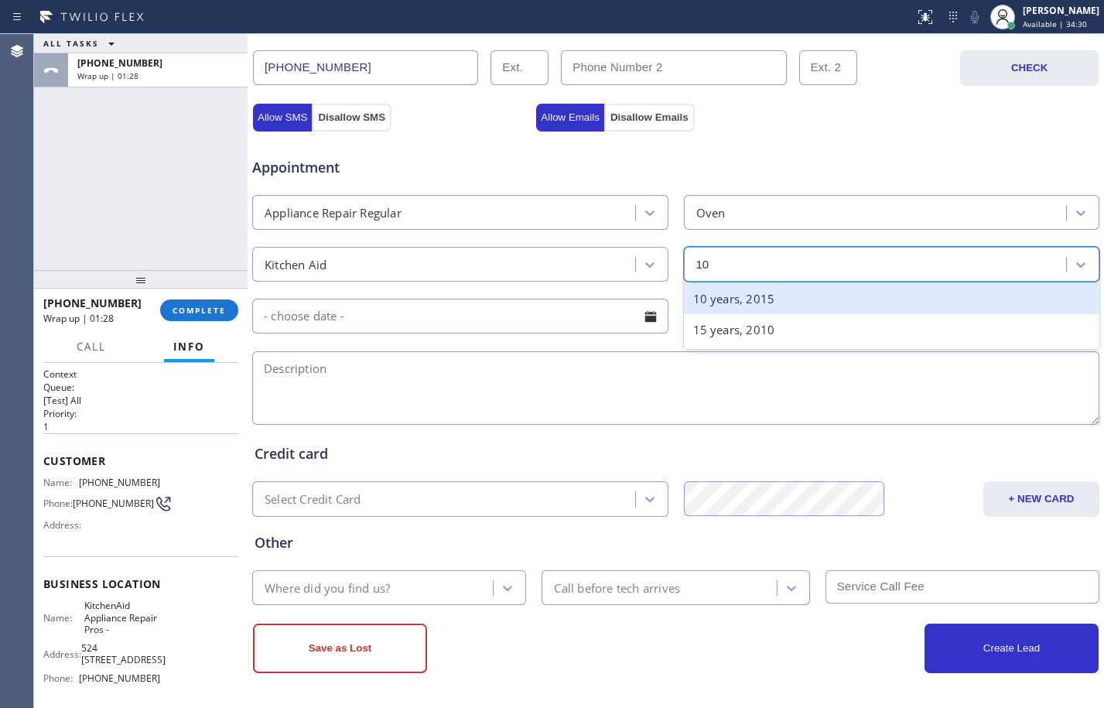
click at [714, 288] on div "10 years, 2015" at bounding box center [892, 299] width 416 height 32
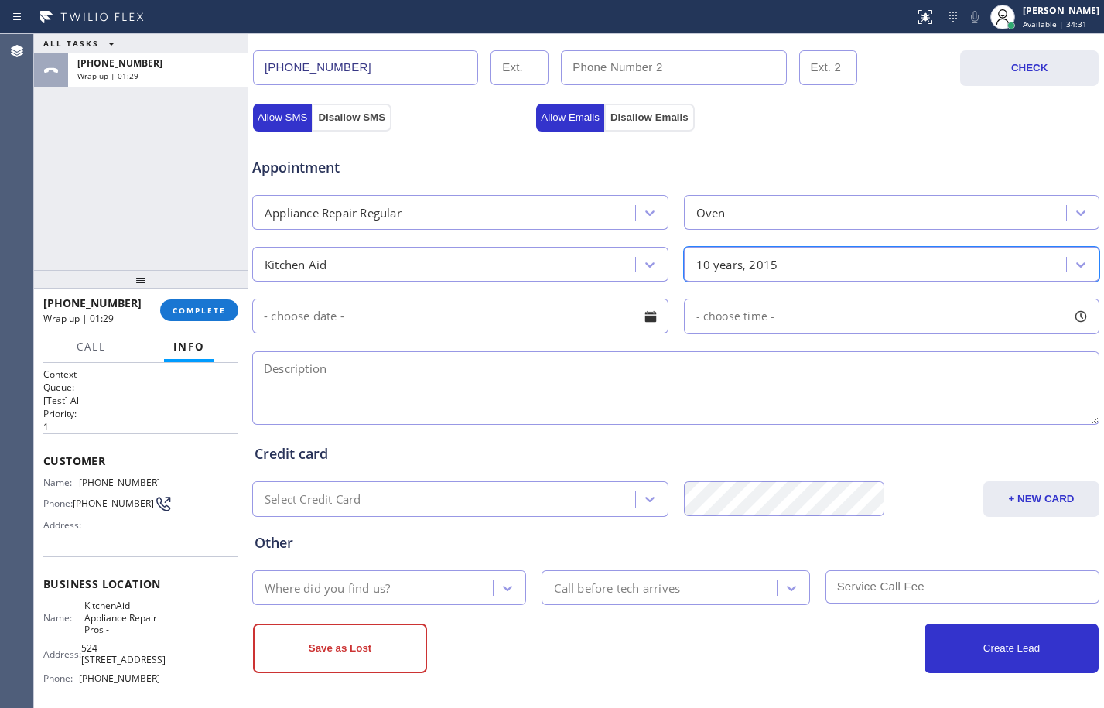
click at [492, 367] on textarea at bounding box center [675, 387] width 847 height 73
click at [351, 381] on textarea at bounding box center [675, 387] width 847 height 73
paste textarea "KitchenAid/oven/doesnt heat up/take time to heat up/don't know probably [DEMOGR…"
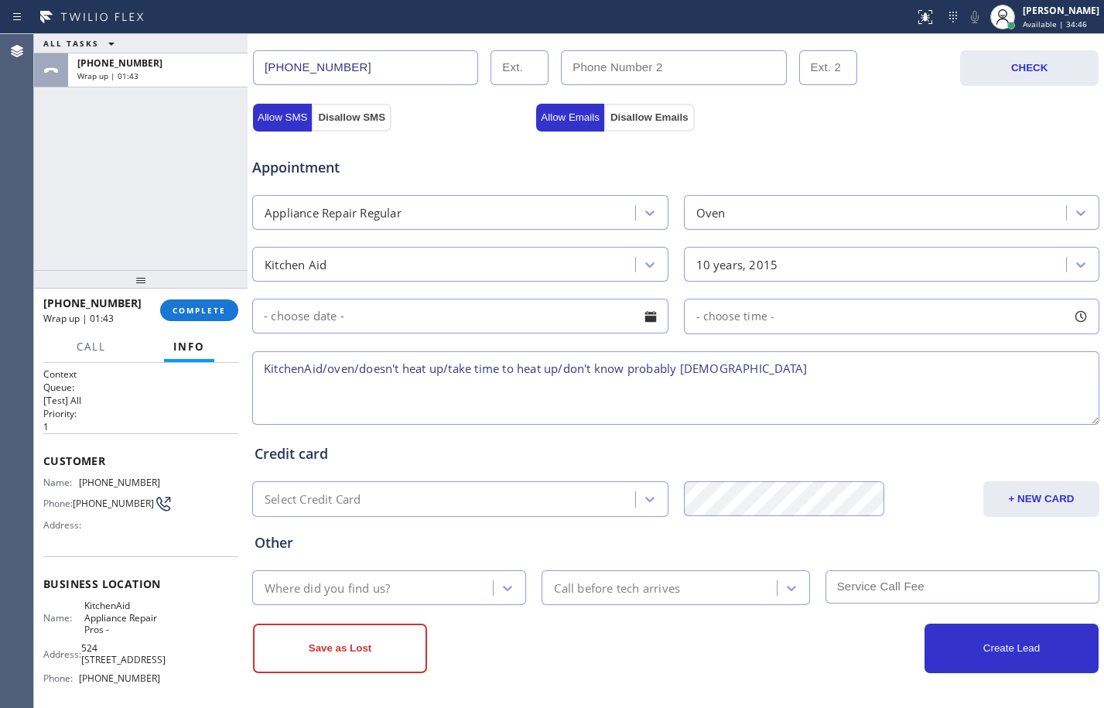
click at [759, 380] on textarea "KitchenAid/oven/doesn't heat up/take time to heat up/don't know probably [DEMOG…" at bounding box center [675, 387] width 847 height 73
click at [728, 372] on textarea "KitchenAid/oven/doesn't heat up/take time to heat up/don't know probably [DEMOG…" at bounding box center [675, 387] width 847 height 73
click at [713, 367] on textarea "KitchenAid/oven/doesn't heat up/take time to heat up/don't know probably [DEMOG…" at bounding box center [675, 387] width 847 height 73
click at [746, 380] on textarea "KitchenAid/oven/doesn't heat up/take time to heat up/don't know probably [DEMOG…" at bounding box center [675, 387] width 847 height 73
click at [754, 384] on textarea "KitchenAid/oven/doesn't heat up/take time to heat up/don't know probably [DEMOG…" at bounding box center [675, 387] width 847 height 73
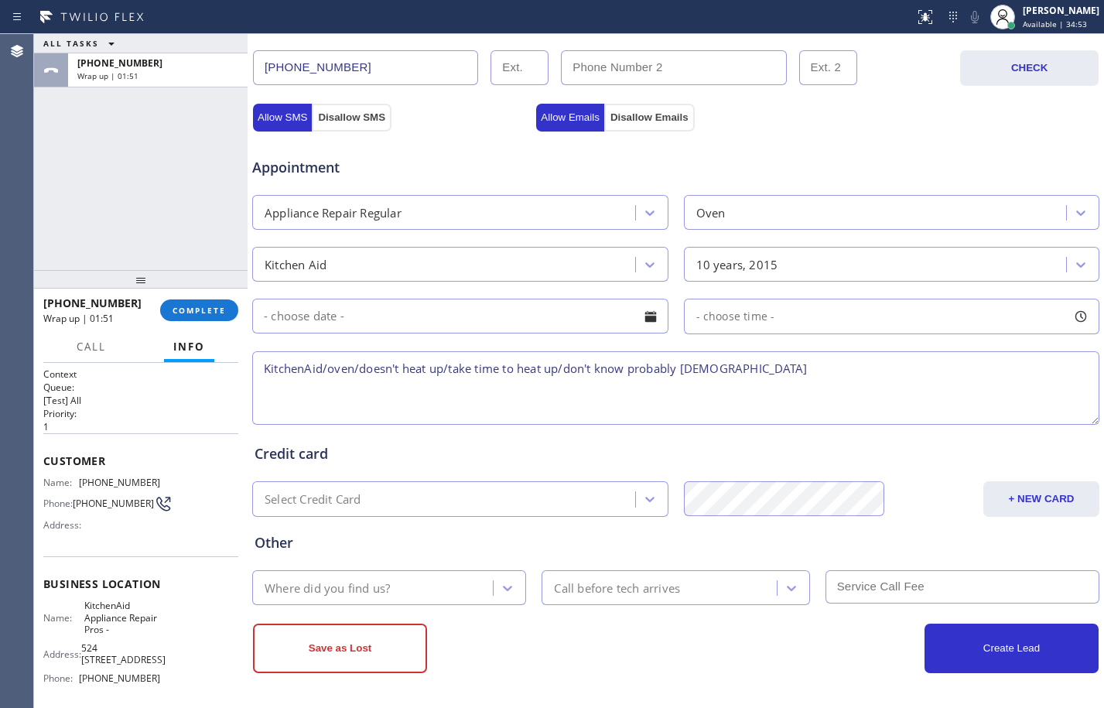
click at [756, 382] on textarea "KitchenAid/oven/doesn't heat up/take time to heat up/don't know probably [DEMOG…" at bounding box center [675, 387] width 847 height 73
click at [746, 363] on textarea "KitchenAid/oven/doesn't heat up/take time to heat up/don't know probably [DEMOG…" at bounding box center [675, 387] width 847 height 73
paste textarea "[GEOGRAPHIC_DATA]"
click at [878, 371] on textarea "KitchenAid/oven/doesn't heat up/take time to heat up/don't know probably [DEMOG…" at bounding box center [675, 387] width 847 height 73
click at [914, 384] on textarea "KitchenAid/oven/doesn't heat up/take time to heat up/don't know probably [DEMOG…" at bounding box center [675, 387] width 847 height 73
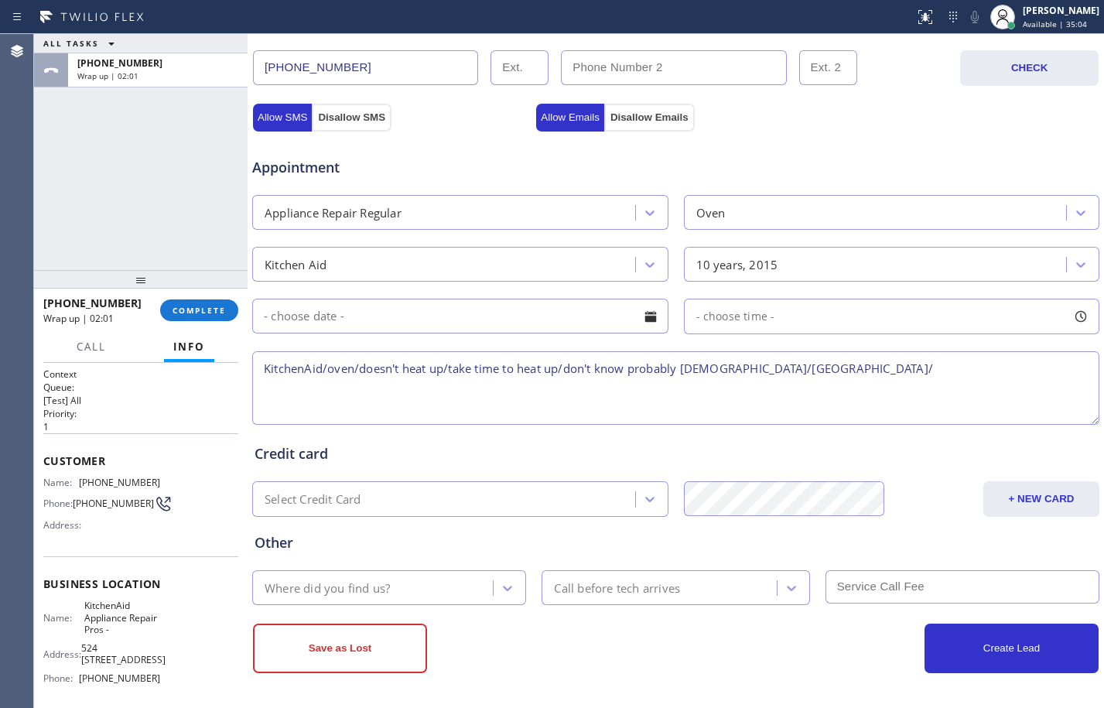
click at [911, 374] on textarea "KitchenAid/oven/doesn't heat up/take time to heat up/don't know probably [DEMOG…" at bounding box center [675, 387] width 847 height 73
paste textarea "KitchenAid Appliance Repair Pros -"
type textarea "KitchenAid/oven/doesn't heat up/take time to heat up/don't know probably [DEMOG…"
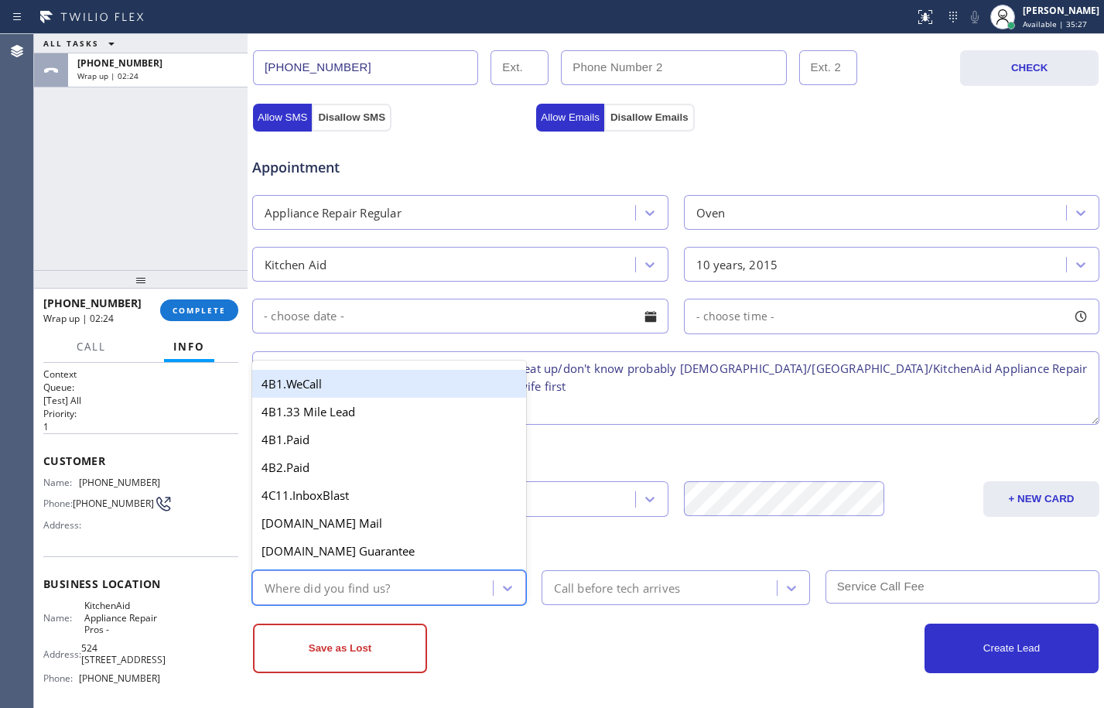
click at [466, 586] on div "Where did you find us?" at bounding box center [375, 587] width 236 height 27
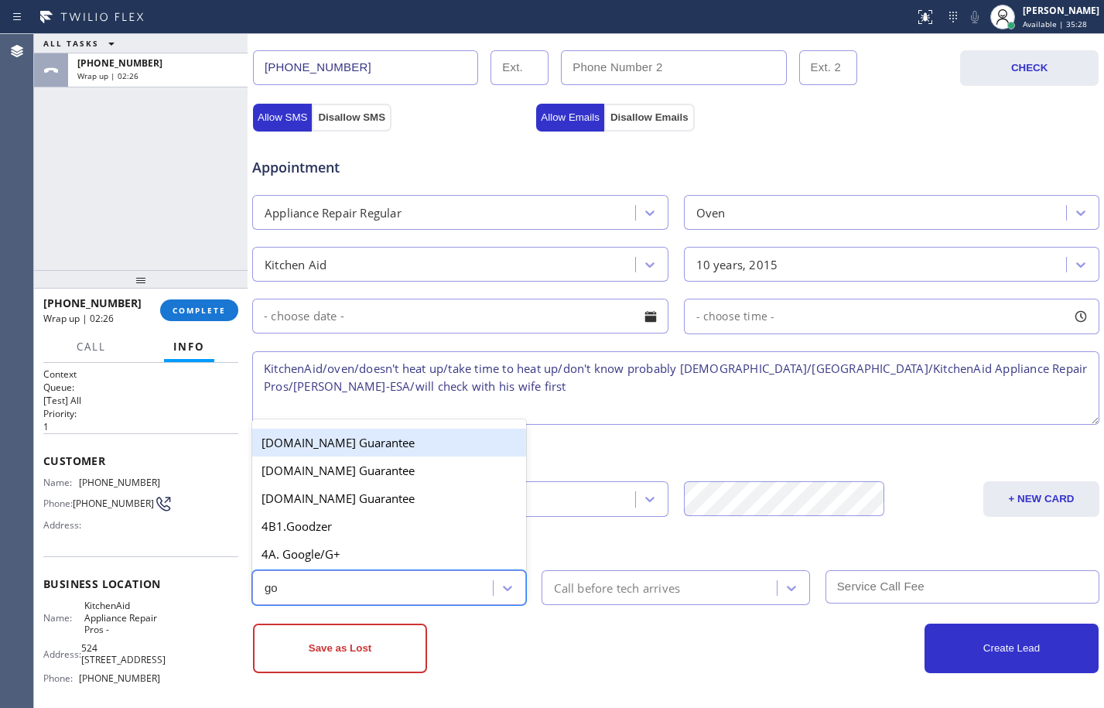
type input "goo"
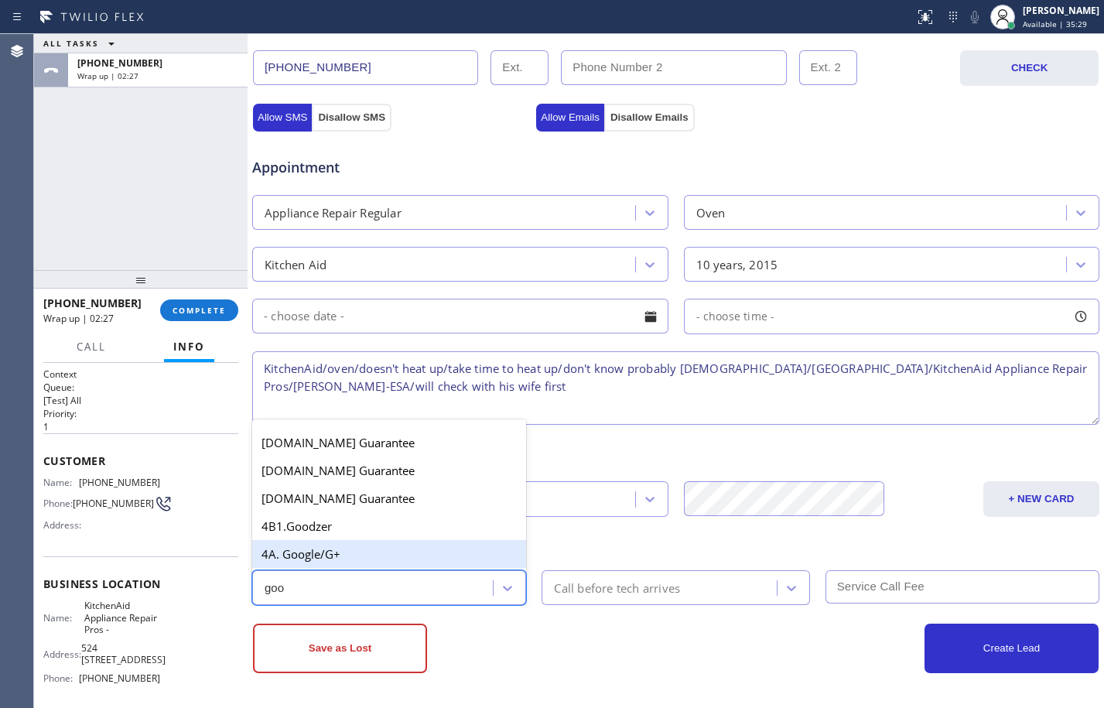
click at [432, 559] on div "4A. Google/G+" at bounding box center [389, 554] width 274 height 28
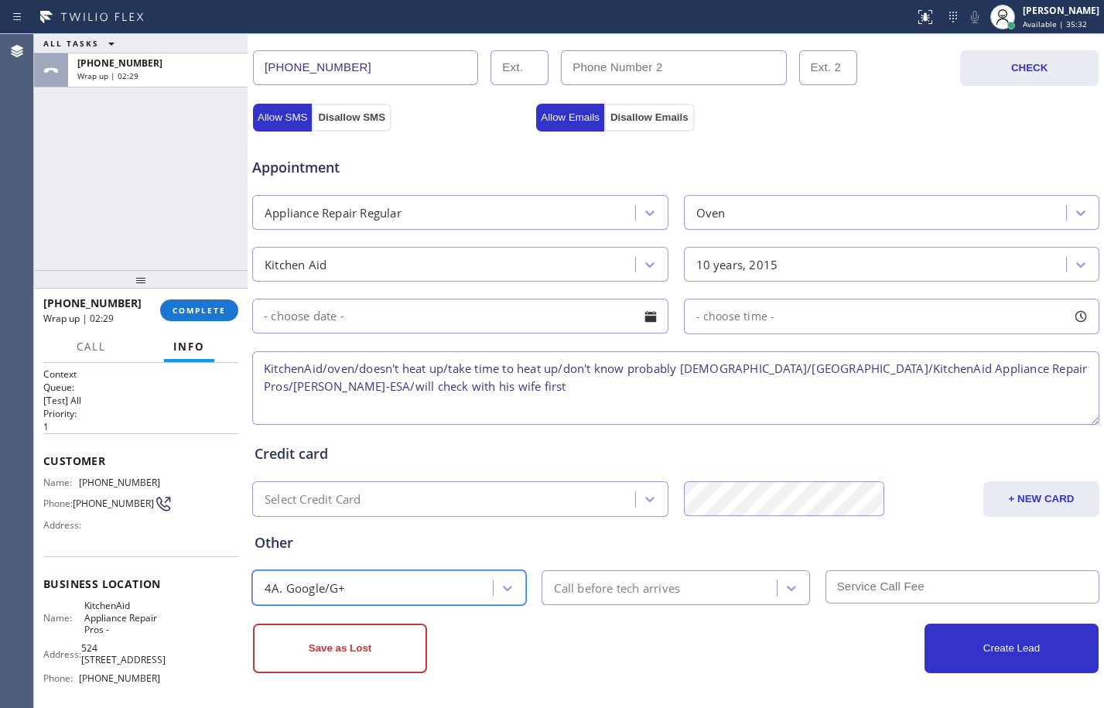
click at [511, 390] on textarea "KitchenAid/oven/doesn't heat up/take time to heat up/don't know probably [DEMOG…" at bounding box center [675, 387] width 847 height 73
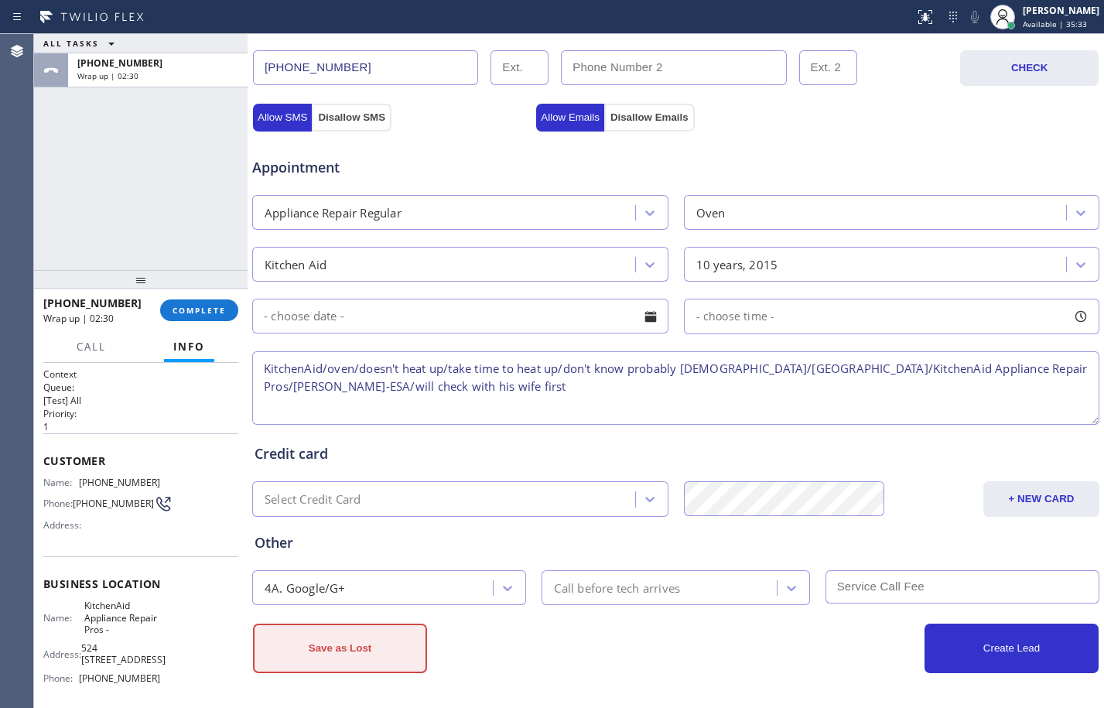
click at [346, 643] on button "Save as Lost" at bounding box center [340, 647] width 174 height 49
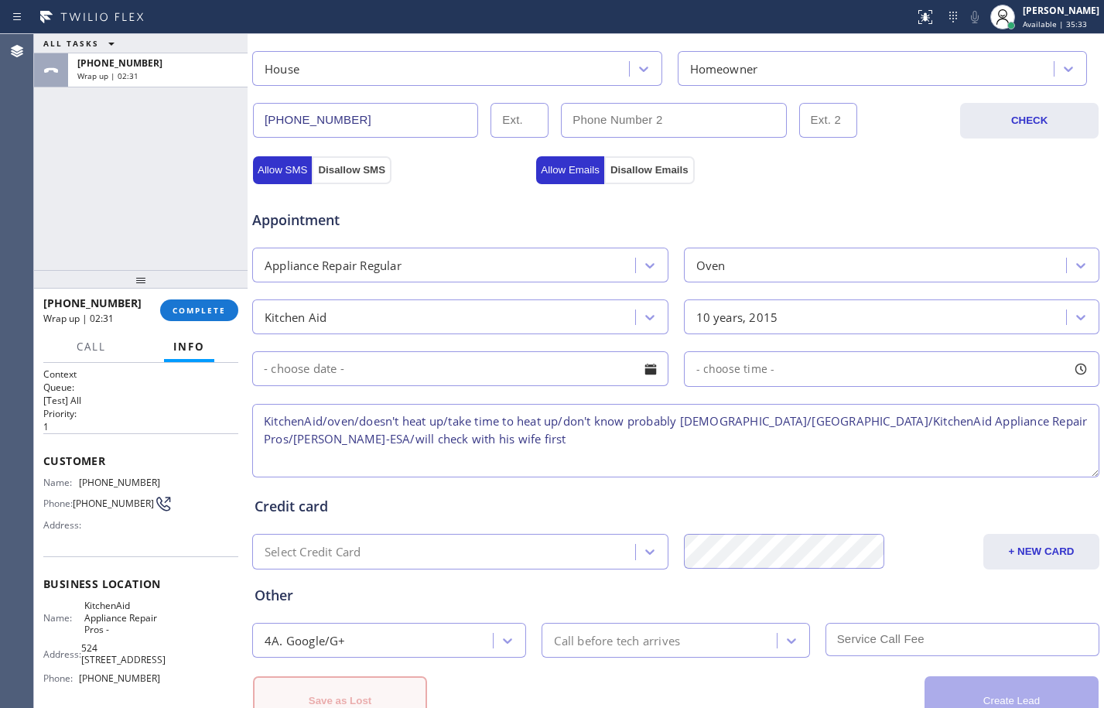
scroll to position [544, 0]
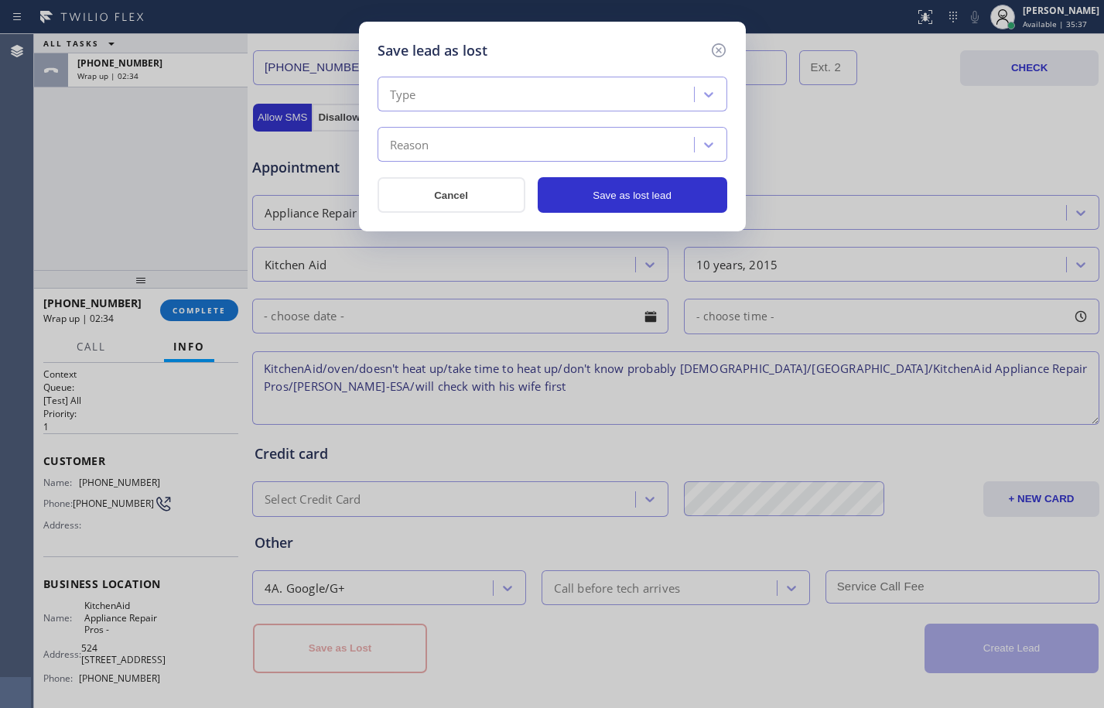
click at [413, 101] on div "Type" at bounding box center [403, 95] width 26 height 18
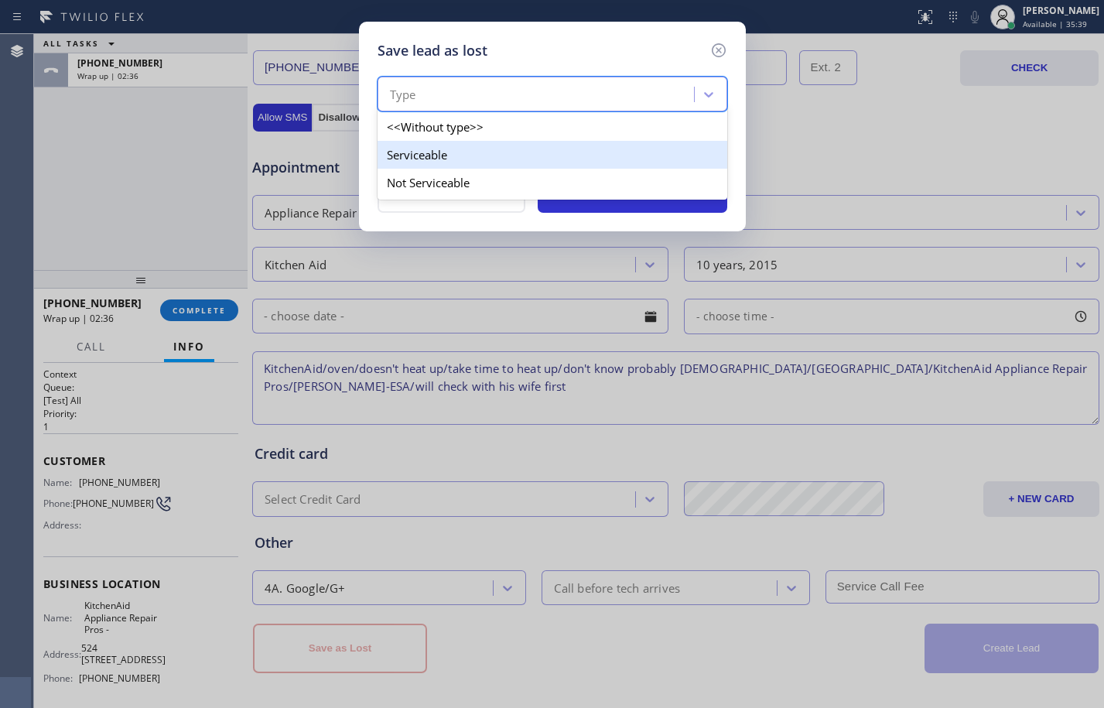
click at [419, 163] on div "Serviceable" at bounding box center [552, 155] width 350 height 28
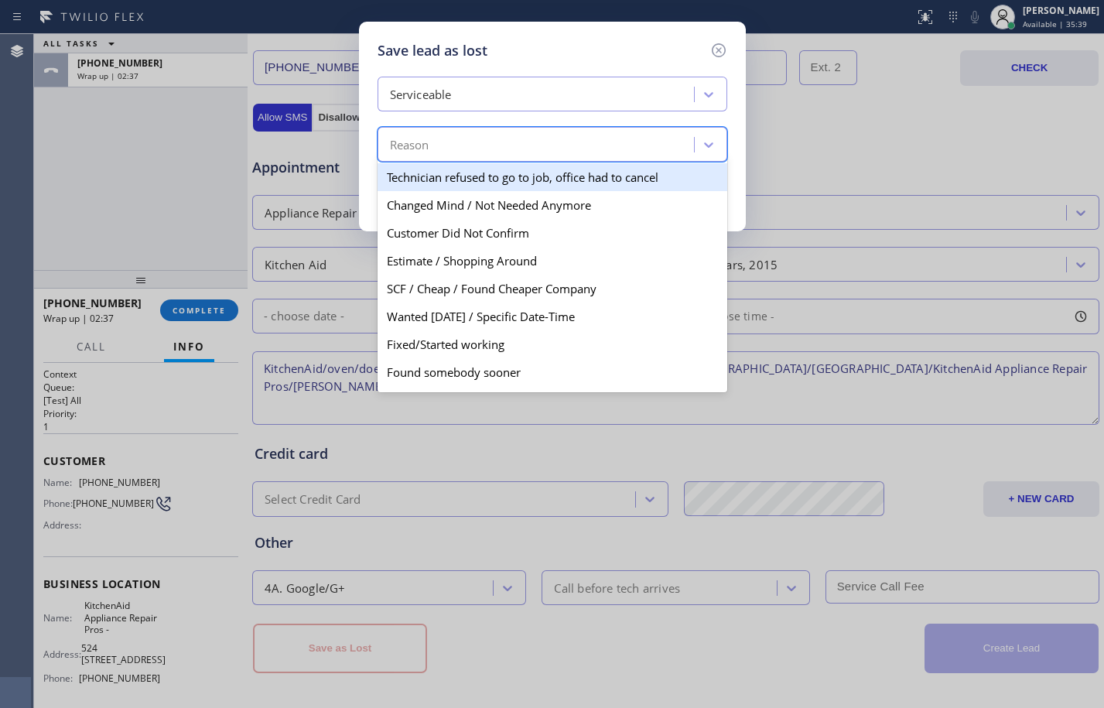
click at [421, 138] on div "Reason" at bounding box center [409, 145] width 39 height 18
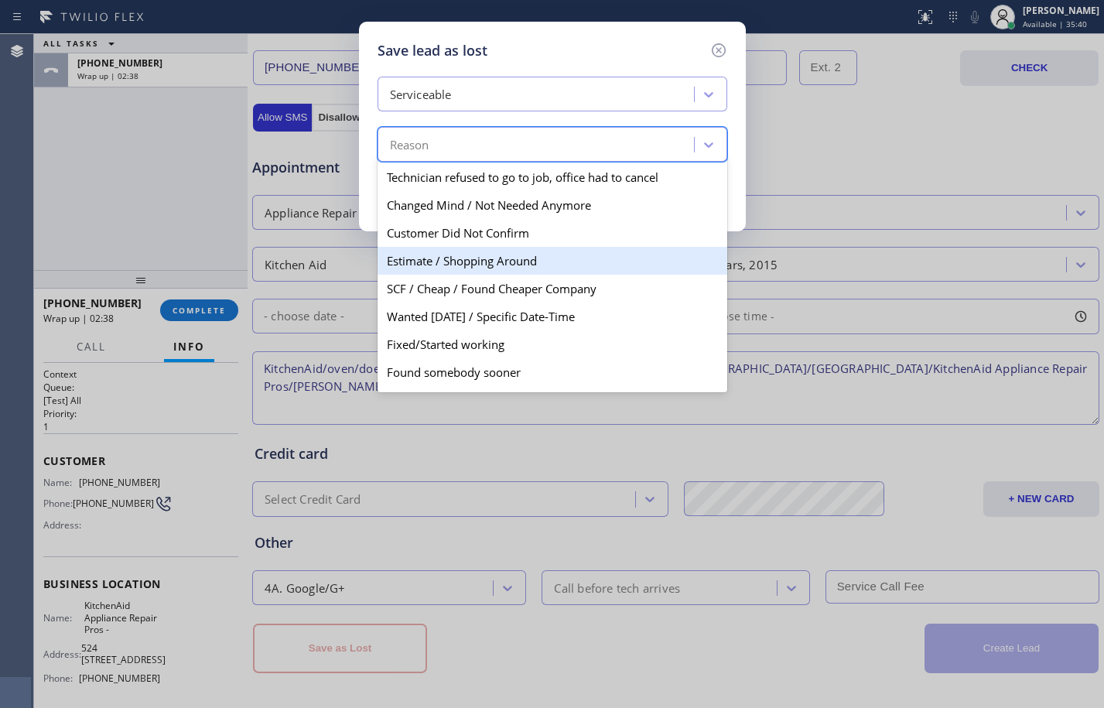
click at [442, 264] on div "Estimate / Shopping Around" at bounding box center [552, 261] width 350 height 28
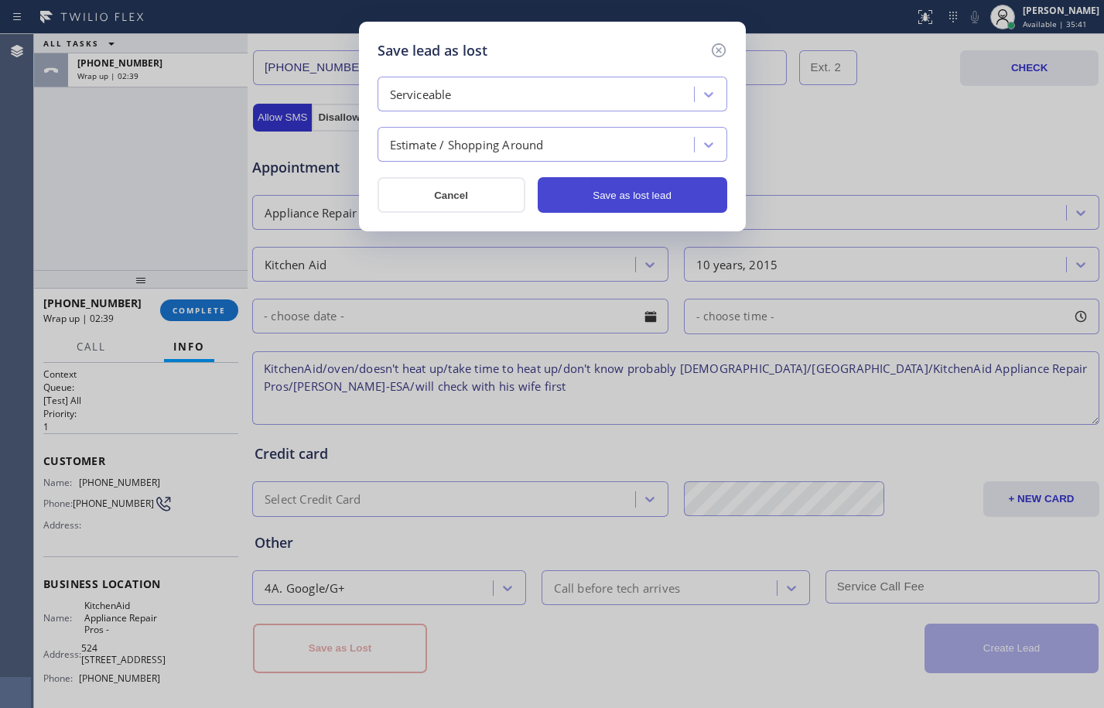
click at [599, 198] on button "Save as lost lead" at bounding box center [631, 195] width 189 height 36
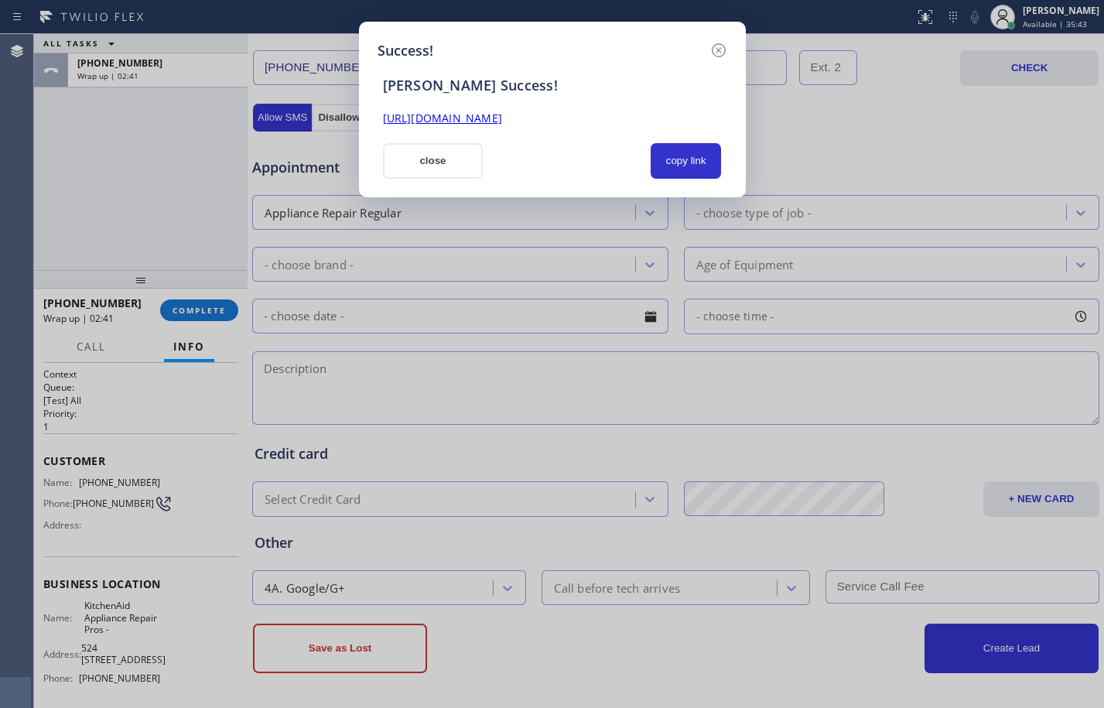
click at [502, 121] on link "[URL][DOMAIN_NAME]" at bounding box center [442, 118] width 119 height 15
click at [466, 159] on button "close" at bounding box center [433, 161] width 101 height 36
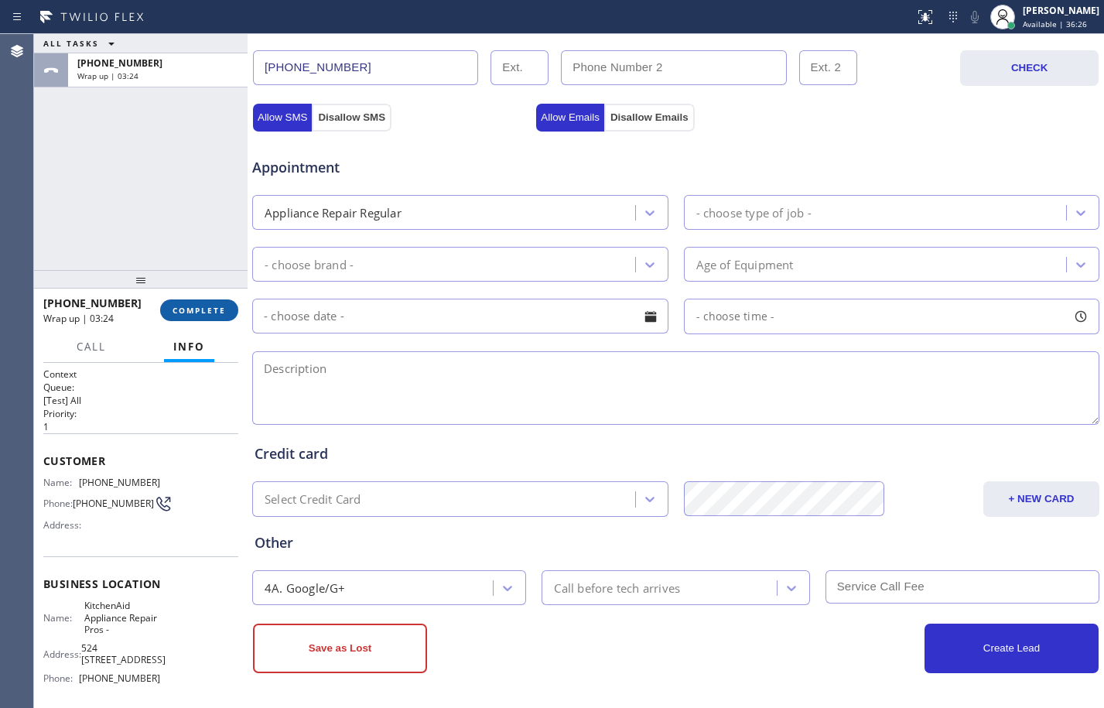
click at [202, 316] on button "COMPLETE" at bounding box center [199, 310] width 78 height 22
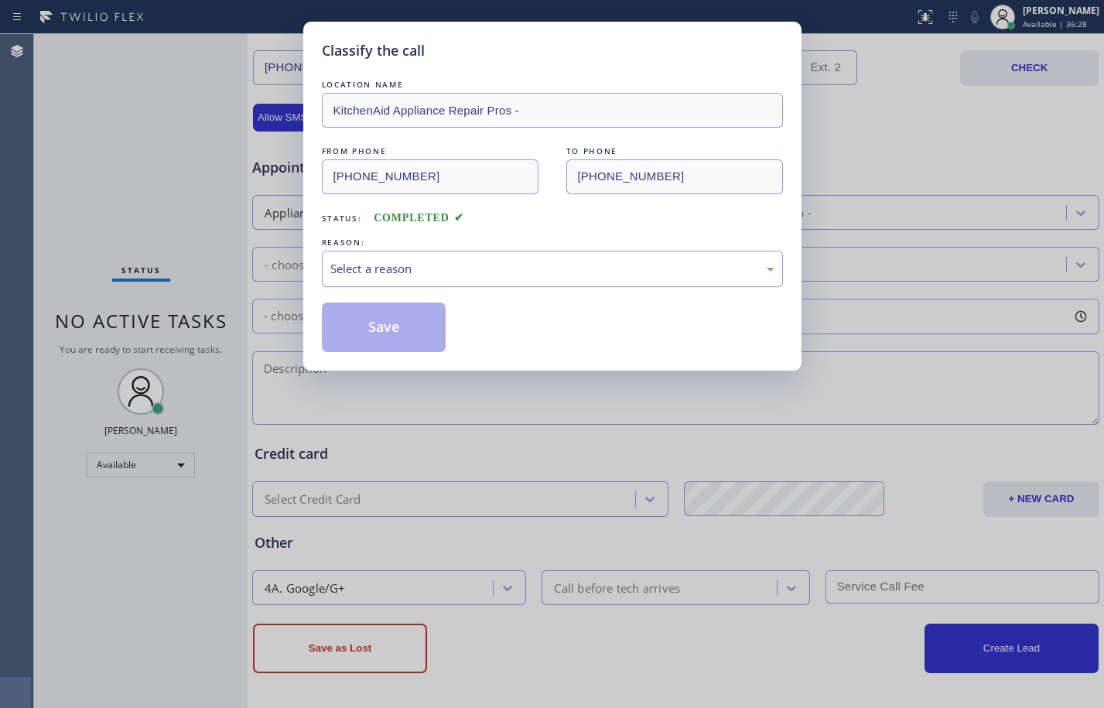
click at [493, 264] on div "Select a reason" at bounding box center [552, 269] width 444 height 18
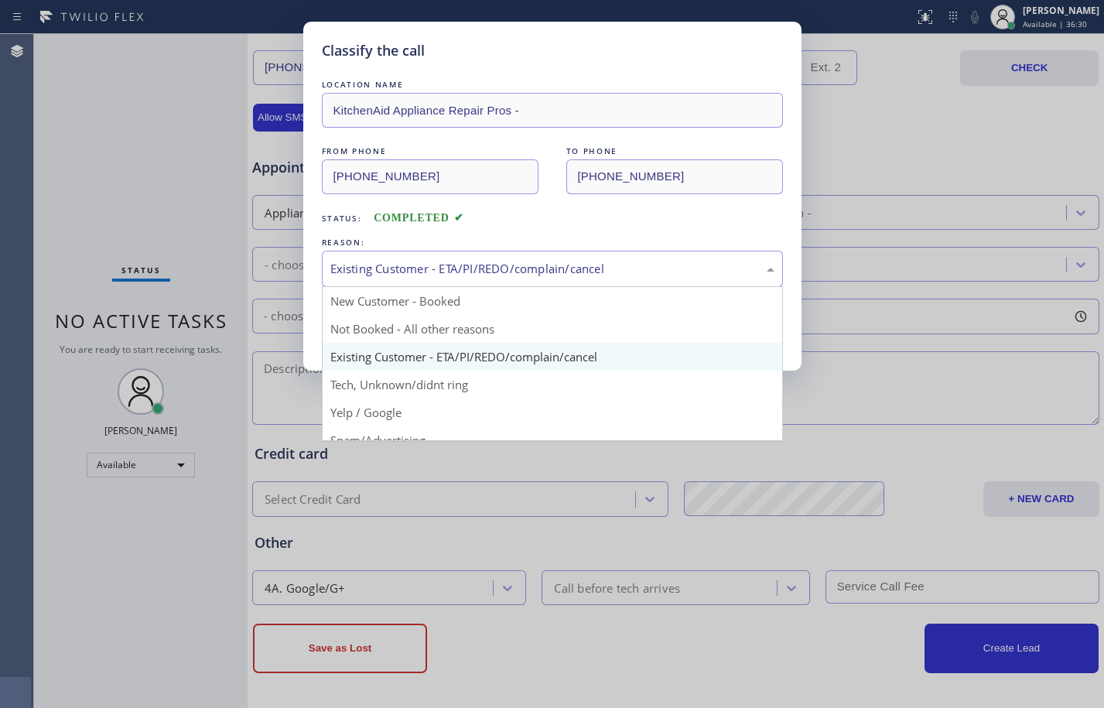
click at [562, 258] on div "Existing Customer - ETA/PI/REDO/complain/cancel" at bounding box center [552, 269] width 461 height 36
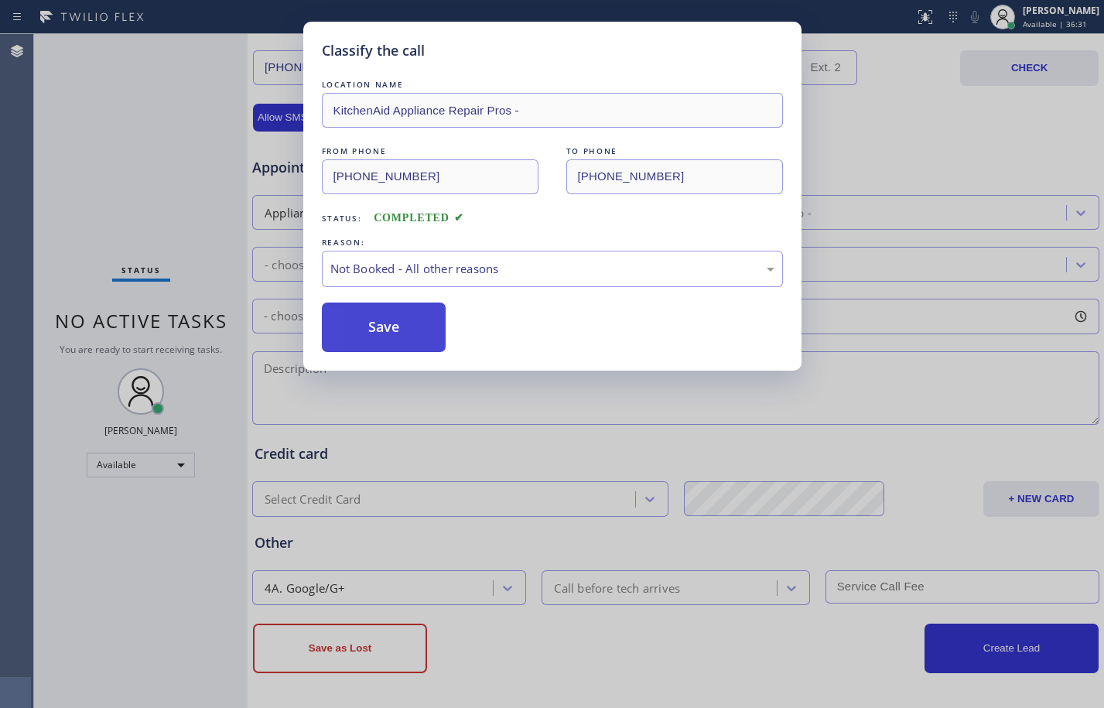
click at [369, 329] on button "Save" at bounding box center [384, 326] width 125 height 49
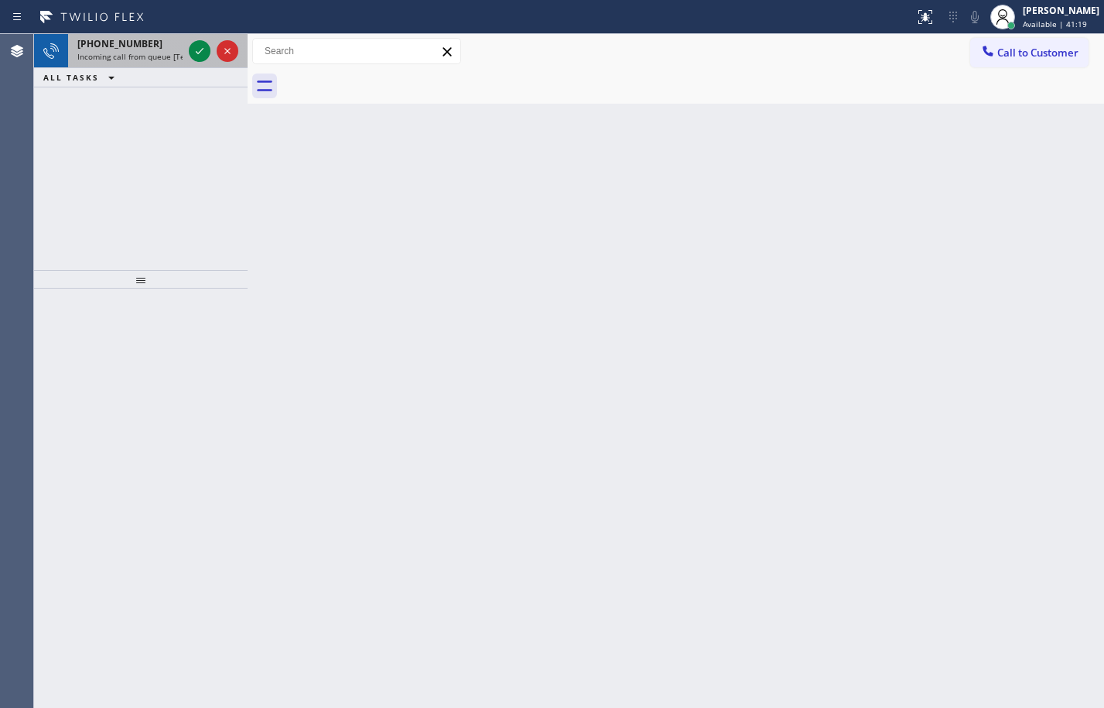
click at [200, 39] on div at bounding box center [214, 51] width 56 height 34
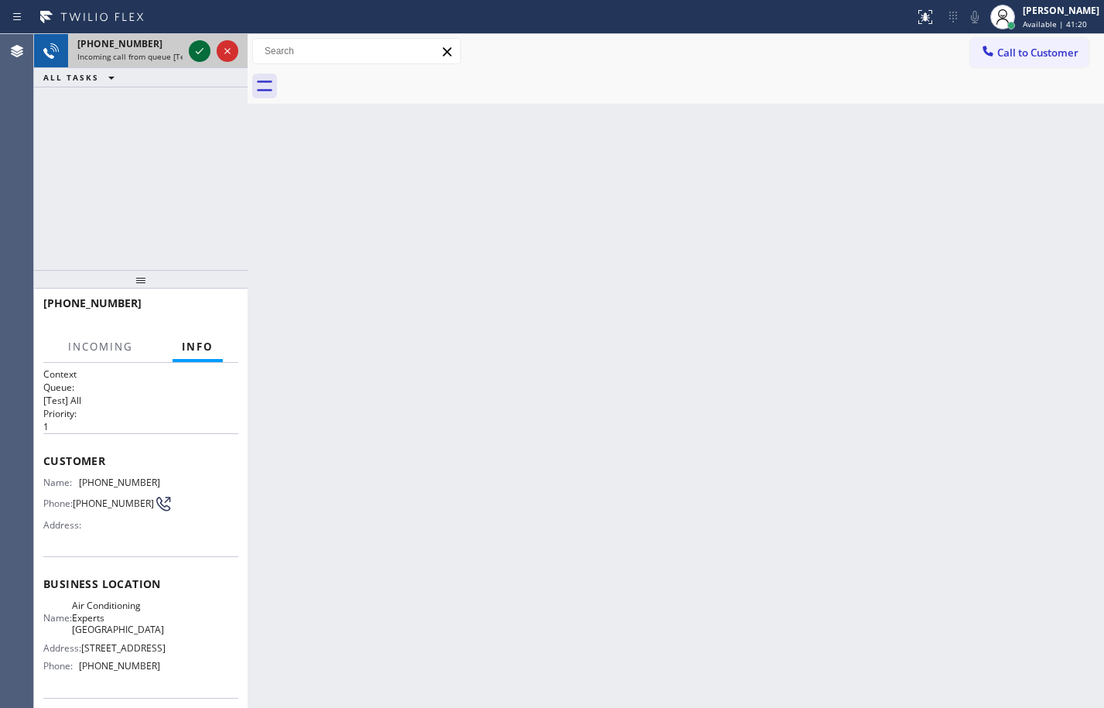
click at [202, 53] on icon at bounding box center [199, 51] width 19 height 19
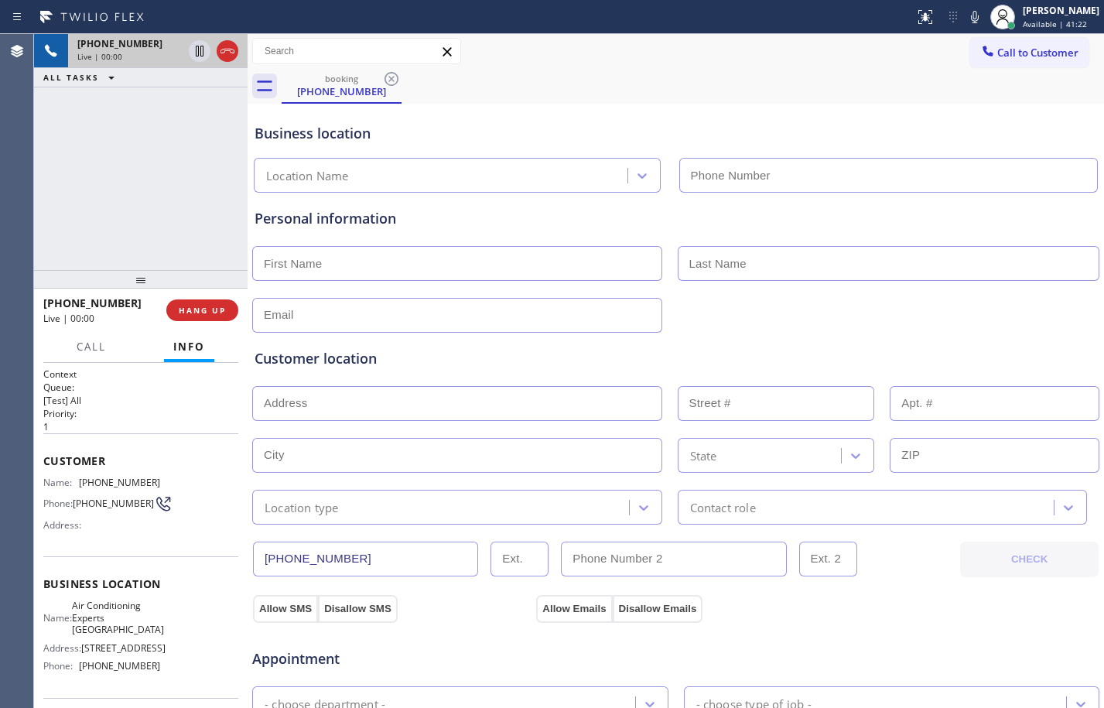
type input "[PHONE_NUMBER]"
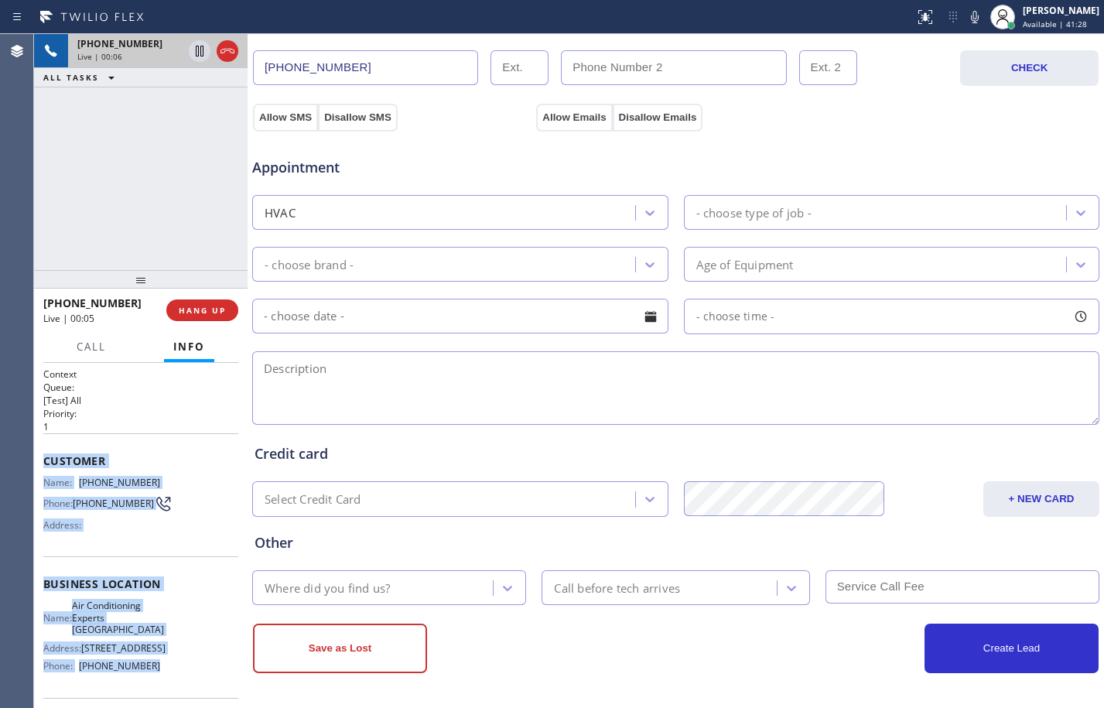
drag, startPoint x: 41, startPoint y: 457, endPoint x: 156, endPoint y: 665, distance: 237.8
click at [156, 665] on div "Context Queue: [Test] All Priority: 1 Customer Name: [PHONE_NUMBER] Phone: [PHO…" at bounding box center [140, 535] width 213 height 345
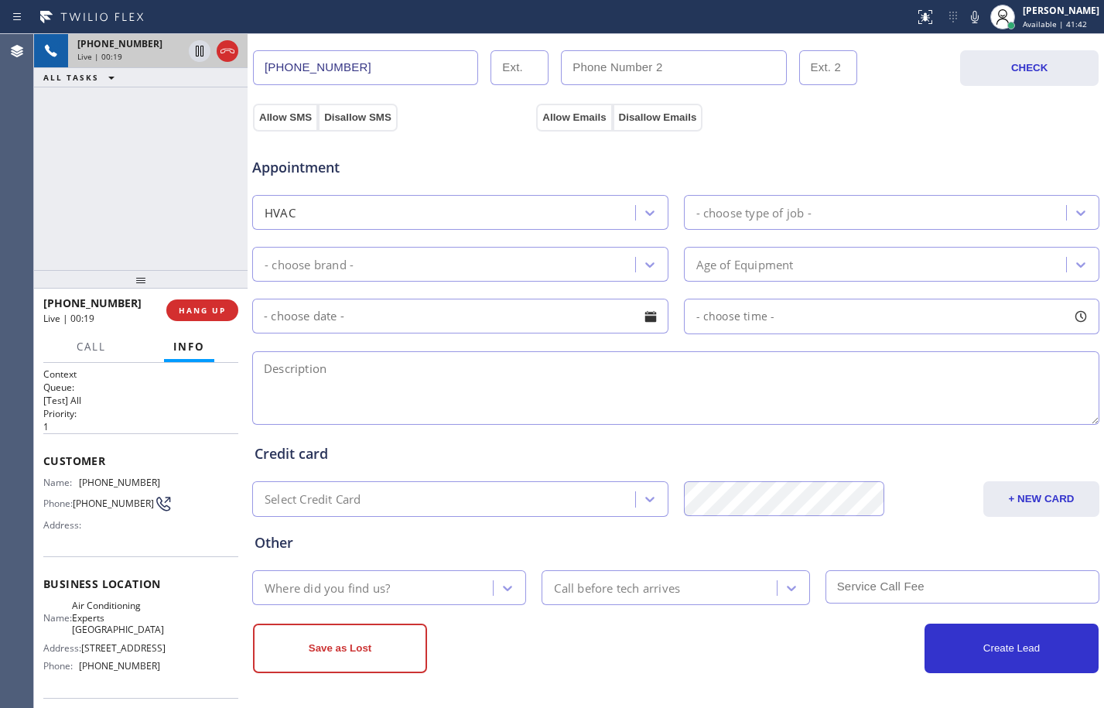
click at [178, 231] on div "[PHONE_NUMBER] Live | 00:19 ALL TASKS ALL TASKS ACTIVE TASKS TASKS IN WRAP UP" at bounding box center [140, 152] width 213 height 236
click at [193, 193] on div "[PHONE_NUMBER] Live | 00:23 ALL TASKS ALL TASKS ACTIVE TASKS TASKS IN WRAP UP" at bounding box center [140, 152] width 213 height 236
click at [205, 319] on button "HANG UP" at bounding box center [202, 310] width 72 height 22
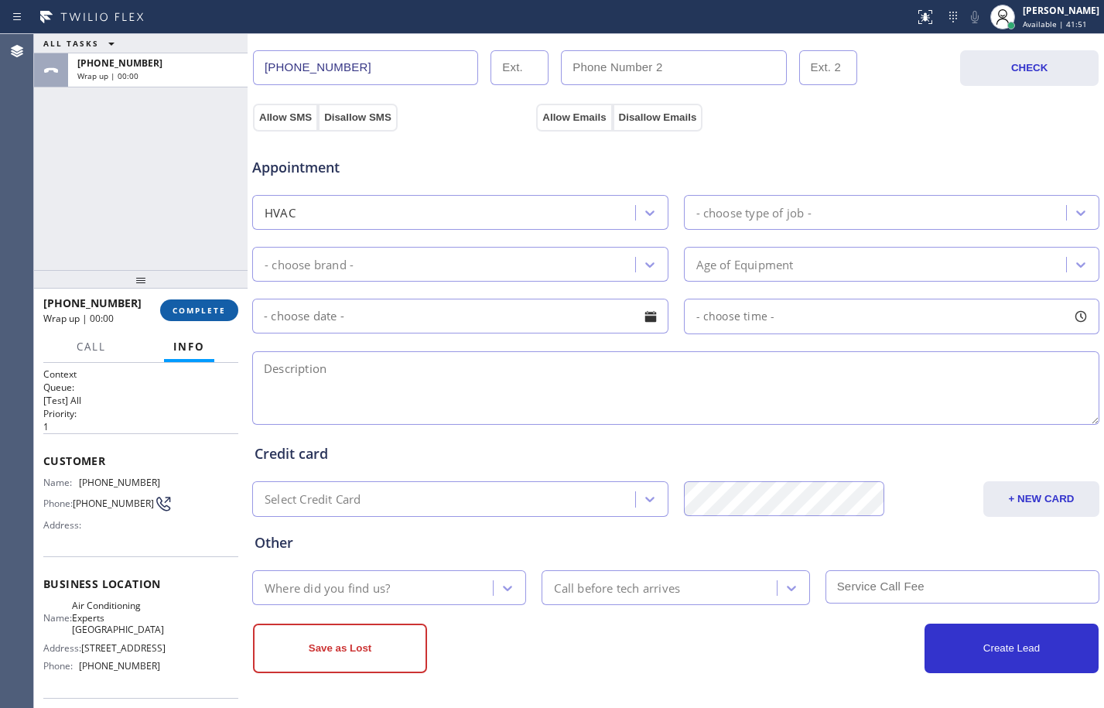
click at [202, 312] on span "COMPLETE" at bounding box center [198, 310] width 53 height 11
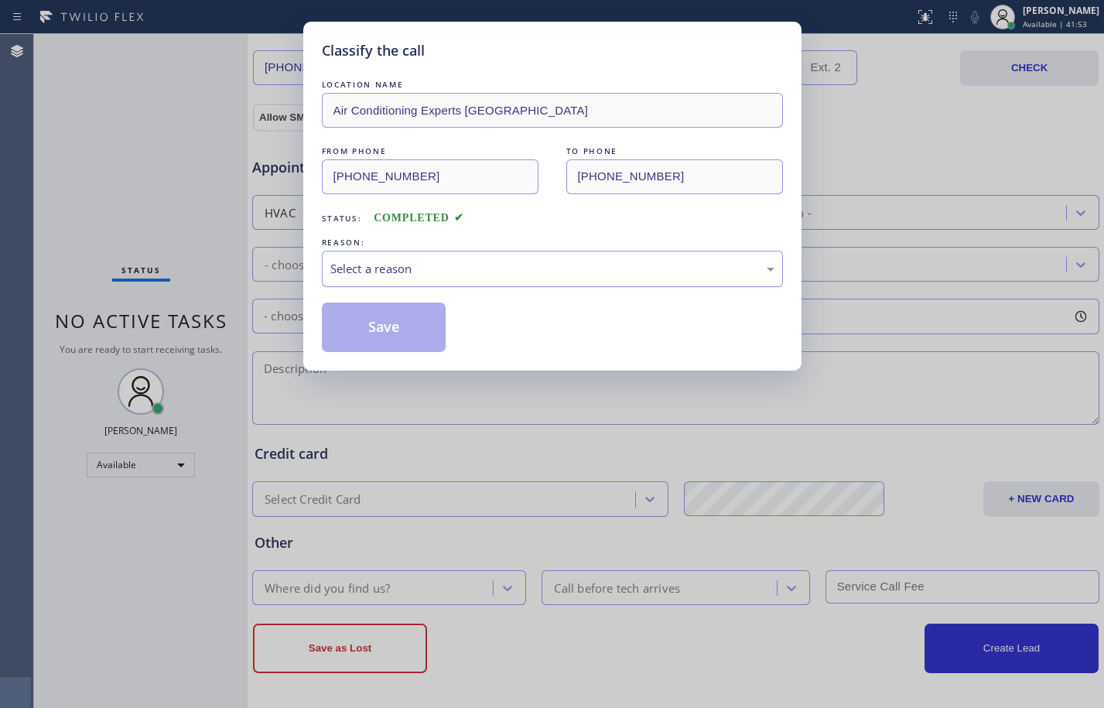
click at [625, 272] on div "Select a reason" at bounding box center [552, 269] width 444 height 18
drag, startPoint x: 394, startPoint y: 337, endPoint x: 517, endPoint y: 431, distance: 154.5
click at [394, 338] on button "Save" at bounding box center [384, 326] width 125 height 49
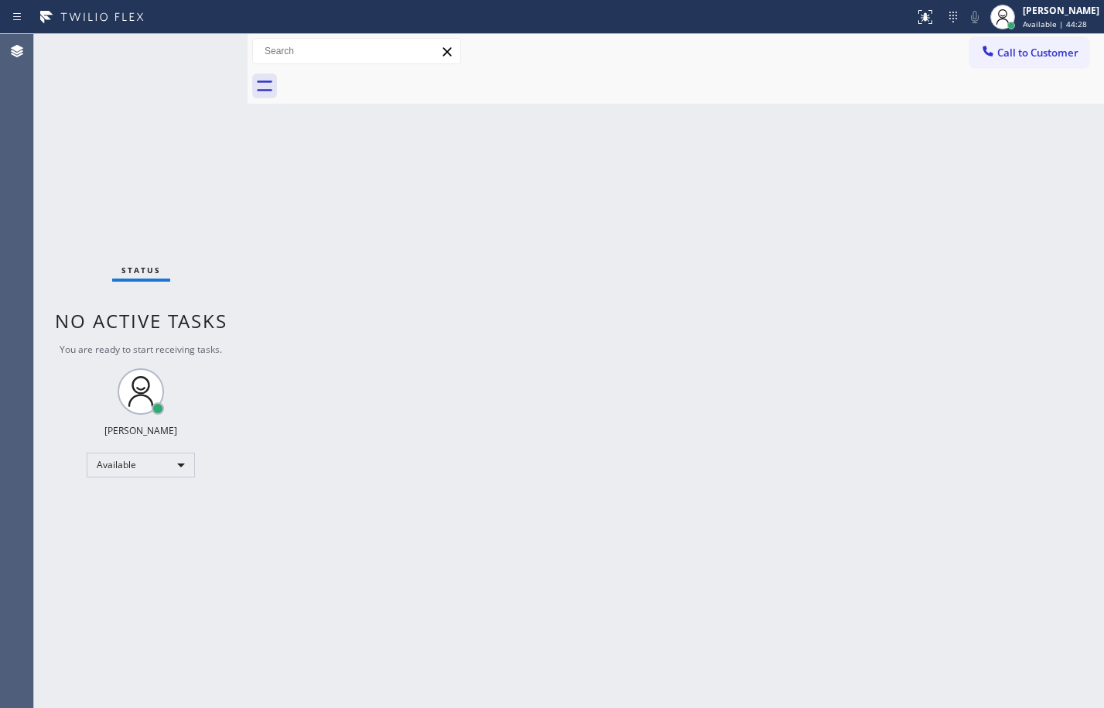
click at [199, 138] on div "Status No active tasks You are ready to start receiving tasks. [PERSON_NAME] Av…" at bounding box center [140, 371] width 213 height 674
click at [527, 358] on div "Back to Dashboard Change Sender ID Customers Technicians Select a contact Outbo…" at bounding box center [675, 371] width 856 height 674
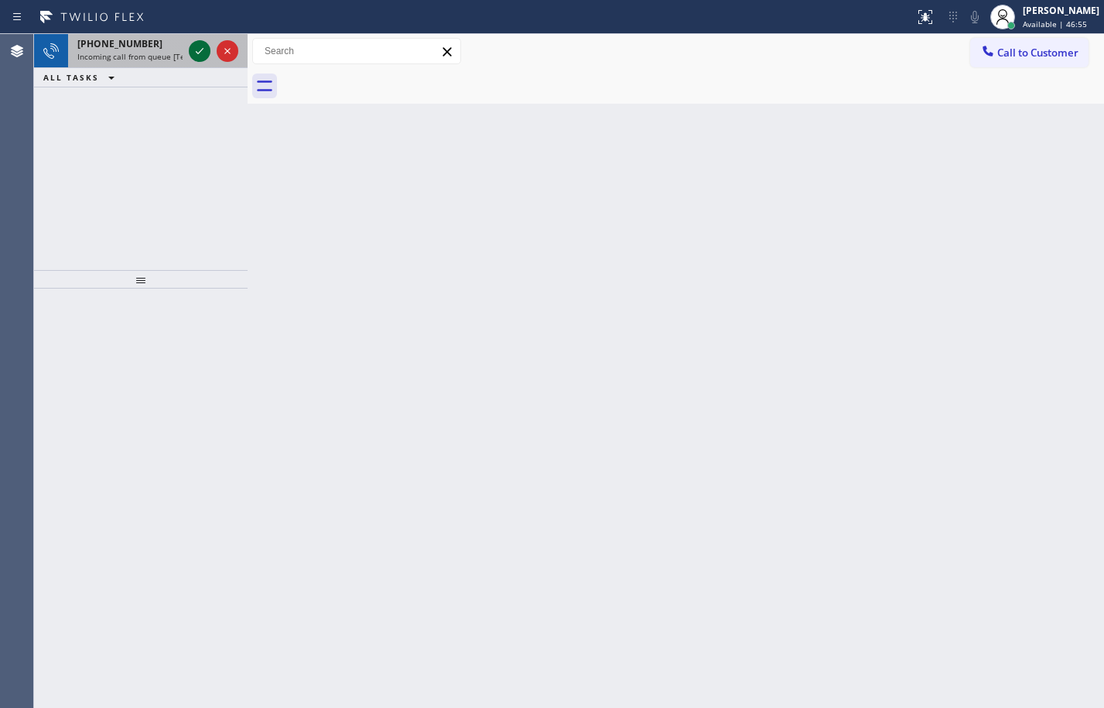
click at [196, 55] on icon at bounding box center [199, 51] width 19 height 19
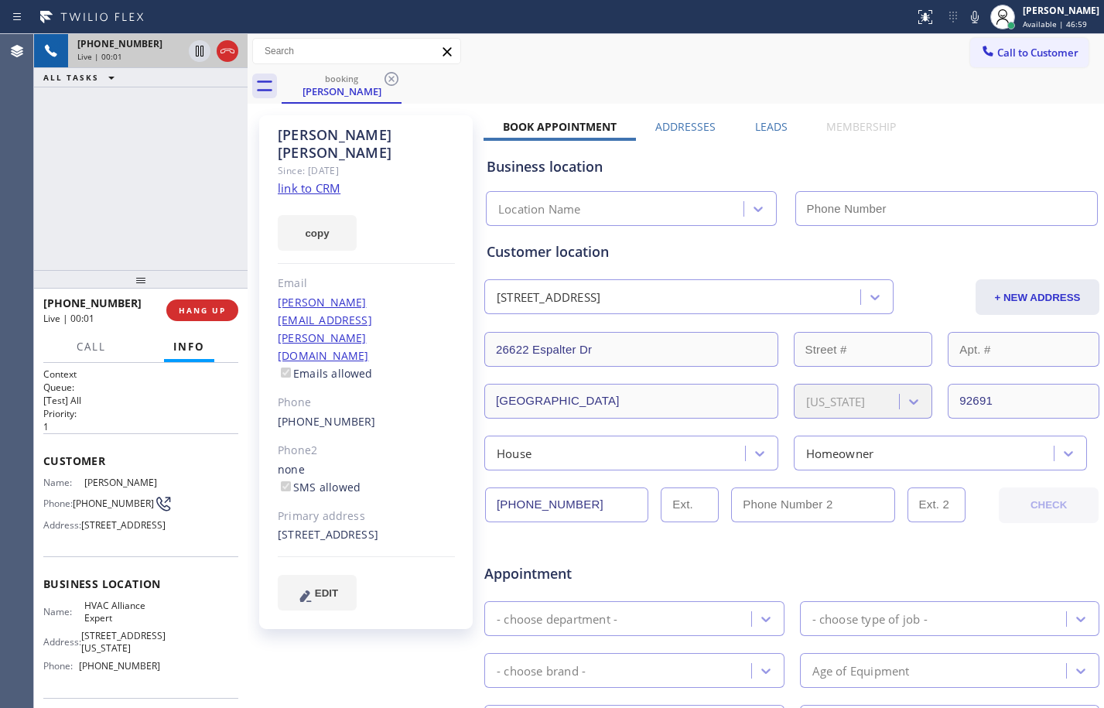
type input "[PHONE_NUMBER]"
click at [312, 180] on link "link to CRM" at bounding box center [309, 187] width 63 height 15
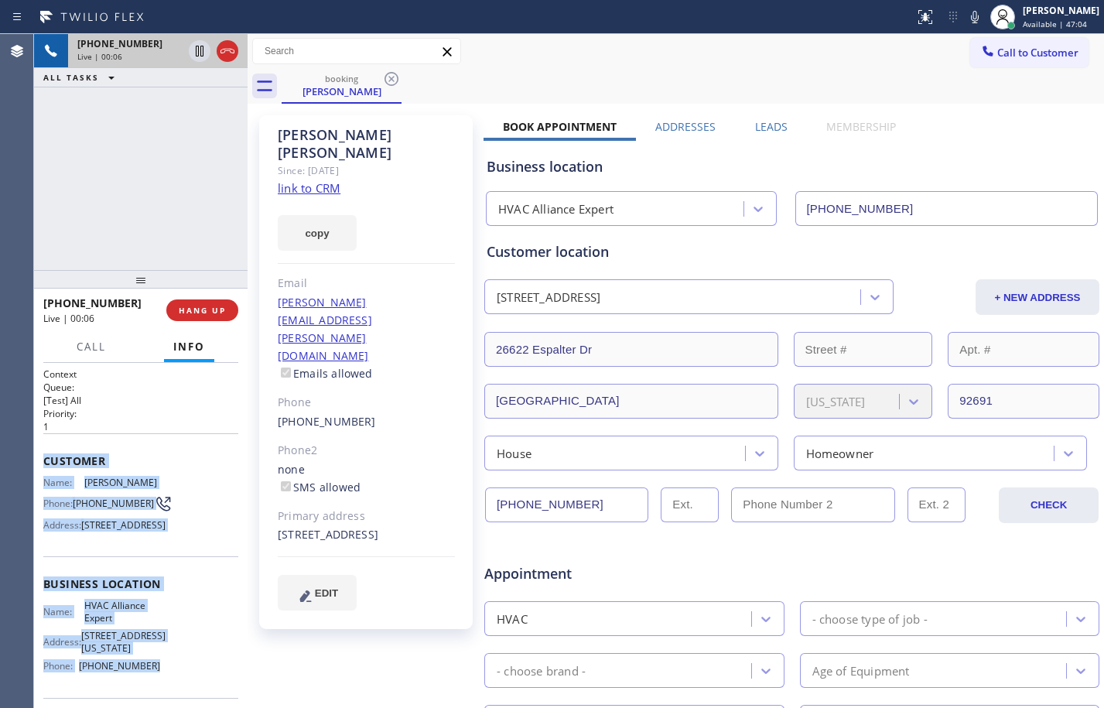
scroll to position [165, 0]
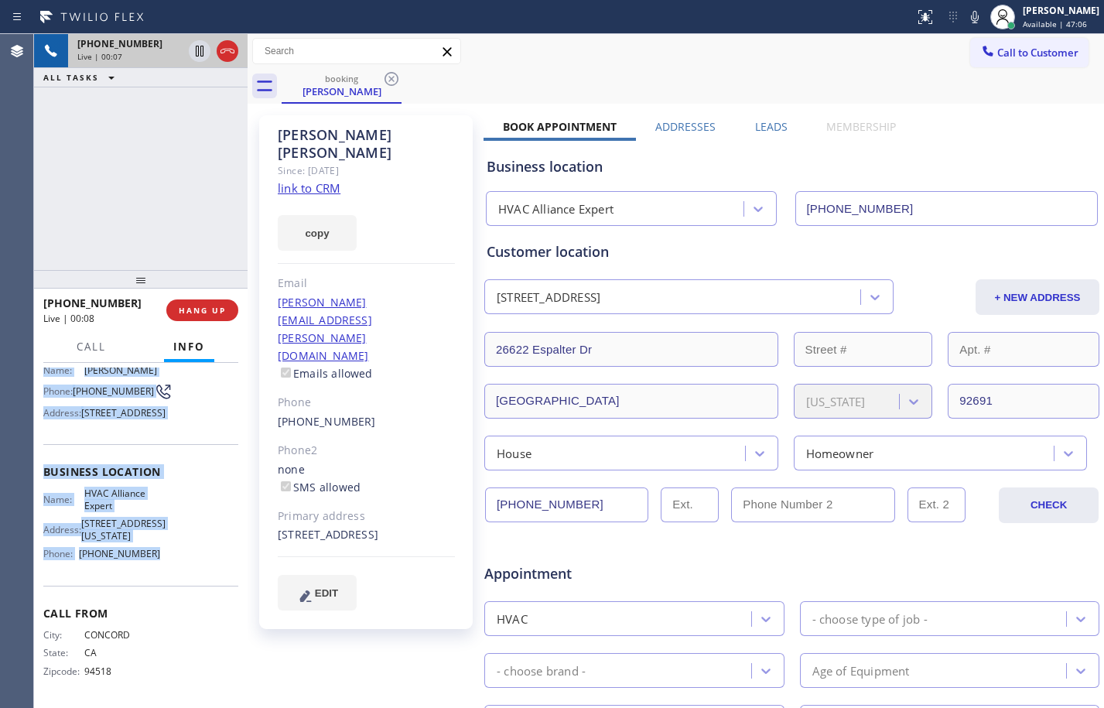
drag, startPoint x: 46, startPoint y: 456, endPoint x: 205, endPoint y: 550, distance: 184.8
click at [205, 550] on div "Context Queue: [Test] All Priority: 1 Customer Name: [PERSON_NAME] Phone: [PHON…" at bounding box center [140, 479] width 195 height 448
drag, startPoint x: 200, startPoint y: 53, endPoint x: 771, endPoint y: 66, distance: 571.7
click at [200, 53] on icon at bounding box center [199, 51] width 19 height 19
click at [971, 18] on icon at bounding box center [975, 17] width 8 height 12
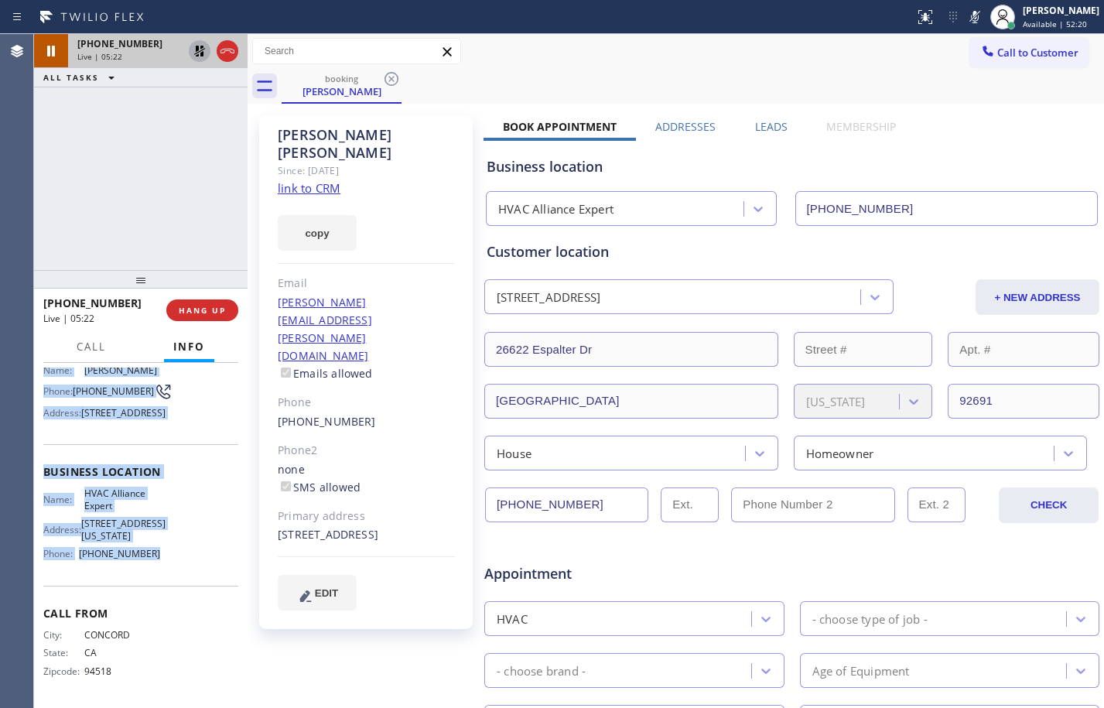
click at [200, 53] on icon at bounding box center [199, 51] width 19 height 19
click at [965, 19] on icon at bounding box center [974, 17] width 19 height 19
click at [204, 247] on div "[PHONE_NUMBER] Live | 05:31 ALL TASKS ALL TASKS ACTIVE TASKS TASKS IN WRAP UP" at bounding box center [140, 152] width 213 height 236
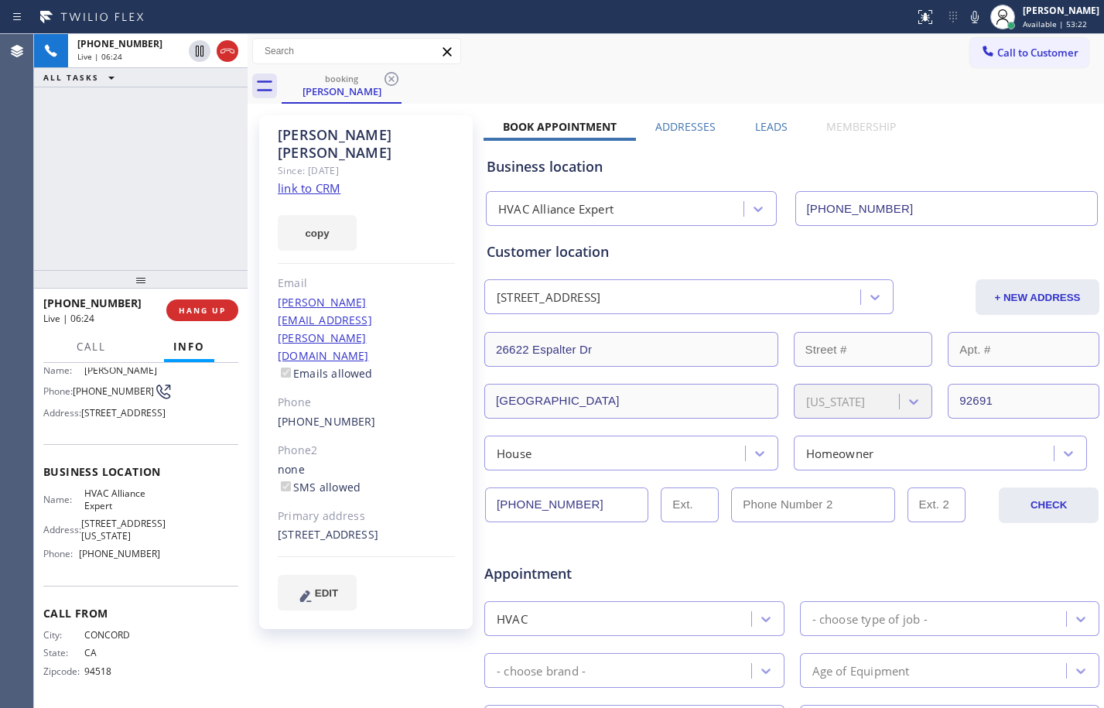
click at [107, 140] on div "[PHONE_NUMBER] Live | 06:24 ALL TASKS ALL TASKS ACTIVE TASKS TASKS IN WRAP UP" at bounding box center [140, 152] width 213 height 236
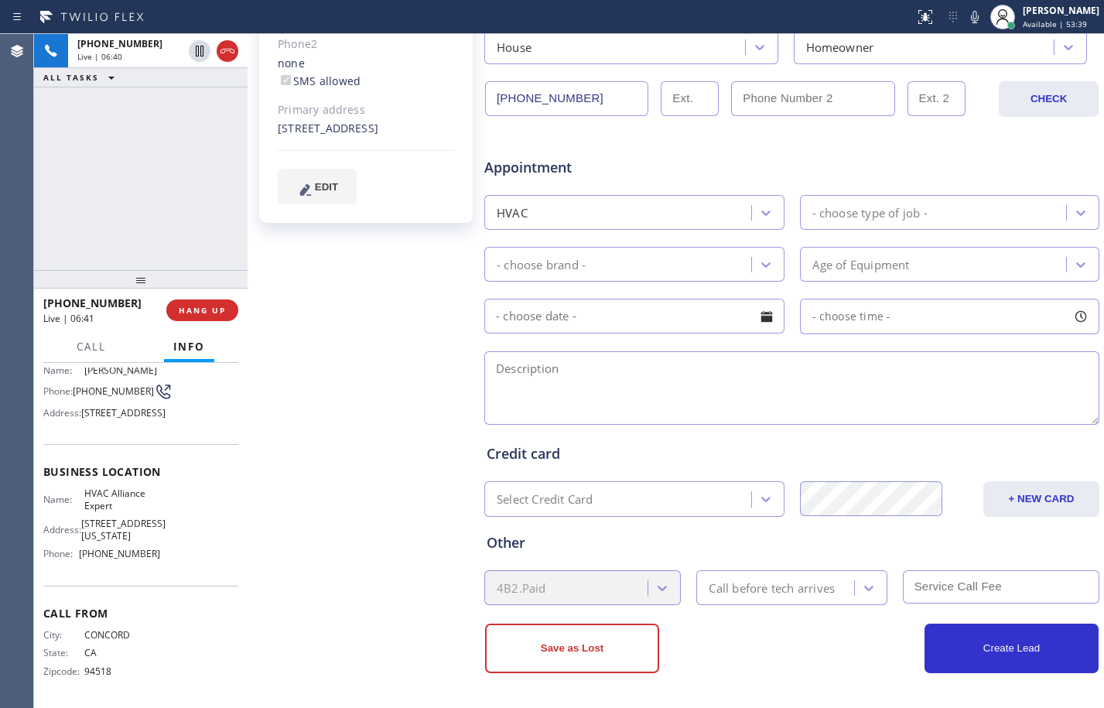
drag, startPoint x: 394, startPoint y: 297, endPoint x: 418, endPoint y: 295, distance: 24.0
click at [398, 295] on div "[PERSON_NAME] Since: [DATE] link to CRM copy Email [PERSON_NAME][EMAIL_ADDRESS]…" at bounding box center [367, 202] width 232 height 1002
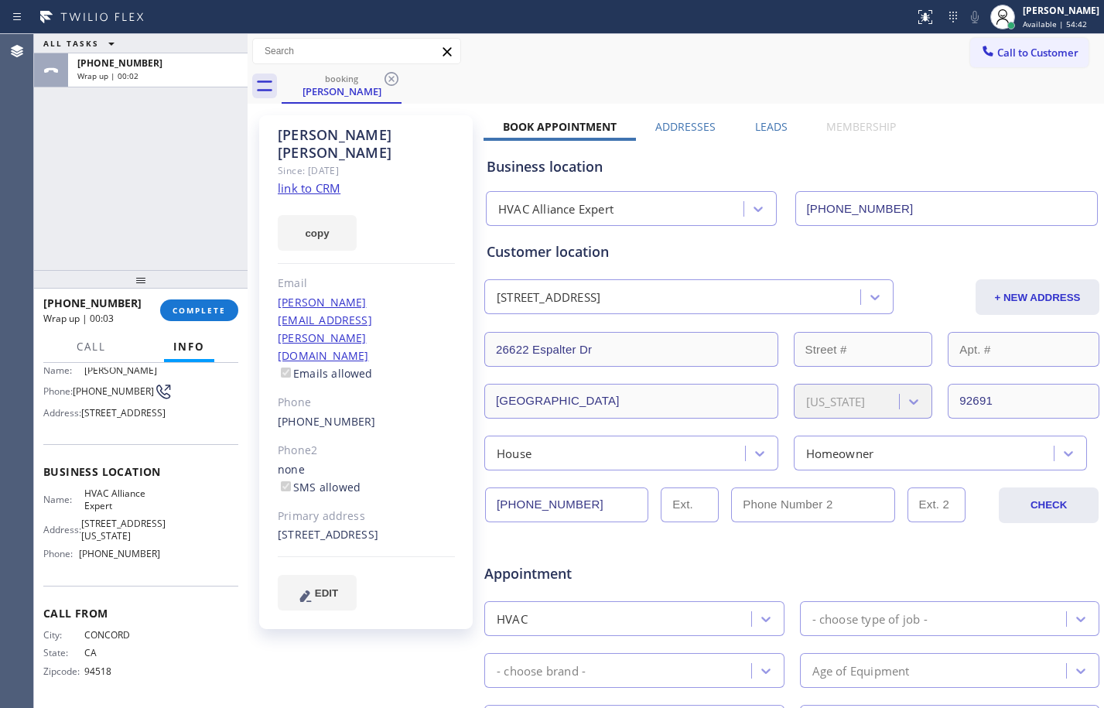
click at [192, 170] on div "ALL TASKS ALL TASKS ACTIVE TASKS TASKS IN WRAP UP [PHONE_NUMBER] Wrap up | 00:02" at bounding box center [140, 152] width 213 height 236
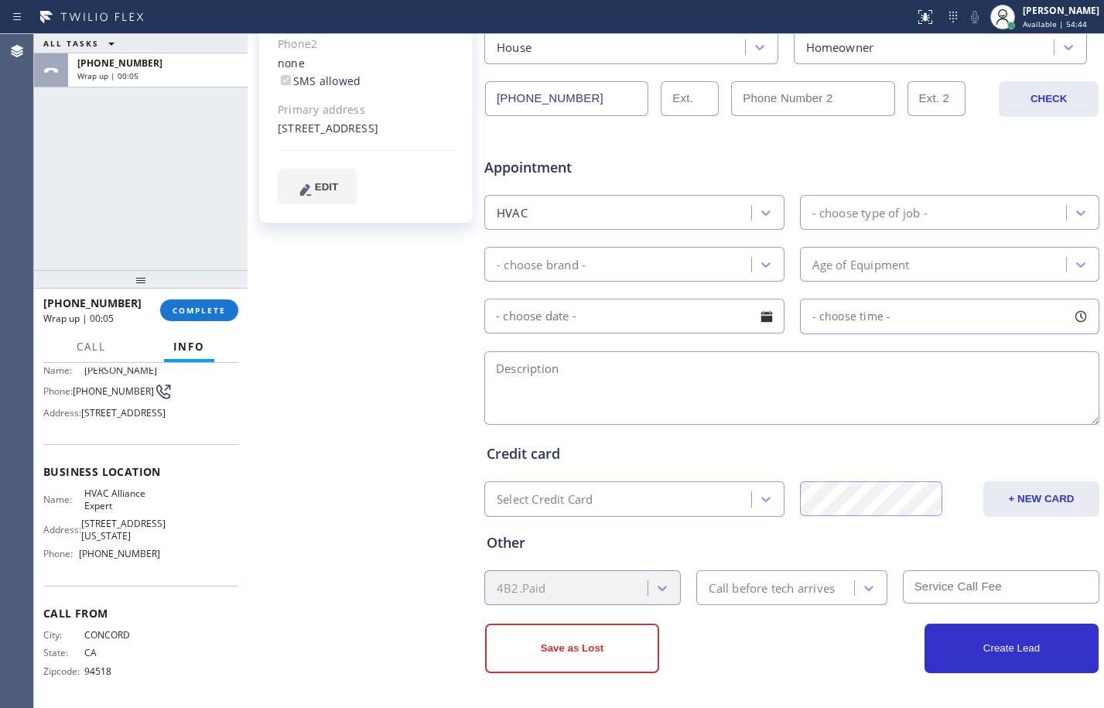
click at [871, 215] on div "- choose type of job -" at bounding box center [869, 212] width 115 height 18
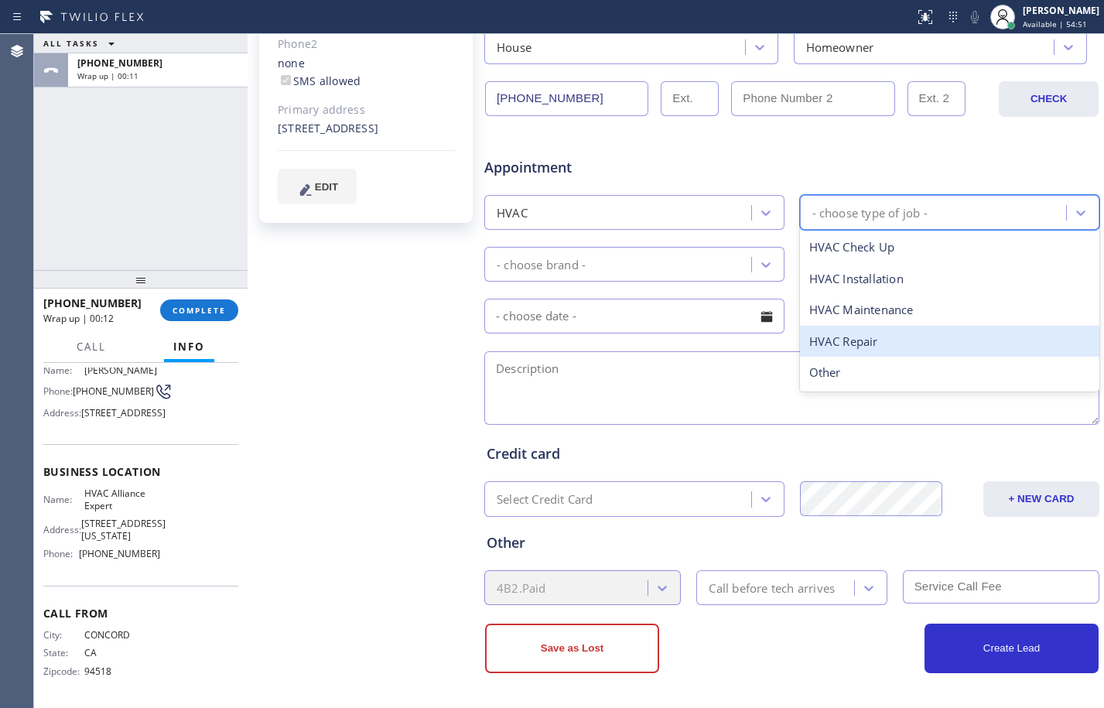
click at [858, 334] on div "HVAC Repair" at bounding box center [950, 342] width 300 height 32
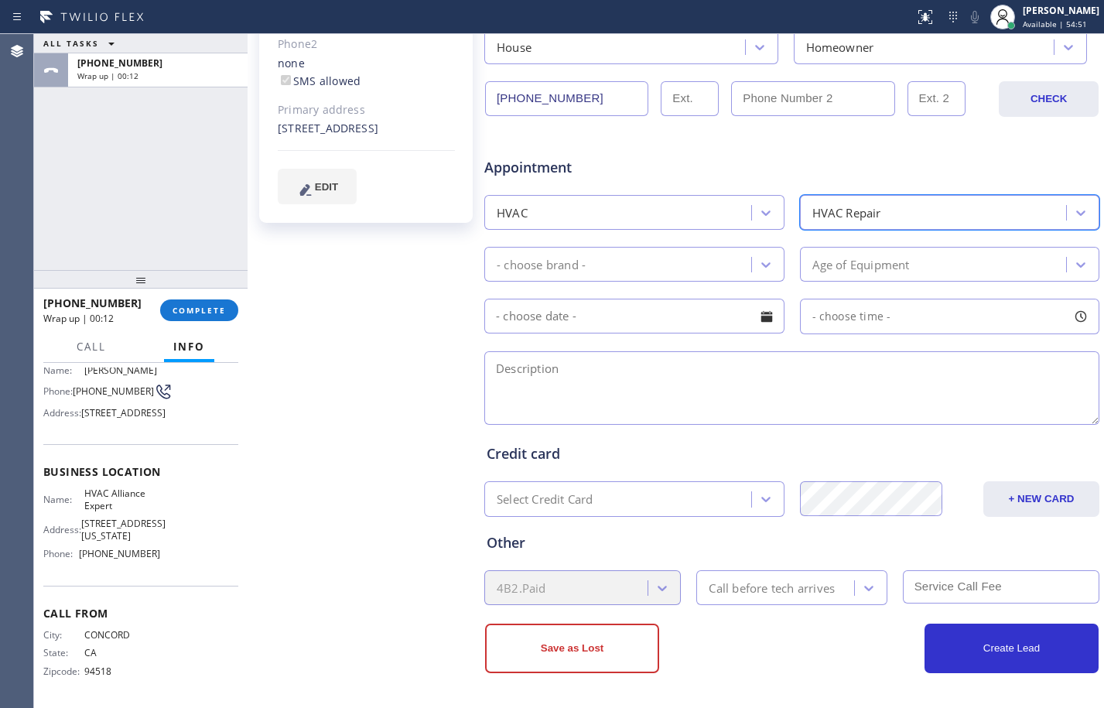
click at [667, 258] on div "- choose brand -" at bounding box center [620, 264] width 262 height 27
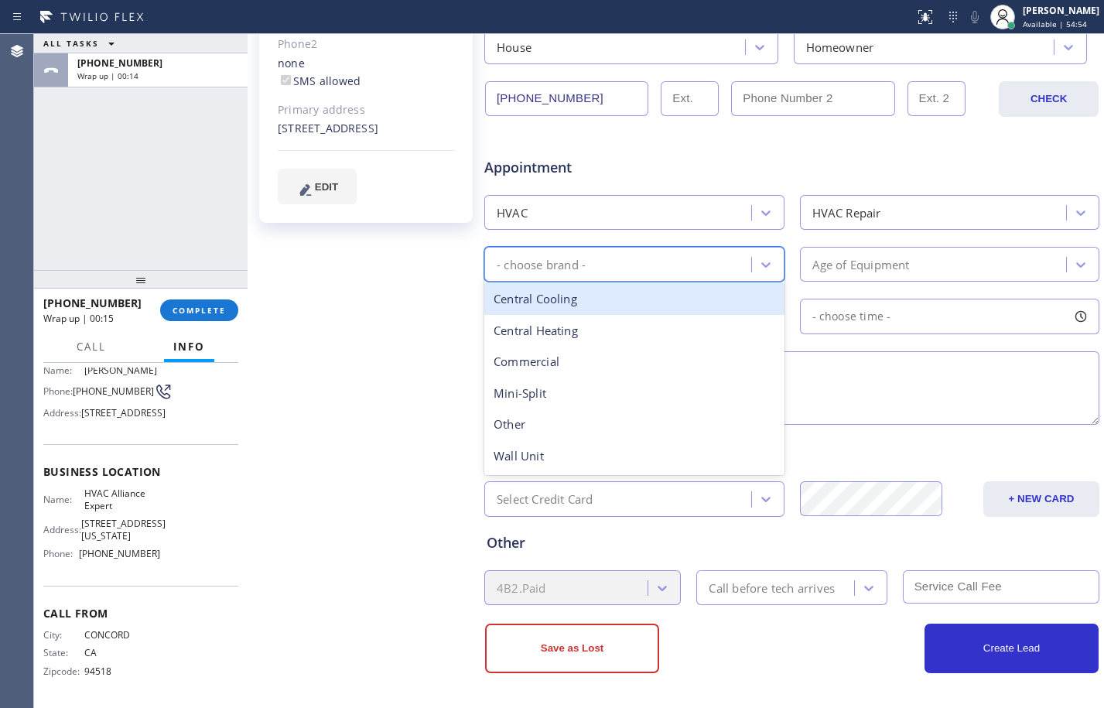
drag, startPoint x: 538, startPoint y: 306, endPoint x: 935, endPoint y: 261, distance: 399.4
click at [543, 305] on div "Central Cooling" at bounding box center [634, 299] width 300 height 32
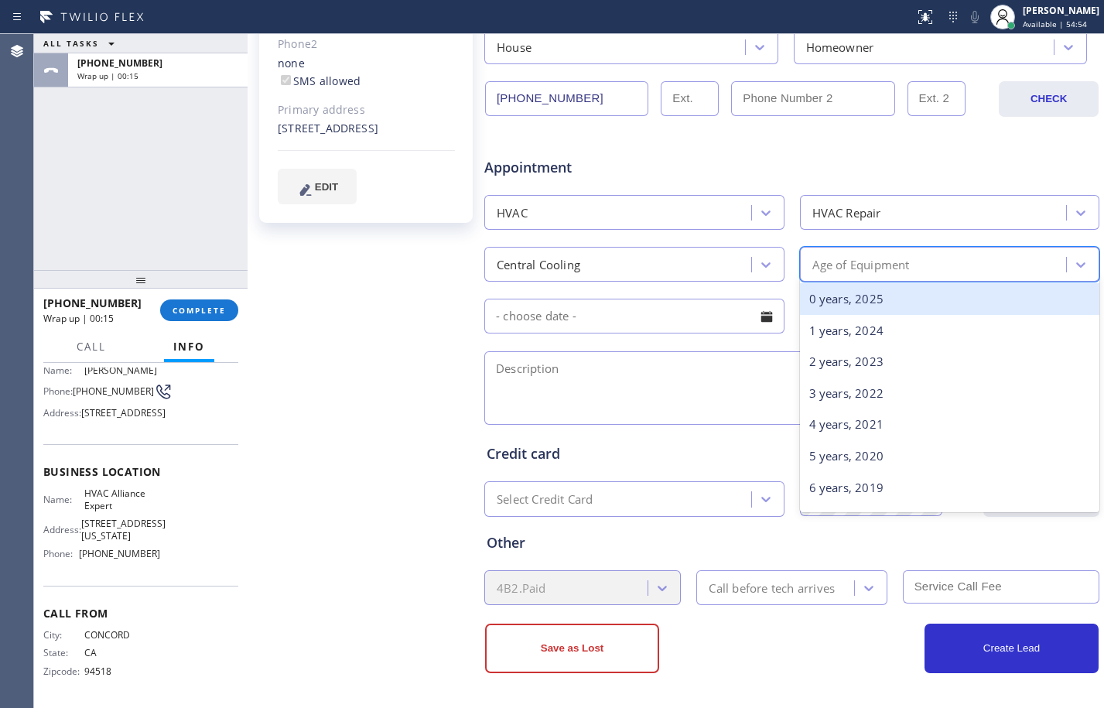
click at [937, 261] on div "Age of Equipment" at bounding box center [935, 264] width 262 height 27
type input "10"
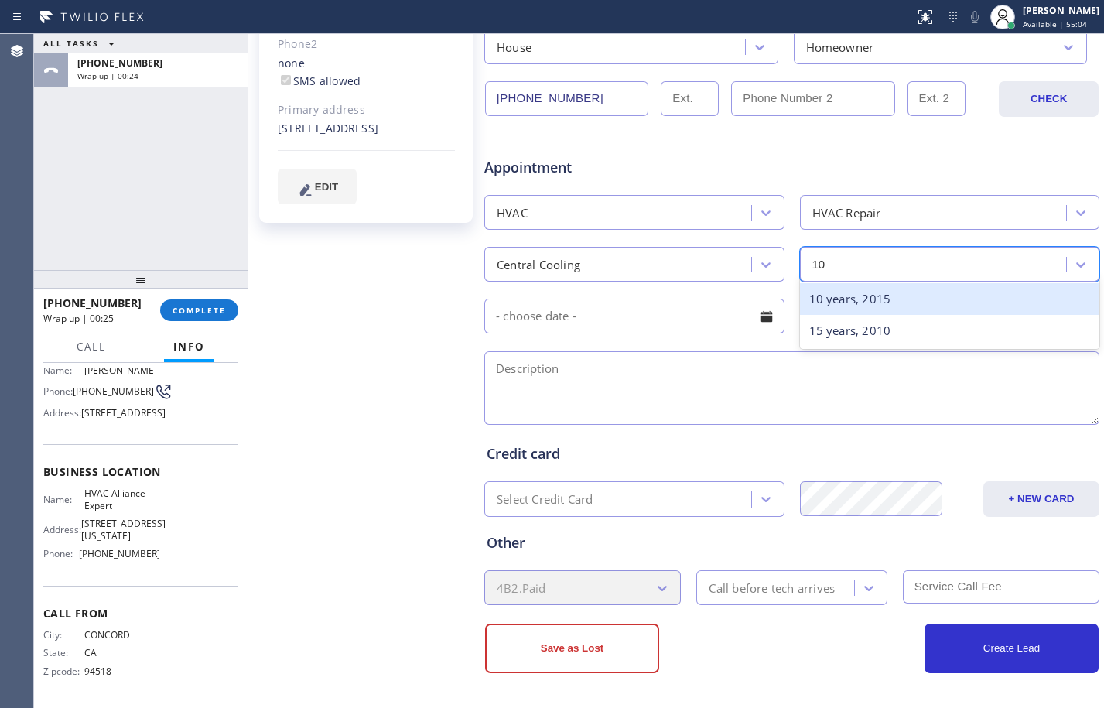
click at [889, 300] on div "10 years, 2015" at bounding box center [950, 299] width 300 height 32
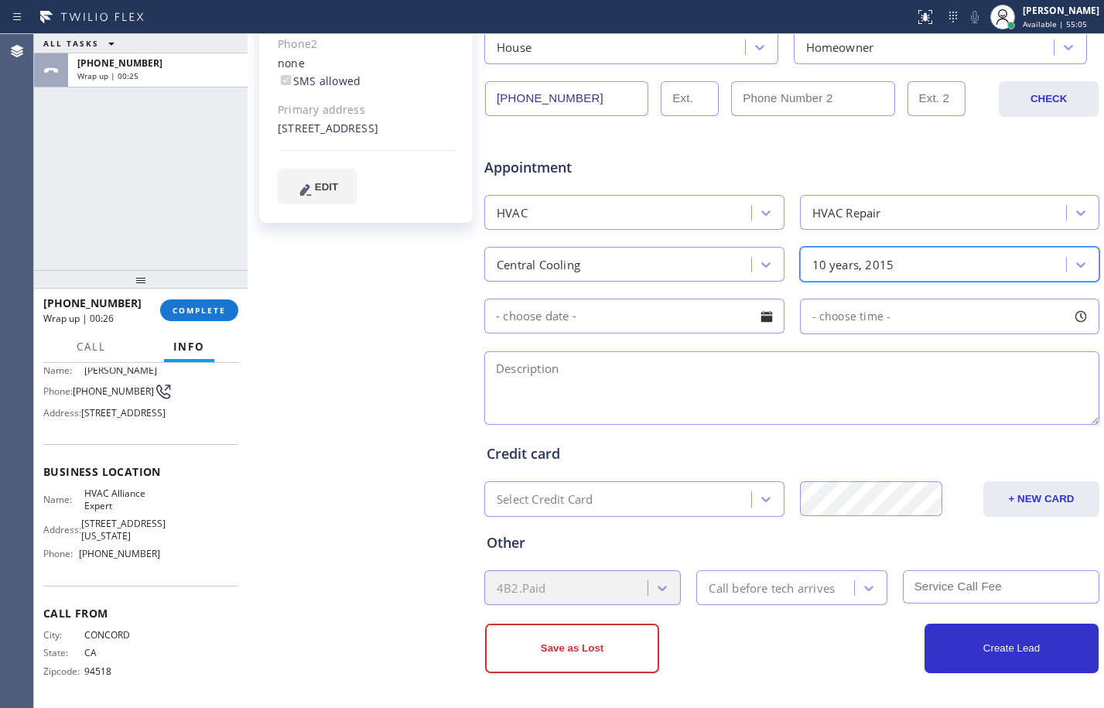
click at [654, 312] on input "text" at bounding box center [634, 316] width 300 height 35
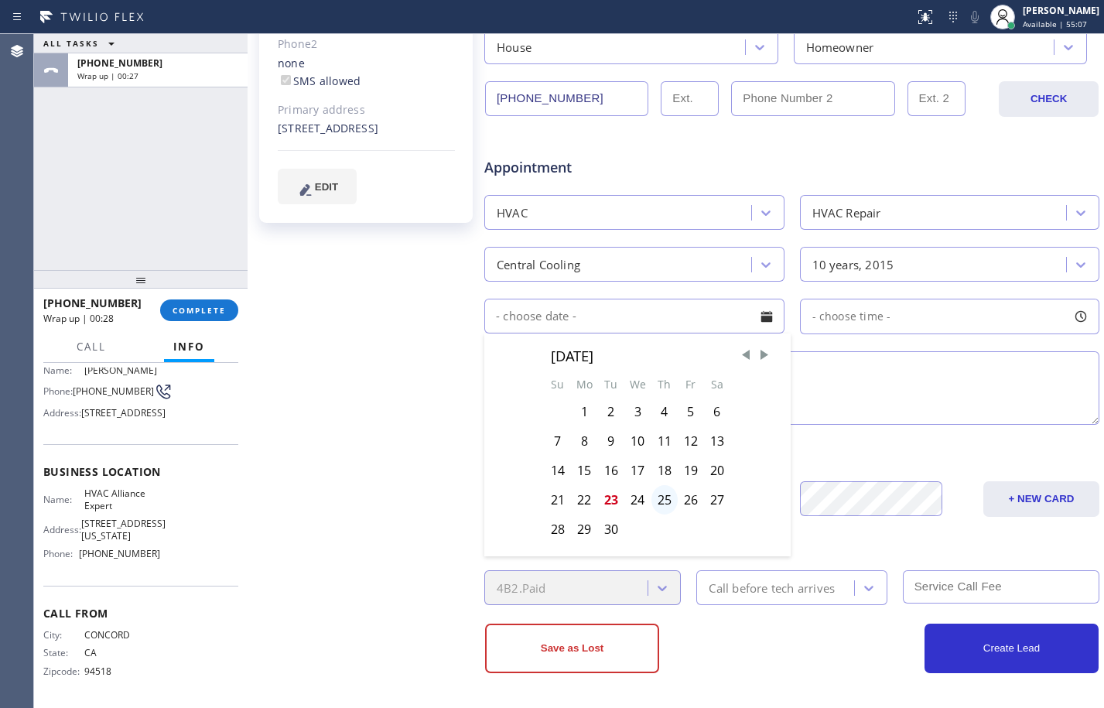
click at [661, 495] on div "25" at bounding box center [664, 499] width 26 height 29
type input "[DATE]"
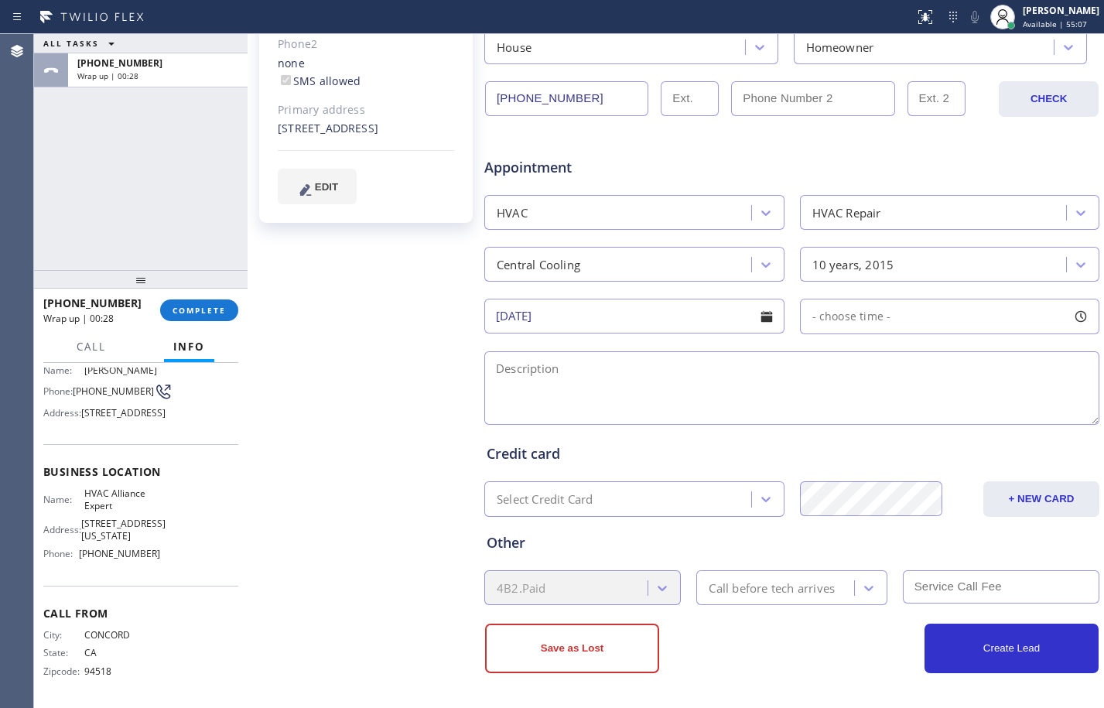
click at [832, 327] on div "- choose time -" at bounding box center [950, 317] width 300 height 36
drag, startPoint x: 812, startPoint y: 406, endPoint x: 988, endPoint y: 425, distance: 177.4
click at [988, 425] on div at bounding box center [996, 410] width 19 height 32
drag, startPoint x: 813, startPoint y: 413, endPoint x: 903, endPoint y: 429, distance: 91.9
click at [903, 429] on div "FROM TILL 1:00 PM 5:00 PM" at bounding box center [938, 389] width 277 height 111
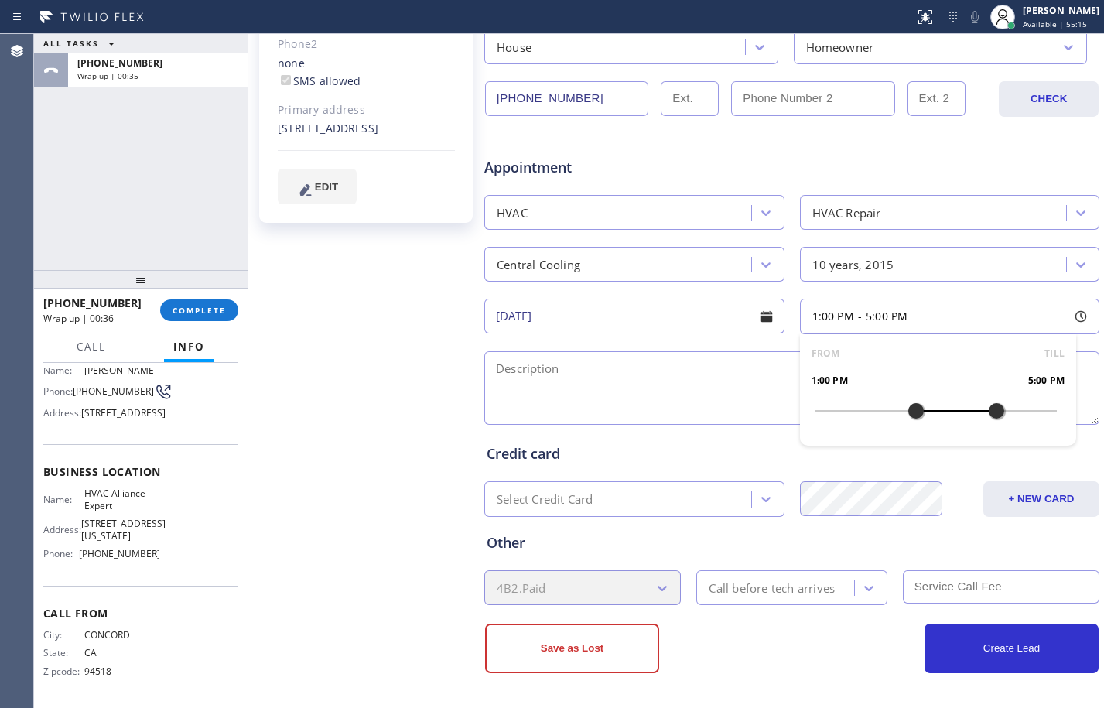
click at [748, 408] on textarea at bounding box center [791, 387] width 615 height 73
click at [585, 365] on textarea at bounding box center [791, 387] width 615 height 73
click at [612, 374] on textarea "1-5/$69/" at bounding box center [791, 387] width 615 height 73
paste textarea "1 central ac / thermostat not getting power so the ac not turning on we thought…"
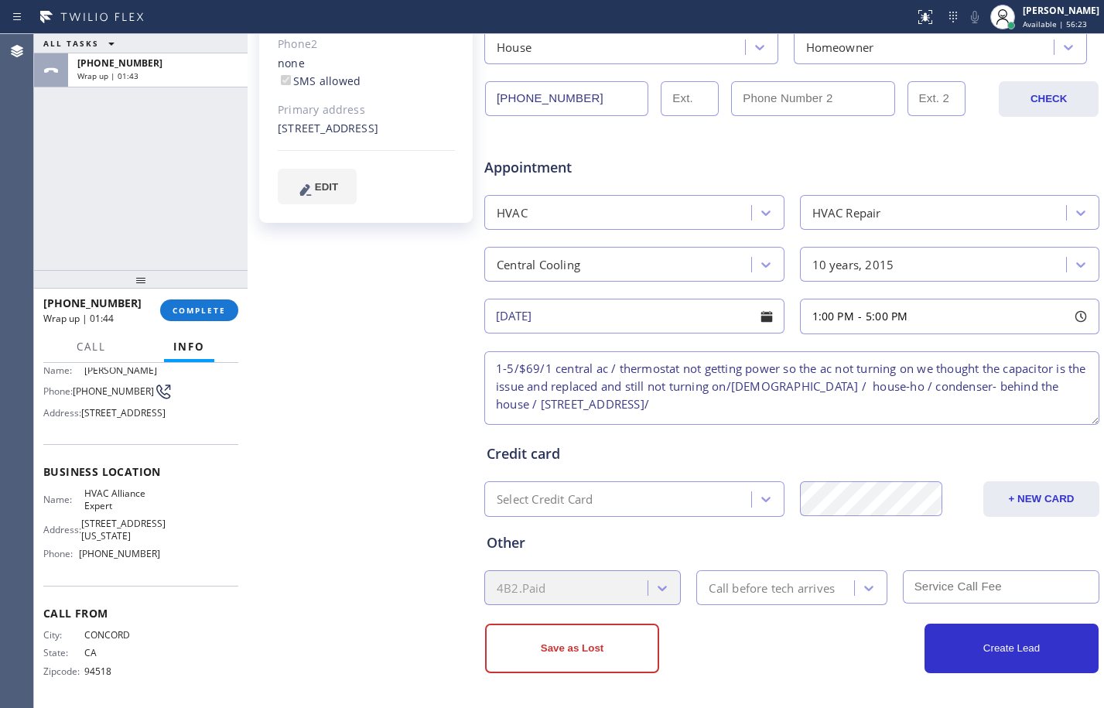
click at [800, 411] on textarea "1-5/$69/1 central ac / thermostat not getting power so the ac not turning on we…" at bounding box center [791, 387] width 615 height 73
paste textarea "HVAC Alliance Expert"
paste textarea "Please call customer 30 minutes prior to arrival"
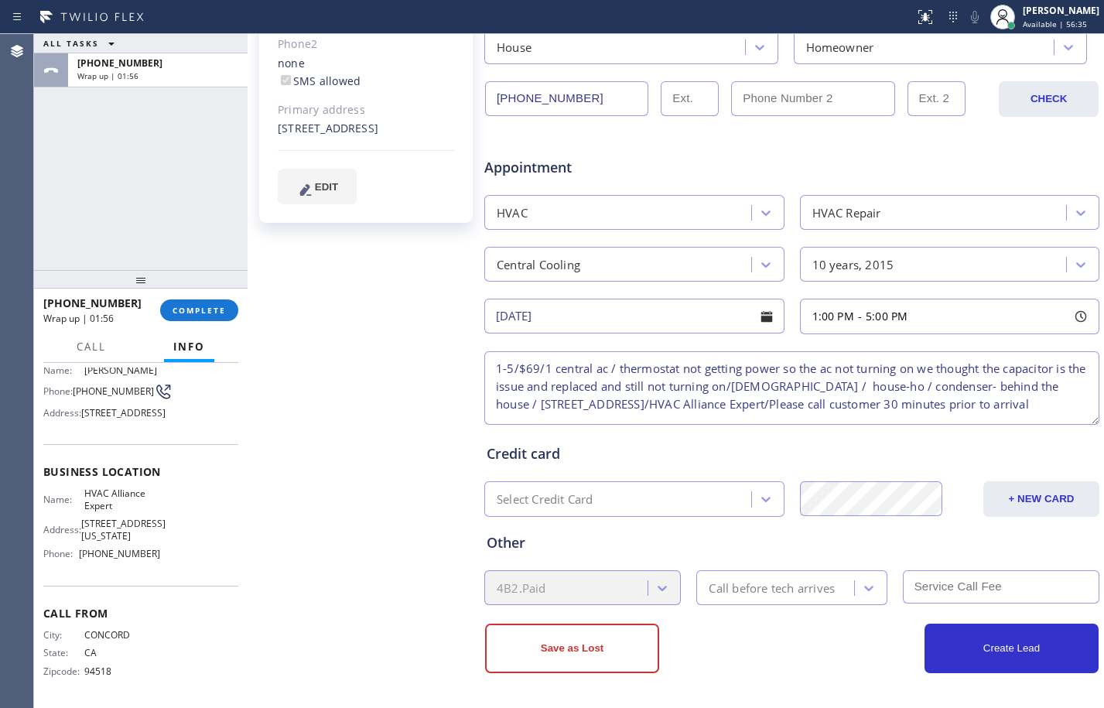
type textarea "1-5/$69/1 central ac / thermostat not getting power so the ac not turning on we…"
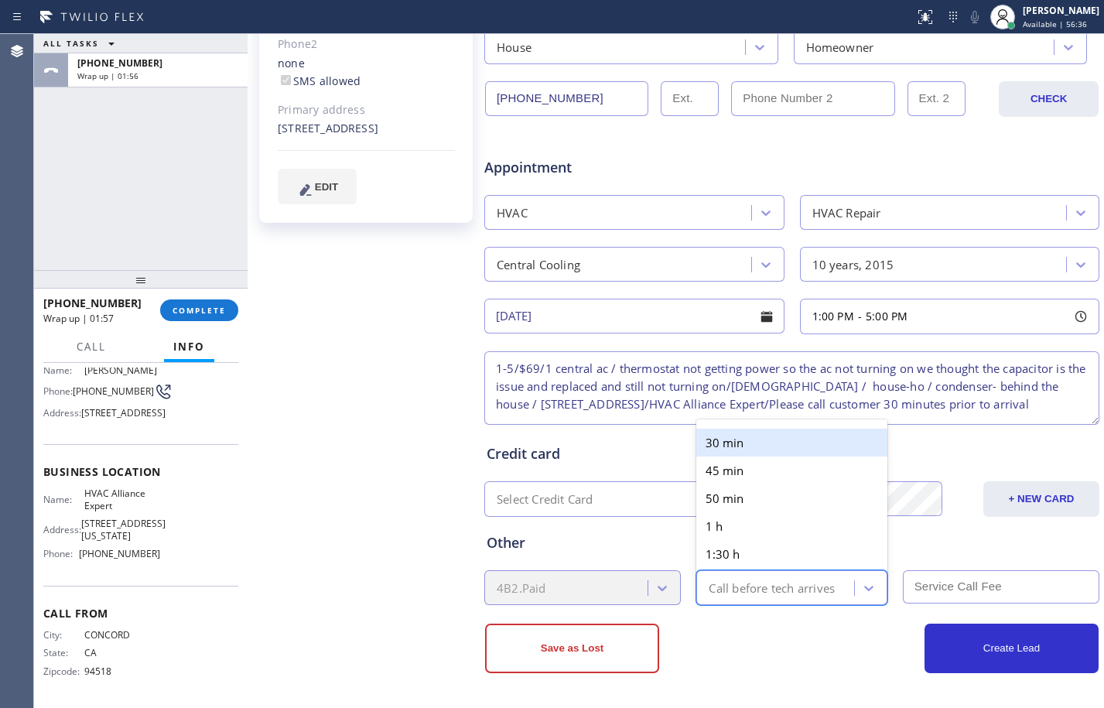
click at [794, 593] on div "Call before tech arrives" at bounding box center [771, 587] width 126 height 18
click at [753, 441] on div "30 min" at bounding box center [791, 442] width 190 height 28
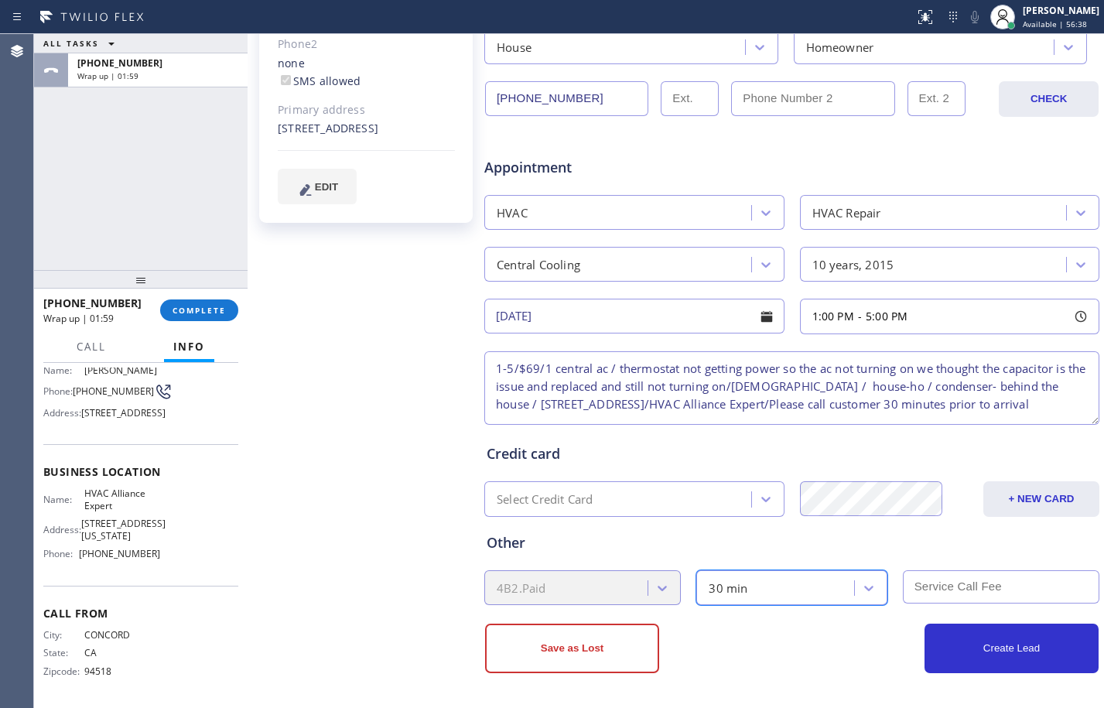
click at [1005, 587] on input "text" at bounding box center [1001, 586] width 196 height 33
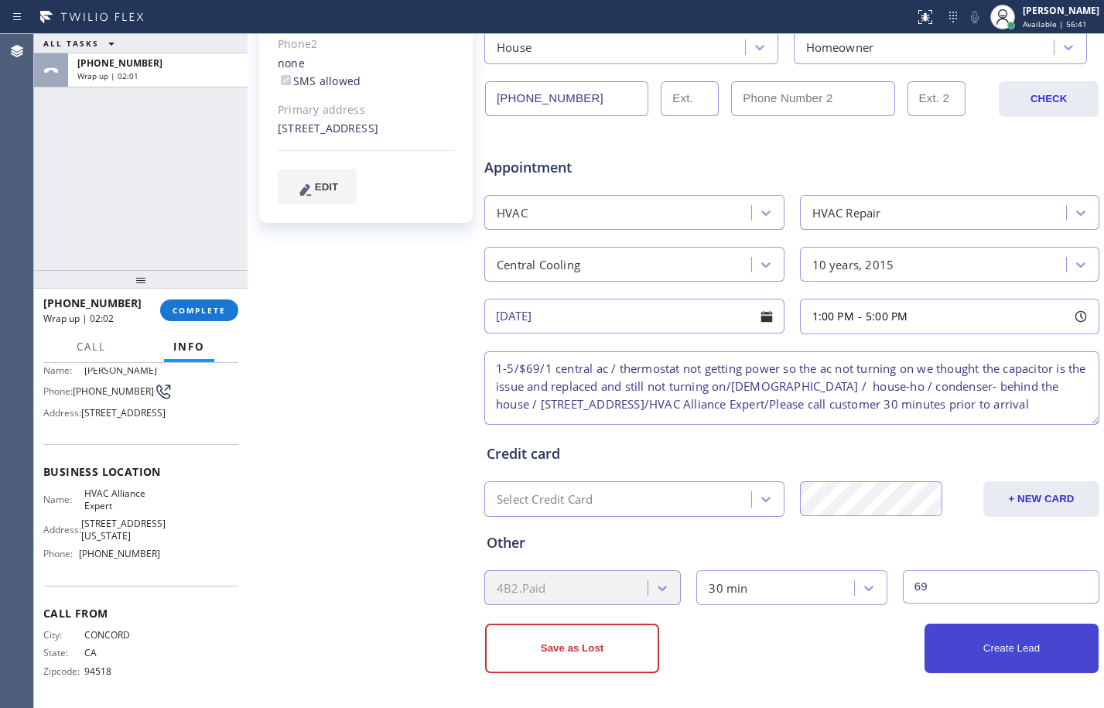
type input "69"
click at [1014, 647] on button "Create Lead" at bounding box center [1011, 647] width 174 height 49
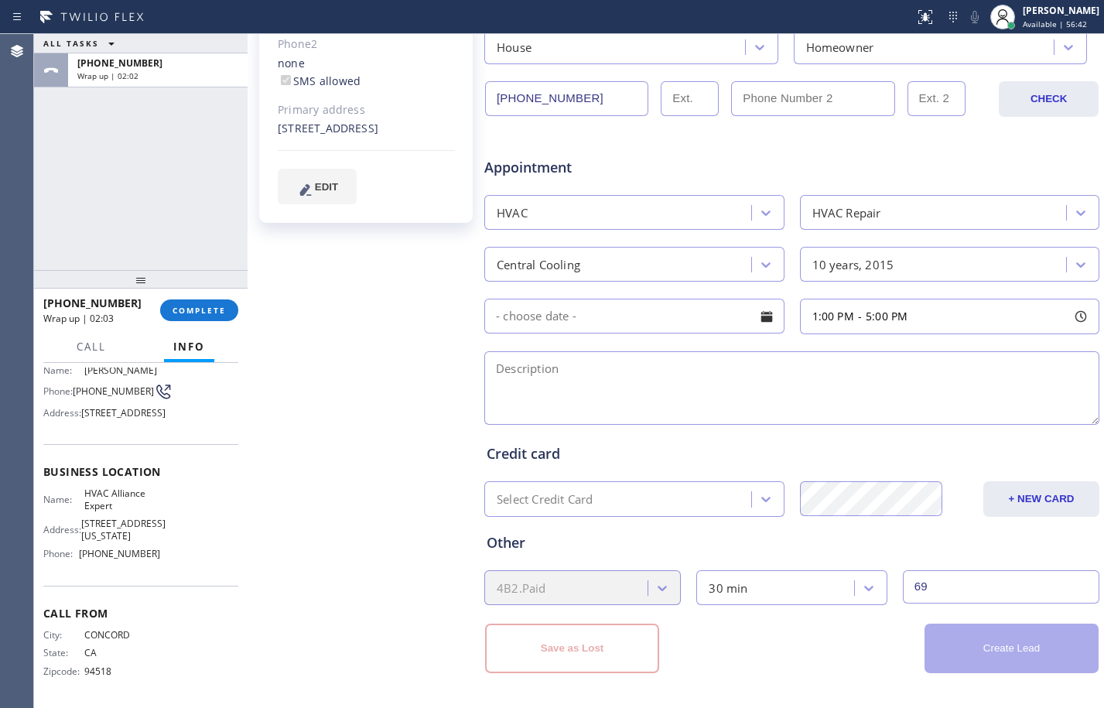
scroll to position [0, 0]
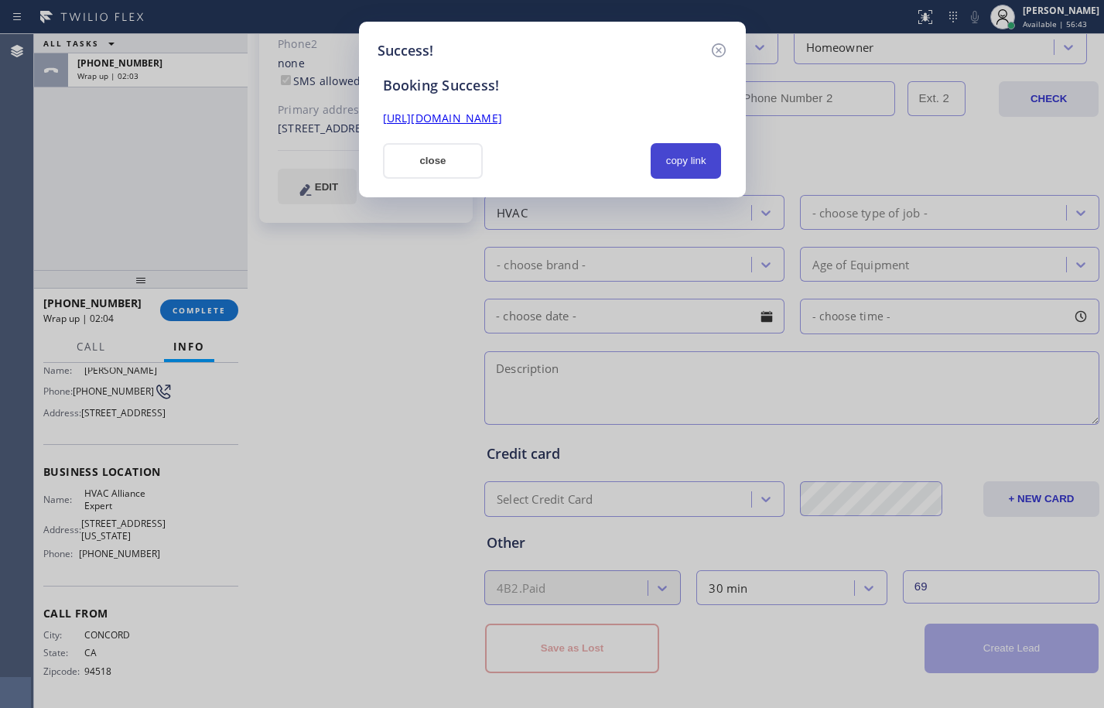
click at [682, 172] on button "copy link" at bounding box center [685, 161] width 71 height 36
click at [502, 120] on link "[URL][DOMAIN_NAME]" at bounding box center [442, 118] width 119 height 15
click at [421, 157] on button "close" at bounding box center [433, 161] width 101 height 36
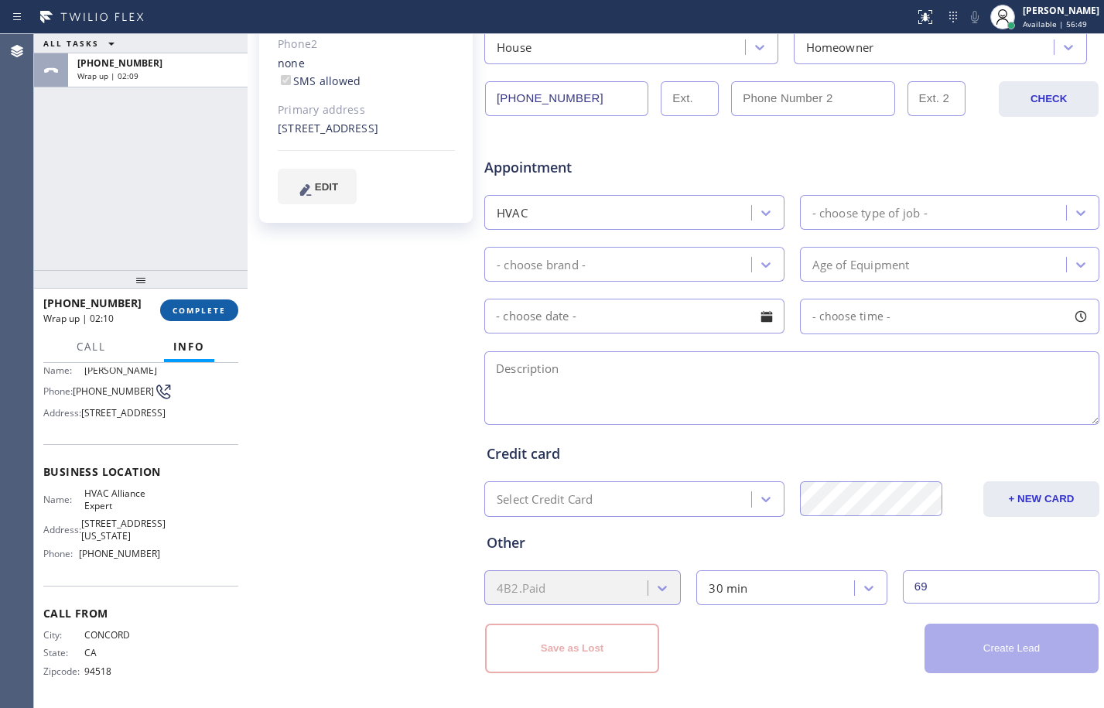
click at [200, 309] on span "COMPLETE" at bounding box center [198, 310] width 53 height 11
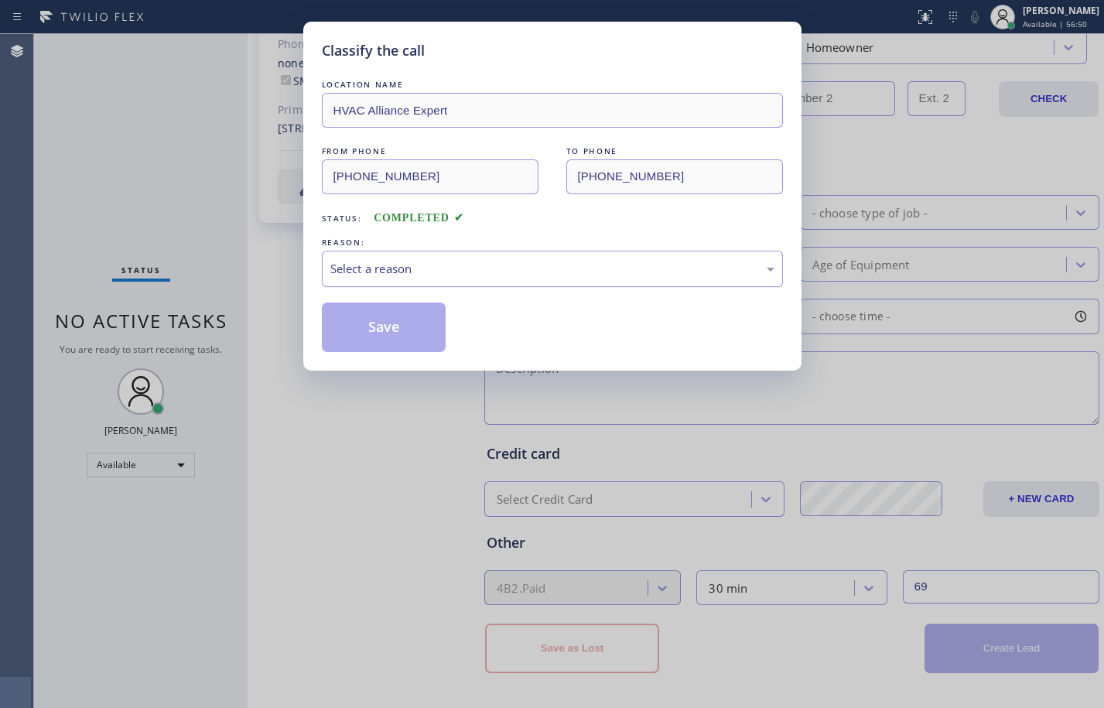
click at [493, 258] on div "Select a reason" at bounding box center [552, 269] width 461 height 36
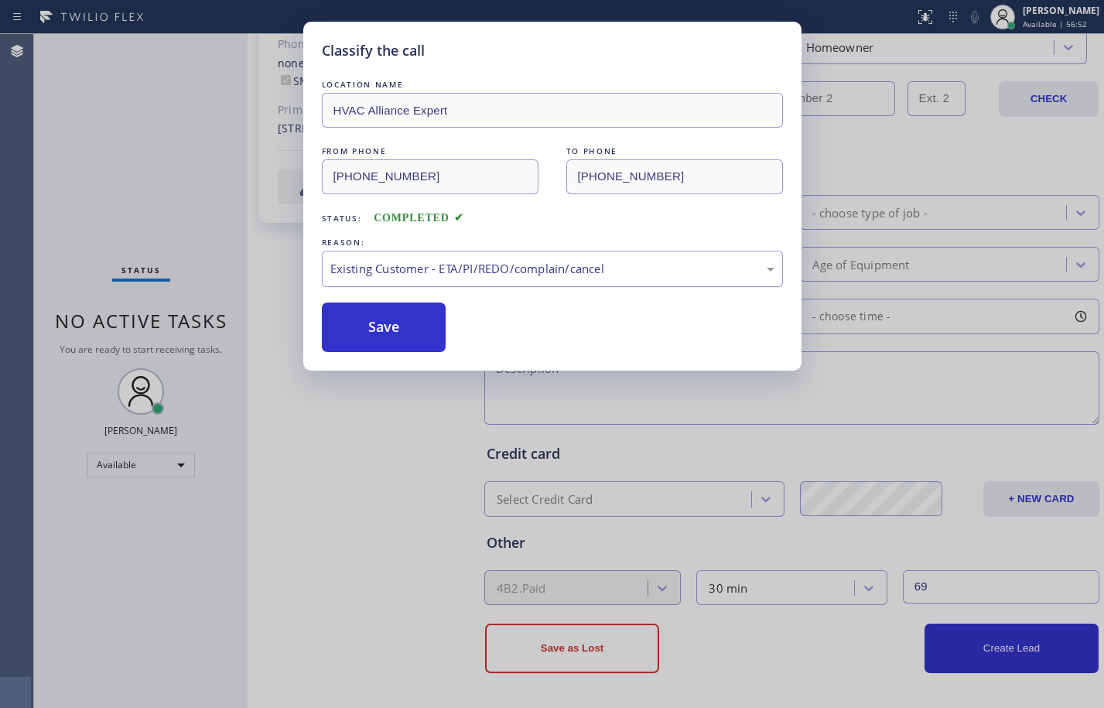
click at [396, 268] on div "Existing Customer - ETA/PI/REDO/complain/cancel" at bounding box center [552, 269] width 444 height 18
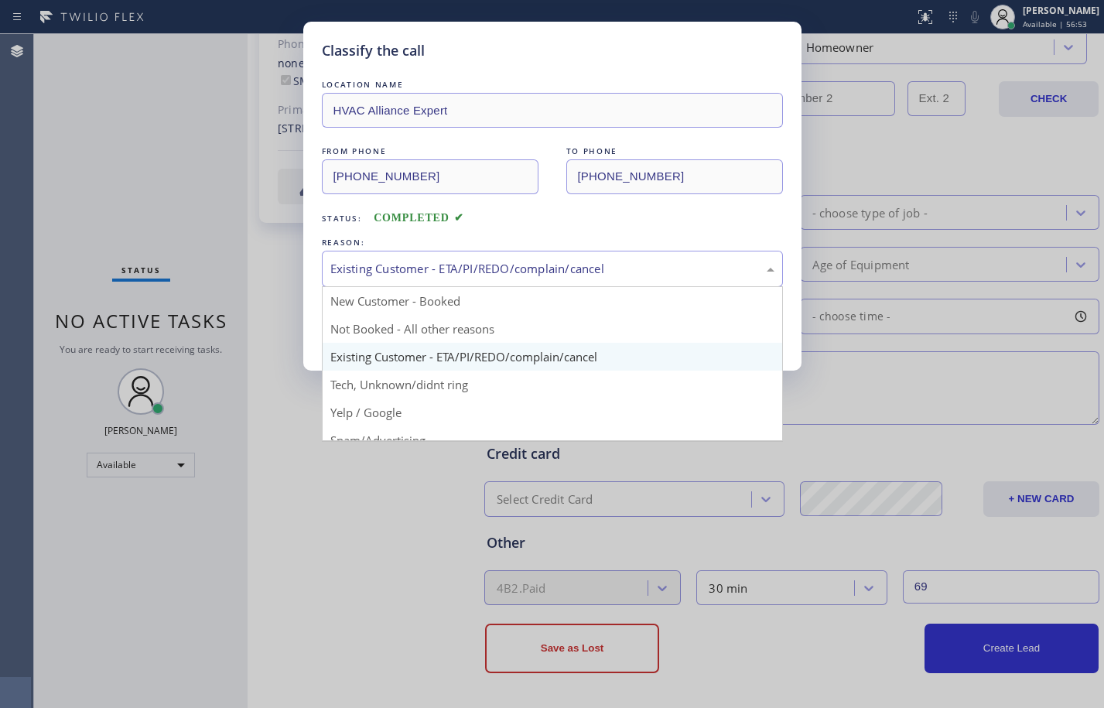
click at [467, 273] on div "Existing Customer - ETA/PI/REDO/complain/cancel" at bounding box center [552, 269] width 444 height 18
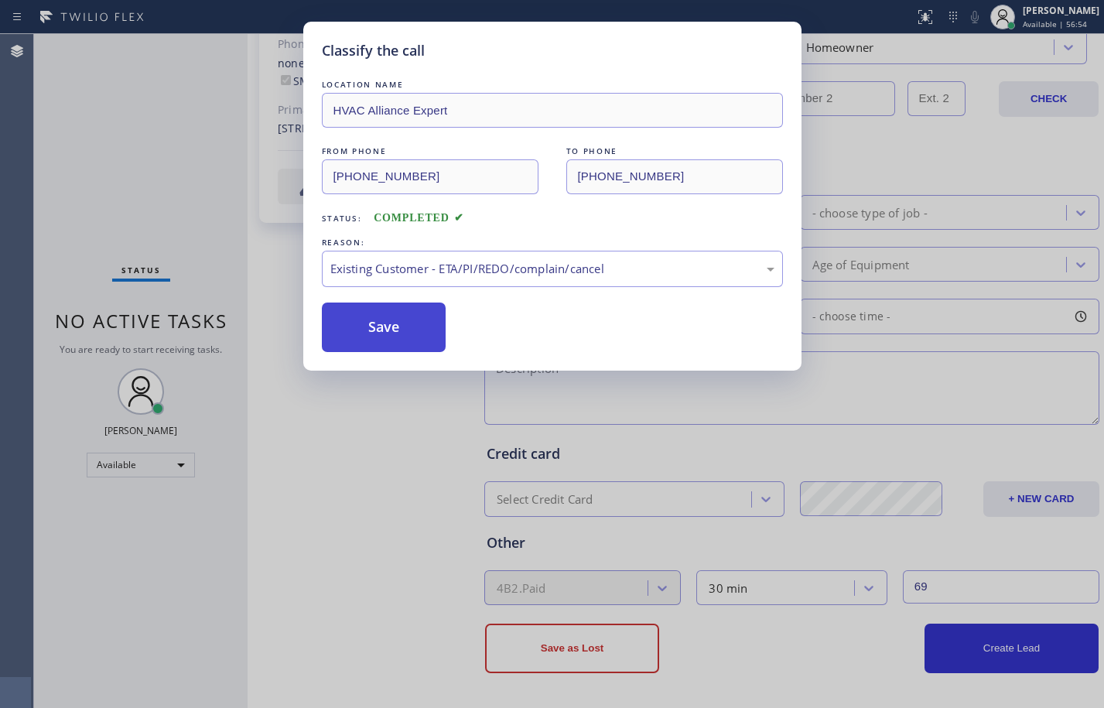
click at [424, 317] on button "Save" at bounding box center [384, 326] width 125 height 49
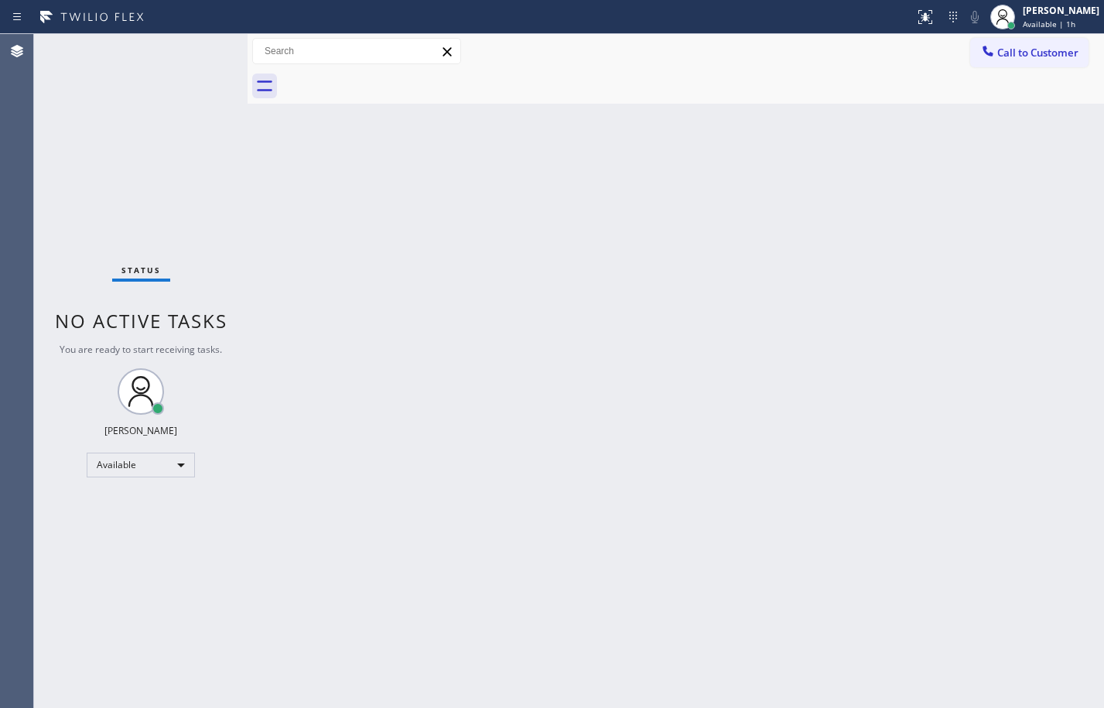
click at [196, 169] on div "Status No active tasks You are ready to start receiving tasks. [PERSON_NAME] Av…" at bounding box center [140, 371] width 213 height 674
click at [219, 182] on div "Status No active tasks You are ready to start receiving tasks. [PERSON_NAME] Av…" at bounding box center [140, 371] width 213 height 674
click at [205, 53] on div "Status No active tasks You are ready to start receiving tasks. [PERSON_NAME] Av…" at bounding box center [140, 371] width 213 height 674
drag, startPoint x: 166, startPoint y: 148, endPoint x: 175, endPoint y: 173, distance: 26.9
click at [166, 148] on div "Status No active tasks You are ready to start receiving tasks. [PERSON_NAME] Av…" at bounding box center [140, 371] width 213 height 674
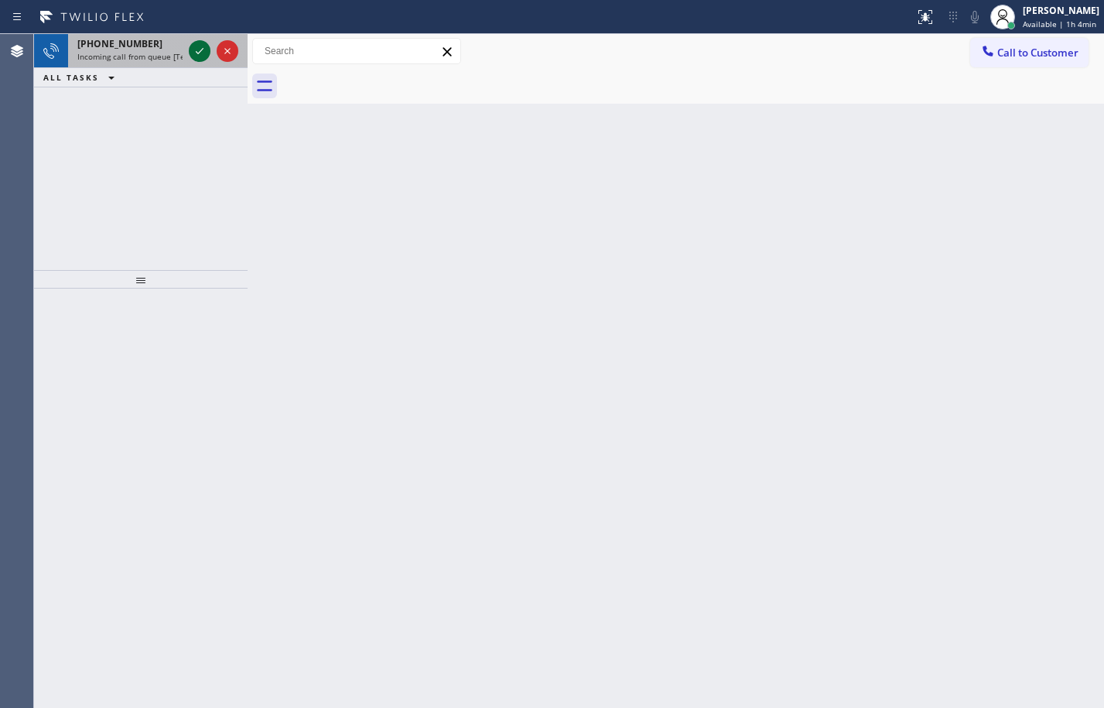
click at [198, 58] on icon at bounding box center [199, 51] width 19 height 19
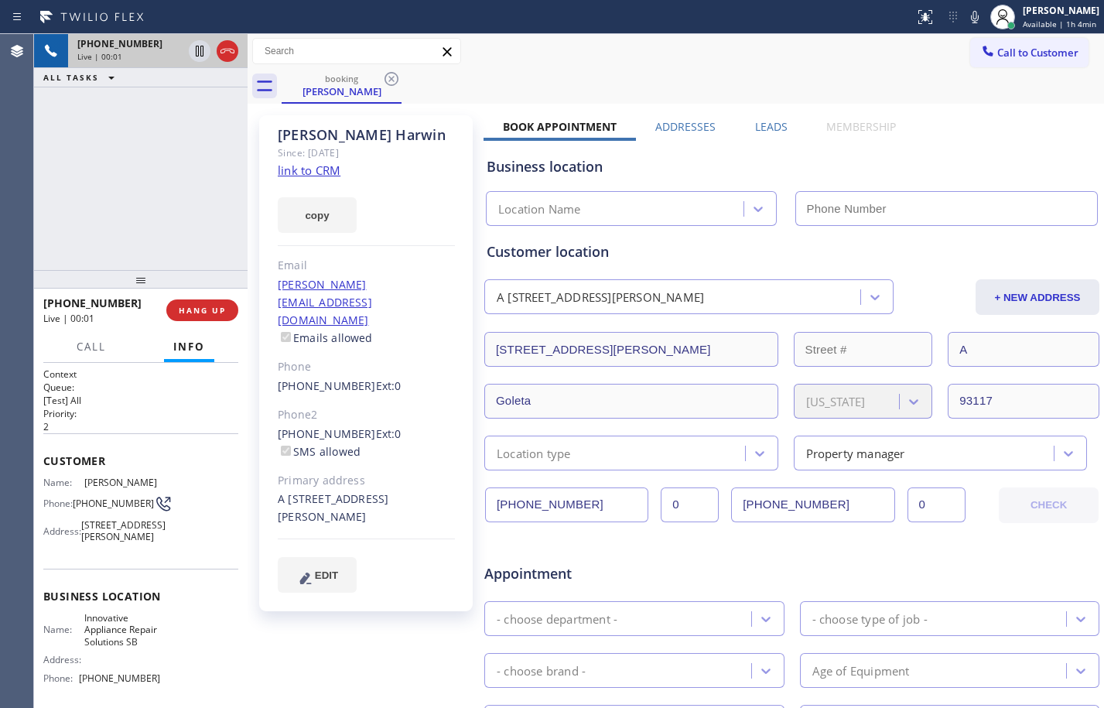
type input "[PHONE_NUMBER]"
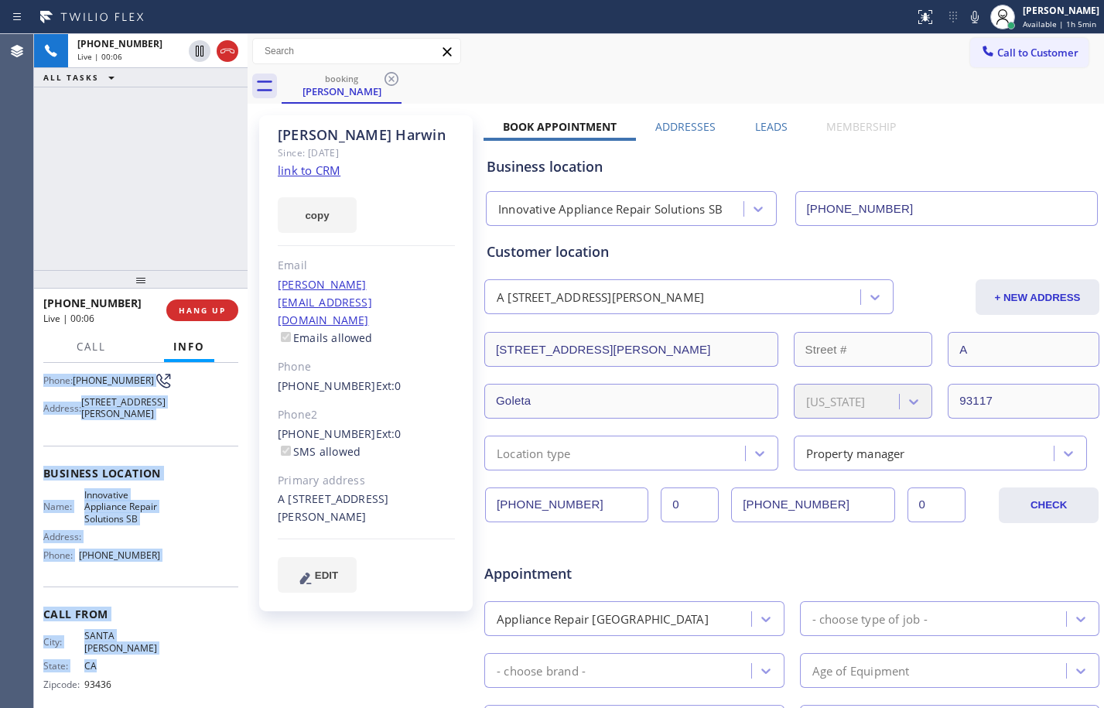
scroll to position [165, 0]
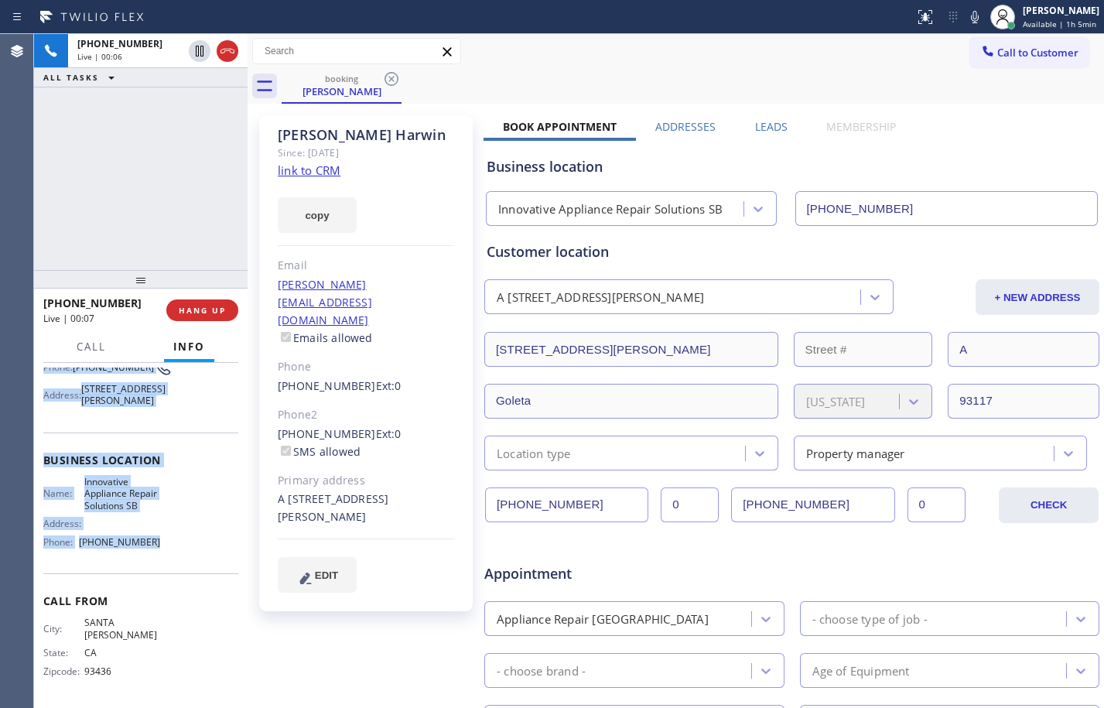
drag, startPoint x: 39, startPoint y: 466, endPoint x: 186, endPoint y: 568, distance: 178.9
click at [186, 568] on div "Context Queue: [Test] All Priority: 2 Customer Name: Hillary Harwin Phone: (805…" at bounding box center [140, 535] width 213 height 345
copy div "Customer Name: Hillary Harwin Phone: (805) 708-2260 Address: 6582 Trigo Rd, Gol…"
click at [313, 169] on link "link to CRM" at bounding box center [309, 169] width 63 height 15
click at [316, 170] on link "link to CRM" at bounding box center [309, 169] width 63 height 15
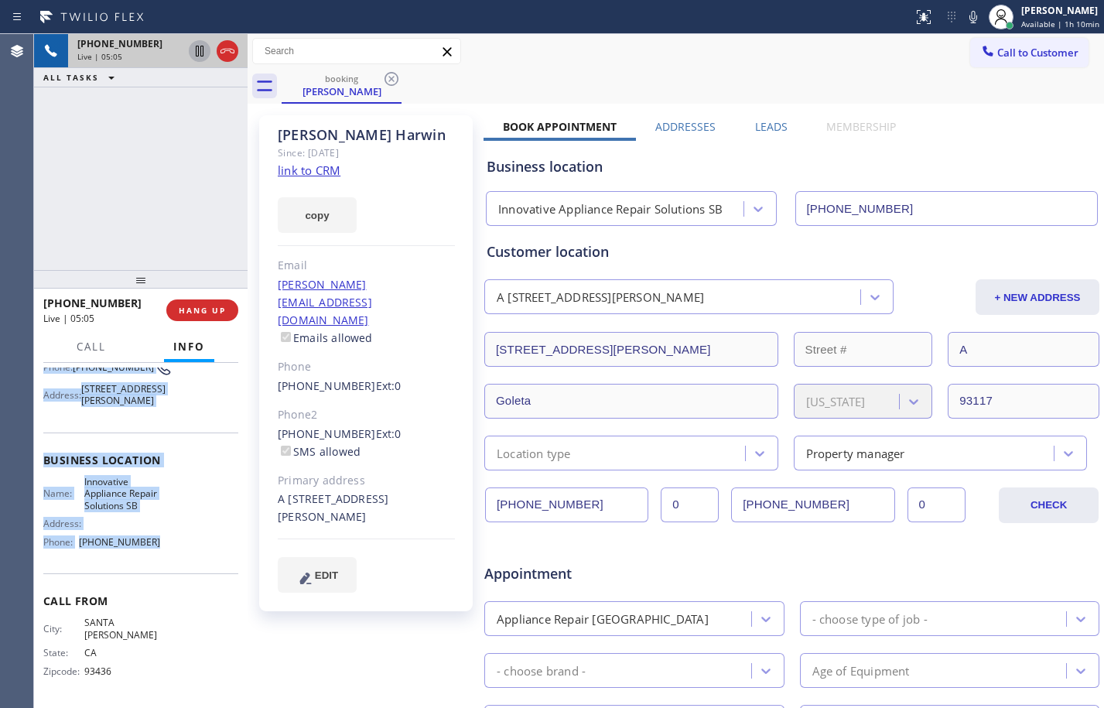
click at [198, 50] on icon at bounding box center [200, 51] width 8 height 11
click at [964, 22] on icon at bounding box center [973, 17] width 19 height 19
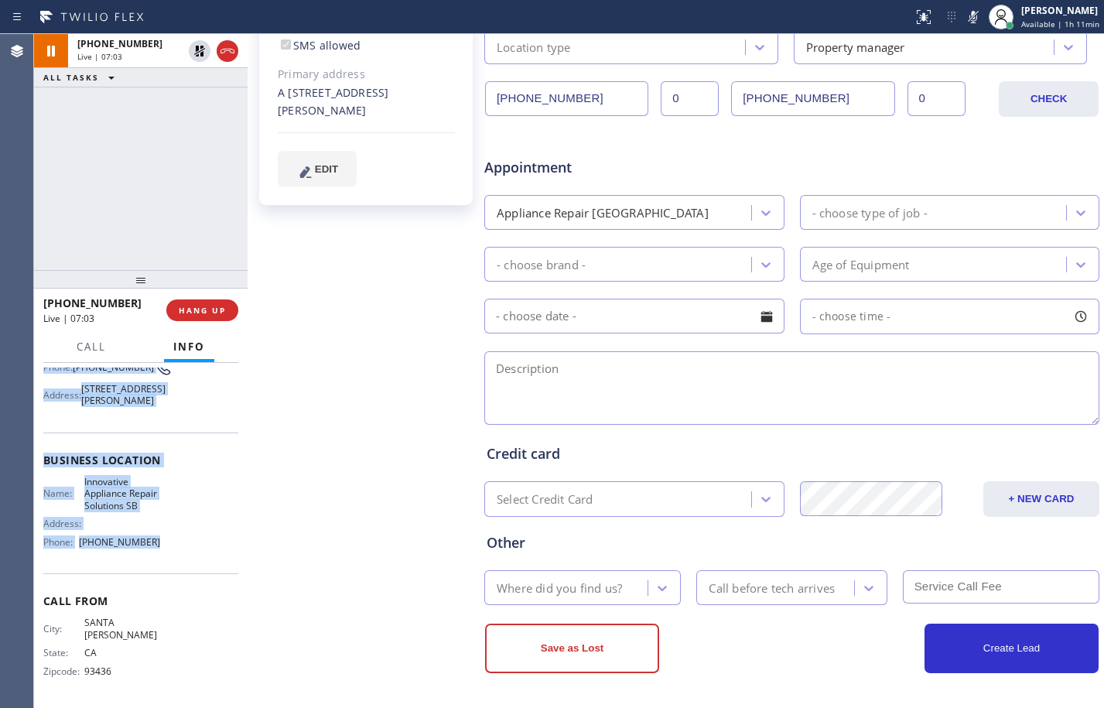
scroll to position [0, 0]
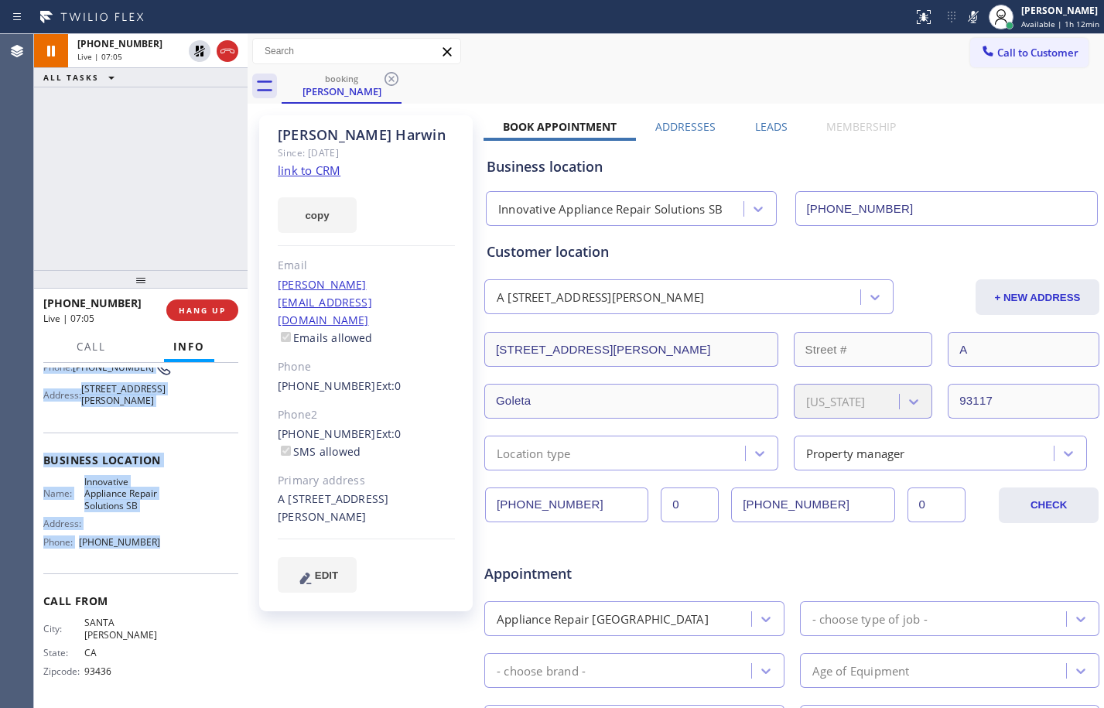
drag, startPoint x: 200, startPoint y: 49, endPoint x: 511, endPoint y: 92, distance: 314.6
click at [200, 49] on icon at bounding box center [199, 51] width 19 height 19
click at [968, 10] on icon at bounding box center [973, 17] width 19 height 19
click at [213, 305] on span "HANG UP" at bounding box center [202, 310] width 47 height 11
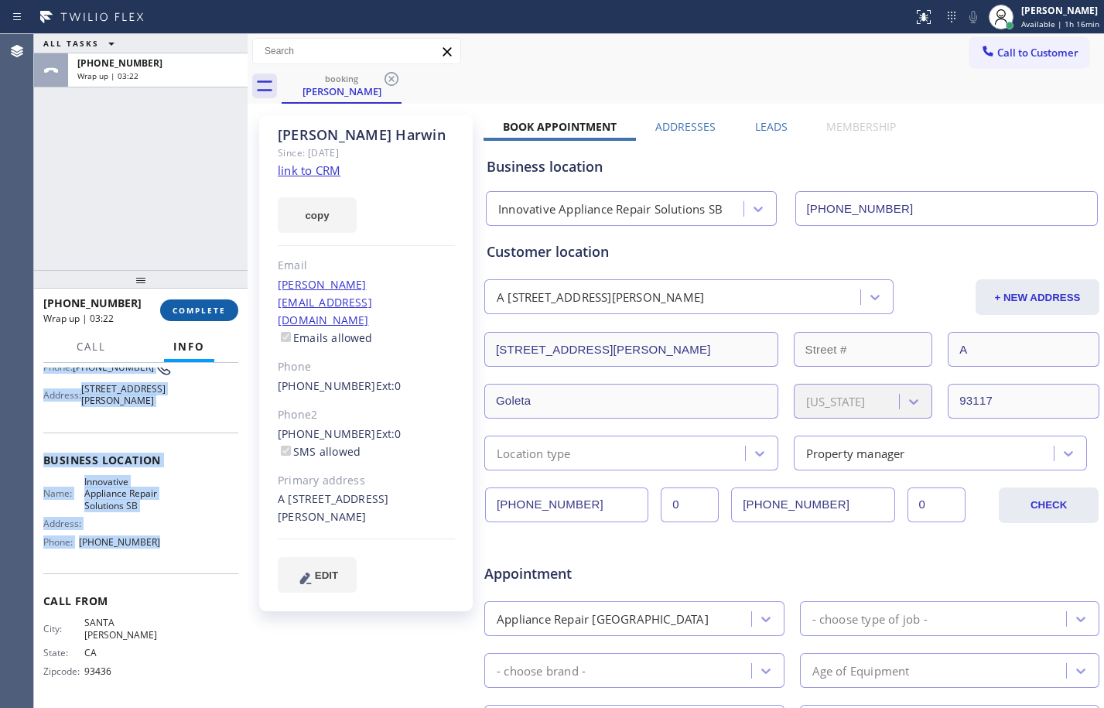
click at [218, 301] on button "COMPLETE" at bounding box center [199, 310] width 78 height 22
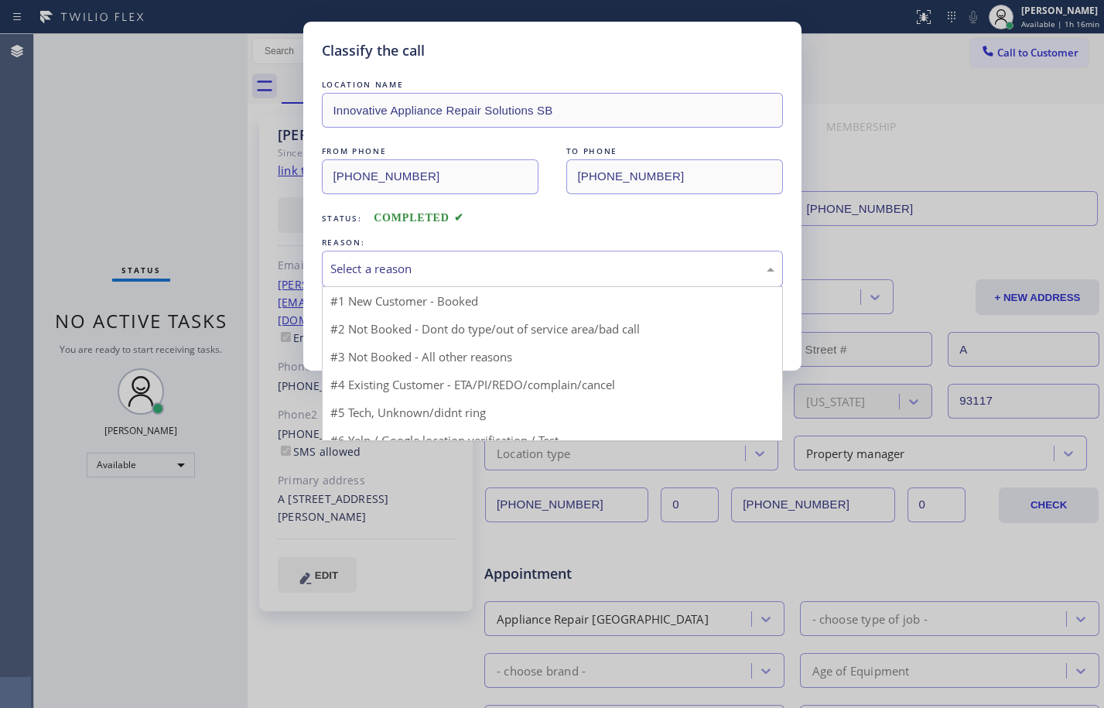
click at [520, 270] on div "Select a reason" at bounding box center [552, 269] width 444 height 18
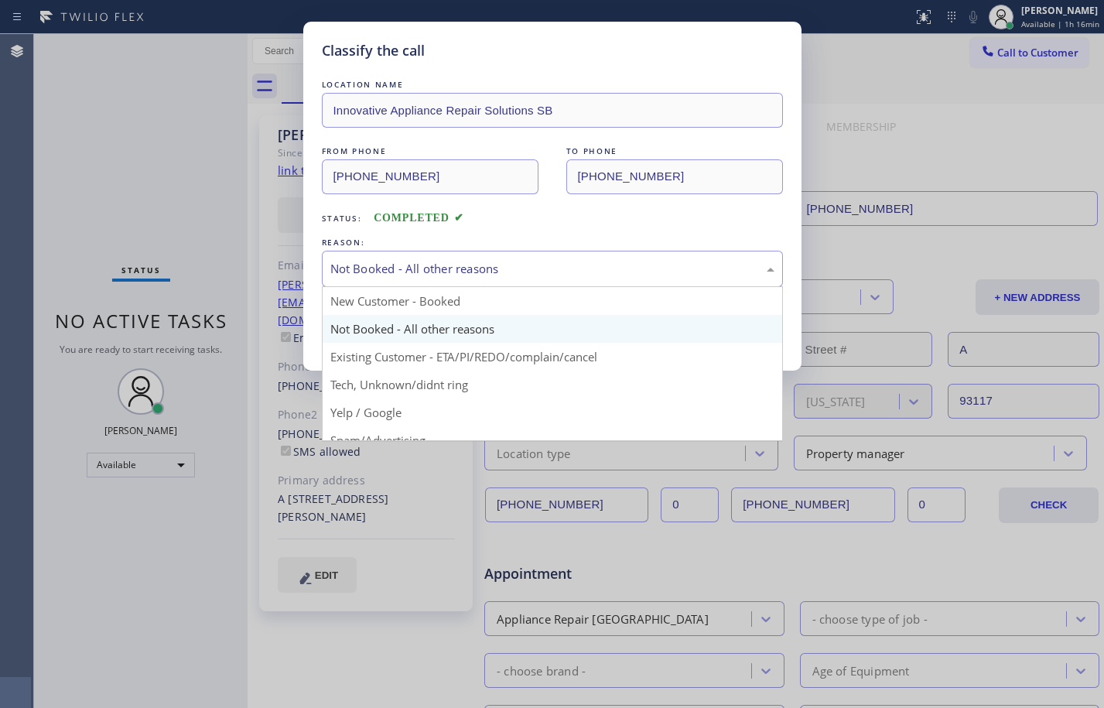
click at [408, 264] on div "Not Booked - All other reasons" at bounding box center [552, 269] width 444 height 18
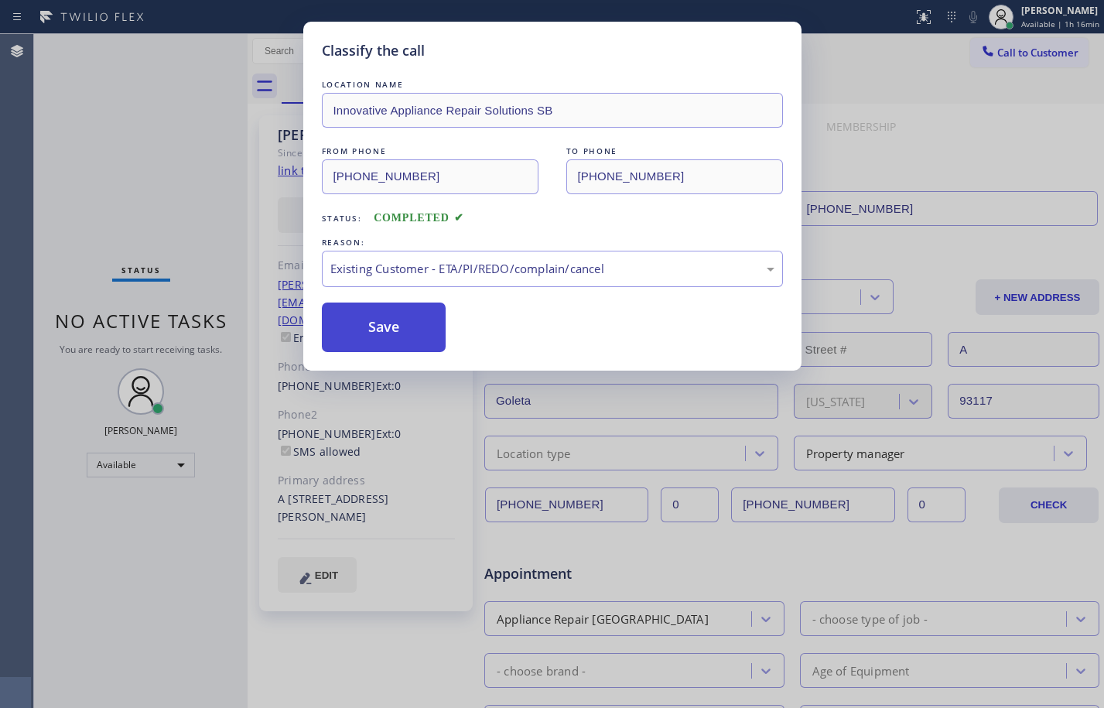
click at [402, 332] on button "Save" at bounding box center [384, 326] width 125 height 49
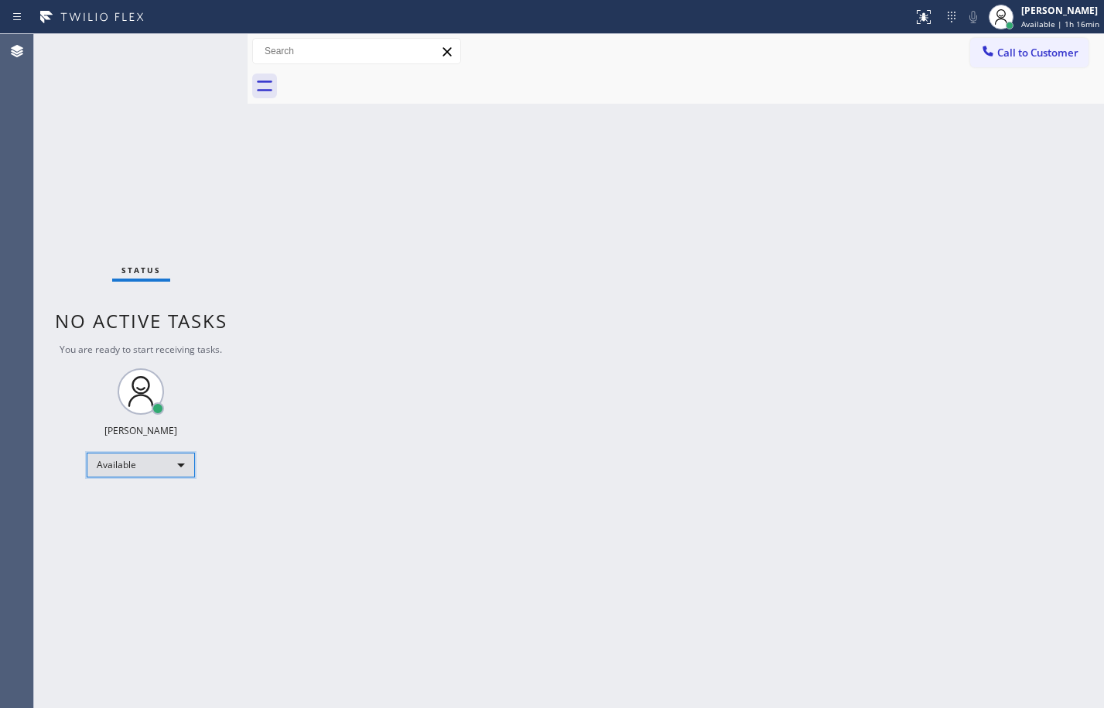
click at [142, 458] on div "Available" at bounding box center [141, 464] width 108 height 25
click at [148, 541] on li "Break" at bounding box center [139, 544] width 105 height 19
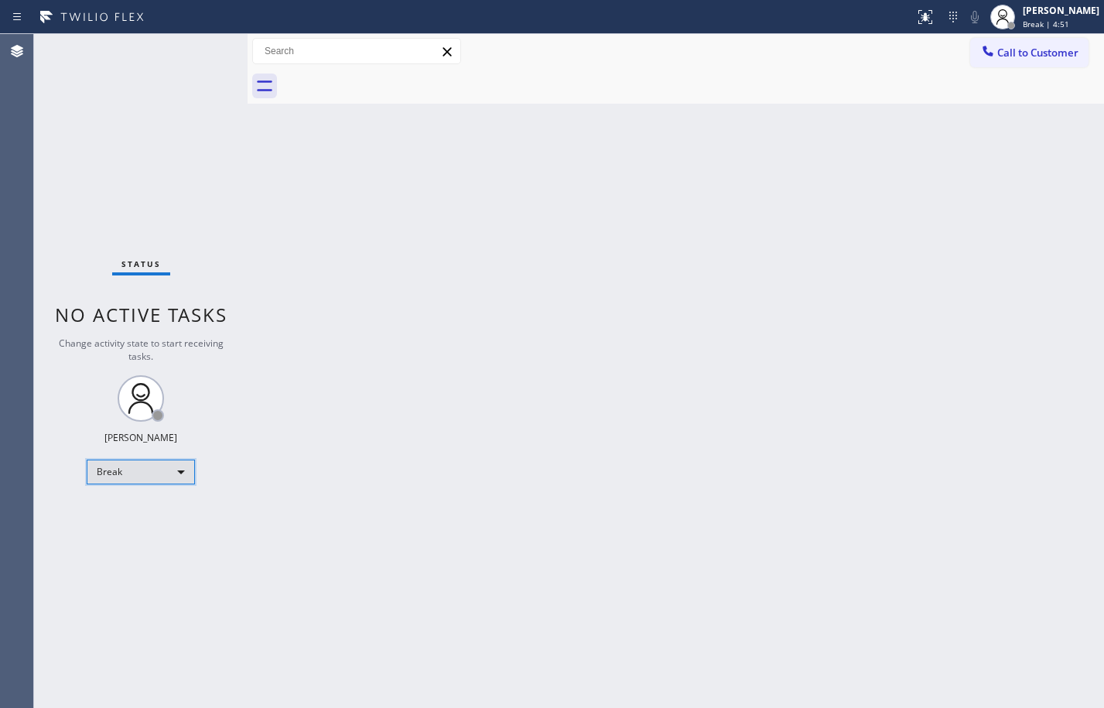
click at [141, 478] on div "Break" at bounding box center [141, 471] width 108 height 25
click at [166, 513] on li "Available" at bounding box center [139, 512] width 105 height 19
click at [142, 462] on div "Break" at bounding box center [141, 471] width 108 height 25
click at [127, 510] on li "Available" at bounding box center [139, 512] width 105 height 19
click at [920, 19] on icon at bounding box center [925, 17] width 19 height 19
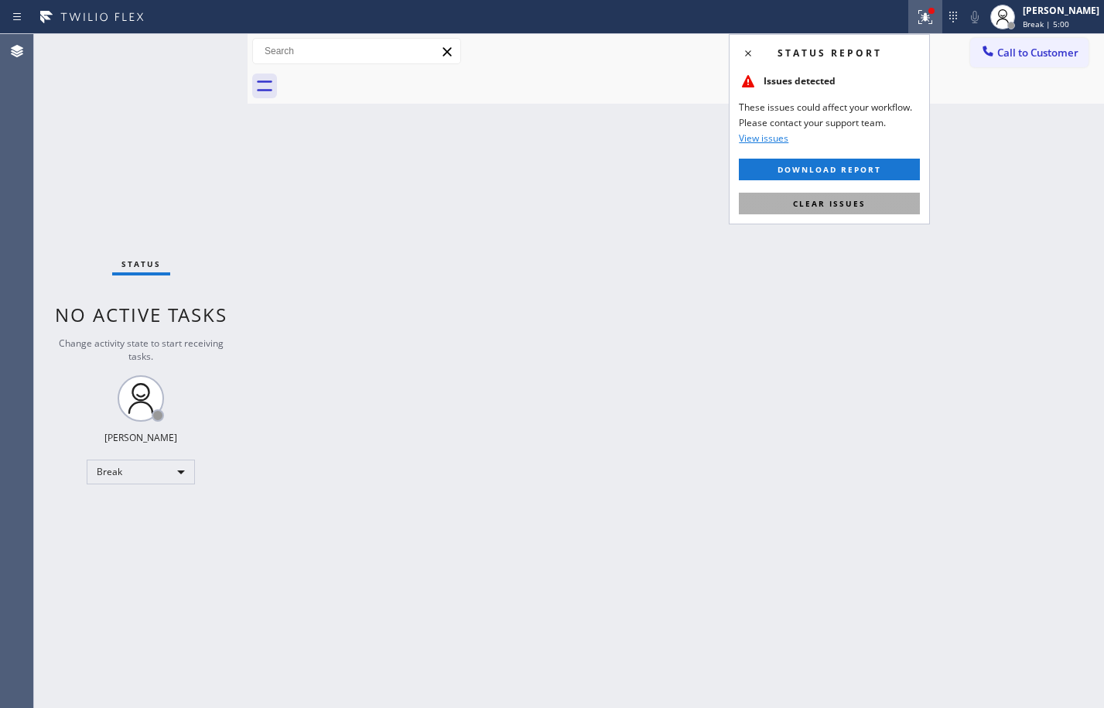
click at [864, 200] on span "Clear issues" at bounding box center [829, 203] width 73 height 11
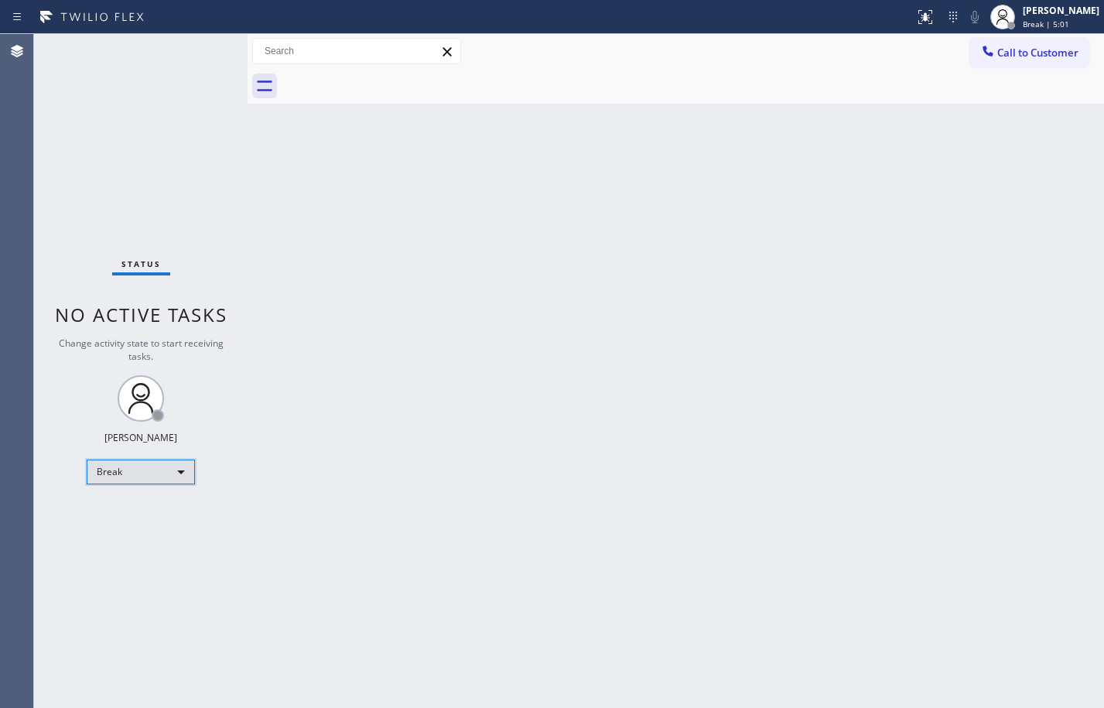
click at [135, 483] on div "Break" at bounding box center [141, 471] width 108 height 25
click at [127, 517] on li "Available" at bounding box center [139, 512] width 105 height 19
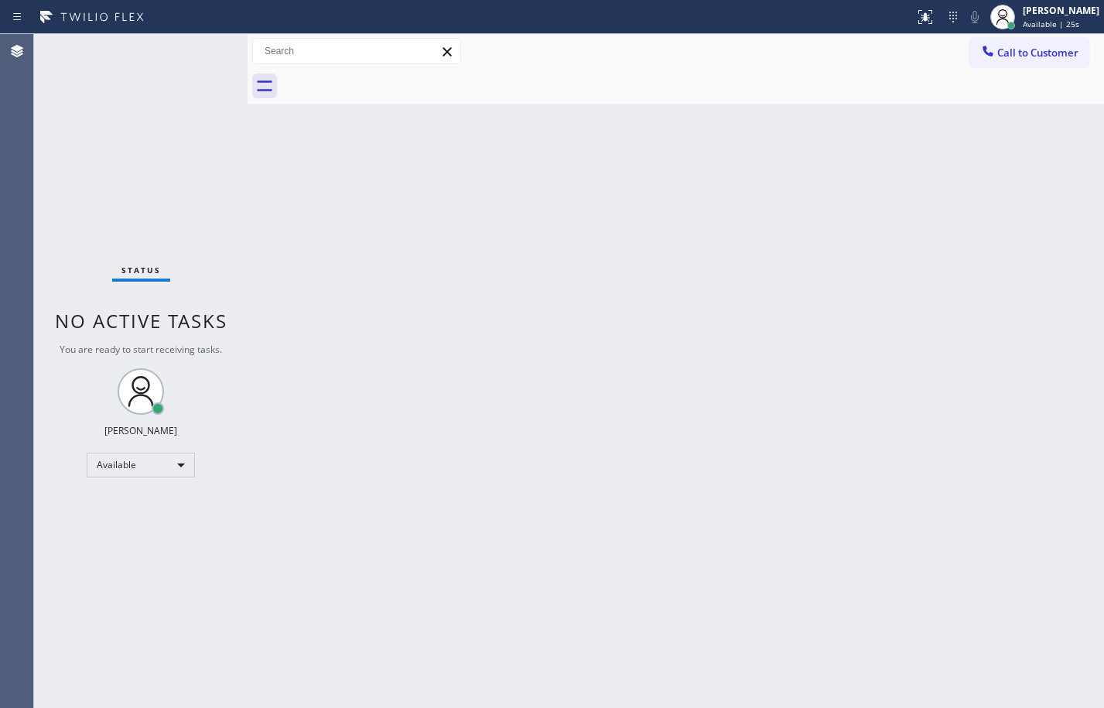
click at [240, 178] on div "Status No active tasks You are ready to start receiving tasks. [PERSON_NAME] Av…" at bounding box center [140, 371] width 213 height 674
click at [201, 49] on div "Status No active tasks You are ready to start receiving tasks. [PERSON_NAME] Av…" at bounding box center [140, 371] width 213 height 674
click at [123, 143] on div "Status No active tasks You are ready to start receiving tasks. [PERSON_NAME] Av…" at bounding box center [140, 371] width 213 height 674
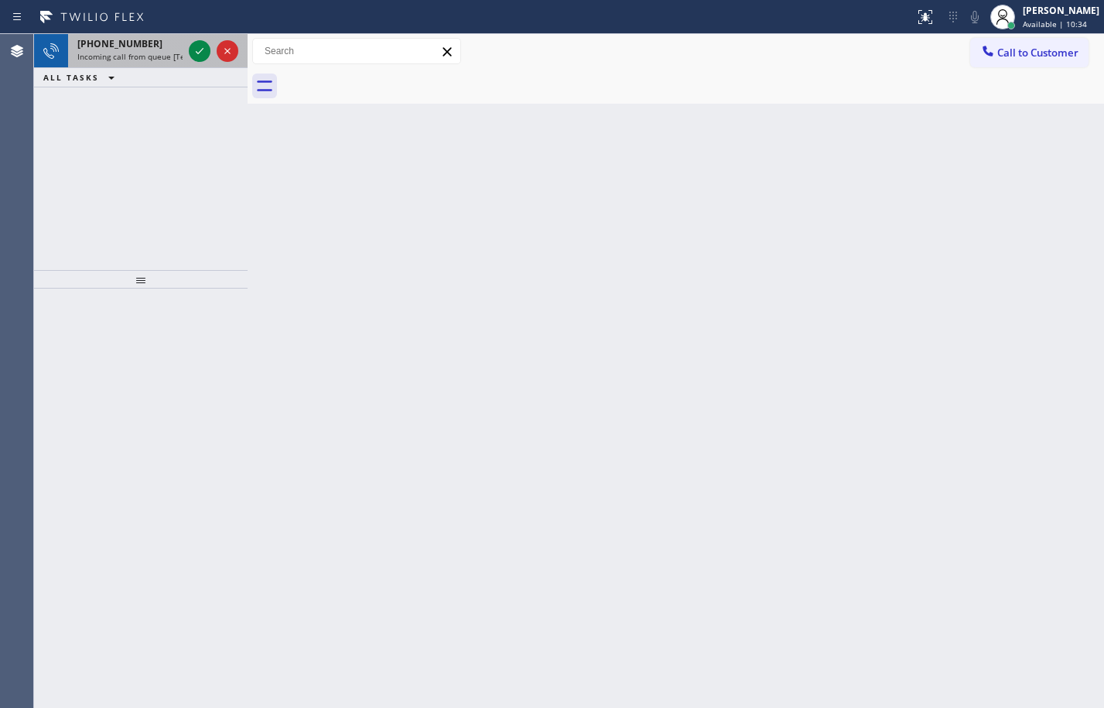
click at [196, 38] on div at bounding box center [214, 51] width 56 height 34
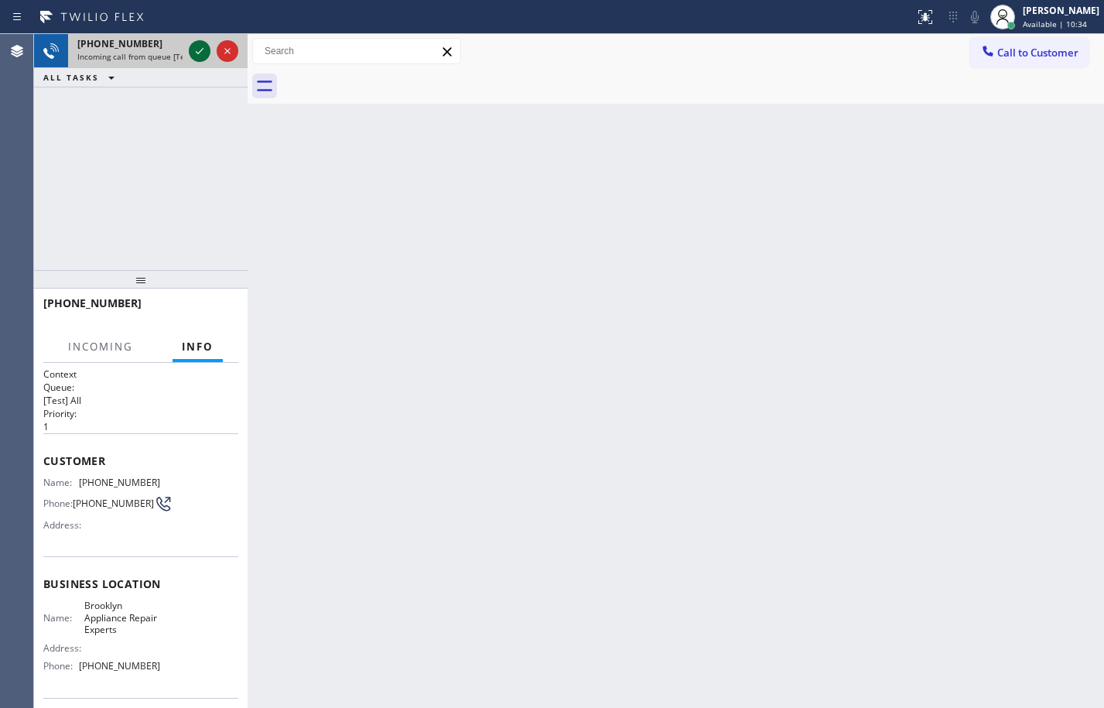
click at [197, 43] on icon at bounding box center [199, 51] width 19 height 19
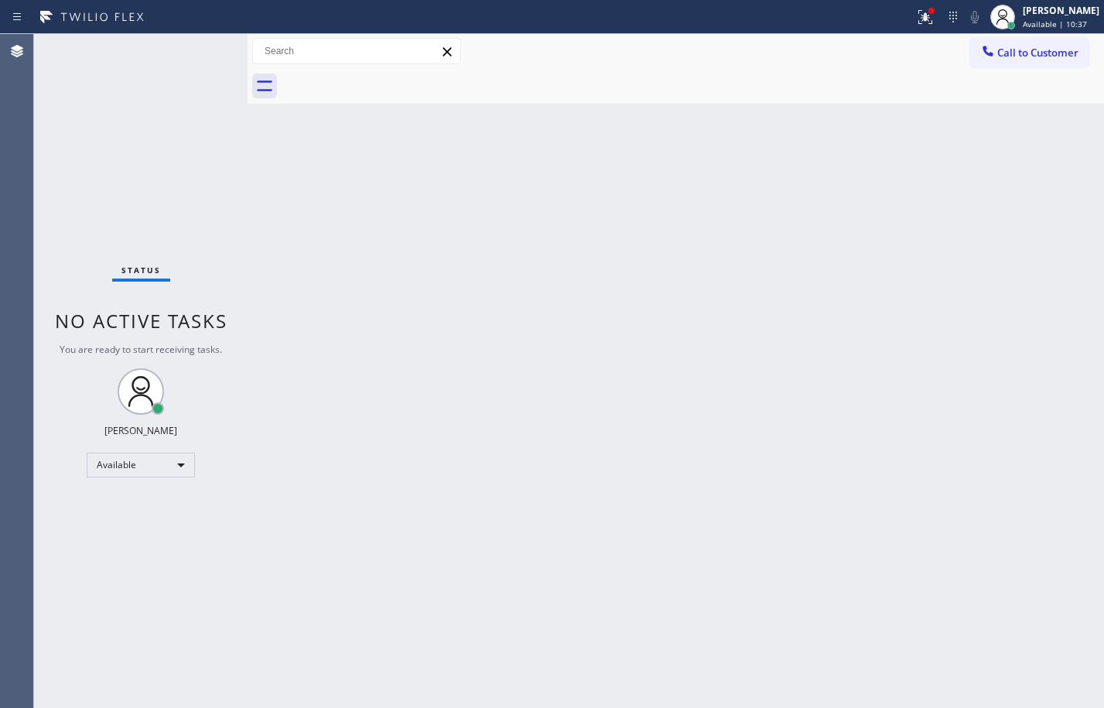
click at [893, 20] on div at bounding box center [457, 17] width 902 height 25
click at [916, 17] on icon at bounding box center [925, 17] width 19 height 19
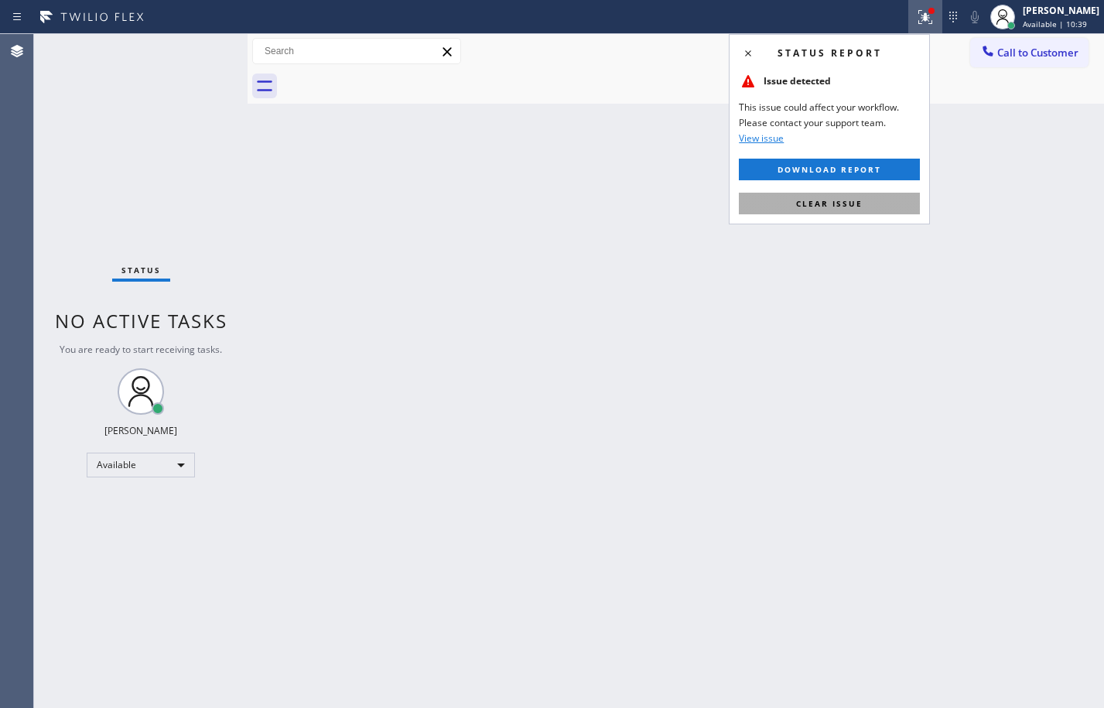
click at [866, 213] on button "Clear issue" at bounding box center [829, 204] width 181 height 22
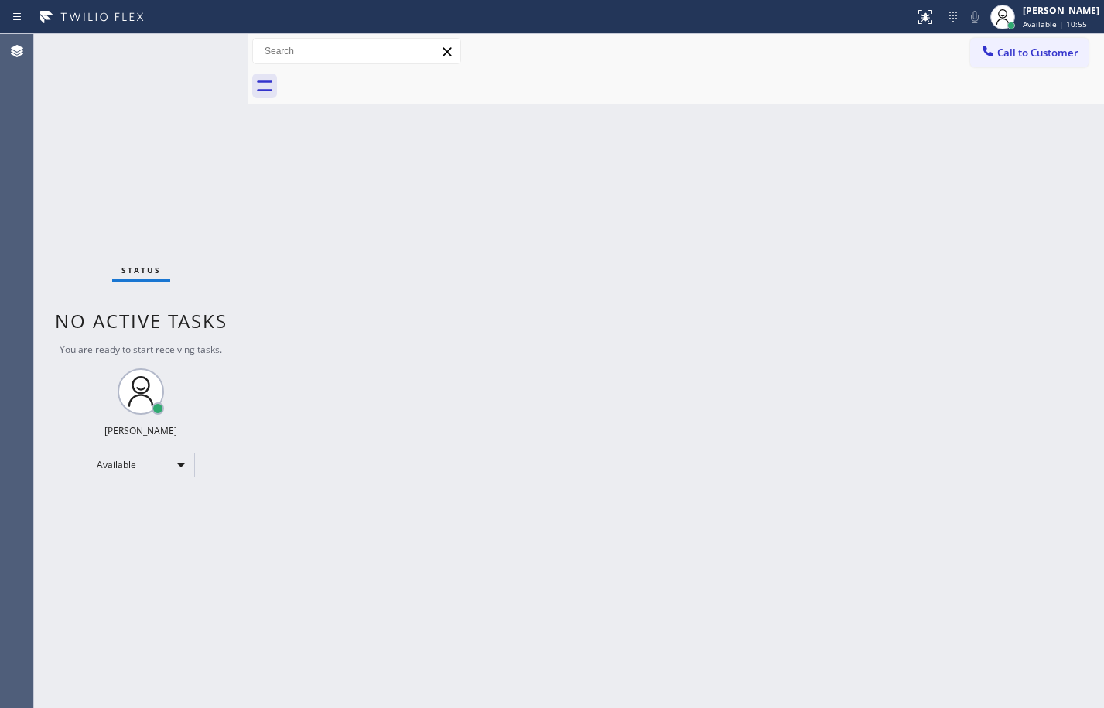
click at [247, 200] on div at bounding box center [247, 371] width 0 height 674
click at [602, 462] on div "Back to Dashboard Change Sender ID Customers Technicians Select a contact Outbo…" at bounding box center [675, 371] width 856 height 674
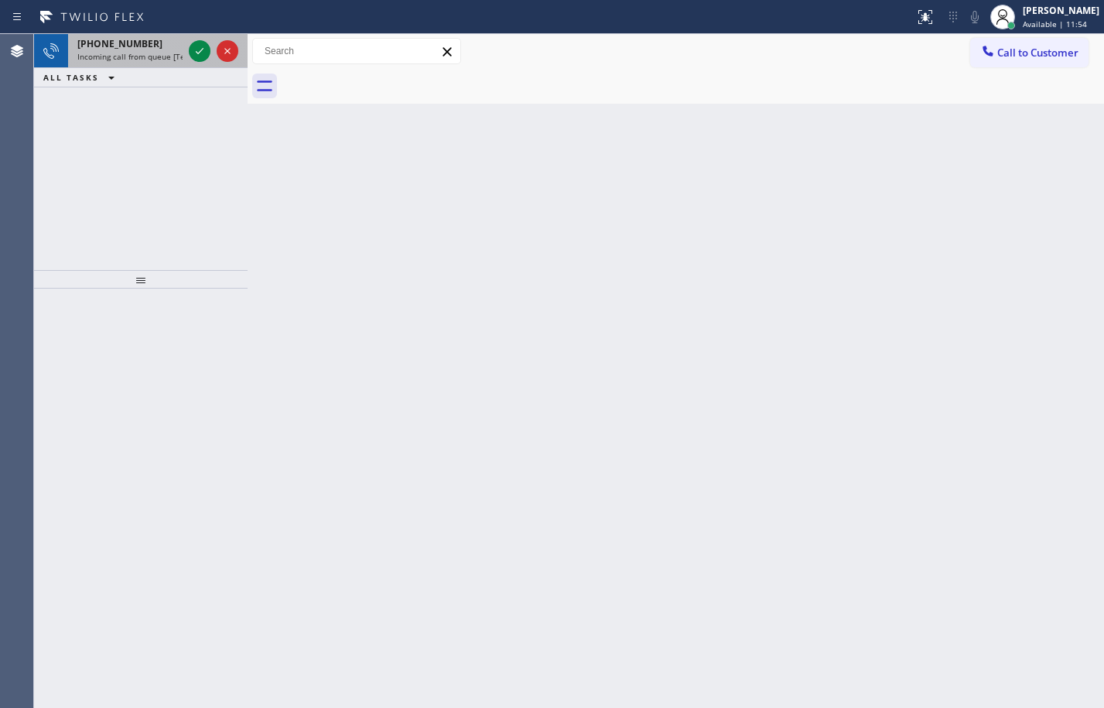
click at [211, 49] on div at bounding box center [214, 51] width 56 height 34
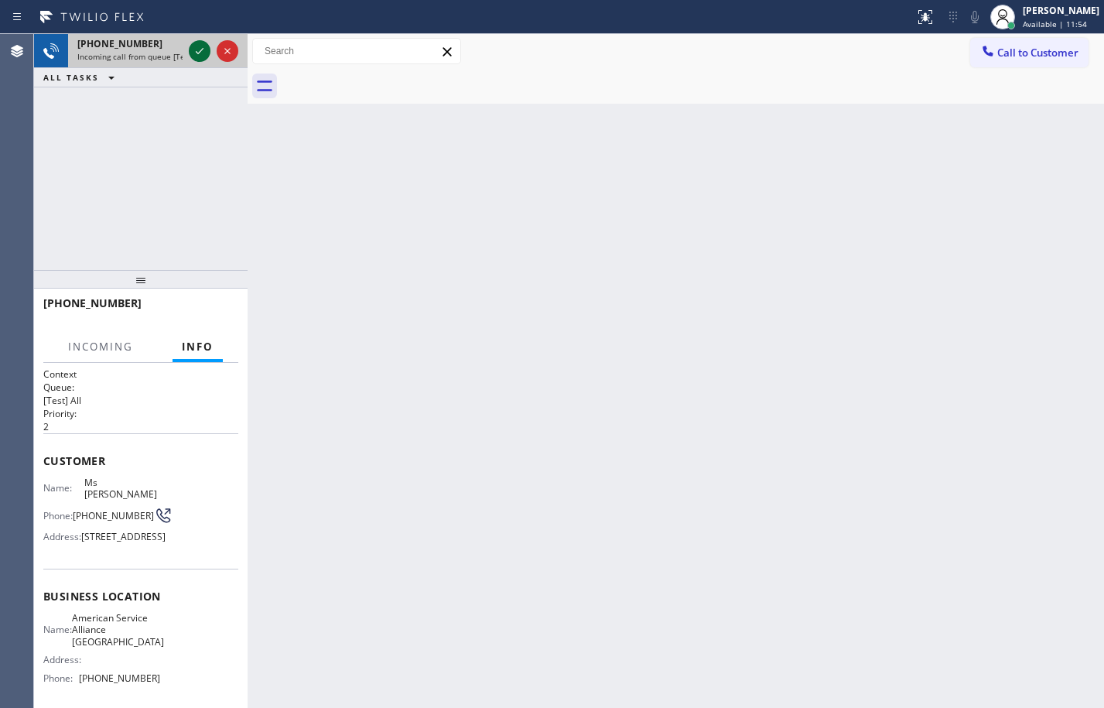
click at [198, 49] on icon at bounding box center [199, 51] width 19 height 19
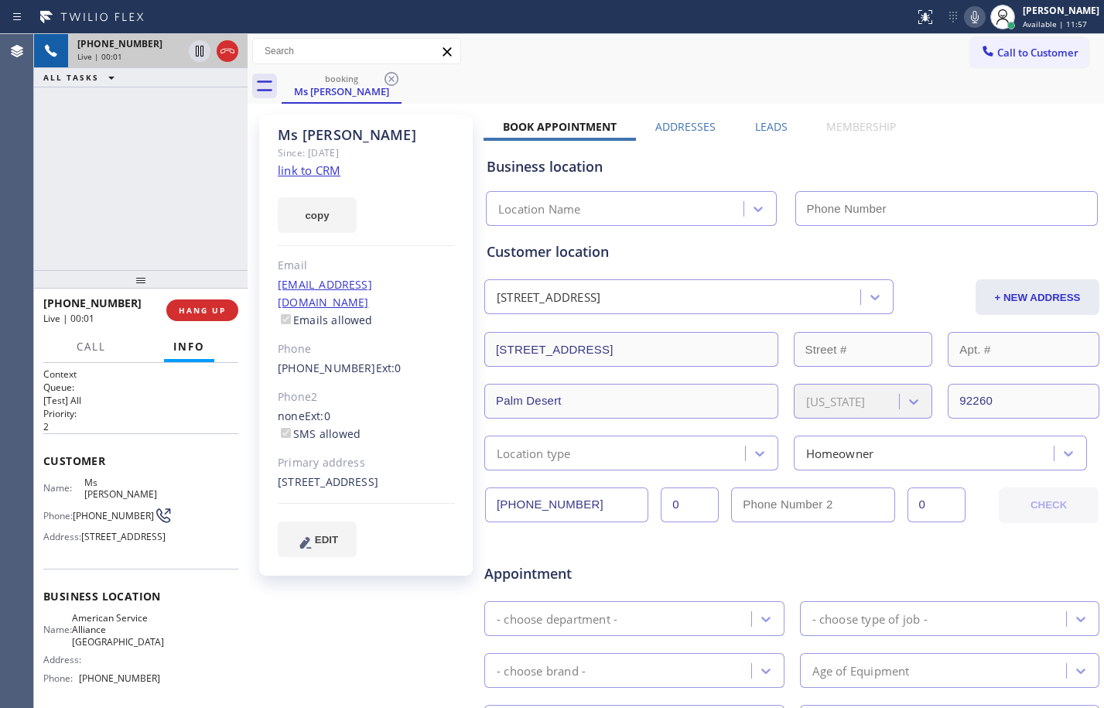
type input "(760) 452-3737"
click at [316, 167] on link "link to CRM" at bounding box center [309, 169] width 63 height 15
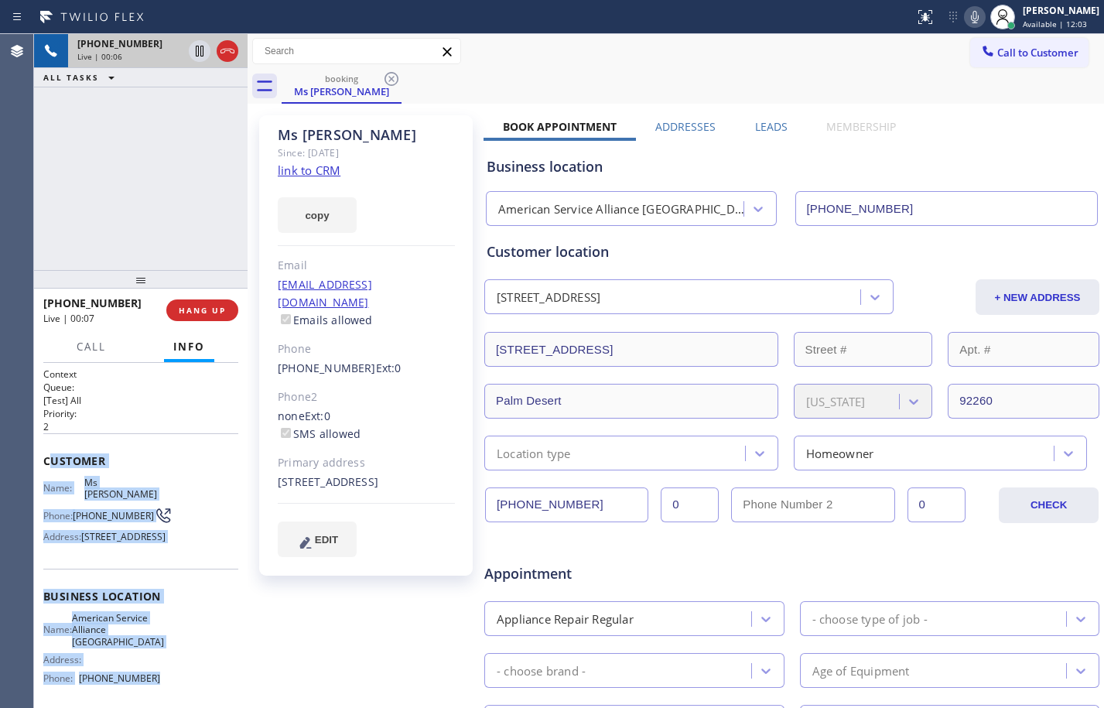
scroll to position [8, 0]
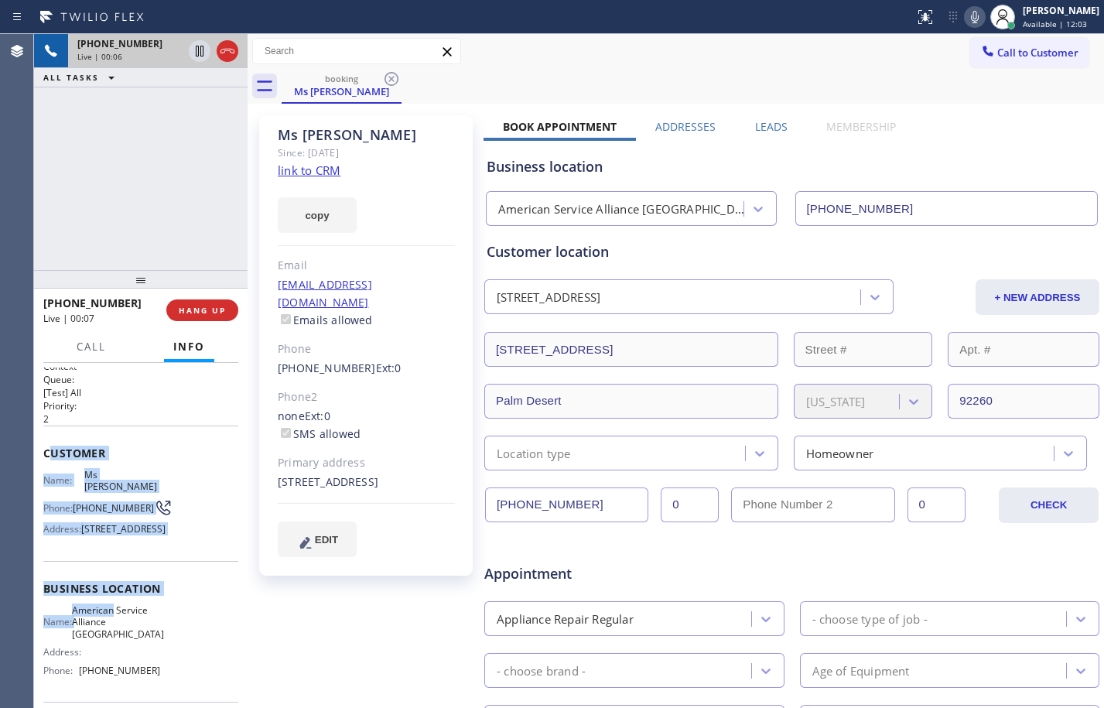
drag, startPoint x: 47, startPoint y: 459, endPoint x: 155, endPoint y: 576, distance: 159.2
click at [161, 606] on div "Context Queue: [Test] All Priority: 2 Customer Name: Ms Donna Phone: (760) 774-…" at bounding box center [140, 589] width 195 height 459
click at [125, 483] on div "Name: Ms Donna Phone: (760) 774-7873 Address: 123 Netas Dr, Palm Desert, CA 922…" at bounding box center [101, 505] width 117 height 73
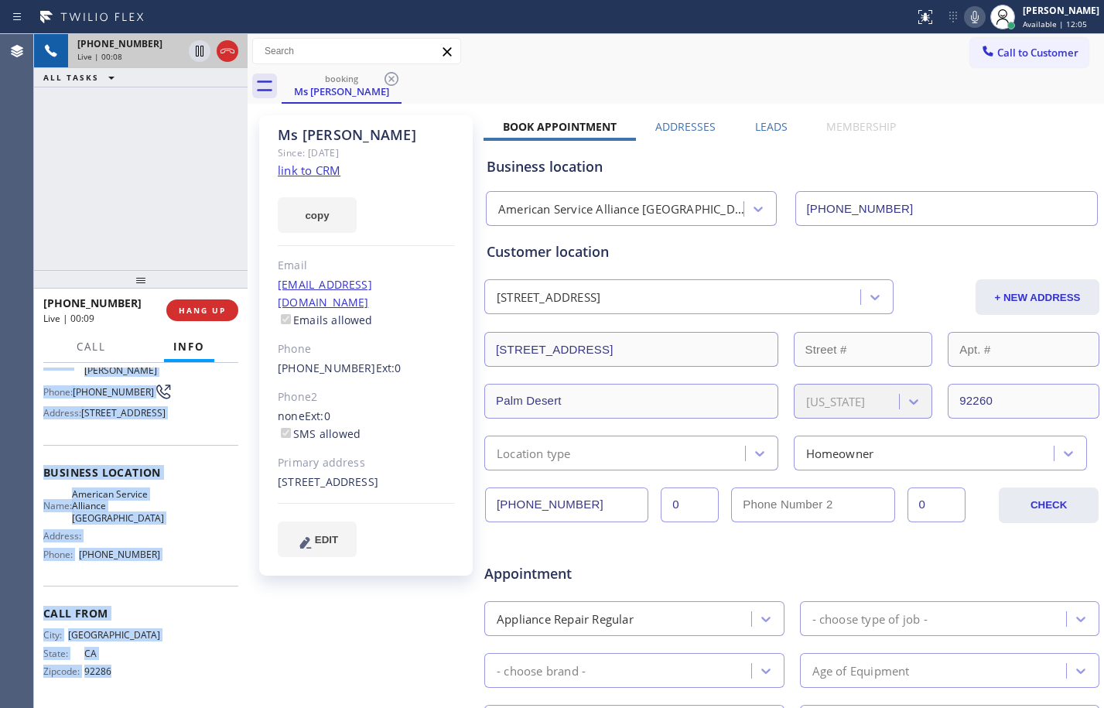
scroll to position [142, 0]
drag, startPoint x: 38, startPoint y: 449, endPoint x: 206, endPoint y: 549, distance: 195.6
click at [206, 549] on div "Context Queue: [Test] All Priority: 2 Customer Name: Ms Donna Phone: (760) 774-…" at bounding box center [140, 535] width 213 height 345
copy div "Customer Name: Ms Donna Phone: (760) 774-7873 Address: 123 Netas Dr, Palm Deser…"
click at [202, 51] on icon at bounding box center [199, 51] width 19 height 19
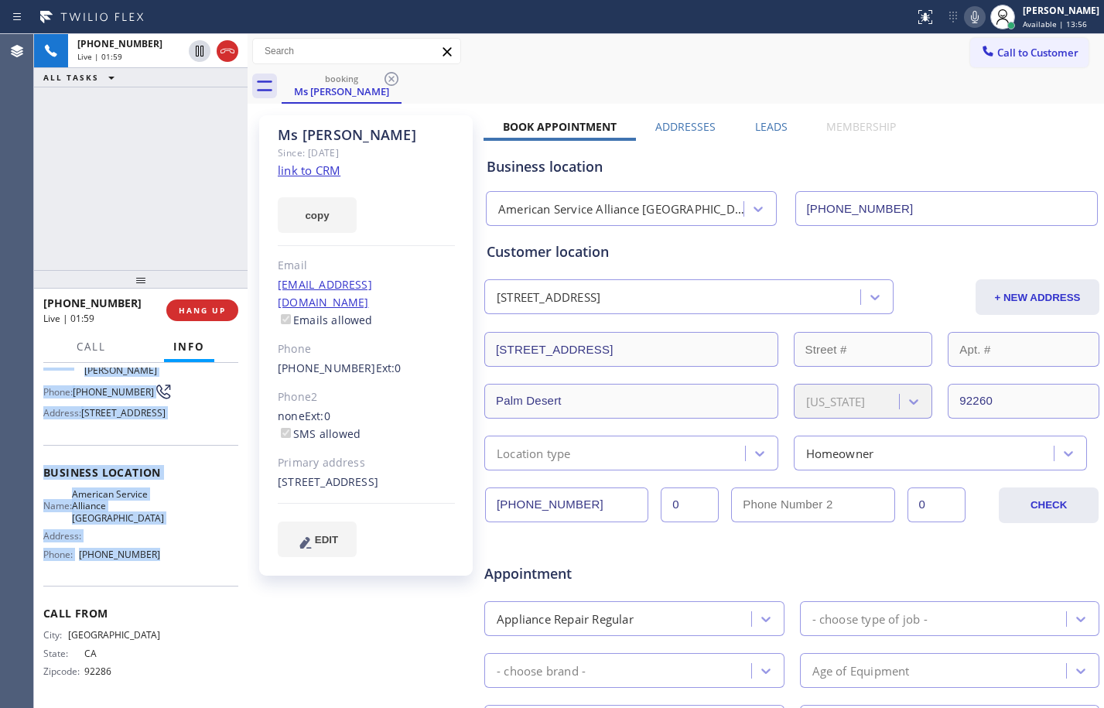
click at [971, 18] on icon at bounding box center [974, 17] width 19 height 19
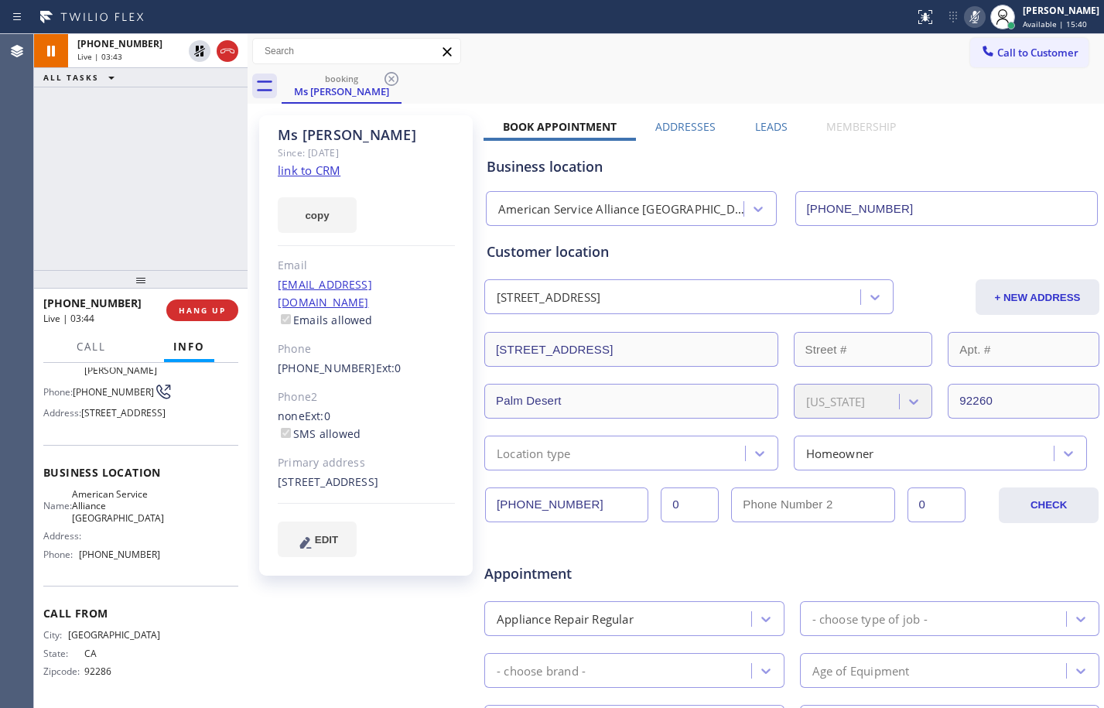
click at [651, 614] on div "Appliance Repair Regular" at bounding box center [620, 618] width 262 height 27
click at [662, 560] on div "Appointment" at bounding box center [586, 566] width 206 height 36
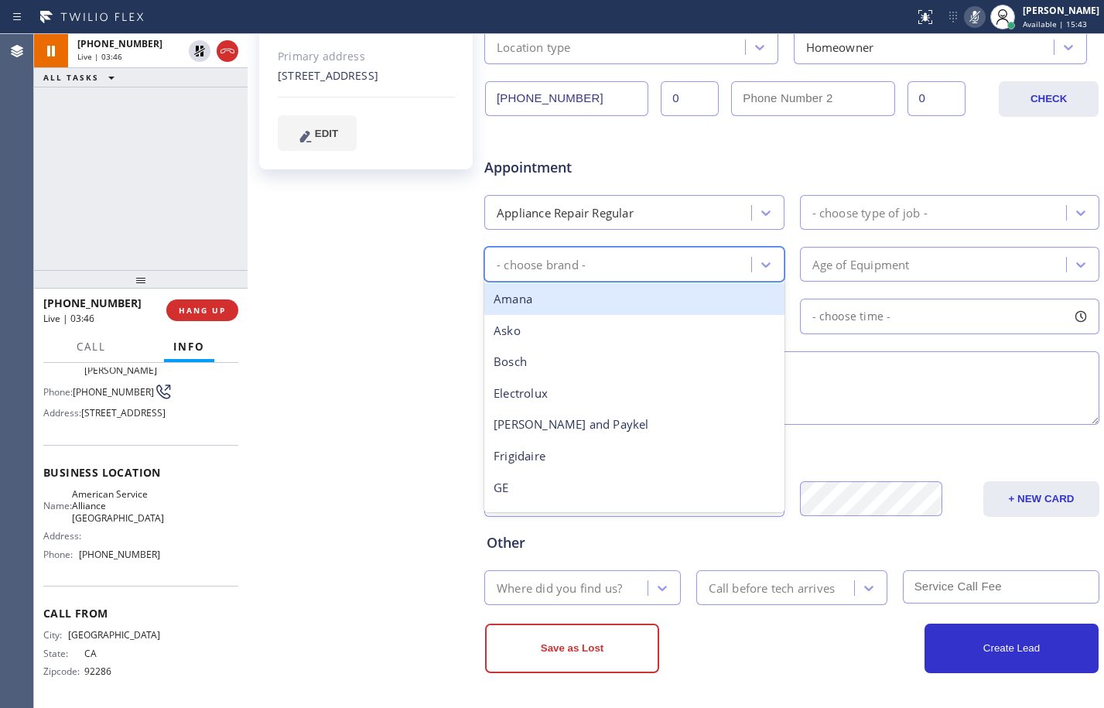
click at [643, 261] on div "- choose brand -" at bounding box center [620, 264] width 262 height 27
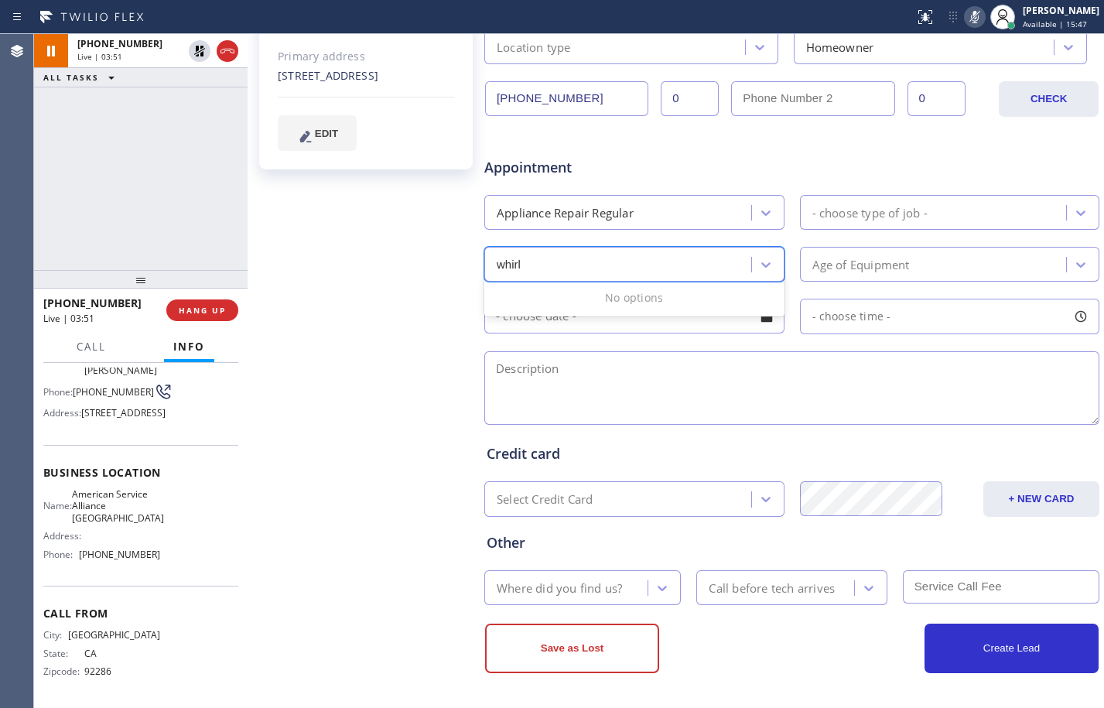
type input "whir"
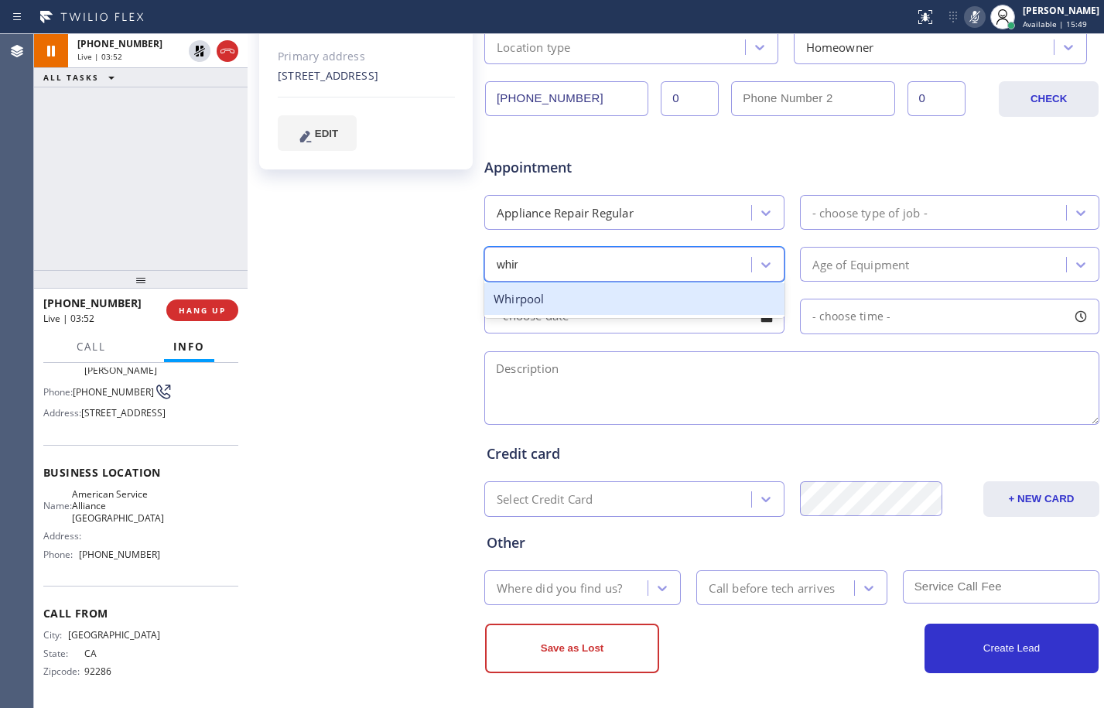
click at [527, 294] on div "Whirpool" at bounding box center [634, 299] width 300 height 32
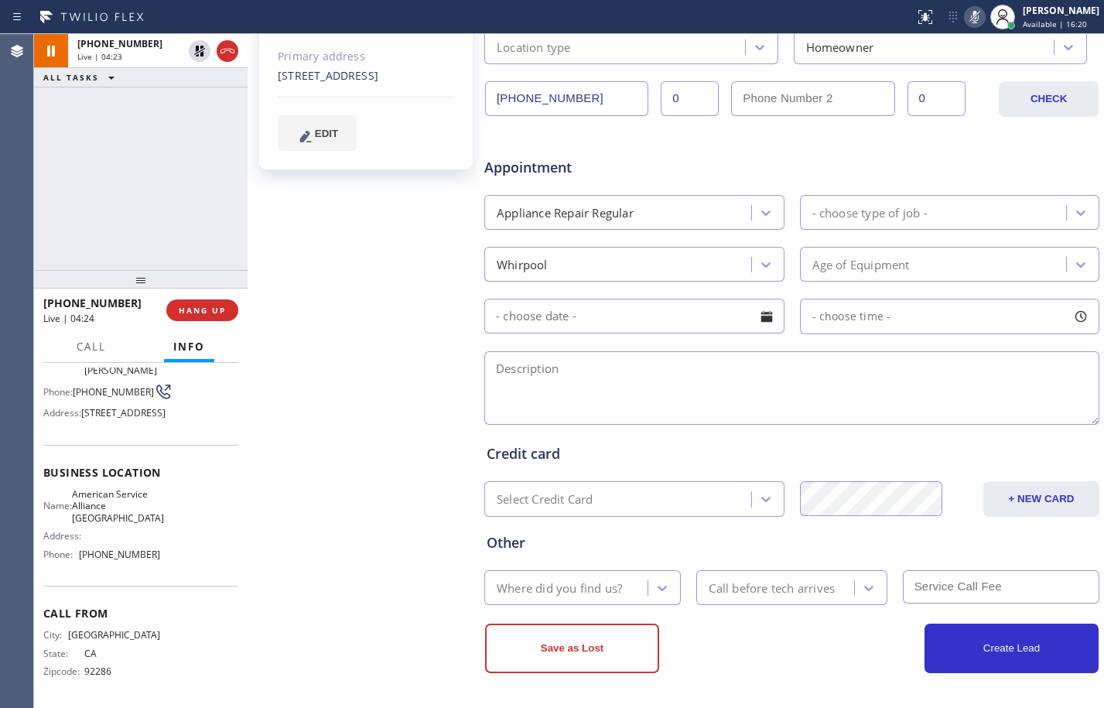
click at [153, 179] on div "+17607747873 Live | 04:23 ALL TASKS ALL TASKS ACTIVE TASKS TASKS IN WRAP UP" at bounding box center [140, 152] width 213 height 236
click at [193, 53] on icon at bounding box center [199, 51] width 19 height 19
click at [965, 19] on icon at bounding box center [974, 17] width 19 height 19
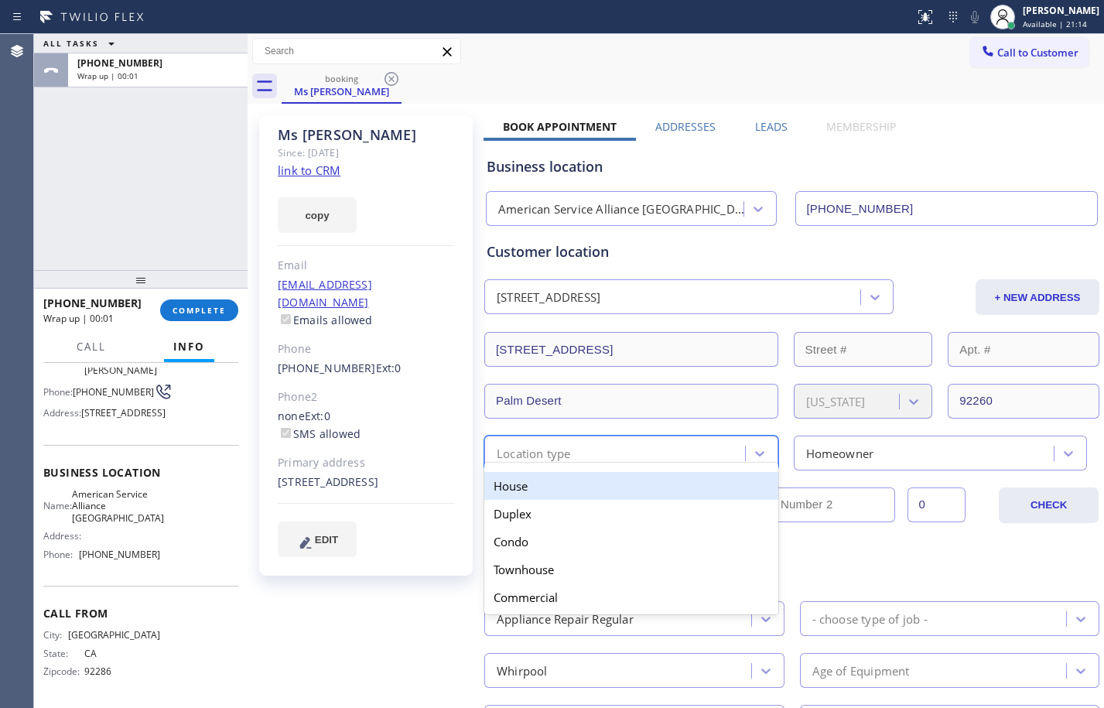
click at [674, 461] on div "Location type" at bounding box center [617, 452] width 256 height 27
click at [626, 486] on div "House" at bounding box center [631, 486] width 294 height 28
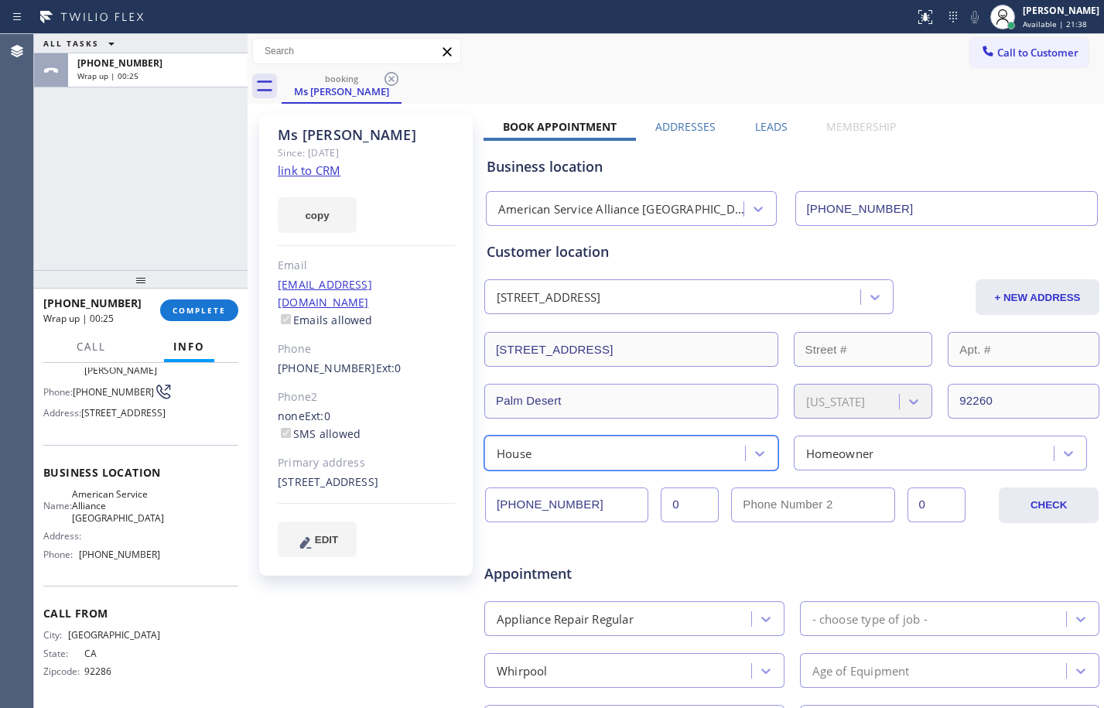
click at [600, 291] on div "123 Netas Drive Palm Desert, 92260 CA" at bounding box center [548, 297] width 104 height 18
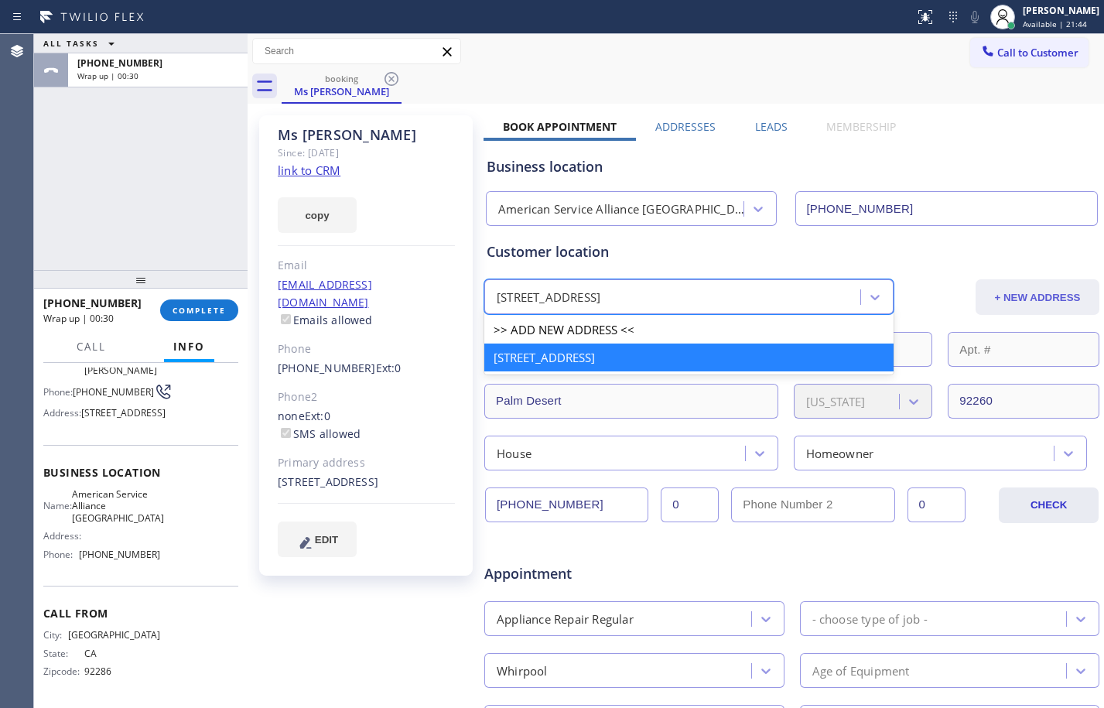
click at [1019, 299] on button "+ NEW ADDRESS" at bounding box center [1037, 297] width 124 height 36
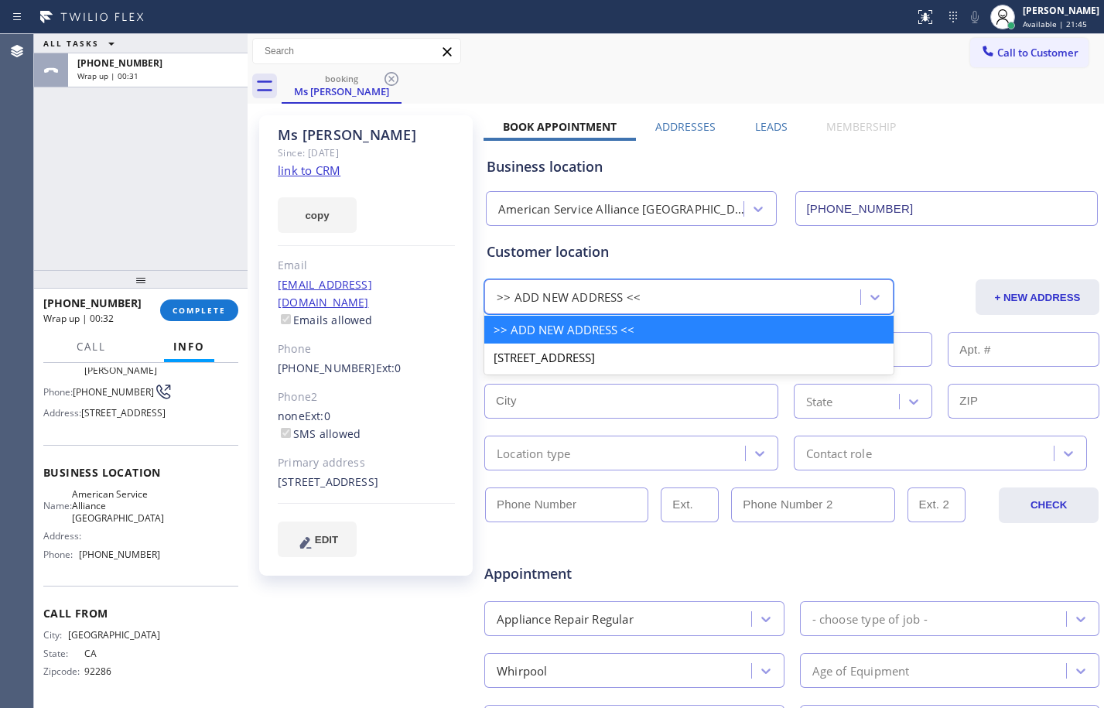
click at [671, 295] on div ">> ADD NEW ADDRESS <<" at bounding box center [674, 297] width 371 height 27
paste input "74321 Santolina Dr, Palm Desert, CA 92260"
type input "74321 Santolina Dr, Palm Desert, CA 92260"
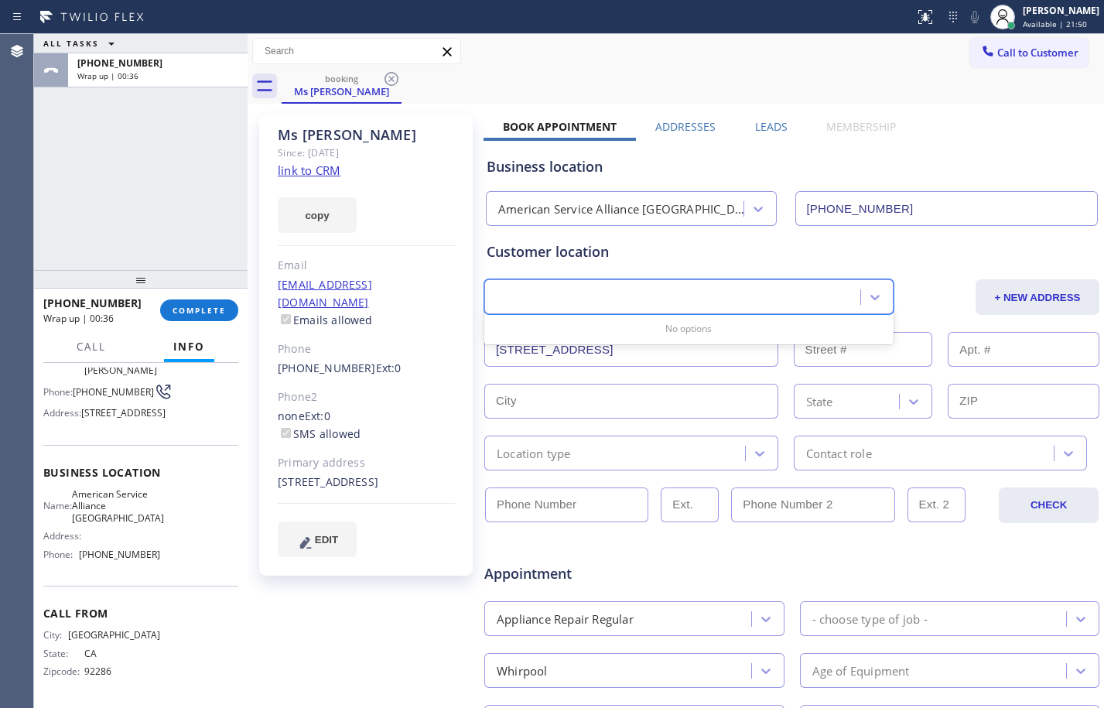
click at [735, 299] on div "74321 Santolina Dr, Palm Desert, CA 92260" at bounding box center [674, 297] width 371 height 27
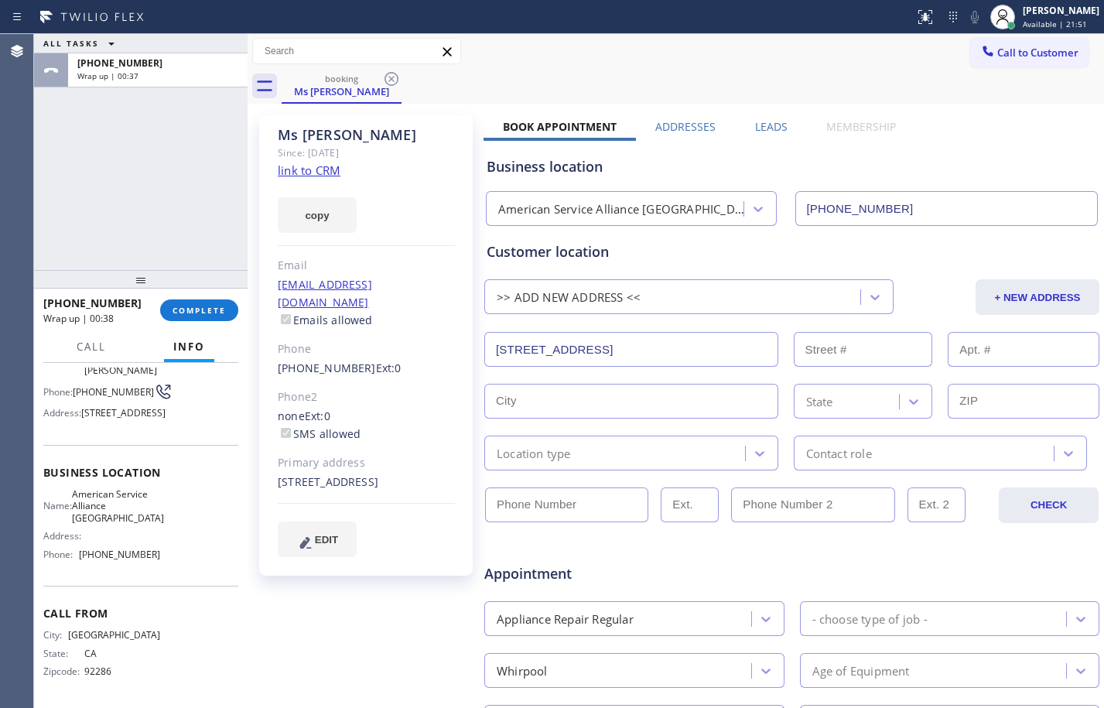
click at [642, 360] on input "123 Netas Drive" at bounding box center [631, 349] width 294 height 35
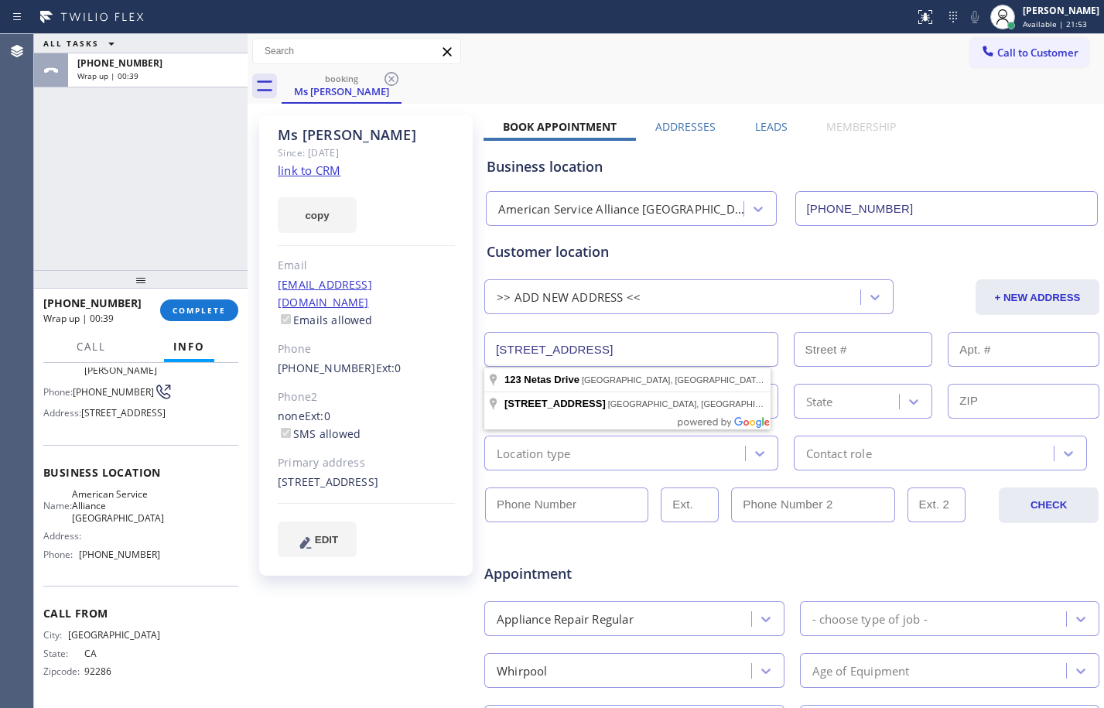
drag, startPoint x: 642, startPoint y: 360, endPoint x: 230, endPoint y: 357, distance: 411.4
click at [230, 357] on div "ALL TASKS ALL TASKS ACTIVE TASKS TASKS IN WRAP UP +17607747873 Wrap up | 00:39 …" at bounding box center [569, 371] width 1070 height 674
paste input "74321 Santolina Dr, Palm Desert, CA 92260"
type input "74321 Santolina Dr"
type input "74321"
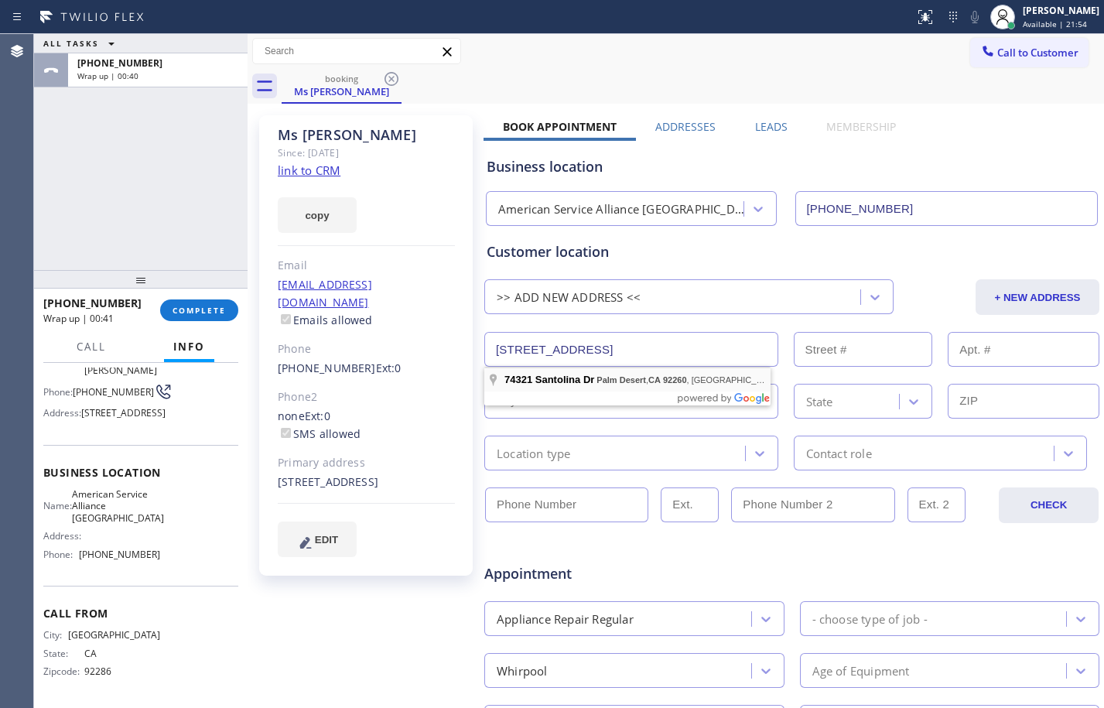
type input "Palm Desert"
type input "92260"
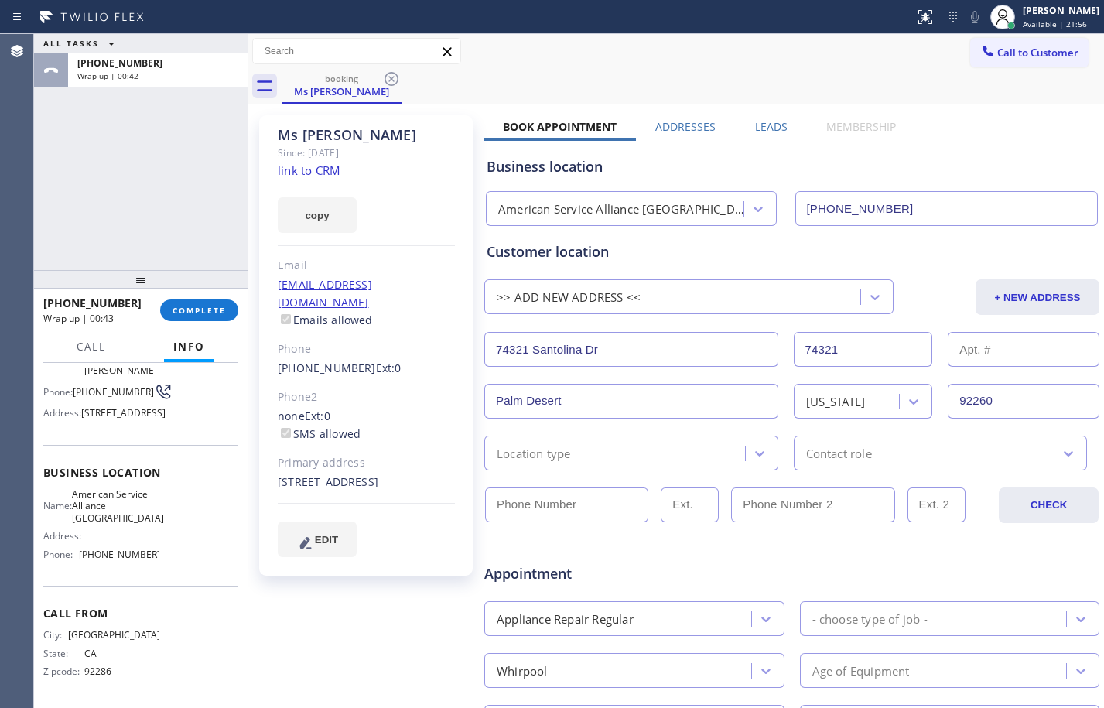
click at [609, 459] on div "Location type" at bounding box center [617, 452] width 256 height 27
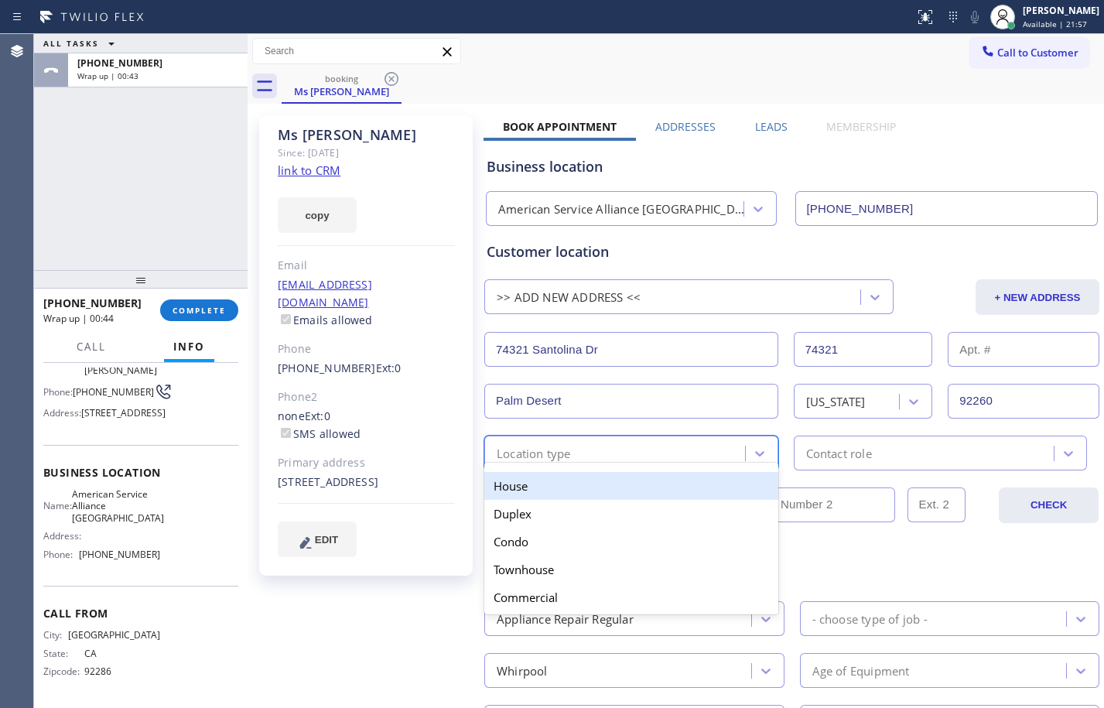
click at [556, 482] on div "House" at bounding box center [631, 486] width 294 height 28
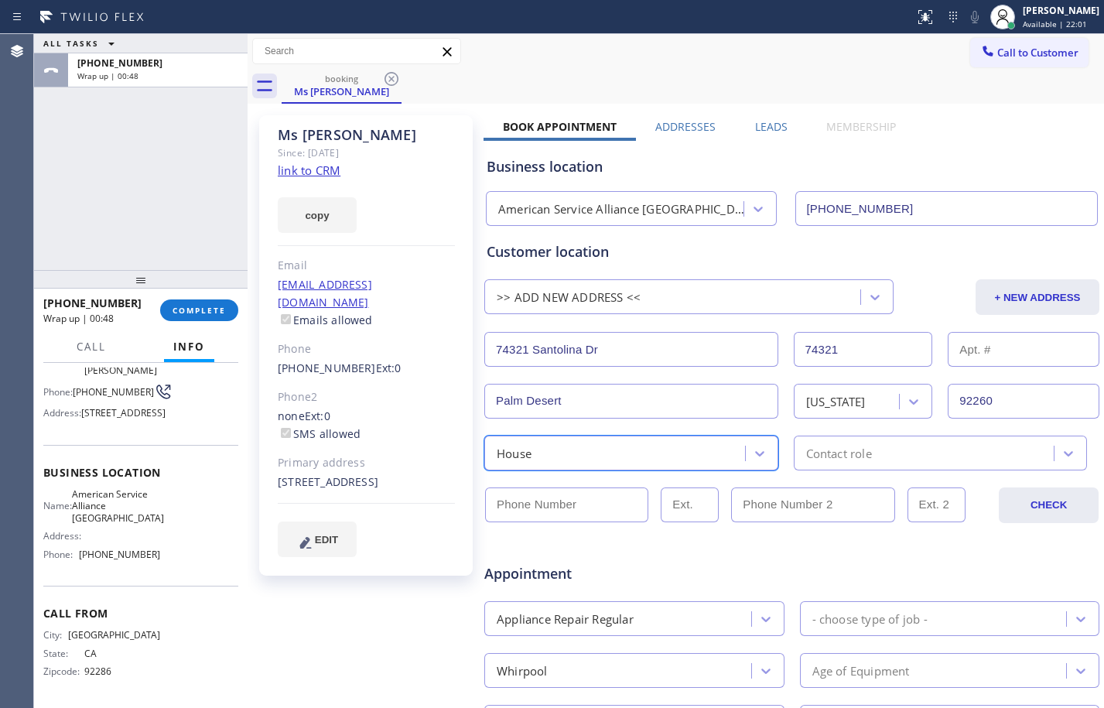
click at [920, 452] on div "Contact role" at bounding box center [926, 452] width 256 height 27
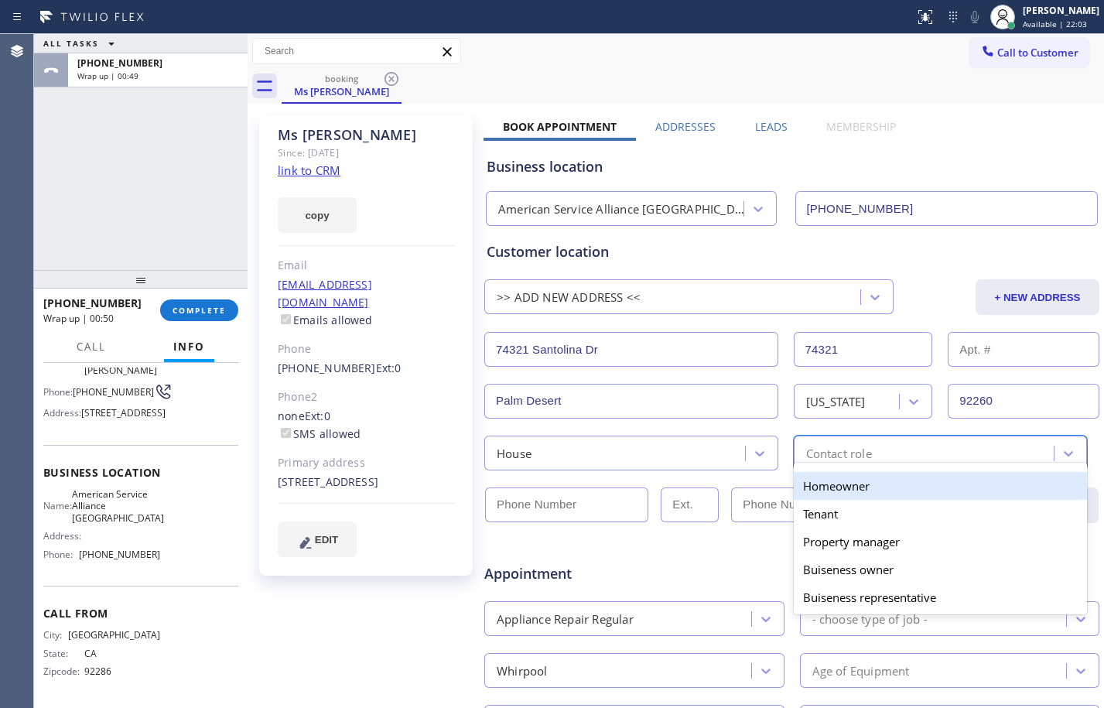
click at [916, 490] on div "Homeowner" at bounding box center [940, 486] width 294 height 28
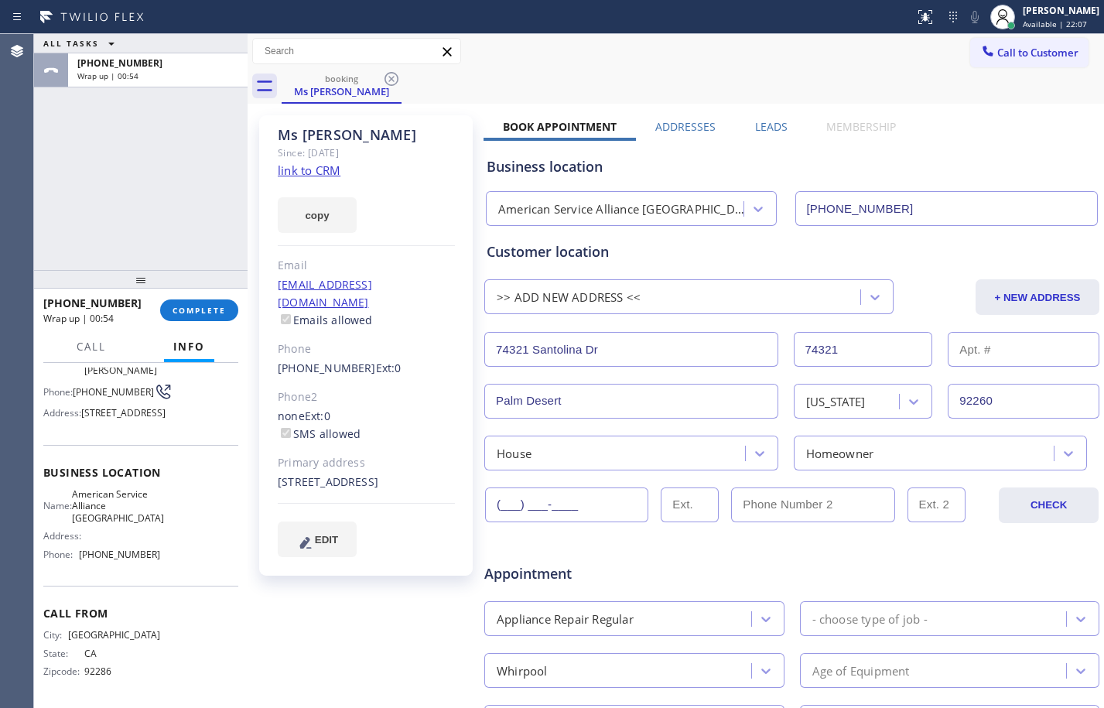
click at [586, 504] on input "(___) ___-____" at bounding box center [566, 504] width 163 height 35
paste input "760) 774-7873"
type input "(760) 774-7873"
click at [1056, 21] on span "Available | 22:11" at bounding box center [1054, 24] width 64 height 11
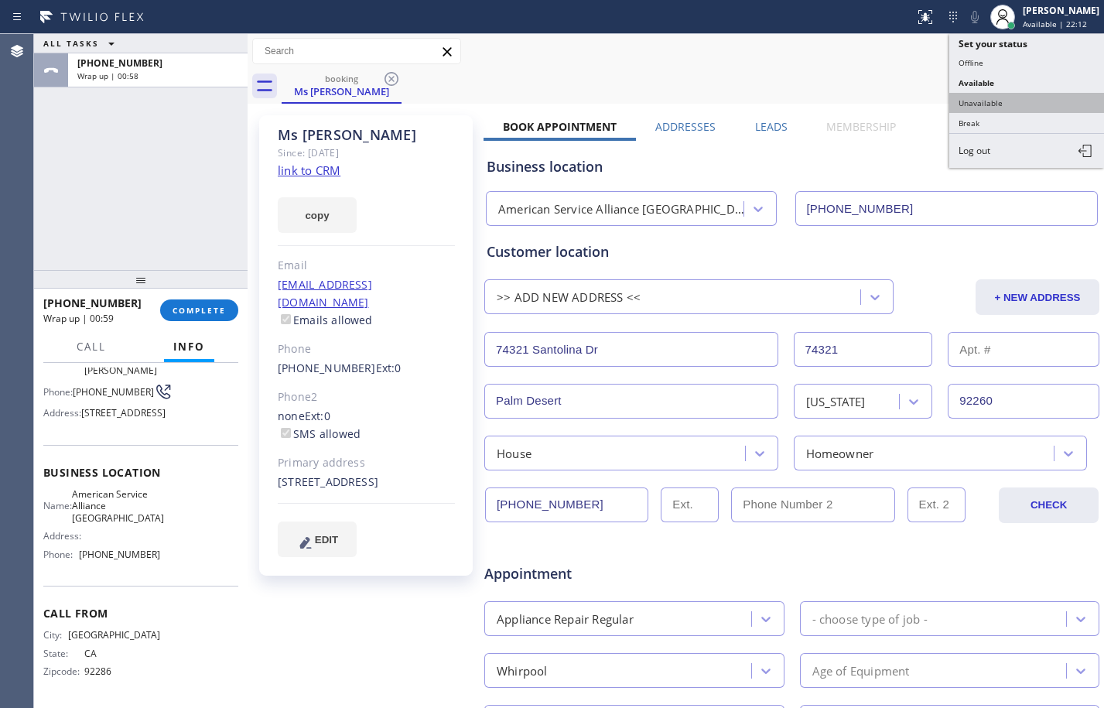
click at [1002, 102] on button "Unavailable" at bounding box center [1026, 103] width 155 height 20
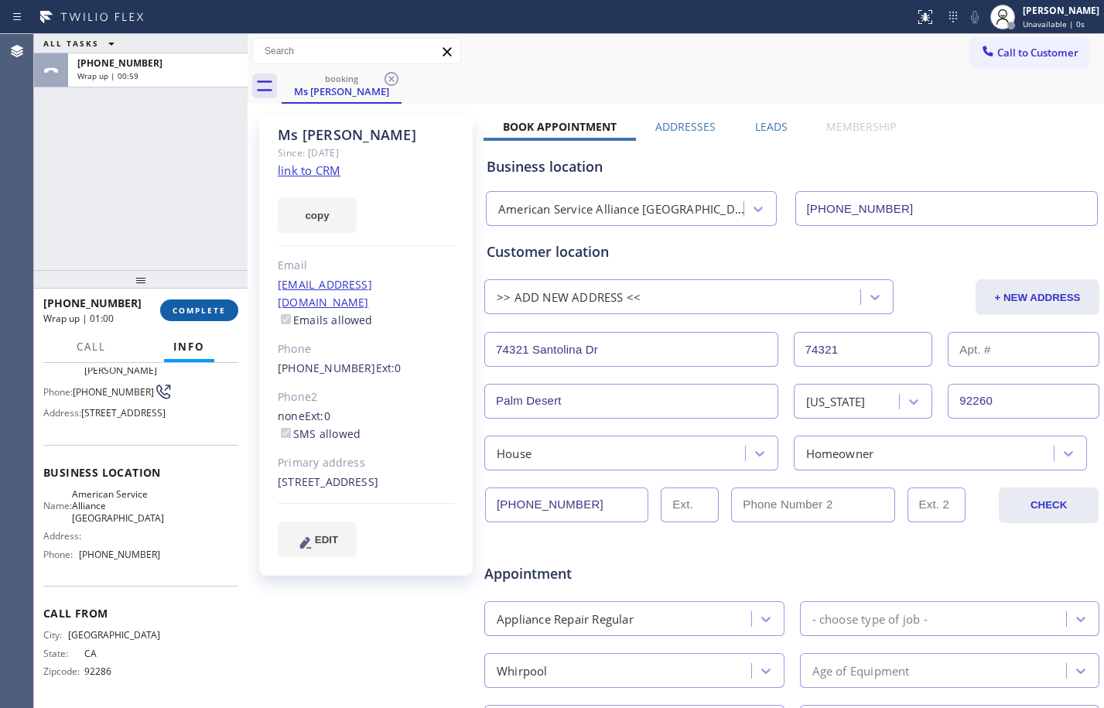
click at [200, 316] on button "COMPLETE" at bounding box center [199, 310] width 78 height 22
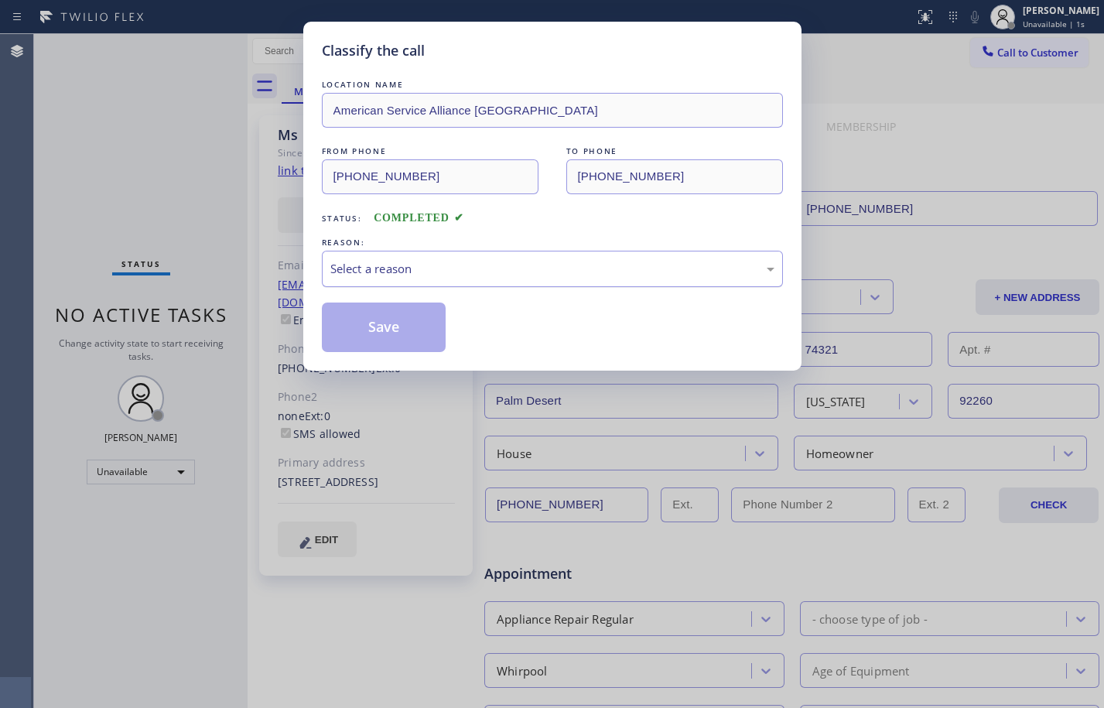
click at [490, 273] on div "Select a reason" at bounding box center [552, 269] width 444 height 18
click at [445, 247] on div "REASON:" at bounding box center [552, 242] width 461 height 16
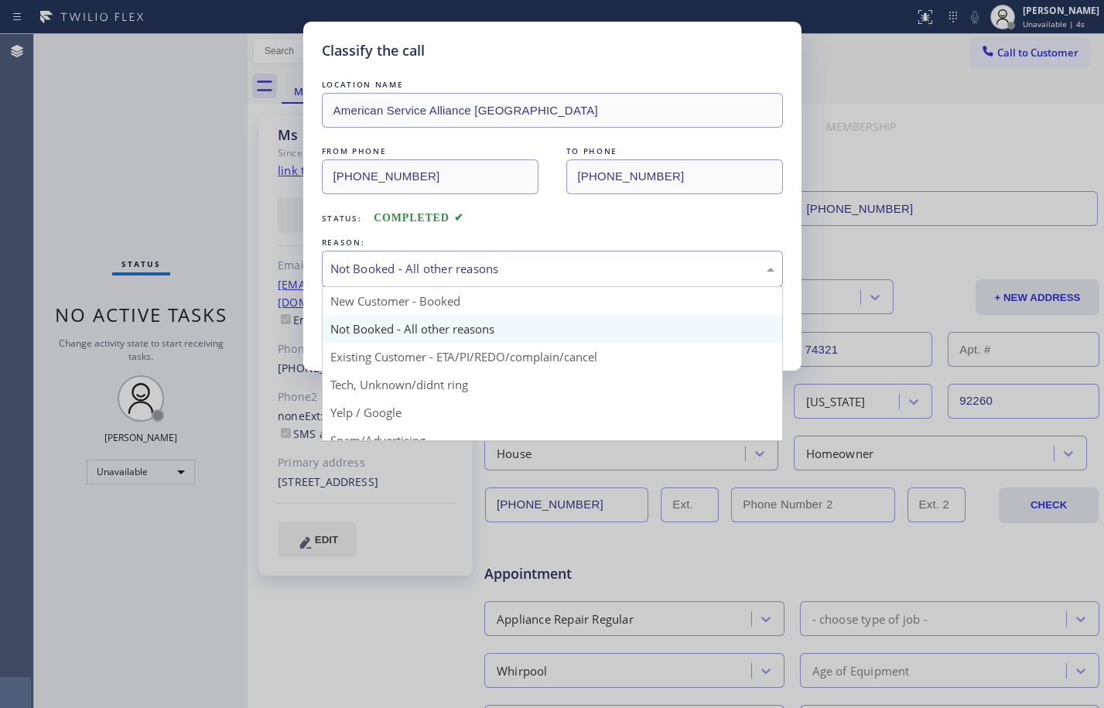
click at [445, 251] on div "Not Booked - All other reasons" at bounding box center [552, 269] width 461 height 36
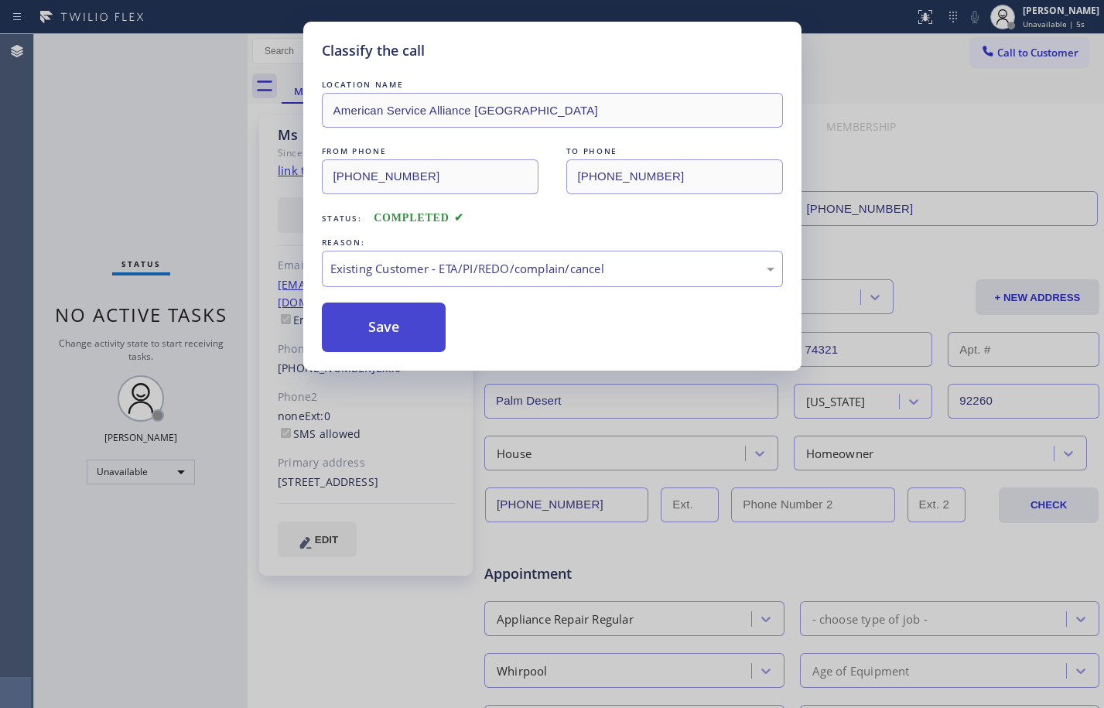
click at [401, 312] on button "Save" at bounding box center [384, 326] width 125 height 49
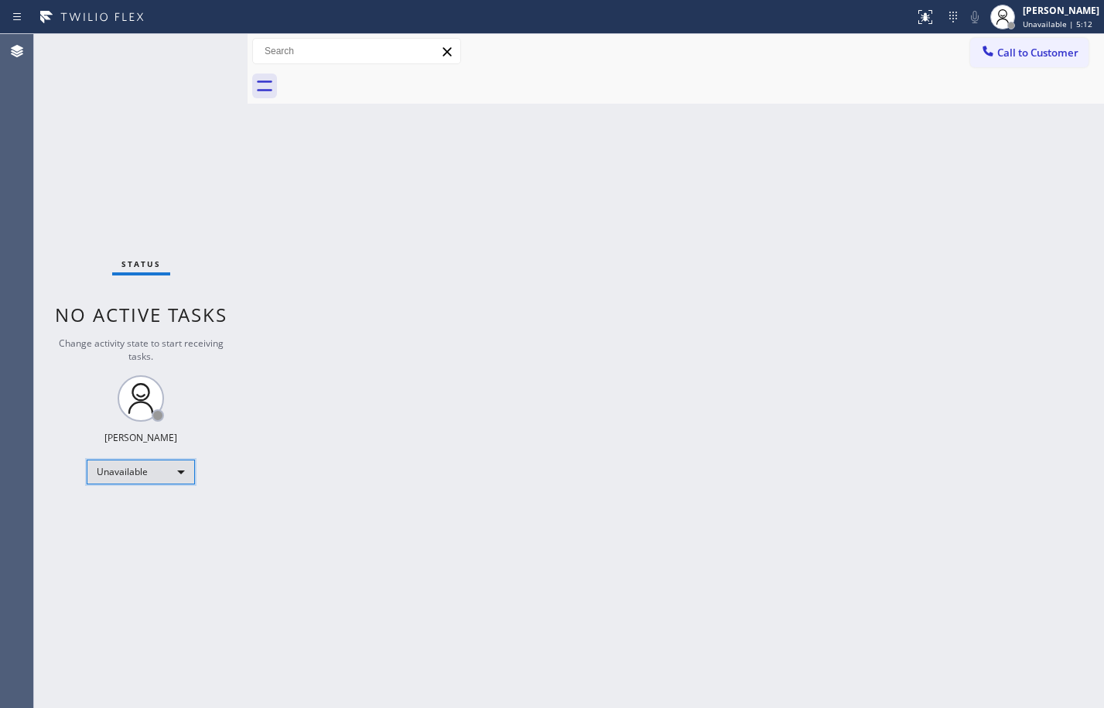
click at [167, 480] on div "Unavailable" at bounding box center [141, 471] width 108 height 25
click at [140, 499] on li "Offline" at bounding box center [139, 493] width 105 height 19
click at [1025, 26] on span "Offline | 0s" at bounding box center [1043, 24] width 43 height 11
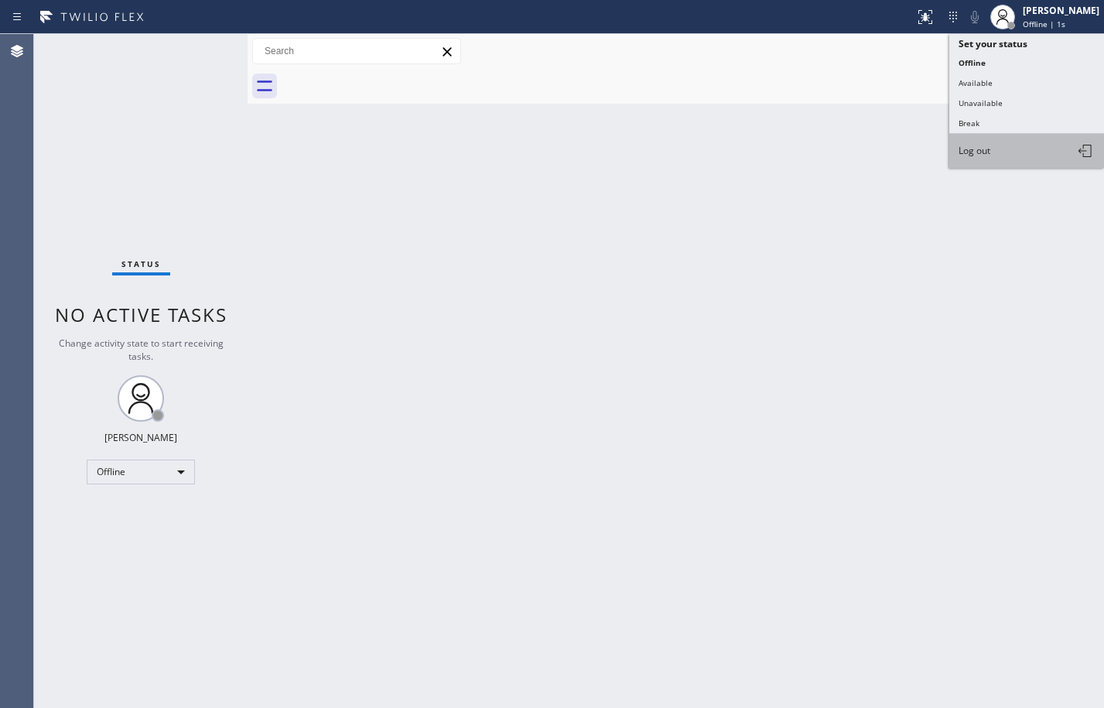
click at [997, 155] on button "Log out" at bounding box center [1026, 151] width 155 height 34
